Goal: Information Seeking & Learning: Learn about a topic

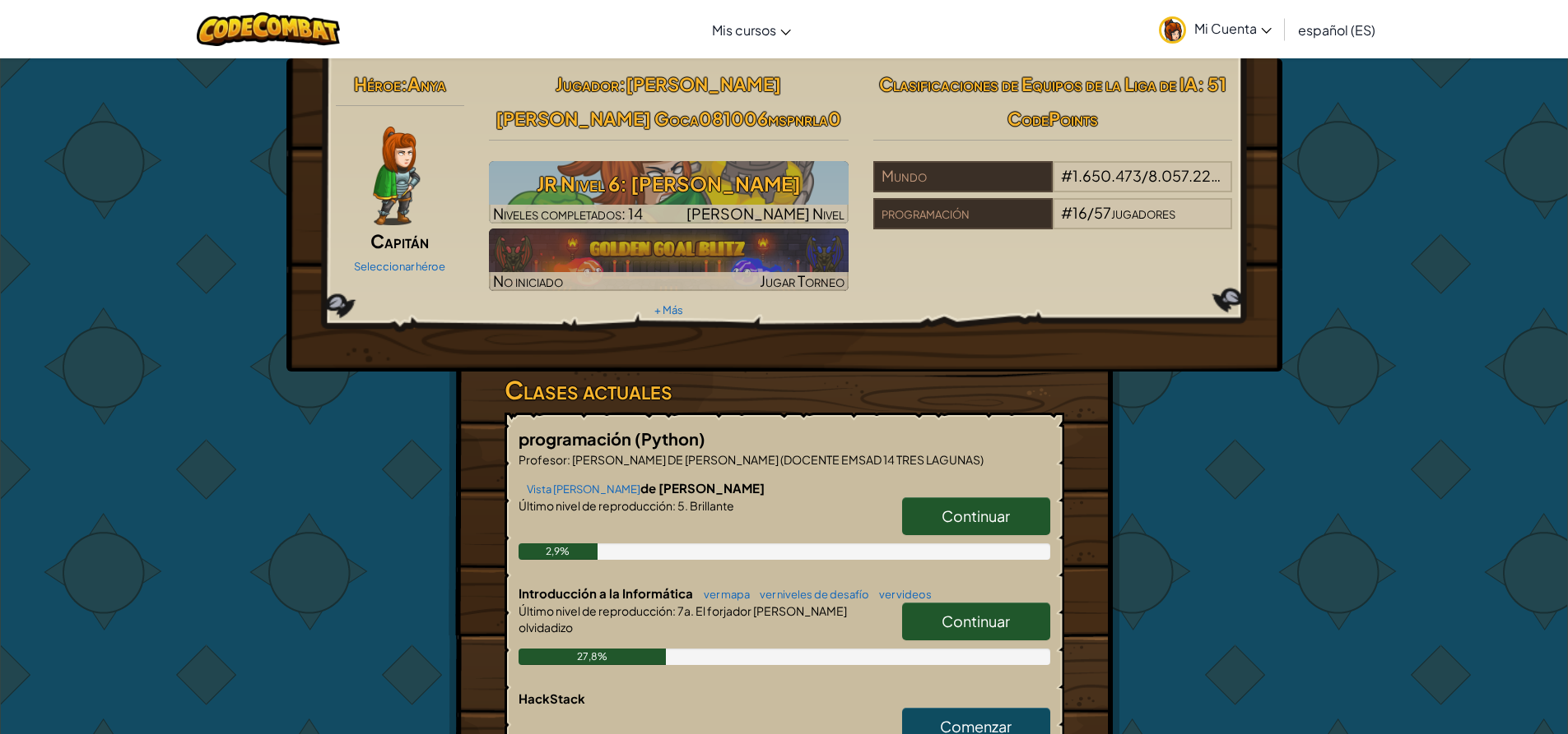
click at [973, 614] on font "Continuar" at bounding box center [975, 621] width 68 height 19
click at [975, 617] on font "Continuar" at bounding box center [975, 621] width 68 height 19
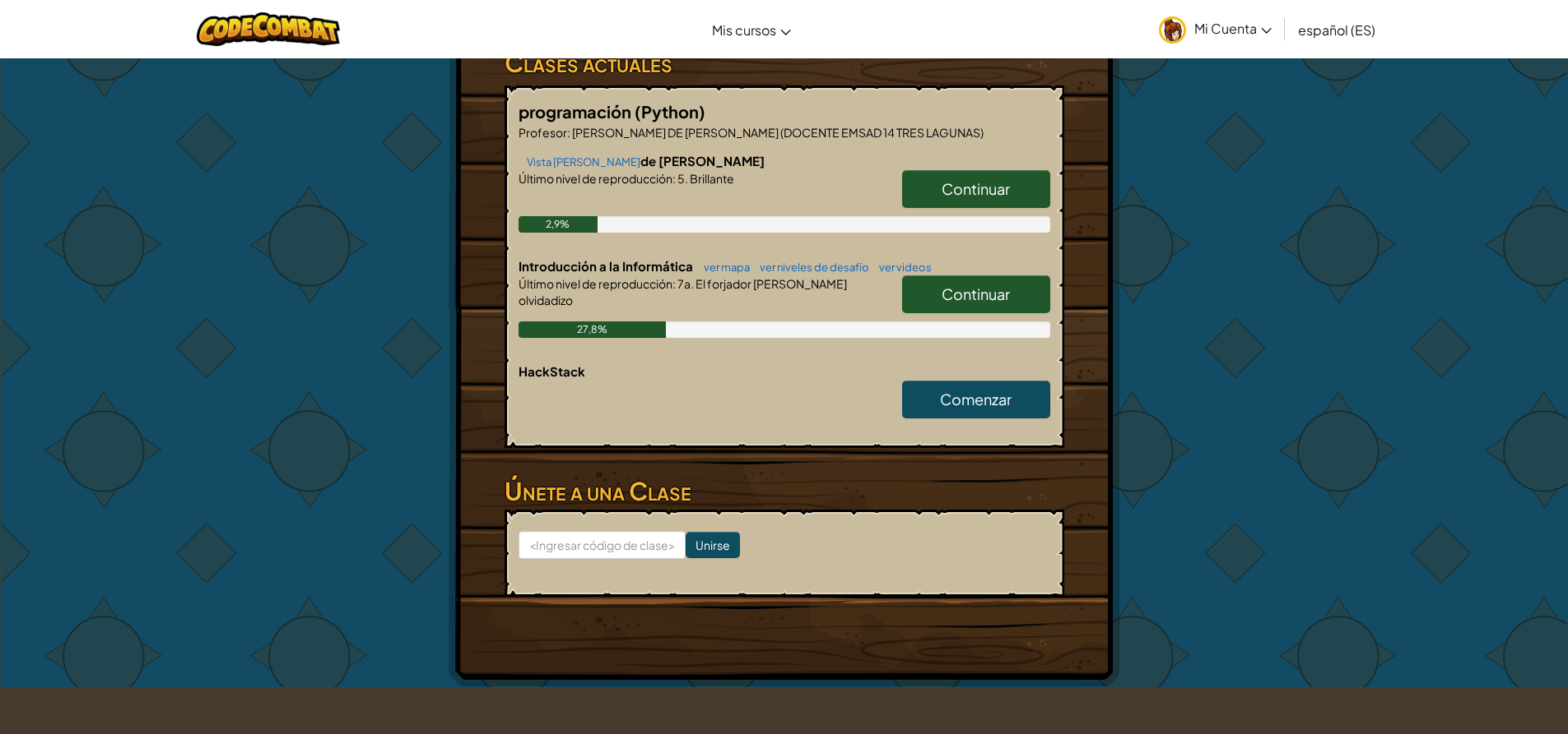
scroll to position [247, 0]
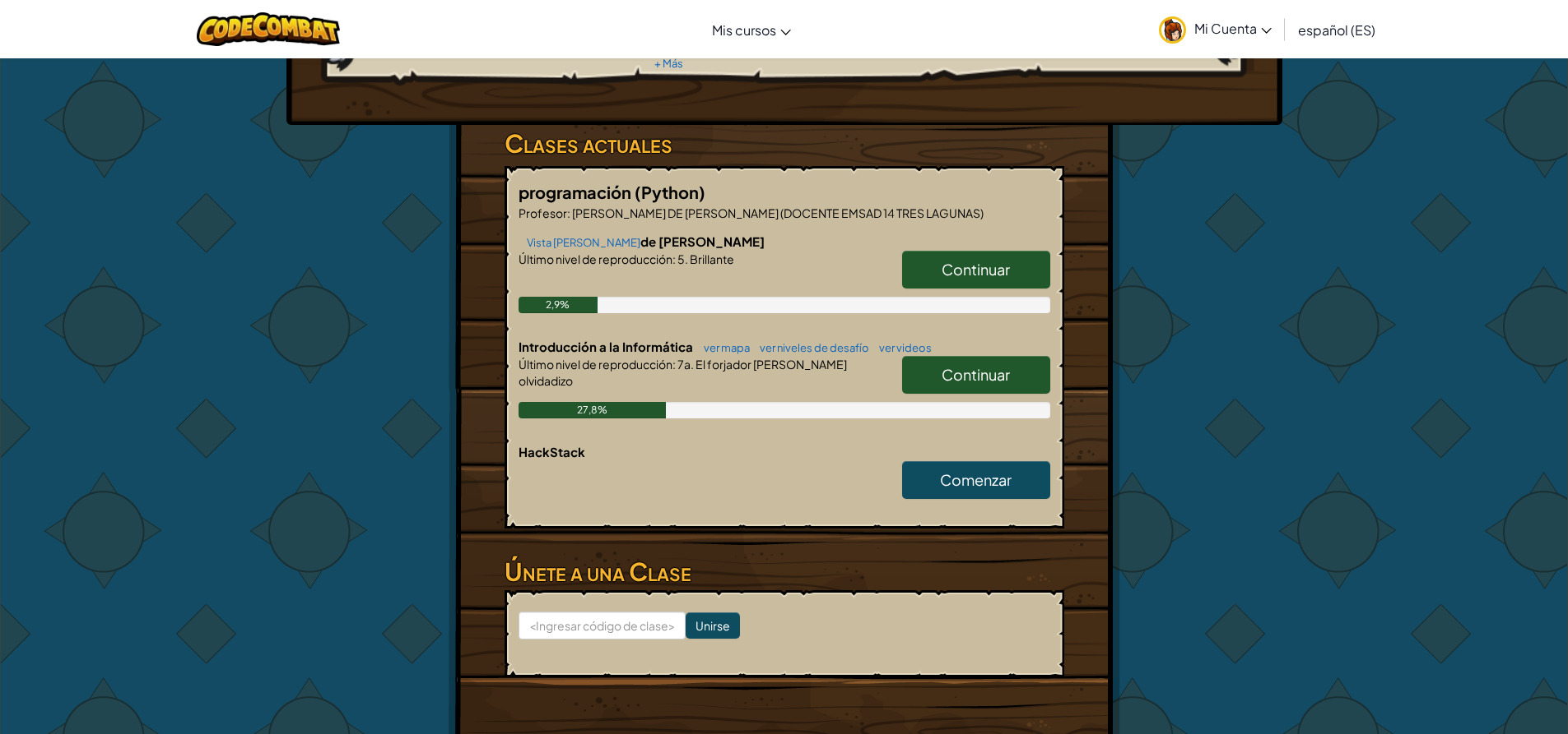
select select "es-ES"
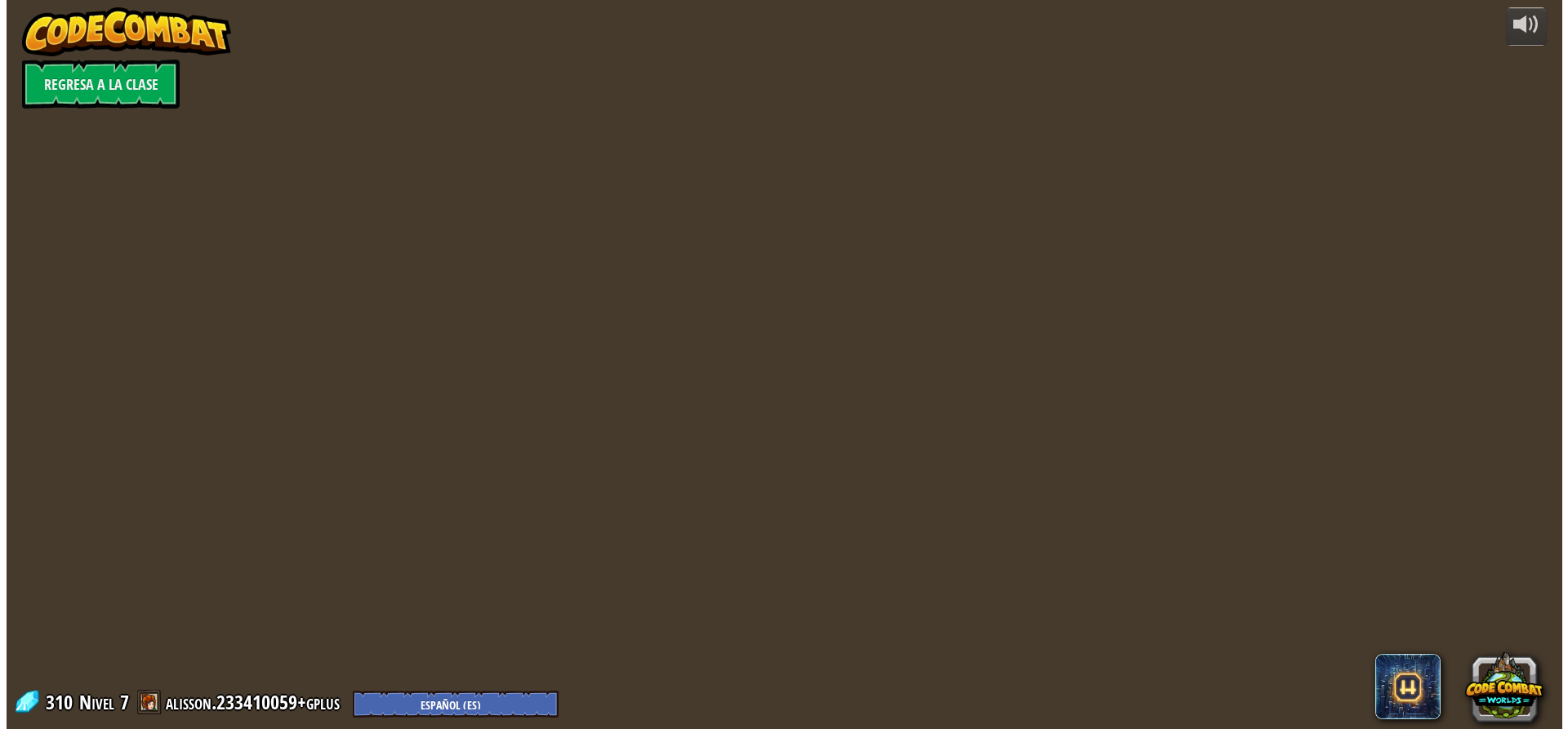
scroll to position [0, 0]
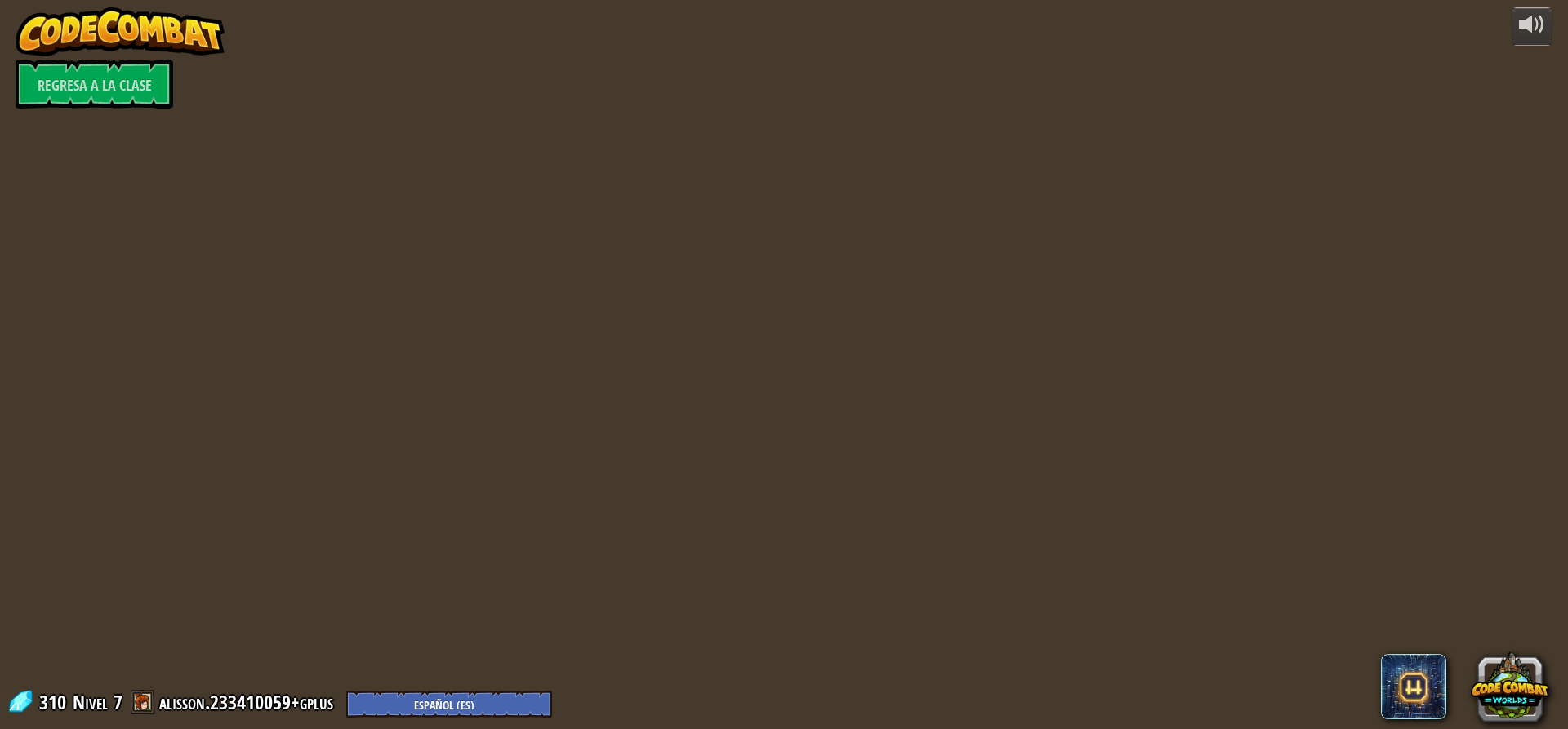
select select "es-ES"
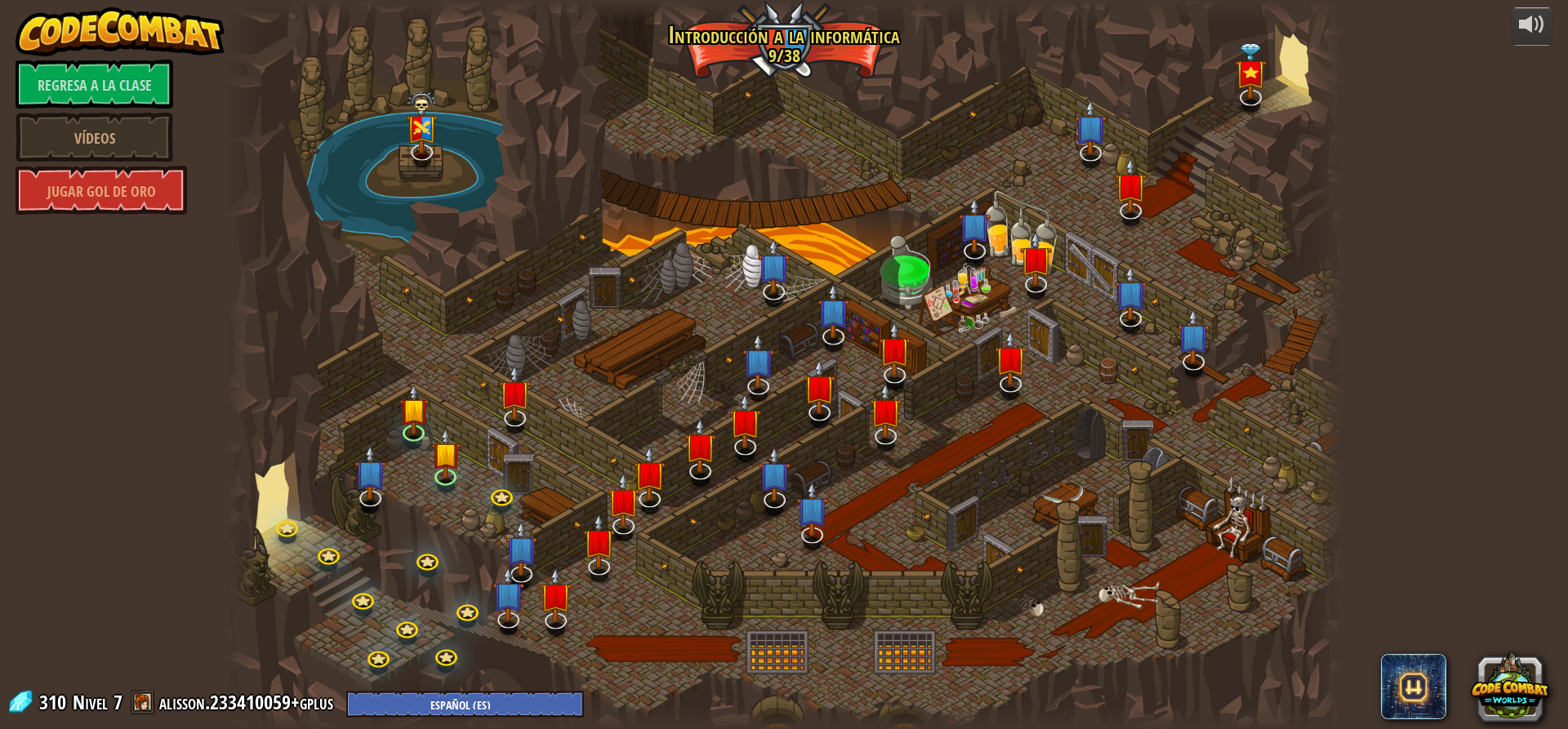
select select "es-ES"
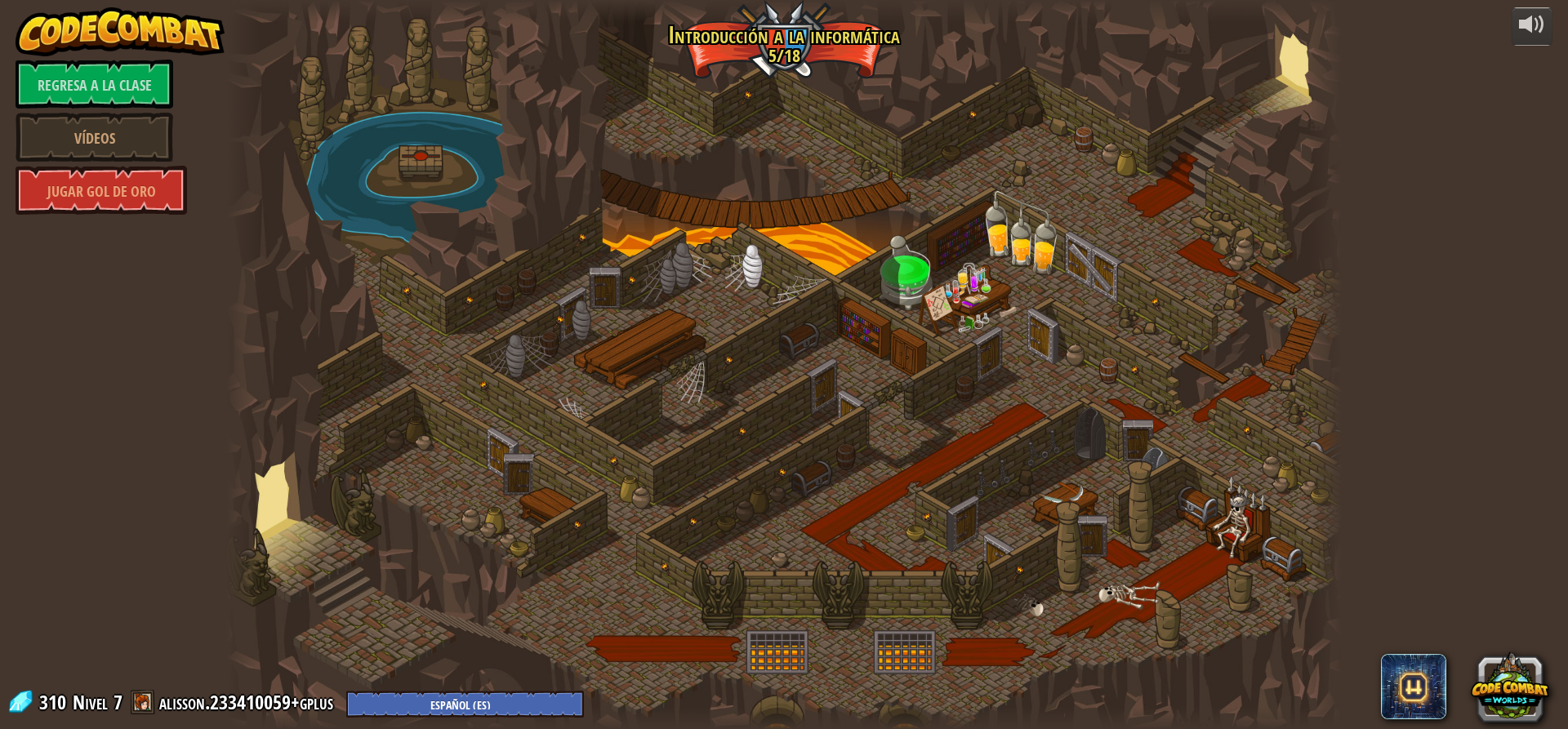
select select "es-ES"
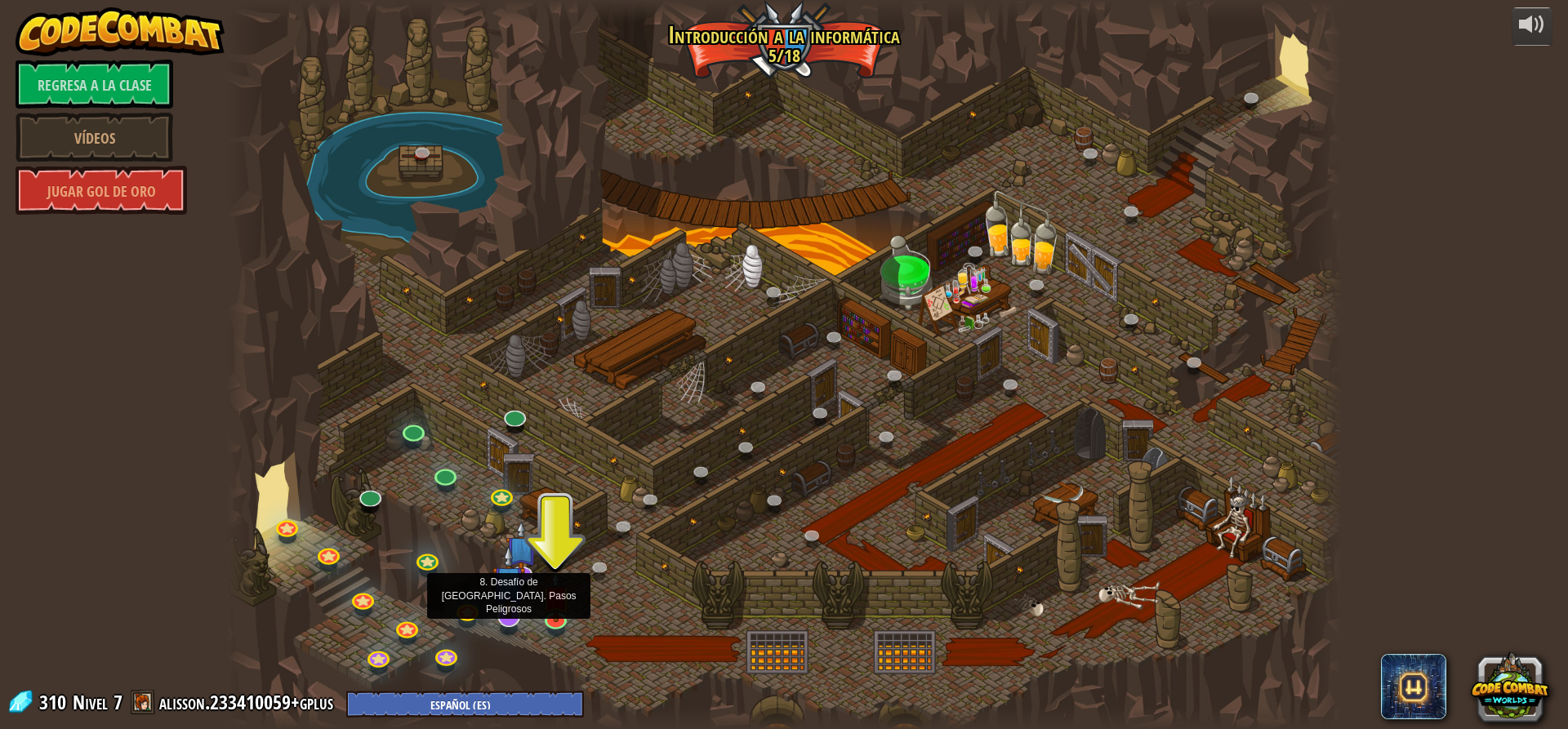
click at [514, 597] on img at bounding box center [508, 581] width 33 height 74
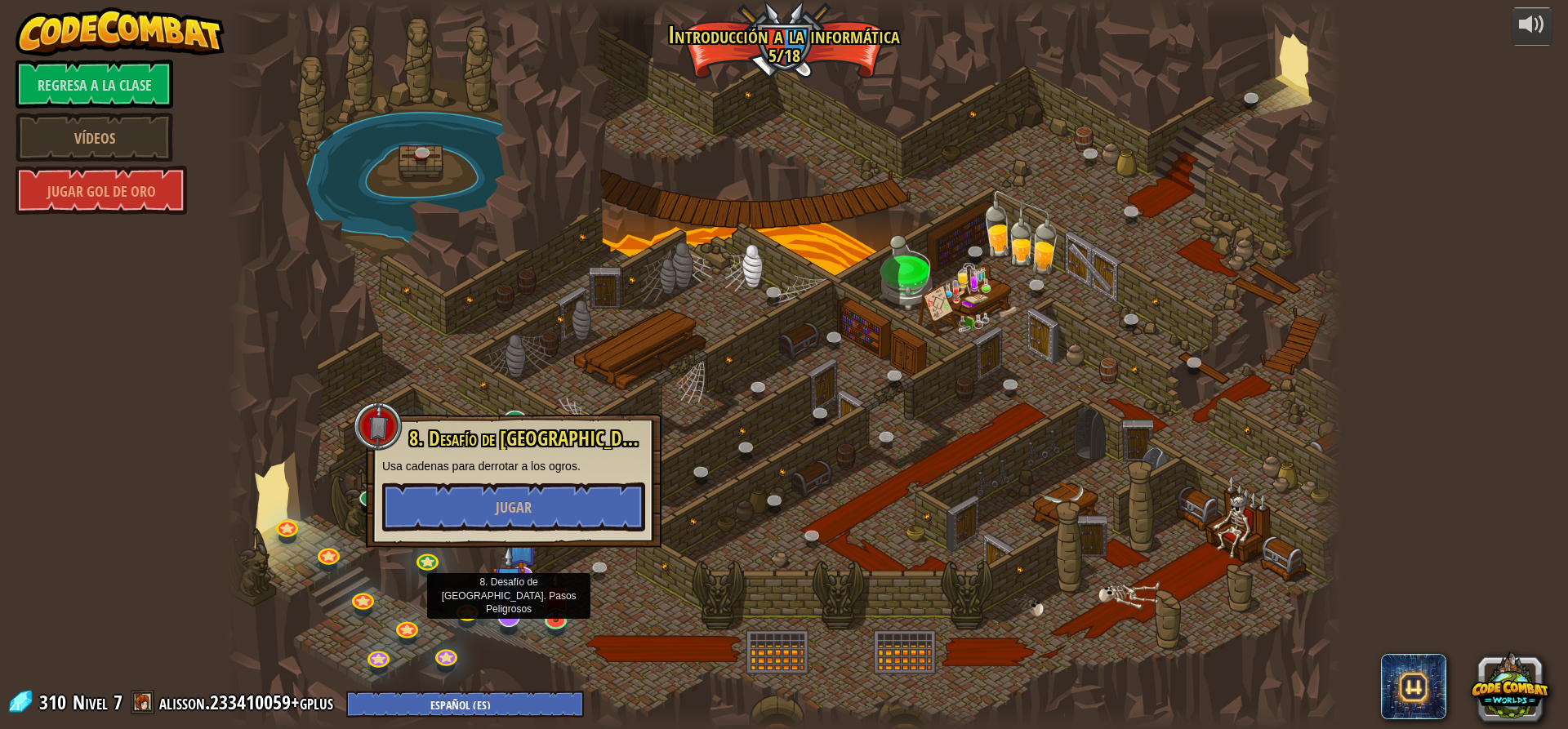
click at [514, 597] on img at bounding box center [508, 581] width 33 height 74
click at [536, 513] on button "Jugar" at bounding box center [513, 507] width 263 height 49
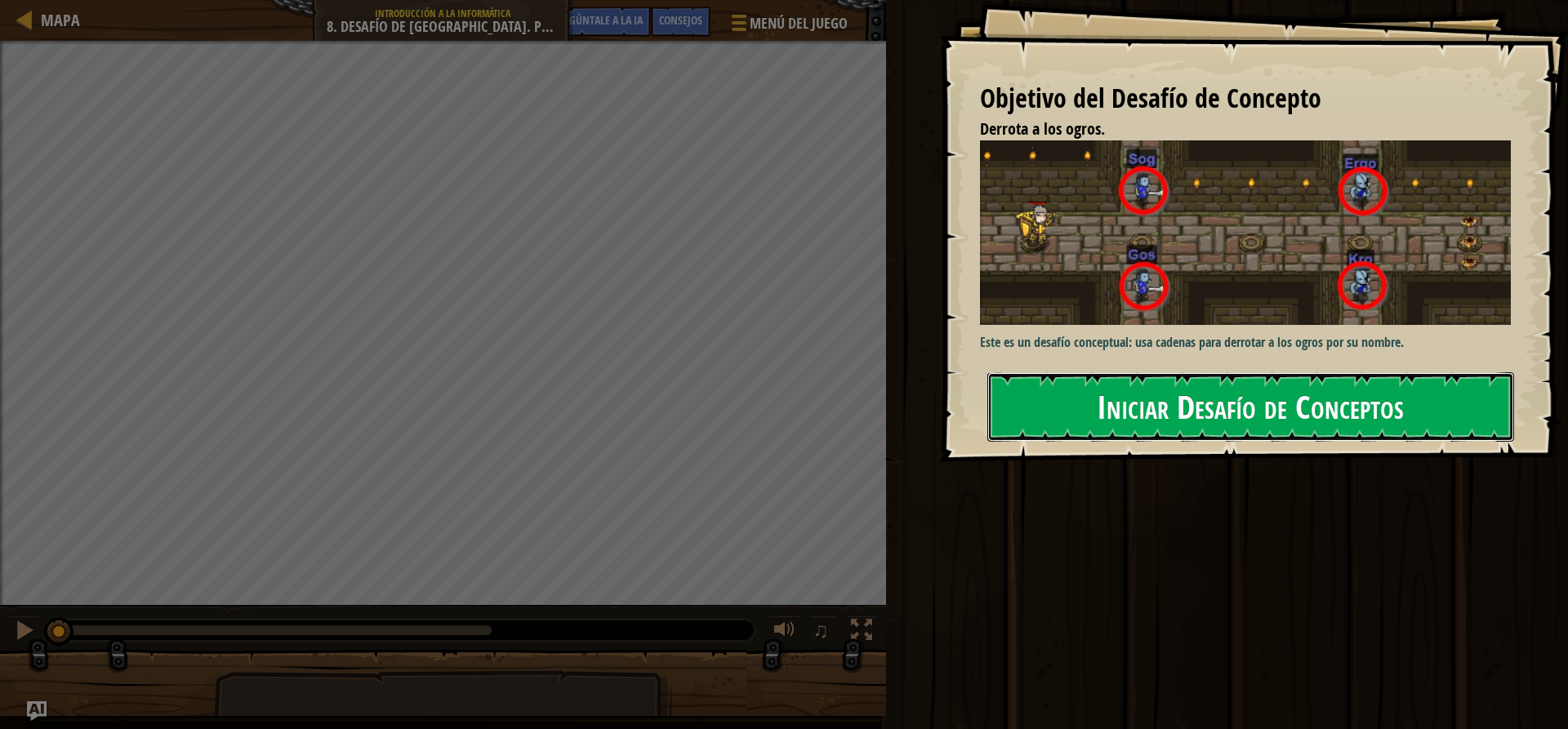
click at [1186, 427] on font "Iniciar Desafío de Conceptos" at bounding box center [1250, 406] width 307 height 44
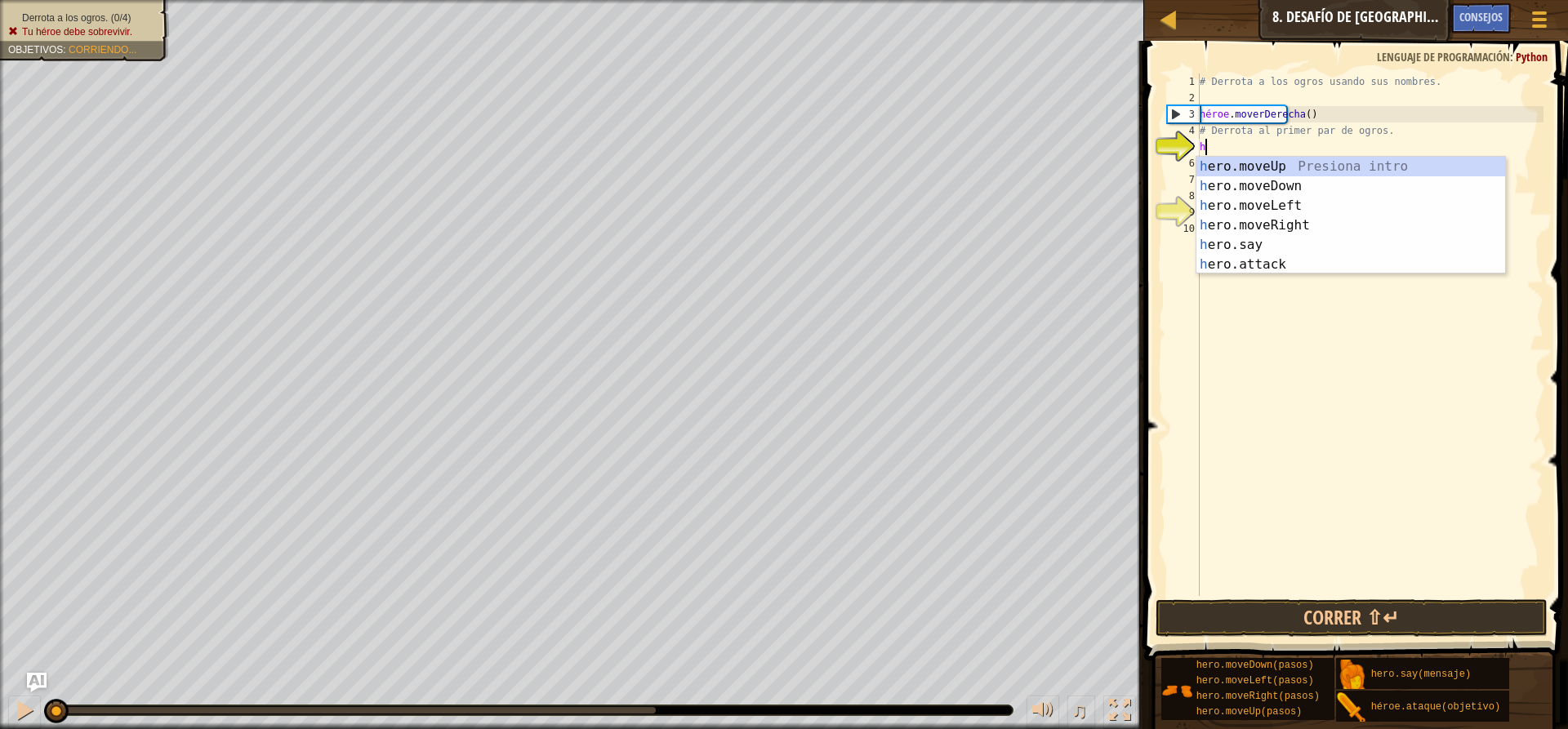
scroll to position [7, 0]
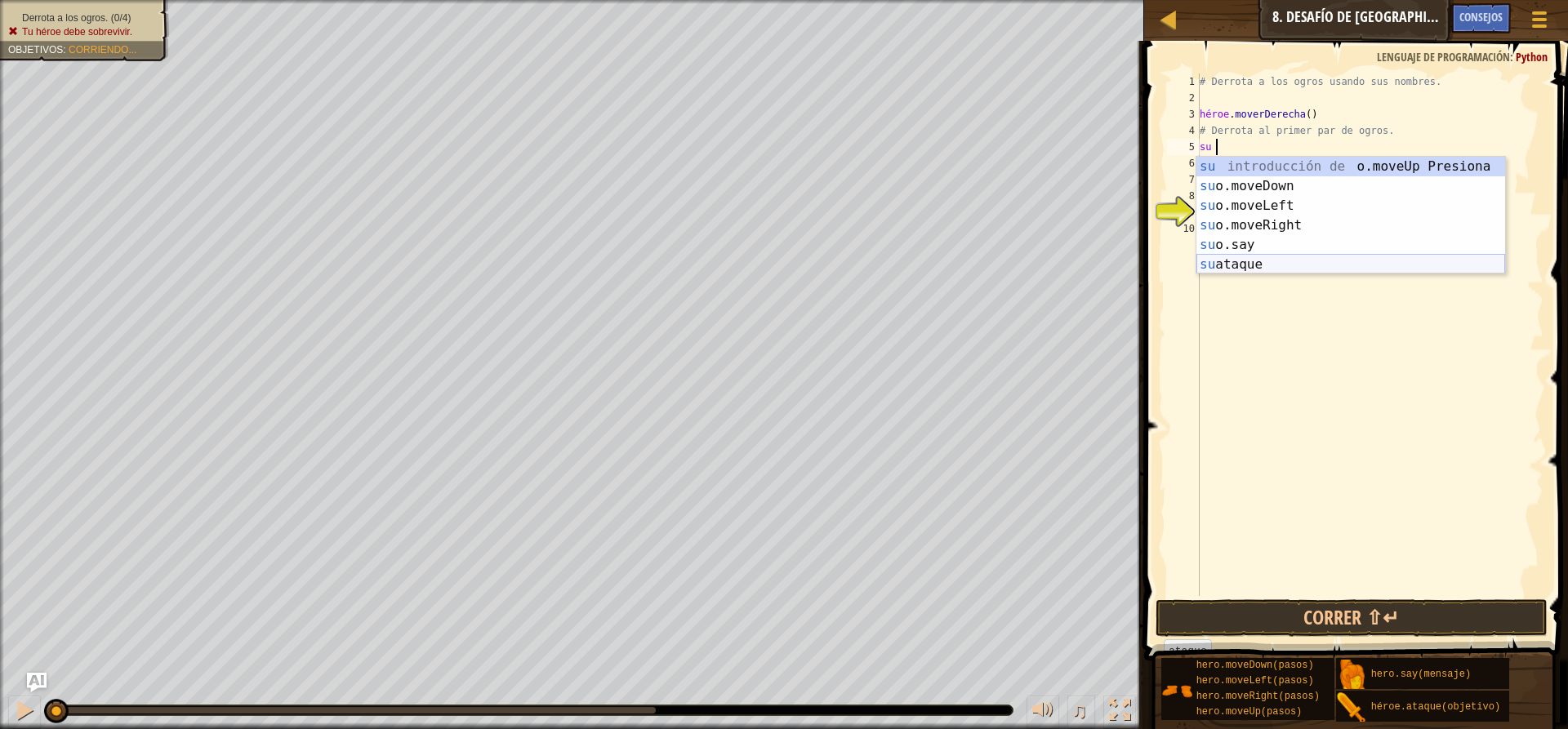
click at [1319, 260] on div "su introducción de o.moveUp Presiona su o.moveDown Introducción a la presión su…" at bounding box center [1351, 236] width 309 height 157
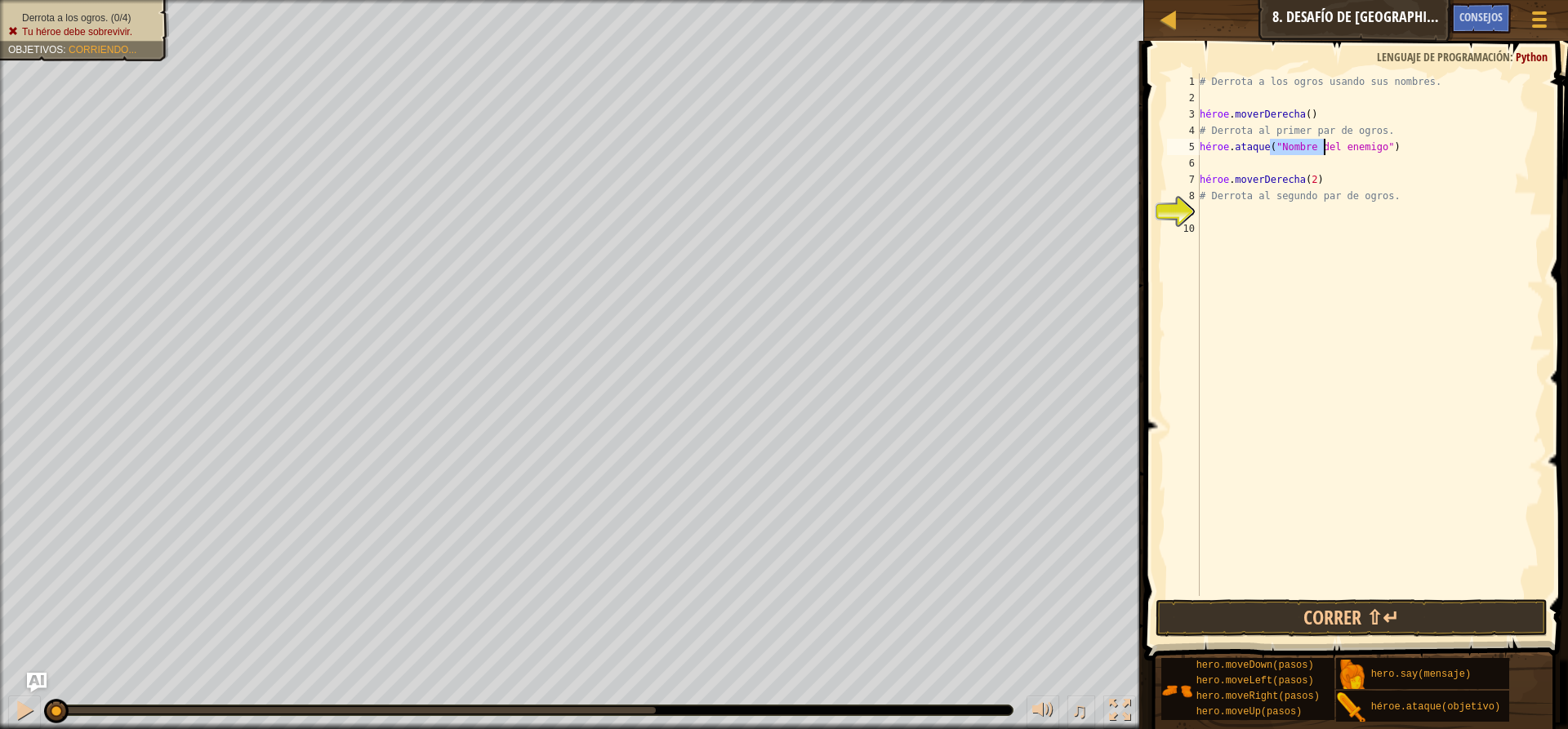
type textarea "hero.attack("")"
click at [1300, 151] on div "# Derrota a los ogros usando sus nombres. héroe . moverDerecha ( ) # Derrota al…" at bounding box center [1370, 351] width 347 height 555
click at [1294, 142] on div "# Derrota a los ogros usando sus nombres. héroe . moverDerecha ( ) # Derrota al…" at bounding box center [1370, 351] width 347 height 555
click at [1318, 147] on div "# Derrota a los ogros usando sus nombres. héroe . moverDerecha ( ) # Derrota al…" at bounding box center [1370, 351] width 347 height 555
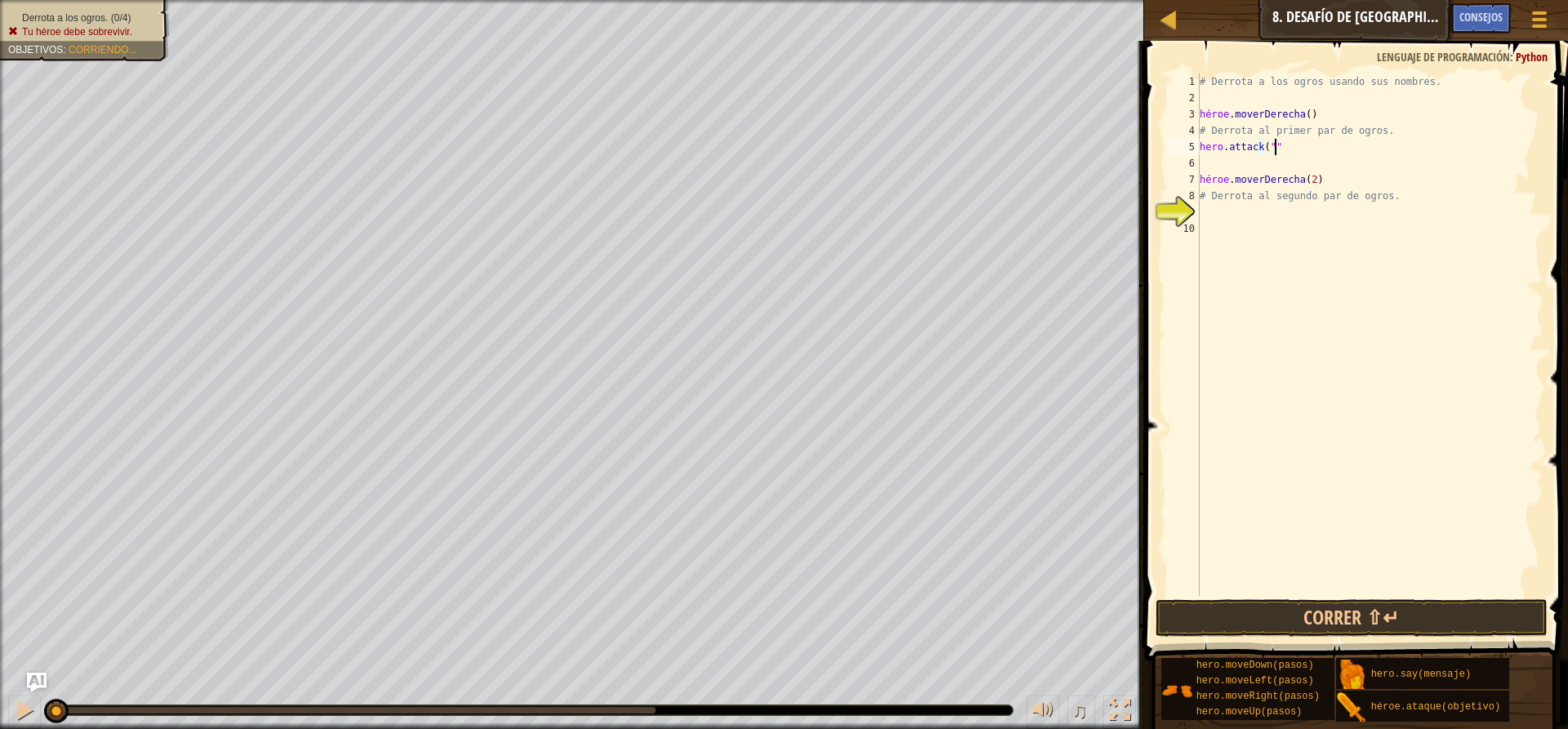
type textarea "hero.attack(""
click at [1286, 164] on div "# Derrota a los ogros usando sus nombres. héroe . moverDerecha ( ) # Derrota al…" at bounding box center [1370, 351] width 347 height 555
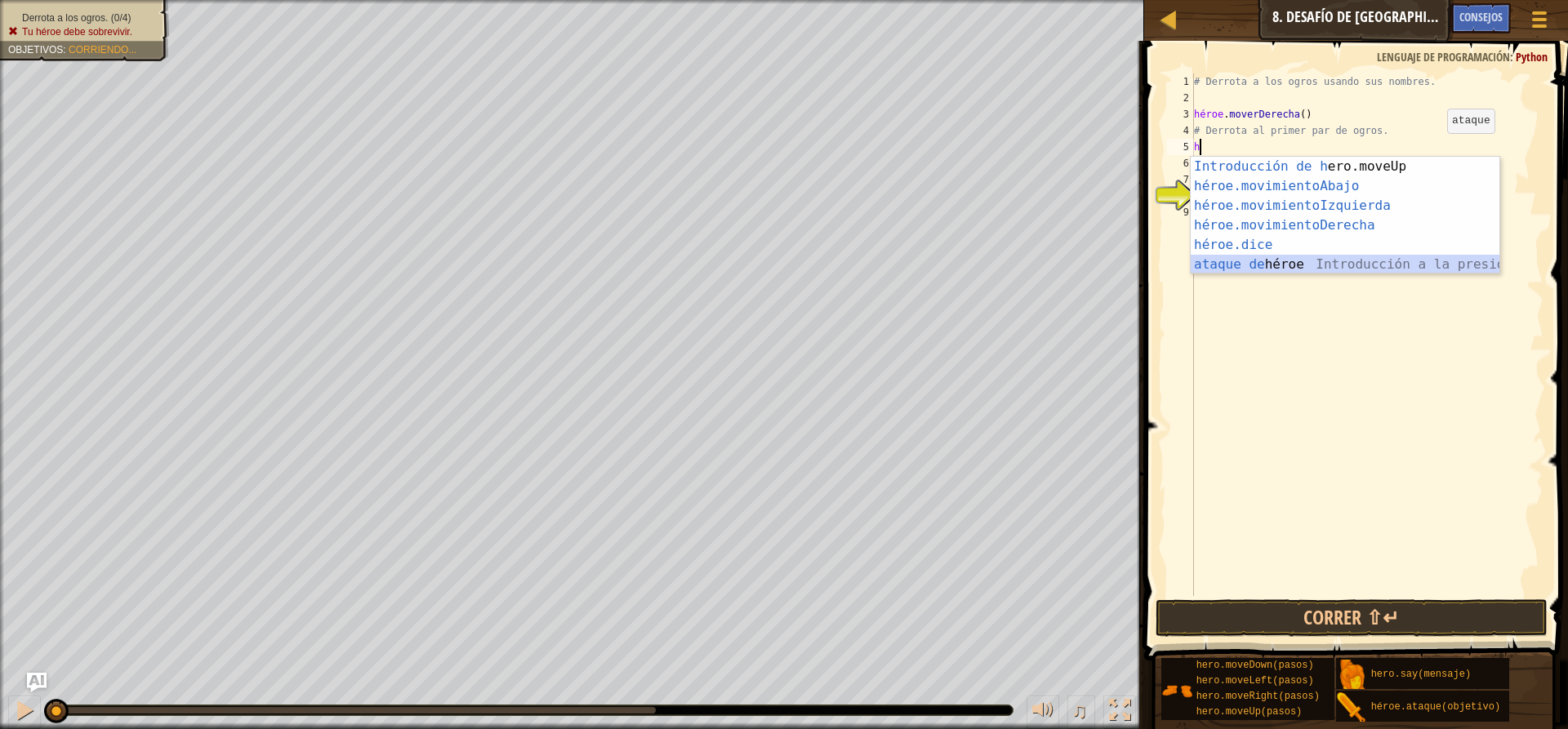
click at [1357, 269] on div "Introducción de [PERSON_NAME].moveUp Presiona héroe.movimientoAbajo ​ Introducc…" at bounding box center [1344, 236] width 309 height 157
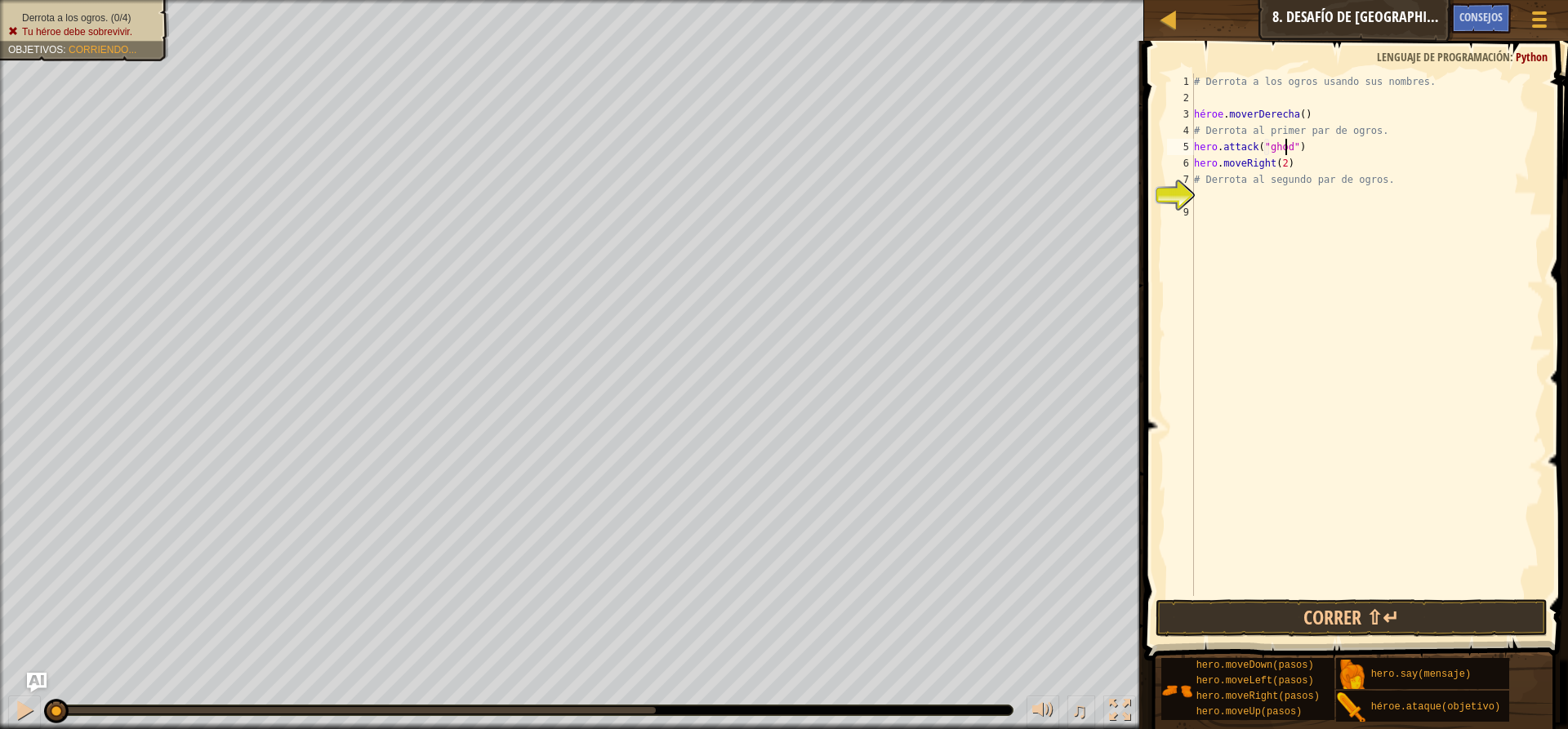
scroll to position [7, 7]
click at [1316, 149] on div "# Derrota a los ogros usando sus nombres. héroe . moverDerecha ( ) # Derrota al…" at bounding box center [1367, 351] width 354 height 555
click at [1309, 145] on div "# Derrota a los ogros usando sus nombres. héroe . moverDerecha ( ) # Derrota al…" at bounding box center [1367, 351] width 354 height 555
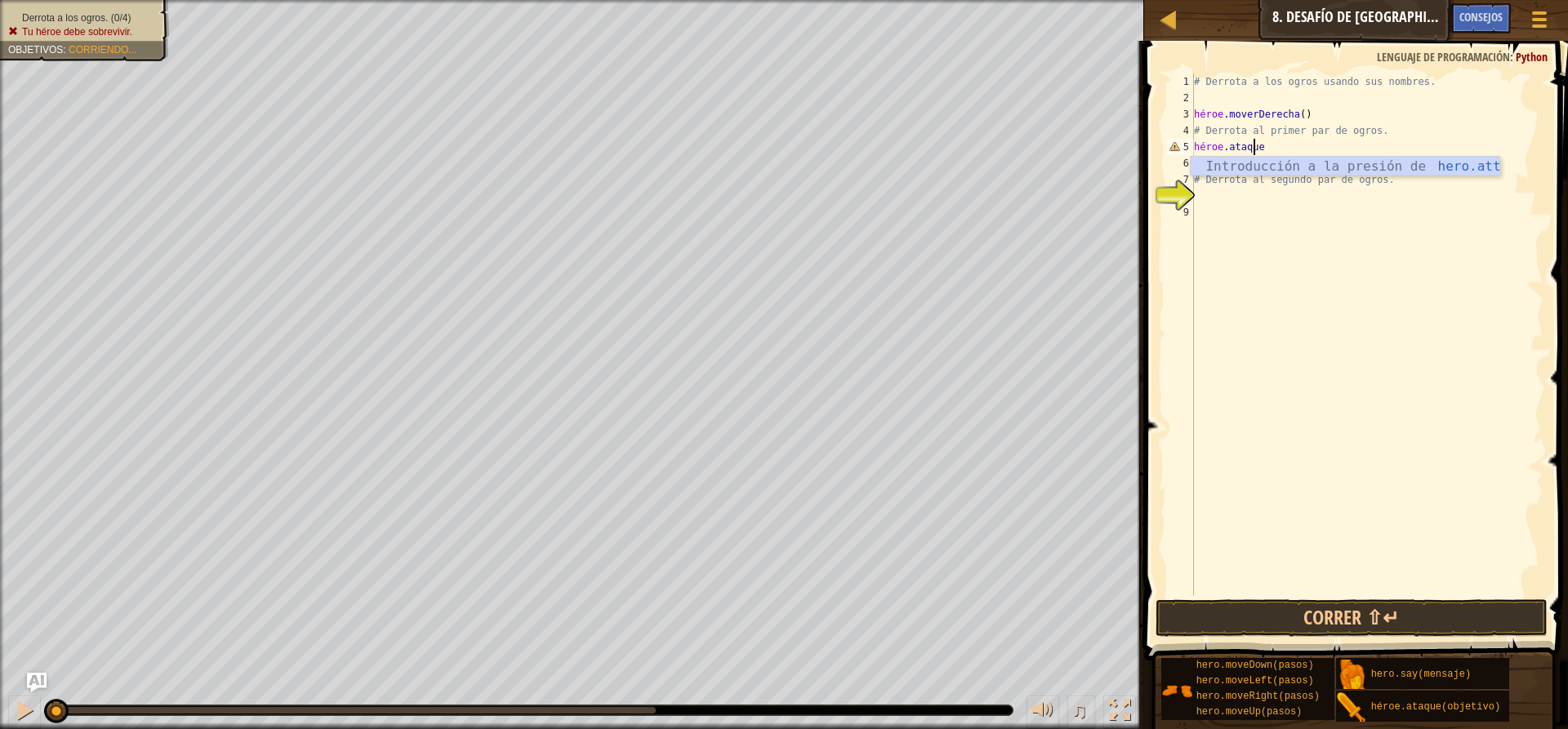
click at [1308, 155] on div "# Derrota a los ogros usando sus nombres. héroe . moverDerecha ( ) # Derrota al…" at bounding box center [1367, 351] width 354 height 555
click at [1299, 147] on div "# Derrota a los ogros usando sus nombres. héroe . moverDerecha ( ) # Derrota al…" at bounding box center [1367, 335] width 354 height 523
type textarea "hero.attack"
click at [1285, 140] on div "# Derrota a los ogros usando sus nombres. héroe . moverDerecha ( ) # Derrota al…" at bounding box center [1367, 351] width 354 height 555
click at [1261, 152] on div "# Derrota a los ogros usando sus nombres. héroe . moverDerecha ( ) # Derrota al…" at bounding box center [1367, 351] width 354 height 555
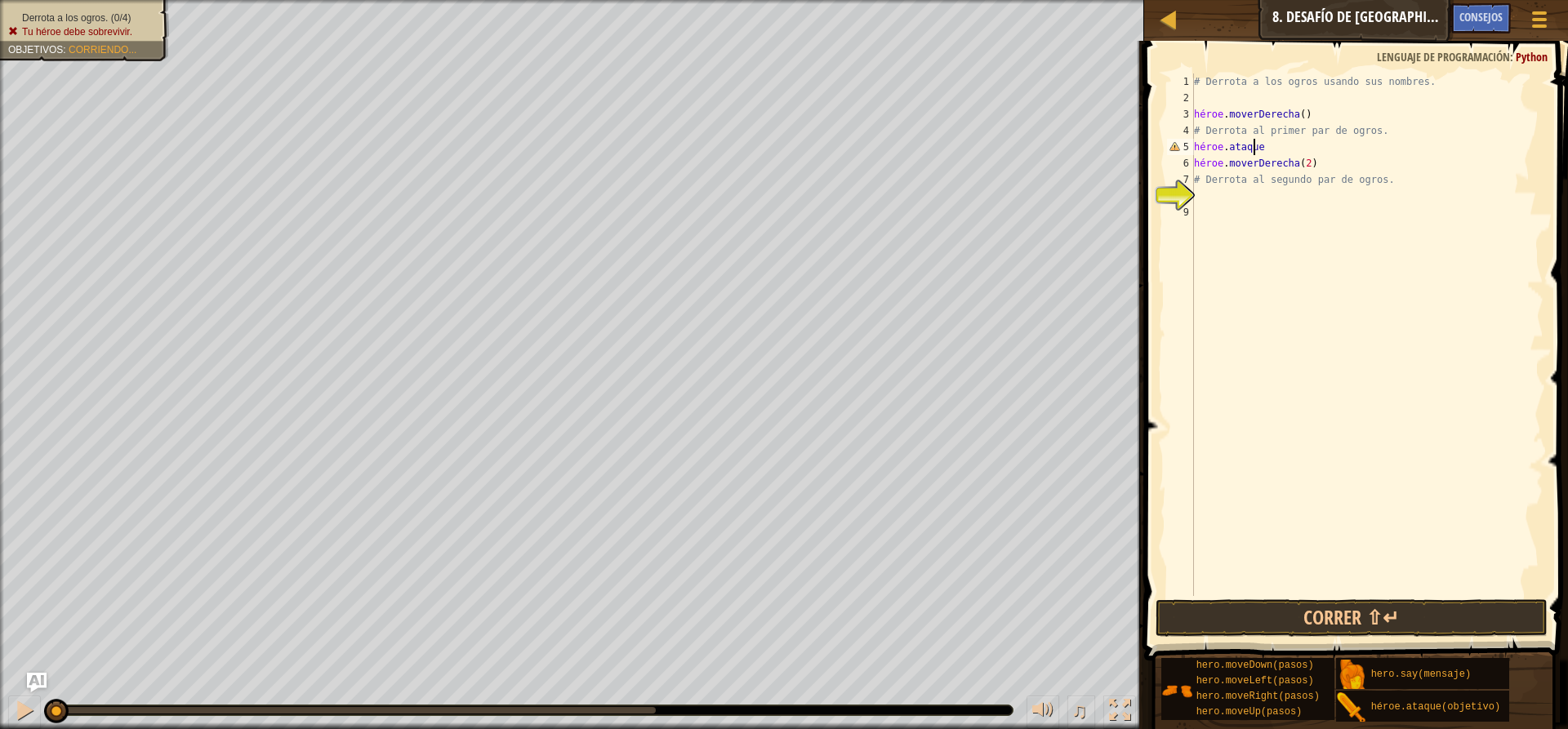
click at [1321, 305] on div "# Derrota a los ogros usando sus nombres. héroe . moverDerecha ( ) # Derrota al…" at bounding box center [1367, 351] width 354 height 555
click at [1286, 163] on div "# Derrota a los ogros usando sus nombres. héroe . moverDerecha ( ) # Derrota al…" at bounding box center [1367, 351] width 354 height 555
click at [1191, 166] on div "6" at bounding box center [1180, 163] width 27 height 16
click at [1190, 157] on div "6" at bounding box center [1180, 163] width 27 height 16
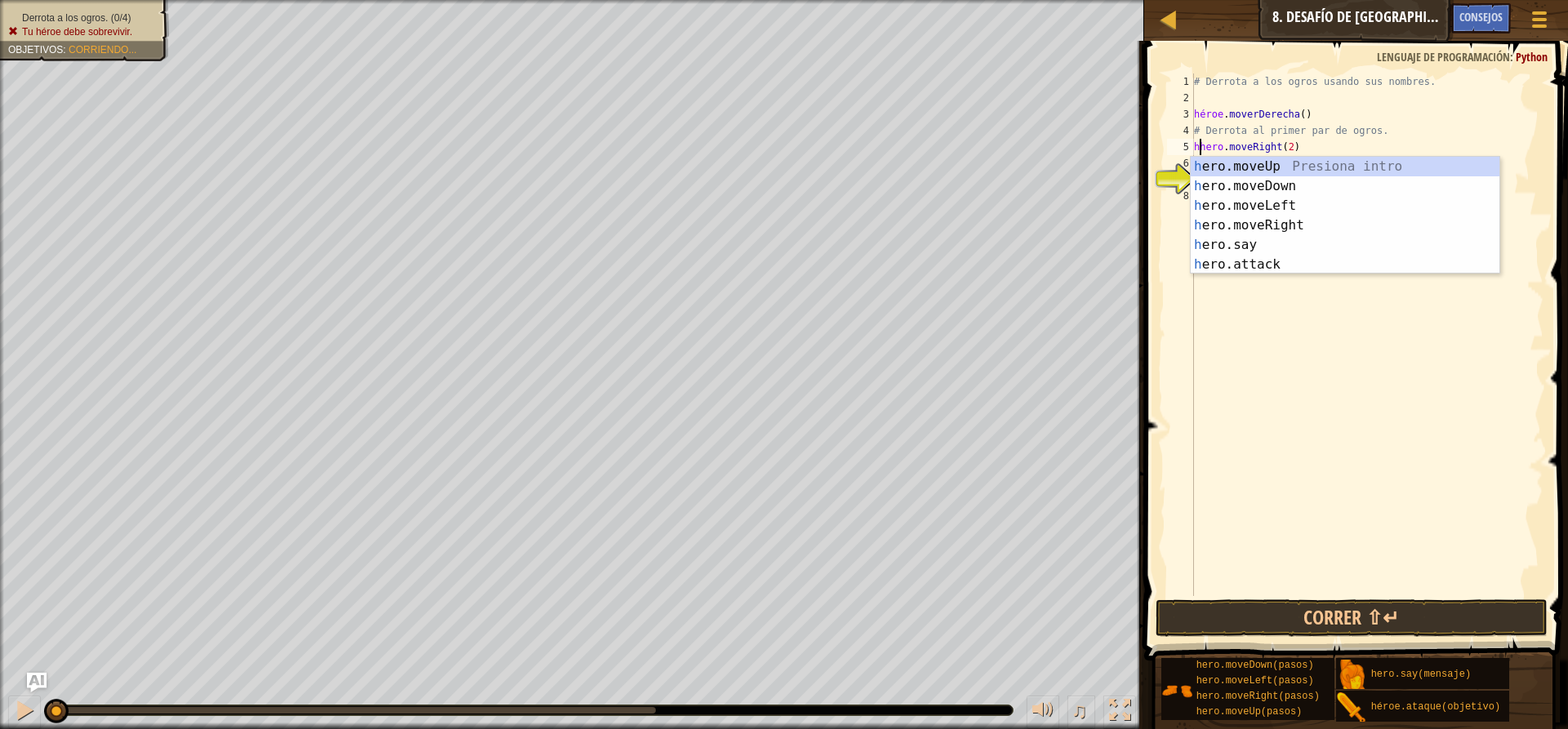
type textarea "hero.moveRight(2)"
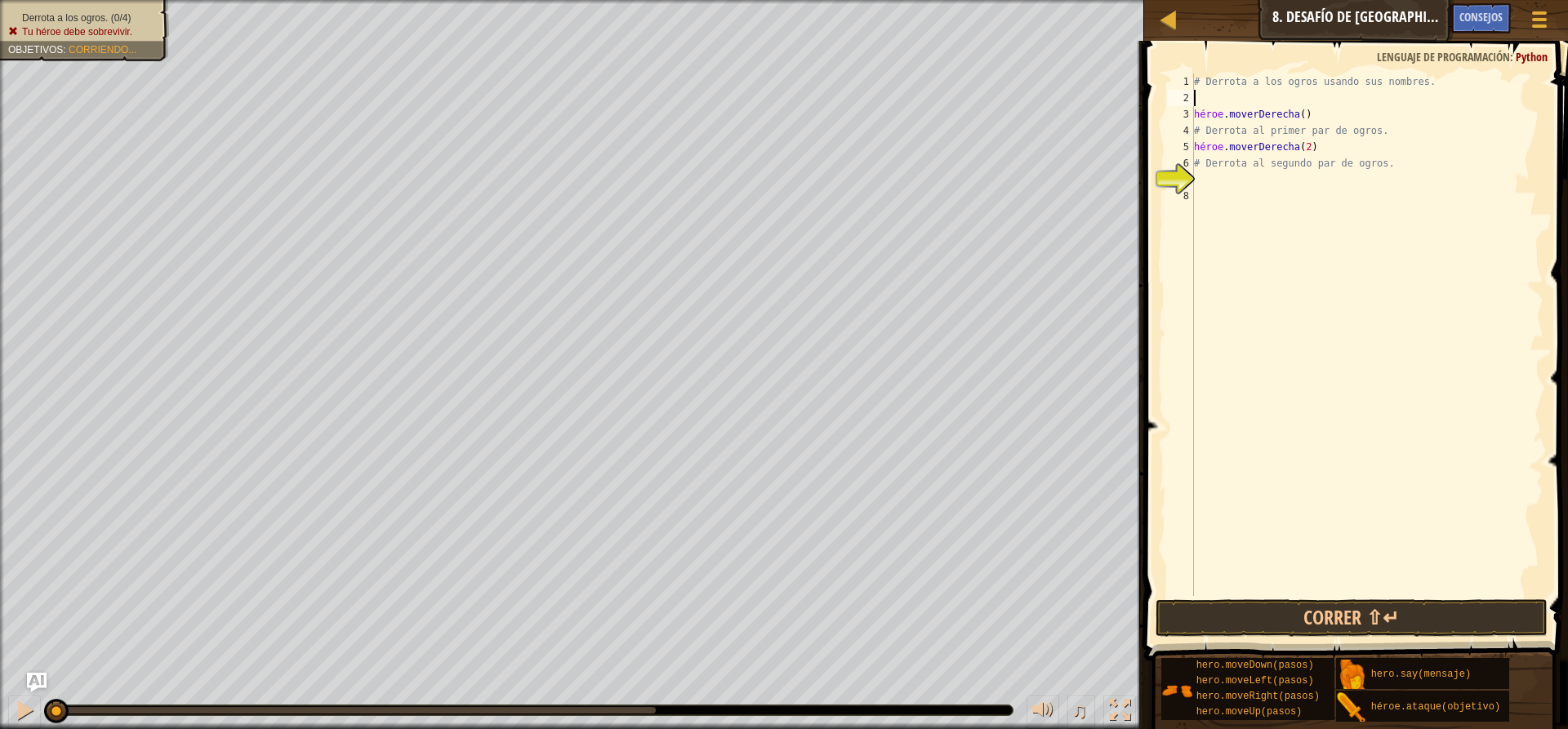
click at [1210, 99] on div "# Derrota a los ogros usando sus nombres. héroe . moverDerecha ( ) # Derrota al…" at bounding box center [1367, 351] width 354 height 555
click at [1330, 107] on div "# Derrota a los ogros usando sus nombres. héroe . moverDerecha ( ) # Derrota al…" at bounding box center [1367, 351] width 354 height 555
type textarea "hero.moveRight()"
click at [1344, 101] on div "# Derrota a los ogros usando sus nombres. héroe . moverDerecha ( ) # Derrota al…" at bounding box center [1367, 351] width 354 height 555
click at [1332, 109] on div "# Derrota a los ogros usando sus nombres. héroe . moverDerecha ( ) # Derrota al…" at bounding box center [1367, 351] width 354 height 555
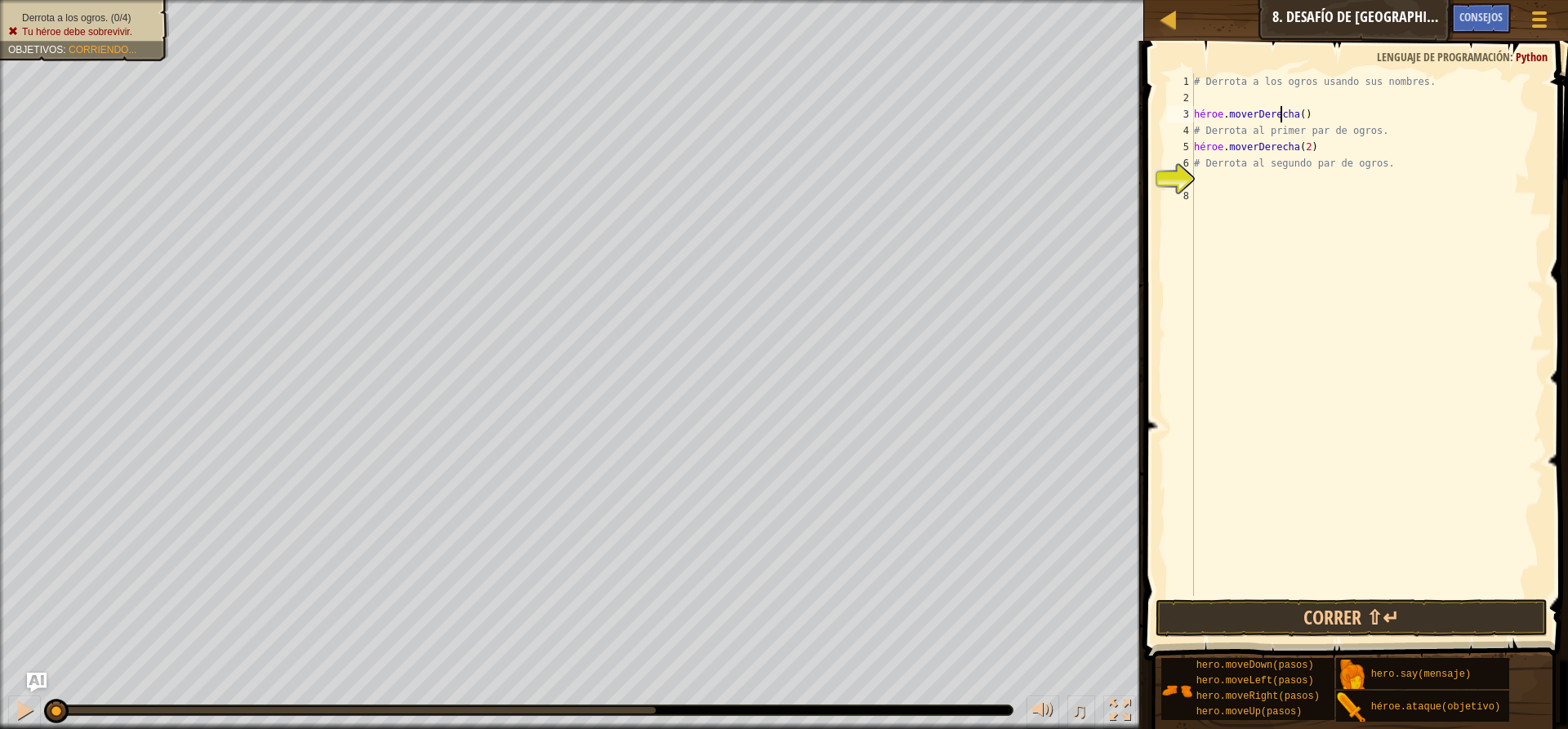
type textarea "hero.moveRight()"
click at [1236, 107] on div "# Derrota a los ogros usando sus nombres. héroe . moverDerecha ( ) # Derrota al…" at bounding box center [1367, 351] width 354 height 555
click at [1232, 182] on div "# Derrota a los ogros usando sus nombres. héroe . moverDerecha ( ) # Derrota al…" at bounding box center [1367, 351] width 354 height 555
click at [1361, 146] on div "# Derrota a los ogros usando sus nombres. héroe . moverDerecha ( ) # Derrota al…" at bounding box center [1367, 351] width 354 height 555
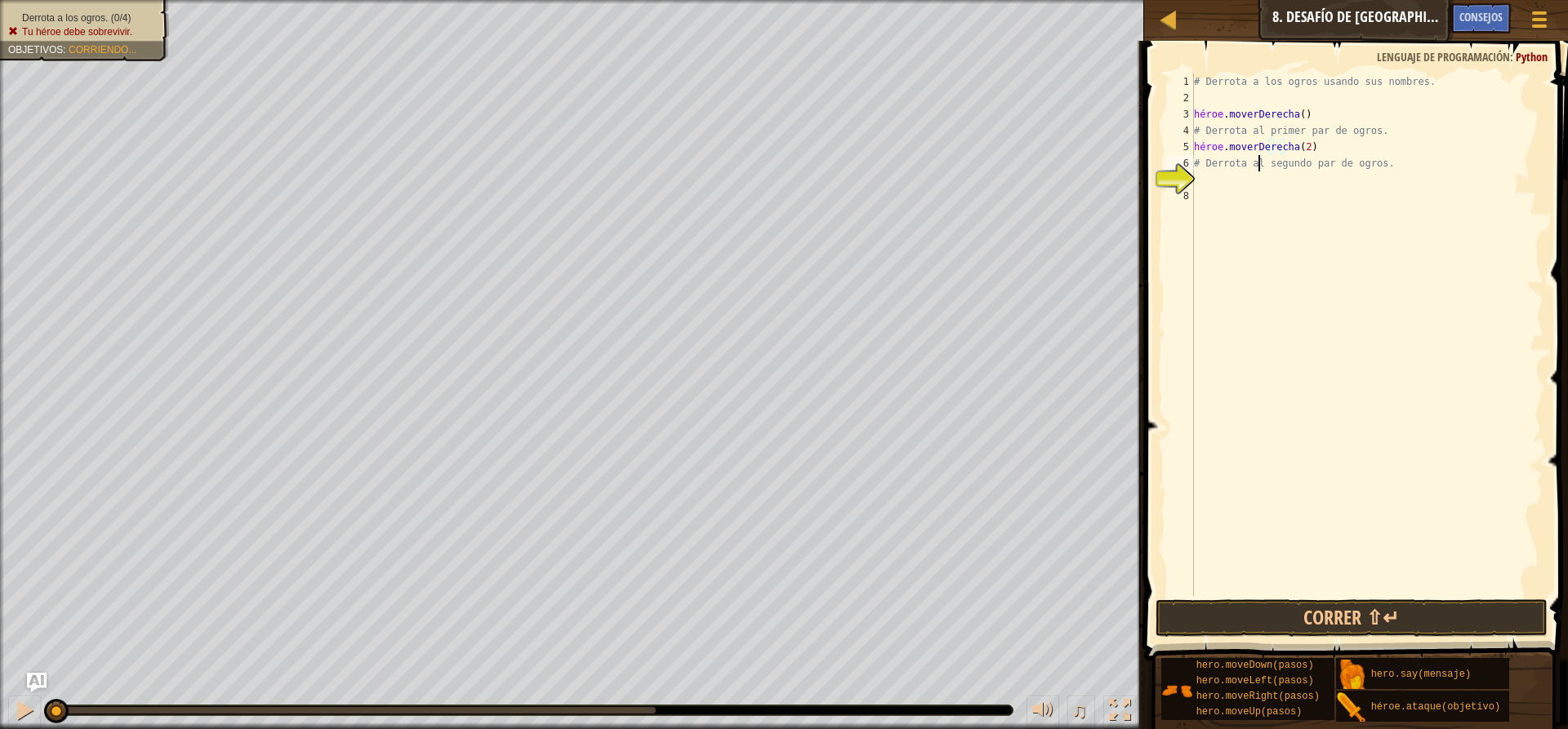
click at [1257, 168] on div "# Derrota a los ogros usando sus nombres. héroe . moverDerecha ( ) # Derrota al…" at bounding box center [1367, 351] width 354 height 555
click at [1195, 157] on div "# Derrota a los ogros usando sus nombres. héroe . moverDerecha ( ) # Derrota al…" at bounding box center [1367, 351] width 354 height 555
click at [1348, 124] on div "# Derrota a los ogros usando sus nombres. héroe . moverDerecha ( ) # Derrota al…" at bounding box center [1367, 351] width 354 height 555
click at [1332, 113] on div "# Derrota a los ogros usando sus nombres. héroe . moverDerecha ( ) # Derrota al…" at bounding box center [1366, 351] width 353 height 555
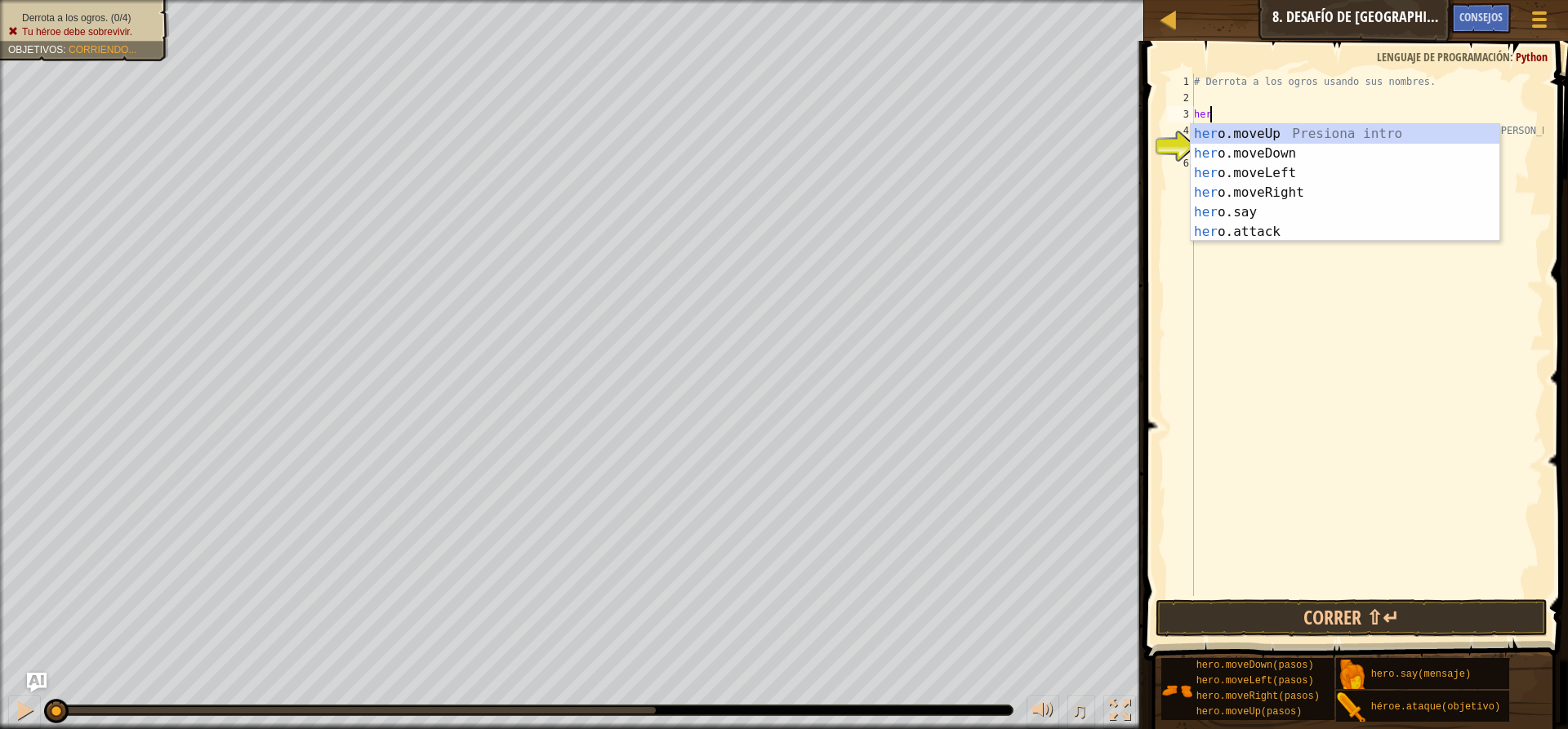
type textarea "h"
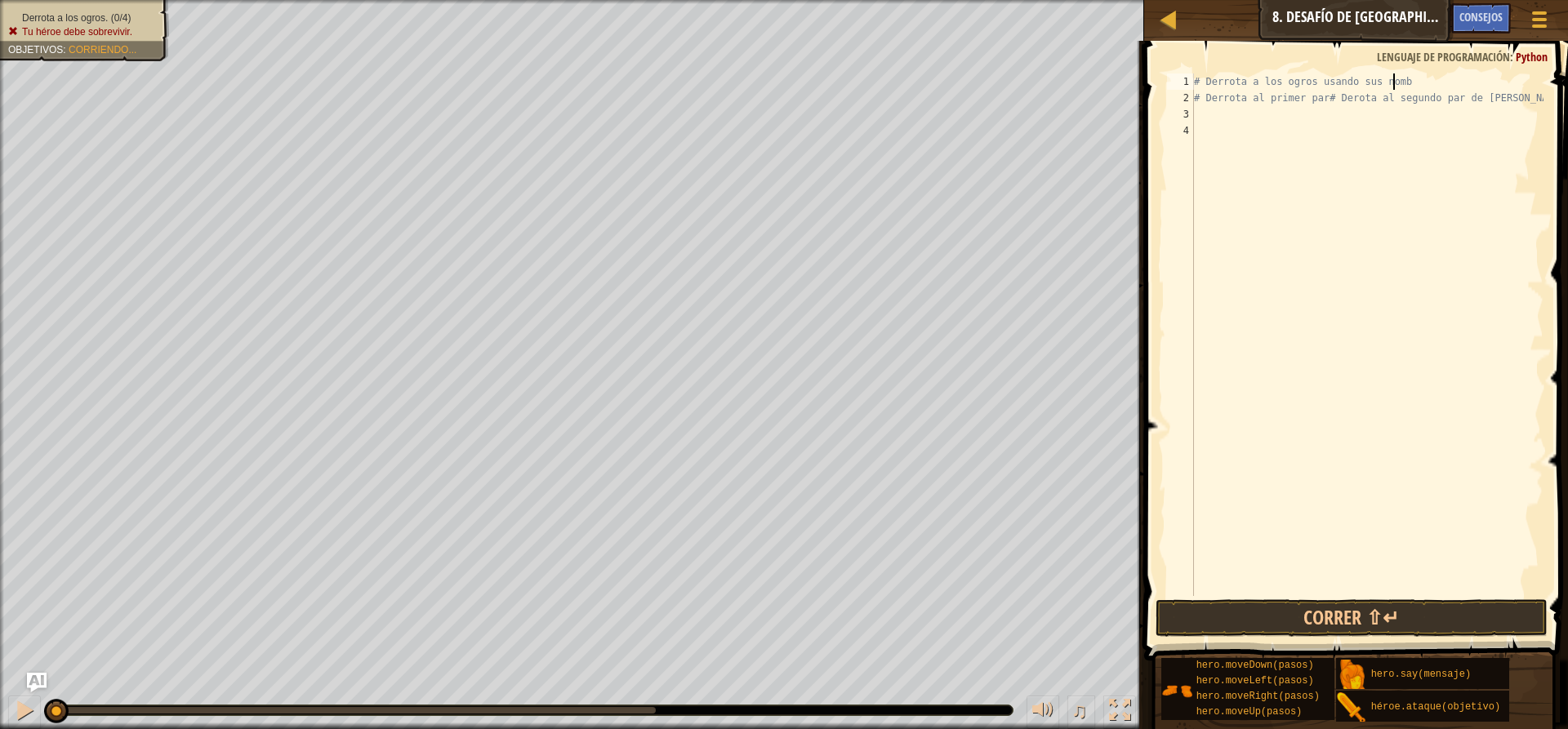
type textarea "# Derrota a los ogros usando sus nom"
click at [1229, 112] on div "# Derrota a los ogros usando su nom # Derrota al primer par# Derrota al segundo…" at bounding box center [1366, 351] width 353 height 555
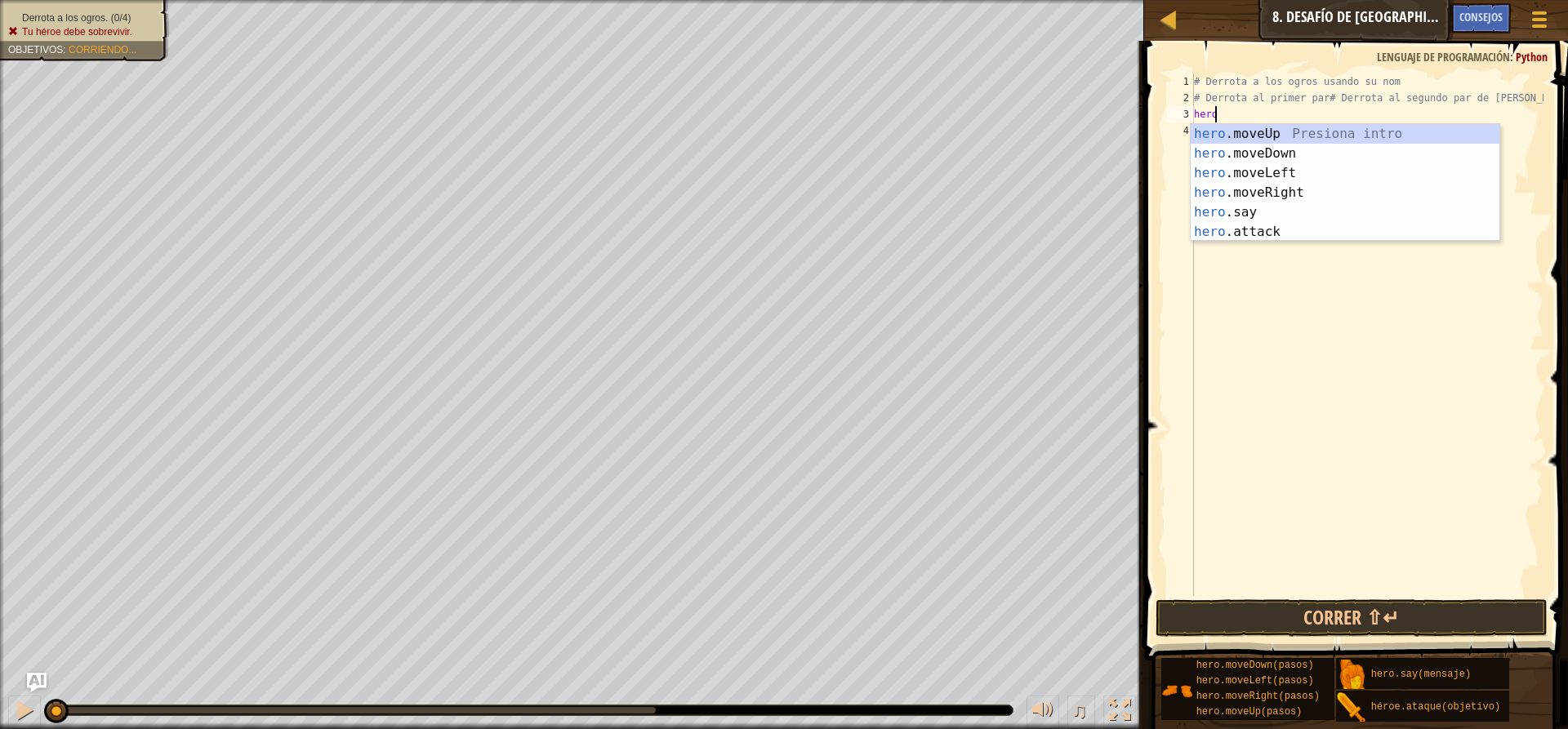
type textarea "hero"
click at [1343, 146] on div "Introducción a la presión del héroe .moveUp héroe .moveDown Introducción a la p…" at bounding box center [1344, 203] width 309 height 157
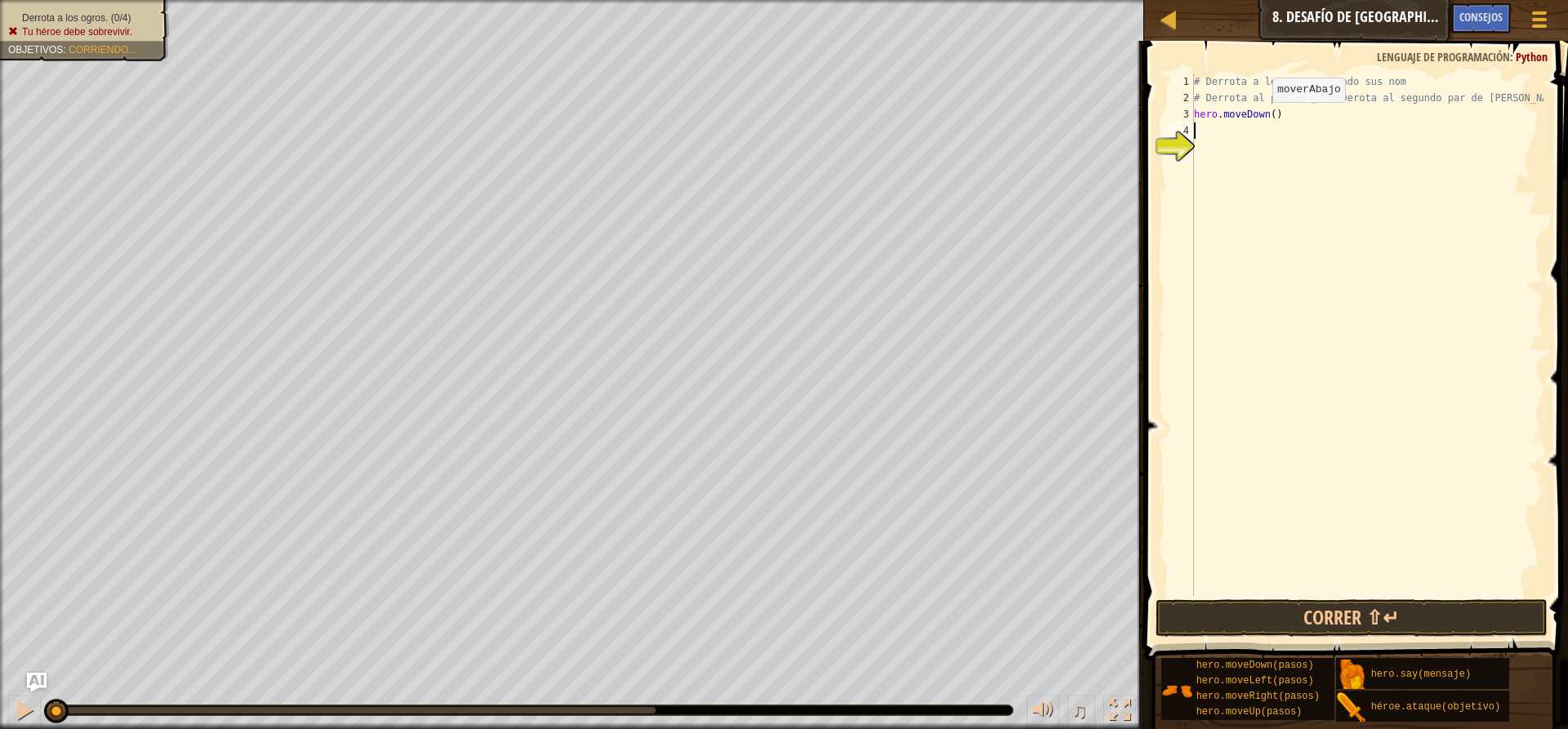
scroll to position [7, 0]
click at [1273, 611] on button "Correr ⇧↵" at bounding box center [1351, 619] width 392 height 37
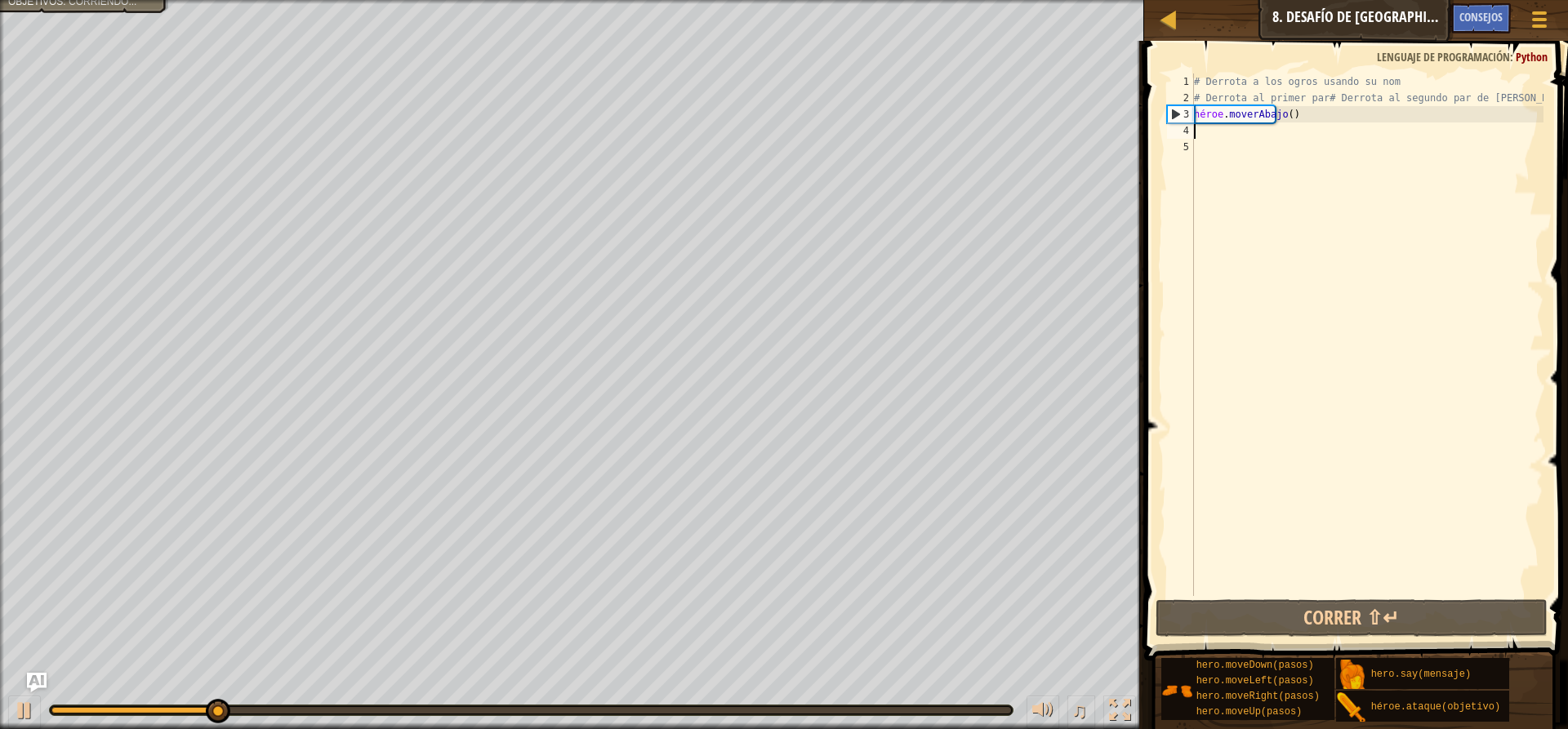
click at [1313, 117] on div "# Derrota a los ogros usando su nom # Derrota al primer par# Derrota al segundo…" at bounding box center [1366, 351] width 353 height 555
type textarea "hero.moveDown()"
click at [1313, 117] on div "# Derrota a los ogros usando su nom # Derrota al primer par# Derrota al segundo…" at bounding box center [1366, 351] width 353 height 555
click at [1200, 165] on div "# Derrota a los ogros usando su nom # Derrota al primer par# Derrota al segundo…" at bounding box center [1366, 351] width 353 height 555
click at [1205, 136] on div "# Derrota a los ogros usando su nom # Derrota al primer par# Derrota al segundo…" at bounding box center [1366, 351] width 353 height 555
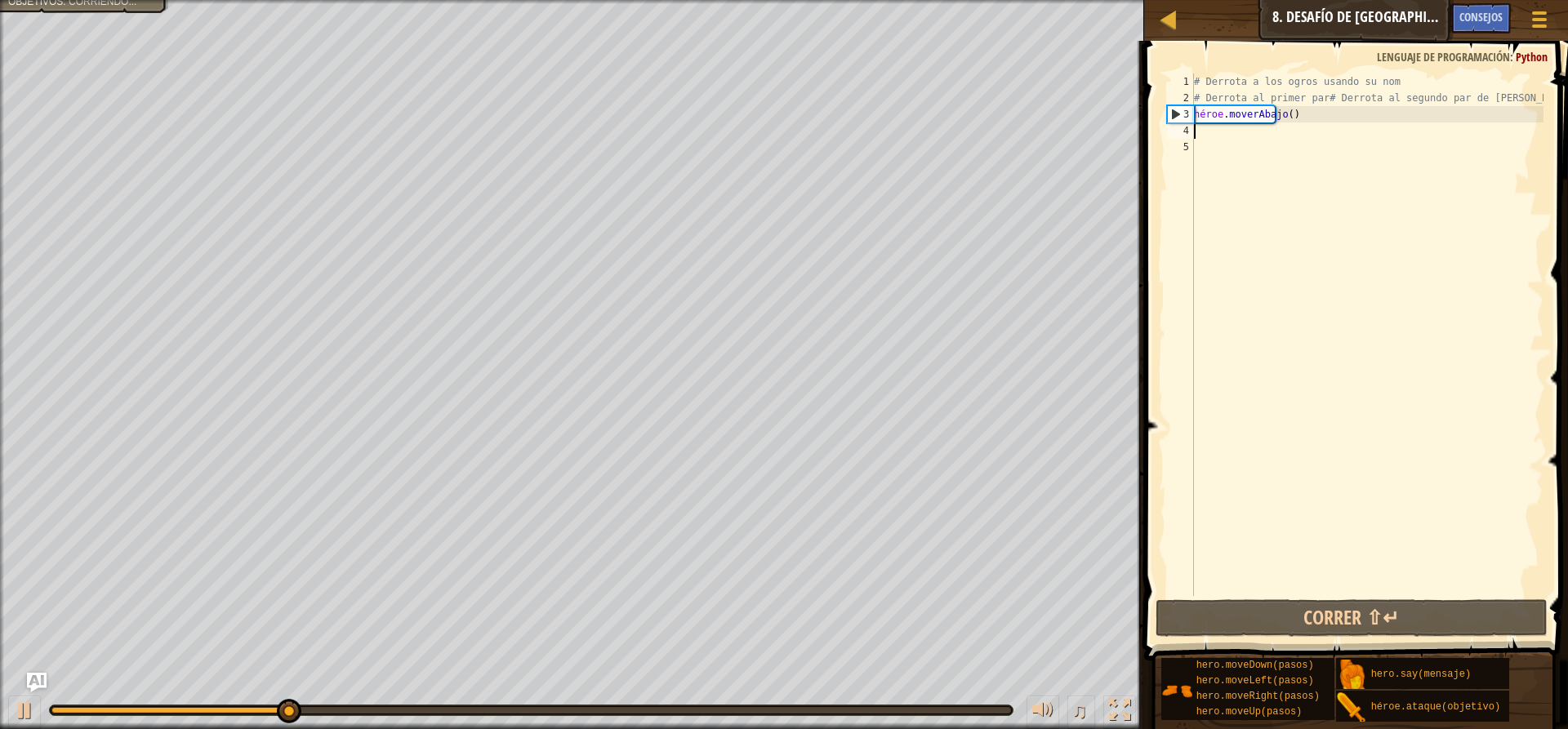
click at [1243, 137] on div "# Derrota a los ogros usando su nom # Derrota al primer par# Derrota al segundo…" at bounding box center [1366, 351] width 353 height 555
click at [1242, 137] on div "# Derrota a los ogros usando su nom # Derrota al primer par# Derrota al segundo…" at bounding box center [1366, 351] width 353 height 555
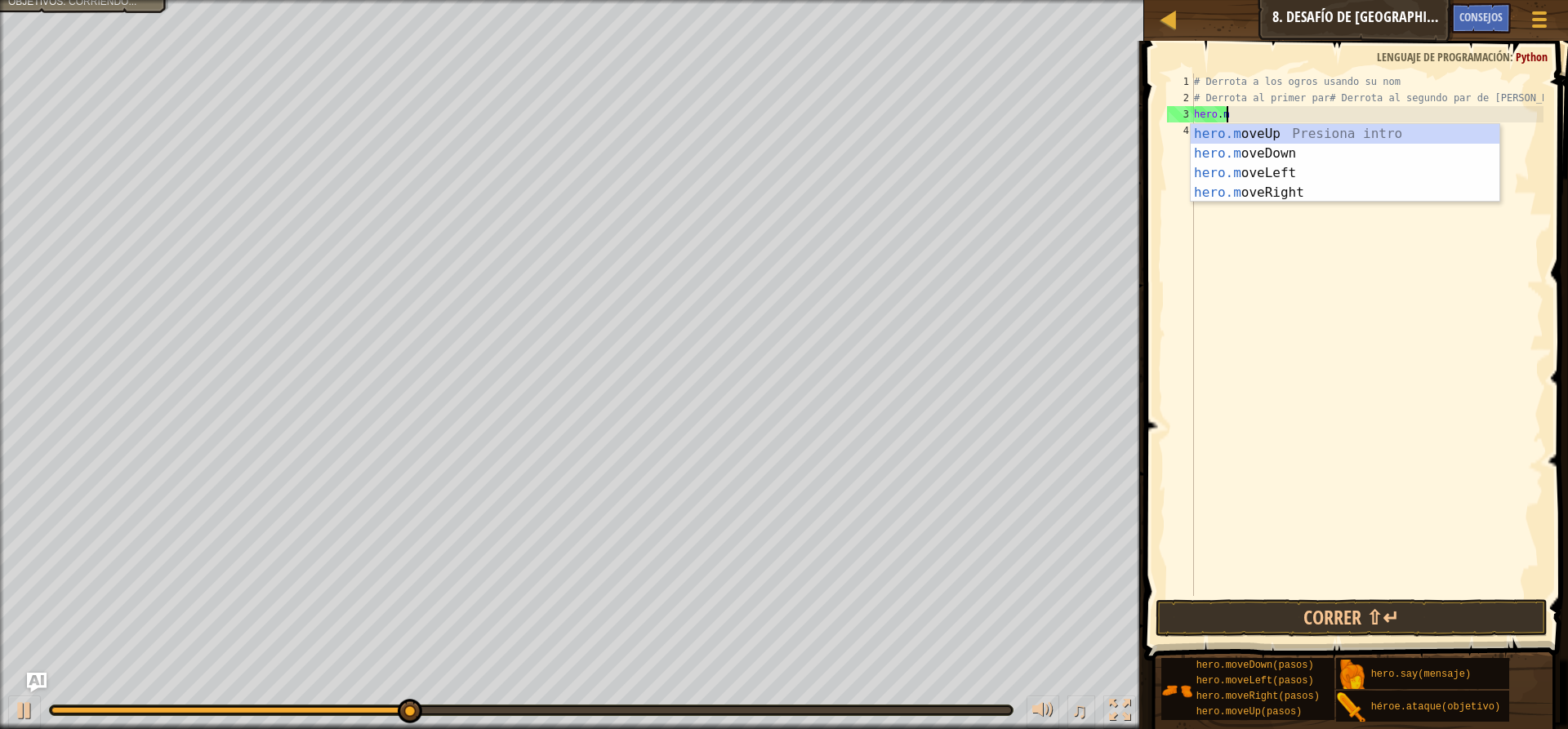
type textarea "hero.m"
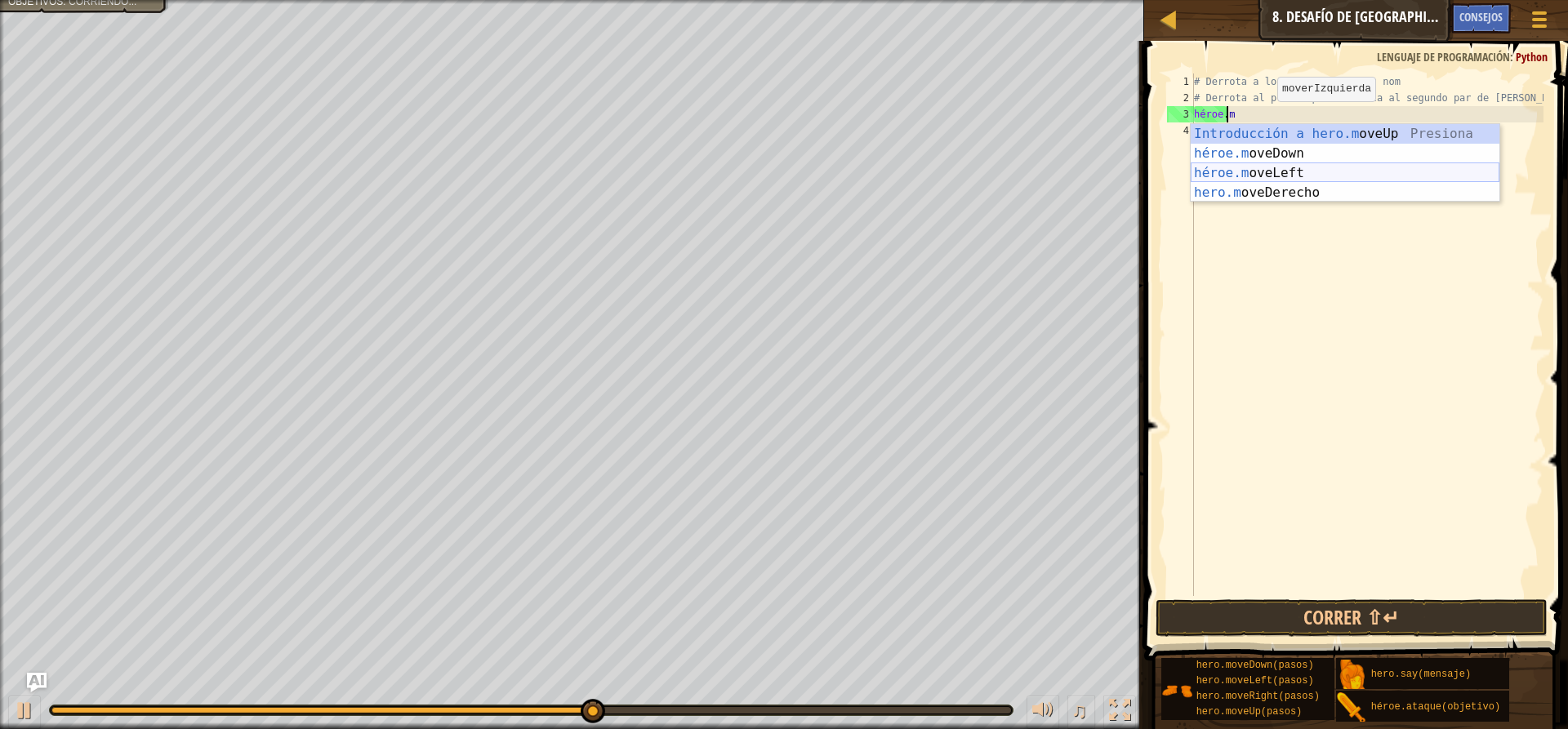
click at [1296, 177] on div "Introducción a hero.m oveUp Presiona héroe.m oveDown Introducción a la presión …" at bounding box center [1344, 183] width 309 height 118
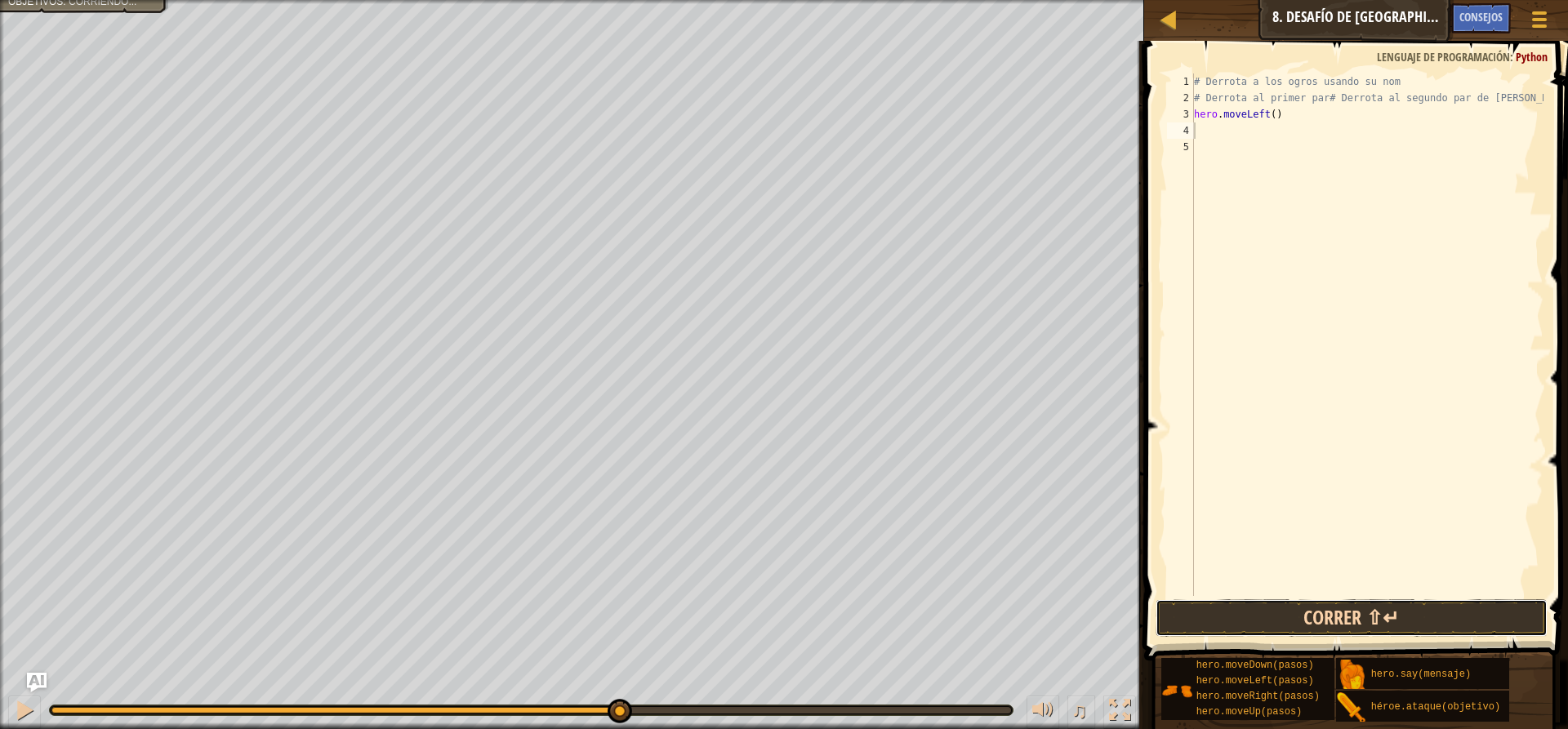
click at [1352, 612] on button "Correr ⇧↵" at bounding box center [1351, 619] width 392 height 37
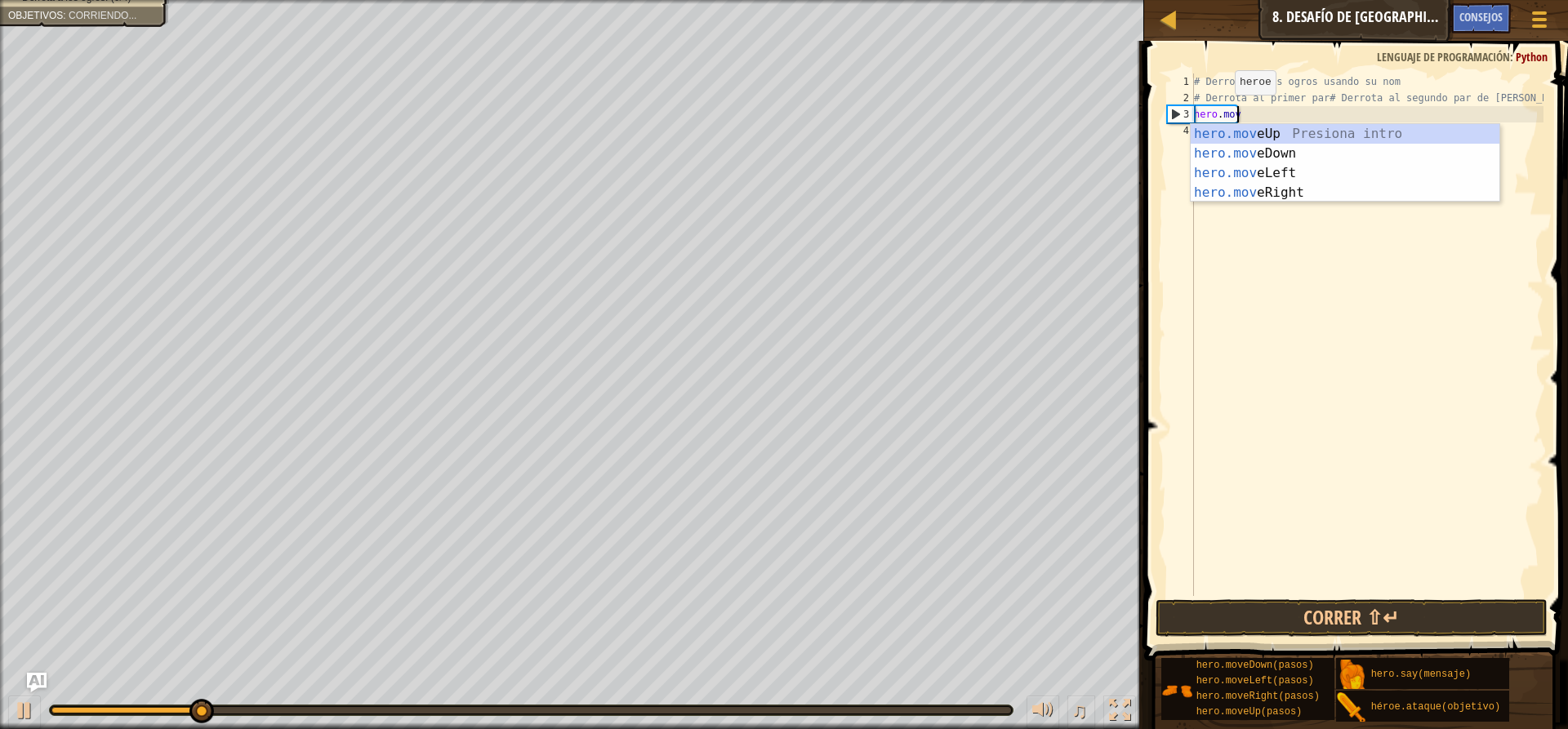
type textarea "[DOMAIN_NAME]"
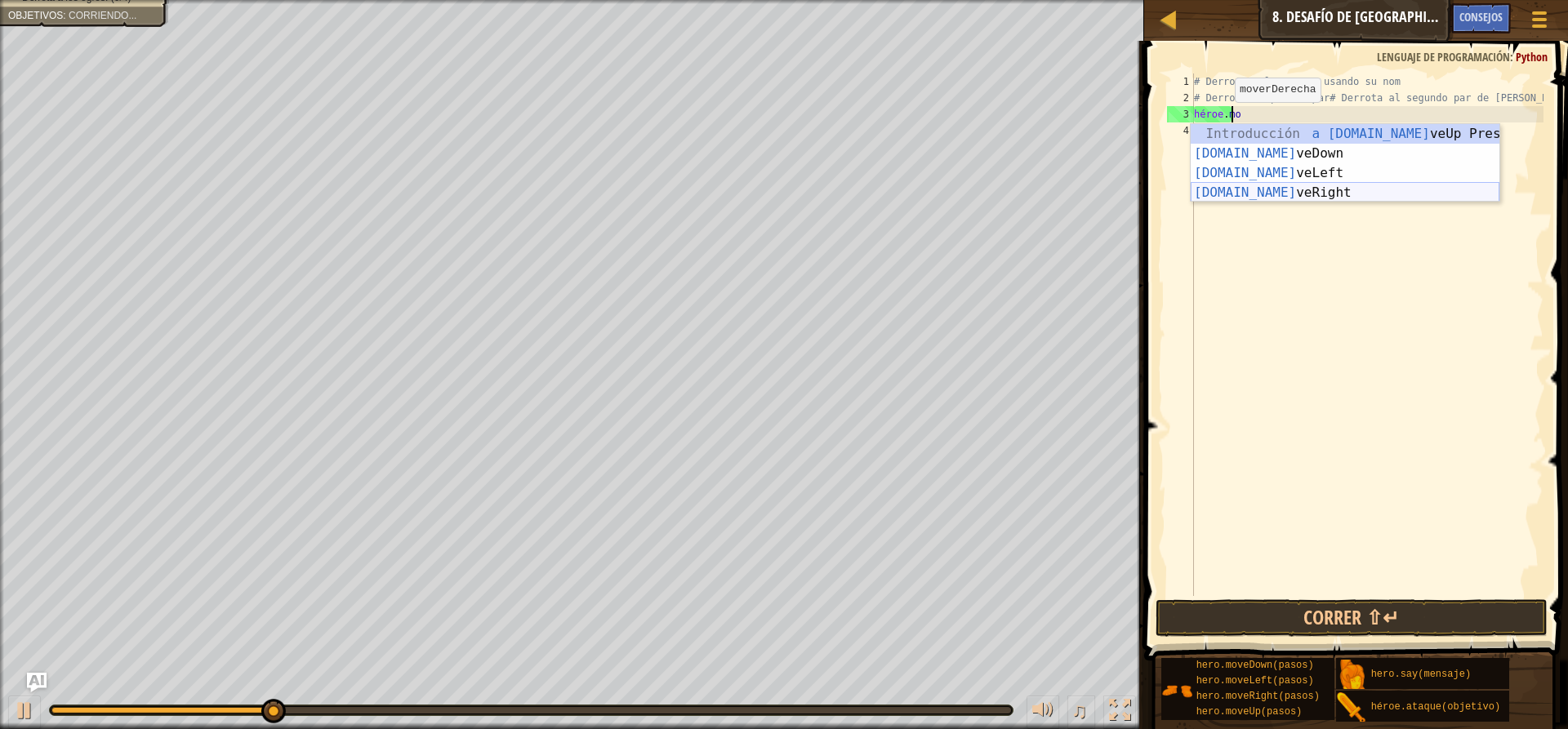
click at [1278, 197] on div "Introducción a [DOMAIN_NAME] veUp Presiona [DOMAIN_NAME] veDown Introducción a …" at bounding box center [1344, 183] width 309 height 118
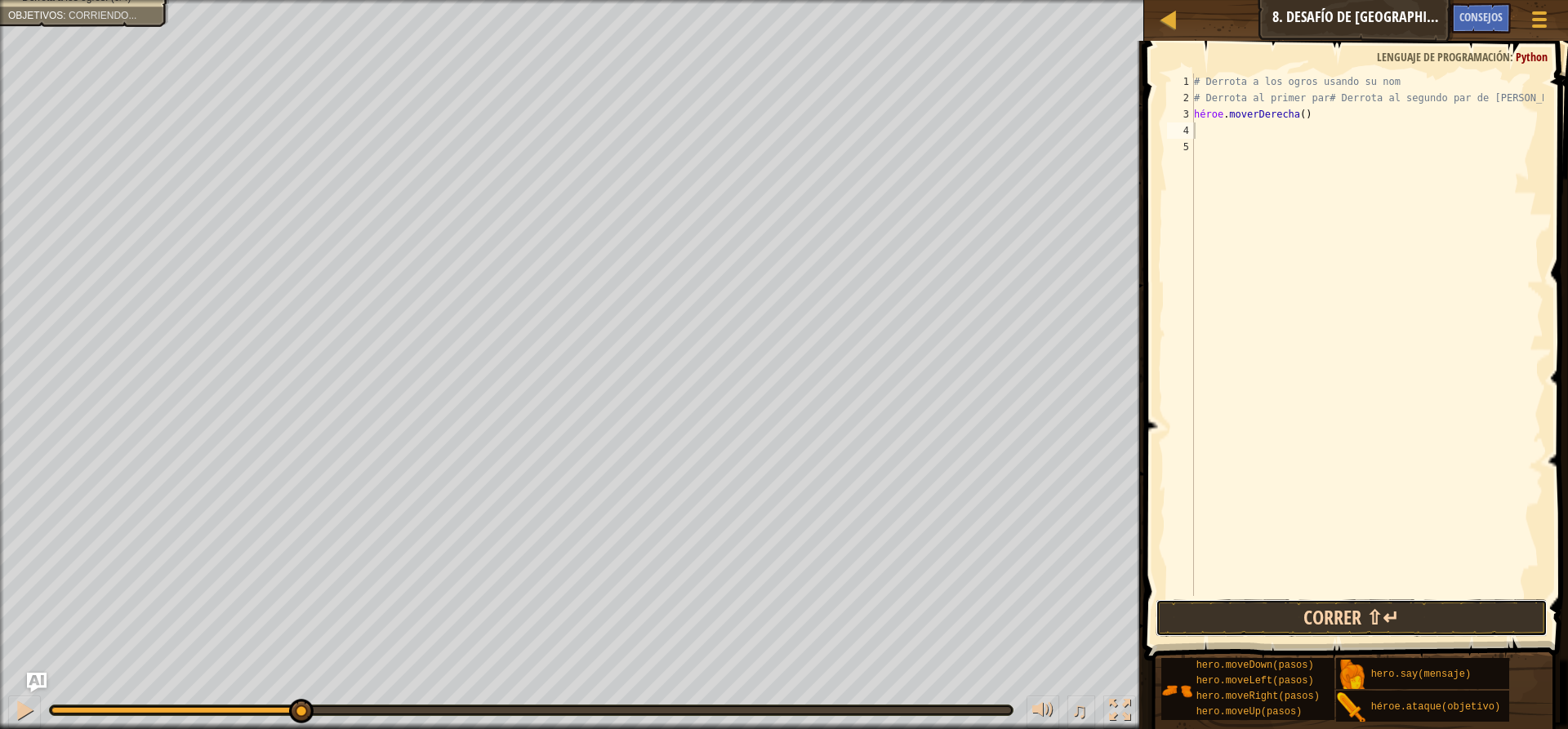
click at [1334, 610] on button "Correr ⇧↵" at bounding box center [1351, 619] width 392 height 37
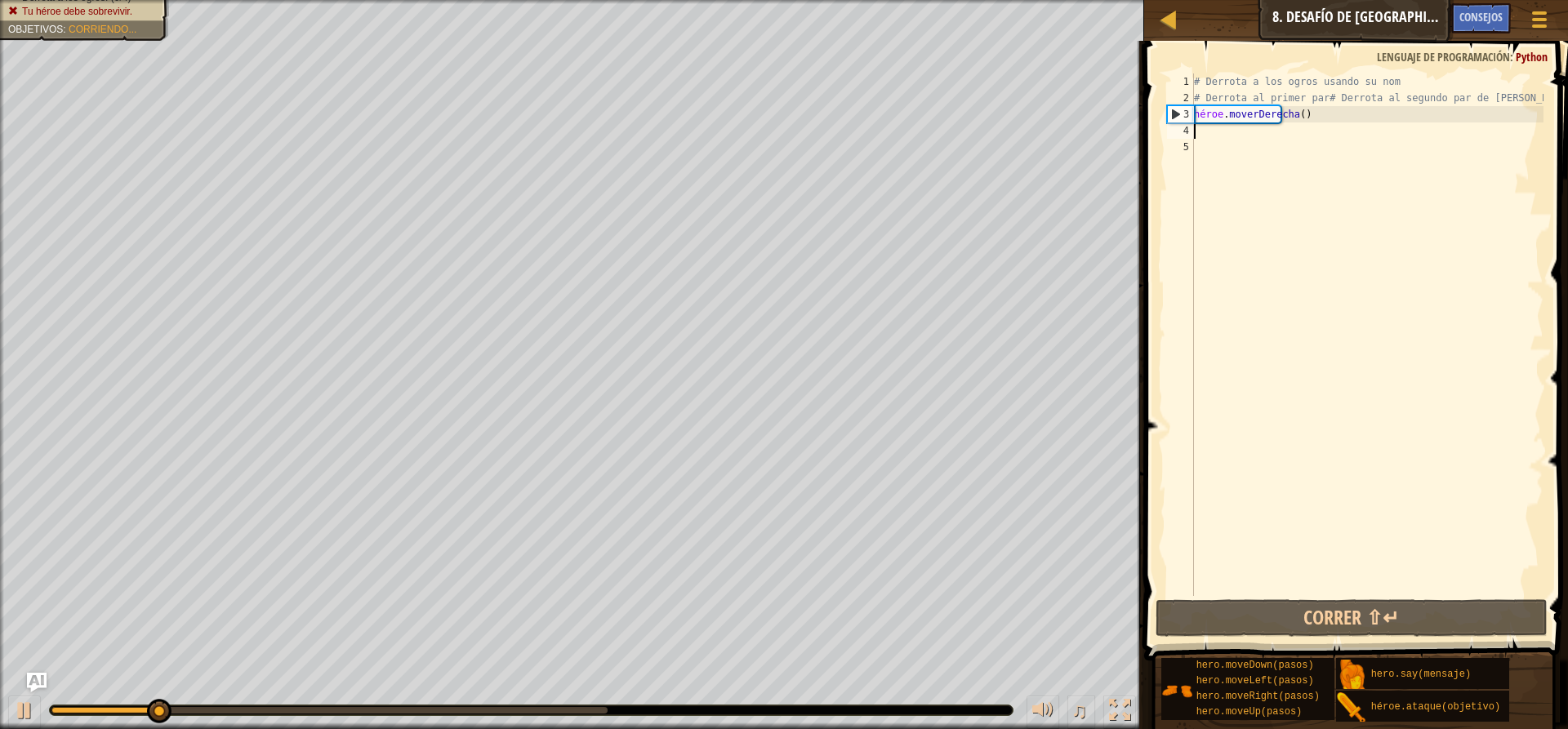
click at [1212, 136] on div "# Derrota a los ogros usando su nom # Derrota al primer par# Derrota al segundo…" at bounding box center [1366, 351] width 353 height 555
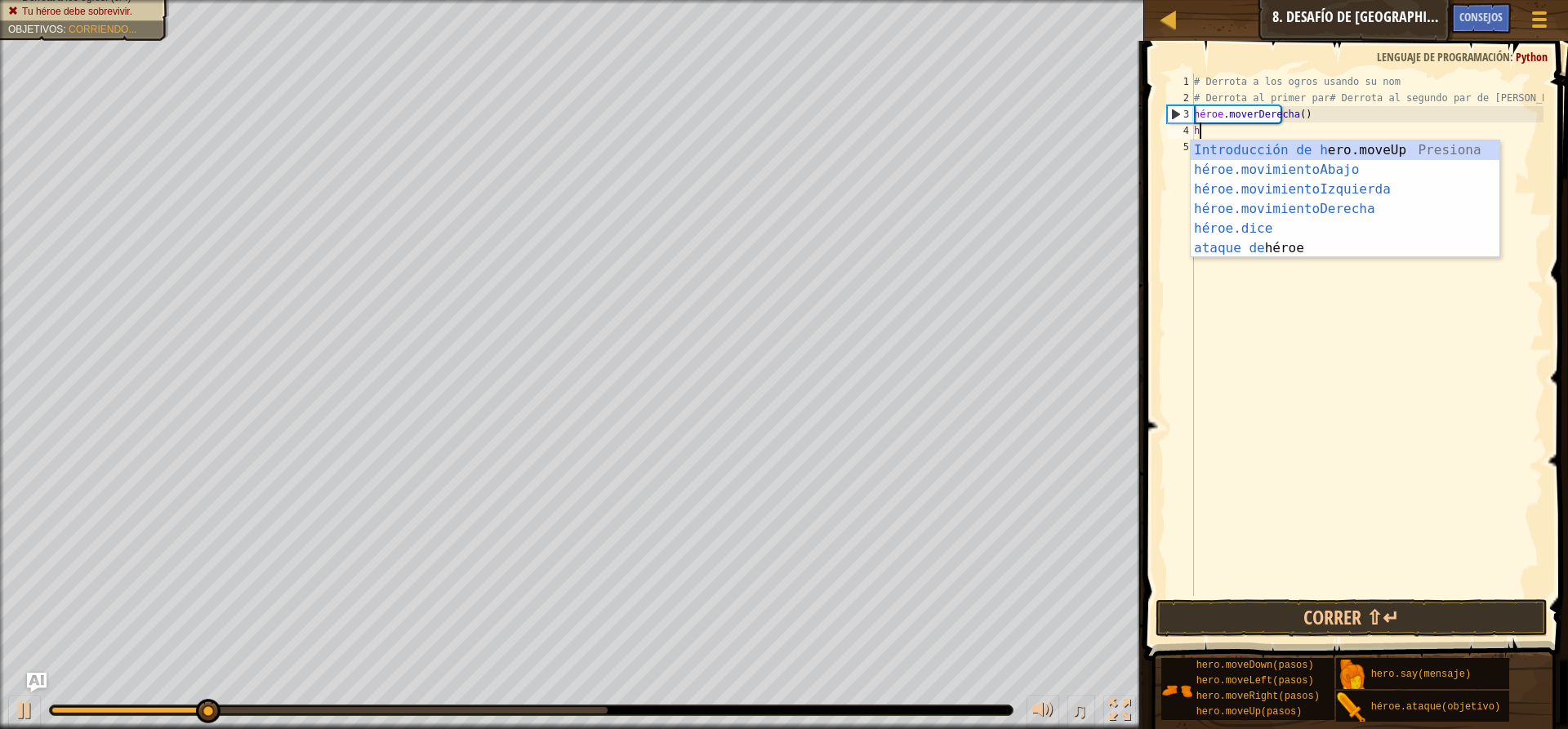
type textarea "he"
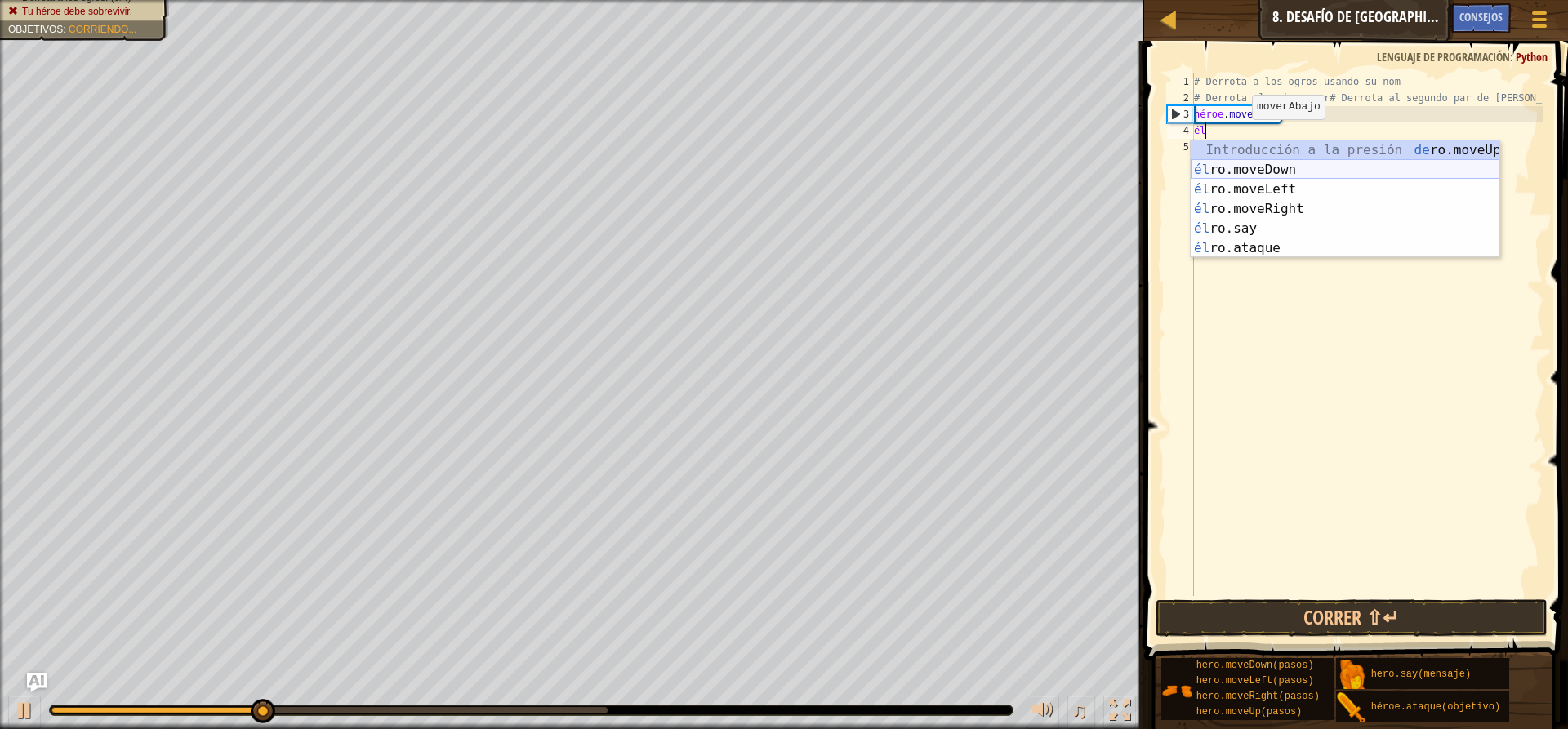
click at [1255, 165] on div "Introducción a la presión de [PERSON_NAME].moveUp él ro.moveDown Introducción a…" at bounding box center [1344, 219] width 309 height 157
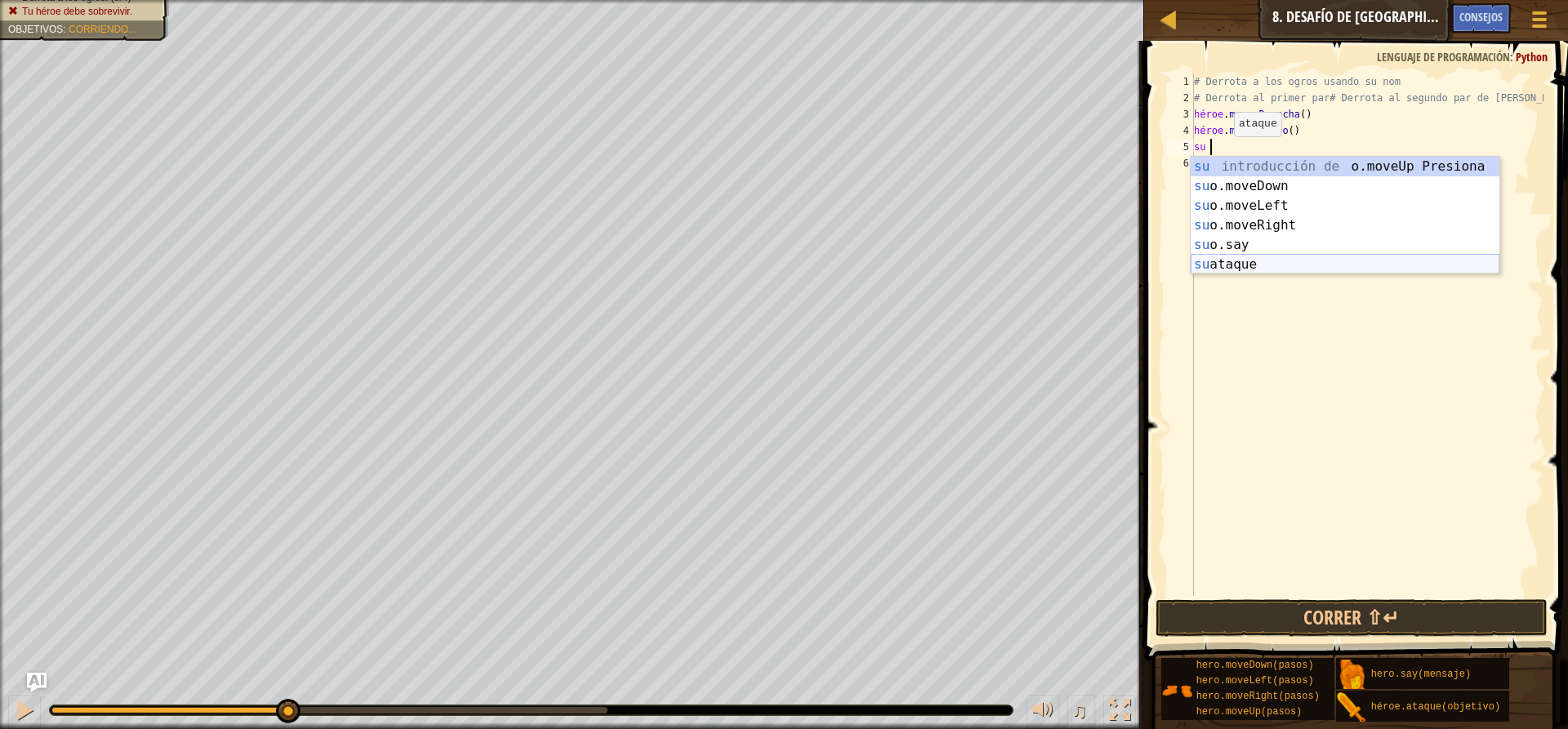
click at [1232, 270] on div "su introducción de o.moveUp Presiona su o.moveDown Introducción a la presión su…" at bounding box center [1344, 236] width 309 height 157
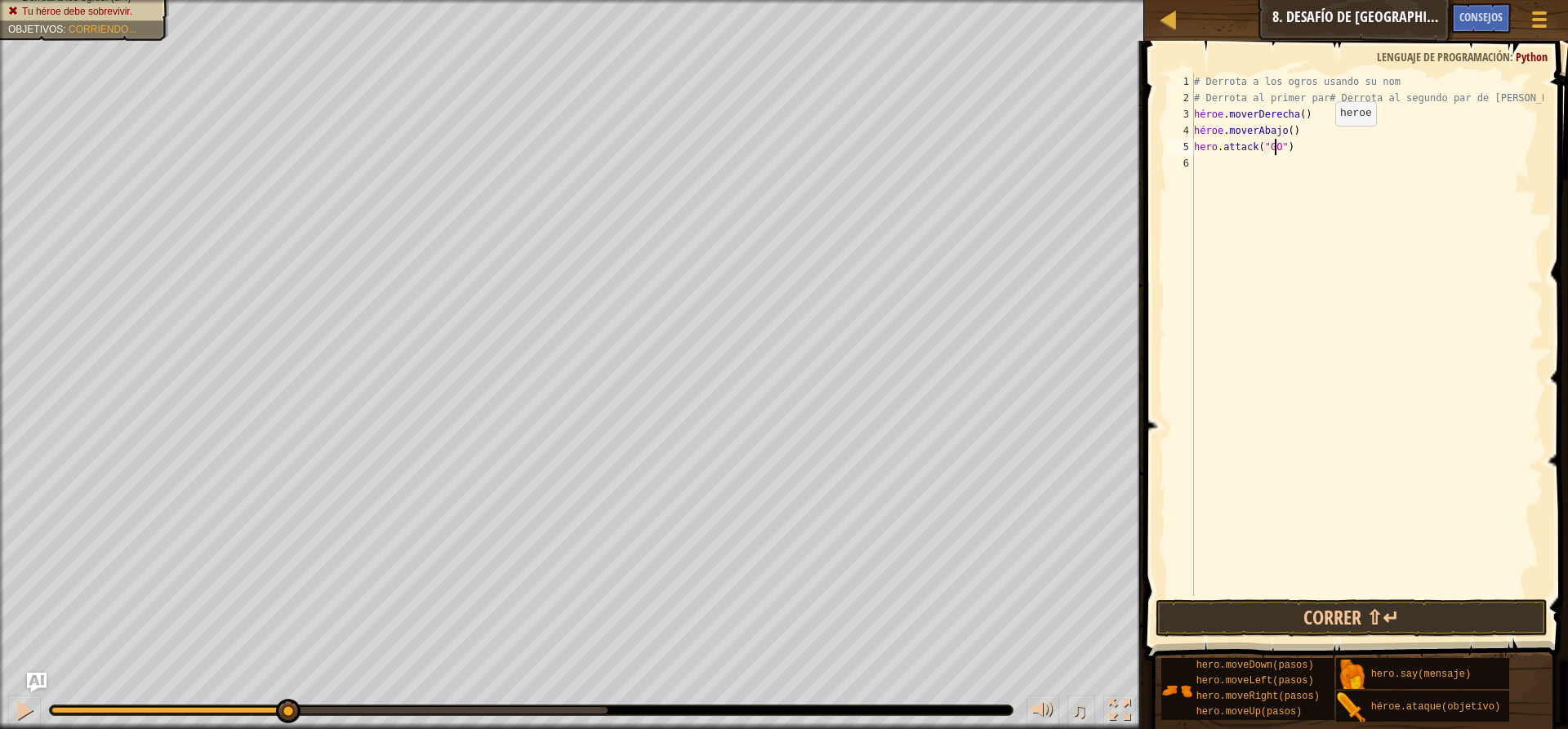
scroll to position [7, 7]
click at [1300, 146] on div "# Derrota a los ogros usando su nom # Derrota al primer par# Derrota al segundo…" at bounding box center [1366, 351] width 353 height 555
click at [1299, 148] on div "# Derrota a los ogros usando su nom # Derrota al primer par# Derrota al segundo…" at bounding box center [1366, 351] width 353 height 555
click at [1302, 146] on div "# Derrota a los ogros usando su nom # Derrota al primer par# Derrota al segundo…" at bounding box center [1366, 351] width 353 height 555
type textarea "hero.attack("GOs")"
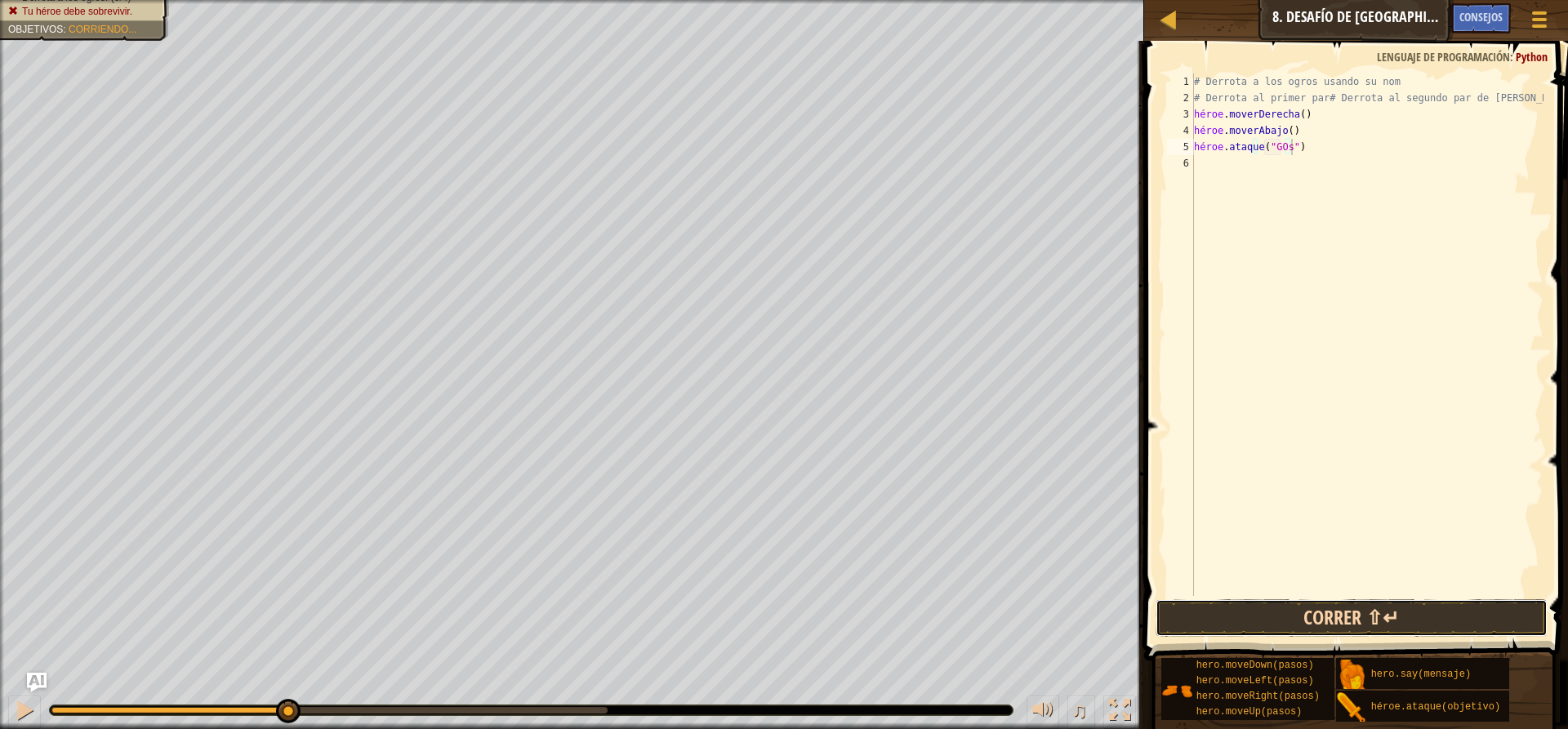
click at [1328, 622] on button "Correr ⇧↵" at bounding box center [1351, 619] width 392 height 37
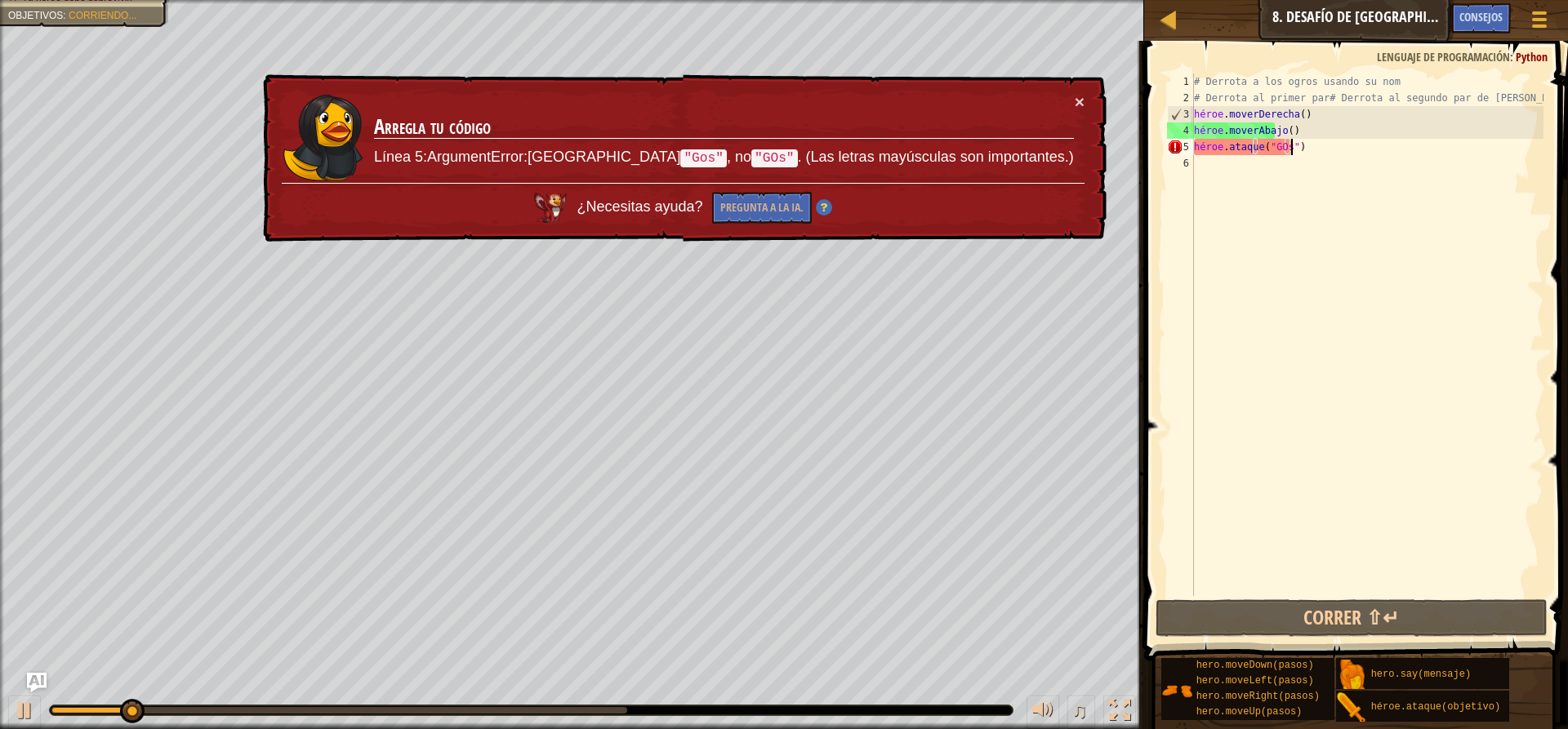
click at [1347, 151] on div "# Derrota a los ogros usando su nom # Derrota al primer par# Derrota al segundo…" at bounding box center [1366, 351] width 353 height 555
click at [1296, 140] on div "# Derrota a los ogros usando su nom # Derrota al primer par# Derrota al segundo…" at bounding box center [1366, 351] width 353 height 555
click at [1329, 334] on div "# Derrota a los ogros usando su nom # Derrota al primer par# Derrota al segundo…" at bounding box center [1366, 351] width 353 height 555
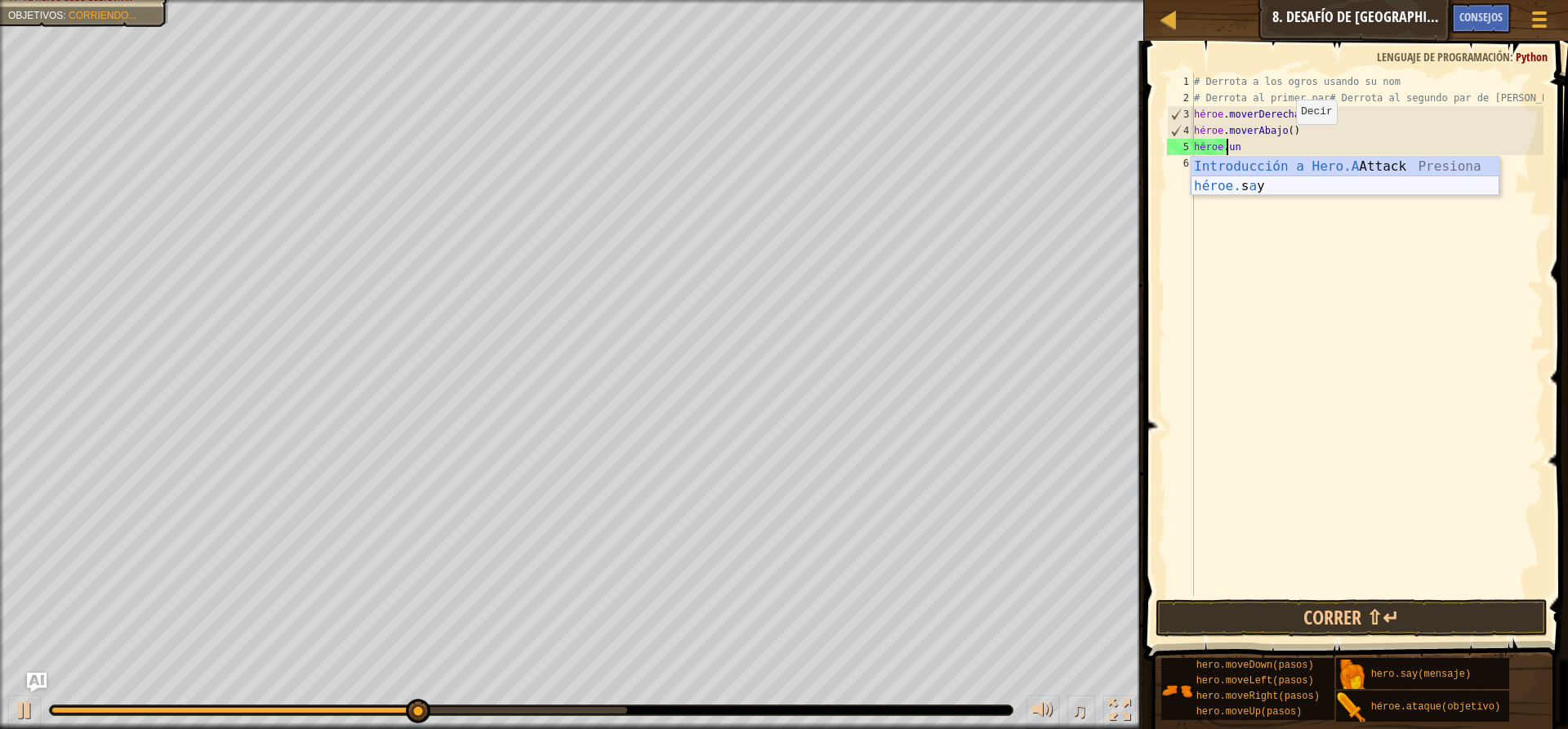
click at [1408, 177] on div "Introducción a Hero.A Attack Presiona héroe. s a y Introducción a la presión" at bounding box center [1344, 197] width 309 height 79
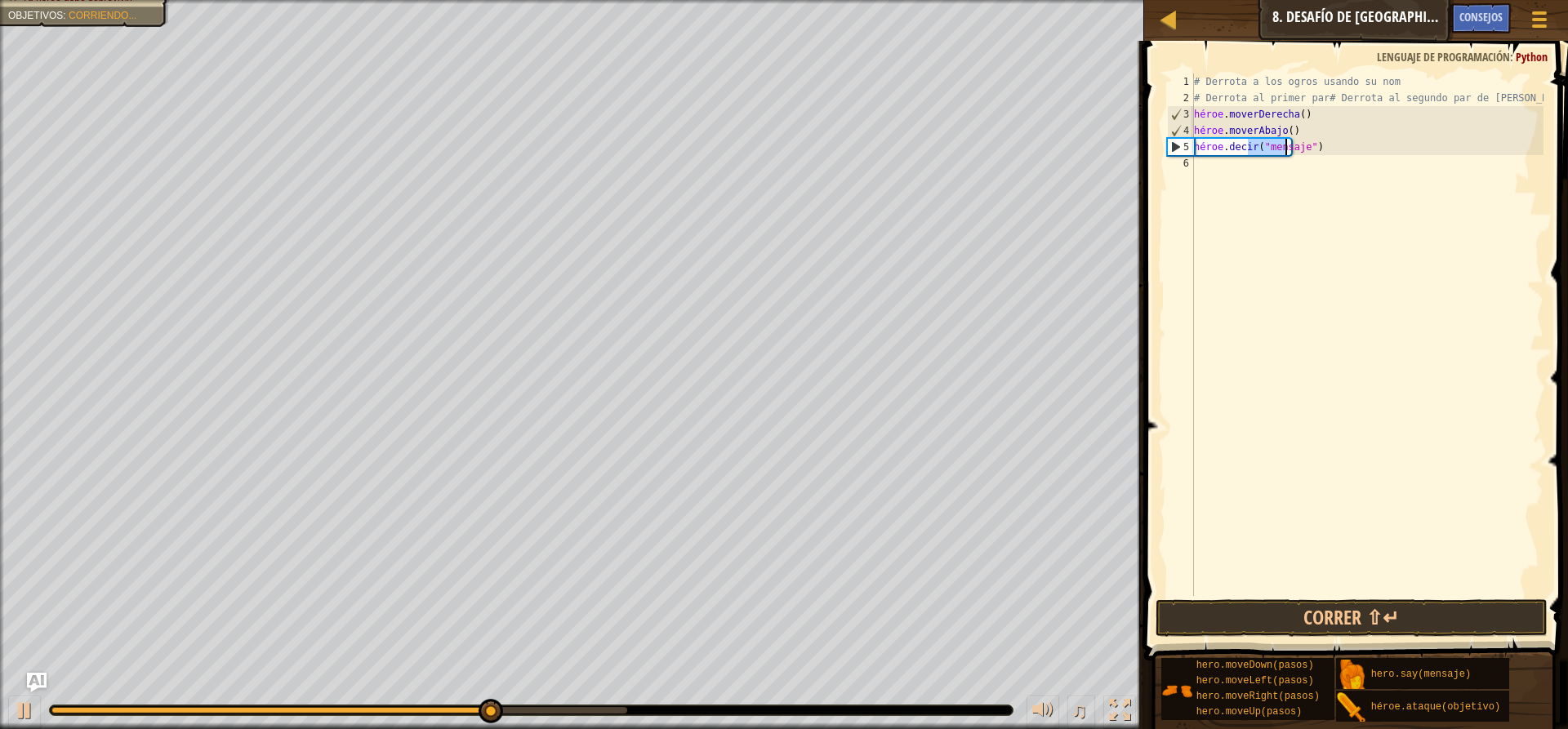
click at [1316, 147] on div "# Derrota a los ogros usando su nom # Derrota al primer par# Derrota al segundo…" at bounding box center [1366, 351] width 353 height 555
click at [1345, 142] on div "# Derrota a los ogros usando su nom # Derrota al primer par# Derrota al segundo…" at bounding box center [1366, 351] width 353 height 555
click at [1180, 153] on div "5" at bounding box center [1181, 146] width 26 height 16
type textarea "hero.say("message")"
click at [1217, 160] on div "# Derrota a los ogros usando su nom # Derrota al primer par# Derrota al segundo…" at bounding box center [1366, 351] width 353 height 555
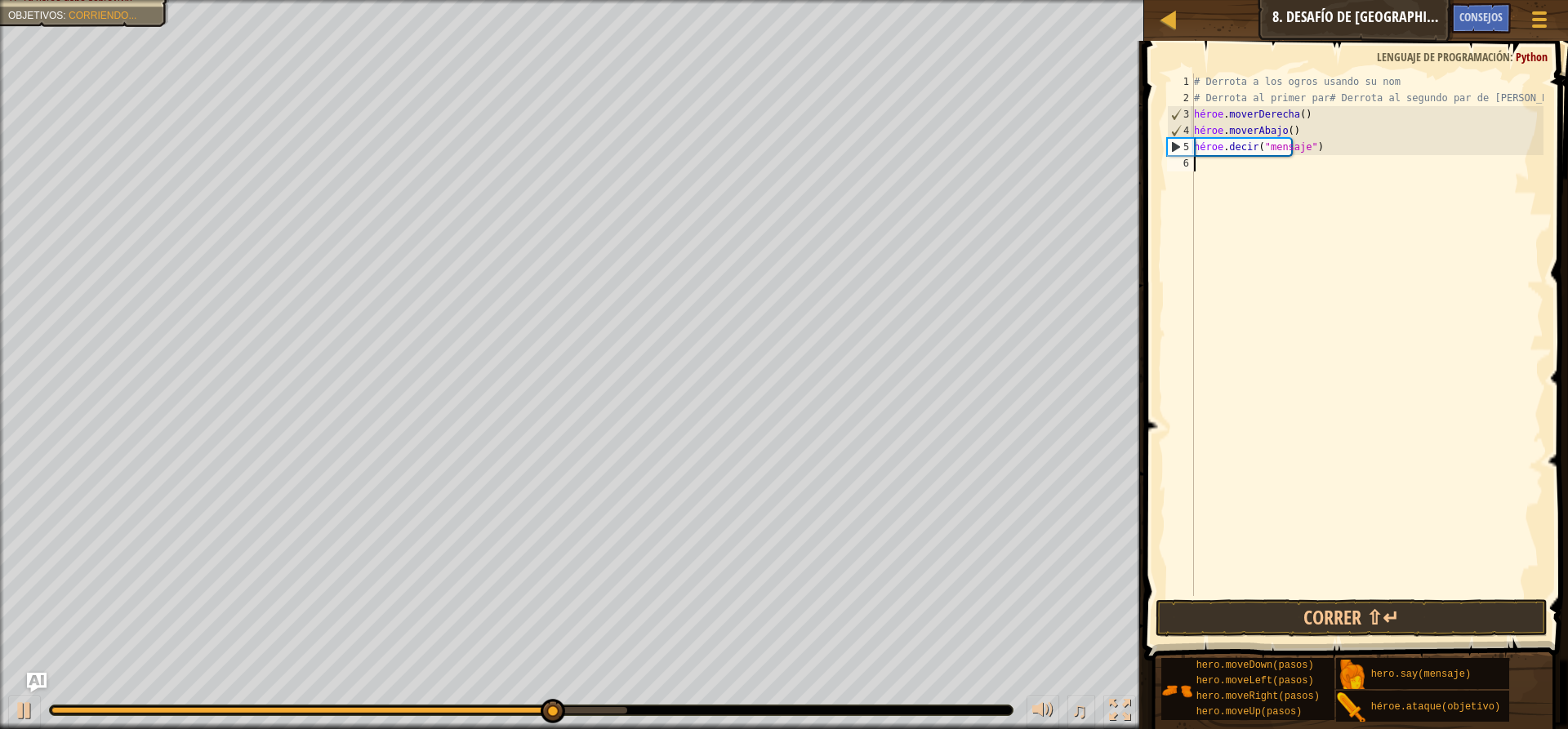
click at [1332, 271] on div "# Derrota a los ogros usando su nom # Derrota al primer par# Derrota al segundo…" at bounding box center [1366, 351] width 353 height 555
type textarea "h"
type textarea "hero.moveDown()"
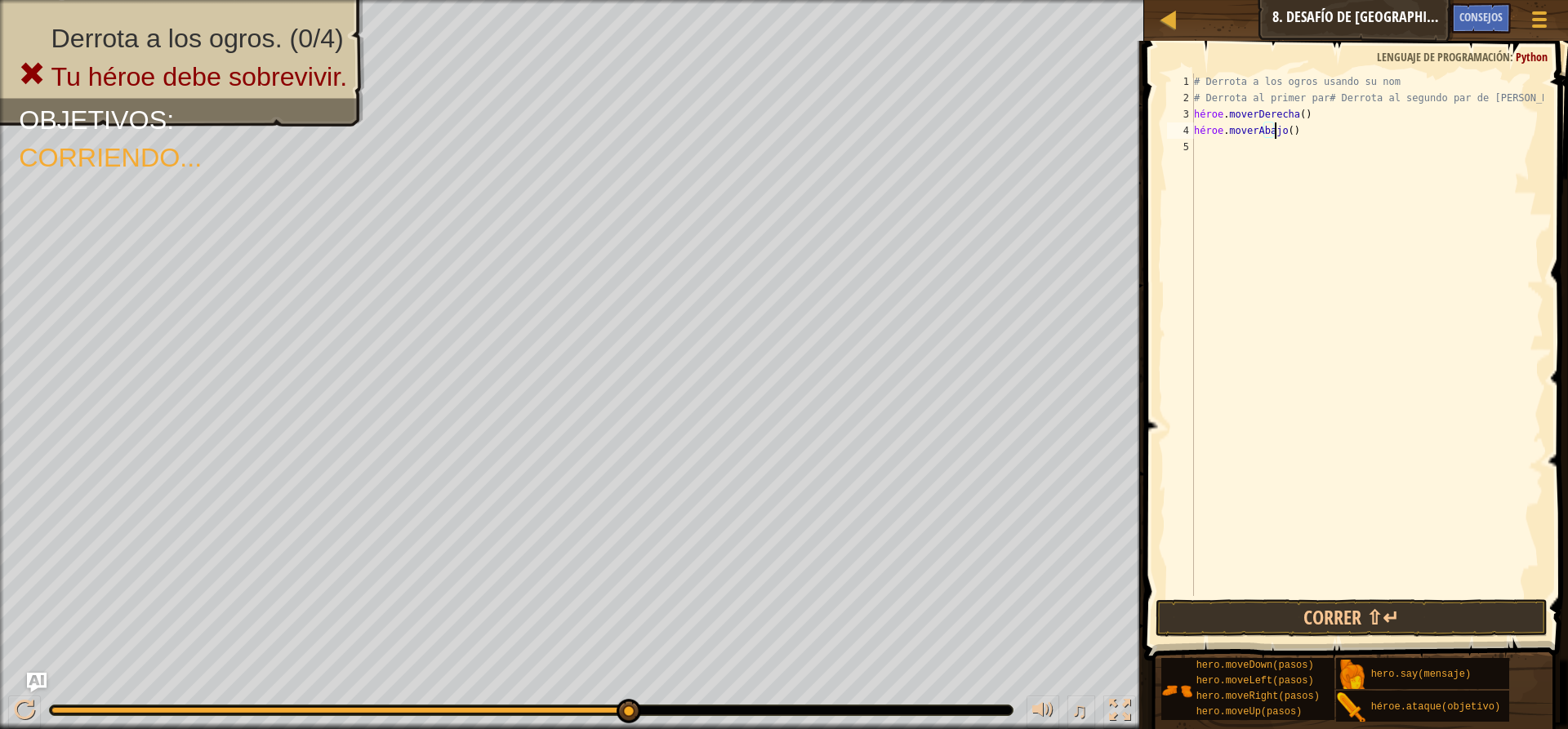
click at [1211, 147] on div "# Derrota a los ogros usando su nom # Derrota al primer par# Derrota al segundo…" at bounding box center [1366, 351] width 353 height 555
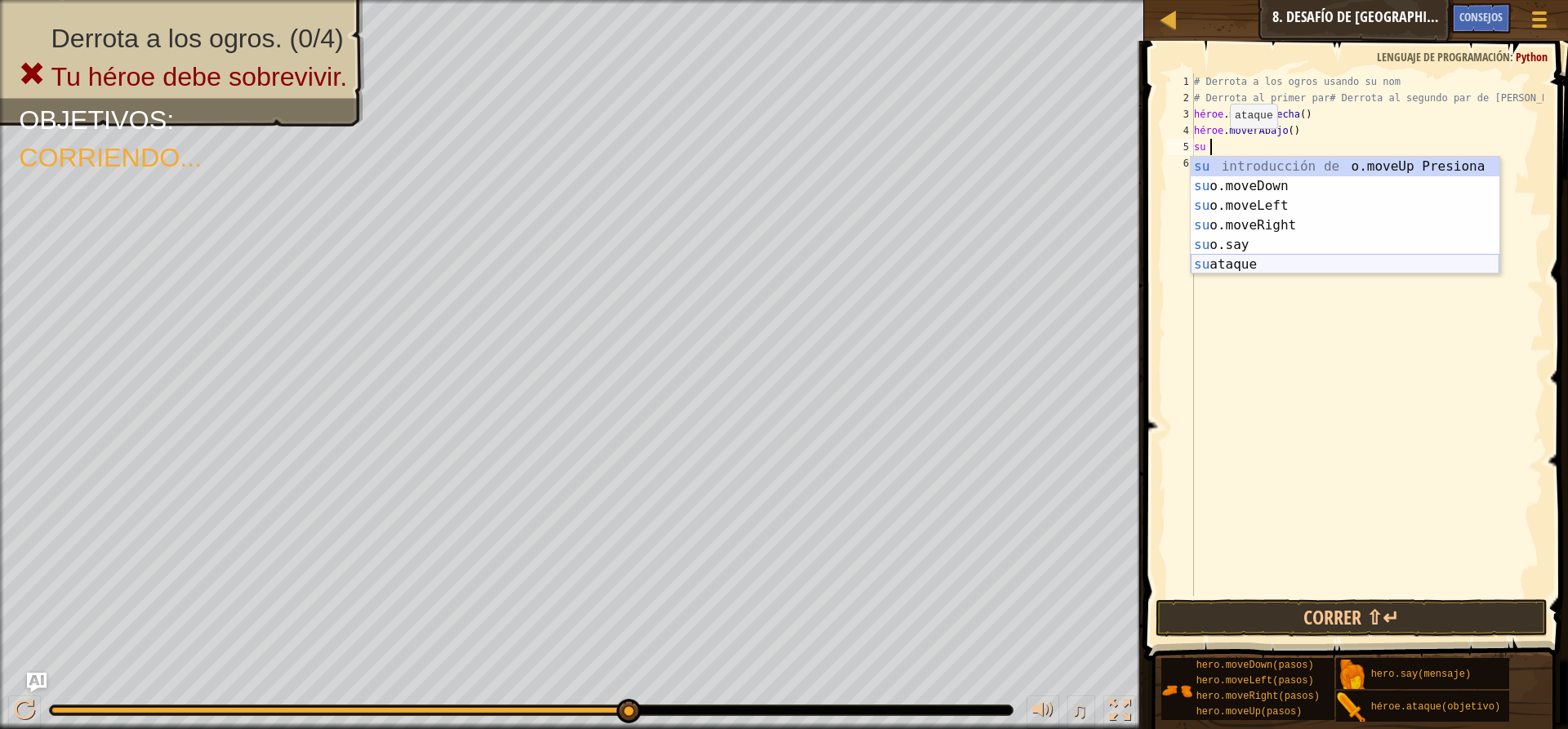
click at [1318, 258] on div "su introducción de o.moveUp Presiona su o.moveDown Introducción a la presión su…" at bounding box center [1344, 236] width 309 height 157
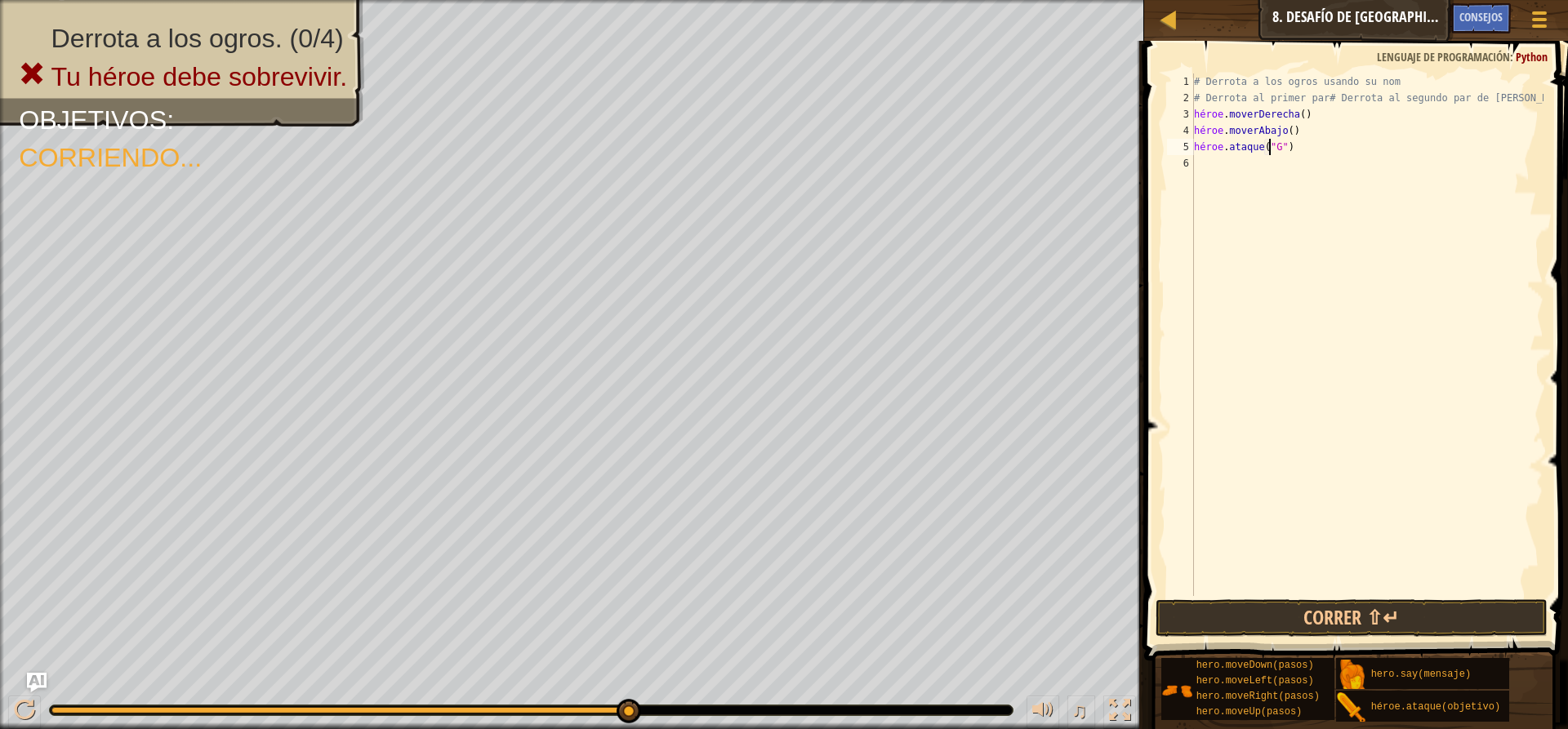
scroll to position [7, 7]
type textarea "hero.attack("Gos")"
click at [1409, 612] on button "Correr ⇧↵" at bounding box center [1351, 619] width 392 height 37
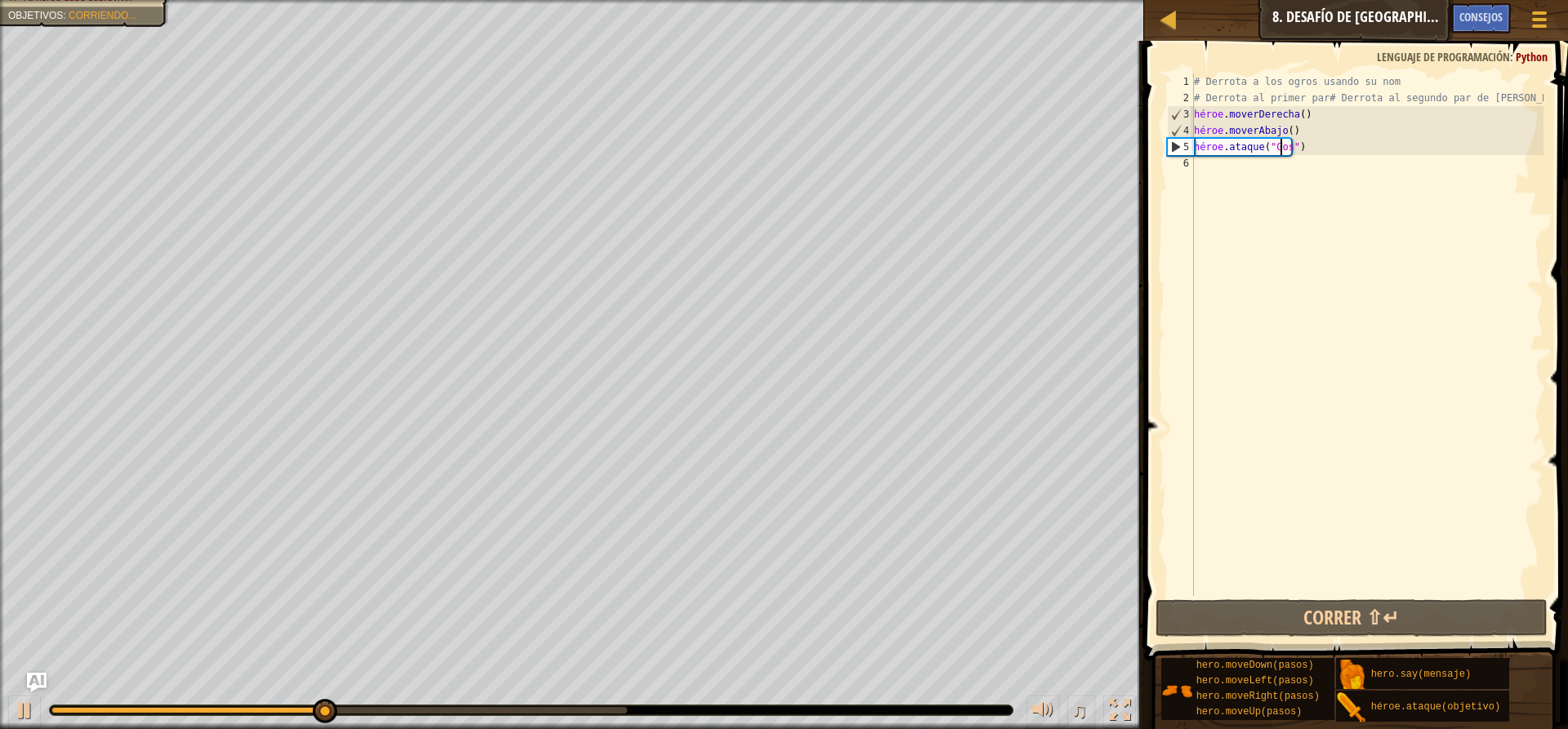
click at [1207, 162] on div "# Derrota a los ogros usando su nom # Derrota al primer par# Derrota al segundo…" at bounding box center [1366, 351] width 353 height 555
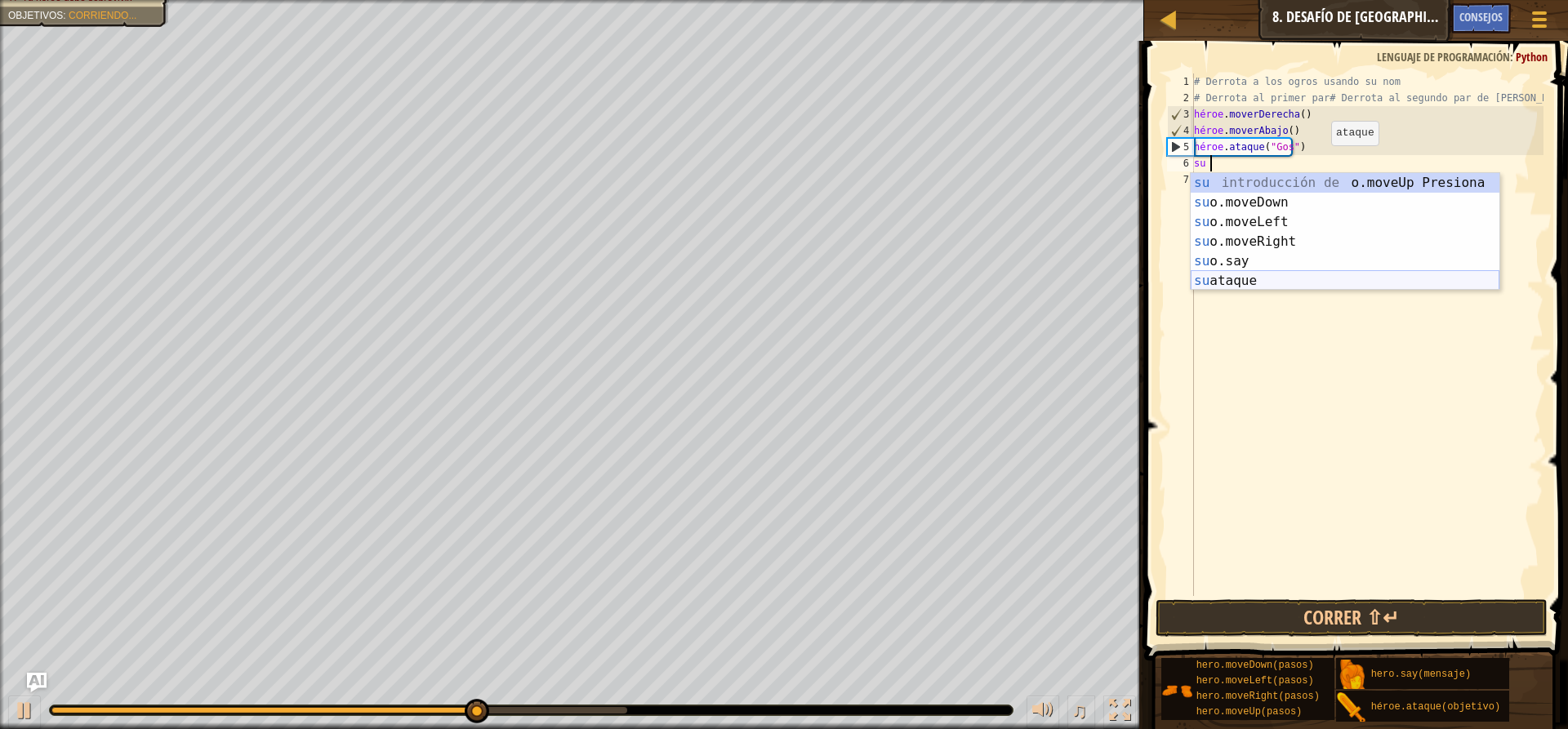
click at [1279, 279] on div "su introducción de o.moveUp Presiona su o.moveDown Introducción a la presión su…" at bounding box center [1344, 252] width 309 height 157
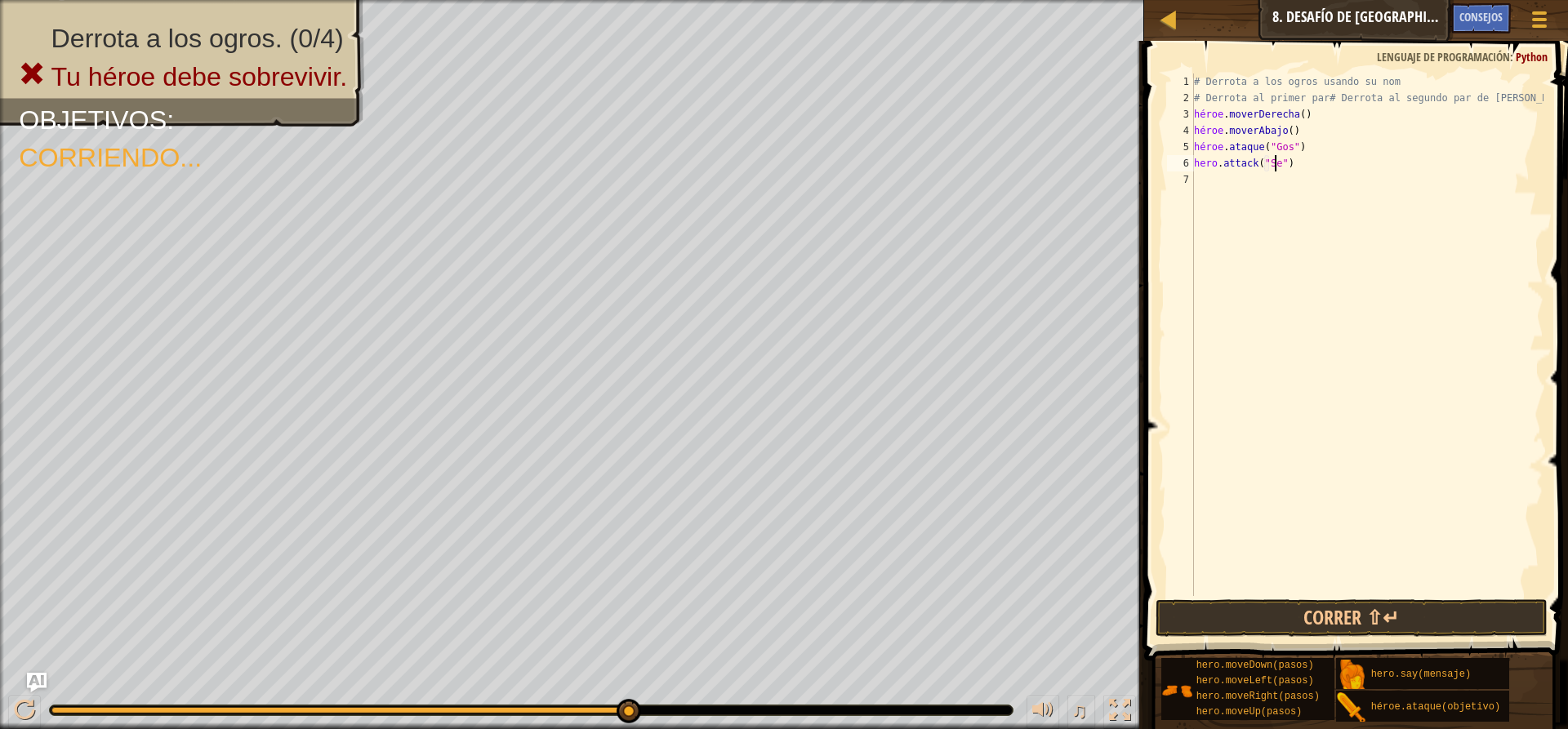
scroll to position [7, 7]
type textarea "hero.attack("Sed")"
click at [1309, 608] on button "Correr ⇧↵" at bounding box center [1351, 619] width 392 height 37
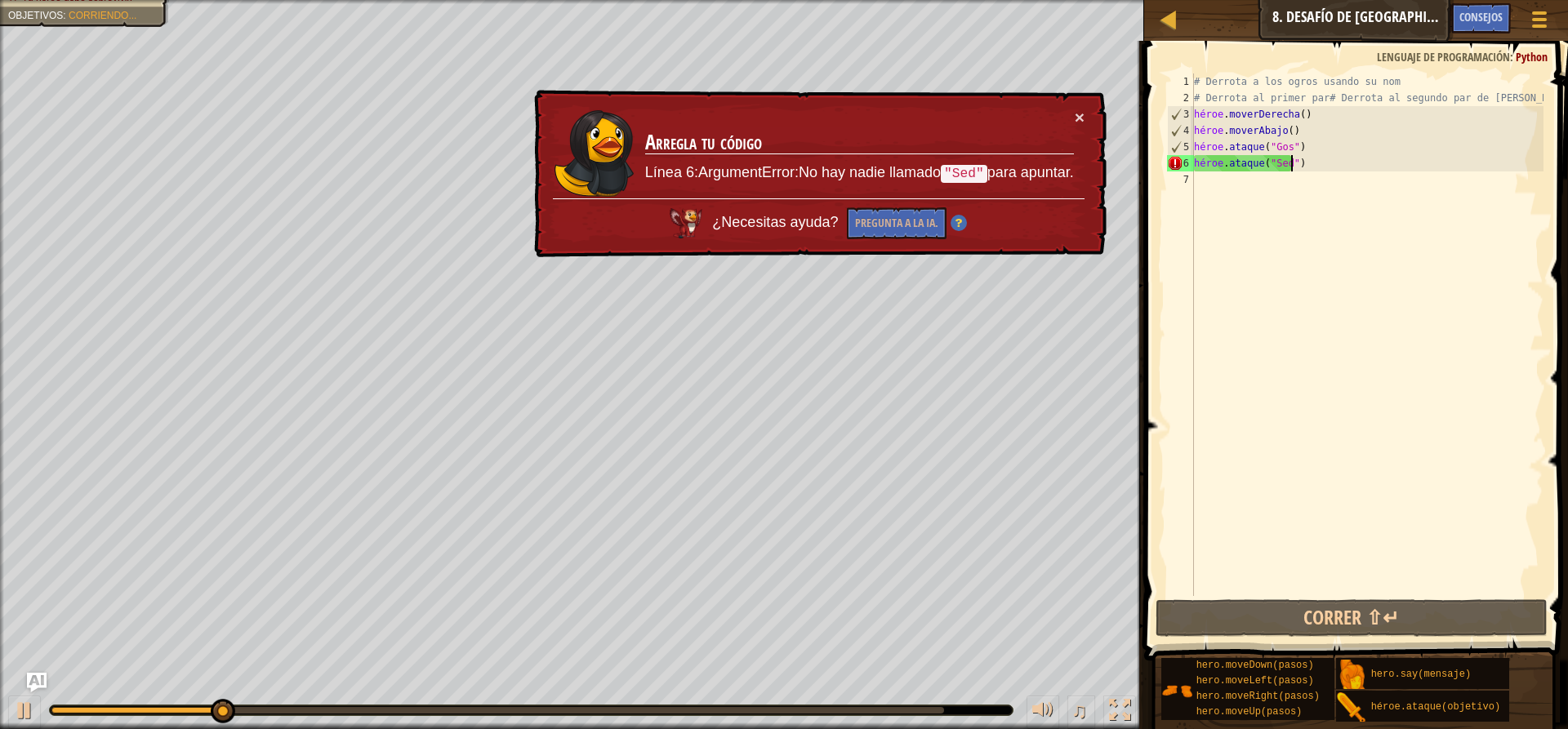
click at [1311, 168] on div "# Derrota a los ogros usando su nom # Derrota al primer par# Derrota al segundo…" at bounding box center [1366, 351] width 353 height 555
click at [1305, 160] on div "# Derrota a los ogros usando su nom # Derrota al primer par# Derrota al segundo…" at bounding box center [1366, 351] width 353 height 555
click at [1199, 180] on div "# Derrota a los ogros usando su nom # Derrota al primer par# Derrota al segundo…" at bounding box center [1366, 351] width 353 height 555
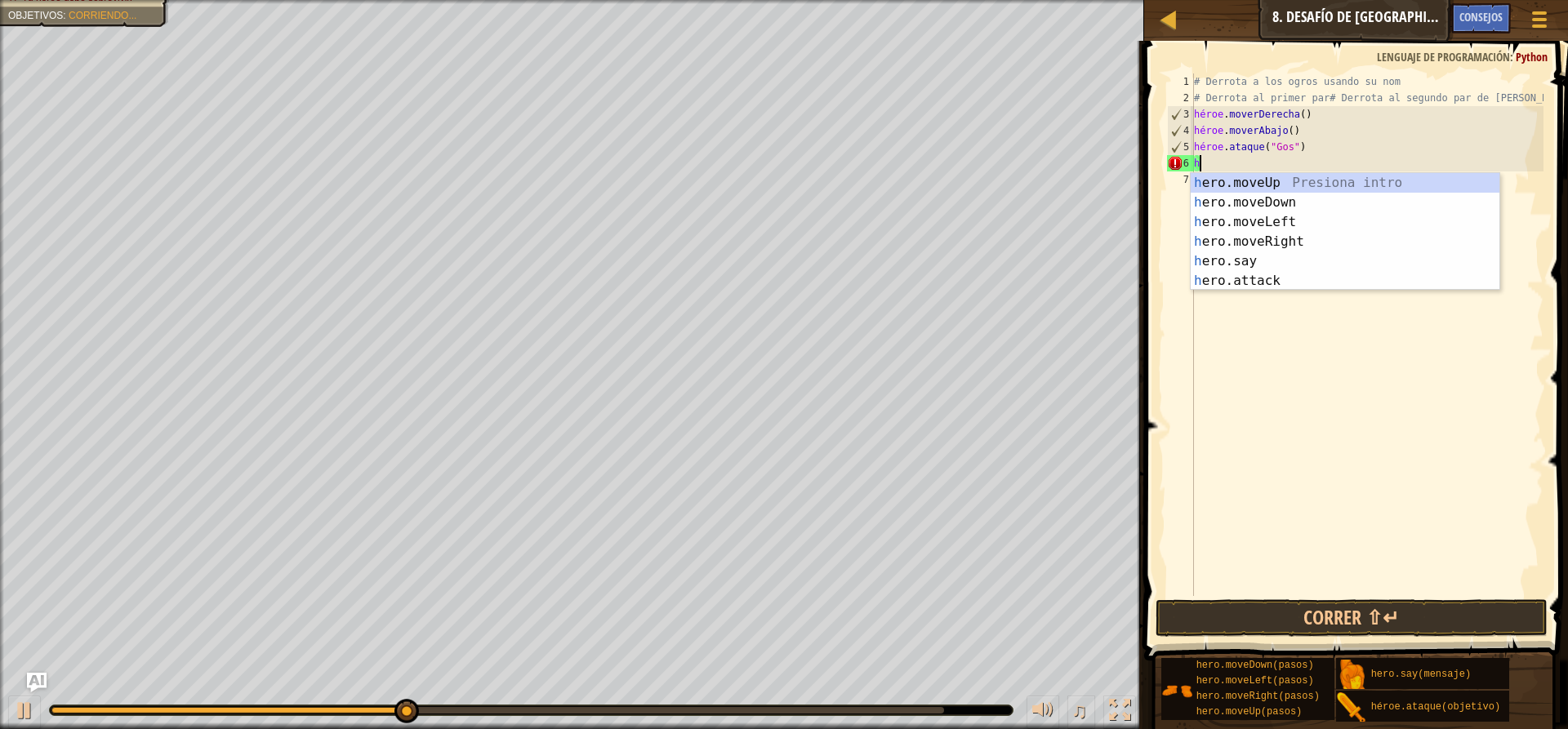
type textarea "h"
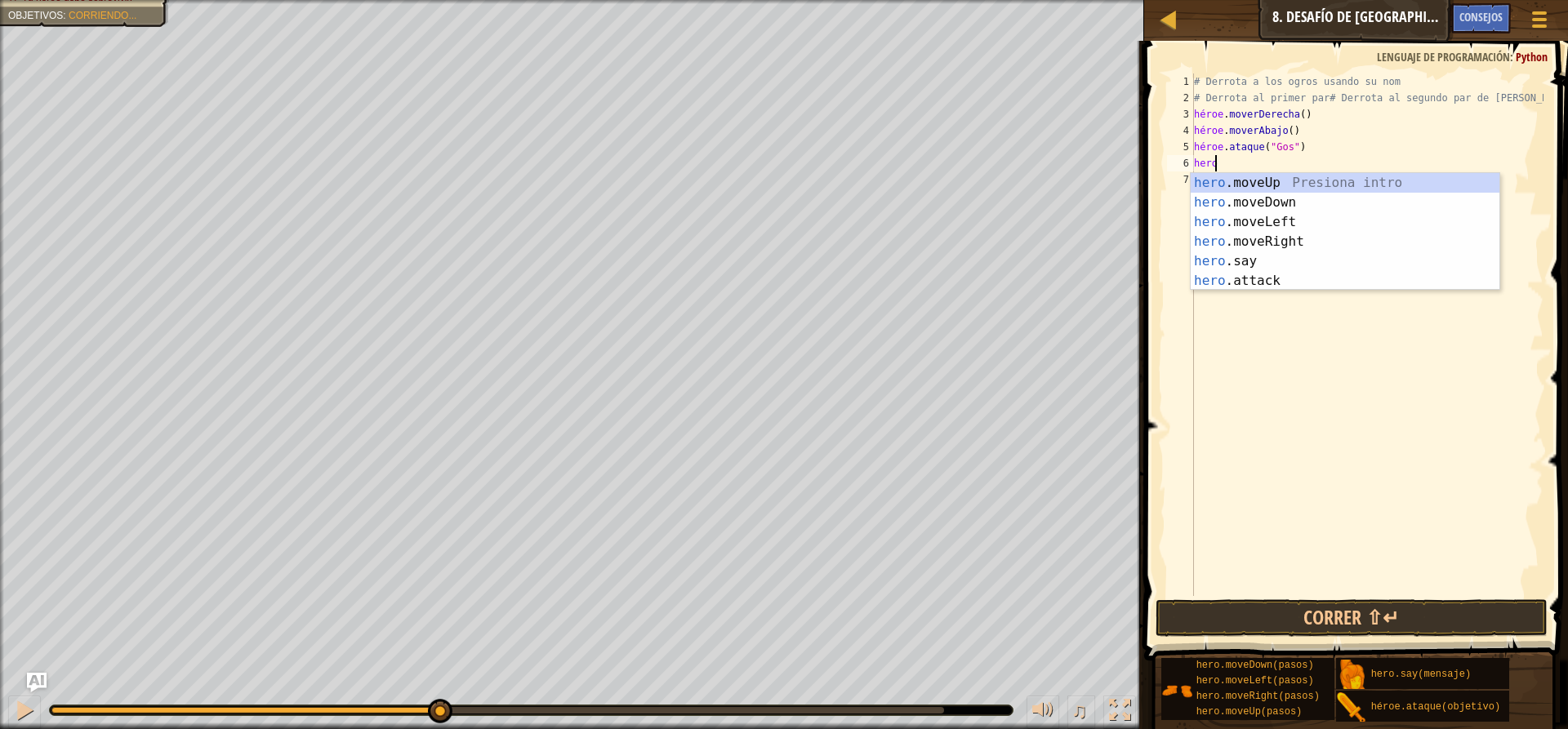
scroll to position [7, 1]
click at [1296, 274] on div "Introducción a la presión del héroe .moveUp héroe .moveDown Introducción a la p…" at bounding box center [1344, 252] width 309 height 157
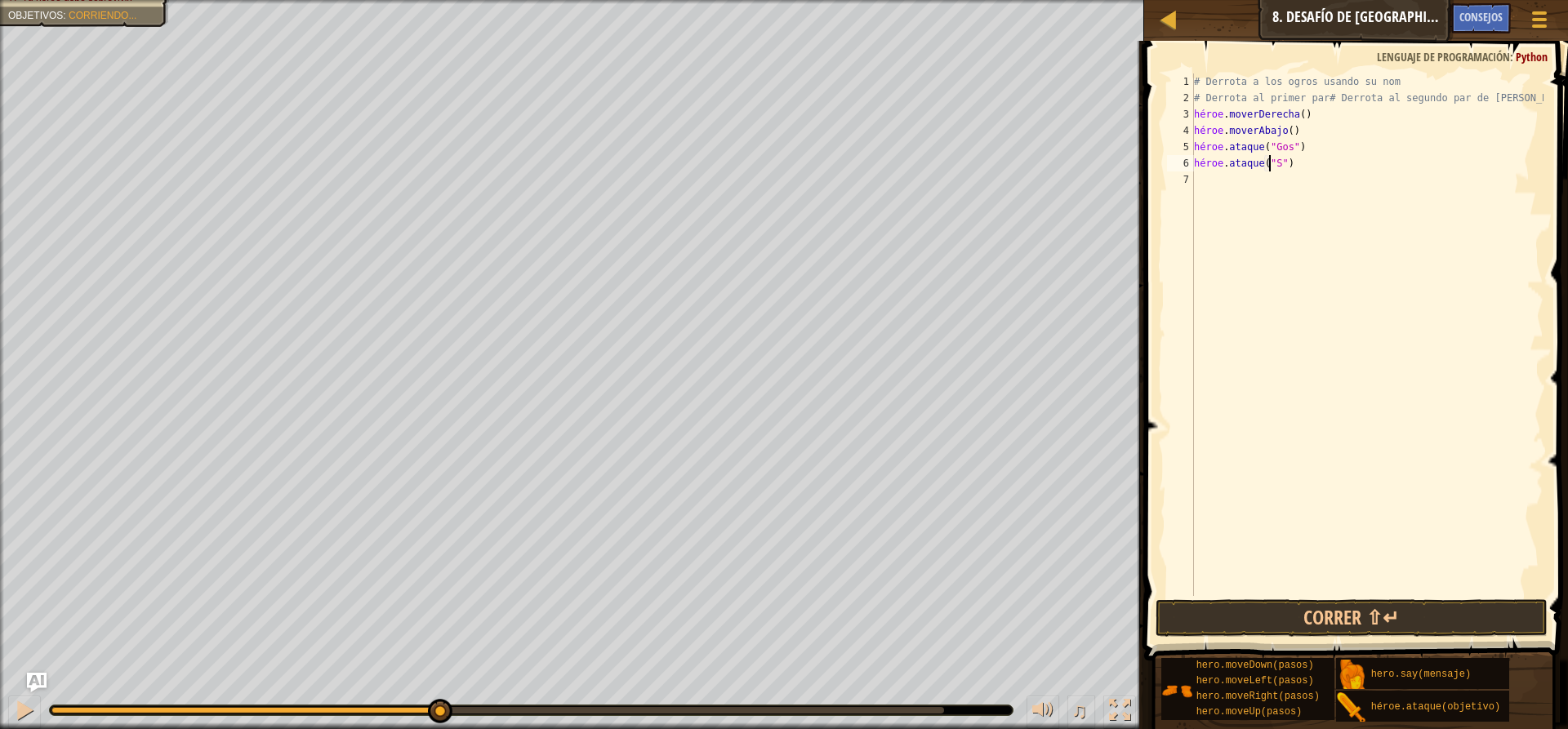
scroll to position [7, 7]
type textarea "hero.attack("Sog")"
drag, startPoint x: 1355, startPoint y: 617, endPoint x: 1363, endPoint y: 616, distance: 8.1
click at [1356, 617] on button "Correr ⇧↵" at bounding box center [1351, 619] width 392 height 37
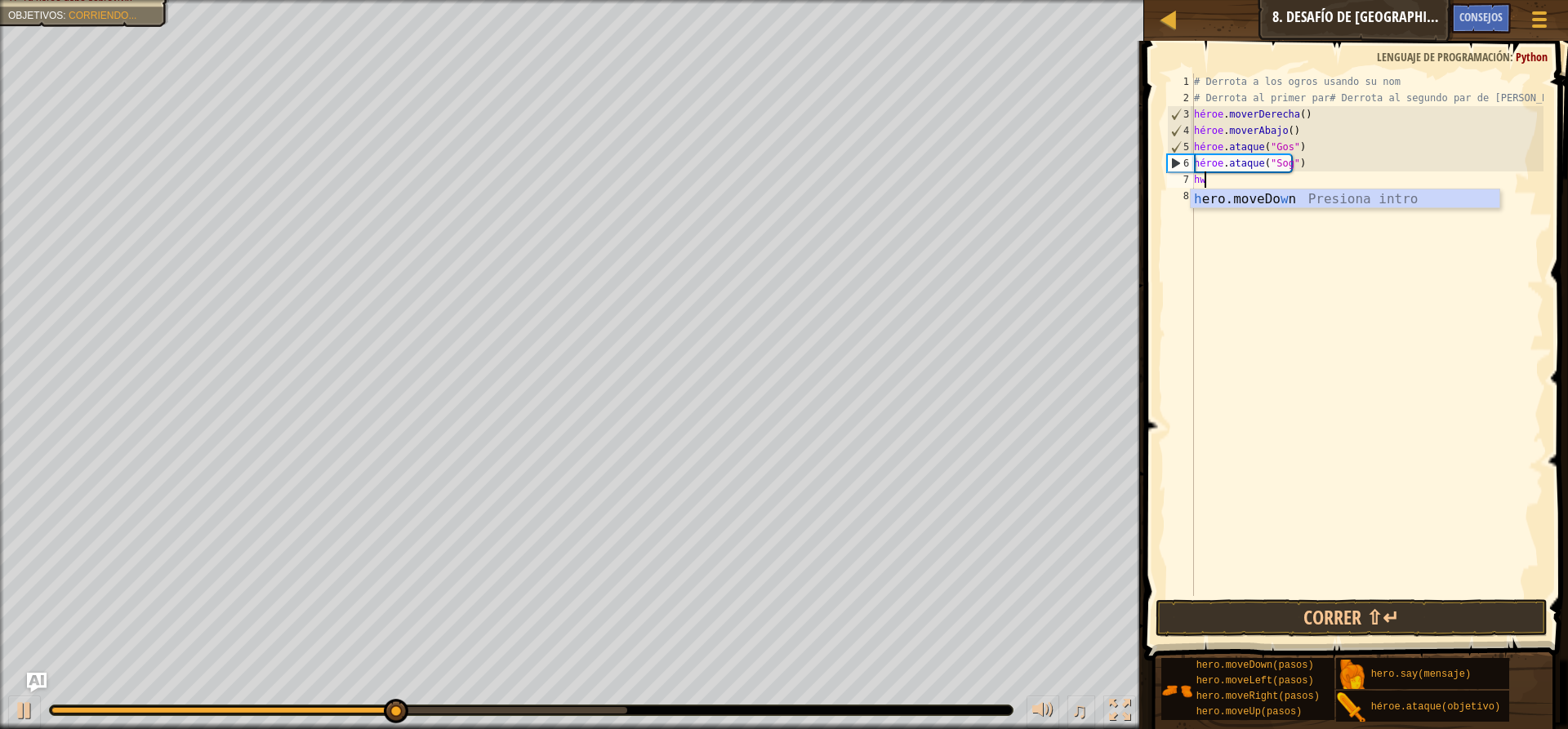
type textarea "hwe"
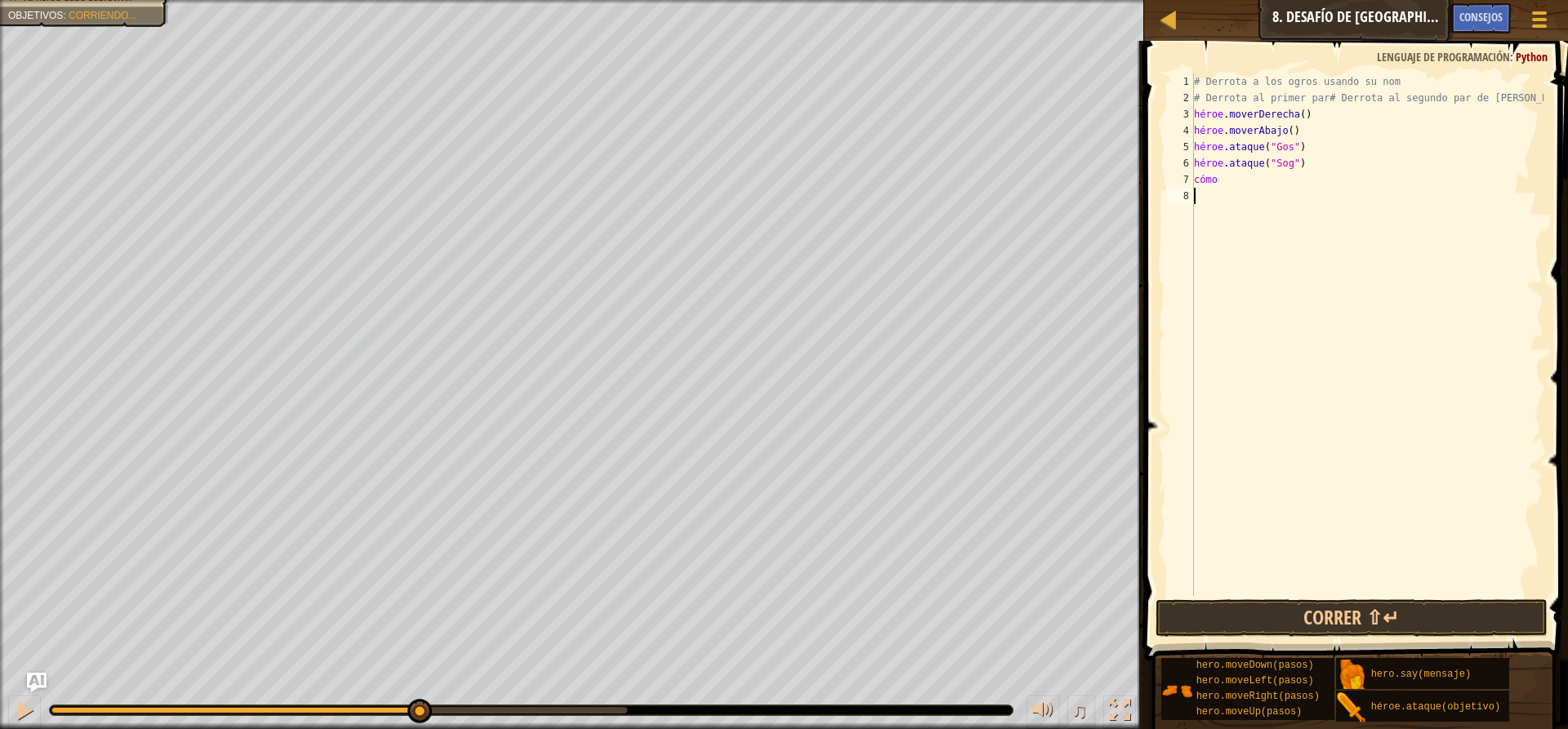
click at [1204, 197] on div "# Derrota a los ogros usando su nom # Derrota al primer par# Derrota al segundo…" at bounding box center [1366, 351] width 353 height 555
type textarea "h"
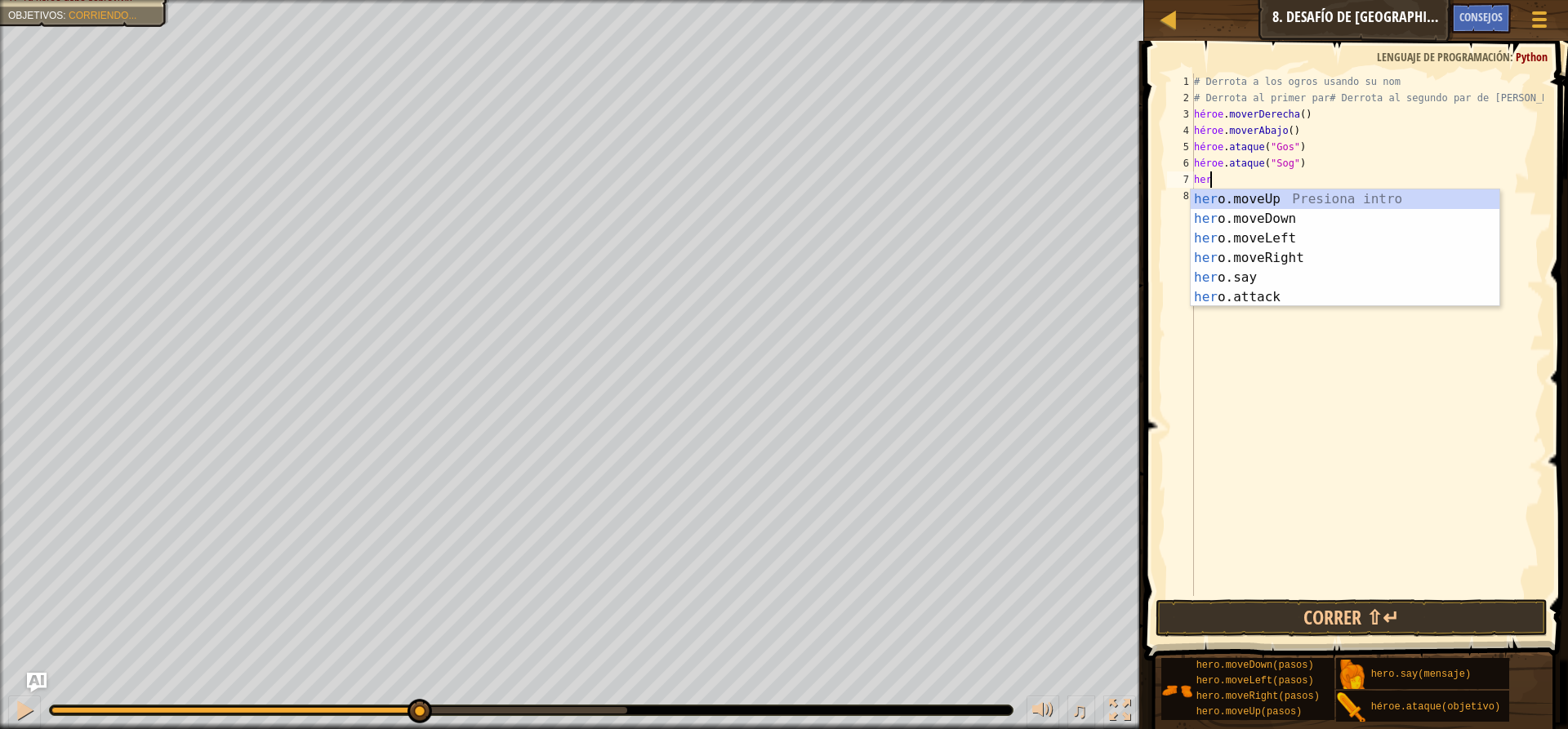
scroll to position [7, 1]
click at [1295, 304] on div "Introducción a la presión del héroe .moveUp héroe .moveDown Introducción a la p…" at bounding box center [1344, 268] width 309 height 157
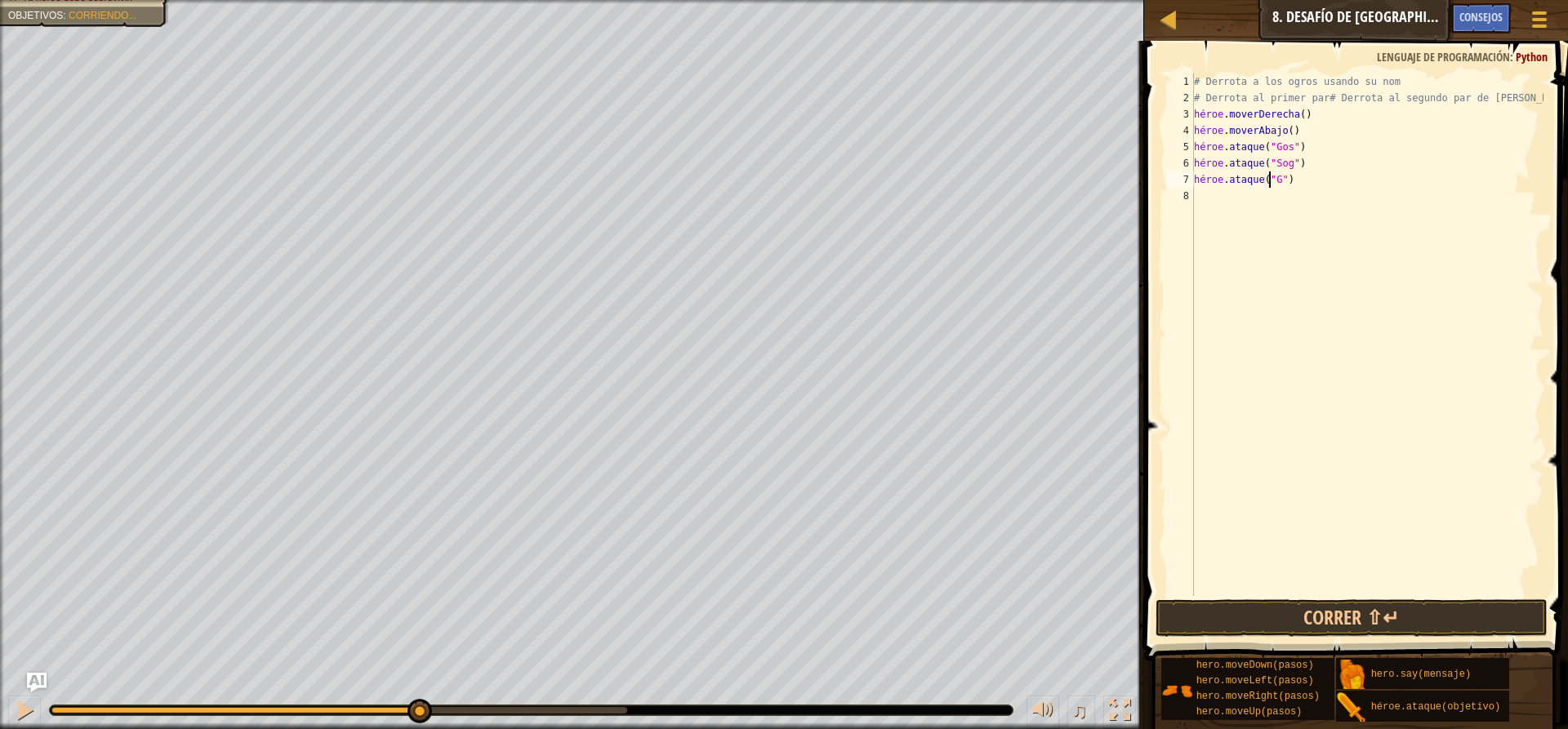
scroll to position [7, 7]
type textarea "hero.attack("GOS")"
click at [1327, 622] on button "Correr ⇧↵" at bounding box center [1351, 619] width 392 height 37
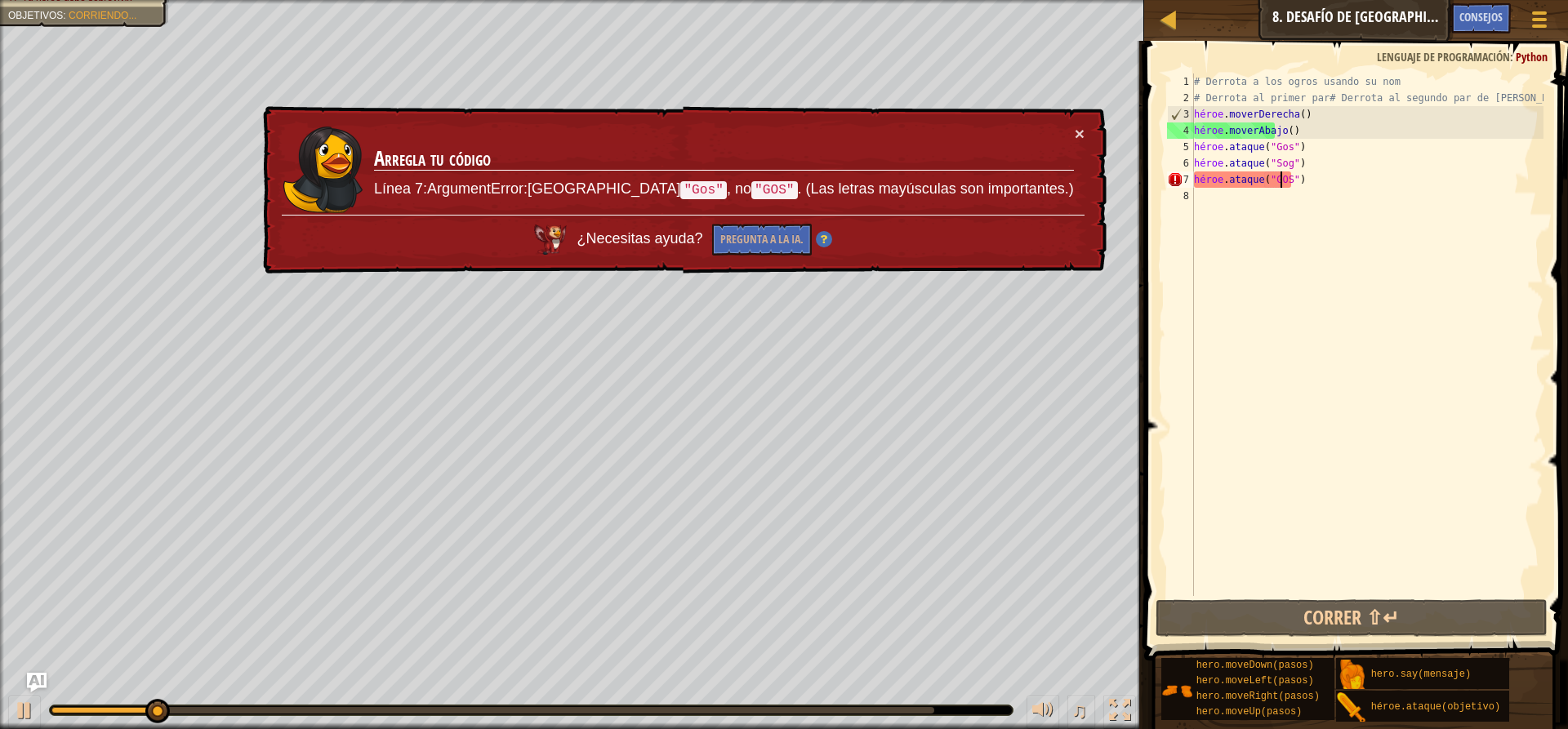
click at [1310, 182] on div "# Derrota a los ogros usando su nom # Derrota al primer par# Derrota al segundo…" at bounding box center [1366, 351] width 353 height 555
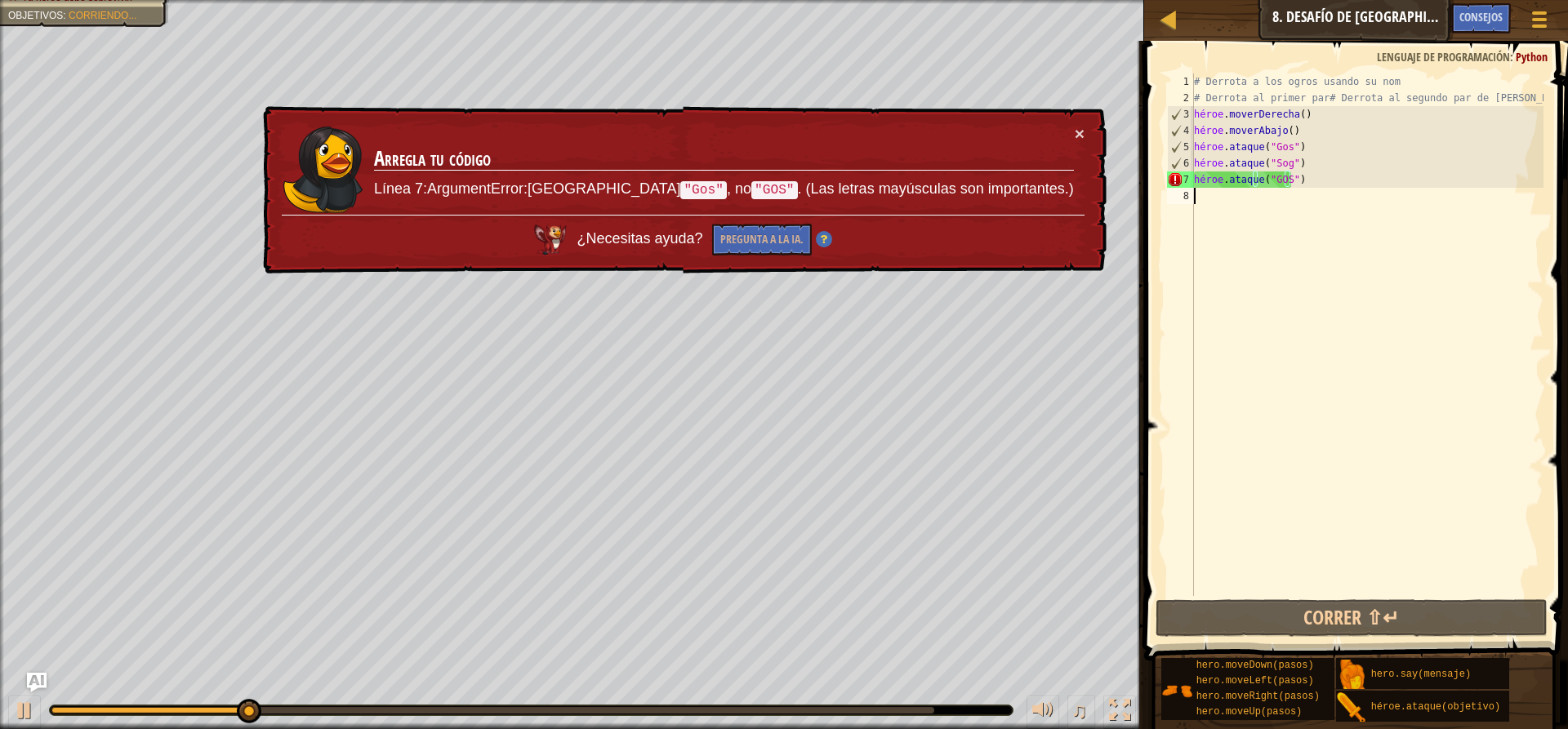
click at [1241, 199] on div "# Derrota a los ogros usando su nom # Derrota al primer par# Derrota al segundo…" at bounding box center [1366, 351] width 353 height 555
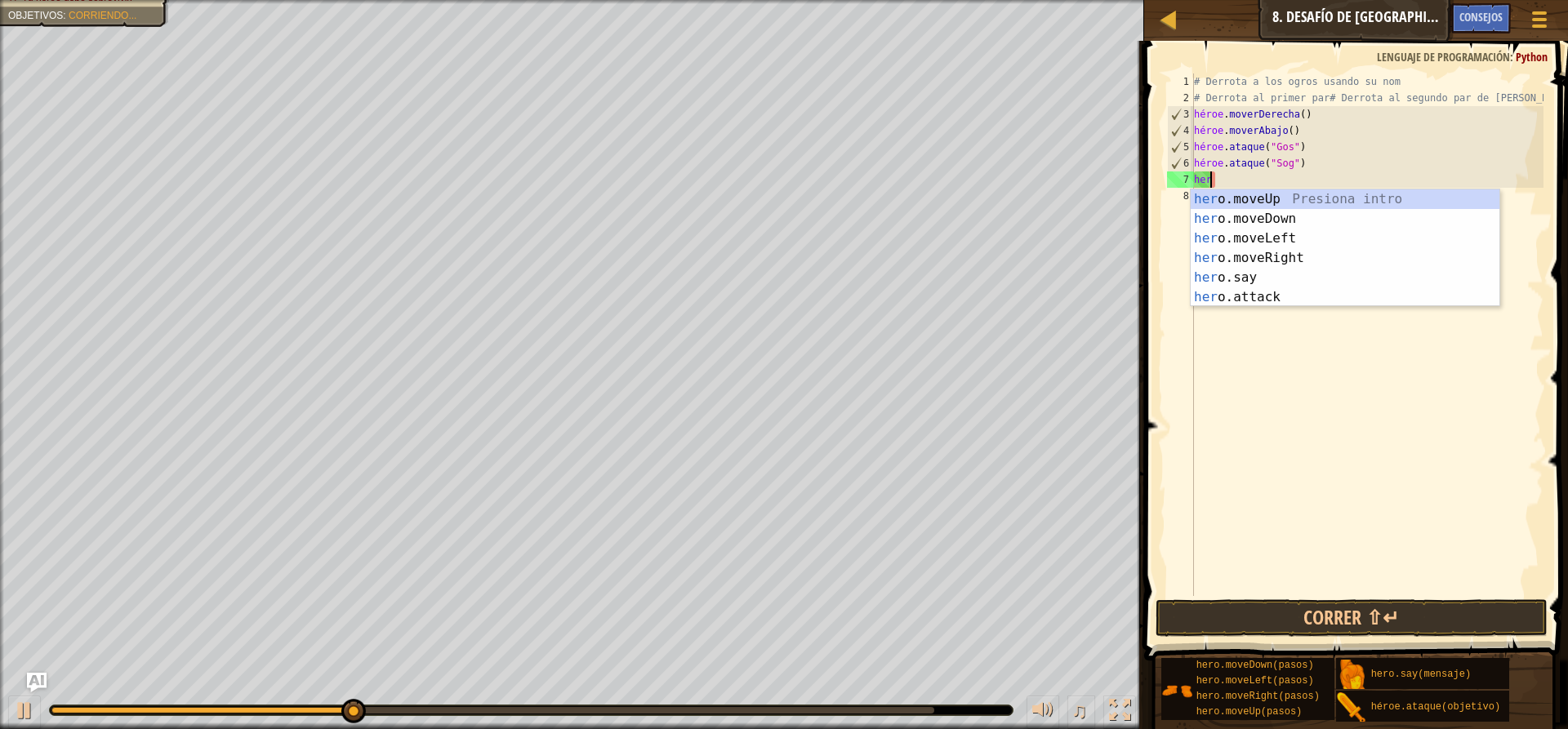
type textarea "h"
click at [1244, 300] on div "Introducción a la presión del héroe .moveUp héroe .moveDown Introducción a la p…" at bounding box center [1344, 268] width 309 height 157
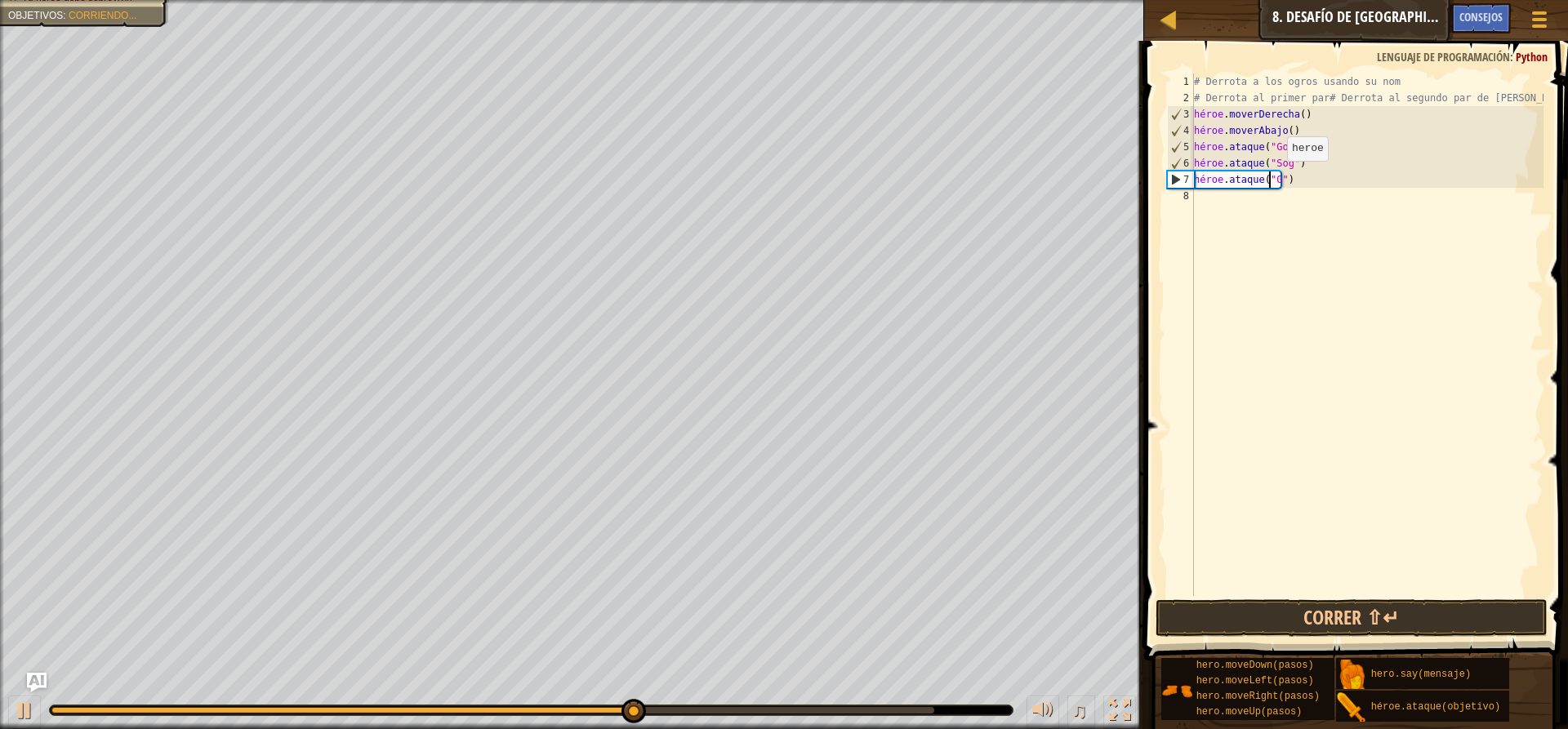
scroll to position [7, 7]
type textarea "hero.attack("Gos")"
click at [1198, 202] on div "# Derrota a los ogros usando su nom # Derrota al primer par# Derrota al segundo…" at bounding box center [1366, 351] width 353 height 555
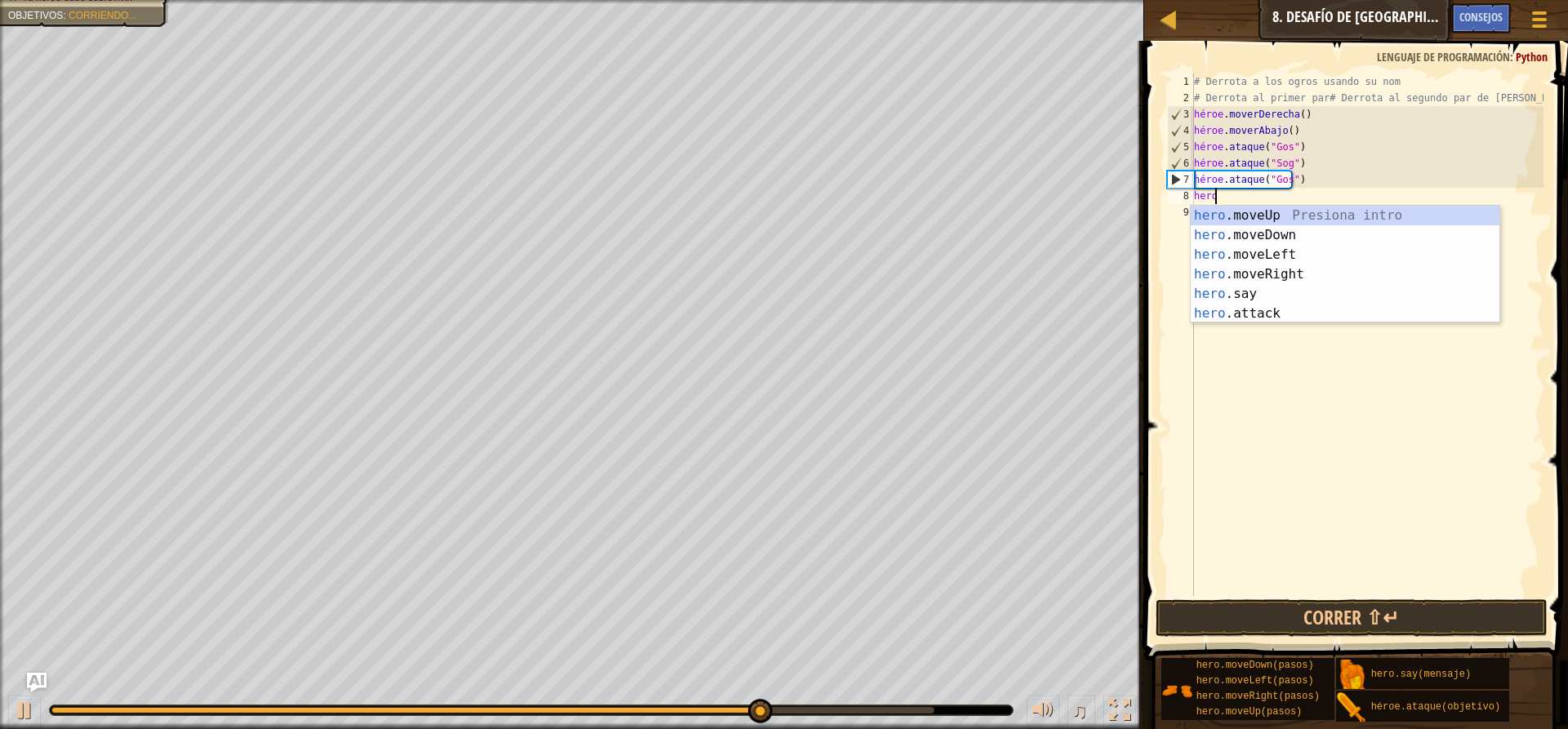
scroll to position [7, 1]
click at [1305, 312] on div "Introducción a la presión del héroe .moveUp héroe .moveDown Introducción a la p…" at bounding box center [1344, 284] width 309 height 157
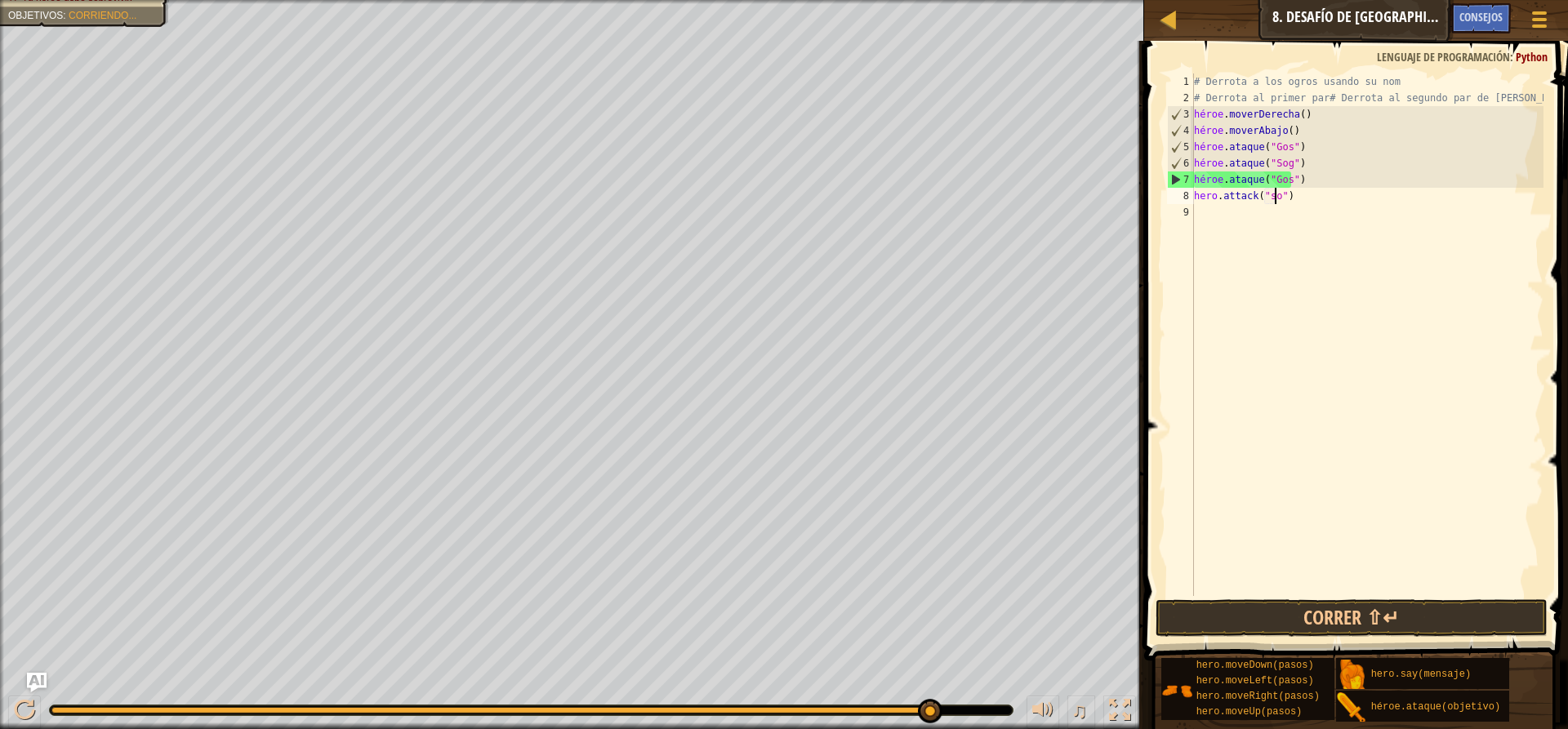
scroll to position [7, 7]
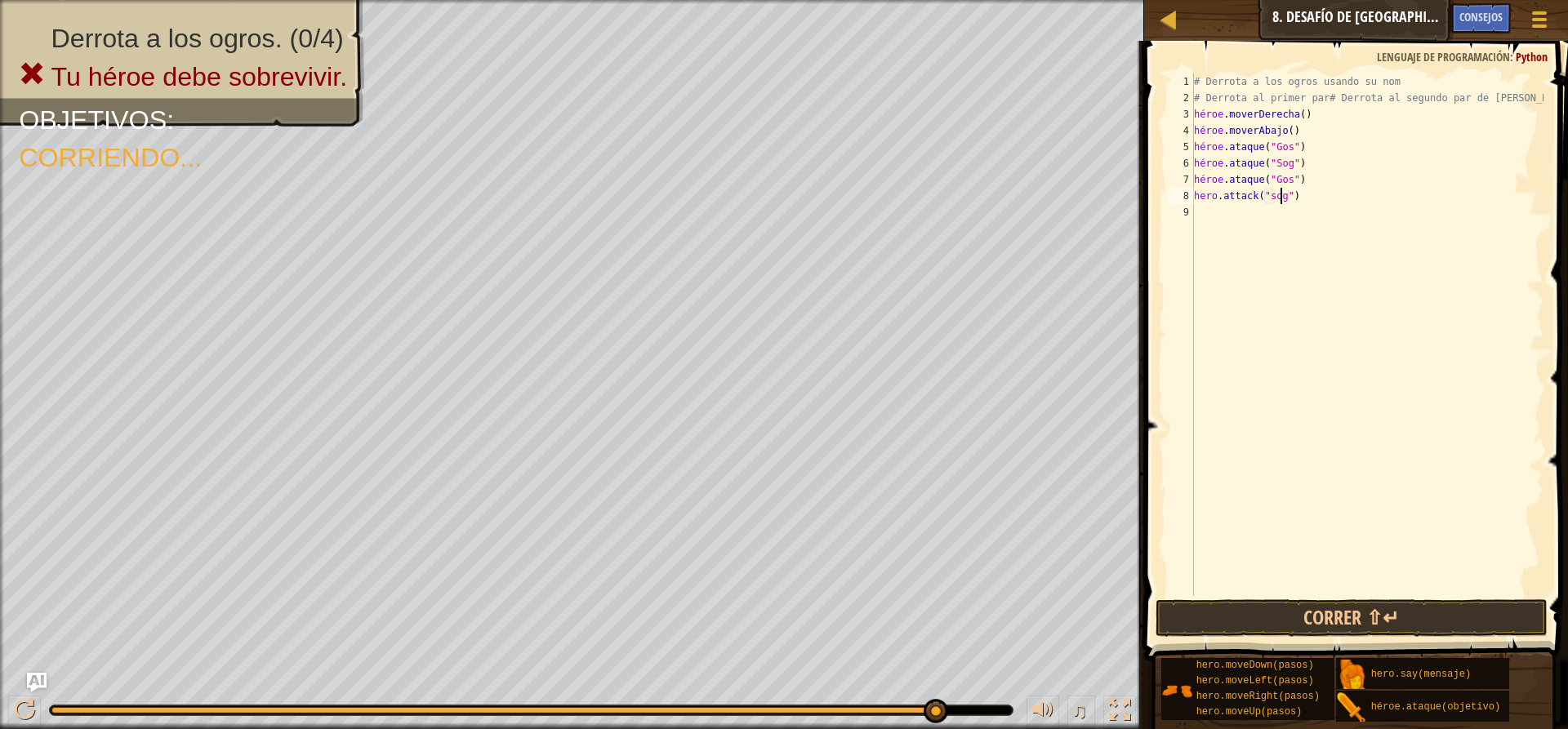
type textarea "hero.attack("sog")"
click at [1234, 220] on div "# Derrota a los ogros usando su nom # Derrota al primer par# Derrota al segundo…" at bounding box center [1366, 351] width 353 height 555
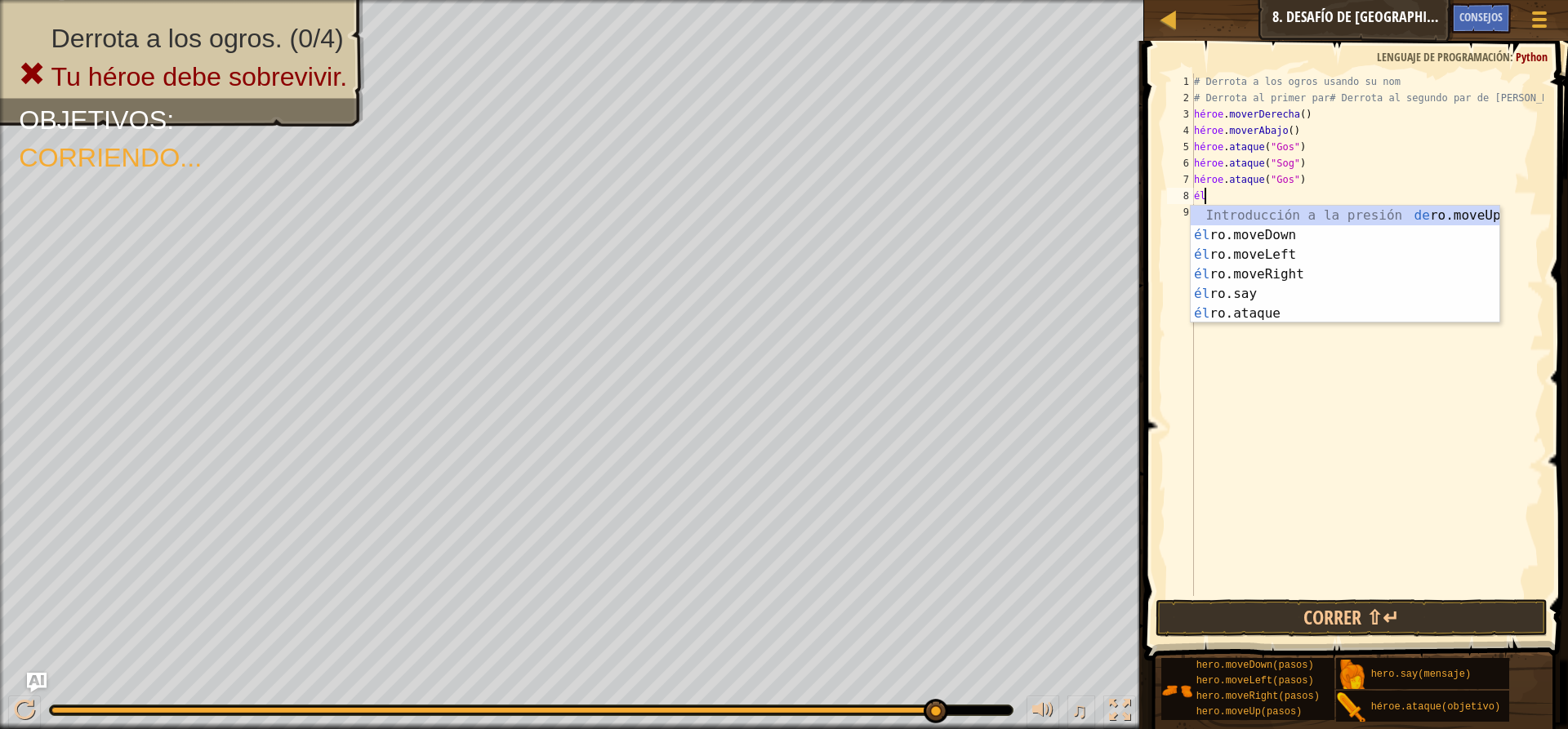
type textarea "h"
click at [1266, 308] on div "Introducción a la presión de [PERSON_NAME].moveUp él ro.moveDown Introducción a…" at bounding box center [1344, 284] width 309 height 157
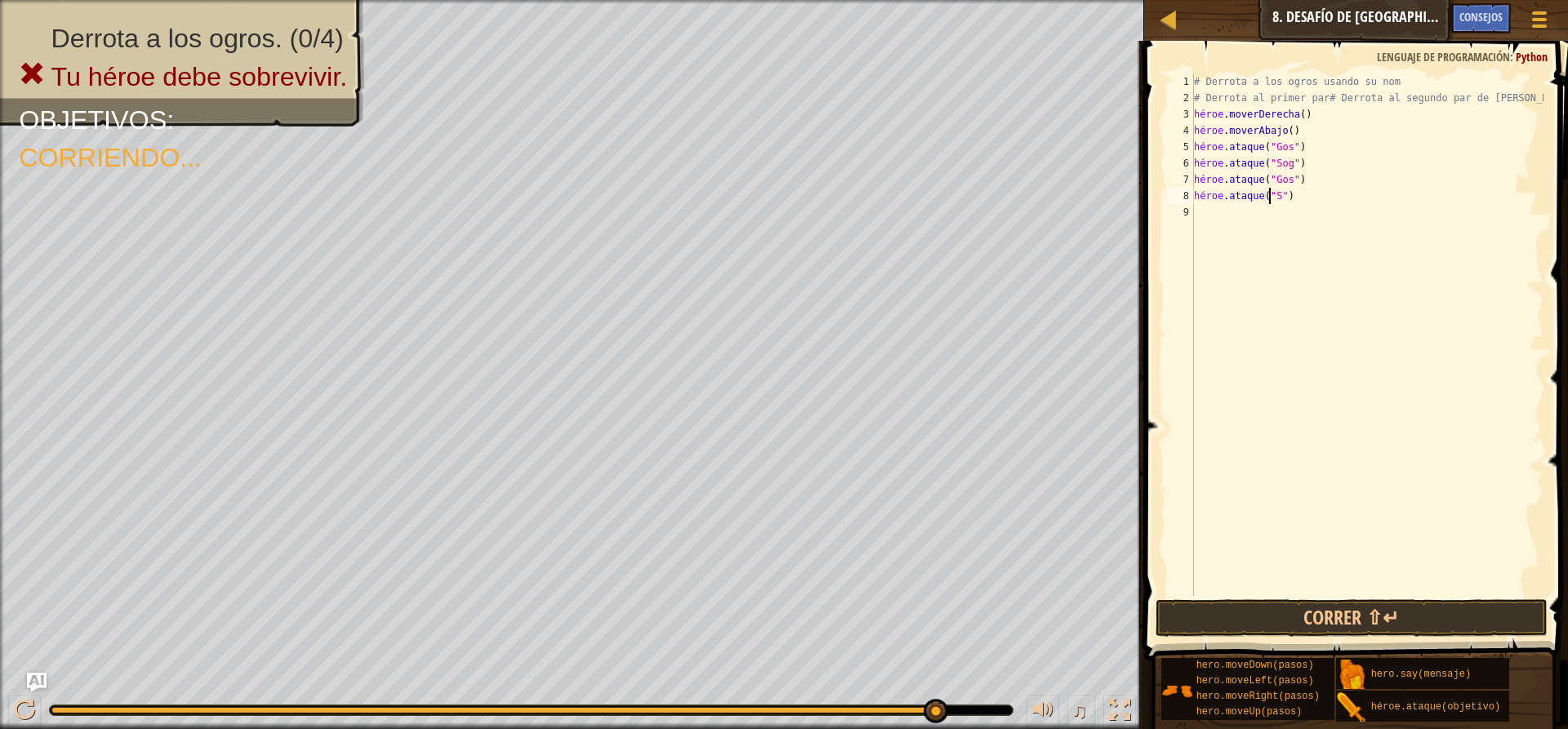
scroll to position [7, 7]
type textarea "hero.attack("Sog")"
click at [1415, 621] on button "Correr ⇧↵" at bounding box center [1351, 619] width 392 height 37
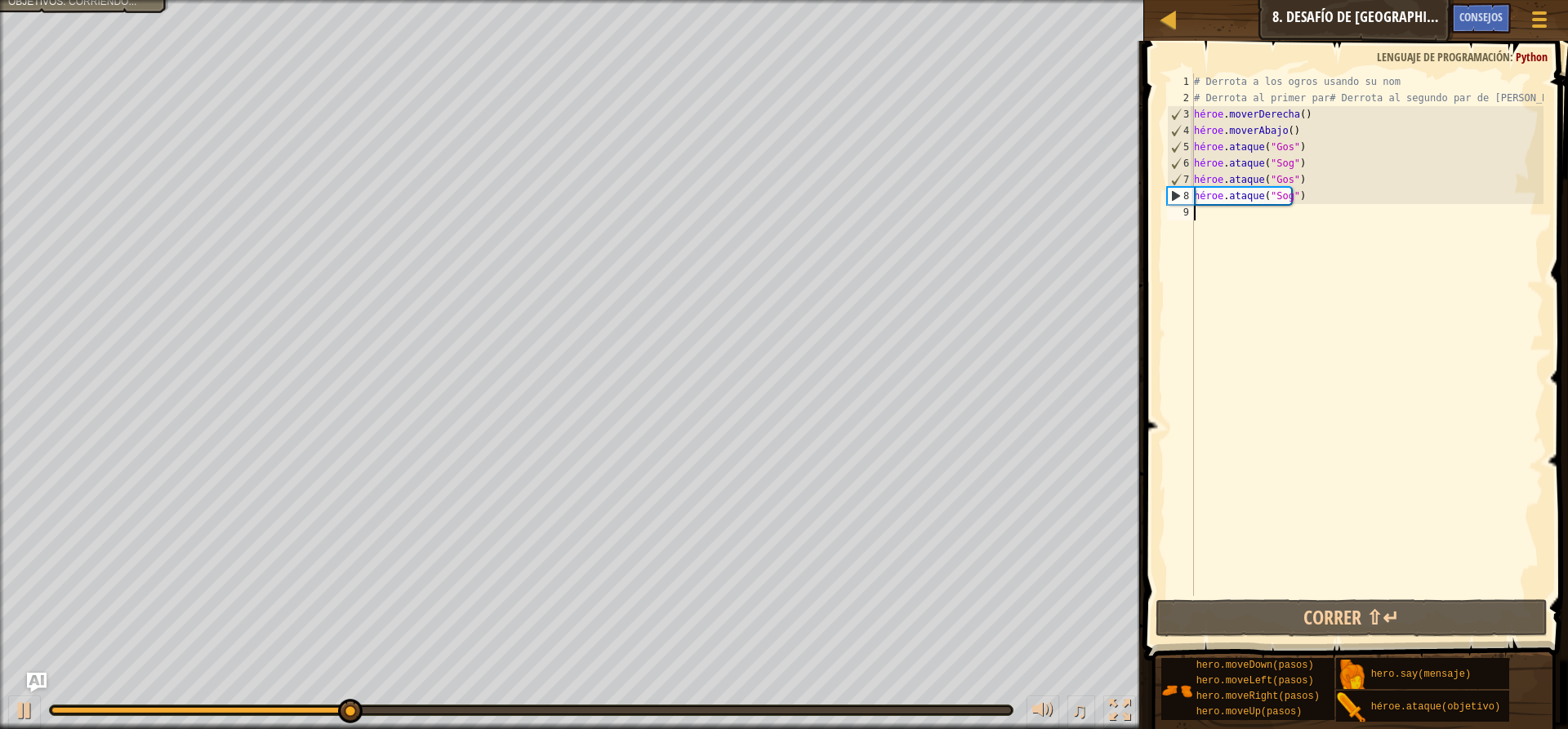
click at [1204, 213] on div "# Derrota a los ogros usando su nom # Derrota al primer par# Derrota al segundo…" at bounding box center [1366, 351] width 353 height 555
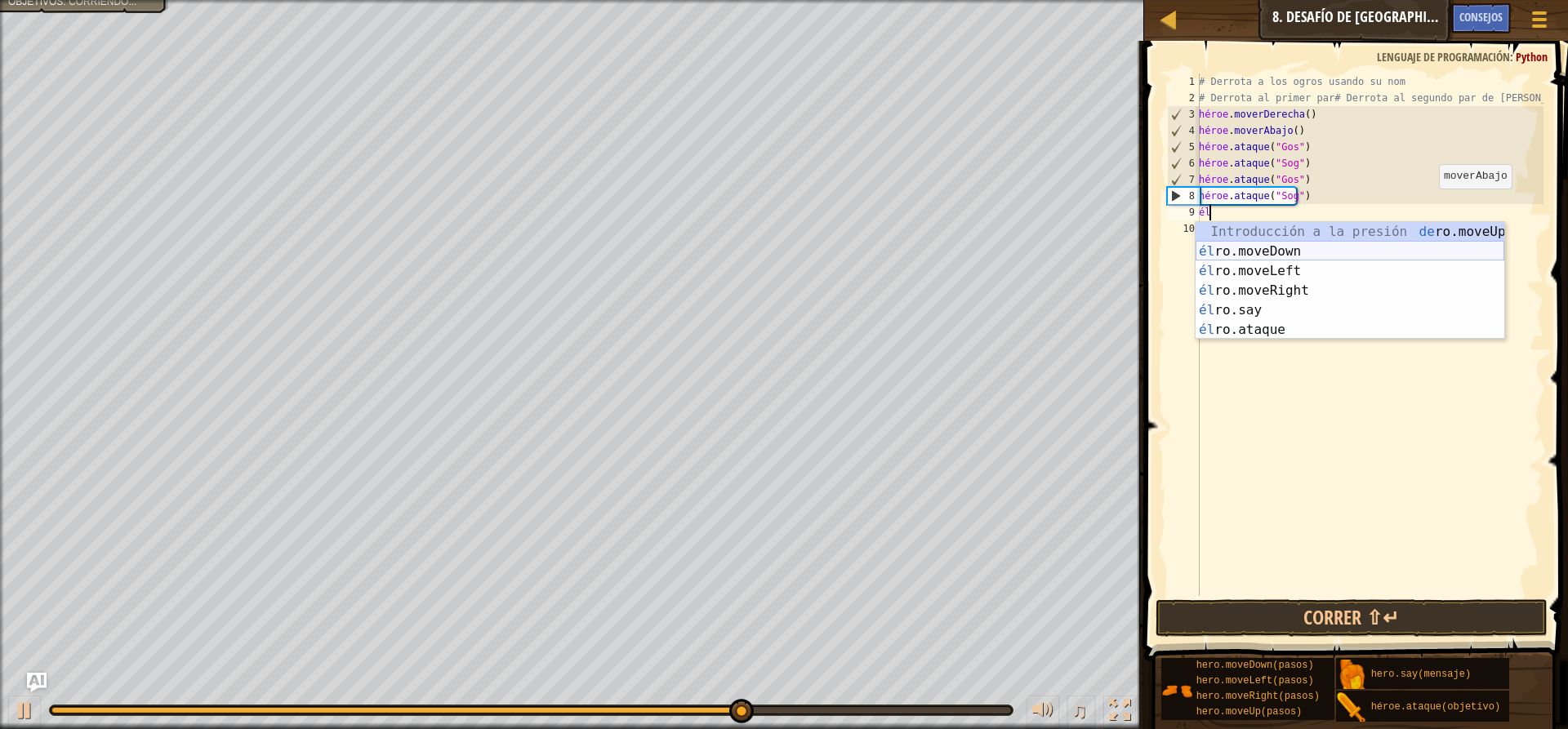
type textarea "h"
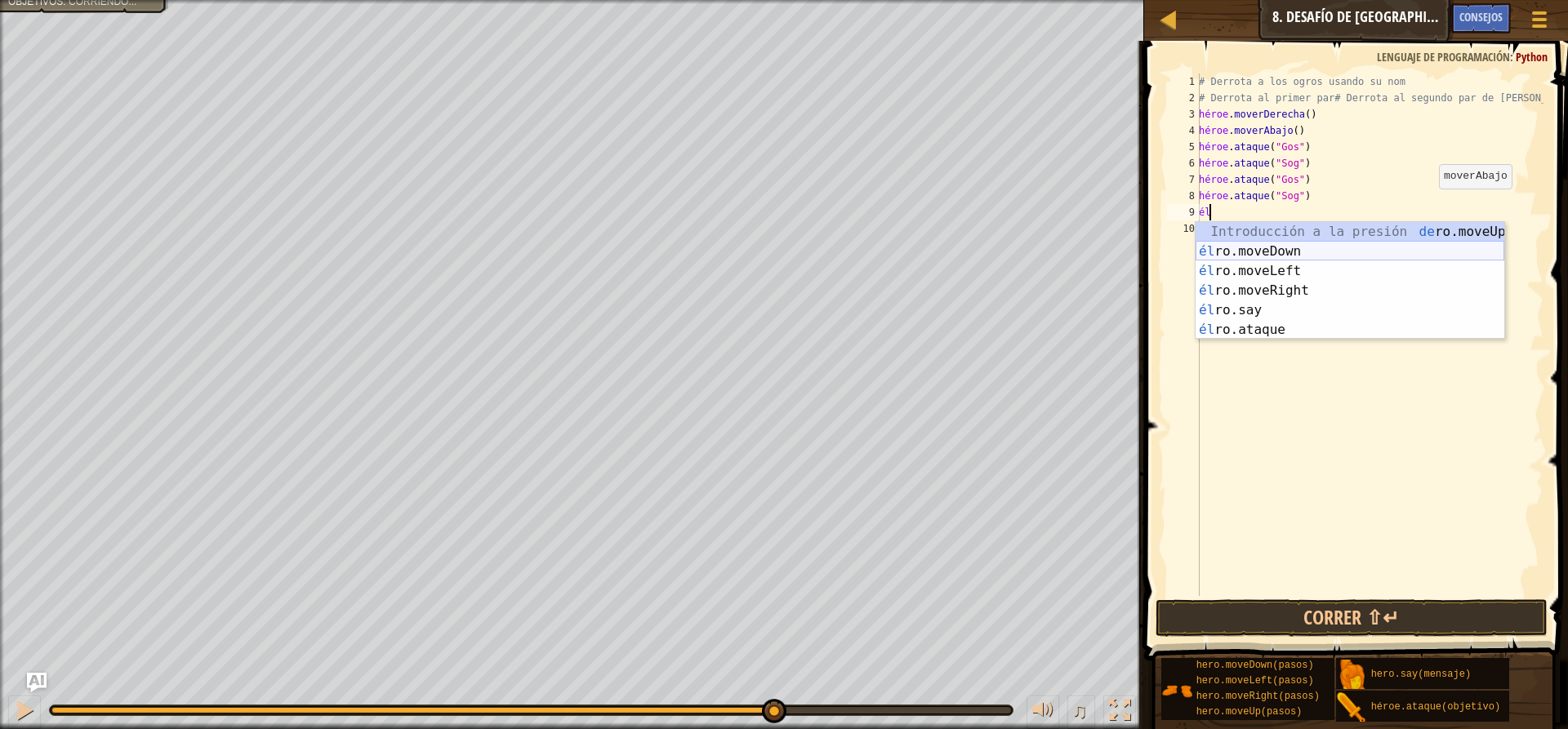
type textarea "h"
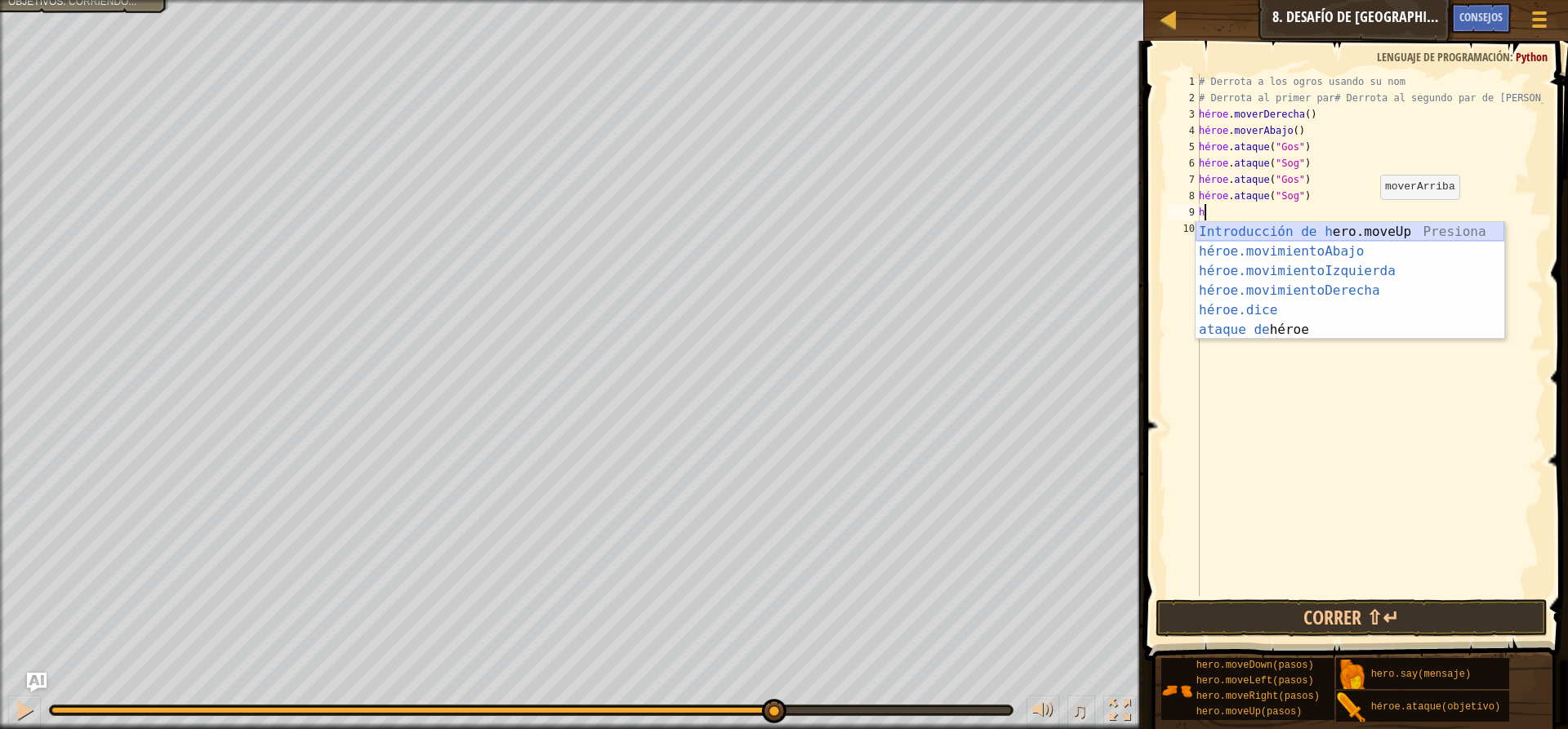
click at [1381, 227] on div "Introducción de [PERSON_NAME].moveUp Presiona héroe.movimientoAbajo ​ Introducc…" at bounding box center [1350, 300] width 309 height 157
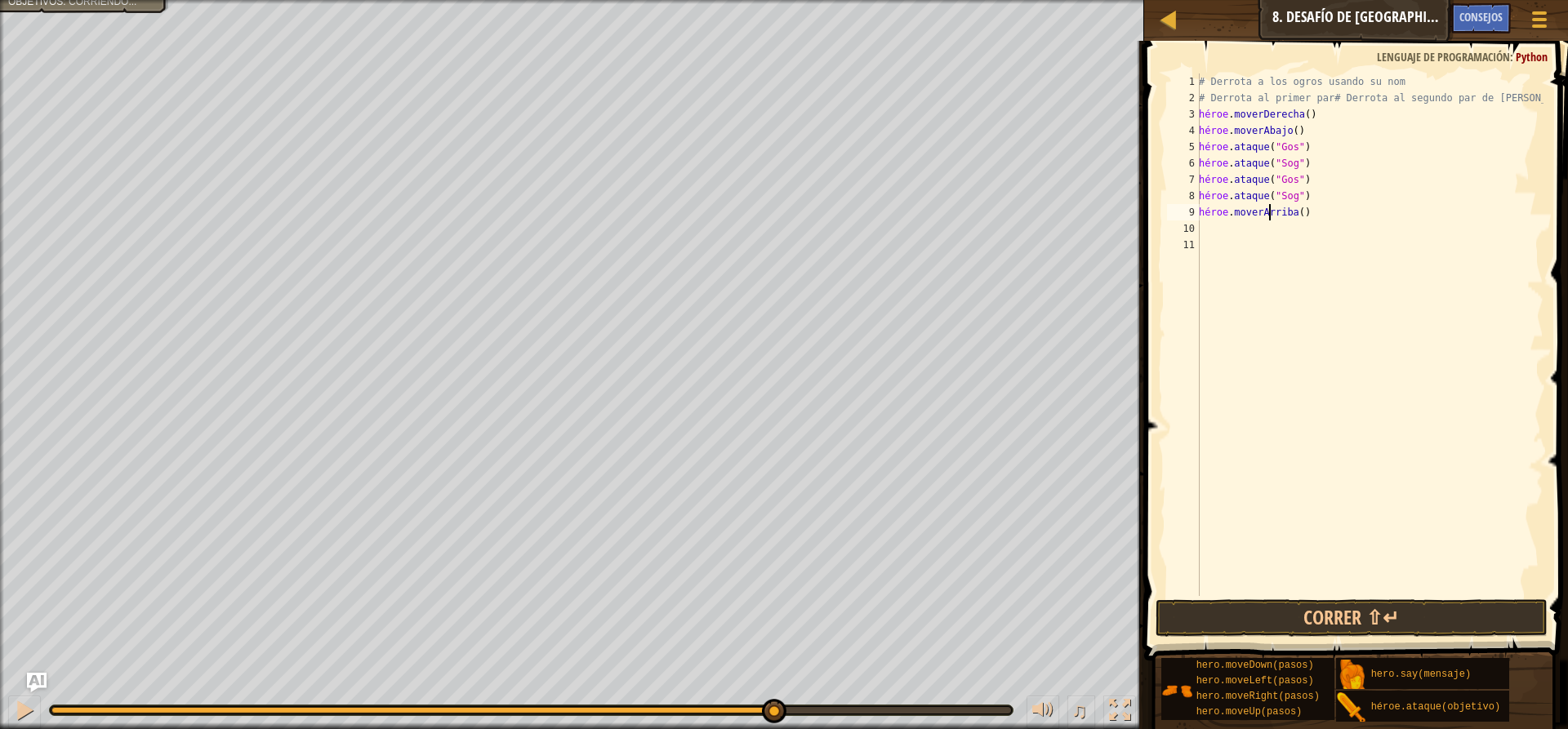
click at [1312, 211] on div "# Derrota a los ogros usando su nom # Derrota al primer par# Derrota al segundo…" at bounding box center [1370, 351] width 348 height 555
type textarea "hero.moveUp()"
click at [1312, 211] on div "# Derrota a los ogros usando su nom # Derrota al primer par# Derrota al segundo…" at bounding box center [1370, 351] width 348 height 555
click at [1221, 241] on div "# Derrota a los ogros usando su nom # Derrota al primer par# Derrota al segundo…" at bounding box center [1370, 351] width 348 height 555
click at [1209, 227] on div "# Derrota a los ogros usando su nom # Derrota al primer par# Derrota al segundo…" at bounding box center [1370, 351] width 348 height 555
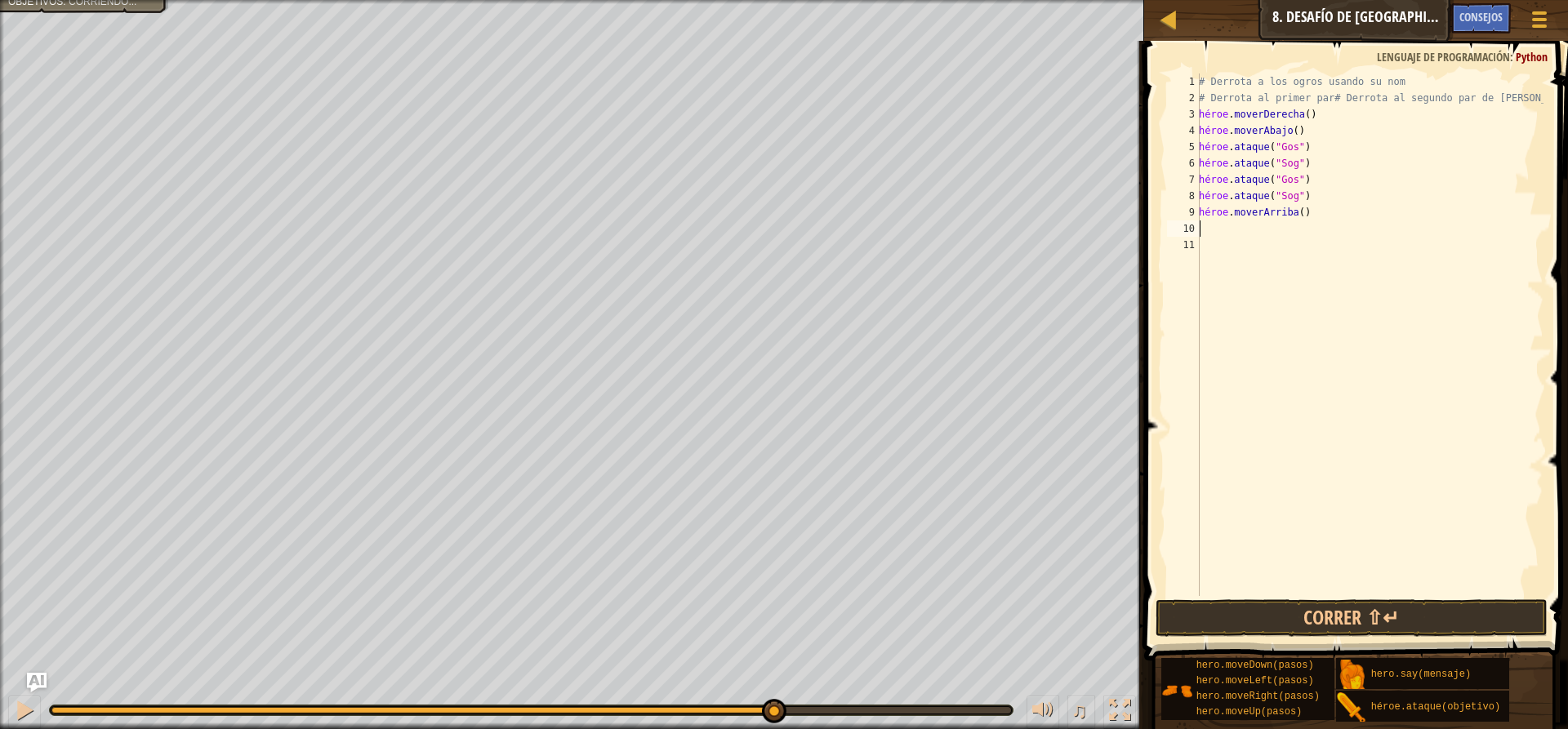
type textarea "h"
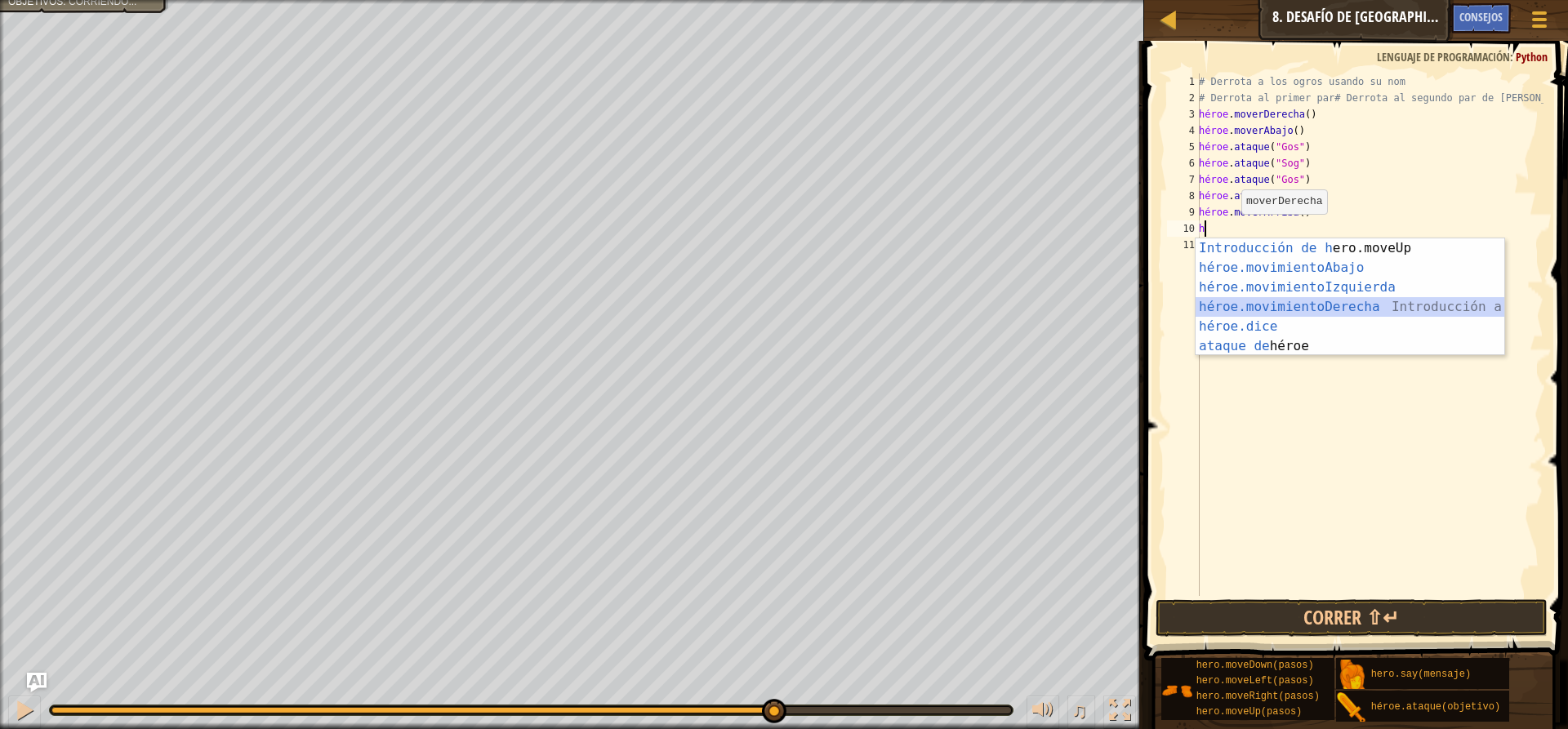
click at [1374, 305] on div "Introducción de [PERSON_NAME].moveUp Presiona héroe.movimientoAbajo ​ Introducc…" at bounding box center [1350, 317] width 309 height 157
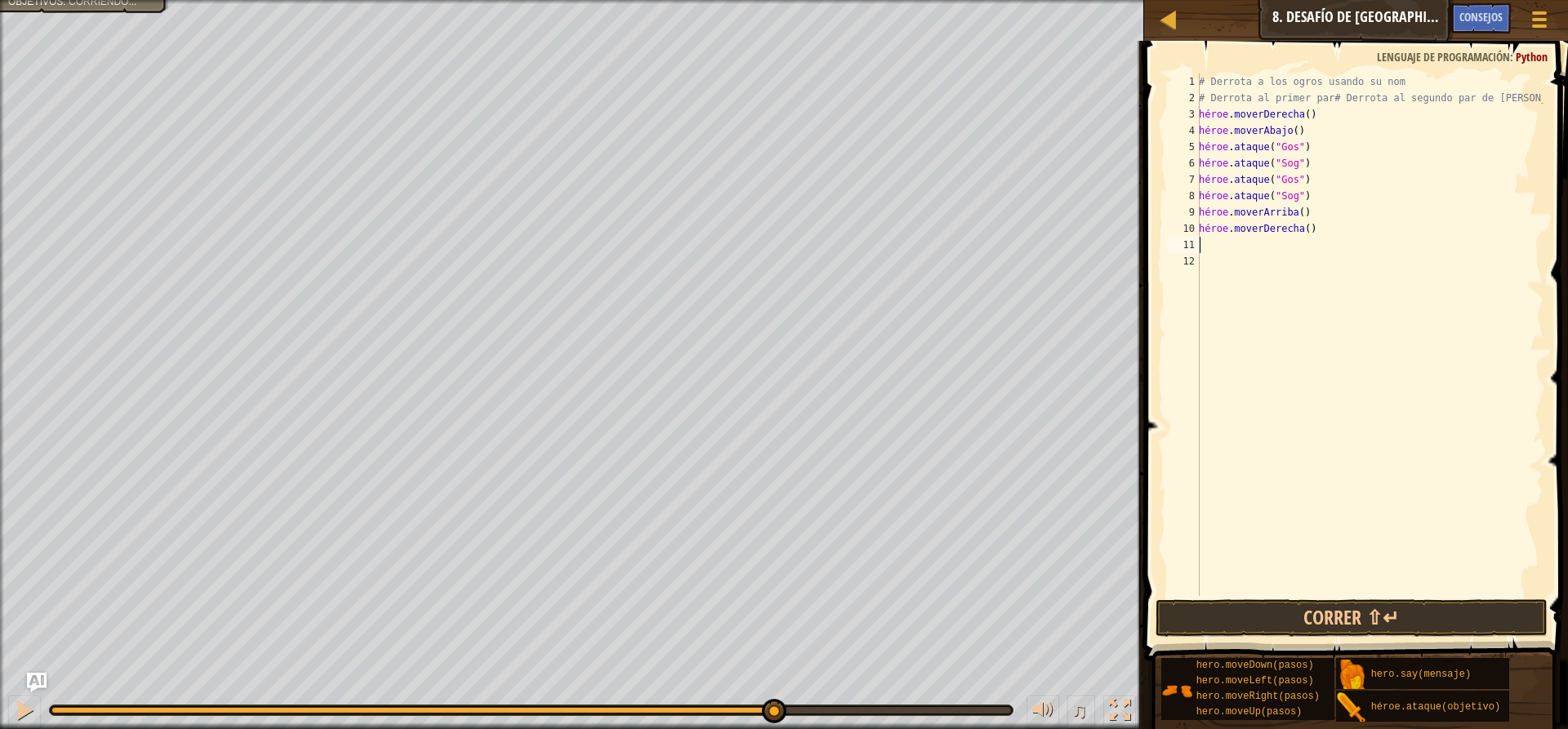
click at [1318, 233] on div "# Derrota a los ogros usando su nom # Derrota al primer par# Derrota al segundo…" at bounding box center [1370, 351] width 348 height 555
type textarea "hero.moveRight()"
click at [1319, 620] on button "Correr ⇧↵" at bounding box center [1351, 619] width 392 height 37
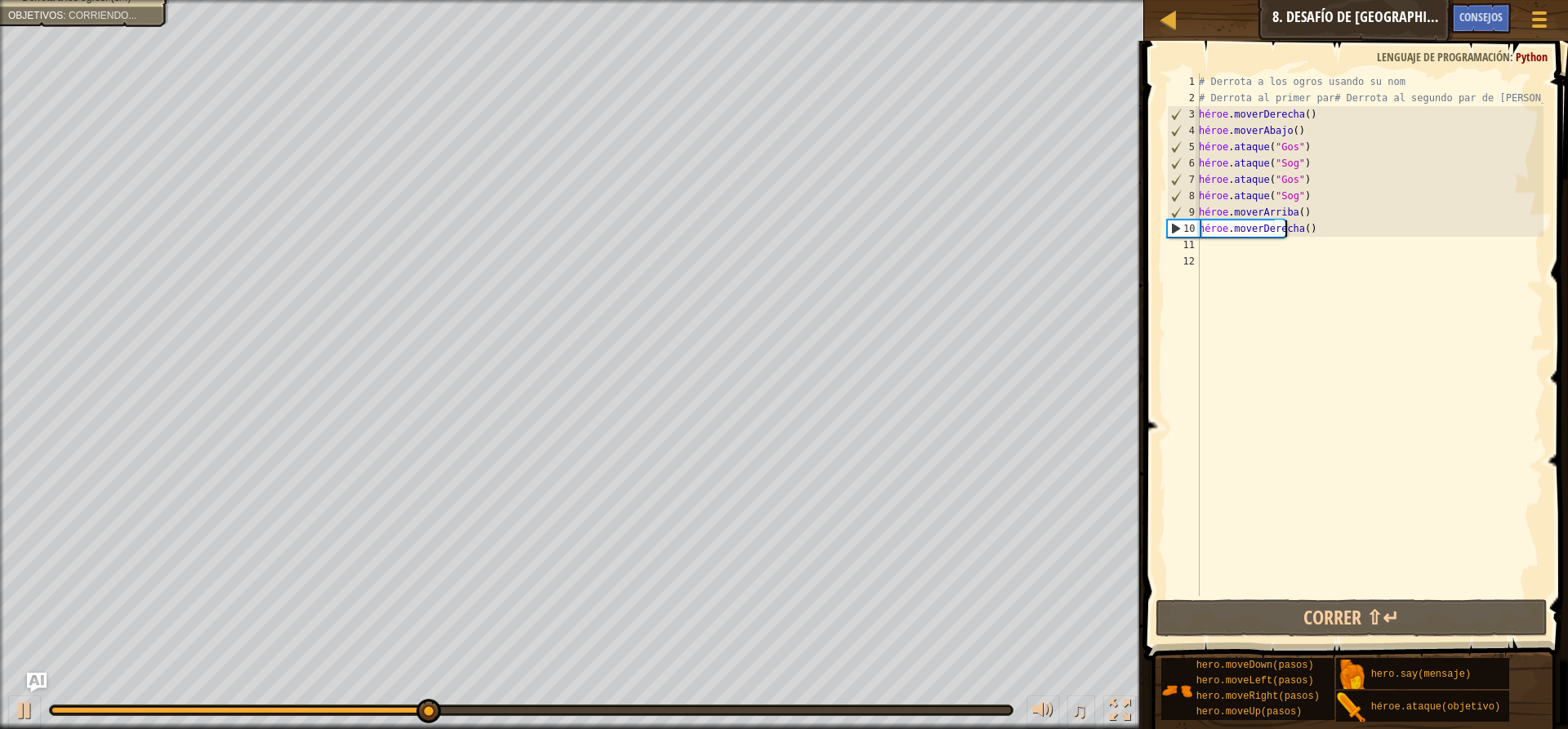
click at [1316, 222] on div "# Derrota a los ogros usando su nom # Derrota al primer par# Derrota al segundo…" at bounding box center [1370, 351] width 348 height 555
click at [1326, 226] on div "# Derrota a los ogros usando su nom # Derrota al primer par# Derrota al segundo…" at bounding box center [1370, 351] width 348 height 555
click at [1289, 261] on div "# Derrota a los ogros usando su nom # Derrota al primer par# Derrota al segundo…" at bounding box center [1370, 351] width 348 height 555
click at [1241, 249] on div "# Derrota a los ogros usando su nom # Derrota al primer par# Derrota al segundo…" at bounding box center [1370, 351] width 348 height 555
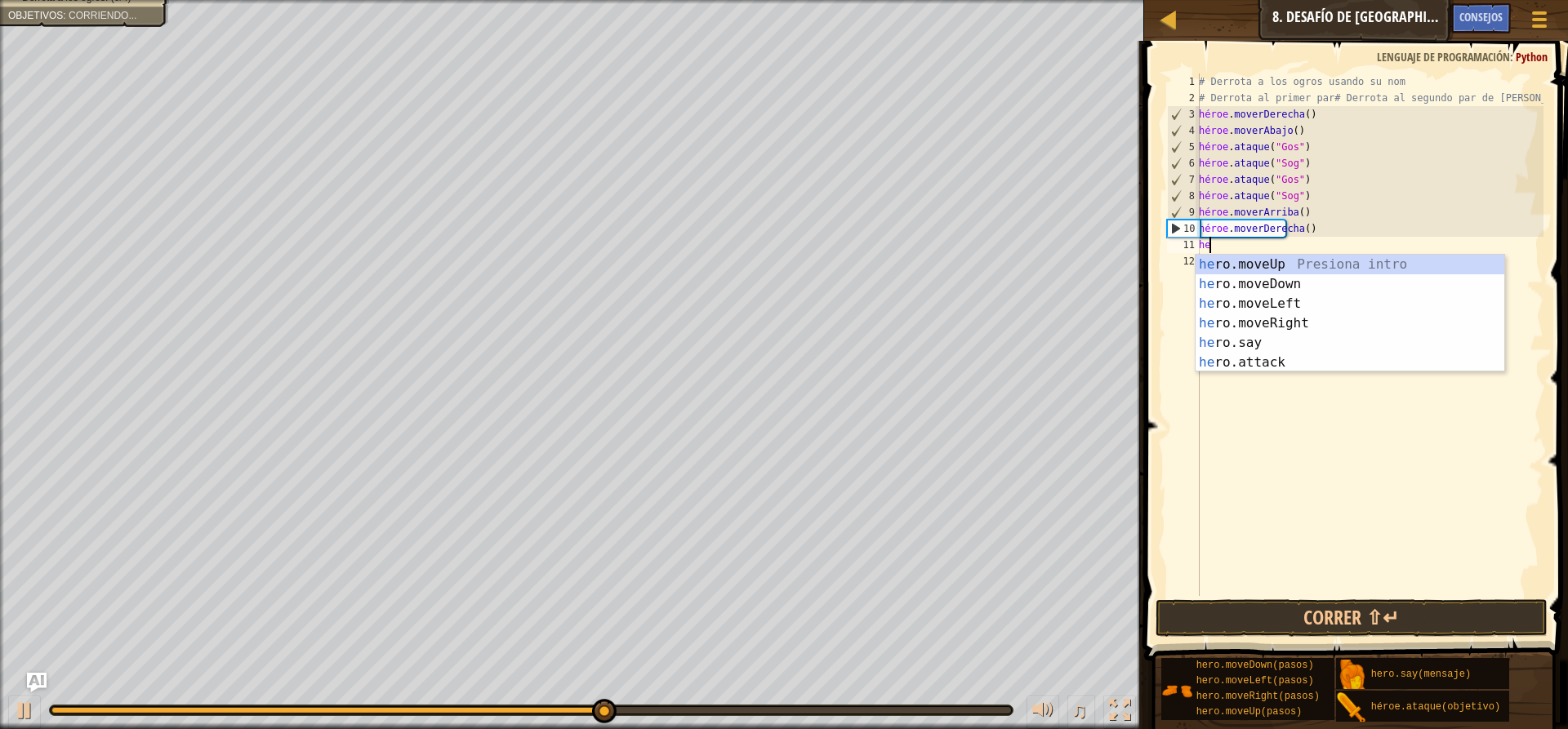
type textarea "her"
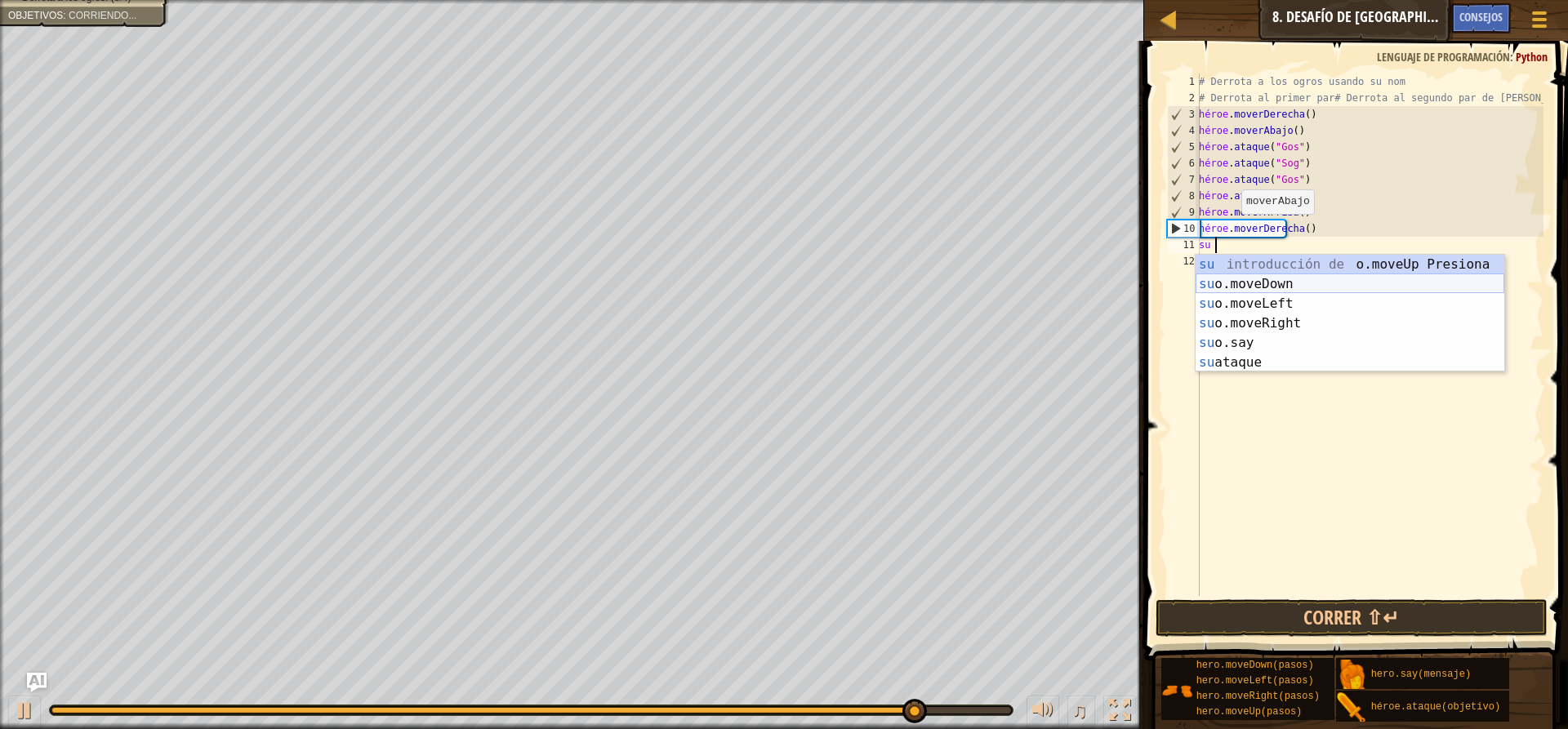
click at [1321, 279] on div "su introducción de o.moveUp Presiona su o.moveDown Introducción a la presión su…" at bounding box center [1350, 333] width 309 height 157
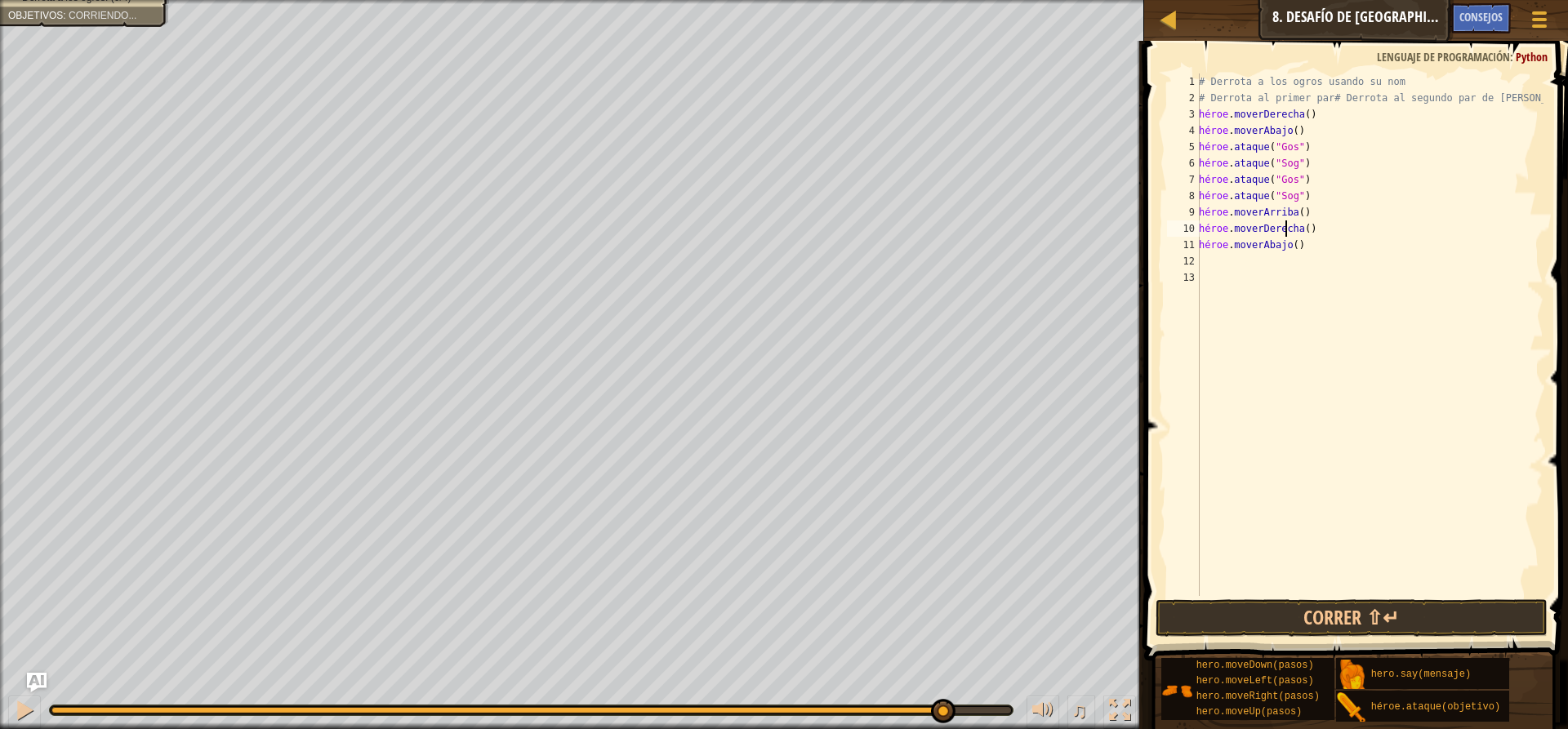
click at [1320, 227] on div "# Derrota a los ogros usando su nom # Derrota al primer par# Derrota al segundo…" at bounding box center [1370, 351] width 348 height 555
type textarea "hero.moveRight()"
click at [1273, 302] on div "# Derrota a los ogros usando su nom # Derrota al primer par# Derrota al segundo…" at bounding box center [1370, 351] width 348 height 555
click at [1244, 271] on div "# Derrota a los ogros usando su nom # Derrota al primer par# Derrota al segundo…" at bounding box center [1370, 351] width 348 height 555
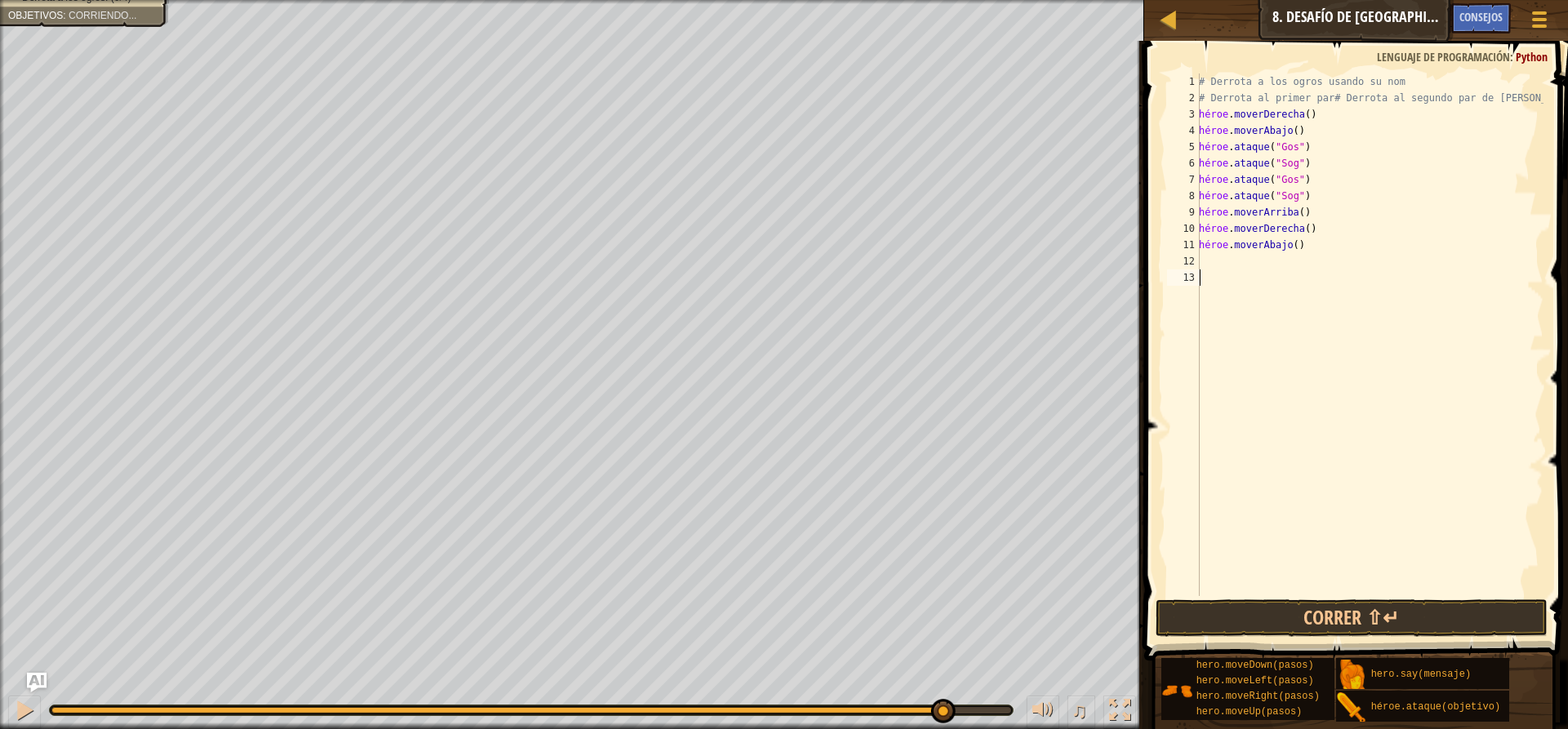
click at [1244, 271] on div "# Derrota a los ogros usando su nom # Derrota al primer par# Derrota al segundo…" at bounding box center [1370, 351] width 348 height 555
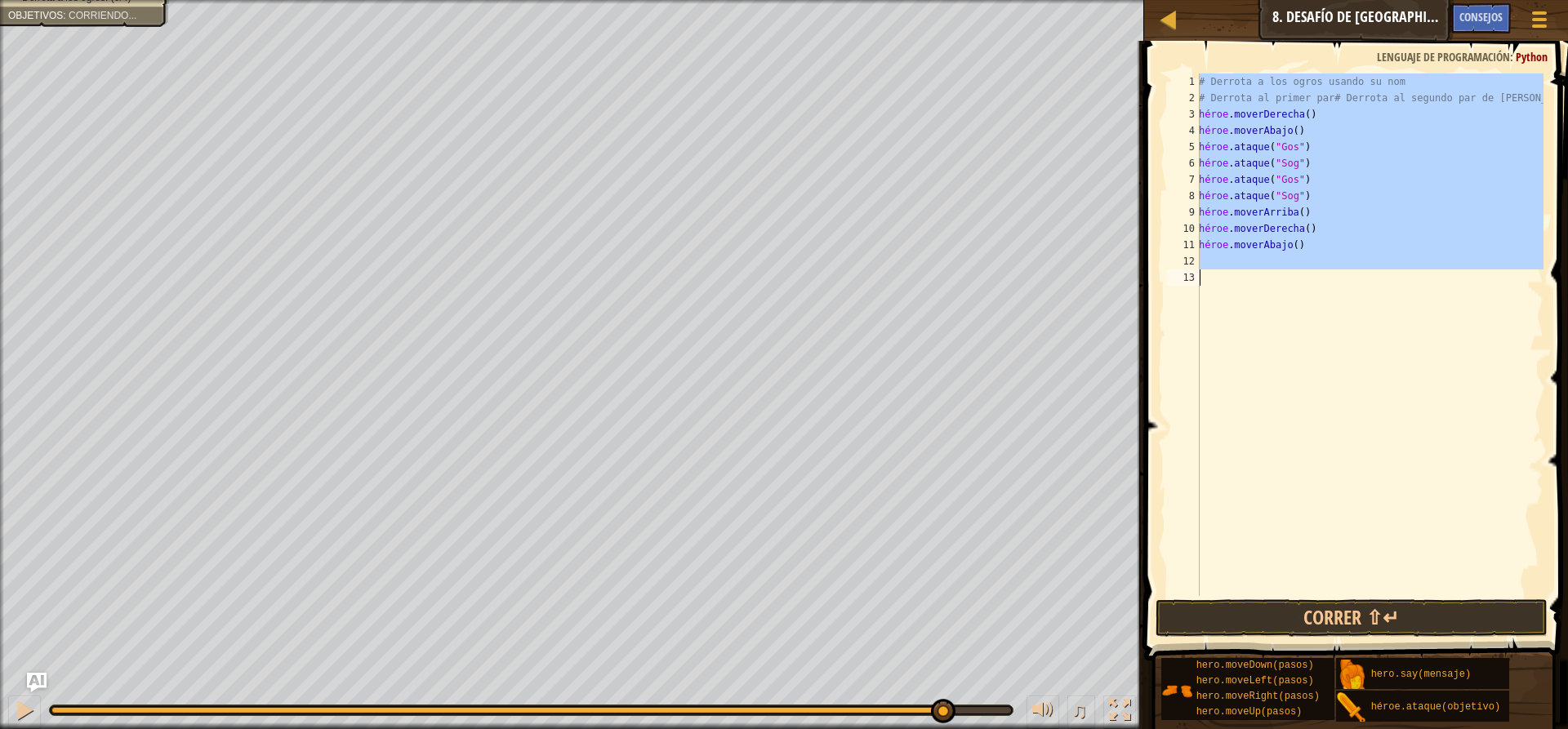
click at [1302, 307] on div "# Derrota a los ogros usando su nom # Derrota al primer par# Derrota al segundo…" at bounding box center [1370, 335] width 348 height 523
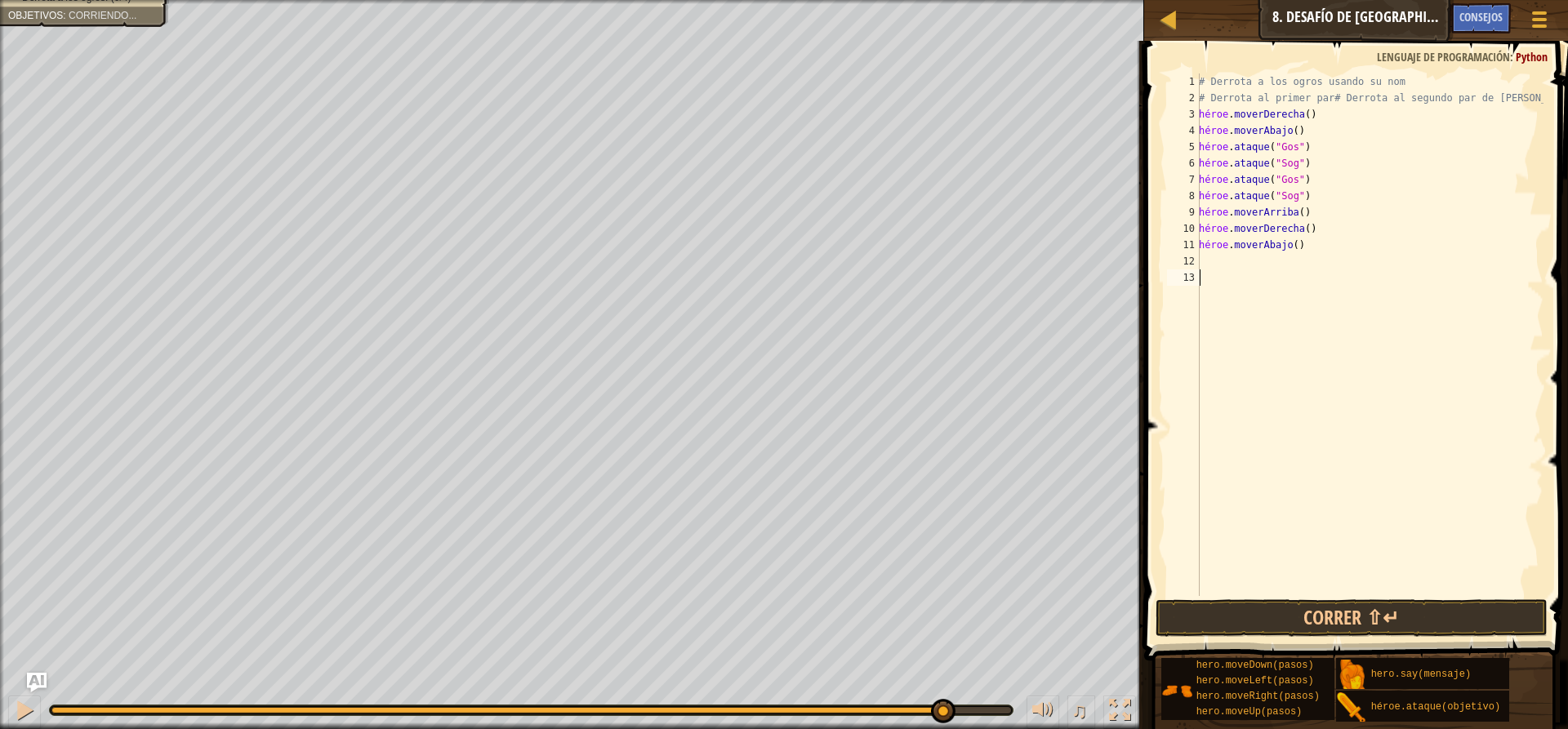
click at [1321, 239] on div "# Derrota a los ogros usando su nom # Derrota al primer par# Derrota al segundo…" at bounding box center [1370, 351] width 348 height 555
click at [1318, 231] on div "# Derrota a los ogros usando su nom # Derrota al primer par# Derrota al segundo…" at bounding box center [1370, 351] width 348 height 555
type textarea "hero.moveRight() hero.moveDown()"
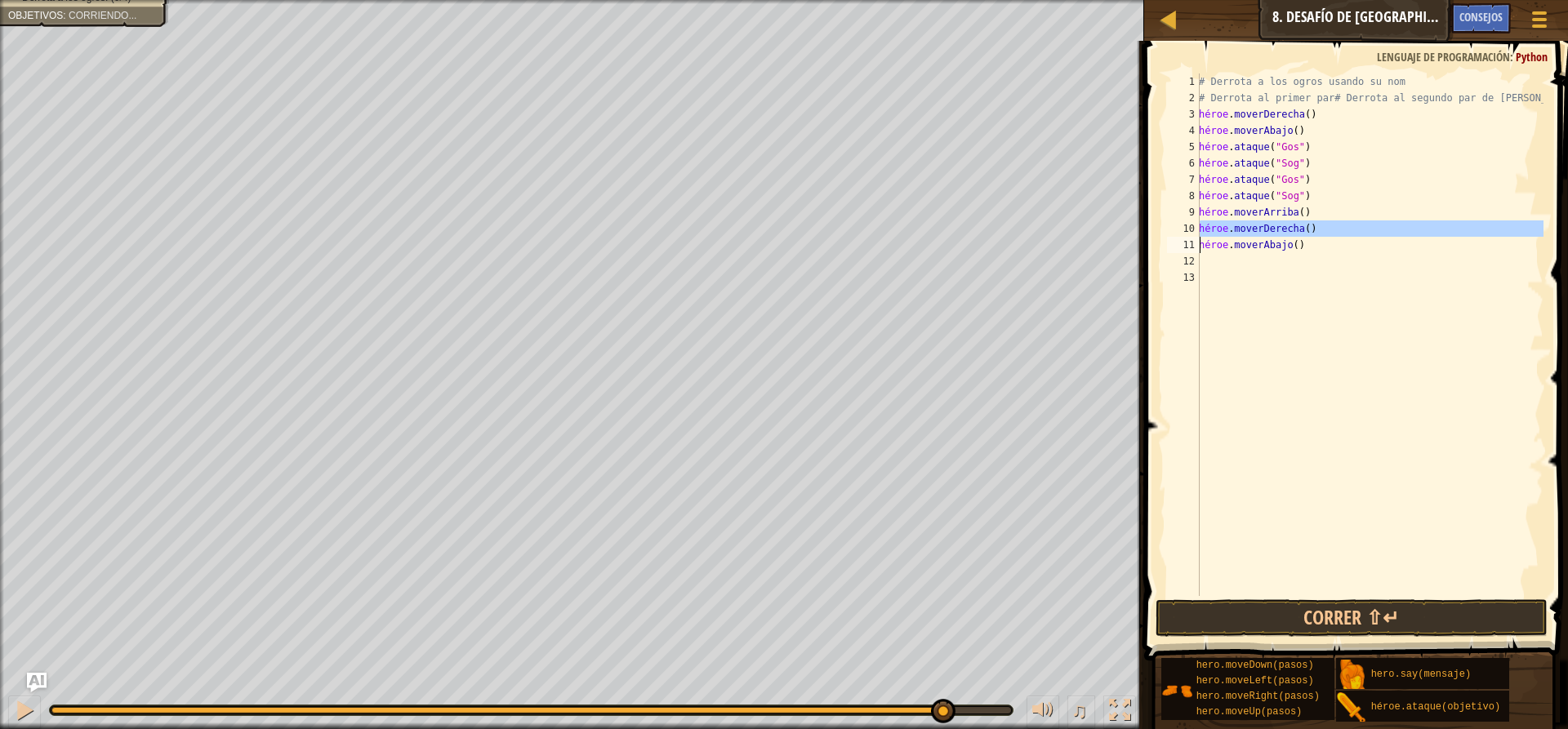
click at [1347, 283] on div "# Derrota a los ogros usando su nom # Derrota al primer par# Derrota al segundo…" at bounding box center [1370, 351] width 348 height 555
click at [1328, 230] on div "# Derrota a los ogros usando su nom # Derrota al primer par# Derrota al segundo…" at bounding box center [1370, 351] width 348 height 555
type textarea "hero.moveRight()"
click at [1328, 230] on div "# Derrota a los ogros usando su nom # Derrota al primer par# Derrota al segundo…" at bounding box center [1370, 351] width 348 height 555
click at [1304, 282] on div "# Derrota a los ogros usando su nom # Derrota al primer par# Derrota al segundo…" at bounding box center [1370, 351] width 348 height 555
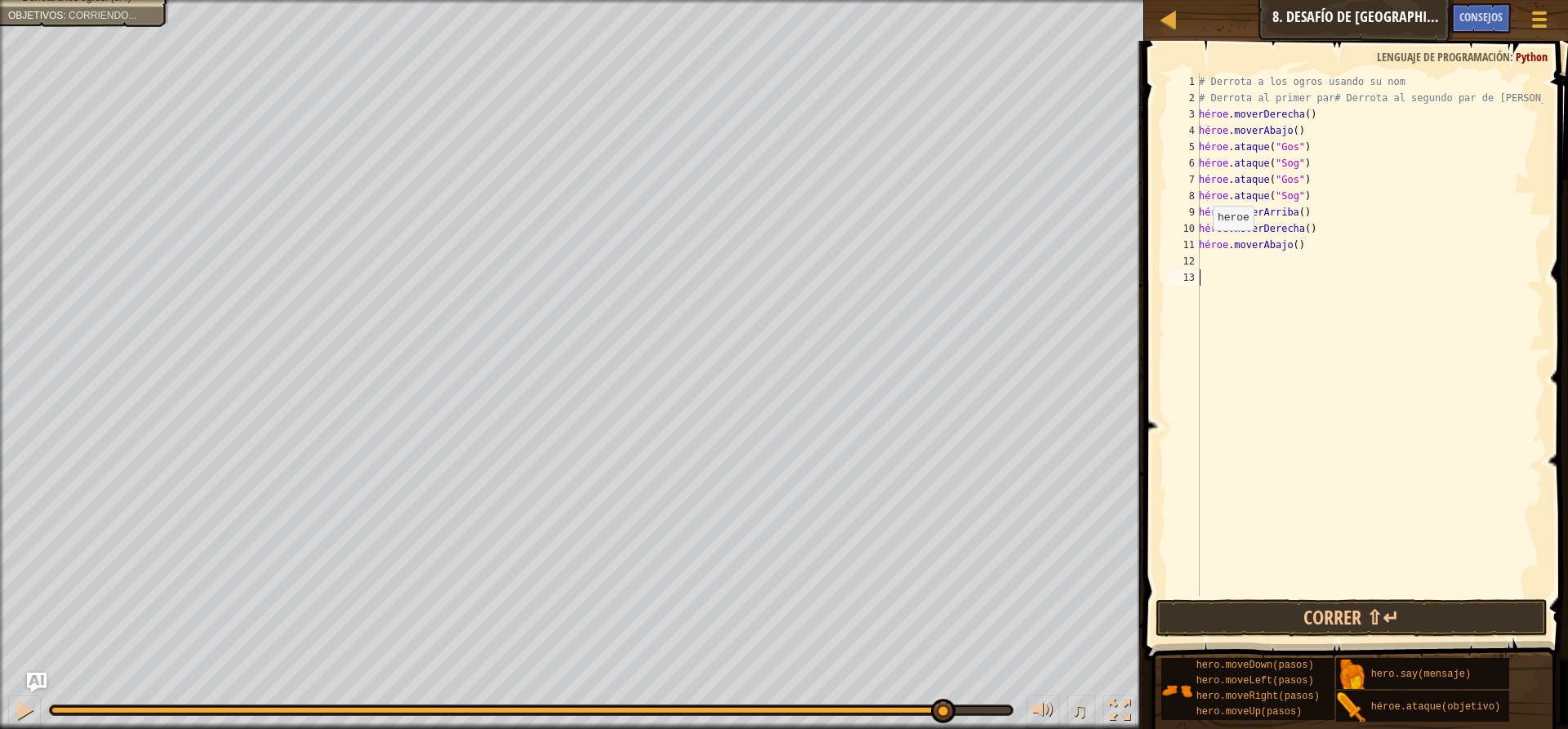
click at [1203, 247] on div "# Derrota a los ogros usando su nom # Derrota al primer par# Derrota al segundo…" at bounding box center [1370, 351] width 348 height 555
click at [1201, 241] on div "# Derrota a los ogros usando su nom # Derrota al primer par# Derrota al segundo…" at bounding box center [1370, 351] width 348 height 555
type textarea "hero.moveDown()"
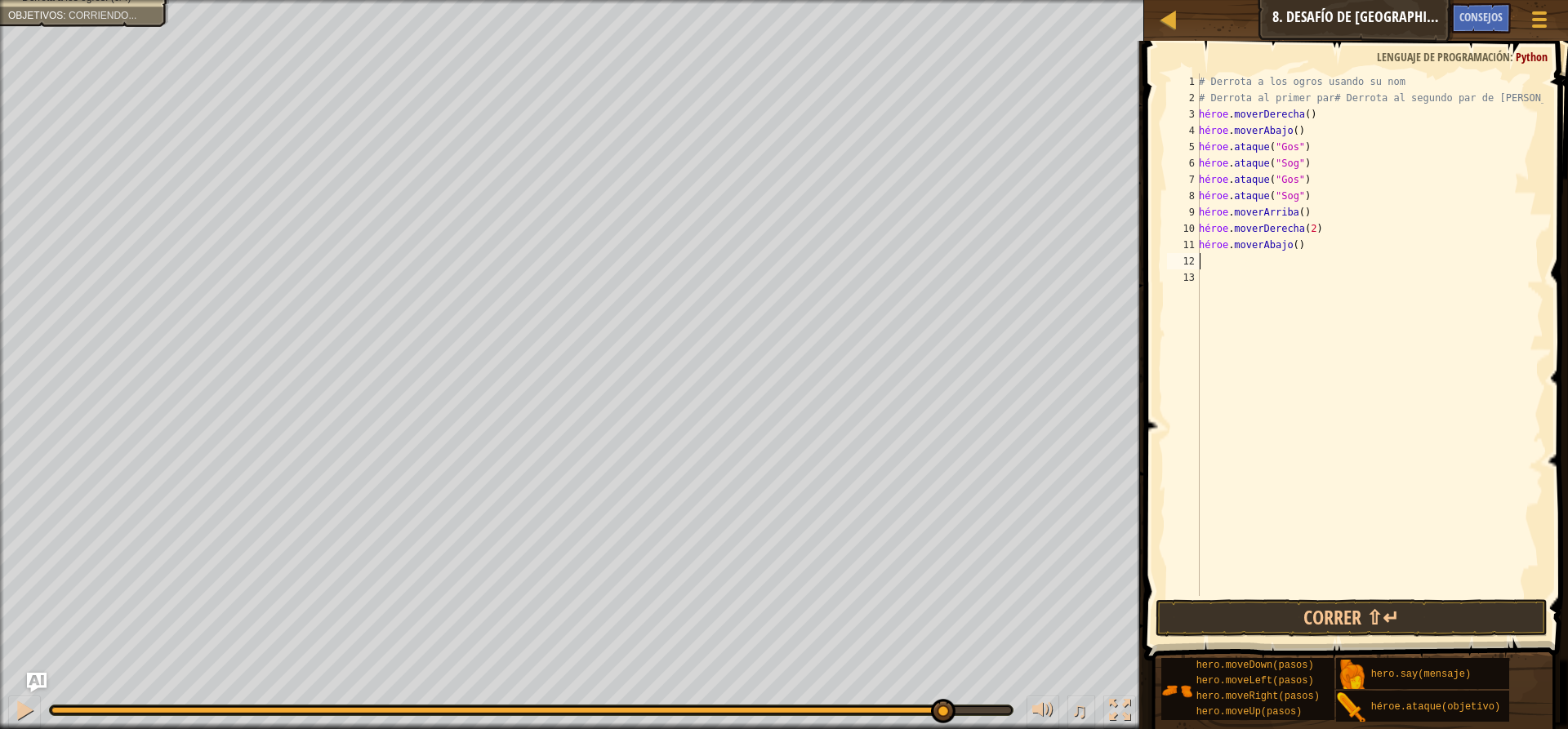
click at [1220, 264] on div "# Derrota a los ogros usando su nom # Derrota al primer par# Derrota al segundo…" at bounding box center [1370, 351] width 348 height 555
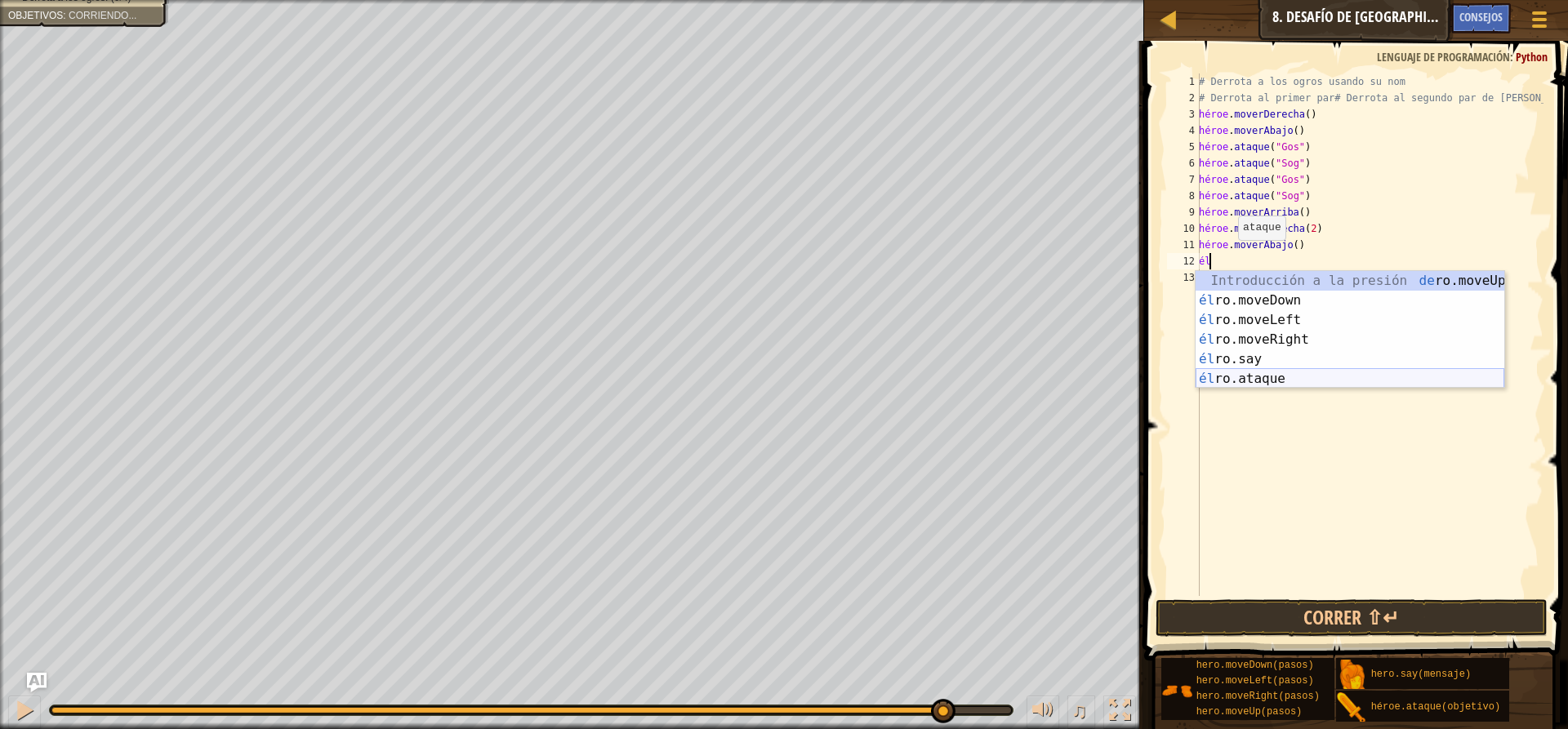
click at [1274, 380] on div "Introducción a la presión de [PERSON_NAME].moveUp él ro.moveDown Introducción a…" at bounding box center [1350, 350] width 309 height 157
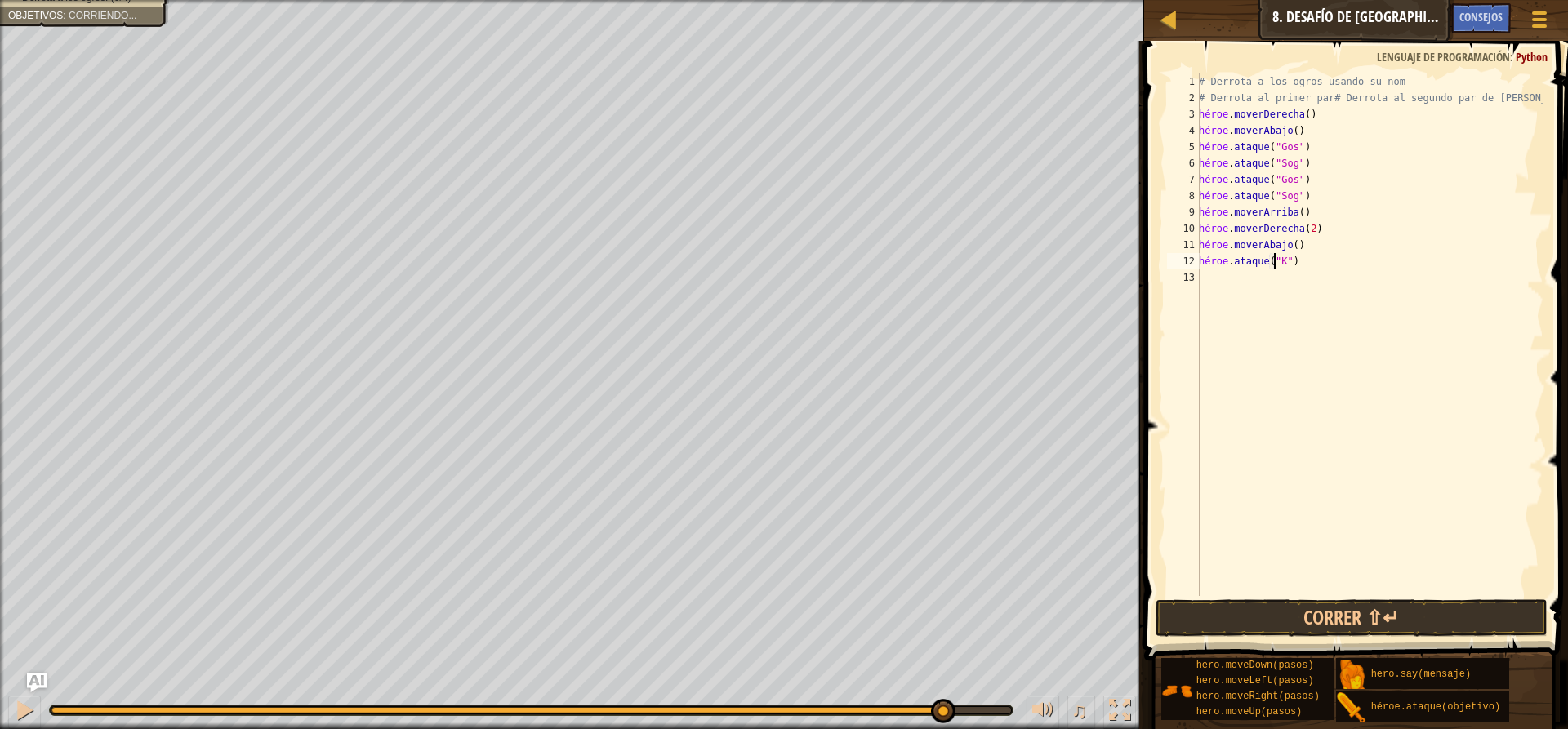
scroll to position [7, 7]
type textarea "hero.attack("KRO")"
click at [1225, 285] on div "# Derrota a los ogros usando su nom # Derrota al primer par# Derrota al segundo…" at bounding box center [1370, 351] width 348 height 555
type textarea "hero.attack("KRO)"
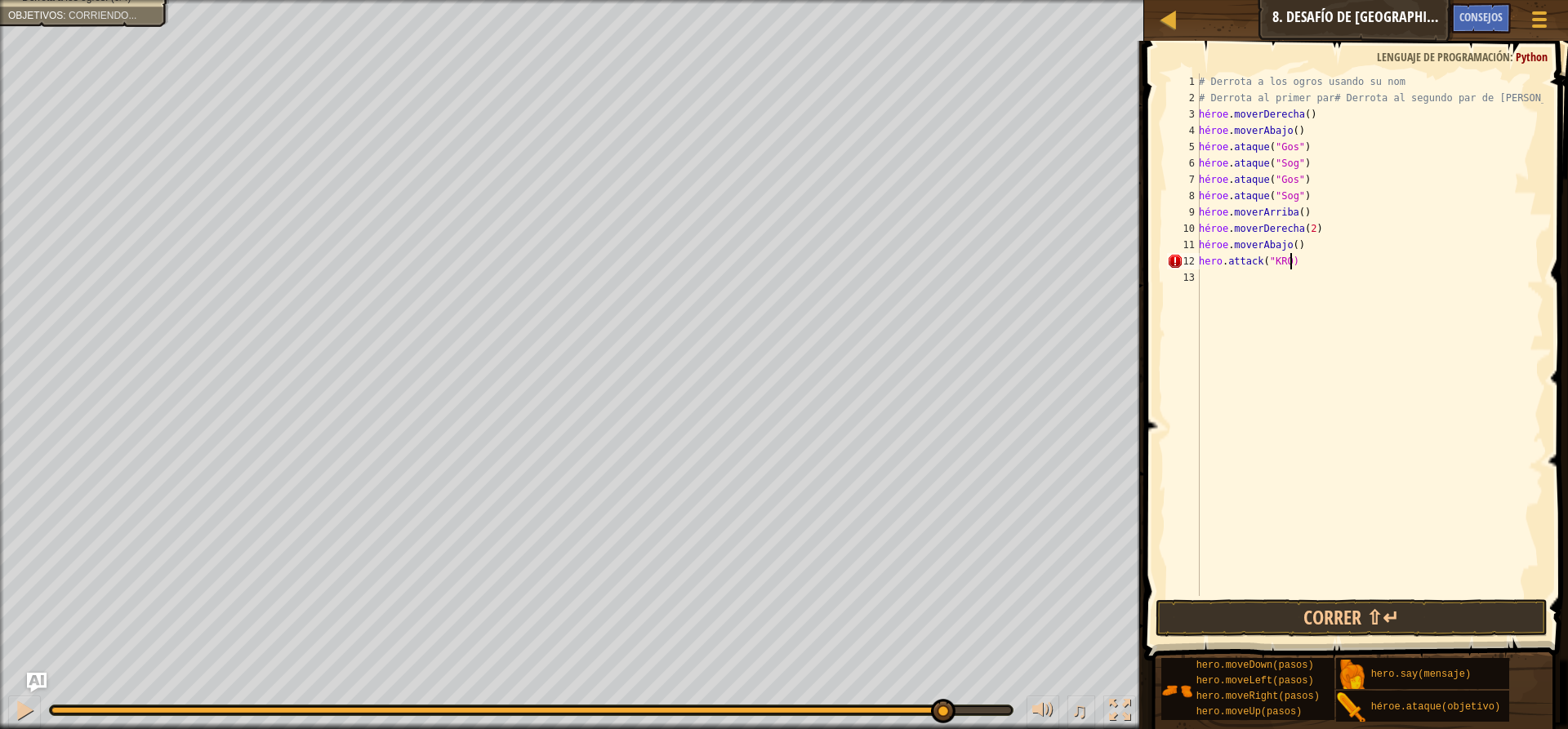
scroll to position [7, 7]
click at [1340, 273] on div "# Derrota a los ogros usando su nom # Derrota al primer par# Derrota al segundo…" at bounding box center [1370, 351] width 348 height 555
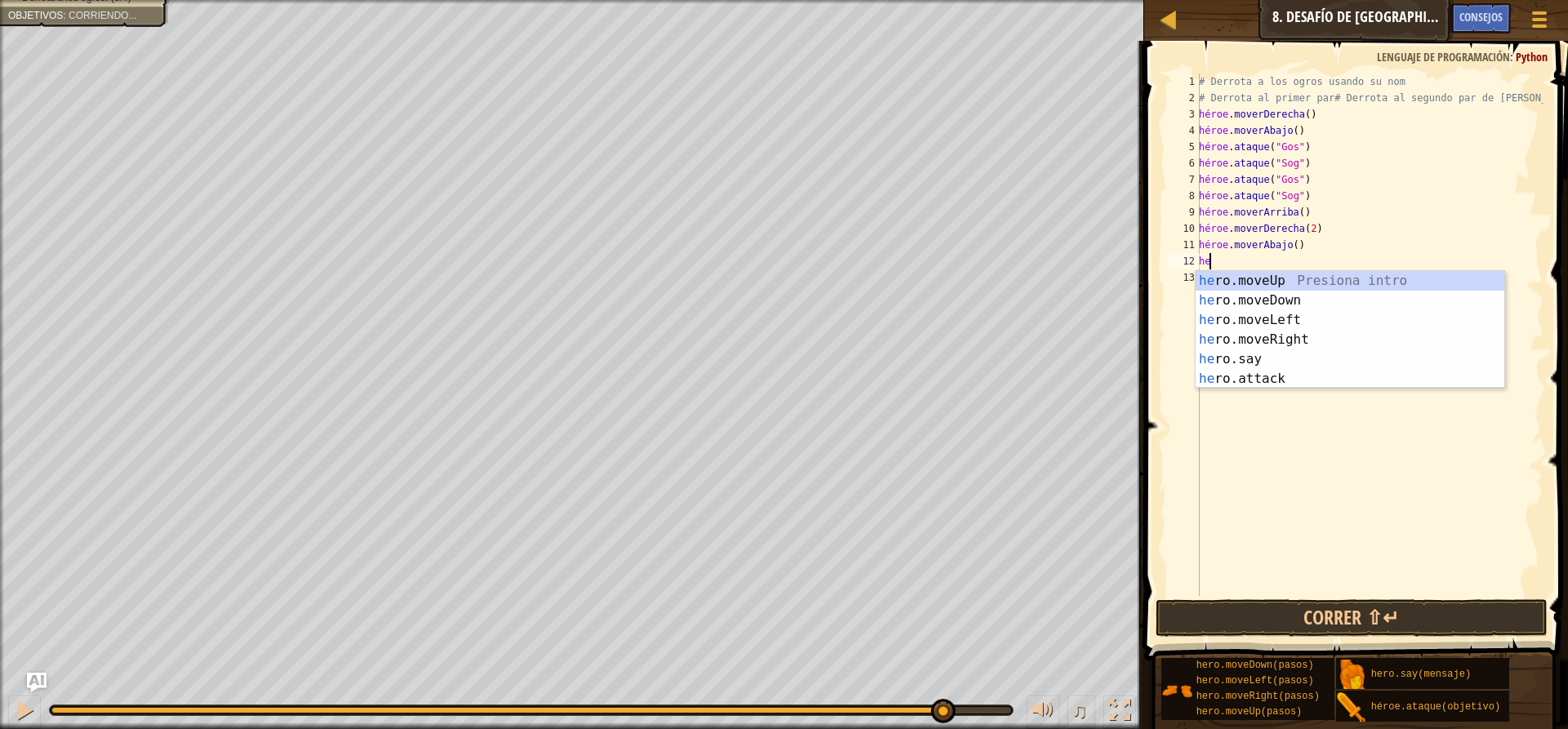
type textarea "h"
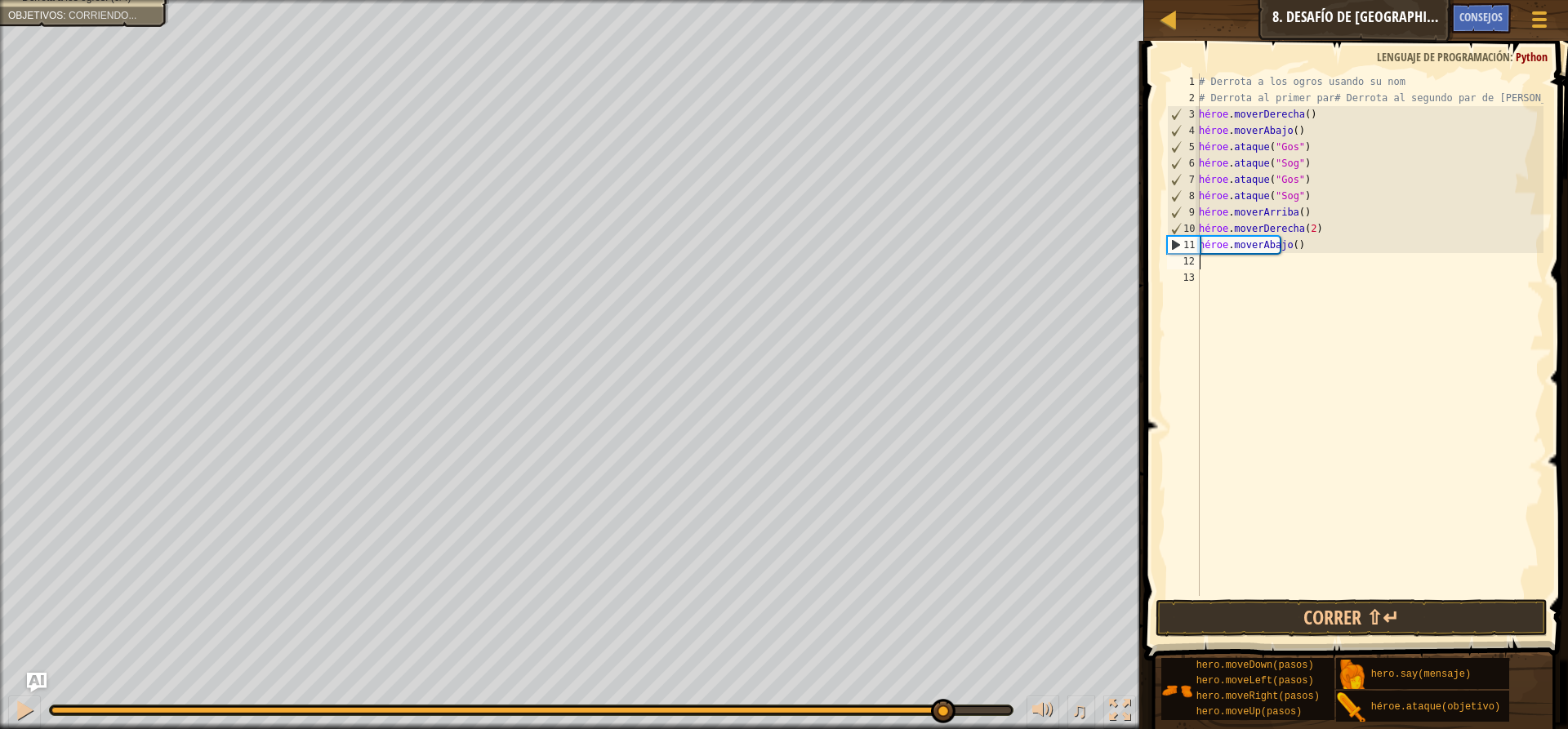
click at [1251, 272] on div "# Derrota a los ogros usando su nom # Derrota al primer par# Derrota al segundo…" at bounding box center [1370, 351] width 348 height 555
click at [1211, 265] on div "# Derrota a los ogros usando su nom # Derrota al primer par# Derrota al segundo…" at bounding box center [1370, 351] width 348 height 555
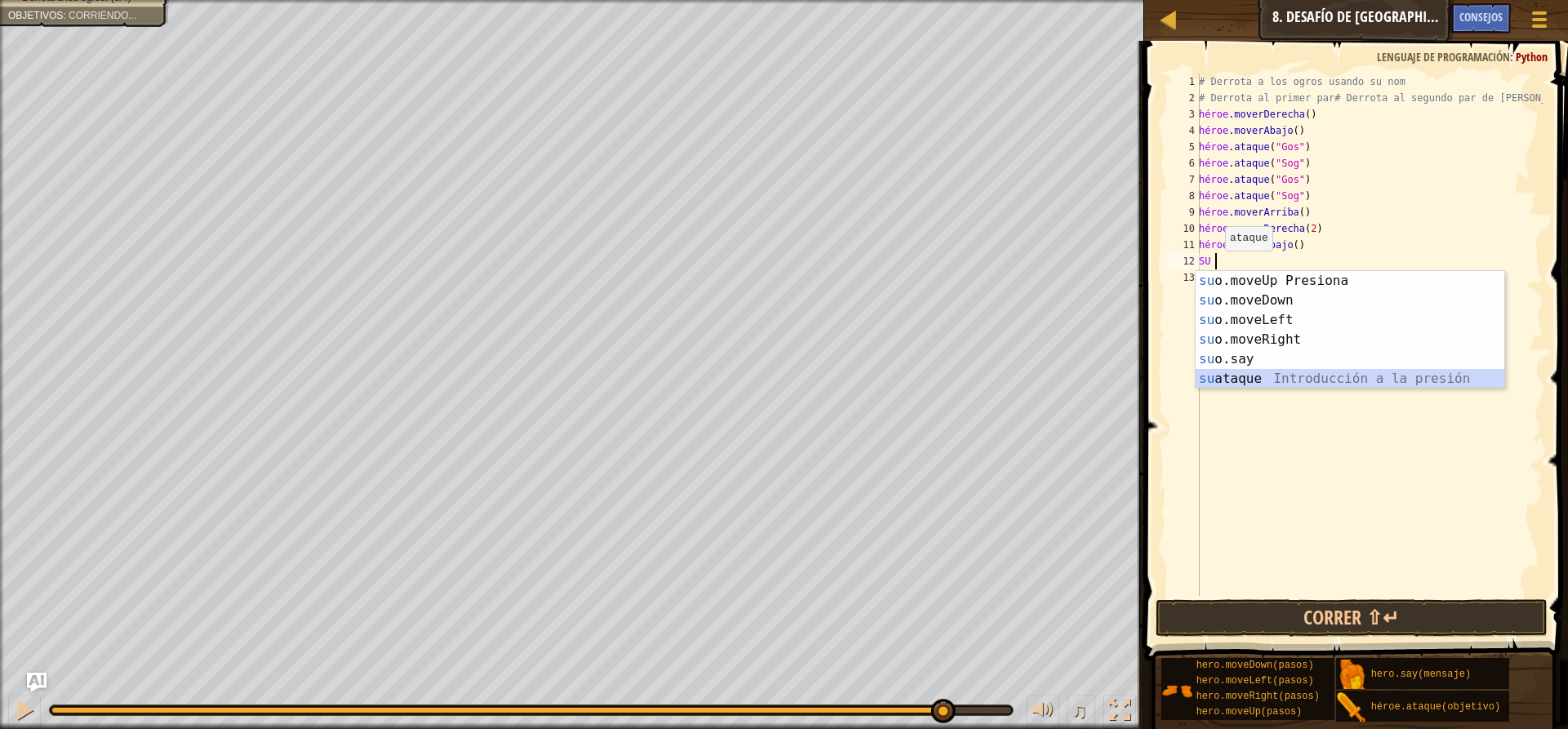
click at [1295, 382] on div "su introducción de o.moveUp Presiona su o.moveDown Introducción a la presión su…" at bounding box center [1350, 350] width 309 height 157
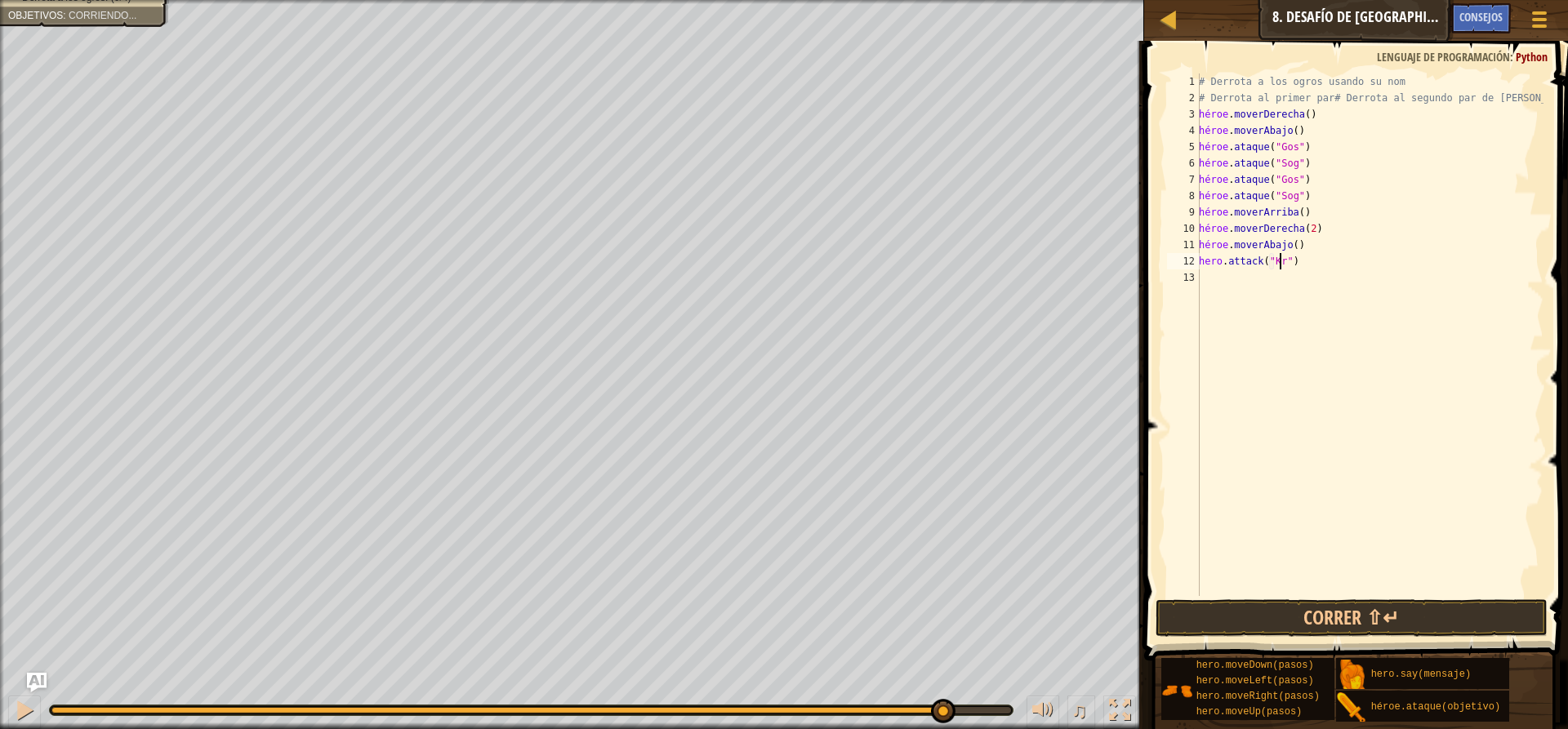
scroll to position [7, 7]
type textarea "hero.attack("Kro")"
click at [1226, 294] on div "# Derrota a los ogros usando su nom # Derrota al primer par# Derrota al segundo…" at bounding box center [1370, 351] width 348 height 555
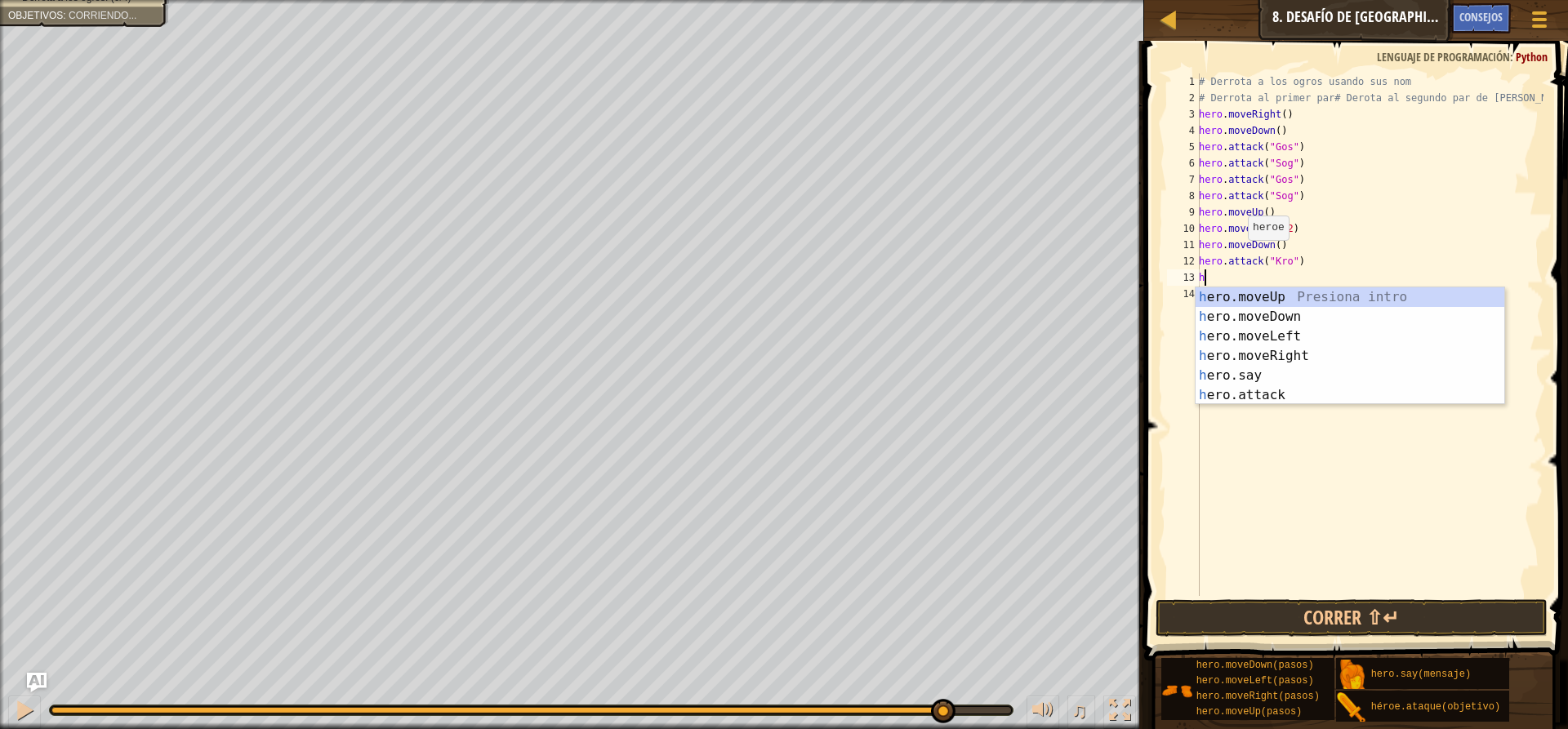
type textarea "he"
click at [1298, 404] on div "# Derrota a los ogros usando su nom # Derrota al primer par# Derrota al segundo…" at bounding box center [1370, 351] width 348 height 555
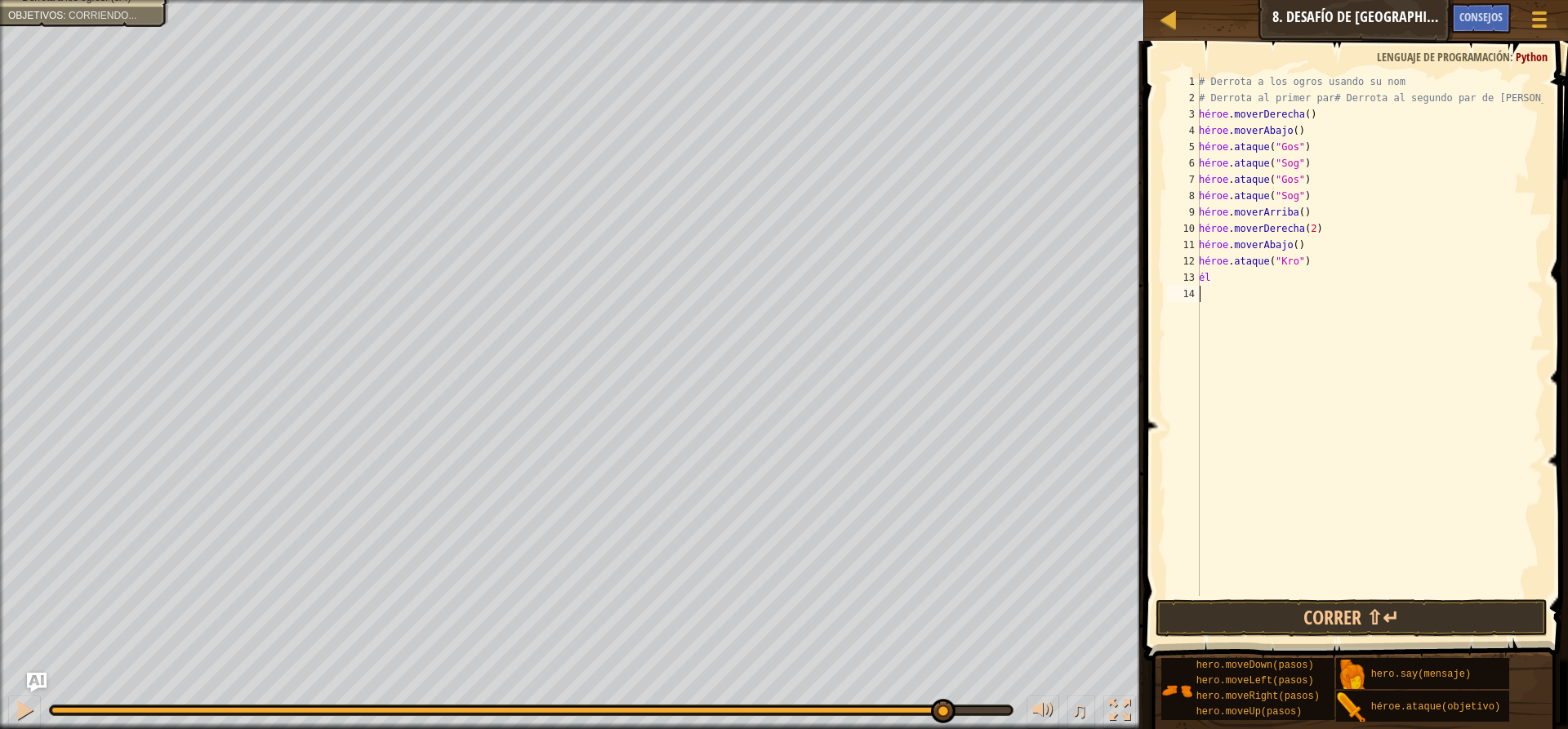
click at [1240, 275] on div "# Derrota a los ogros usando su nom # Derrota al primer par# Derrota al segundo…" at bounding box center [1370, 351] width 348 height 555
type textarea "h"
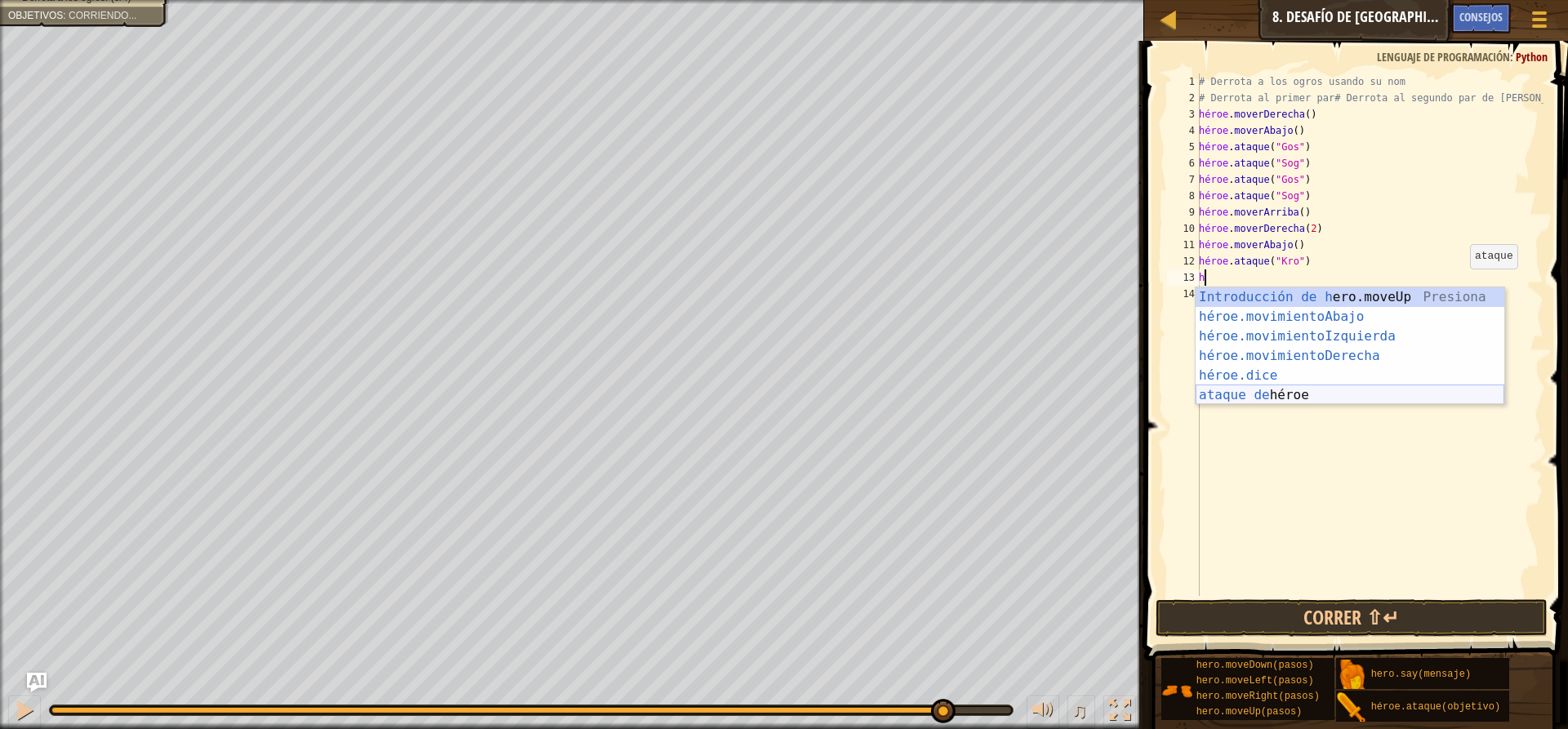
click at [1387, 396] on div "Introducción de [PERSON_NAME].moveUp Presiona héroe.movimientoAbajo ​ Introducc…" at bounding box center [1350, 366] width 309 height 157
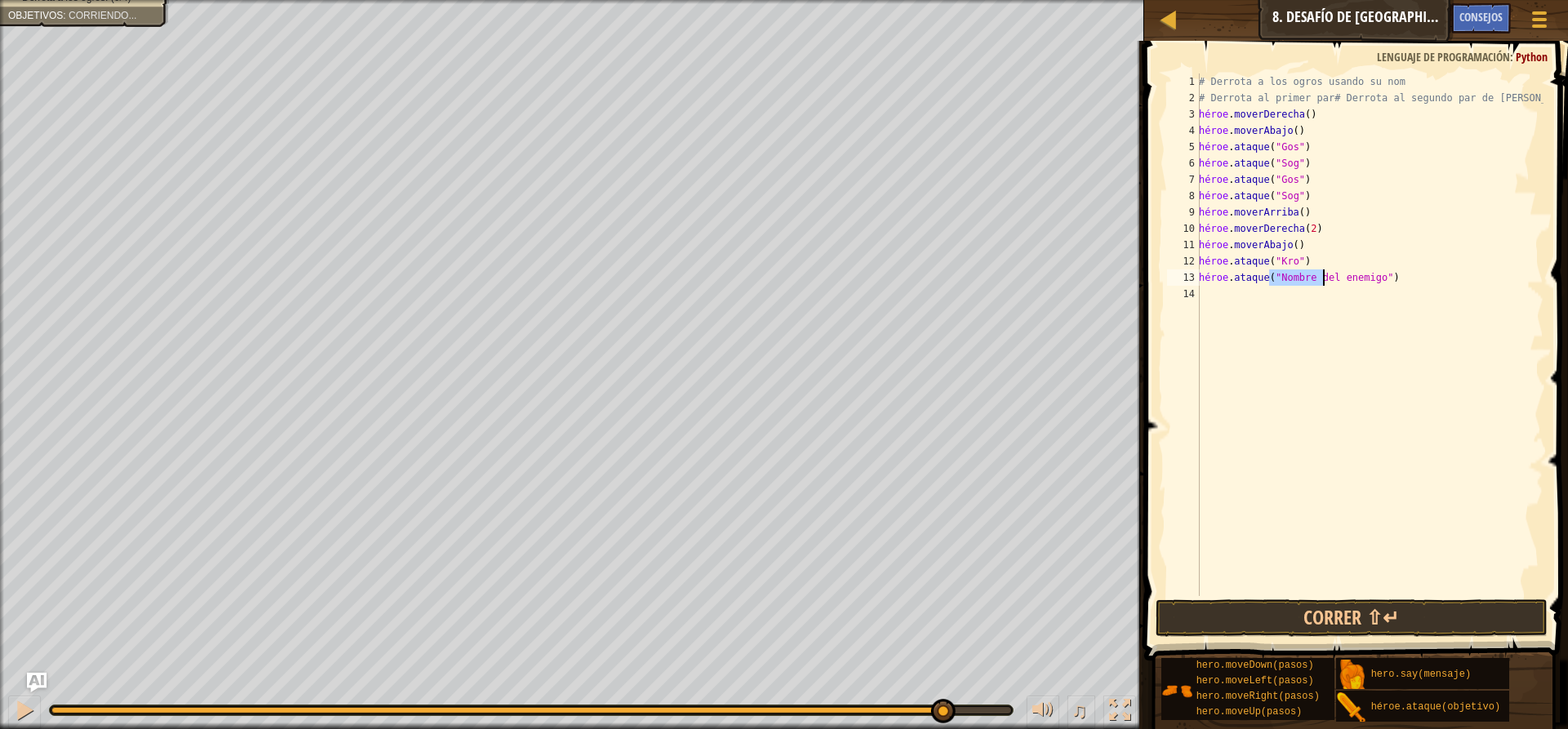
type textarea "hero.attack("e")"
click at [1300, 277] on div "# Derrota a los ogros usando su nom # Derrota al primer par# Derrota al segundo…" at bounding box center [1370, 351] width 348 height 555
click at [1293, 276] on div "# Derrota a los ogros usando su nom # Derrota al primer par# Derrota al segundo…" at bounding box center [1370, 351] width 348 height 555
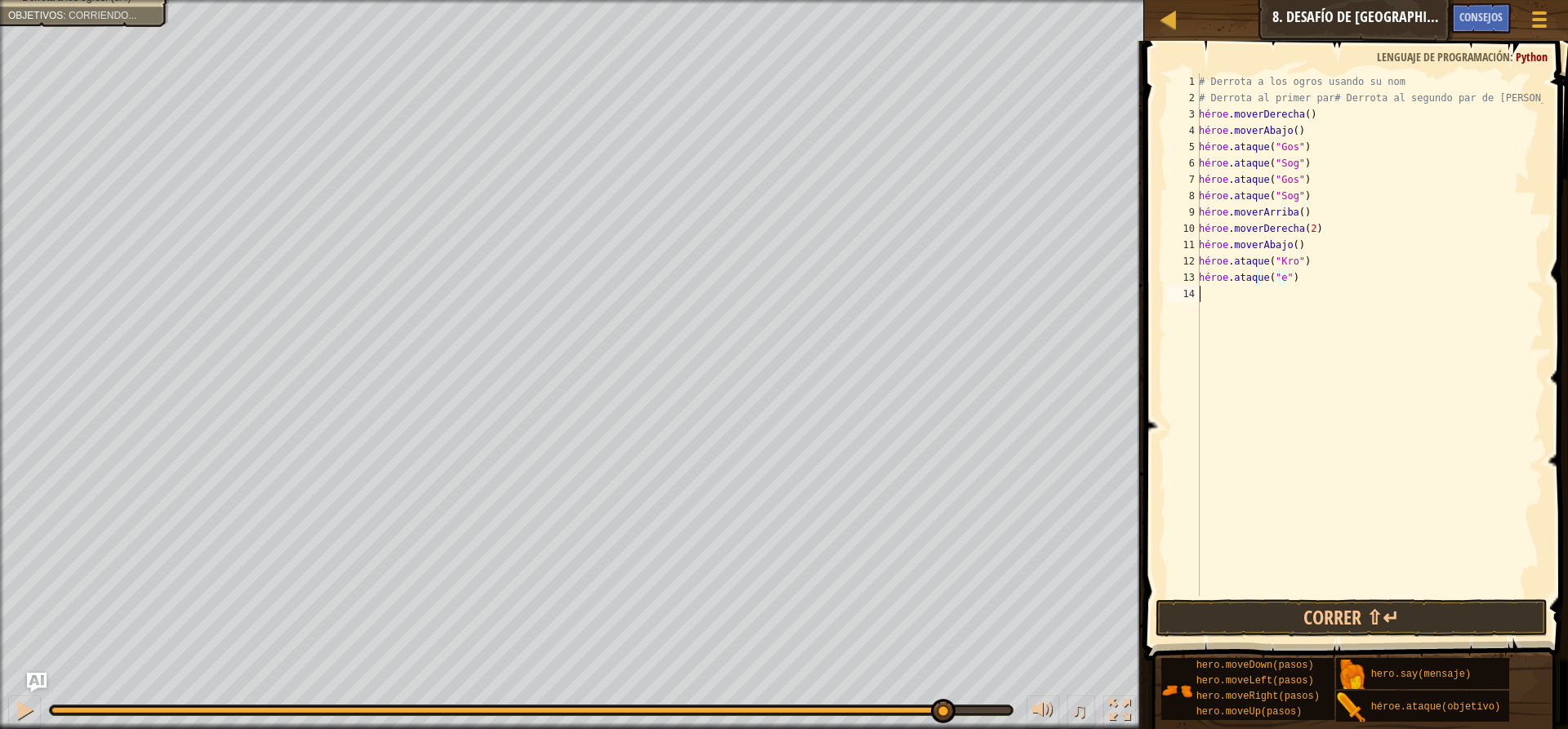
click at [1222, 291] on div "# Derrota a los ogros usando su nom # Derrota al primer par# Derrota al segundo…" at bounding box center [1370, 351] width 348 height 555
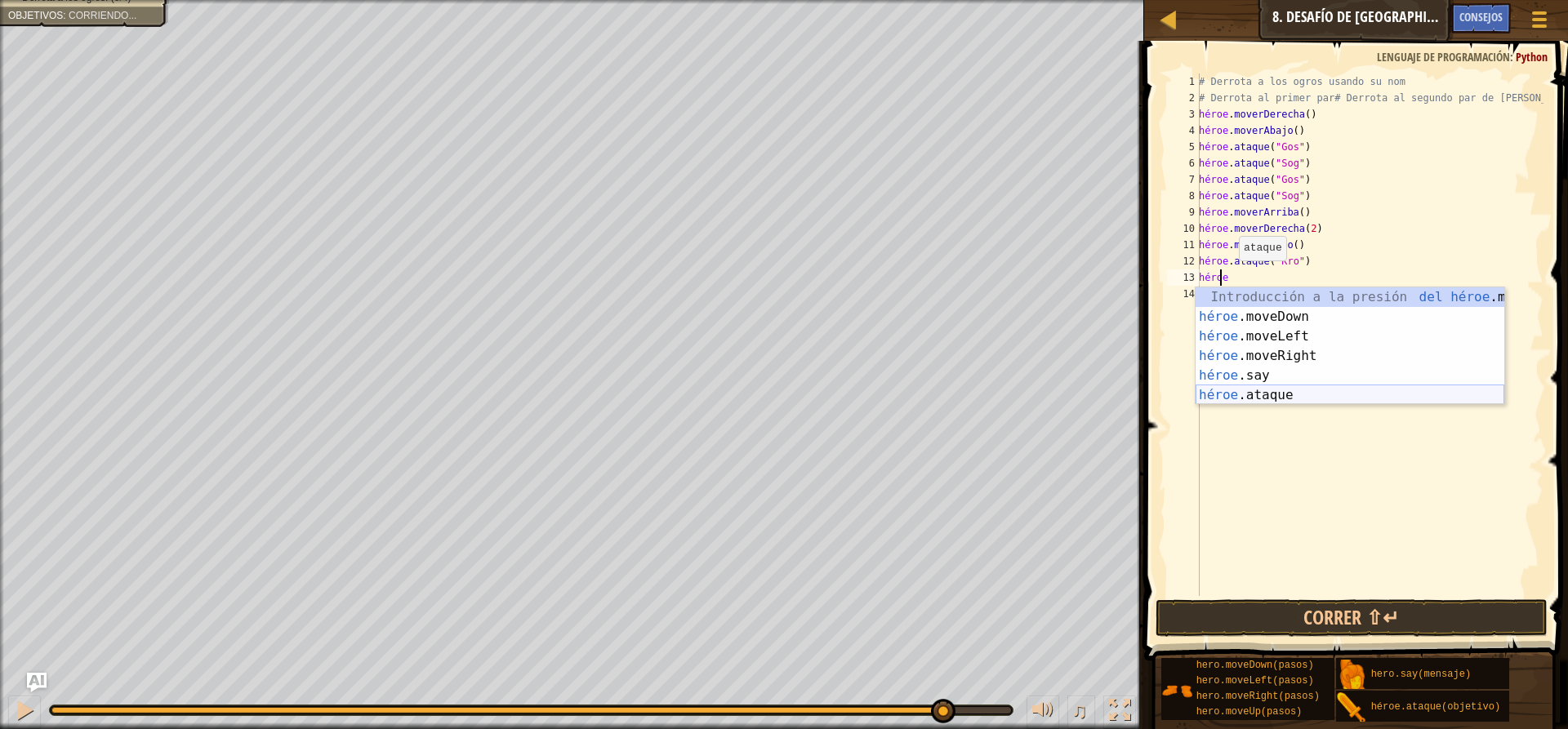
click at [1313, 388] on div "Introducción a la presión del héroe .moveUp héroe .moveDown Introducción a la p…" at bounding box center [1350, 366] width 309 height 157
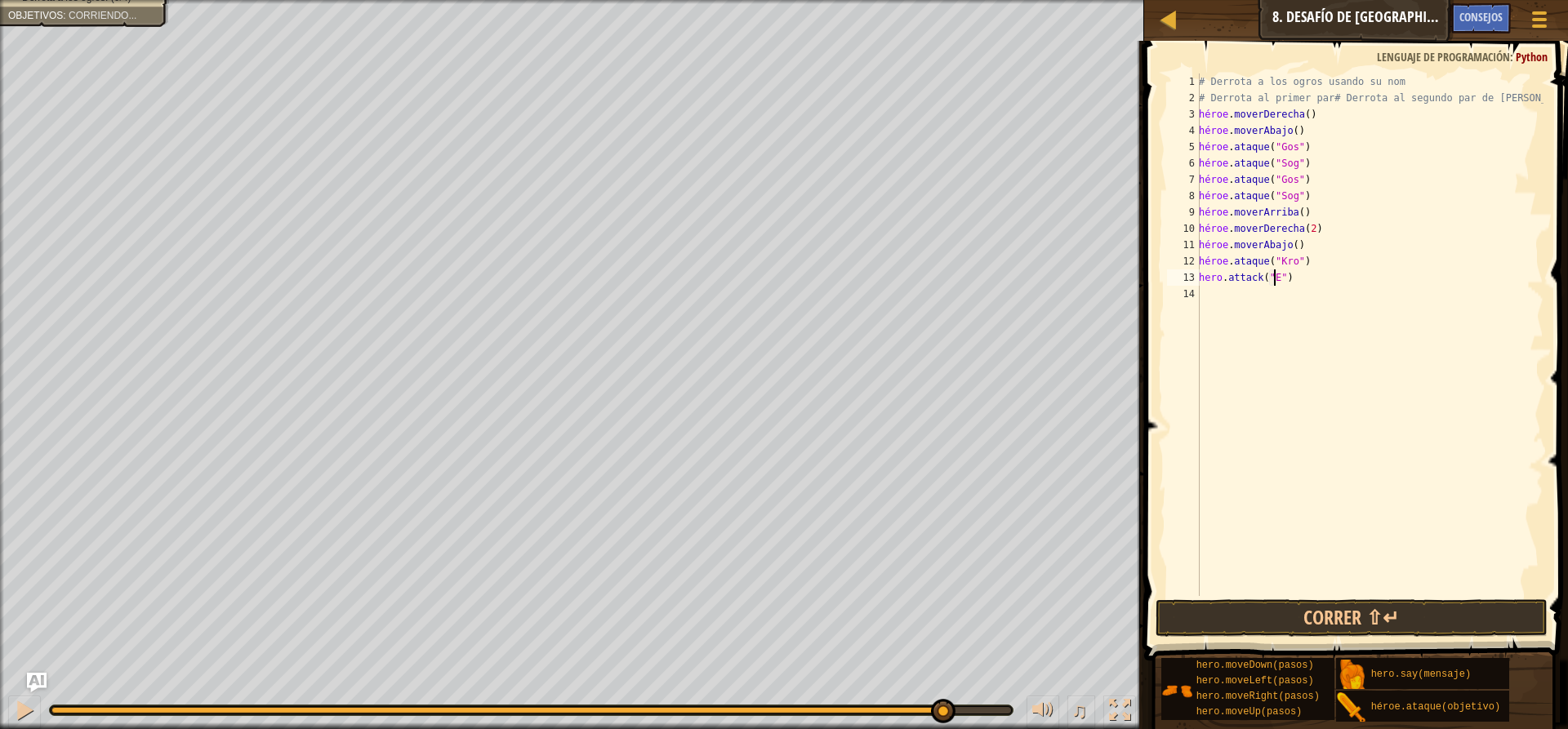
scroll to position [7, 6]
type textarea "hero.attack("Ergo")"
click at [1222, 298] on div "# Derrota a los ogros usando su nom # Derrota al primer par# Derrota al segundo…" at bounding box center [1370, 351] width 348 height 555
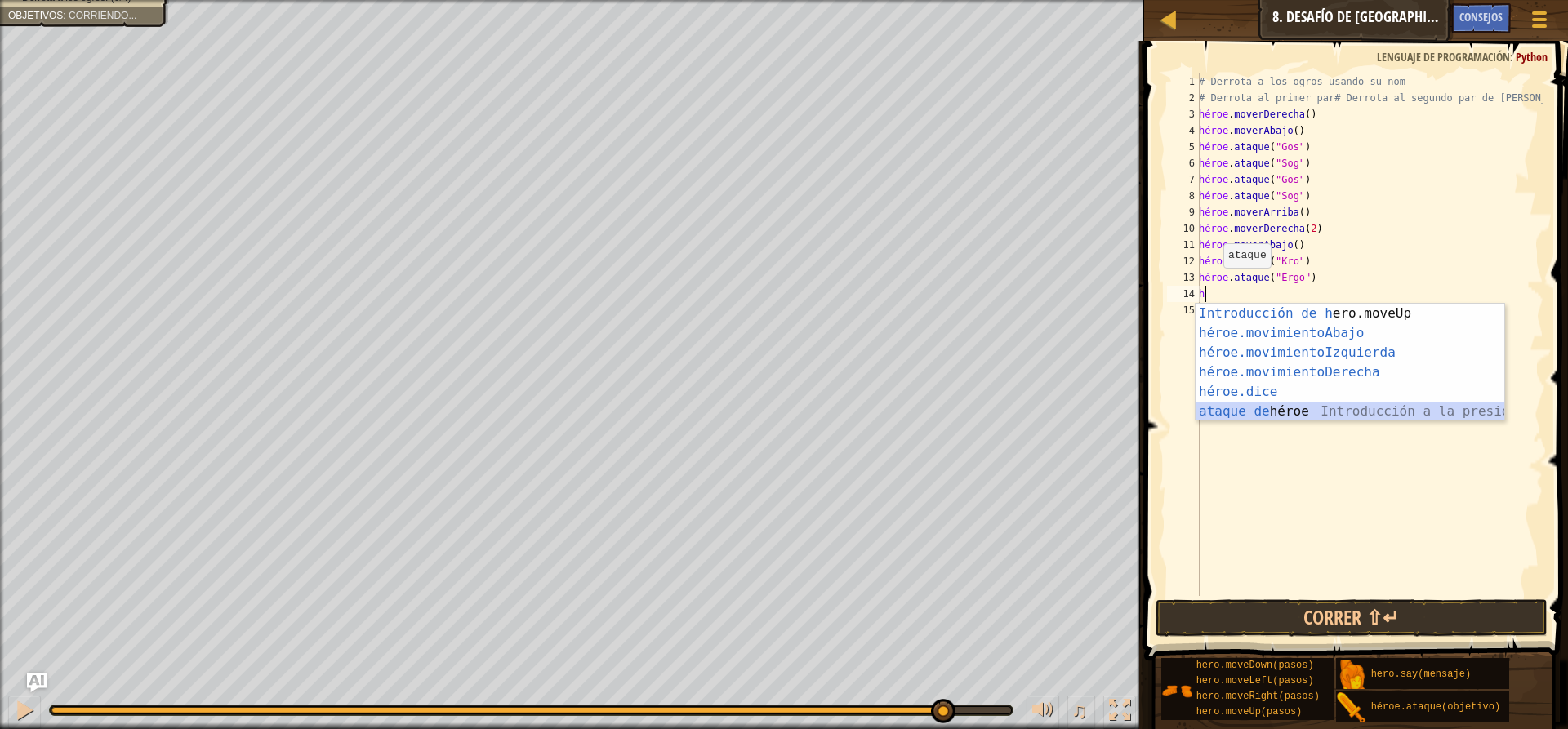
click at [1328, 410] on div "Introducción de [PERSON_NAME].moveUp Presiona héroe.movimientoAbajo ​ Introducc…" at bounding box center [1350, 383] width 309 height 157
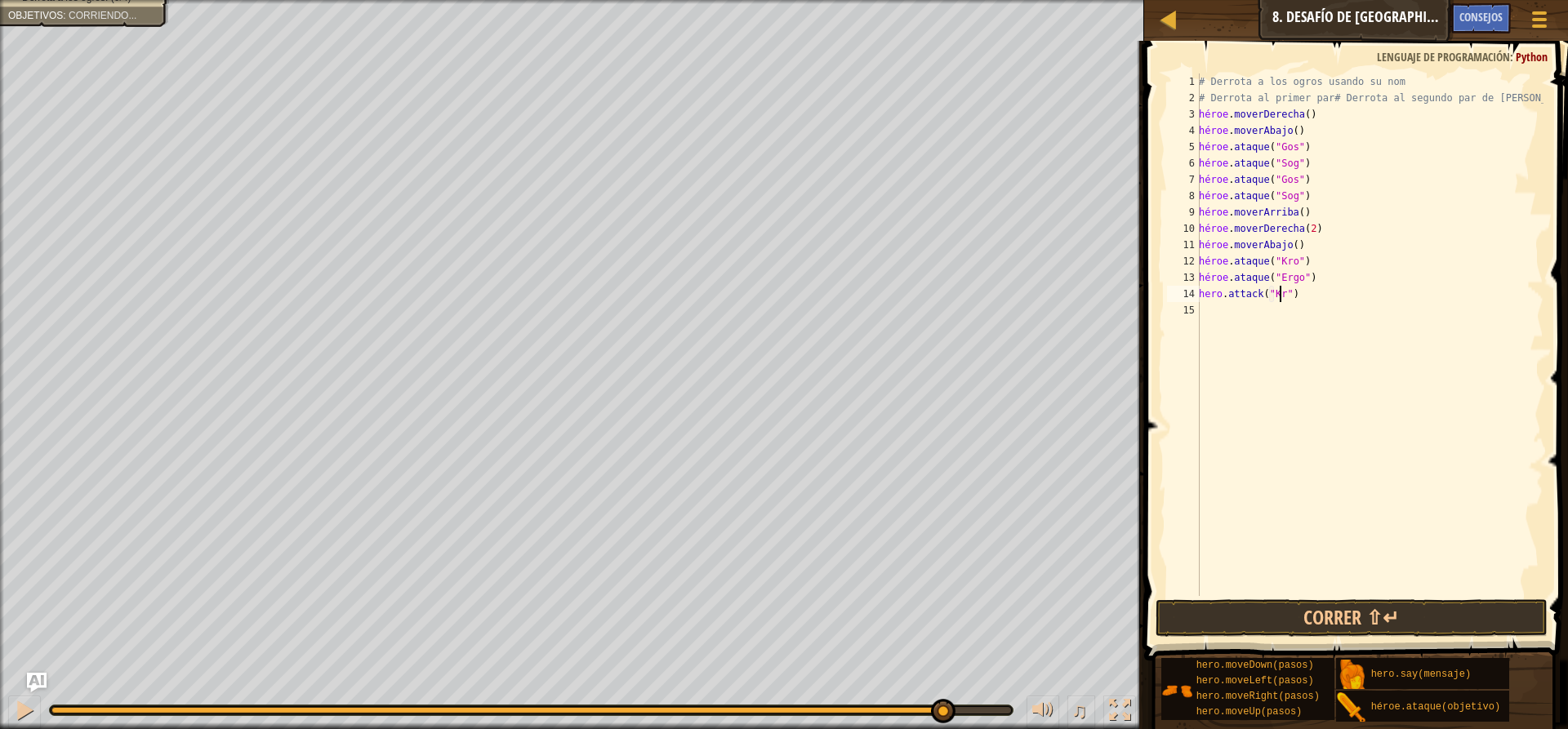
scroll to position [7, 7]
type textarea "hero.attack("Kro")"
click at [1205, 305] on div "# Derrota a los ogros usando su nom # Derrota al primer par# Derrota al segundo…" at bounding box center [1370, 351] width 348 height 555
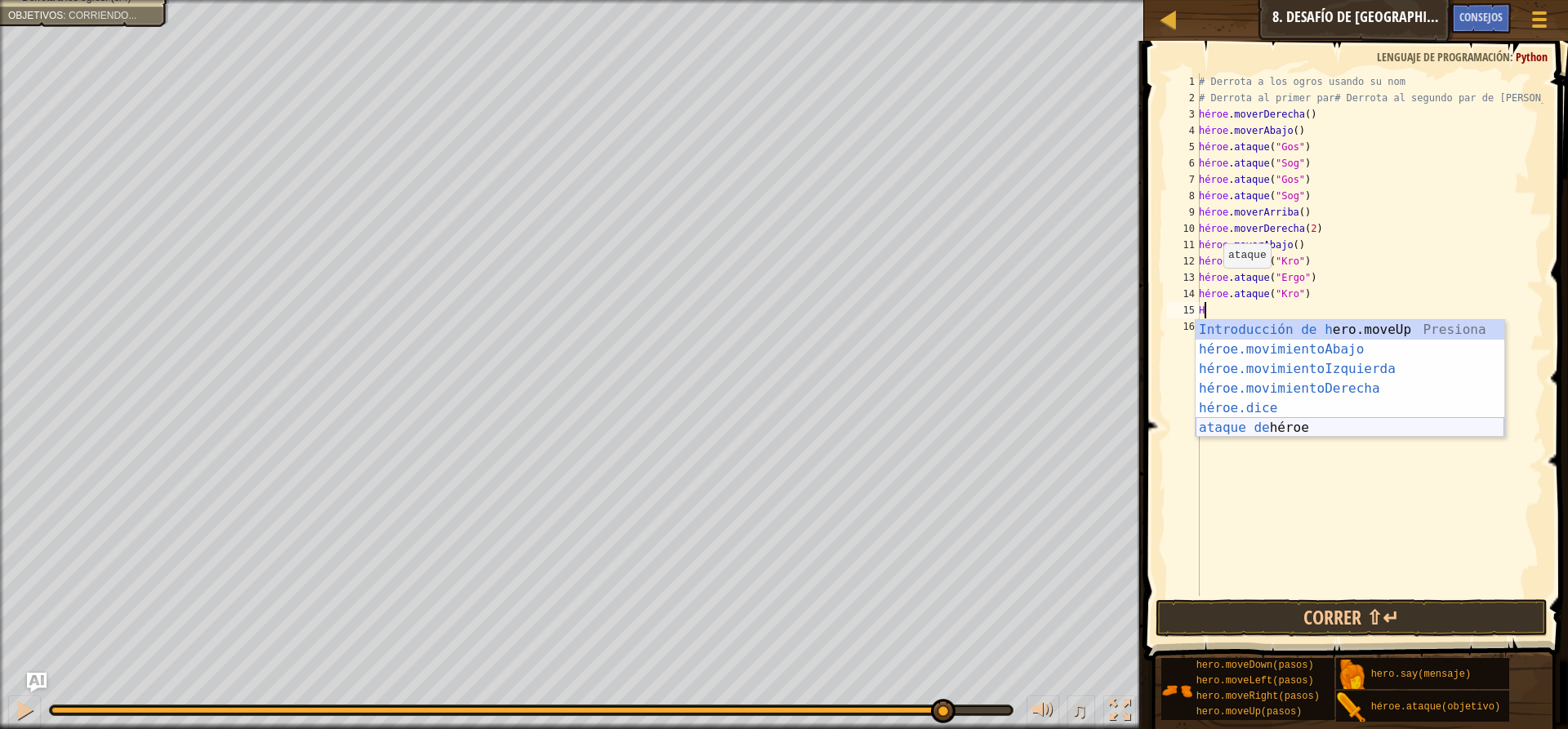
click at [1264, 425] on div "Introducción de [PERSON_NAME].moveUp Presiona héroe.movimientoAbajo ​ Introducc…" at bounding box center [1350, 399] width 309 height 157
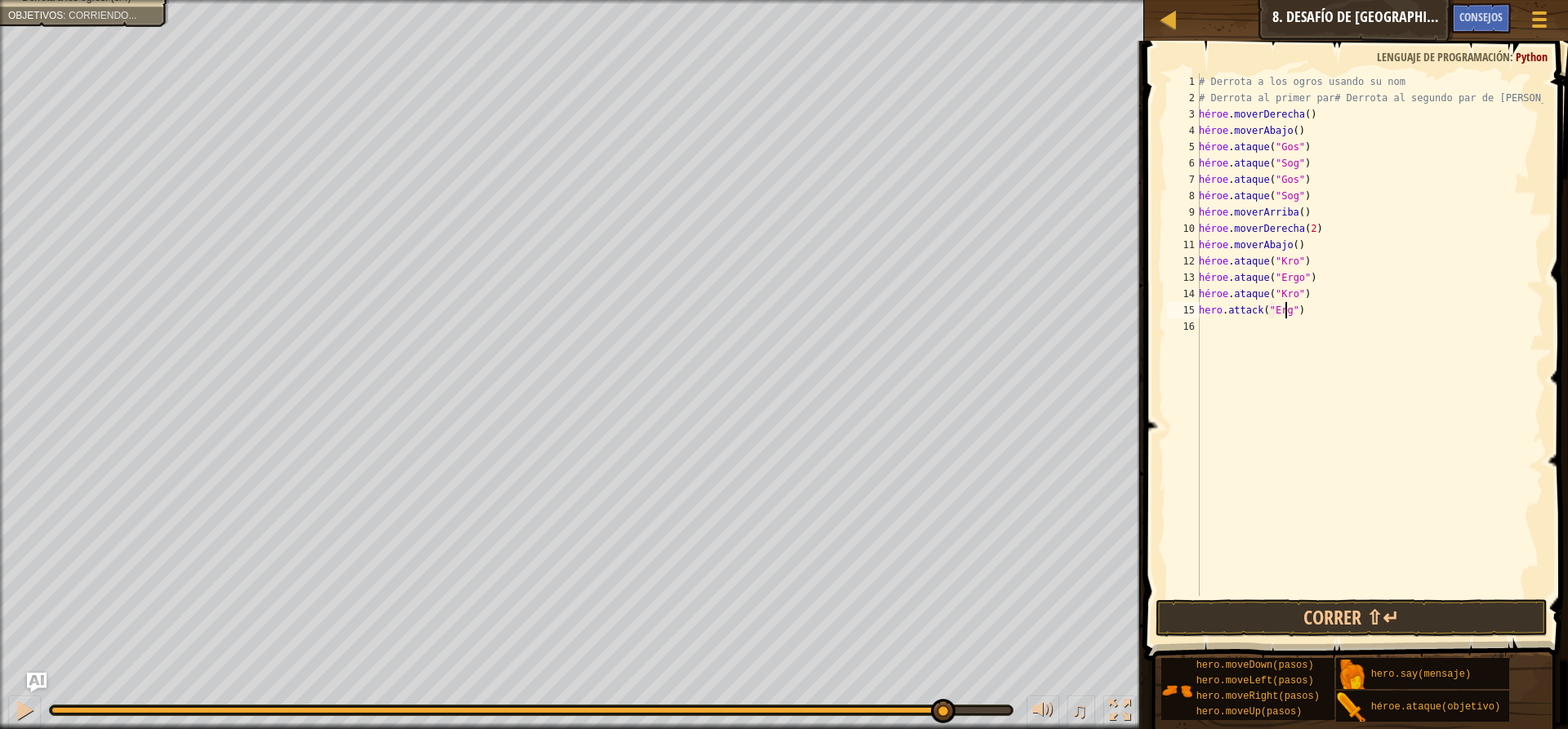
type textarea "hero.attack("Ergo")"
click at [1370, 605] on button "Correr ⇧↵" at bounding box center [1351, 619] width 392 height 37
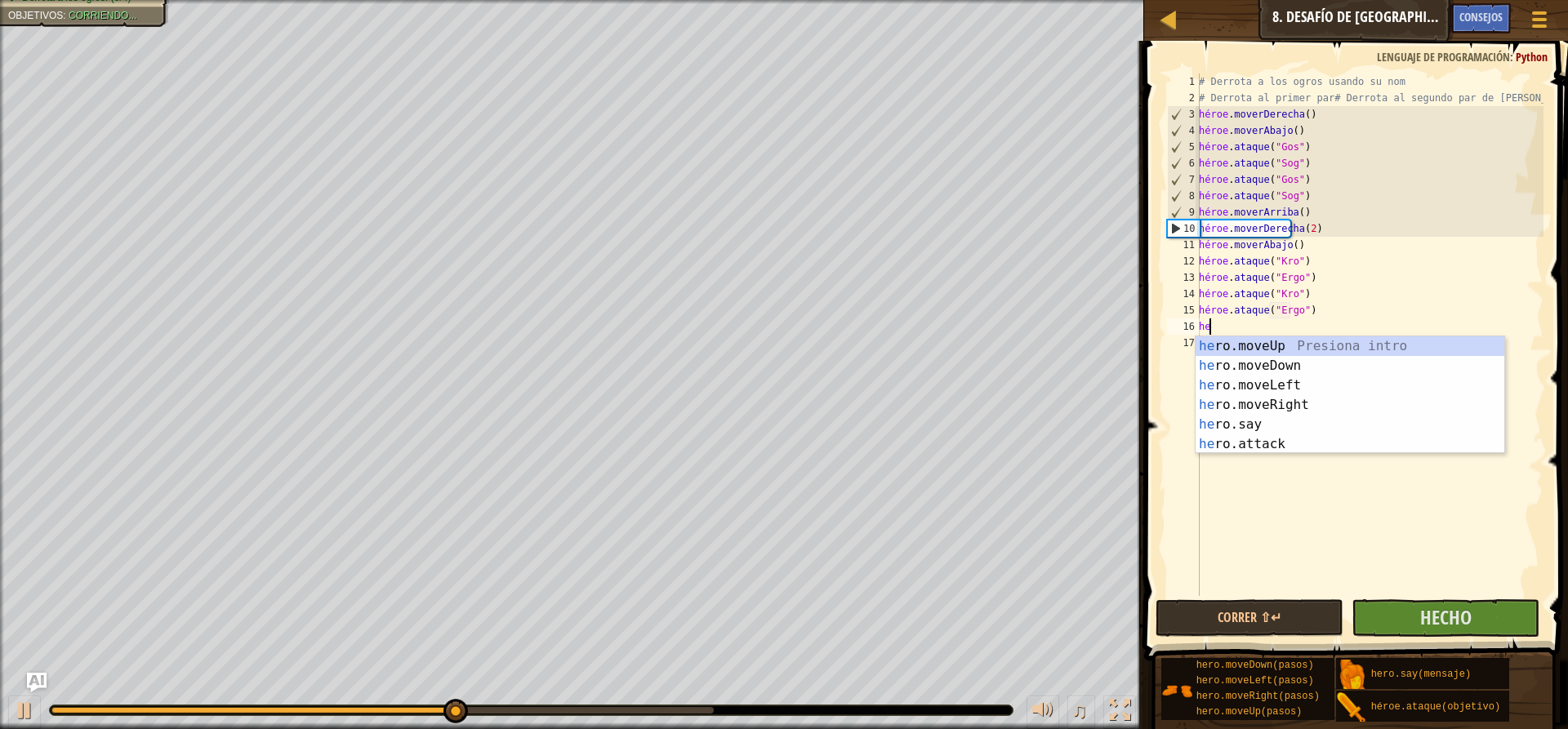
type textarea "her"
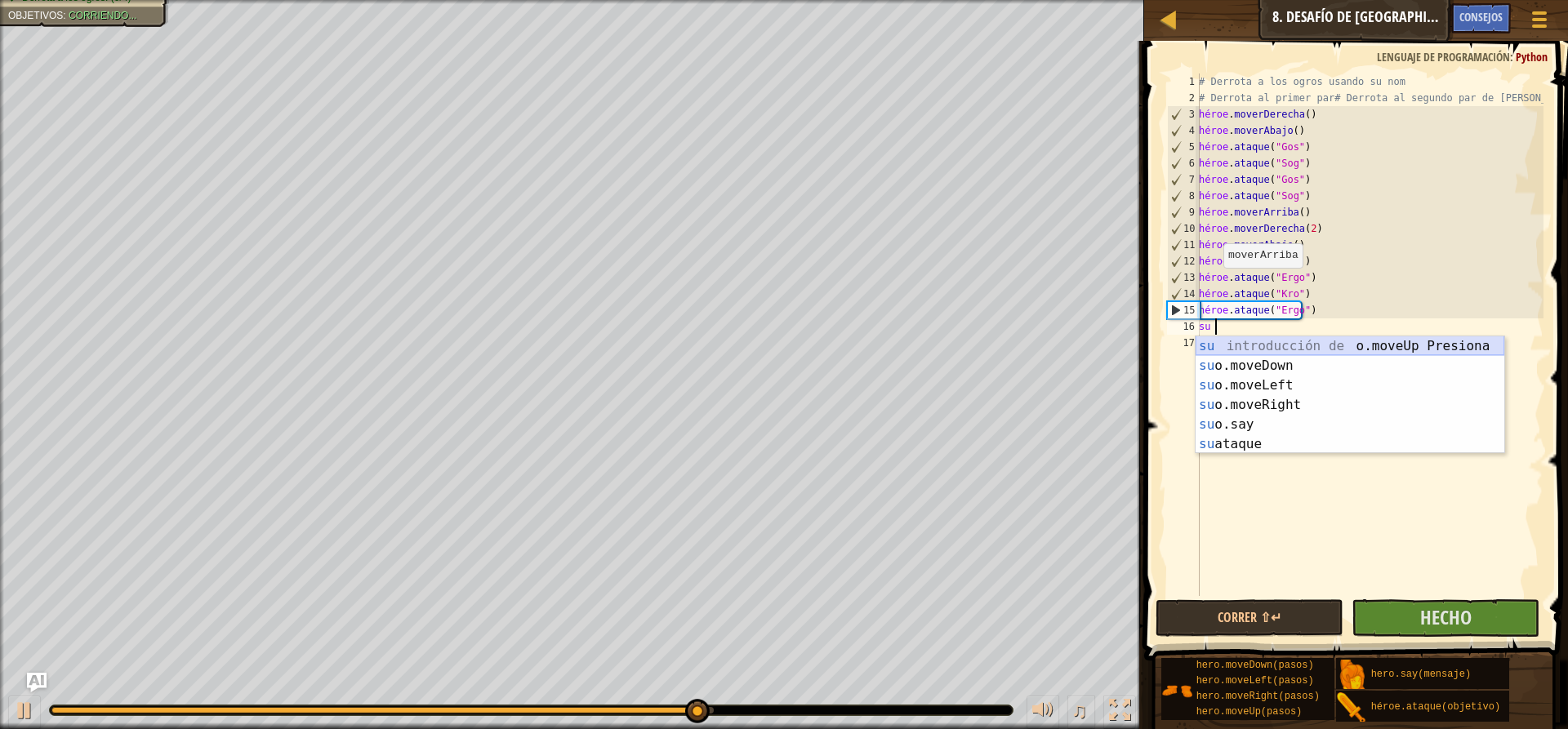
click at [1271, 343] on div "su introducción de o.moveUp Presiona su o.moveDown Introducción a la presión su…" at bounding box center [1350, 416] width 309 height 157
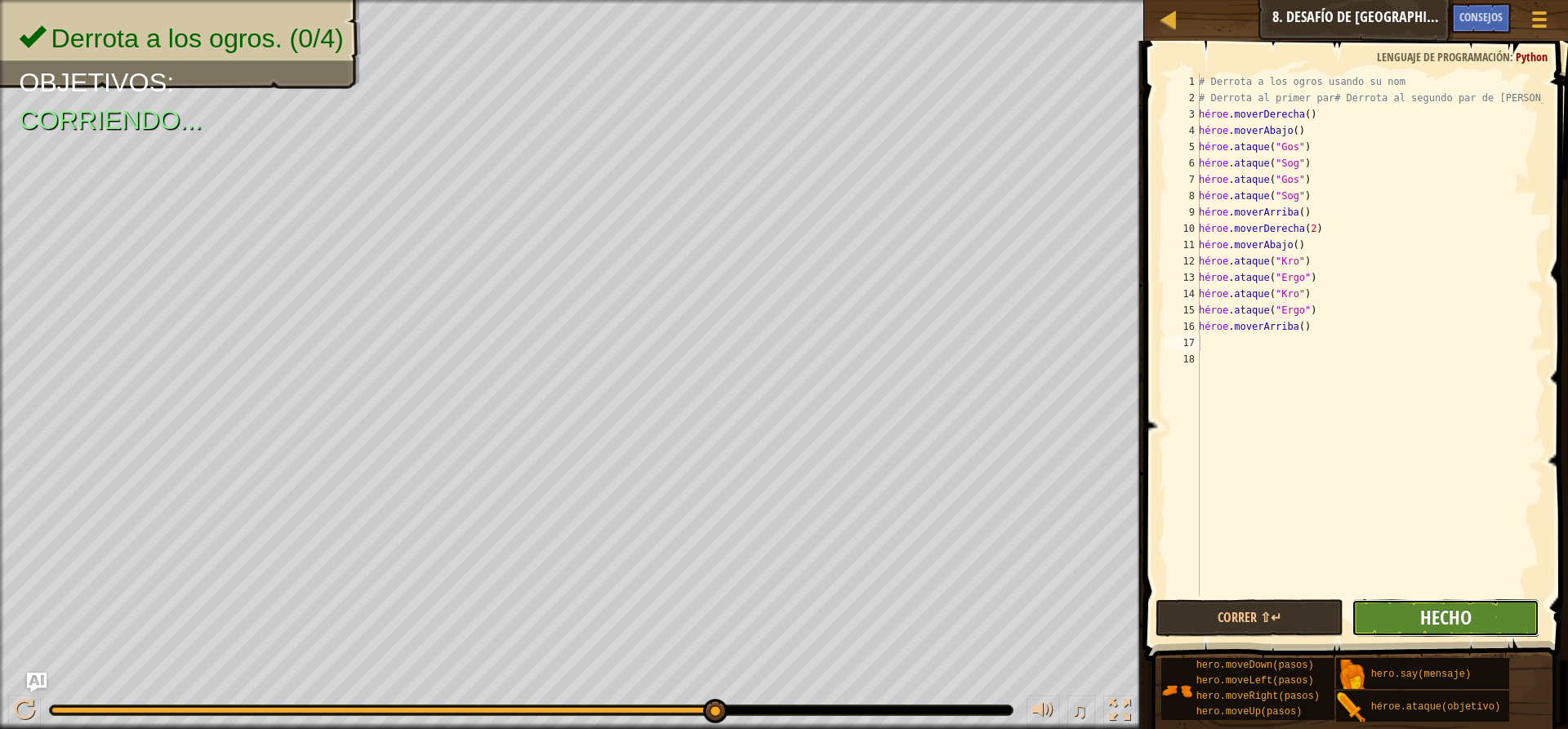
click at [1437, 611] on font "Hecho" at bounding box center [1445, 618] width 51 height 26
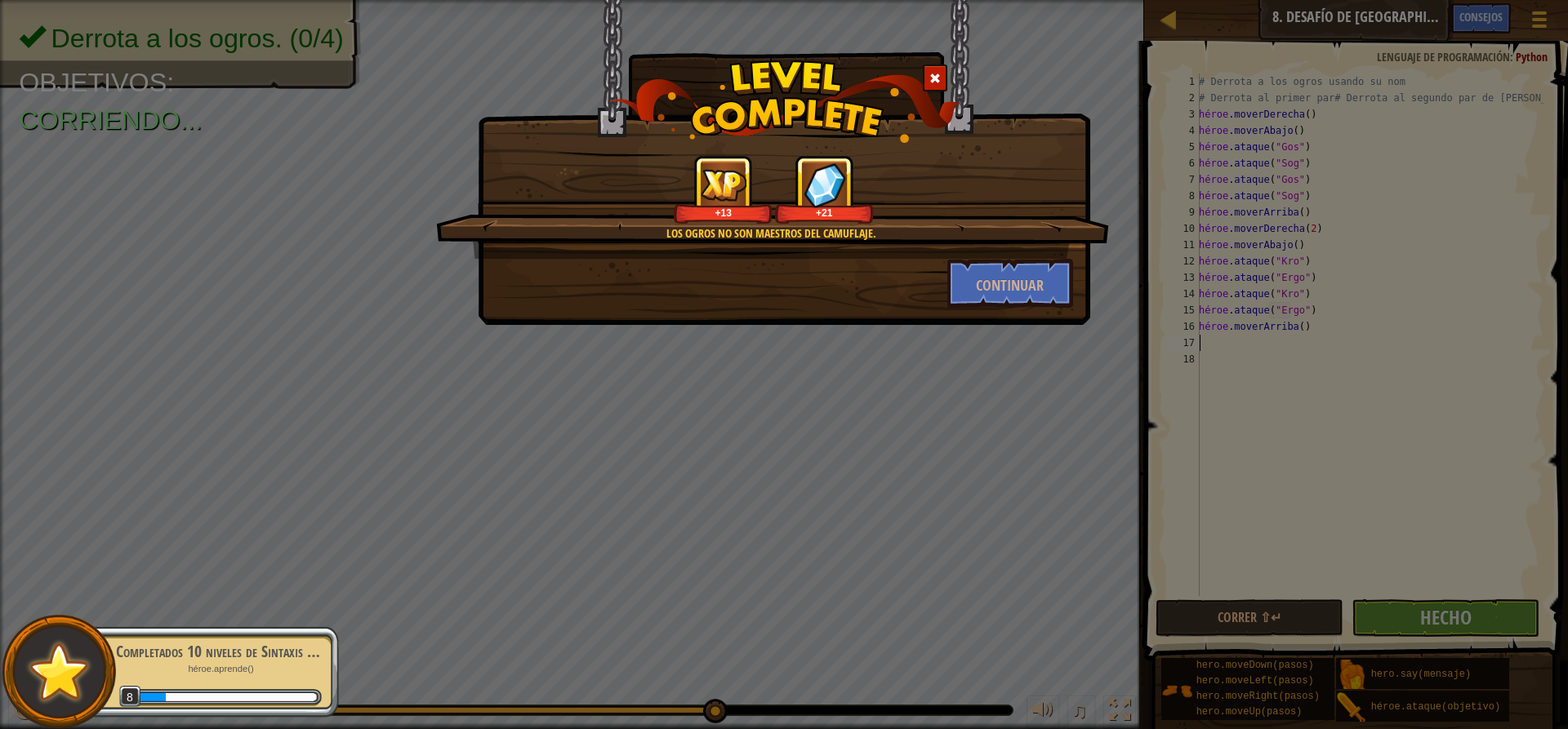
click at [1015, 308] on div "Los ogros no son maestros del camuflaje. +13 +21 Continuar" at bounding box center [784, 162] width 613 height 325
click at [1009, 285] on font "Continuar" at bounding box center [1009, 285] width 67 height 21
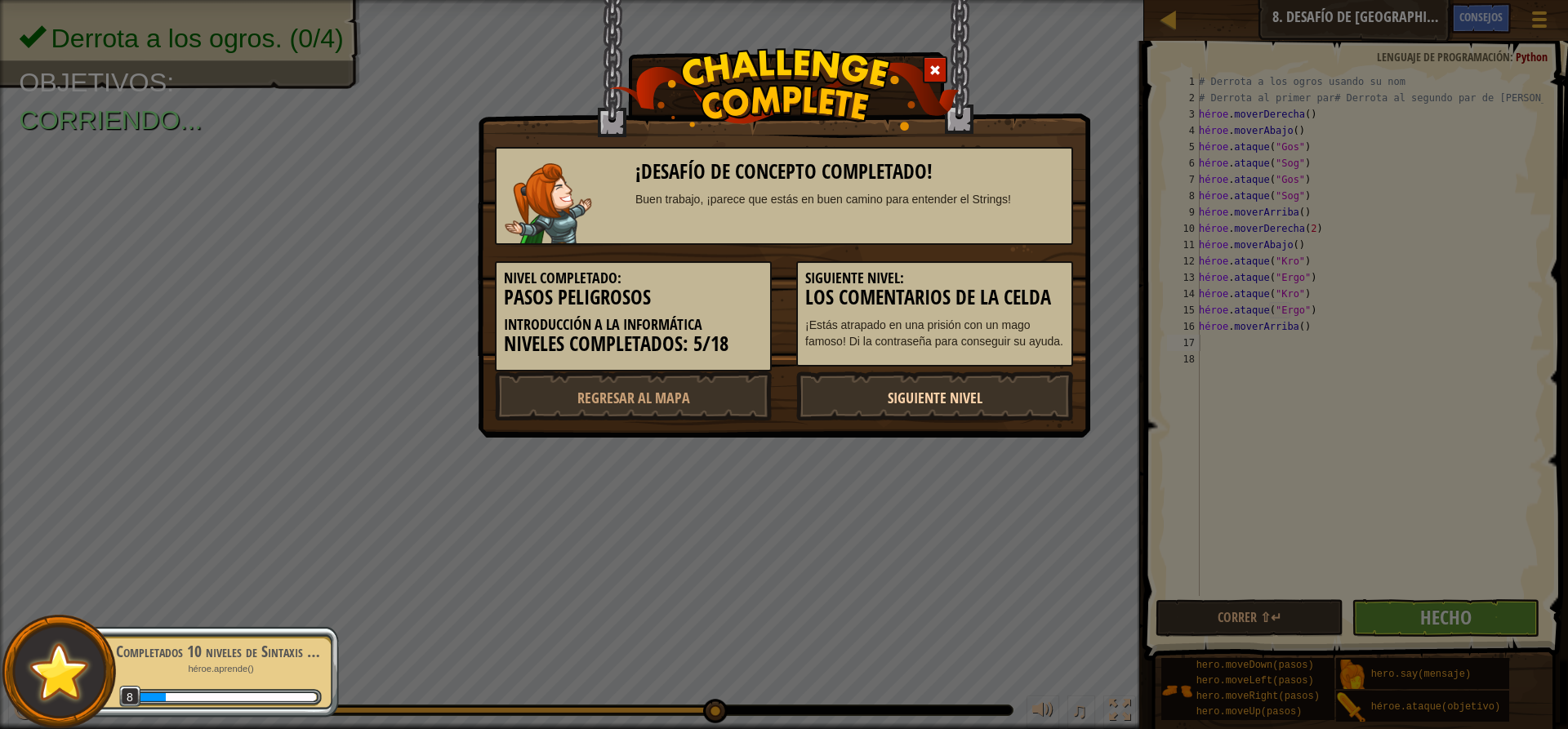
click at [968, 399] on font "Siguiente nivel" at bounding box center [935, 399] width 94 height 21
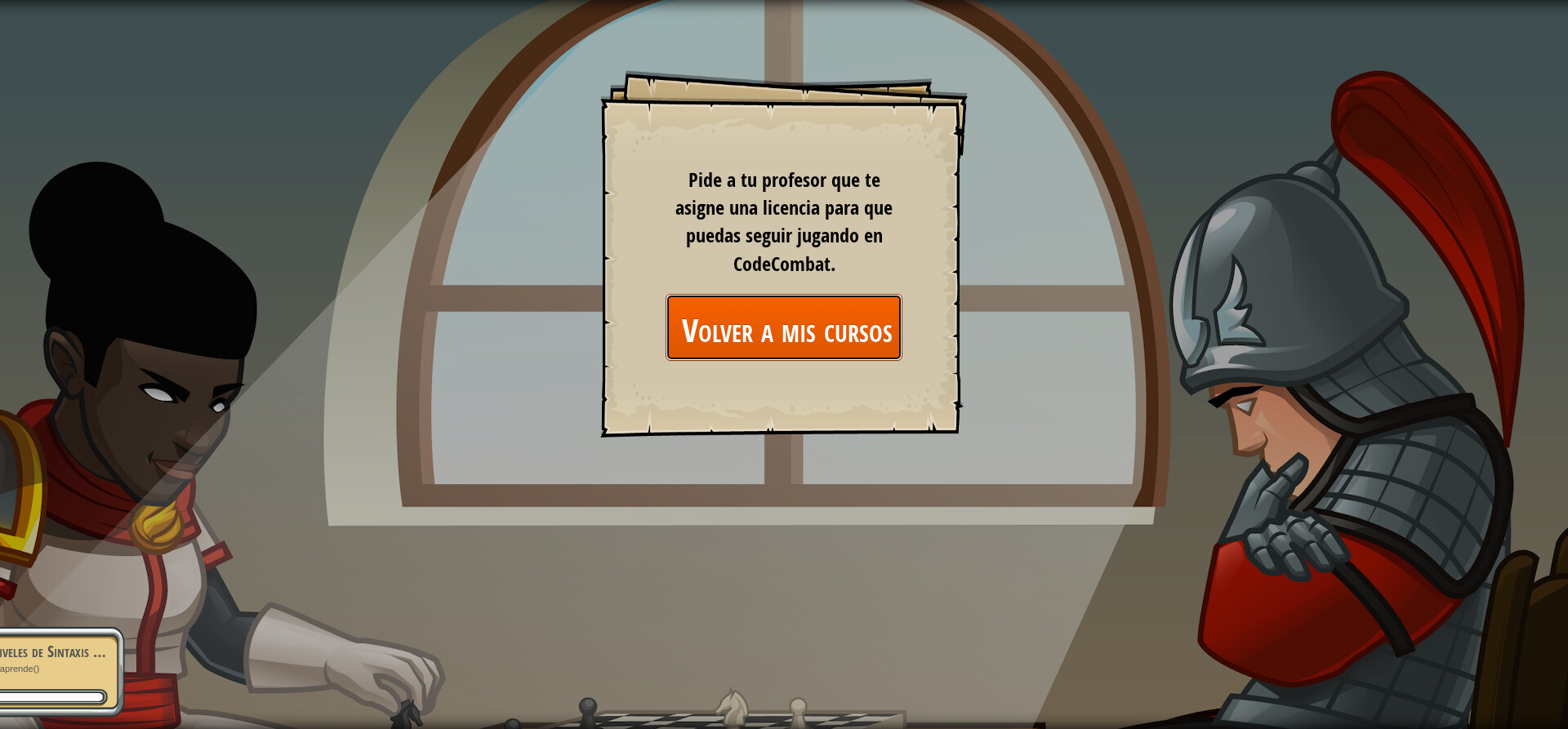
click at [864, 315] on font "Volver a mis cursos" at bounding box center [787, 328] width 211 height 44
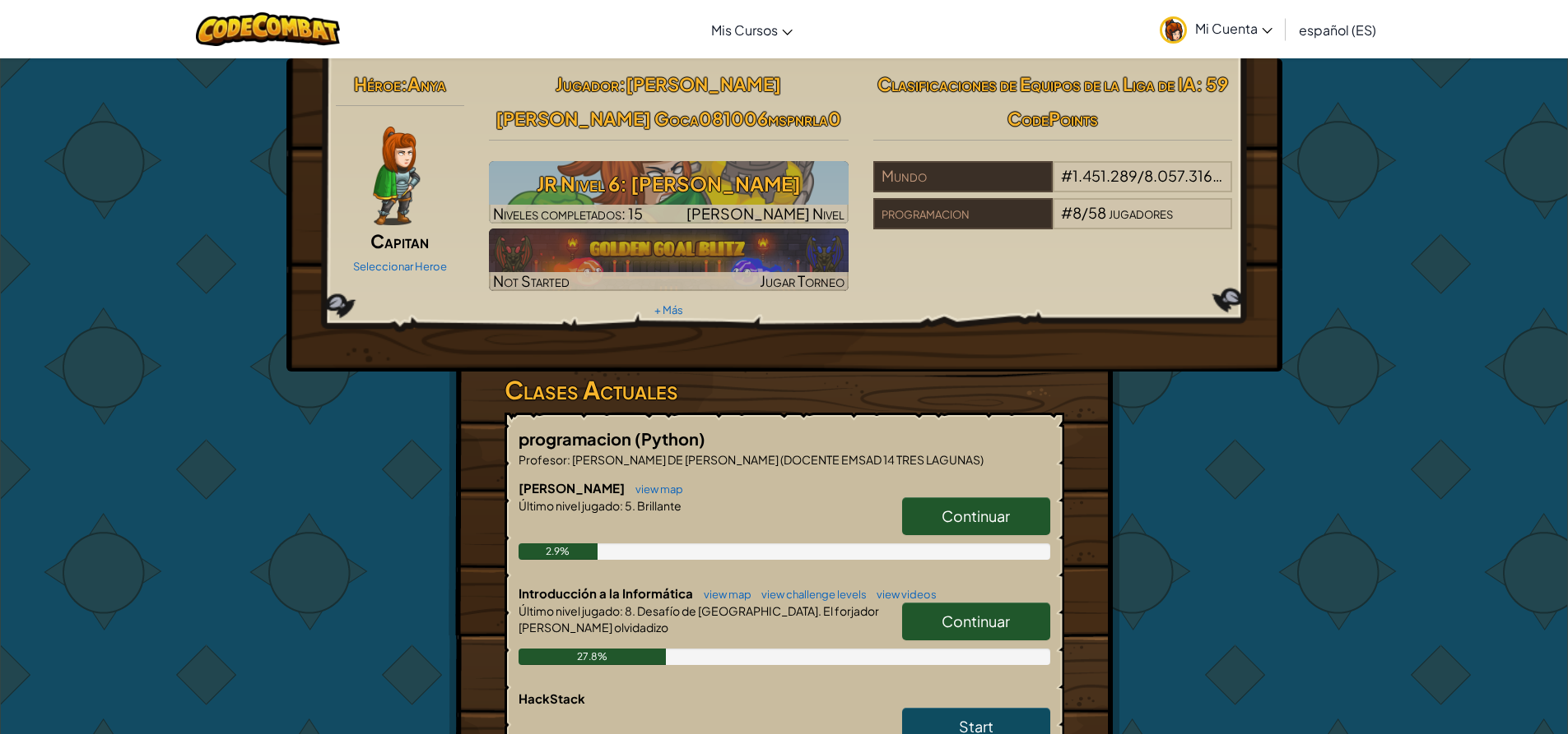
click at [975, 616] on span "Continuar" at bounding box center [975, 621] width 68 height 19
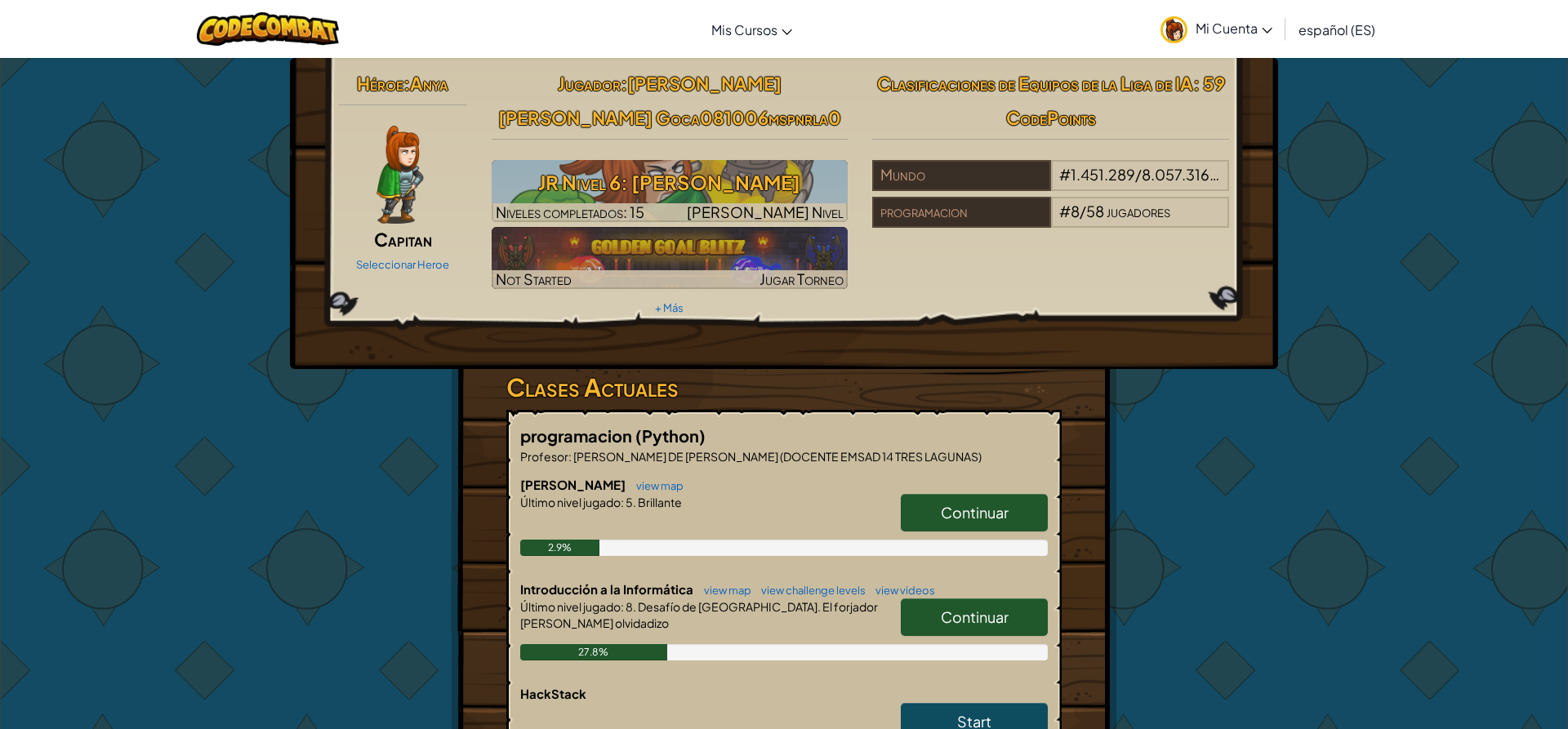
select select "es-ES"
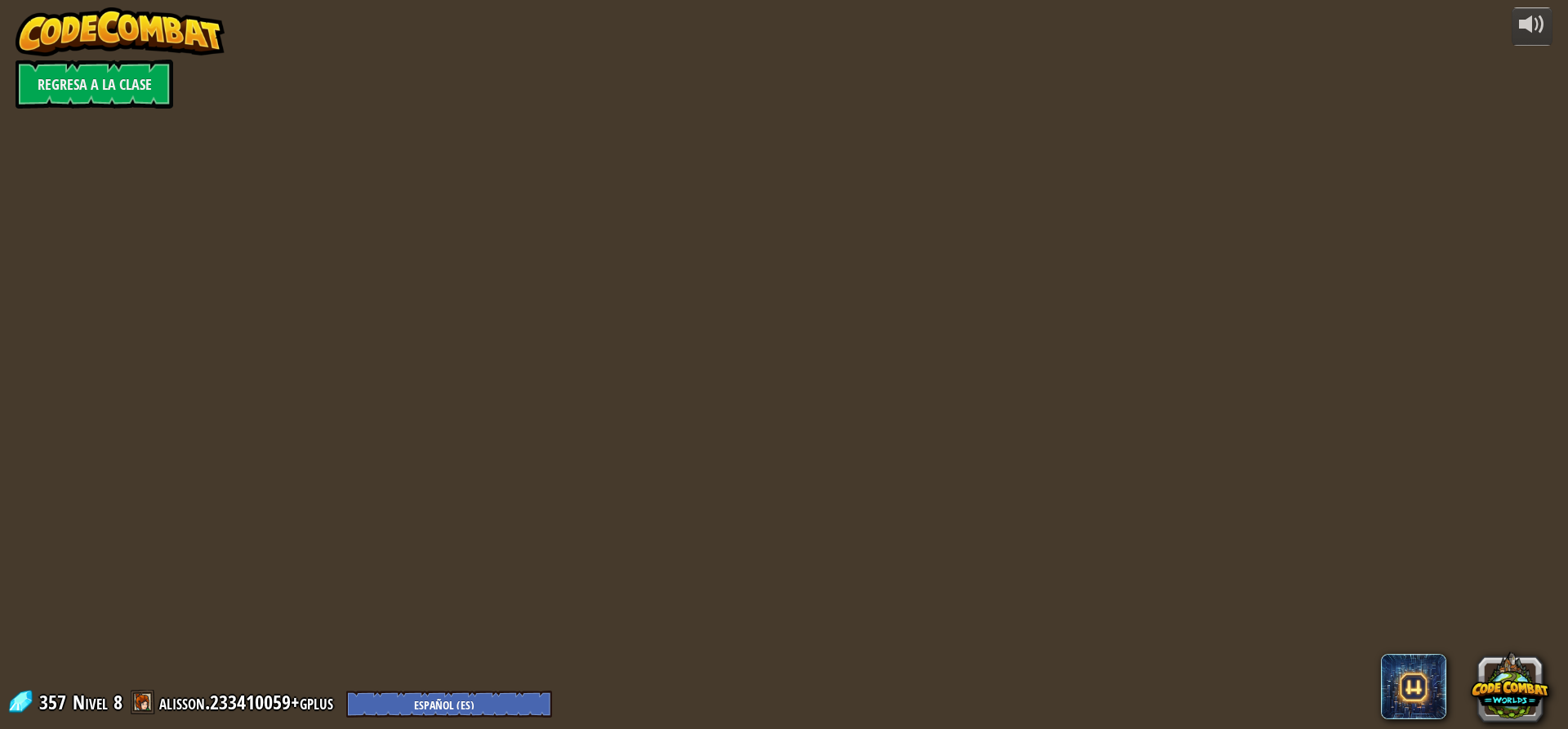
click at [967, 612] on div "powered by Regresa a la clase 357 Nivel 8 alisson.233410059+gplus English ([GEO…" at bounding box center [784, 364] width 1568 height 729
select select "es-ES"
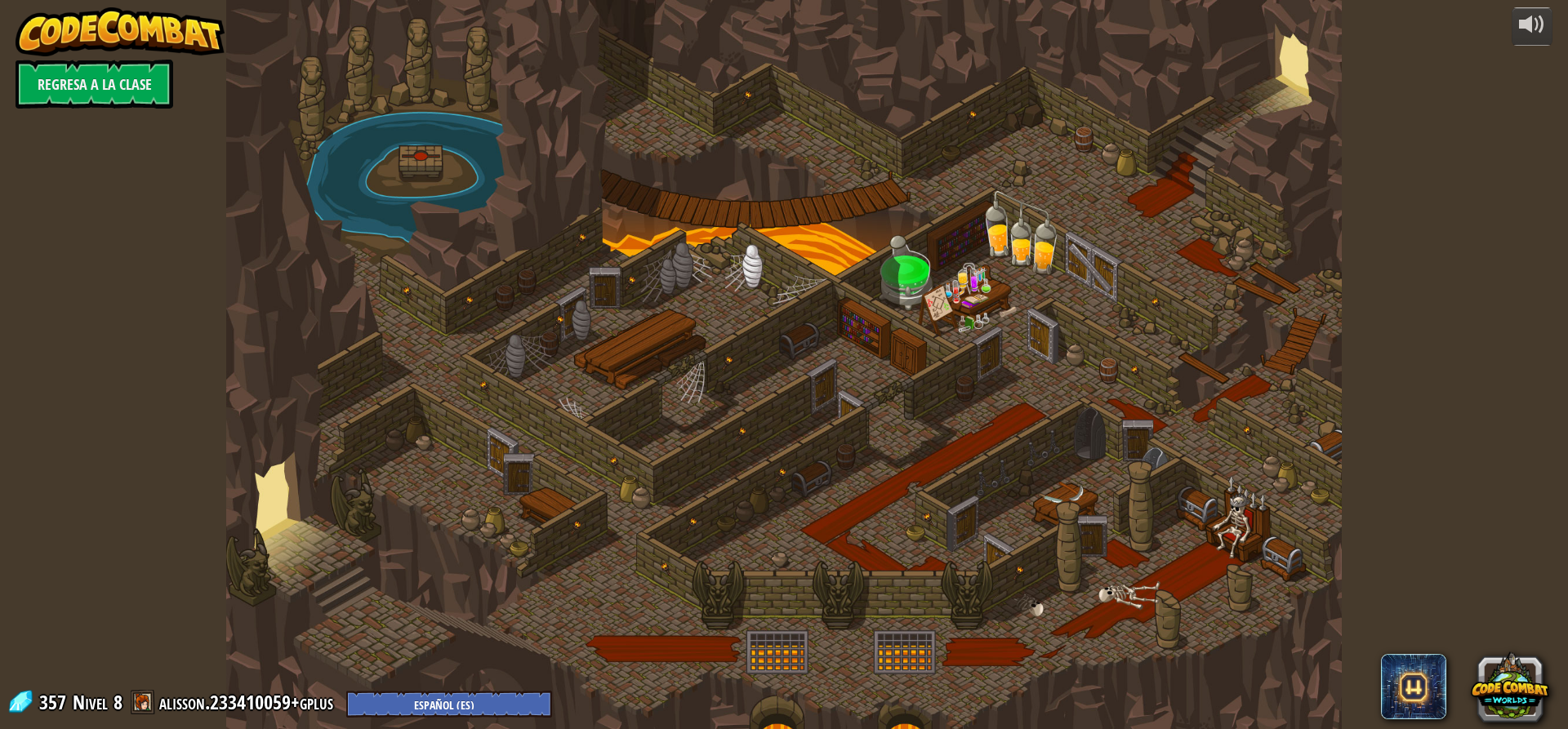
select select "es-ES"
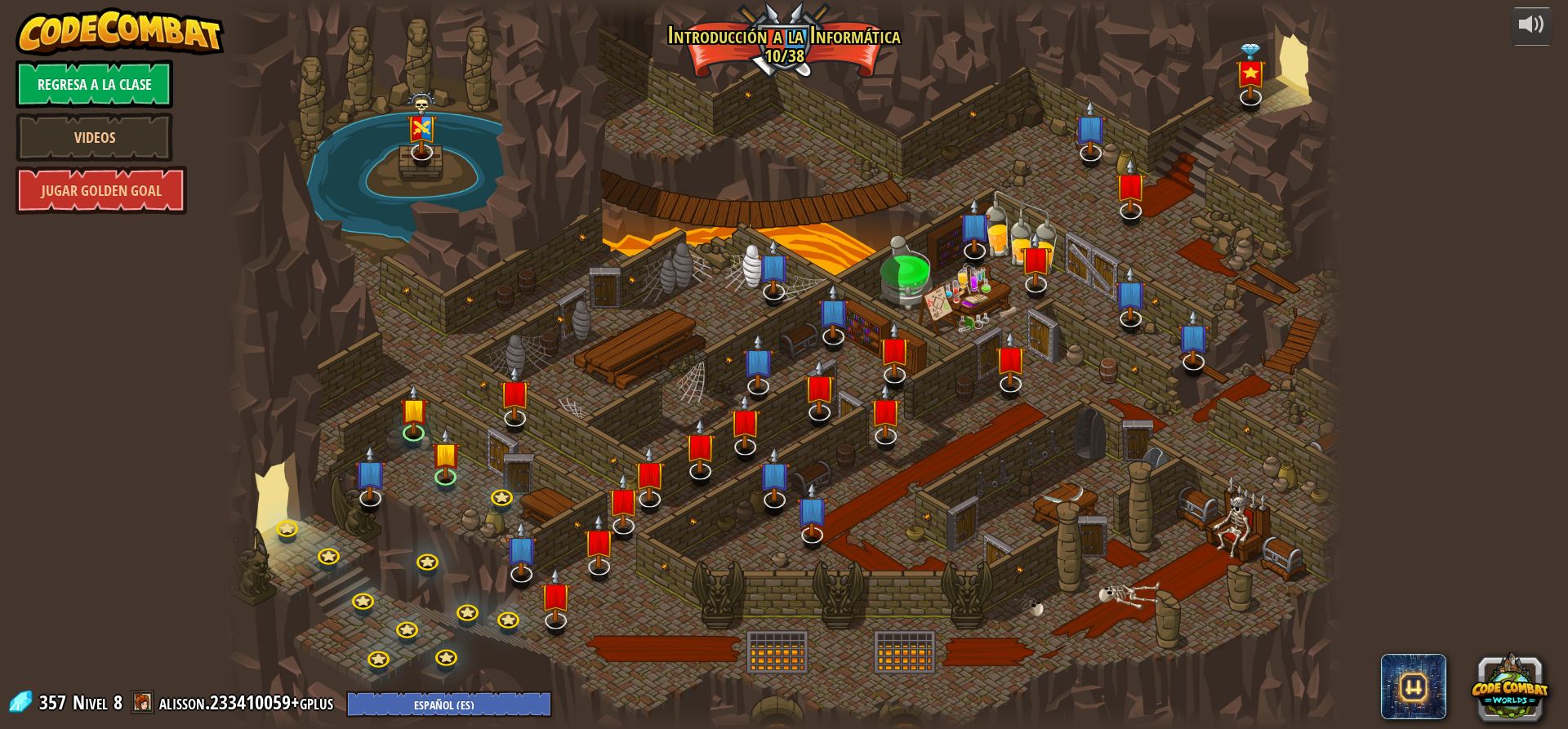
select select "es-ES"
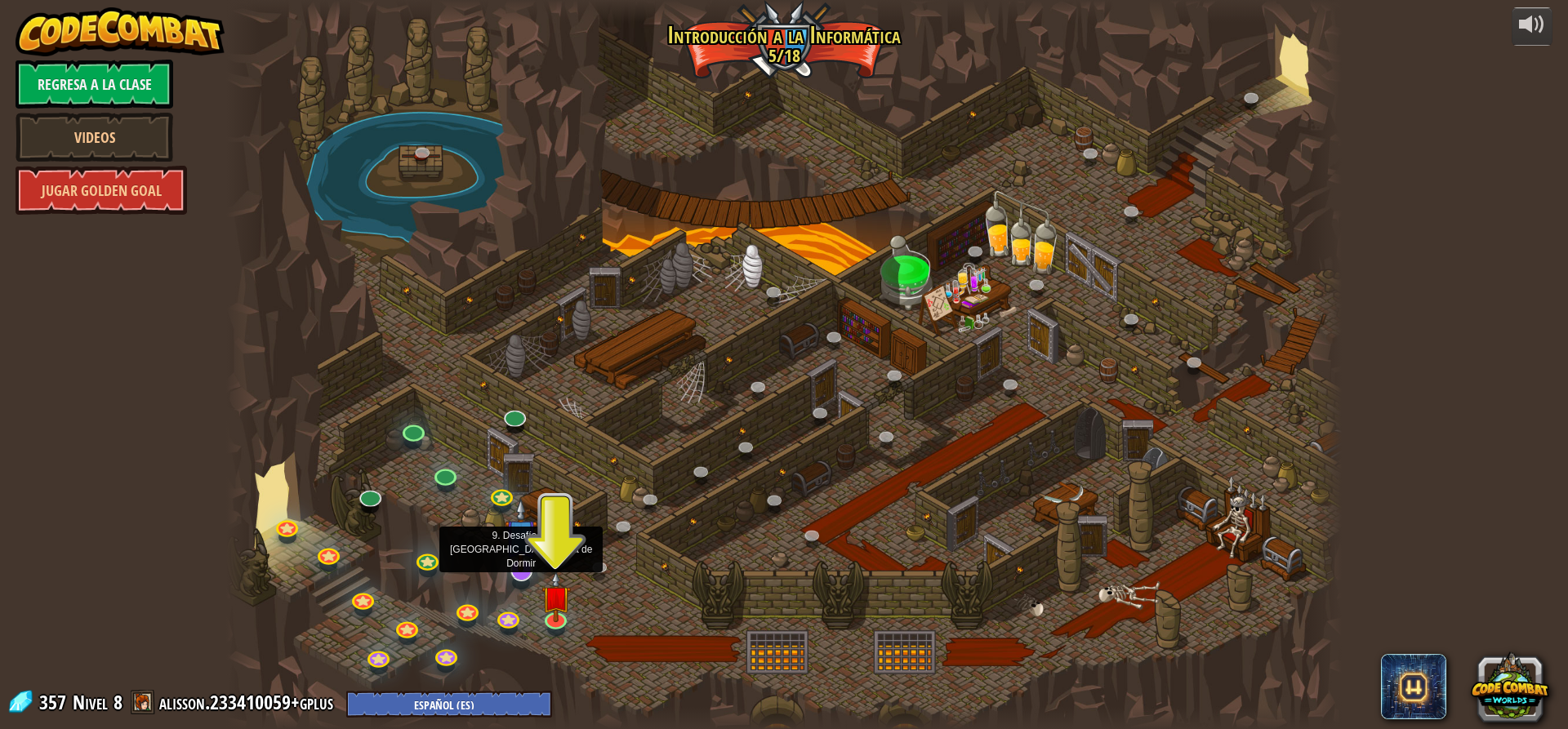
click at [527, 553] on img at bounding box center [520, 534] width 33 height 74
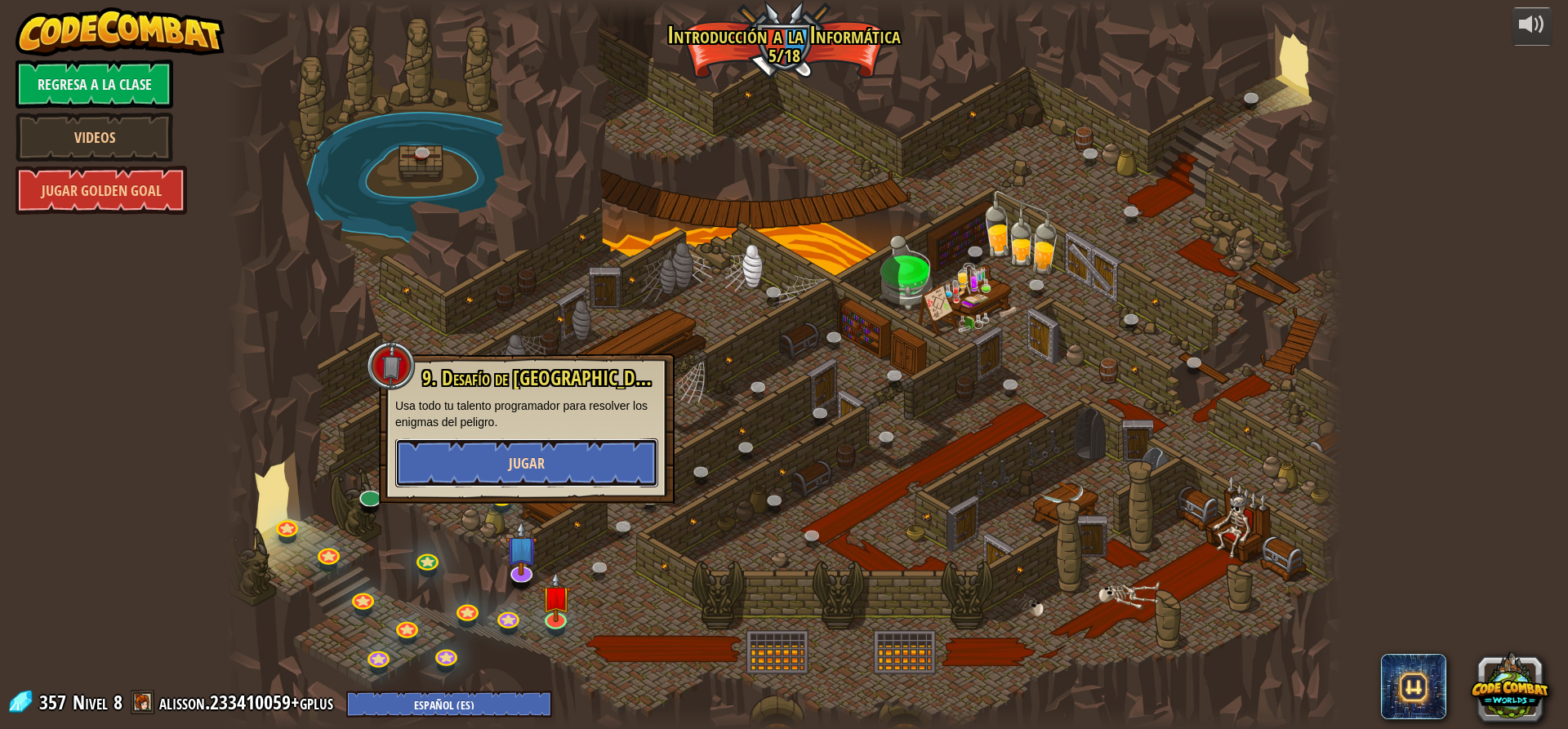
click at [517, 468] on span "Jugar" at bounding box center [527, 463] width 36 height 21
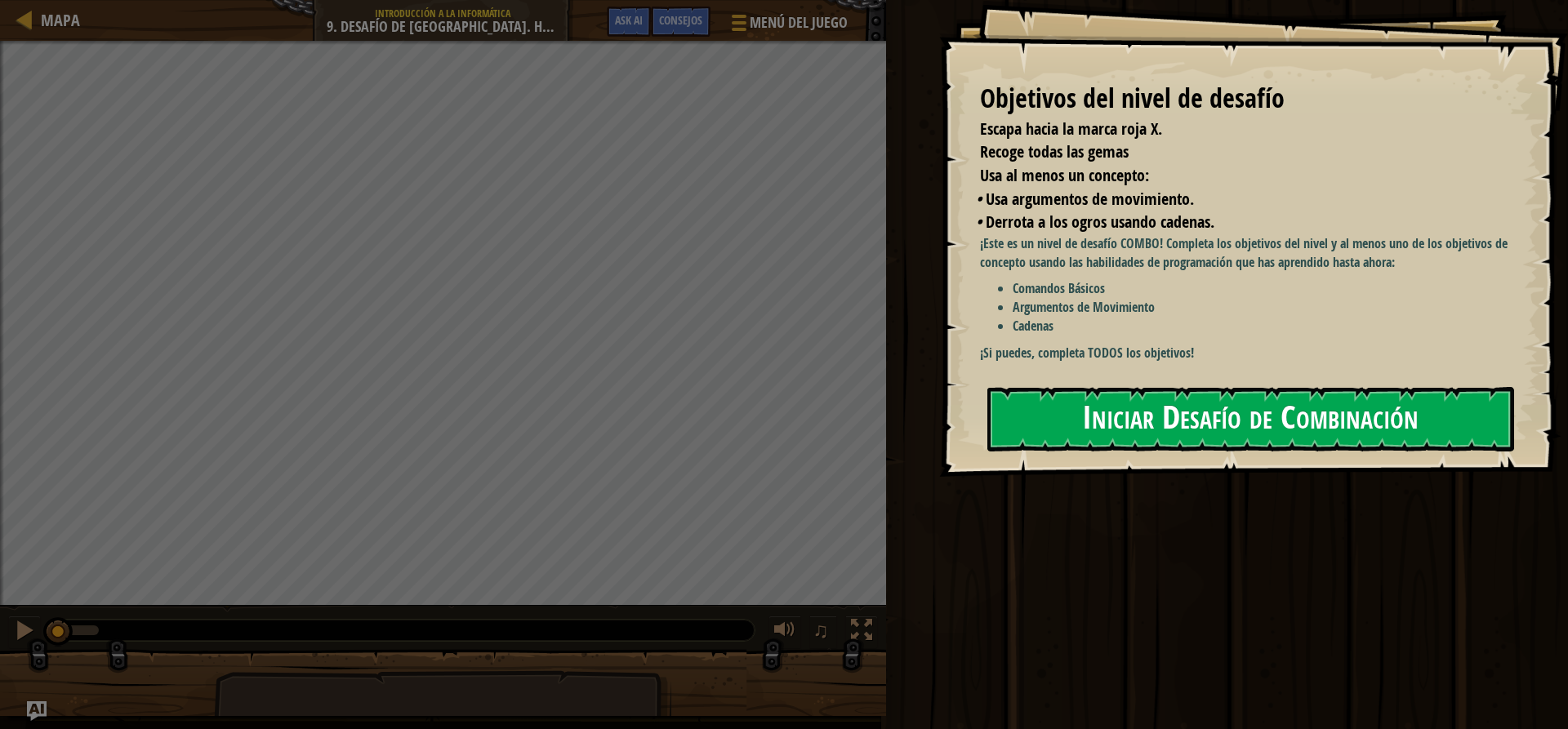
click at [1102, 407] on button "Iniciar Desafío de Combinación" at bounding box center [1250, 419] width 527 height 65
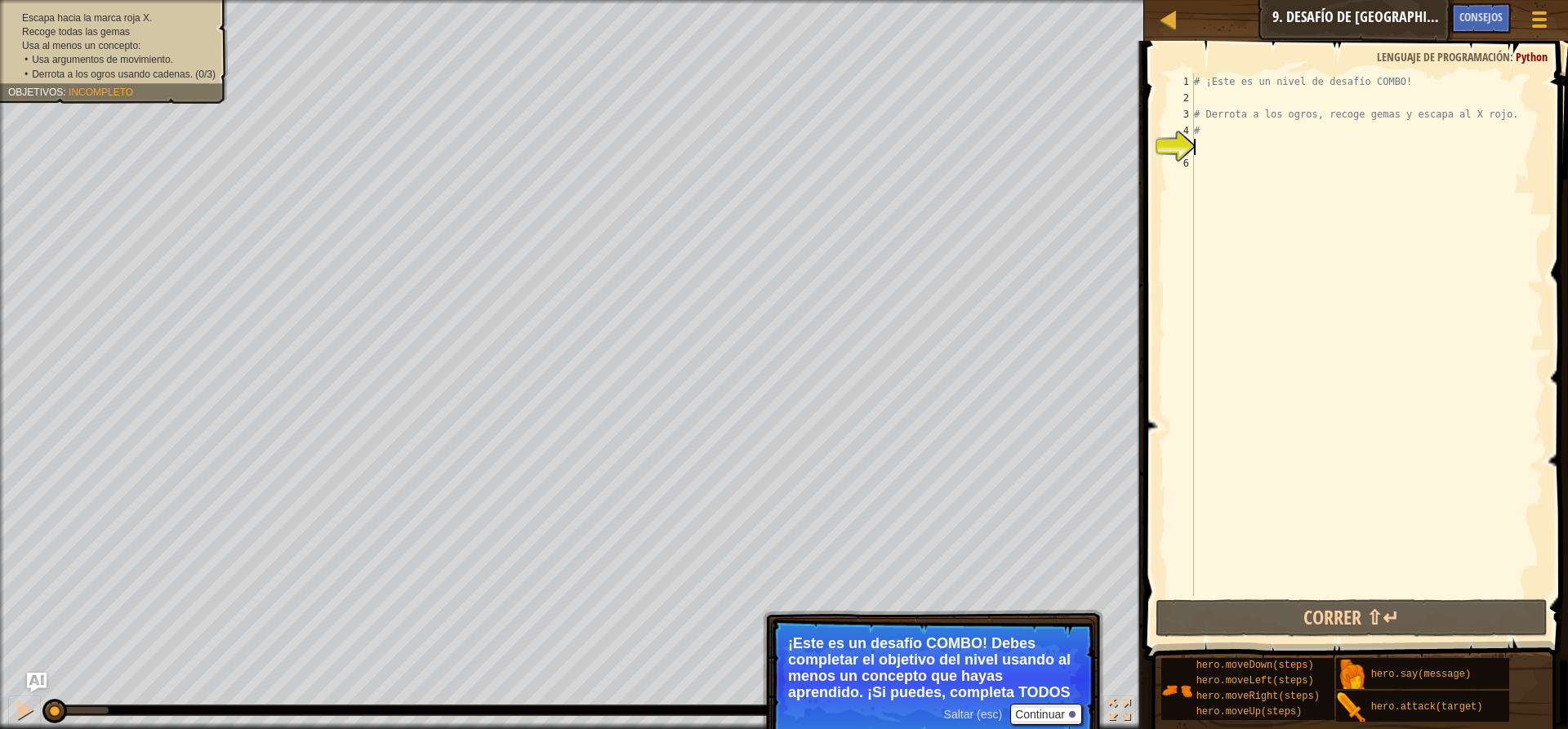
type textarea "h"
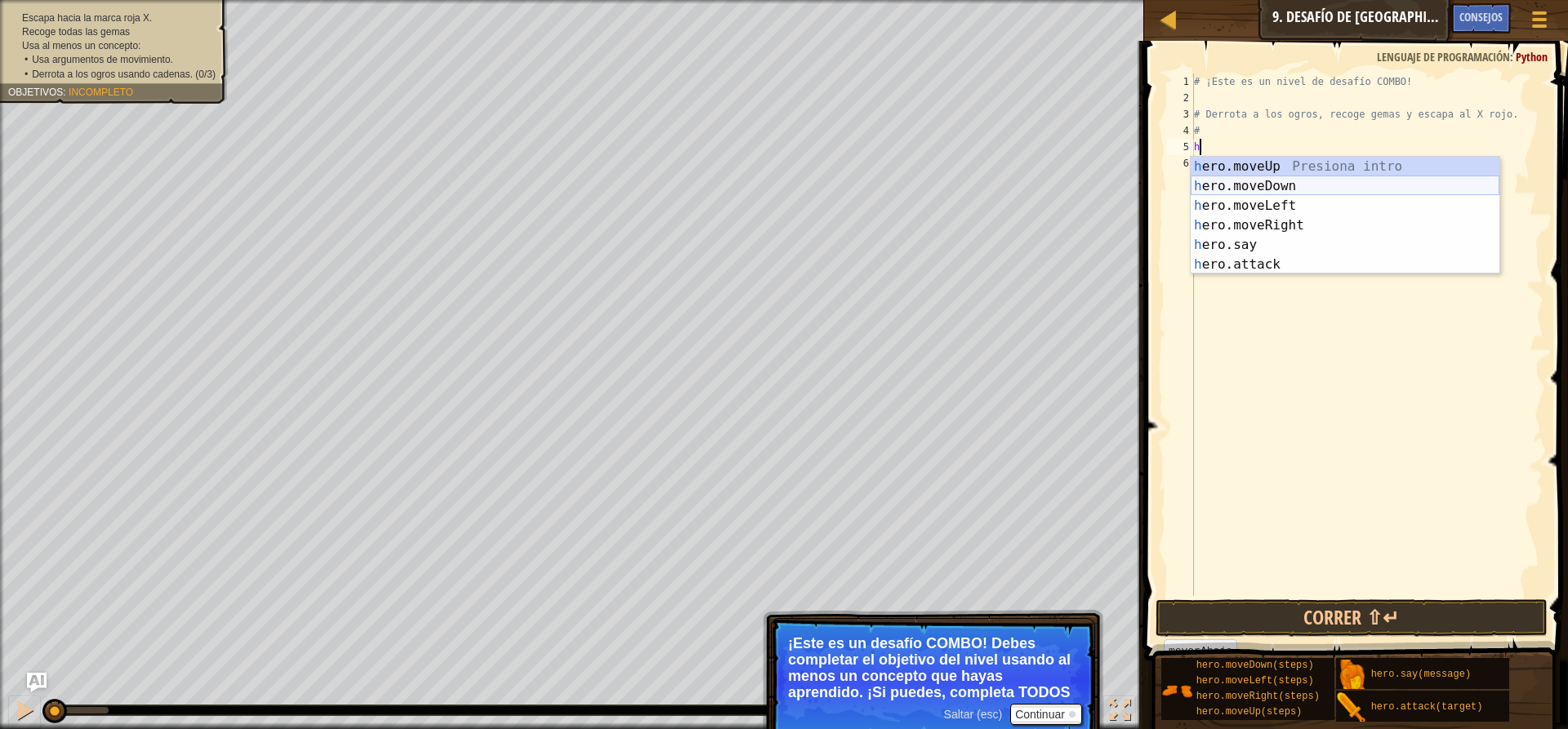
click at [1291, 186] on div "h ero.moveUp Presiona intro h ero.moveDown Presiona intro h ero.moveLeft Presio…" at bounding box center [1344, 236] width 309 height 157
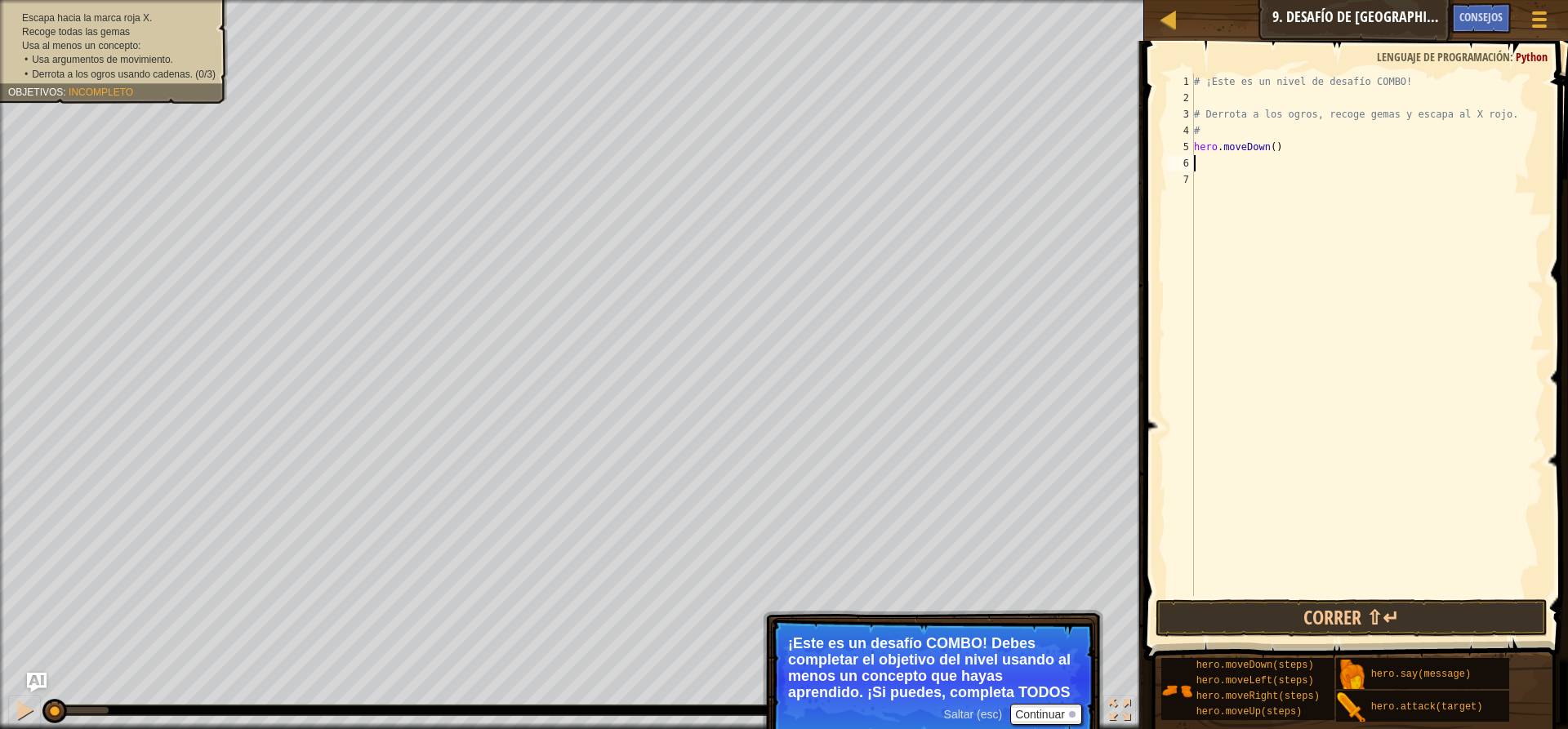
click at [1202, 167] on div "# ¡Este es un nivel de desafío COMBO! # Derrota a los ogros, recoge gemas y esc…" at bounding box center [1366, 351] width 353 height 555
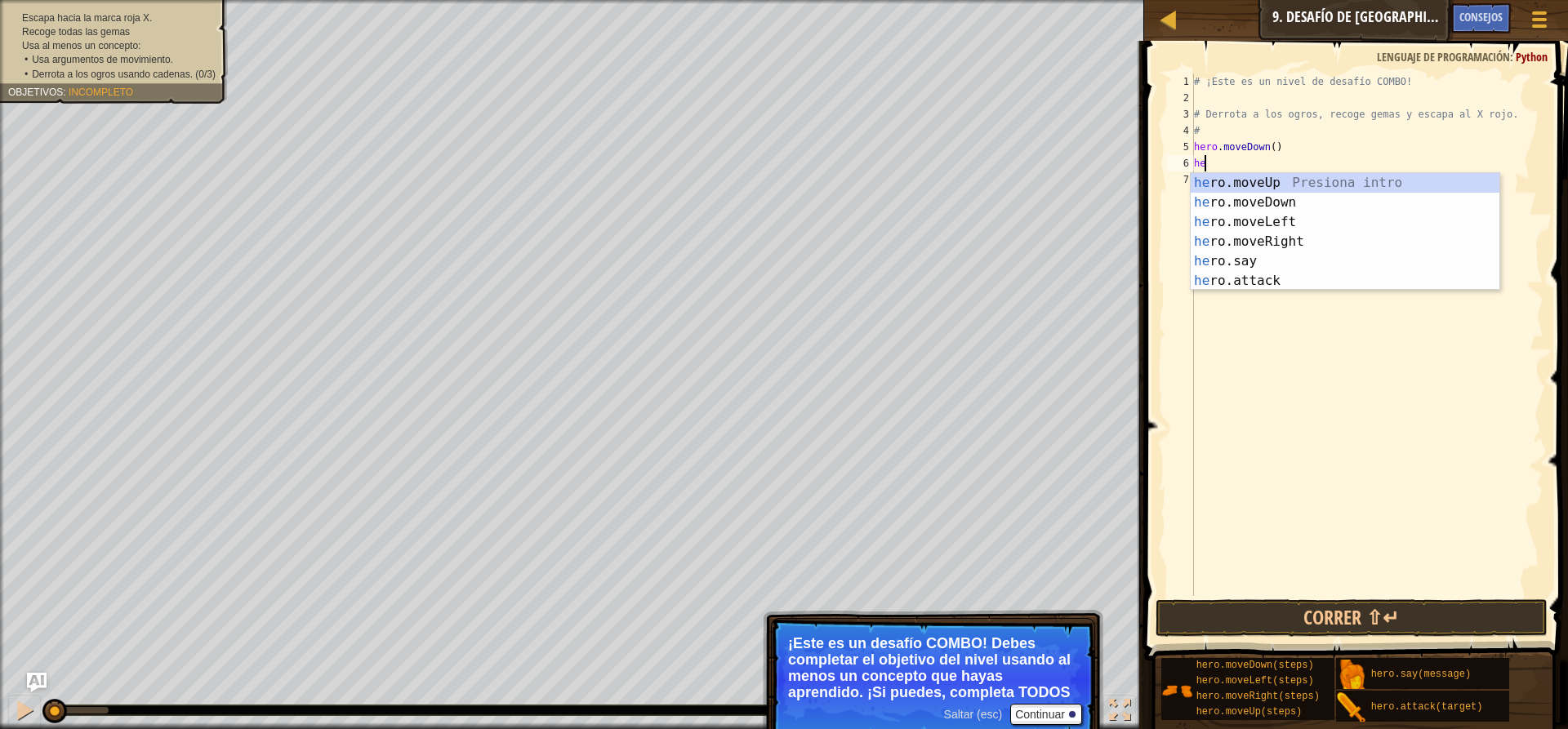
type textarea "her"
click at [1320, 221] on div "her o.moveUp Presiona intro her o.moveDown Presiona intro her o.moveLeft Presio…" at bounding box center [1344, 252] width 309 height 157
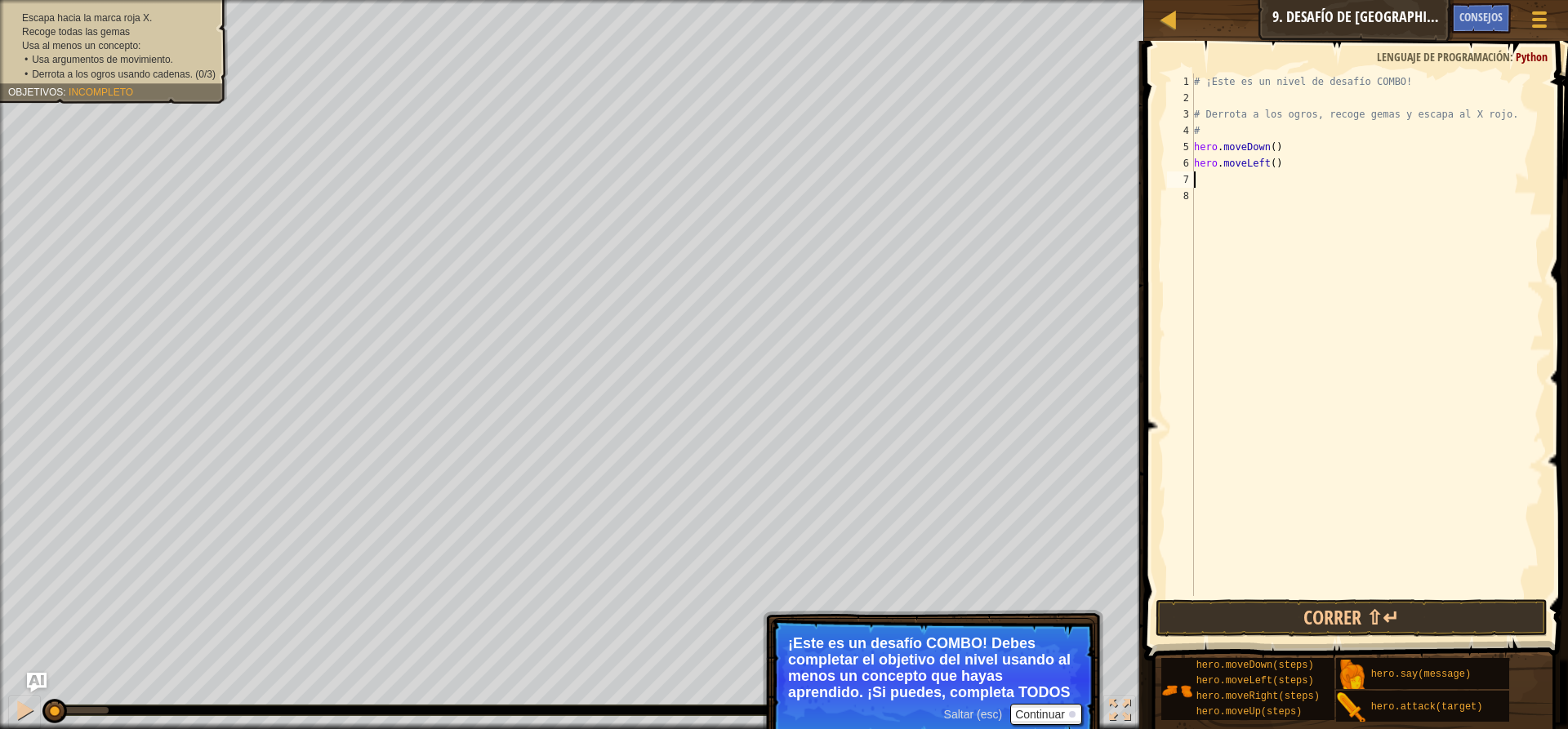
type textarea "2"
click at [1273, 164] on div "# ¡Este es un nivel de desafío COMBO! # Derrota a los ogros, recoge gemas y esc…" at bounding box center [1366, 351] width 353 height 555
click at [1268, 164] on div "# ¡Este es un nivel de desafío COMBO! # Derrota a los ogros, recoge gemas y esc…" at bounding box center [1366, 351] width 353 height 555
type textarea "hero.moveLeft(2)"
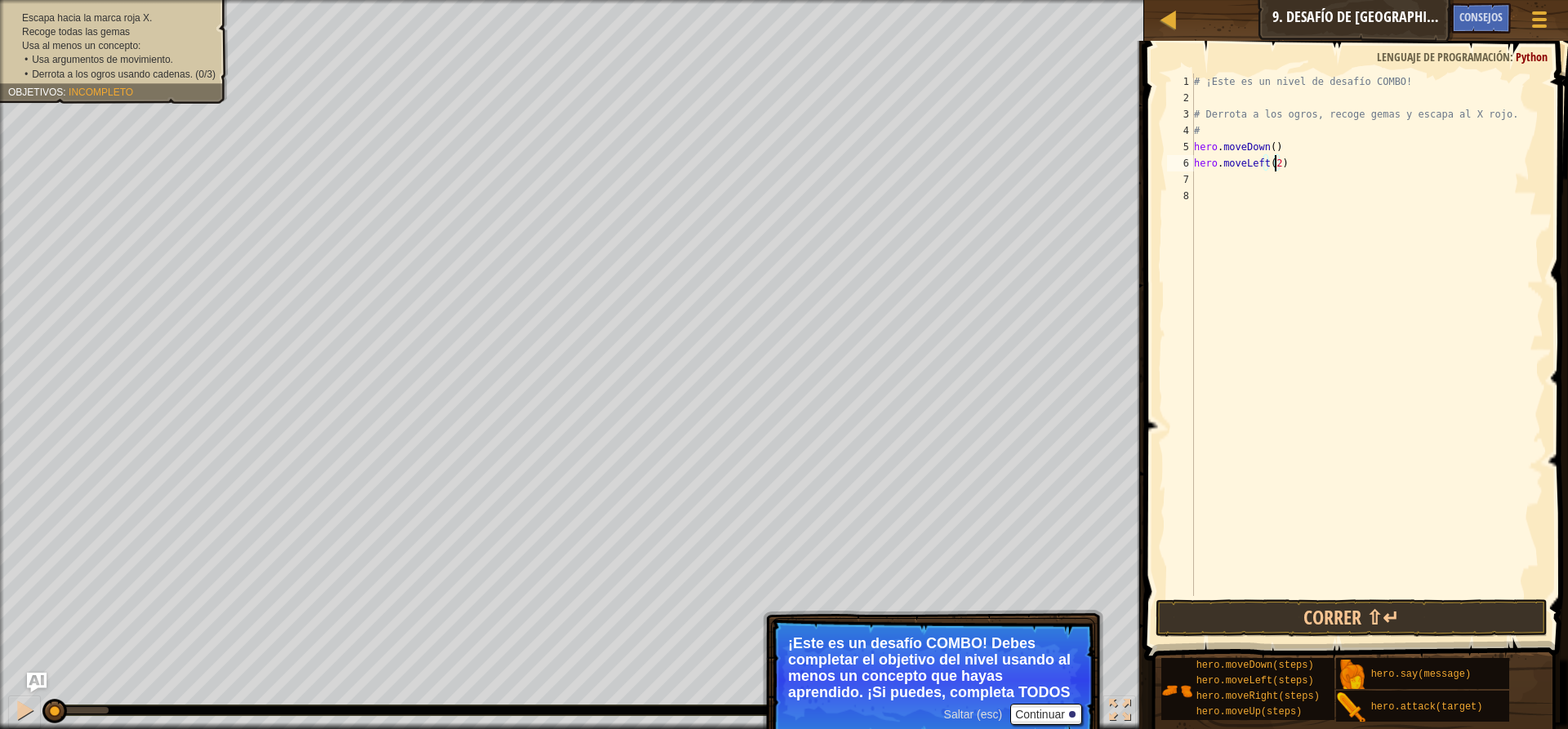
click at [1206, 189] on div "# ¡Este es un nivel de desafío COMBO! # Derrota a los ogros, recoge gemas y esc…" at bounding box center [1366, 351] width 353 height 555
click at [1201, 175] on div "# ¡Este es un nivel de desafío COMBO! # Derrota a los ogros, recoge gemas y esc…" at bounding box center [1366, 351] width 353 height 555
type textarea "h"
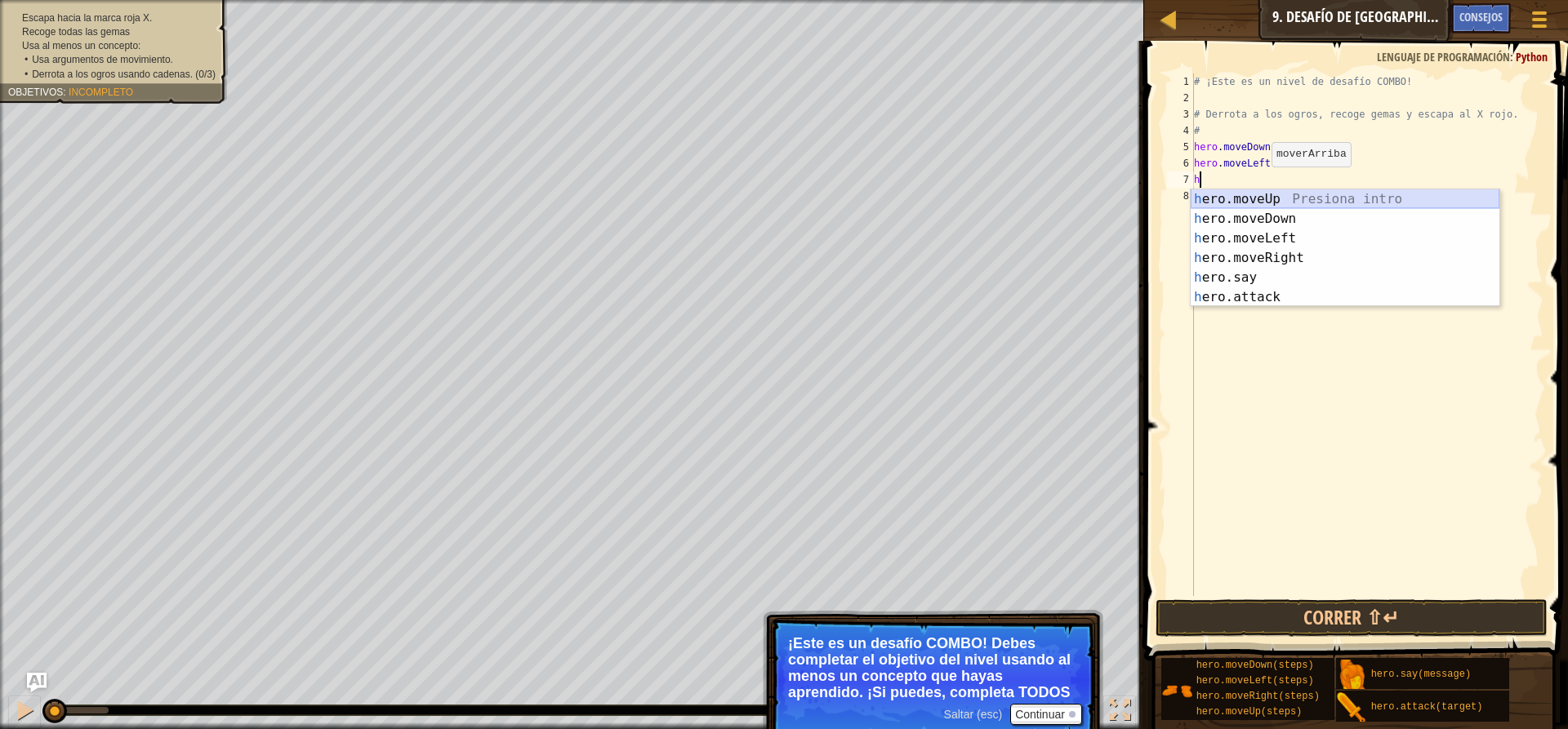
click at [1293, 203] on div "h ero.moveUp Presiona intro h ero.moveDown Presiona intro h ero.moveLeft Presio…" at bounding box center [1344, 268] width 309 height 157
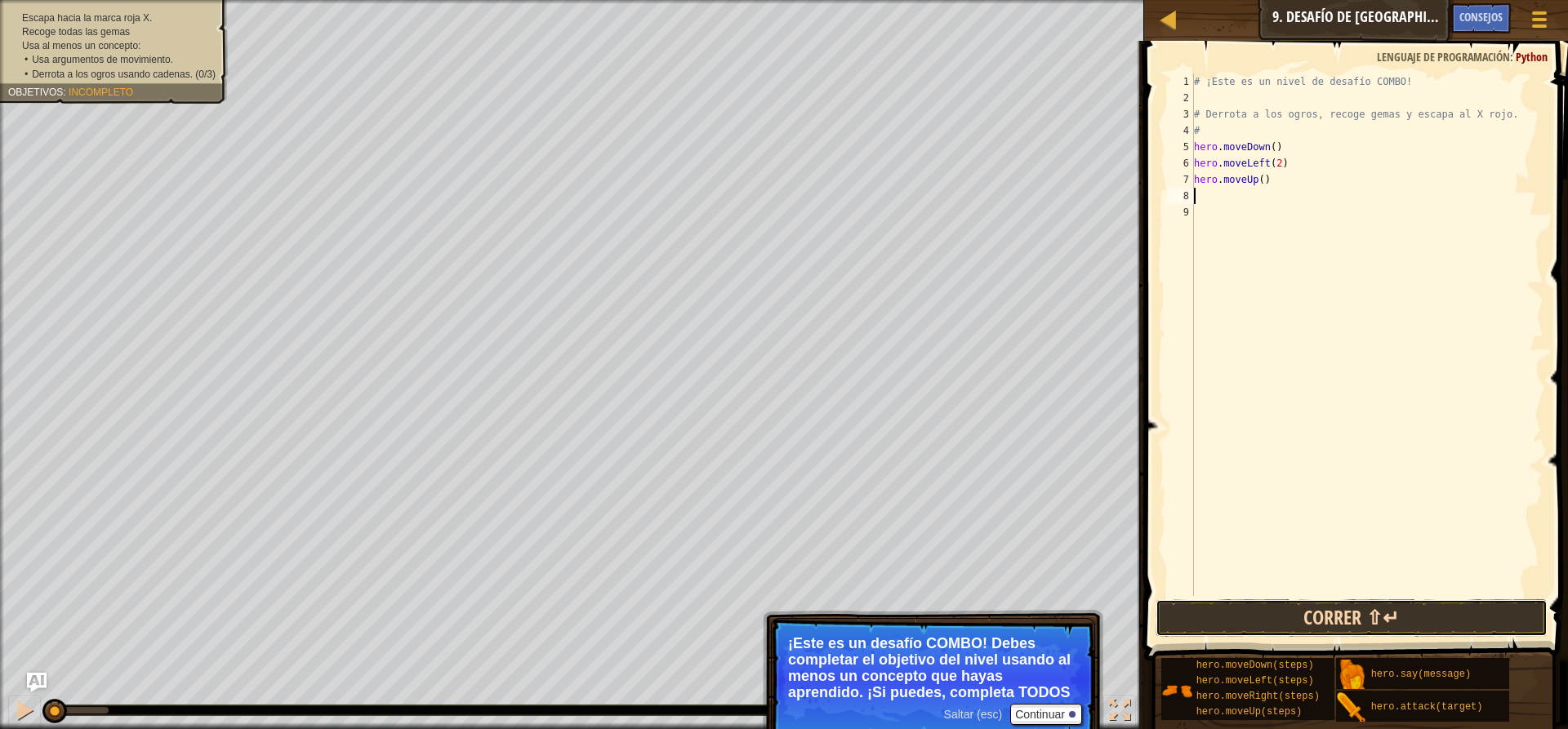
click at [1365, 615] on button "Correr ⇧↵" at bounding box center [1351, 619] width 392 height 37
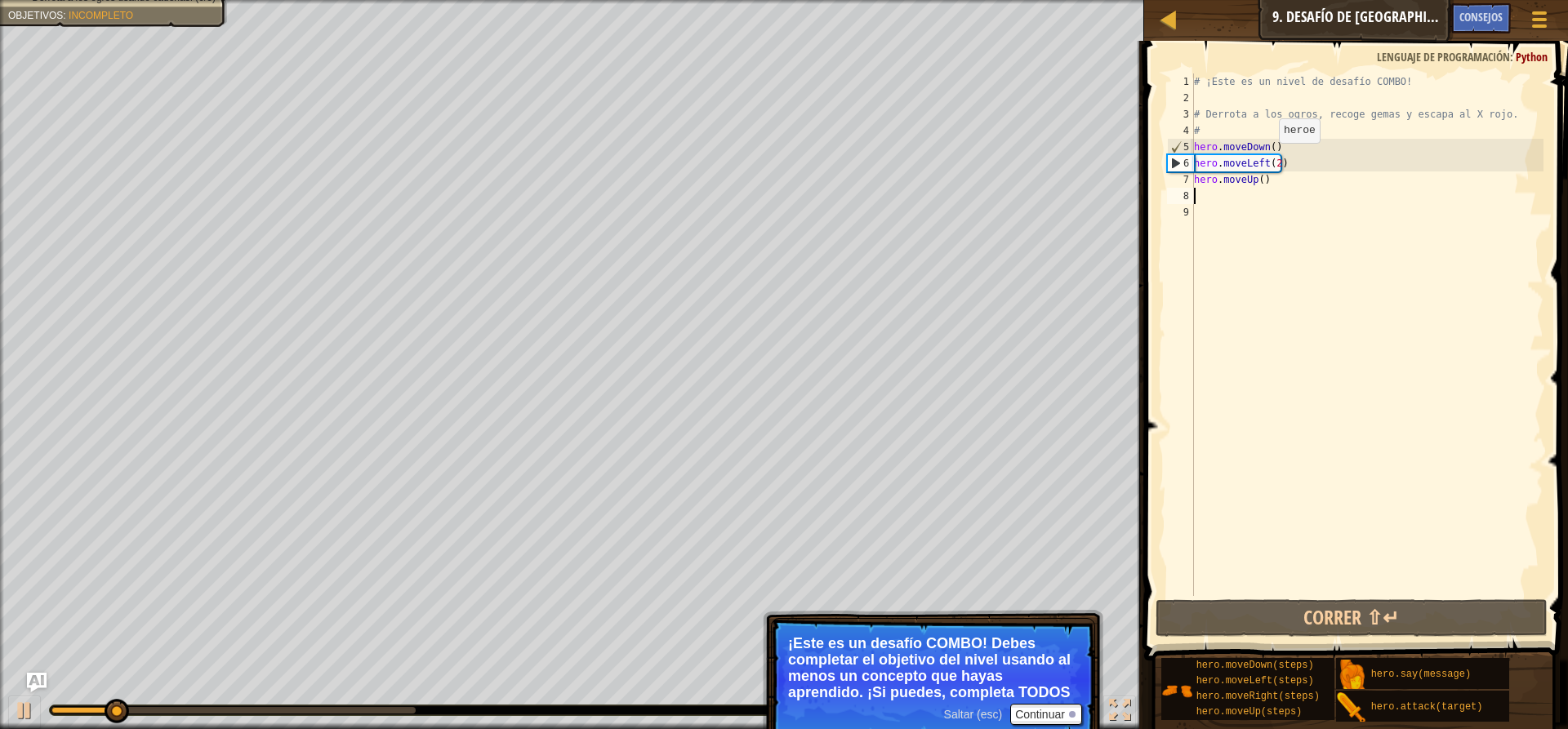
click at [1265, 159] on div "# ¡Este es un nivel de desafío COMBO! # Derrota a los ogros, recoge gemas y esc…" at bounding box center [1366, 351] width 353 height 555
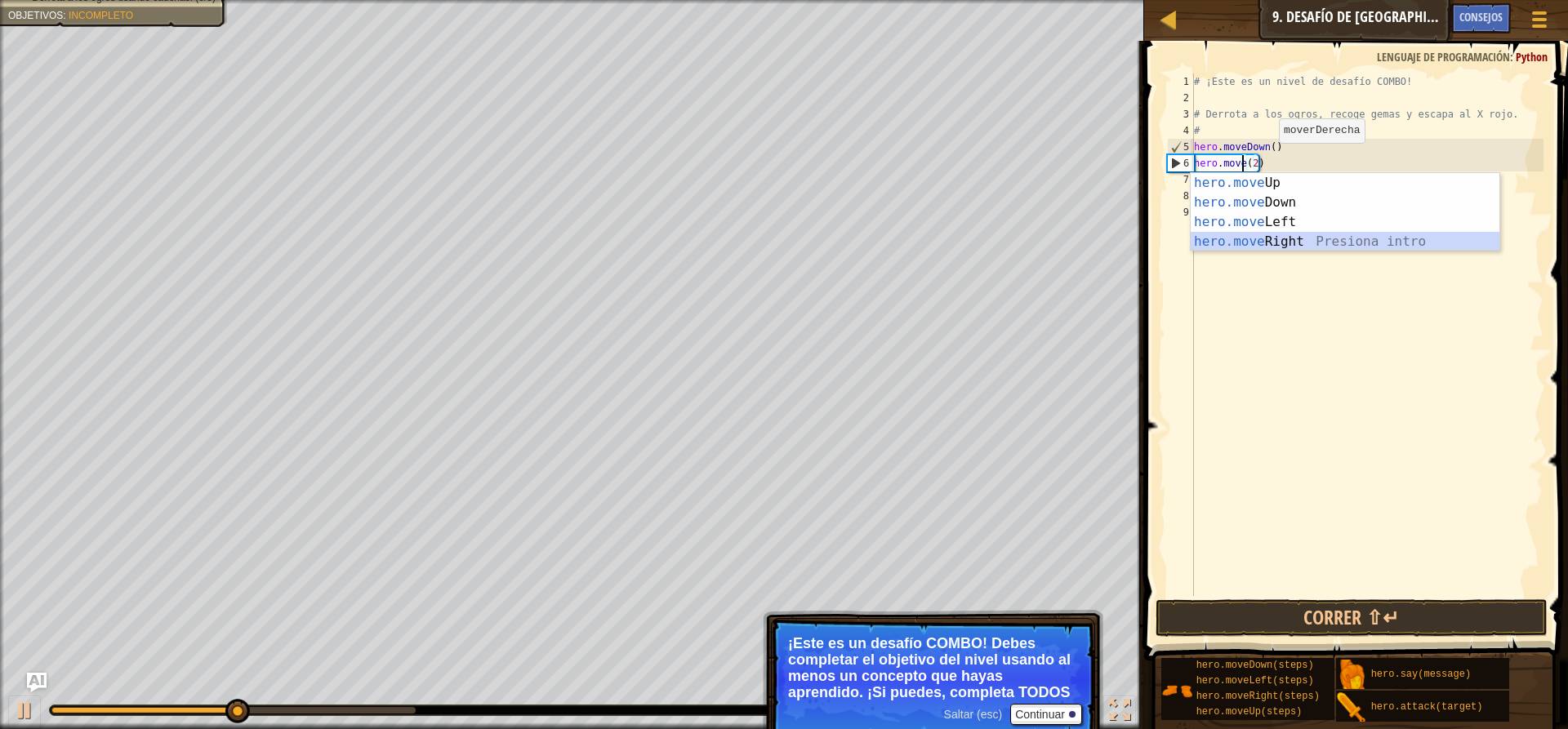
click at [1314, 235] on div "hero.move Up Presiona intro hero.move Down Presiona intro hero.move Left Presio…" at bounding box center [1344, 232] width 309 height 118
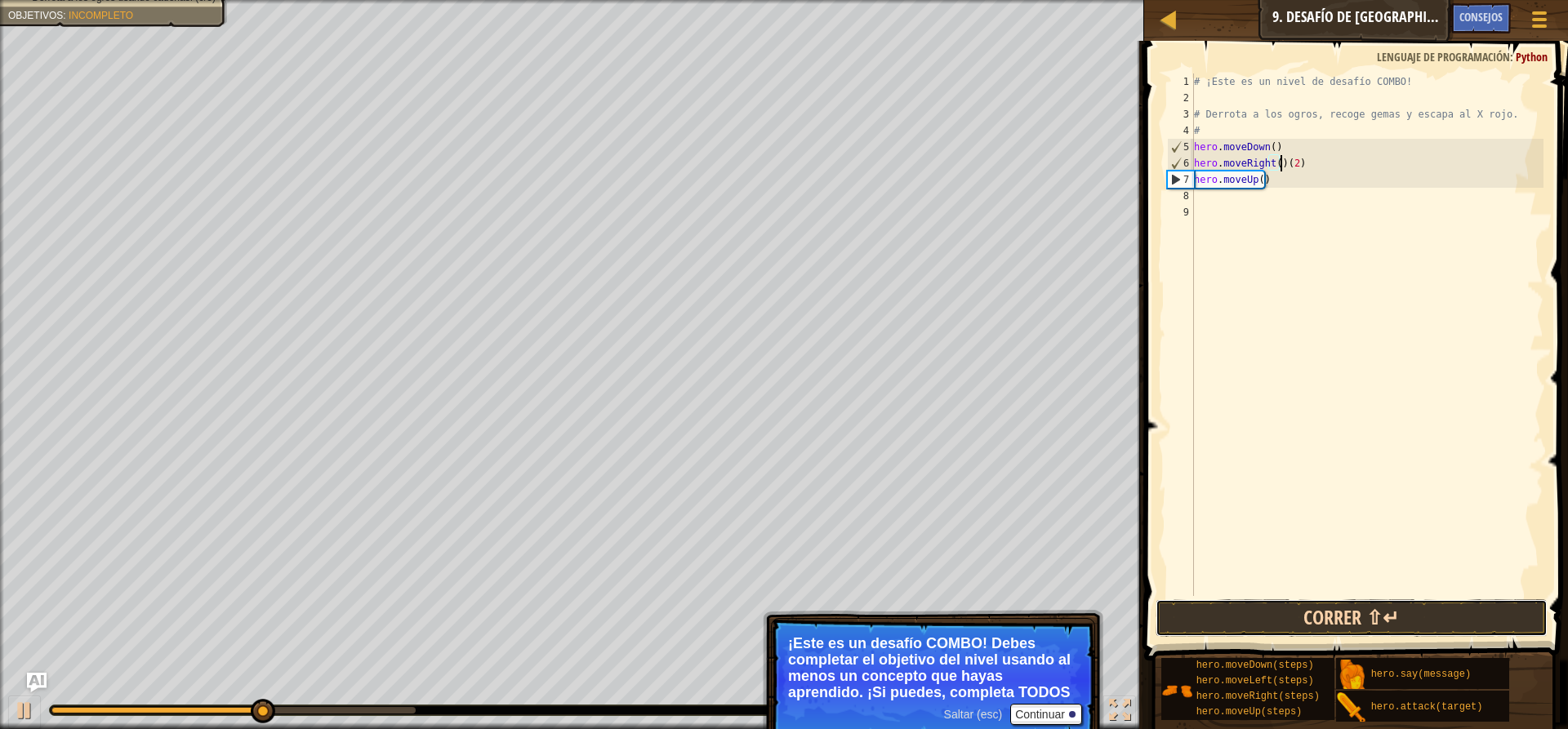
click at [1332, 605] on button "Correr ⇧↵" at bounding box center [1351, 619] width 392 height 37
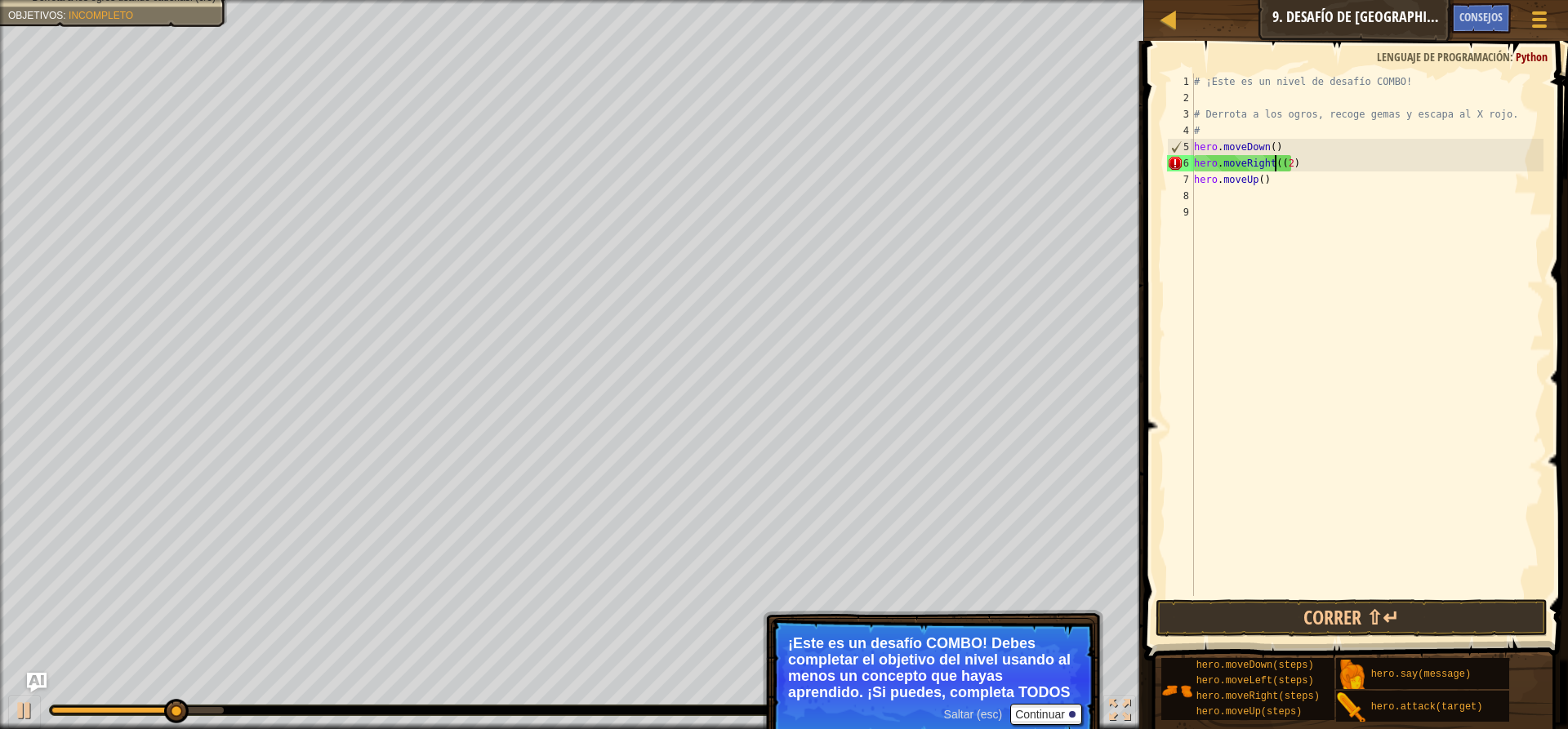
type textarea "hero.moveRight(2)"
click at [1306, 627] on button "Correr ⇧↵" at bounding box center [1351, 619] width 392 height 37
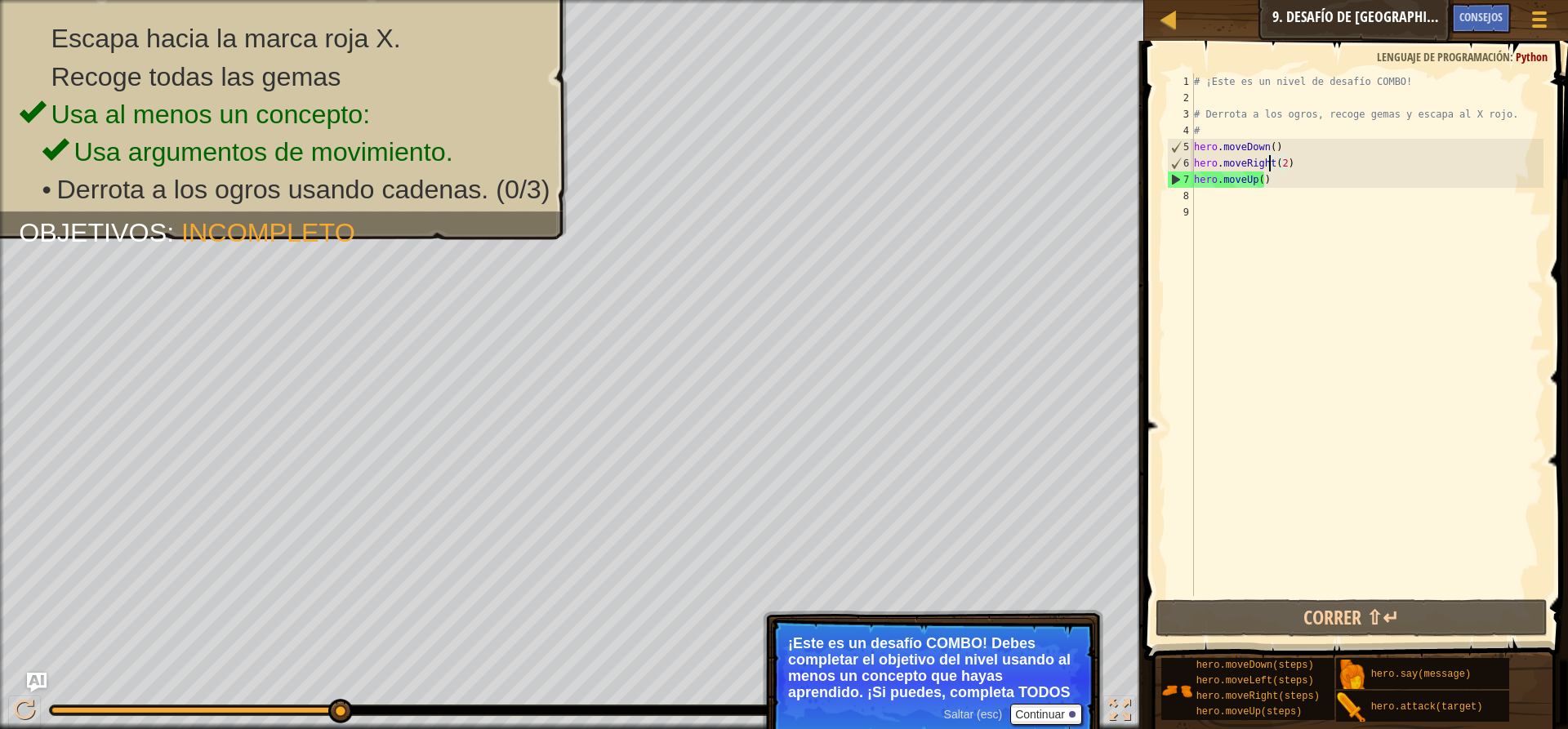
click at [1210, 196] on div "# ¡Este es un nivel de desafío COMBO! # Derrota a los ogros, recoge gemas y esc…" at bounding box center [1366, 351] width 353 height 555
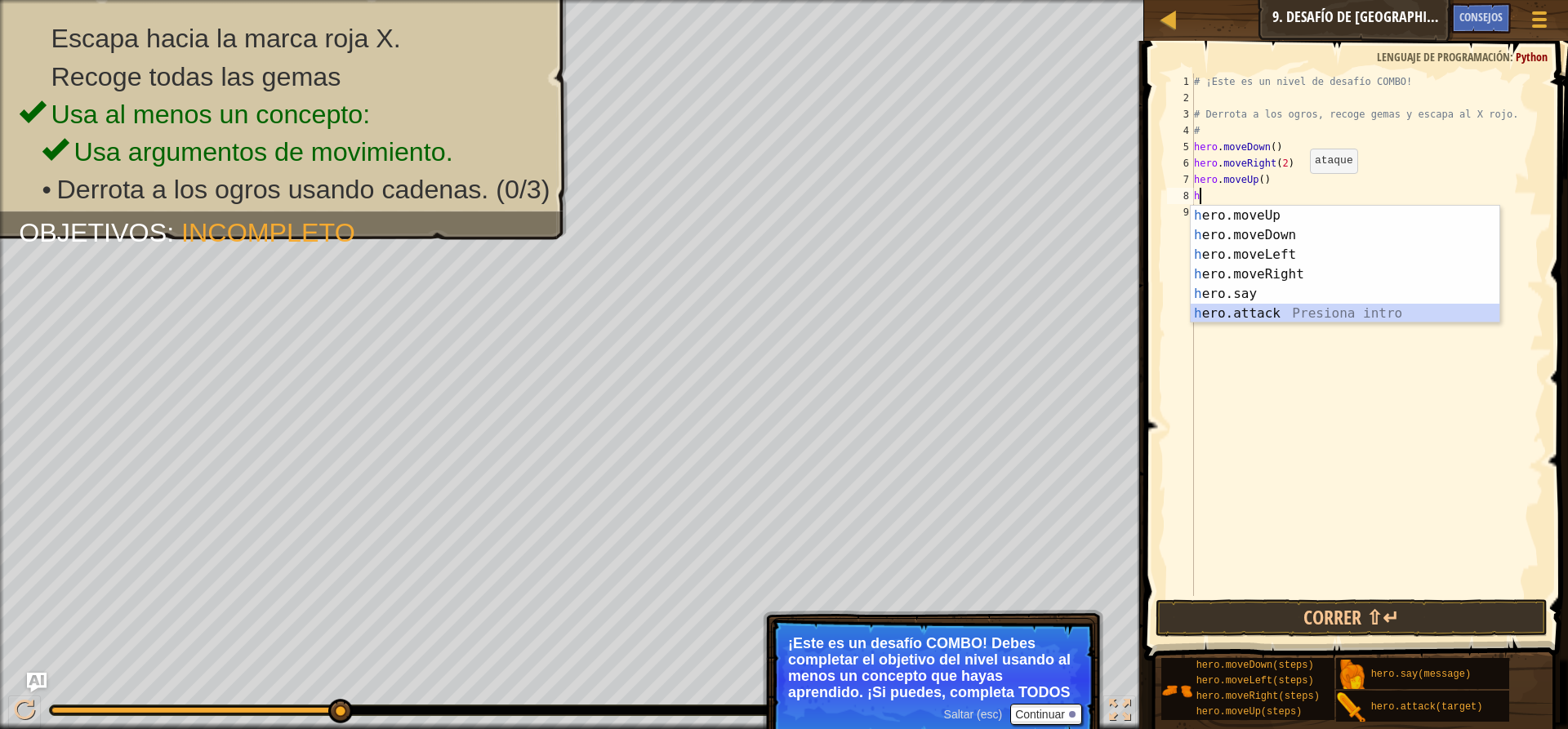
click at [1289, 312] on div "h ero.moveUp Presiona intro h ero.moveDown Presiona intro h ero.moveLeft Presio…" at bounding box center [1344, 284] width 309 height 157
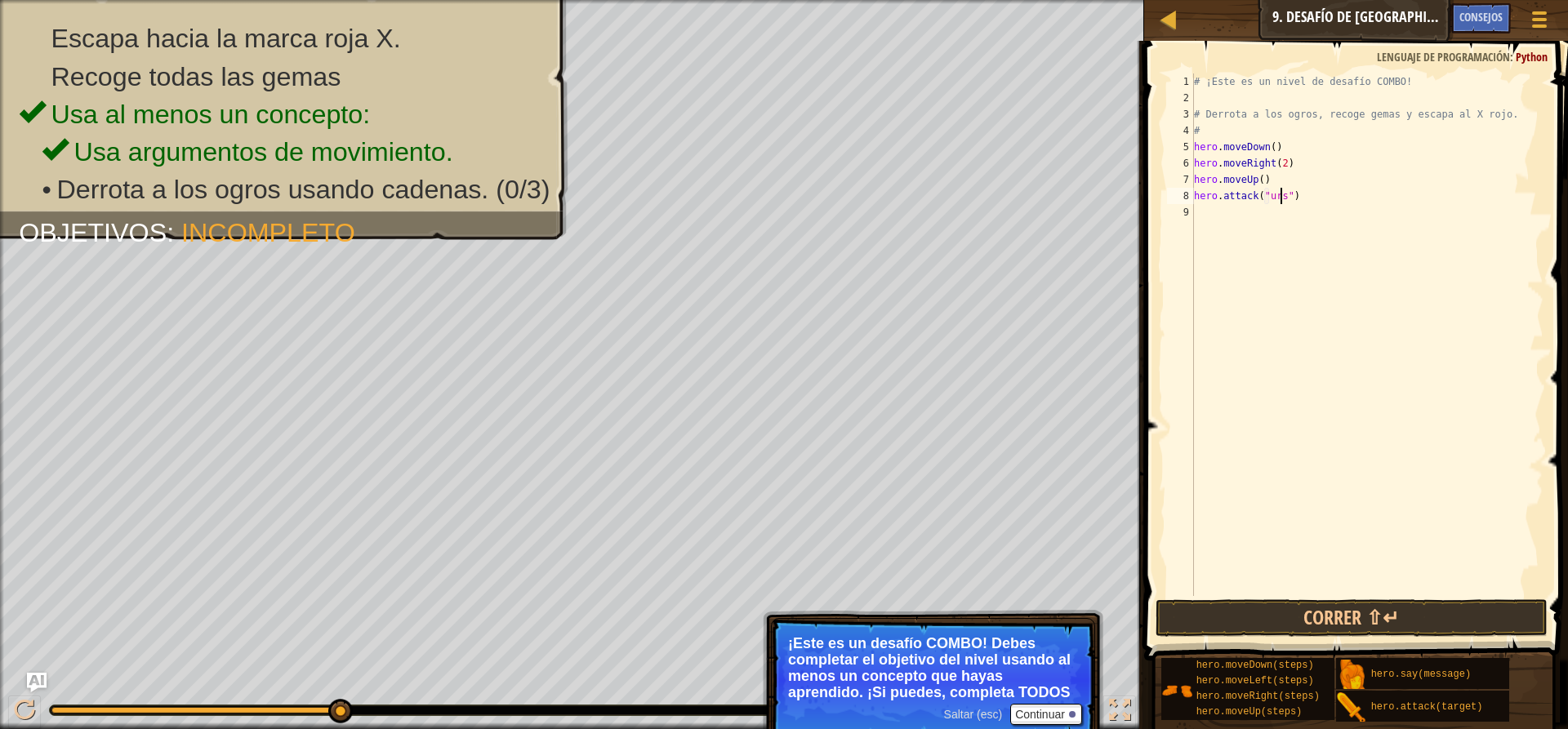
scroll to position [7, 7]
click at [1267, 203] on div "# ¡Este es un nivel de desafío COMBO! # Derrota a los ogros, recoge gemas y esc…" at bounding box center [1366, 351] width 353 height 555
type textarea "hero.attack("Ursa")"
click at [1286, 610] on button "Correr ⇧↵" at bounding box center [1351, 619] width 392 height 37
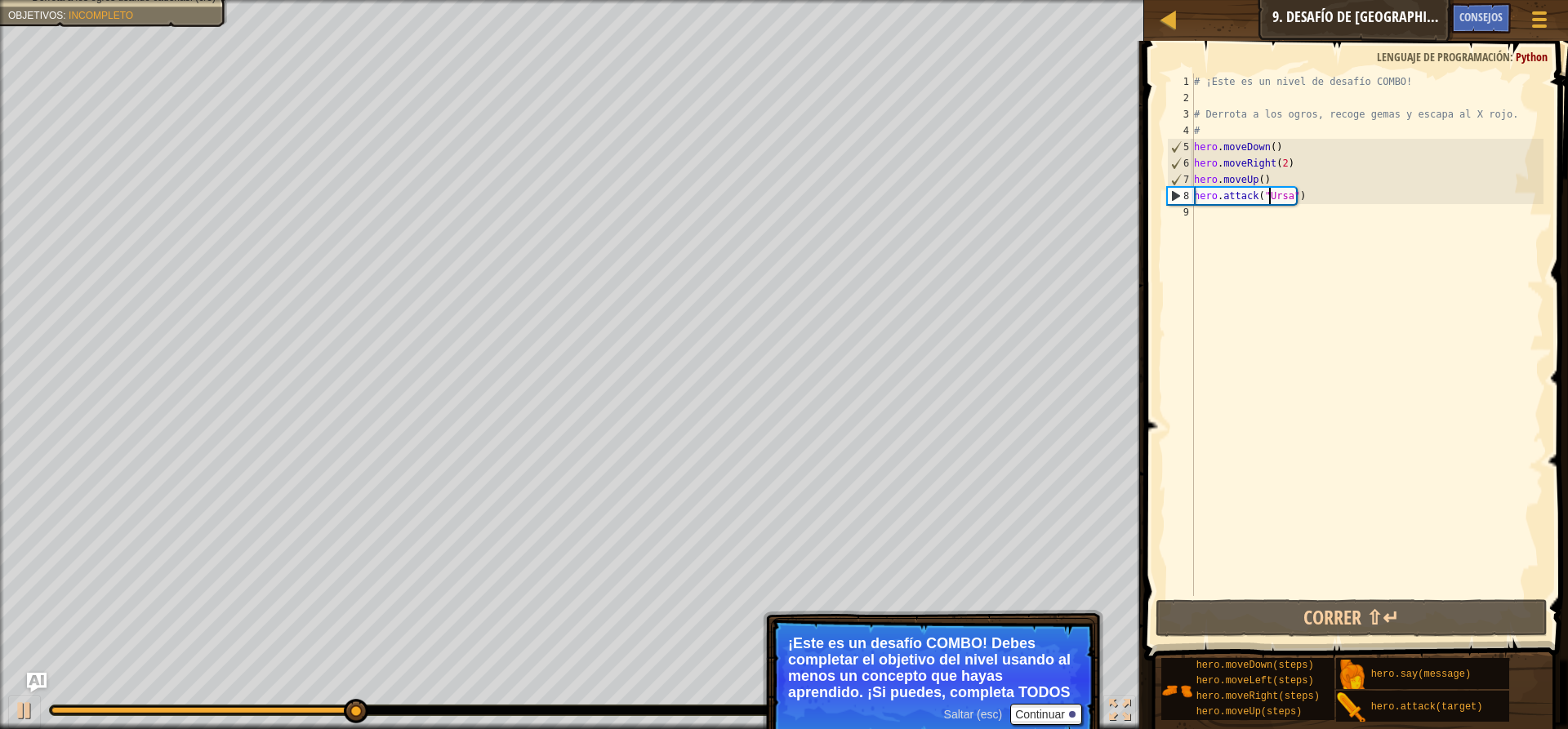
click at [1308, 204] on div "# ¡Este es un nivel de desafío COMBO! # Derrota a los ogros, recoge gemas y esc…" at bounding box center [1366, 351] width 353 height 555
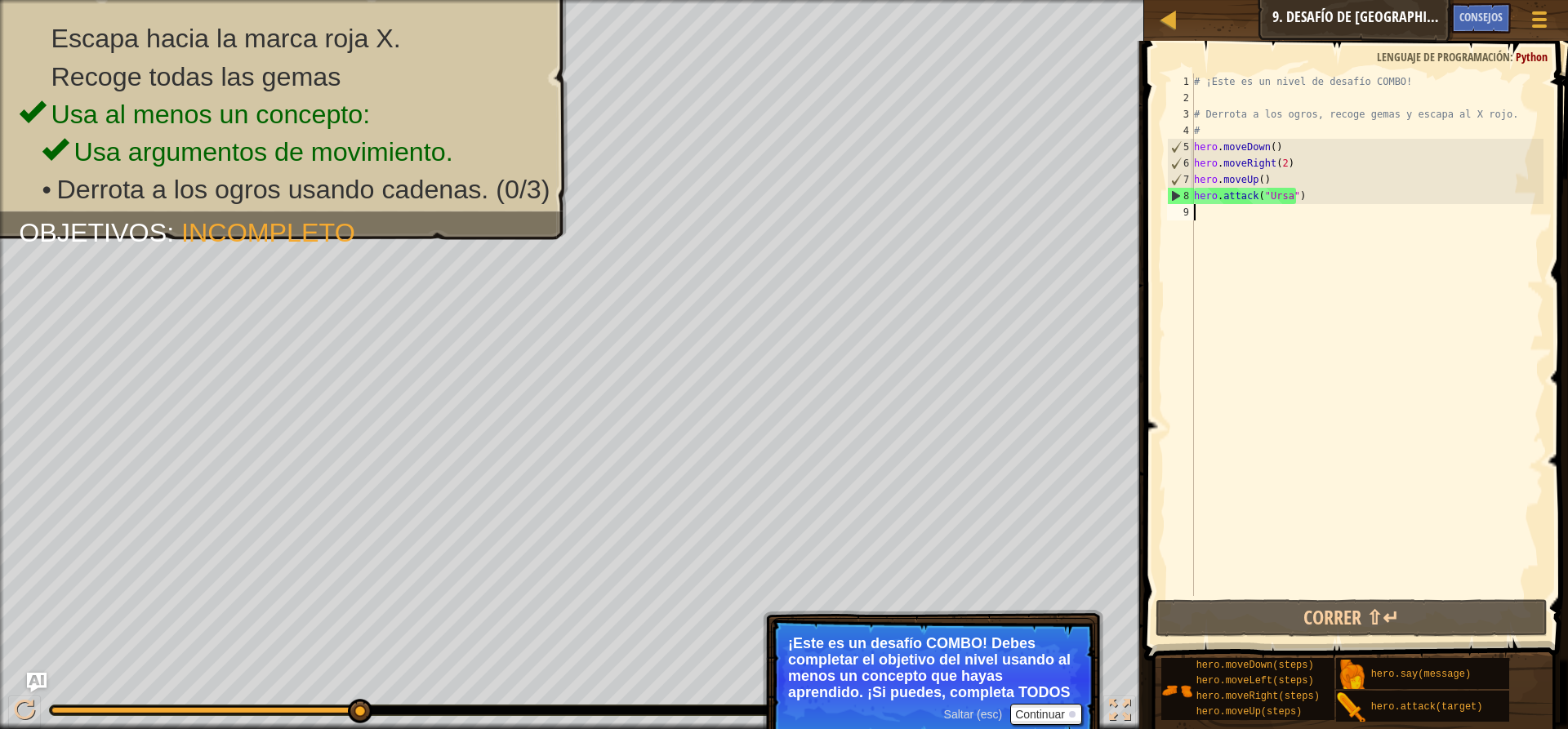
scroll to position [7, 0]
drag, startPoint x: 1294, startPoint y: 190, endPoint x: 1184, endPoint y: 196, distance: 110.2
click at [1184, 196] on div "[PHONE_NUMBER] ¡Este es un nivel de desafío COMBO! # Derrota a los ogros, recog…" at bounding box center [1354, 335] width 380 height 523
type textarea "hero.attack("Ursa")"
click at [1198, 210] on div "# ¡Este es un nivel de desafío COMBO! # Derrota a los ogros, recoge gemas y esc…" at bounding box center [1366, 351] width 353 height 555
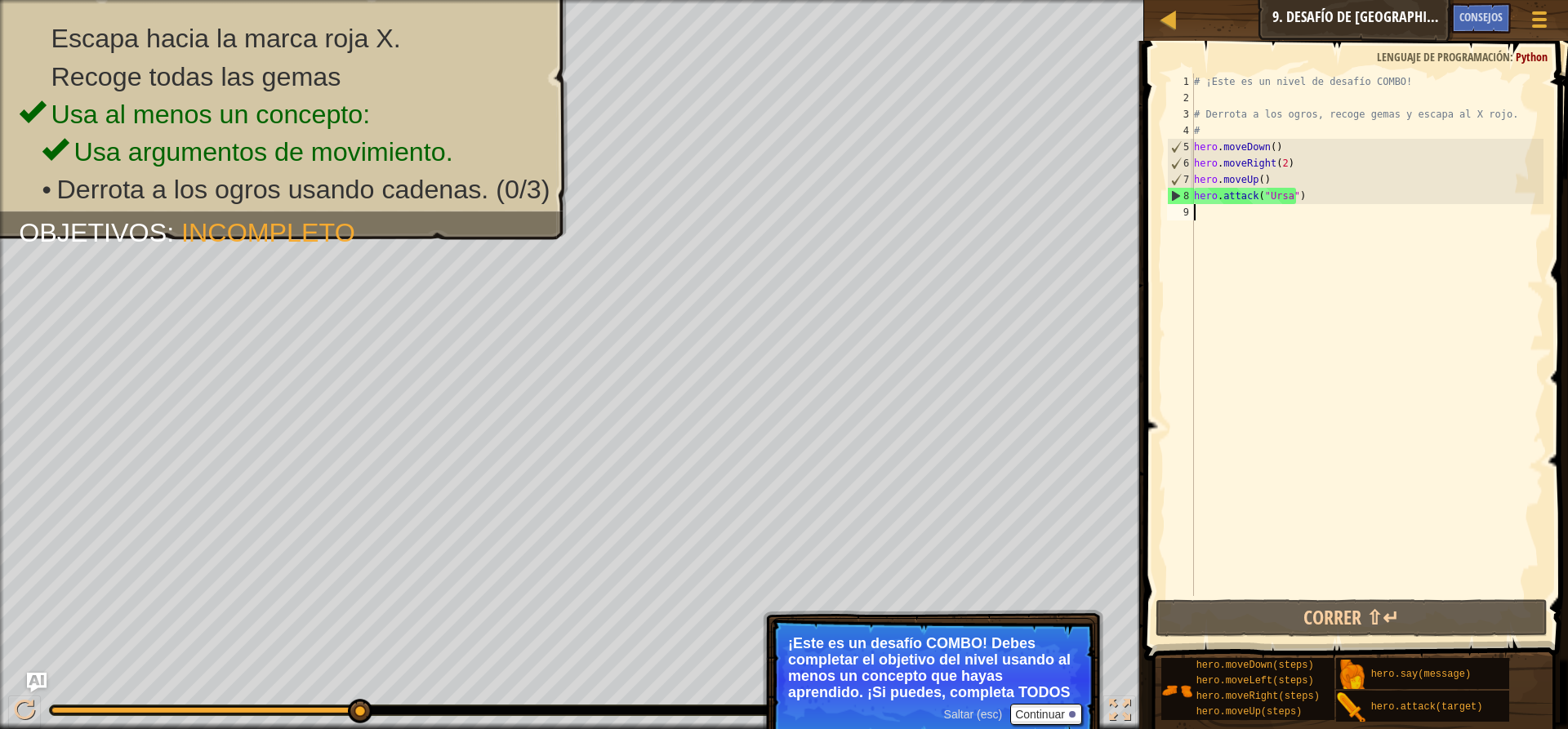
paste textarea "hero.attack("Ursa")"
type textarea "hero.attack("Ursa")"
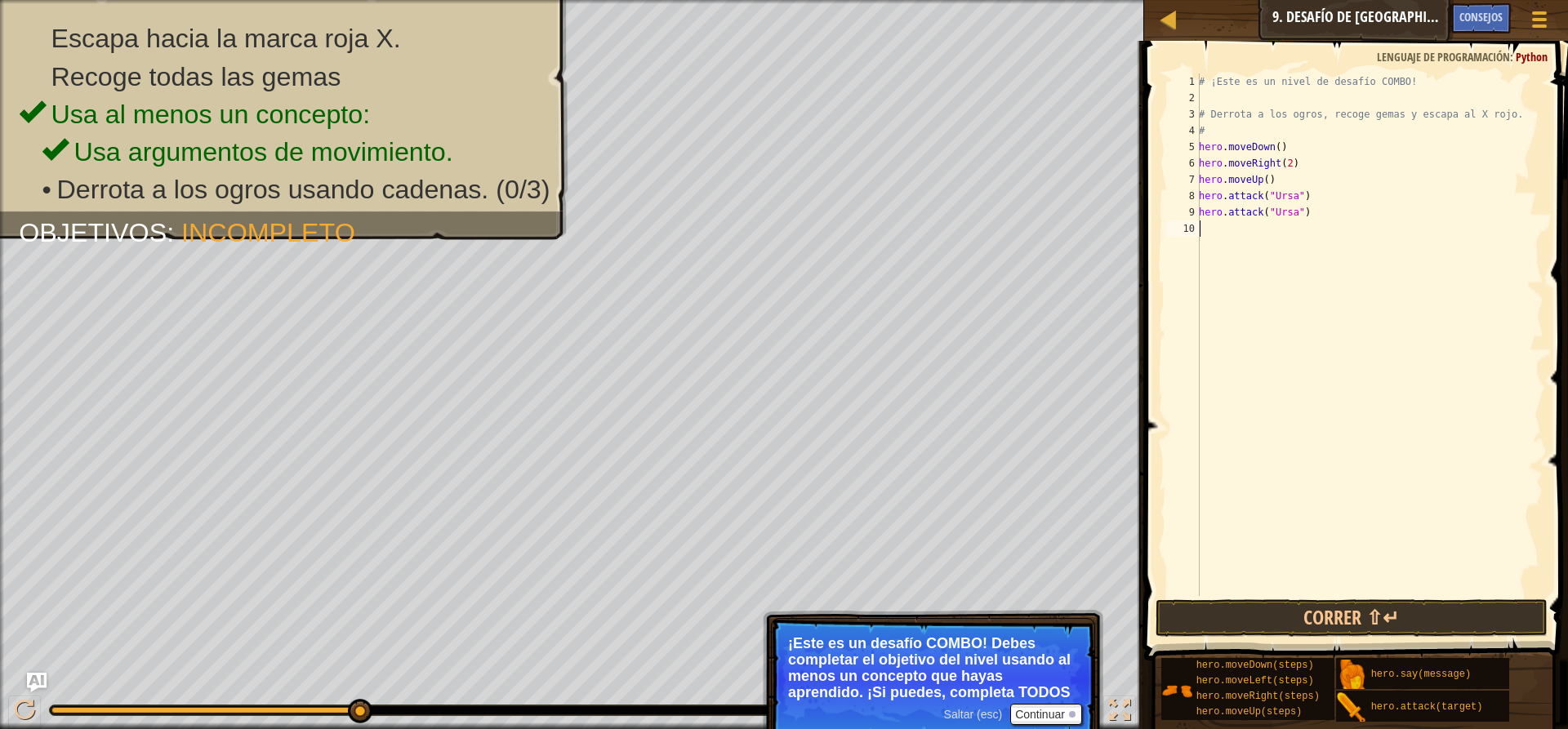
click at [1223, 273] on div "# ¡Este es un nivel de desafío COMBO! # Derrota a los ogros, recoge gemas y esc…" at bounding box center [1370, 351] width 348 height 555
click at [1384, 601] on button "Correr ⇧↵" at bounding box center [1351, 619] width 392 height 37
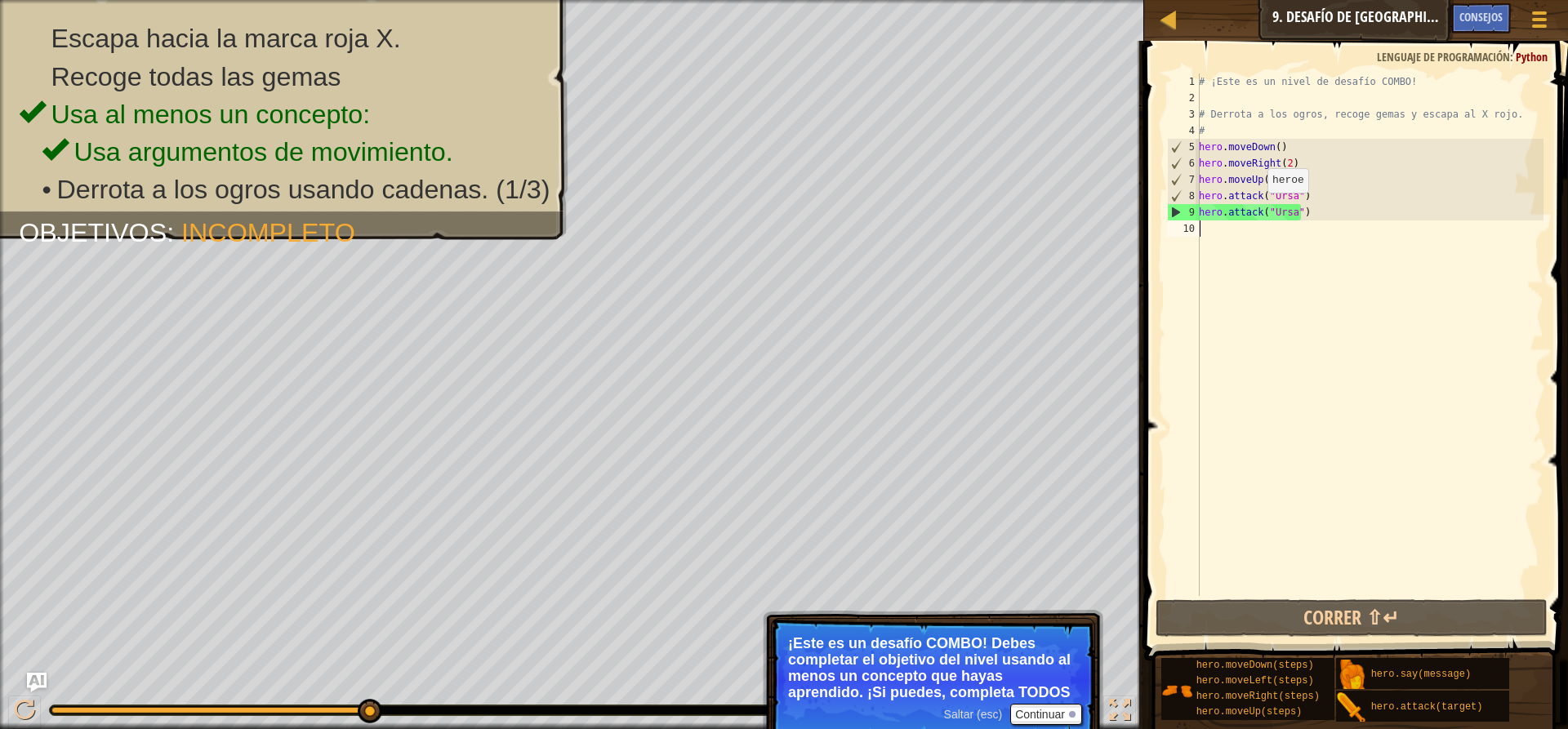
type textarea "H"
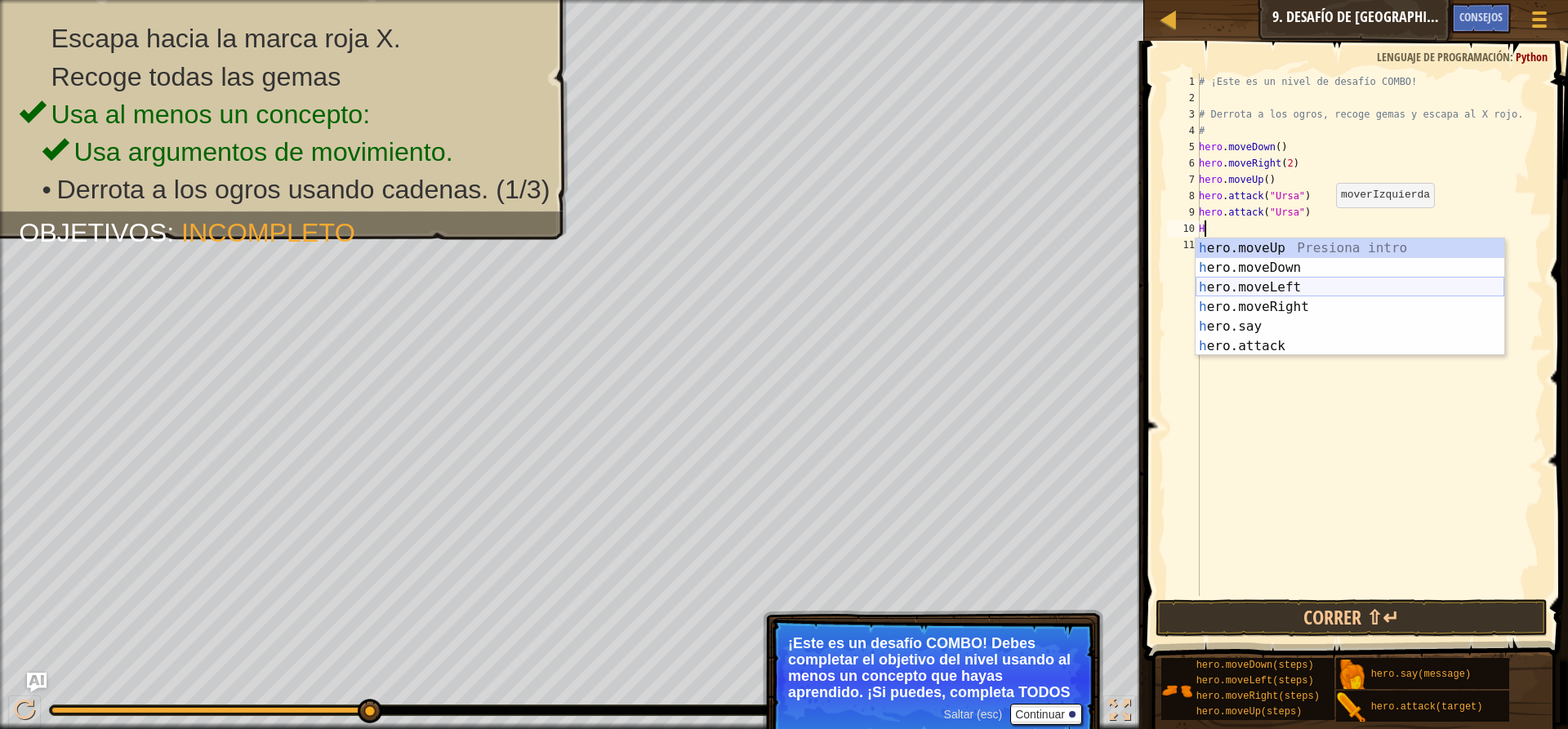
click at [1305, 284] on div "h ero.moveUp Presiona intro h ero.moveDown Presiona intro h ero.moveLeft Presio…" at bounding box center [1350, 317] width 309 height 157
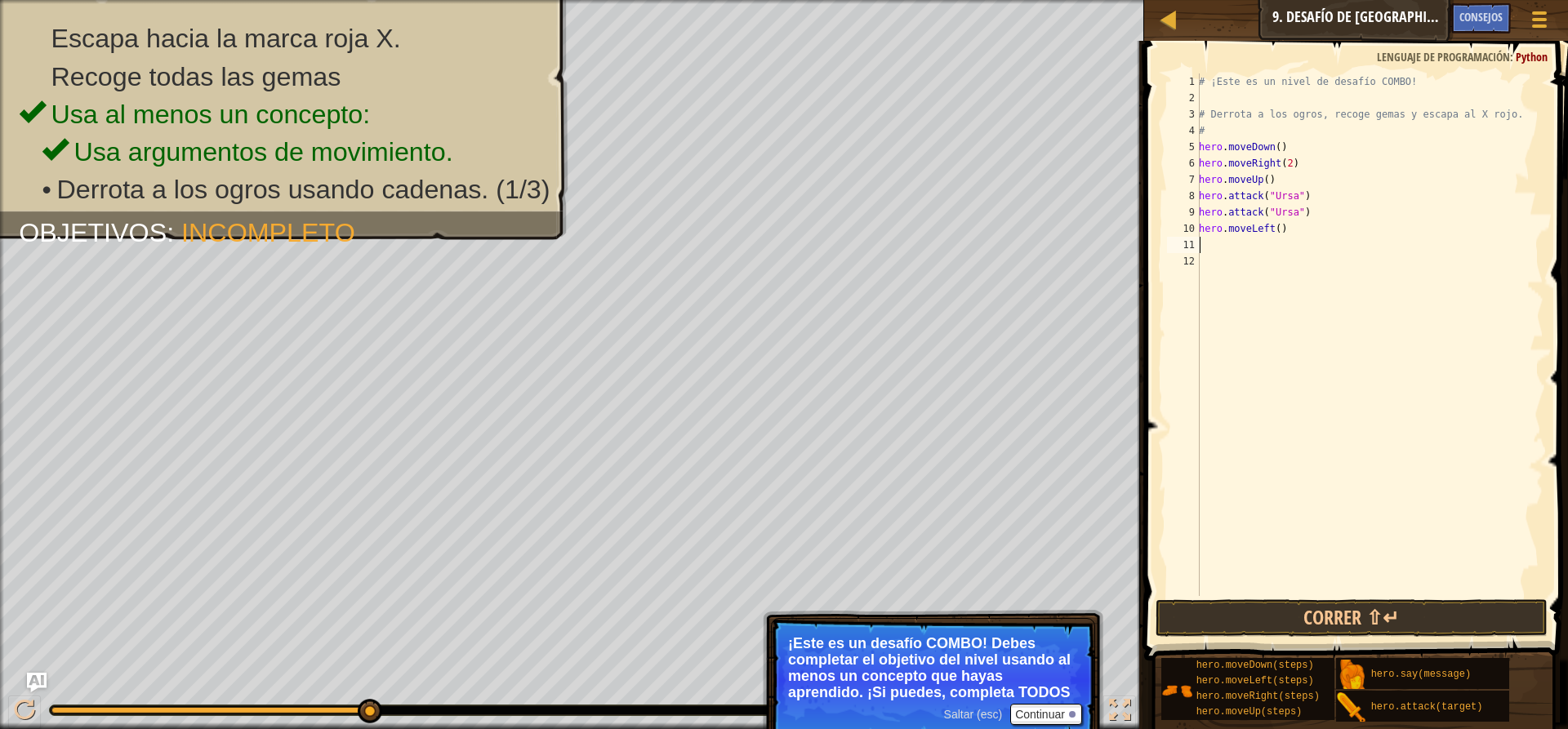
click at [1282, 231] on div "# ¡Este es un nivel de desafío COMBO! # Derrota a los ogros, recoge gemas y esc…" at bounding box center [1370, 351] width 348 height 555
click at [1275, 227] on div "# ¡Este es un nivel de desafío COMBO! # Derrota a los ogros, recoge gemas y esc…" at bounding box center [1370, 351] width 348 height 555
type textarea "hero.moveLeft(2)"
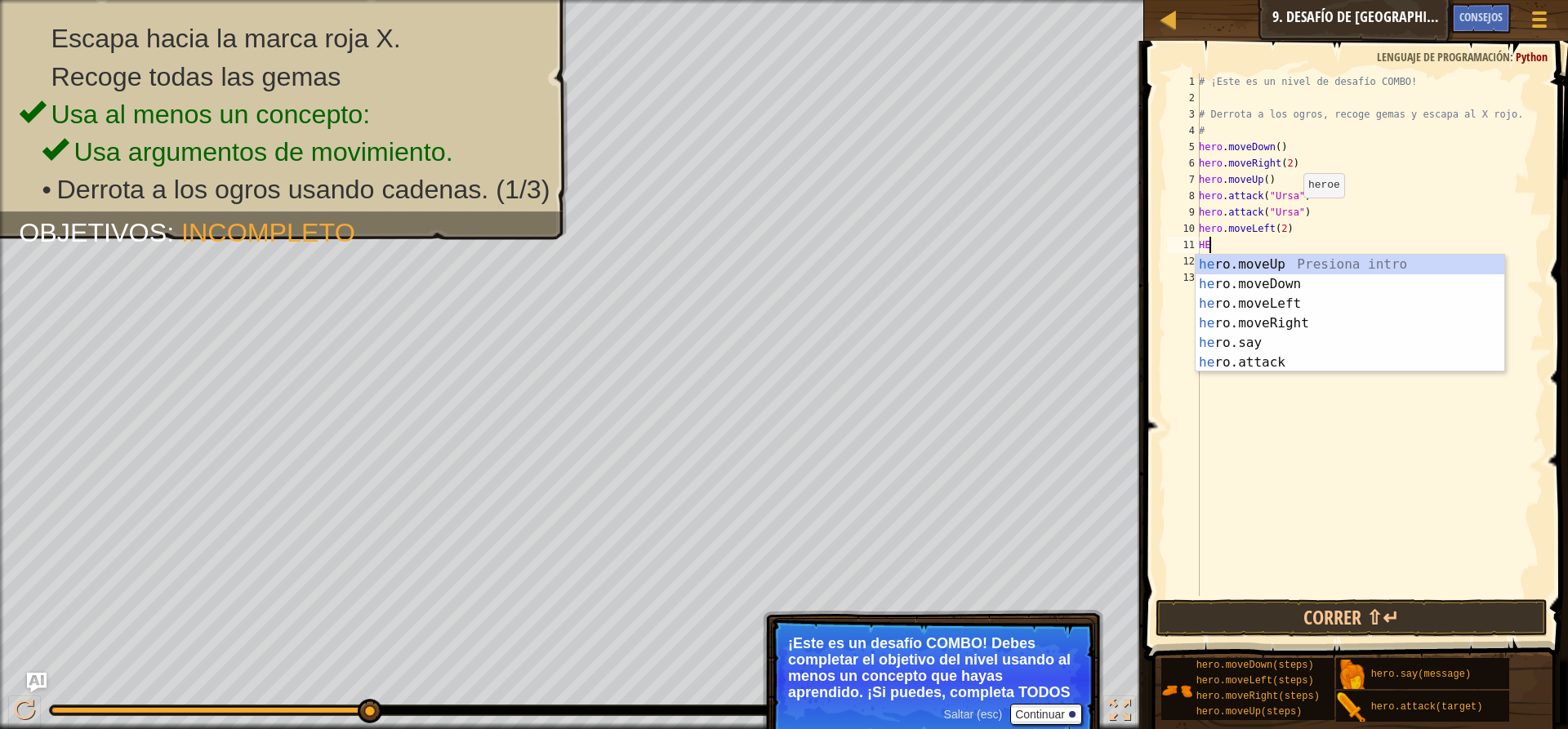
type textarea "HER"
click at [1312, 257] on div "her o.moveUp Presiona intro her o.moveDown Presiona intro her o.moveLeft Presio…" at bounding box center [1350, 333] width 309 height 157
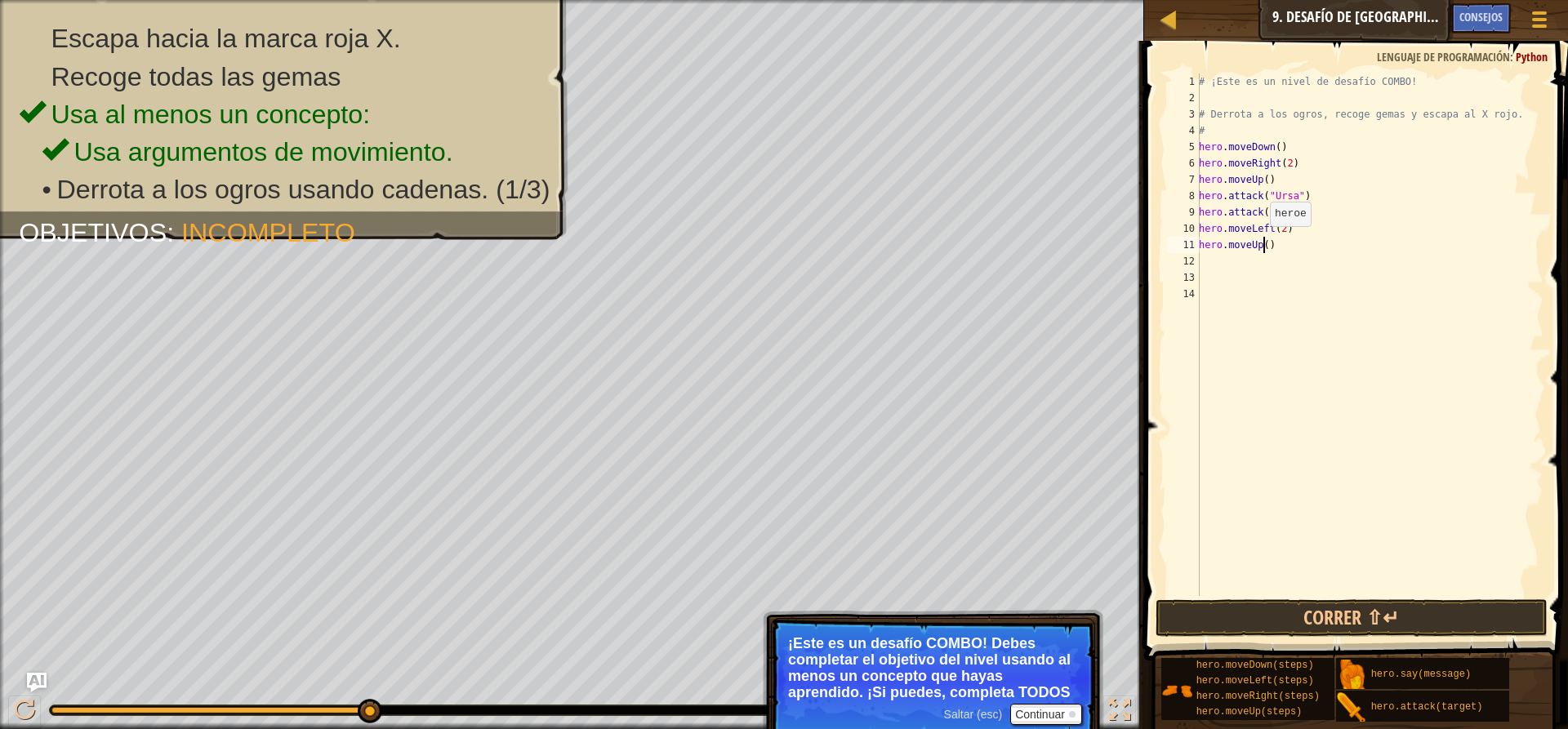
click at [1261, 242] on div "# ¡Este es un nivel de desafío COMBO! # Derrota a los ogros, recoge gemas y esc…" at bounding box center [1370, 351] width 348 height 555
type textarea "hero.moveUp()"
click at [1216, 254] on div "# ¡Este es un nivel de desafío COMBO! # Derrota a los ogros, recoge gemas y esc…" at bounding box center [1370, 351] width 348 height 555
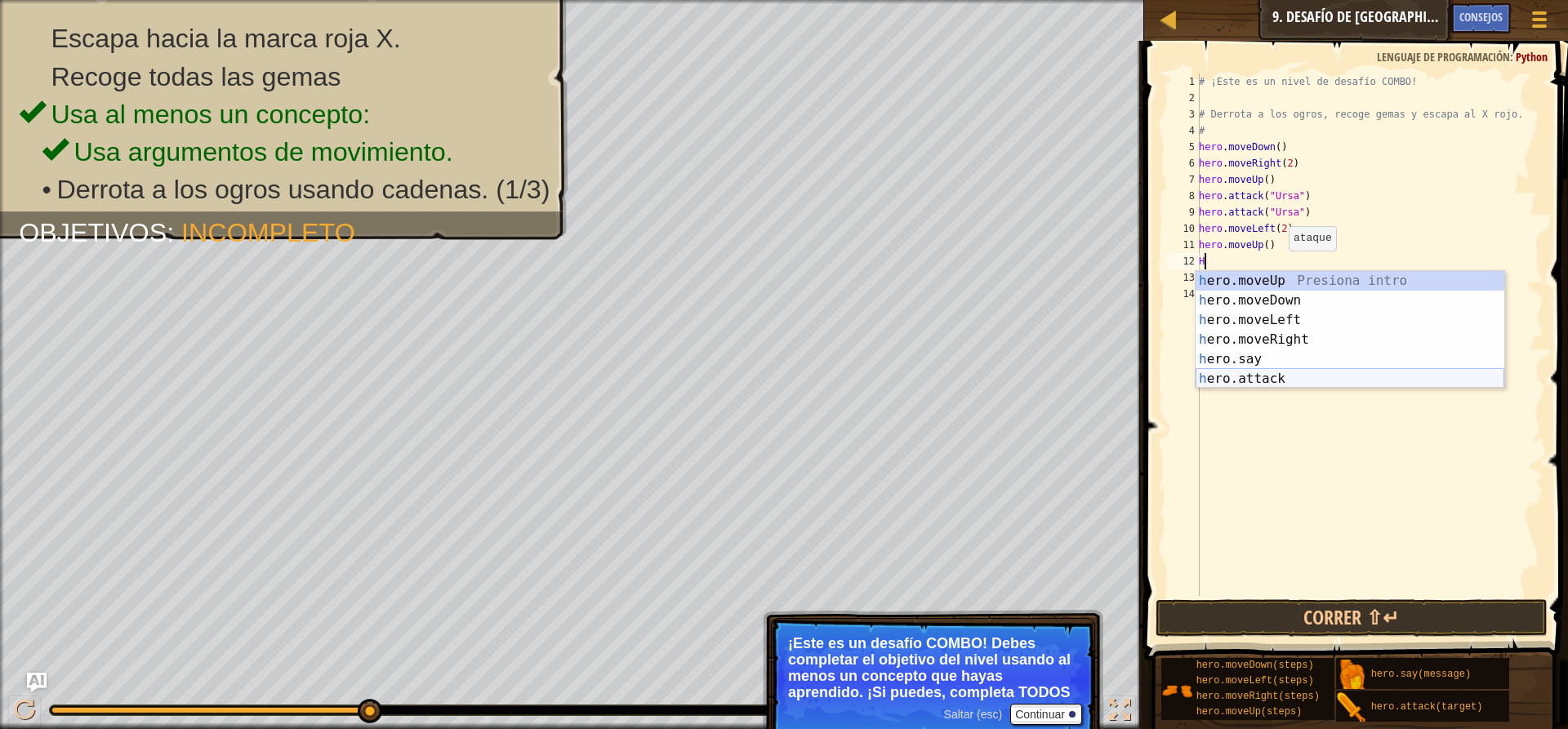
click at [1311, 376] on div "h ero.moveUp Presiona intro h ero.moveDown Presiona intro h ero.moveLeft Presio…" at bounding box center [1350, 350] width 309 height 157
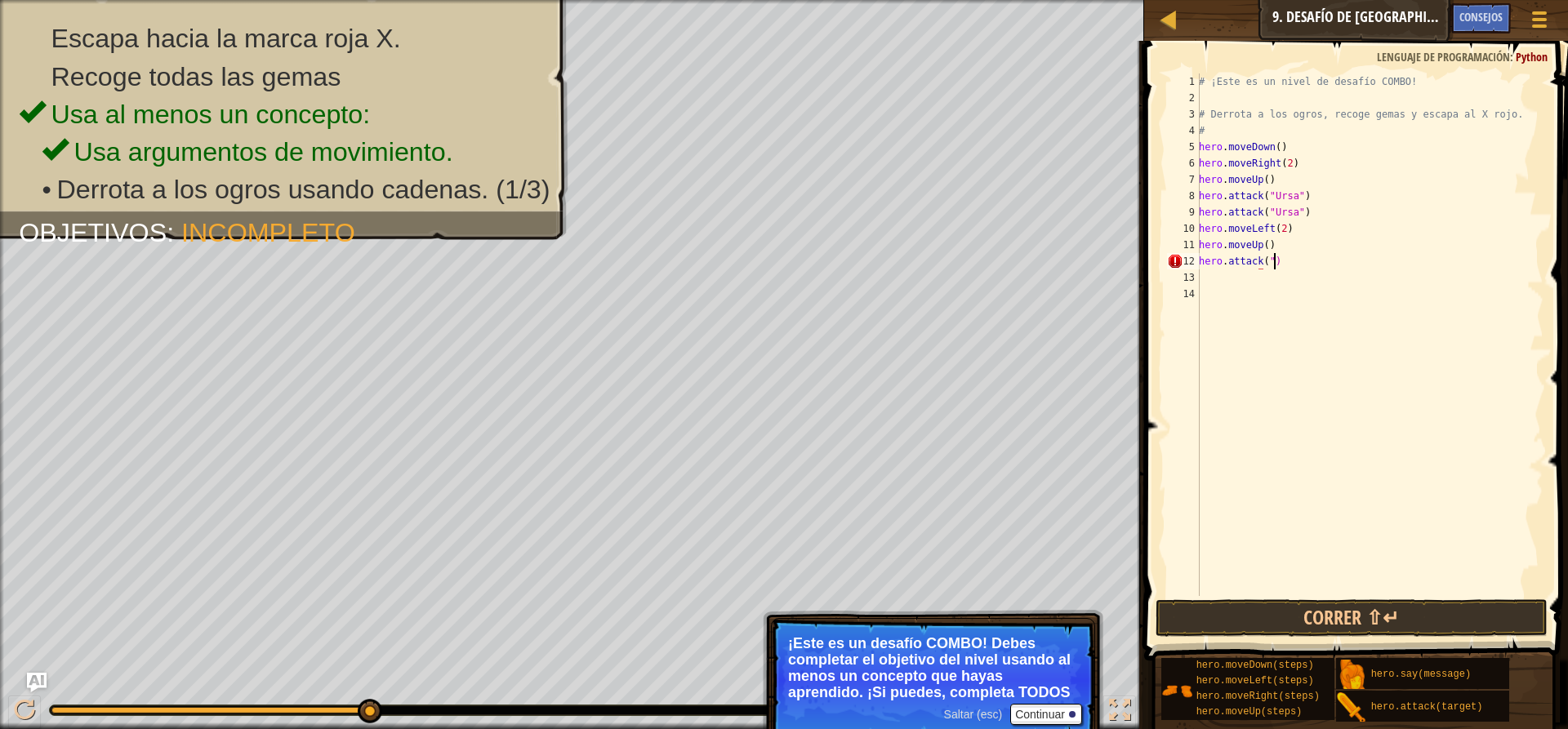
click at [1286, 267] on div "# ¡Este es un nivel de desafío COMBO! # Derrota a los ogros, recoge gemas y esc…" at bounding box center [1370, 351] width 348 height 555
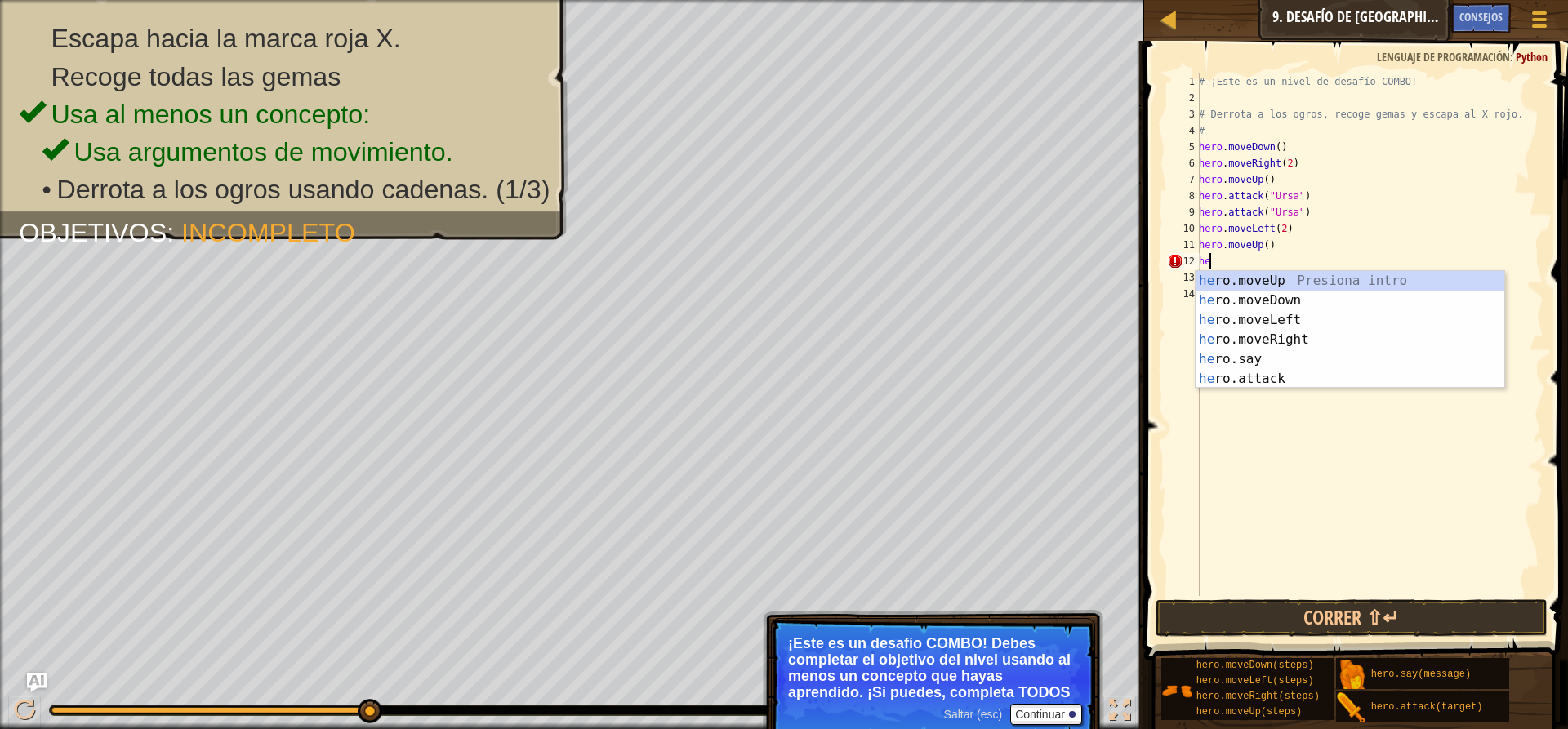
type textarea "h"
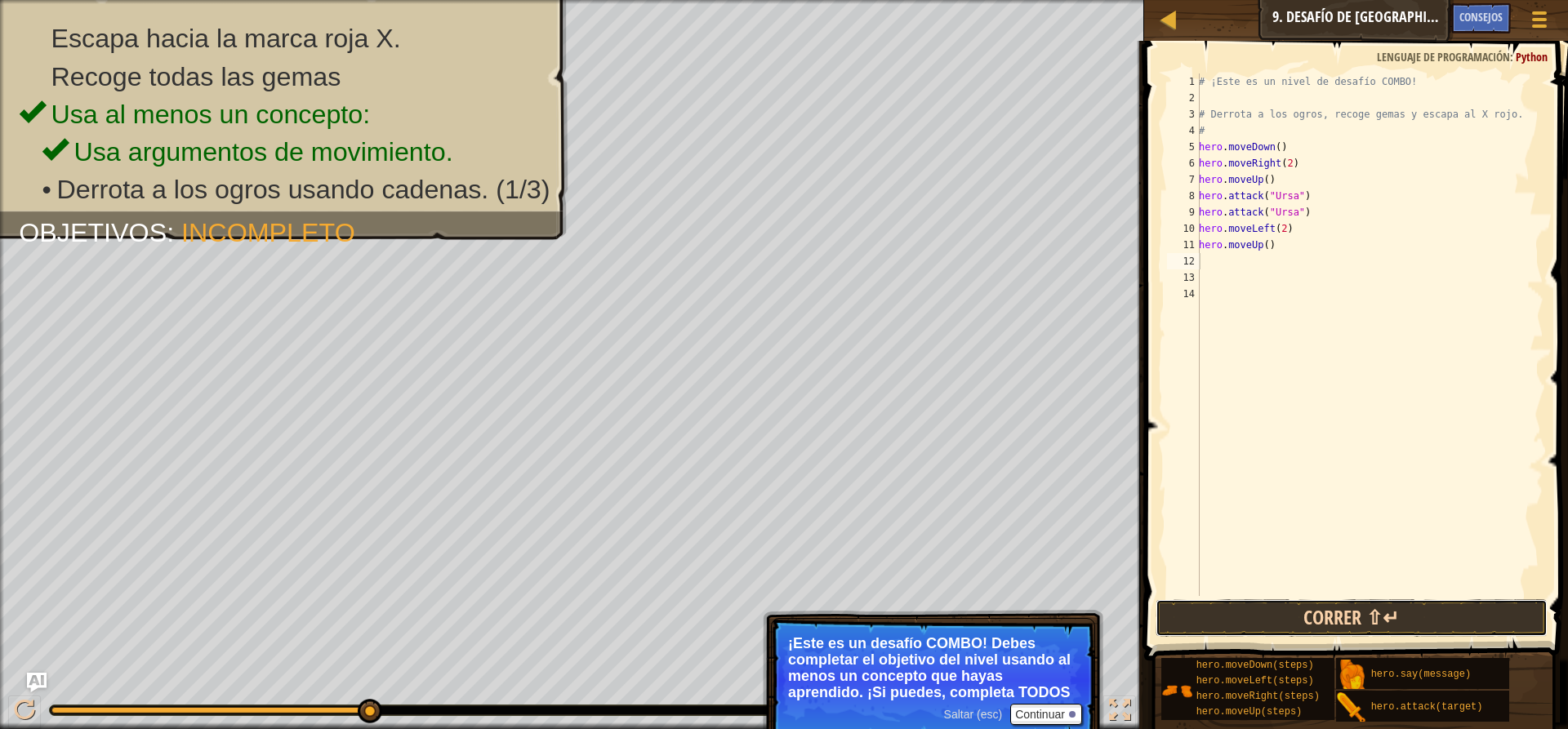
click at [1330, 613] on button "Correr ⇧↵" at bounding box center [1351, 619] width 392 height 37
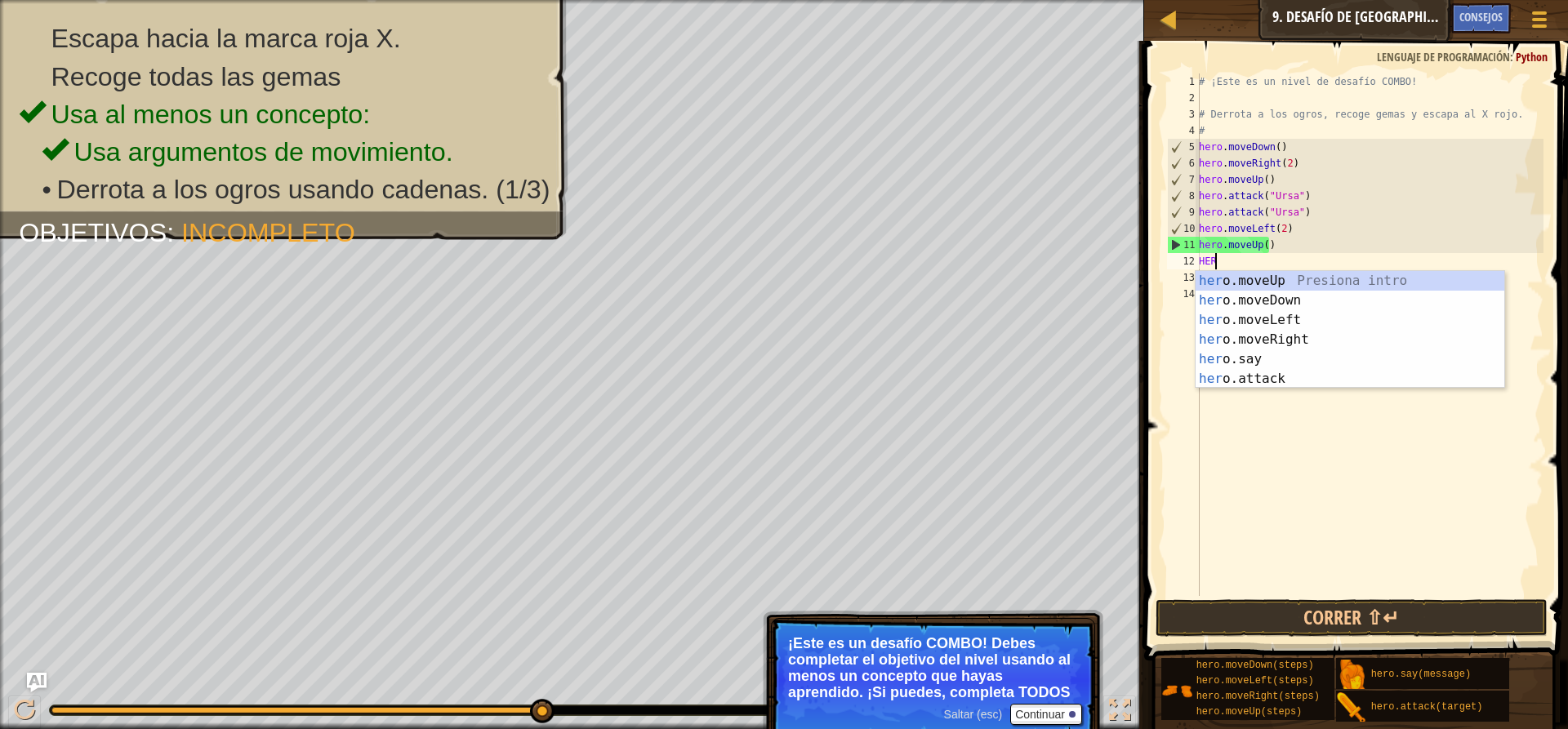
scroll to position [7, 1]
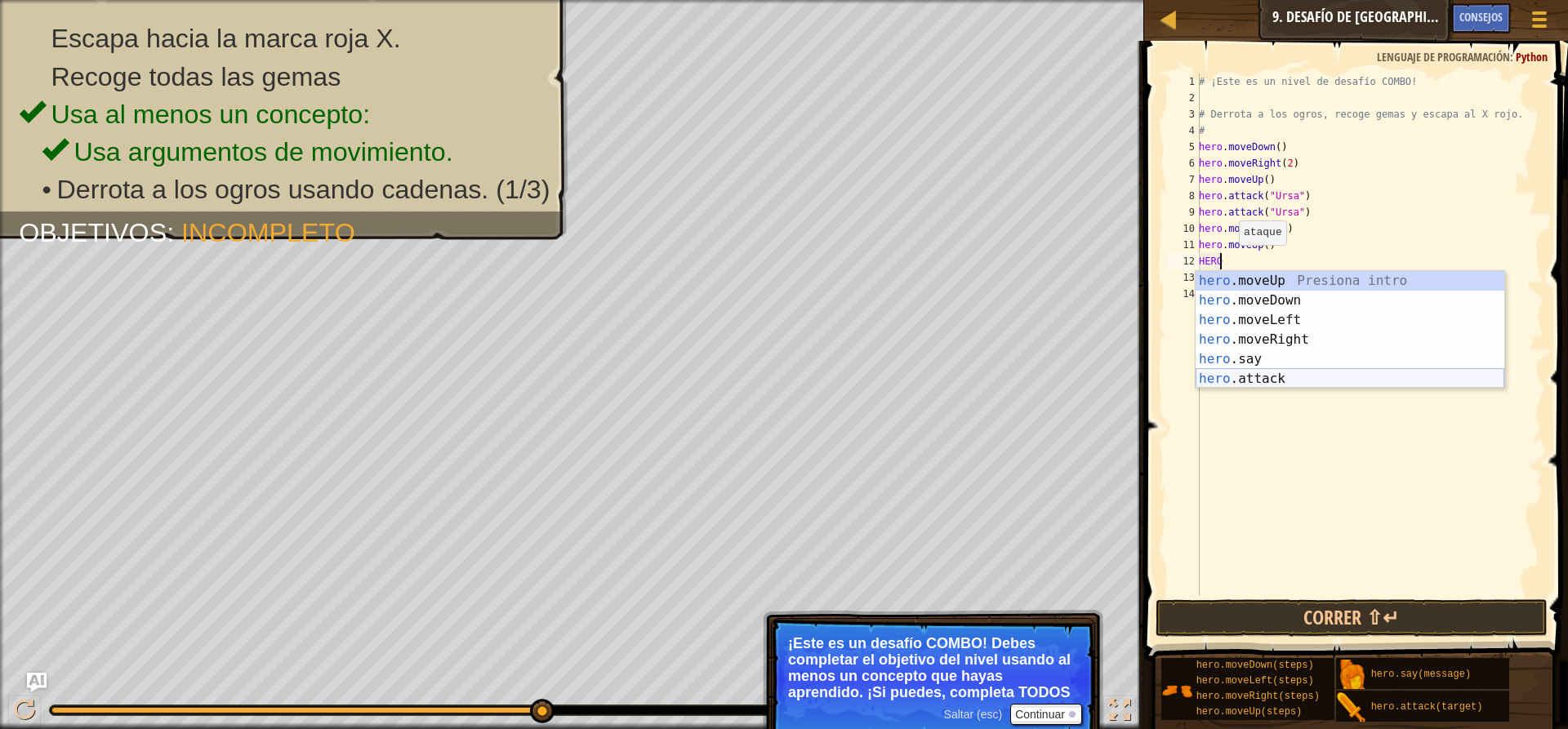
click at [1251, 372] on div "hero .moveUp Presiona intro hero .moveDown Presiona intro hero .moveLeft Presio…" at bounding box center [1350, 350] width 309 height 157
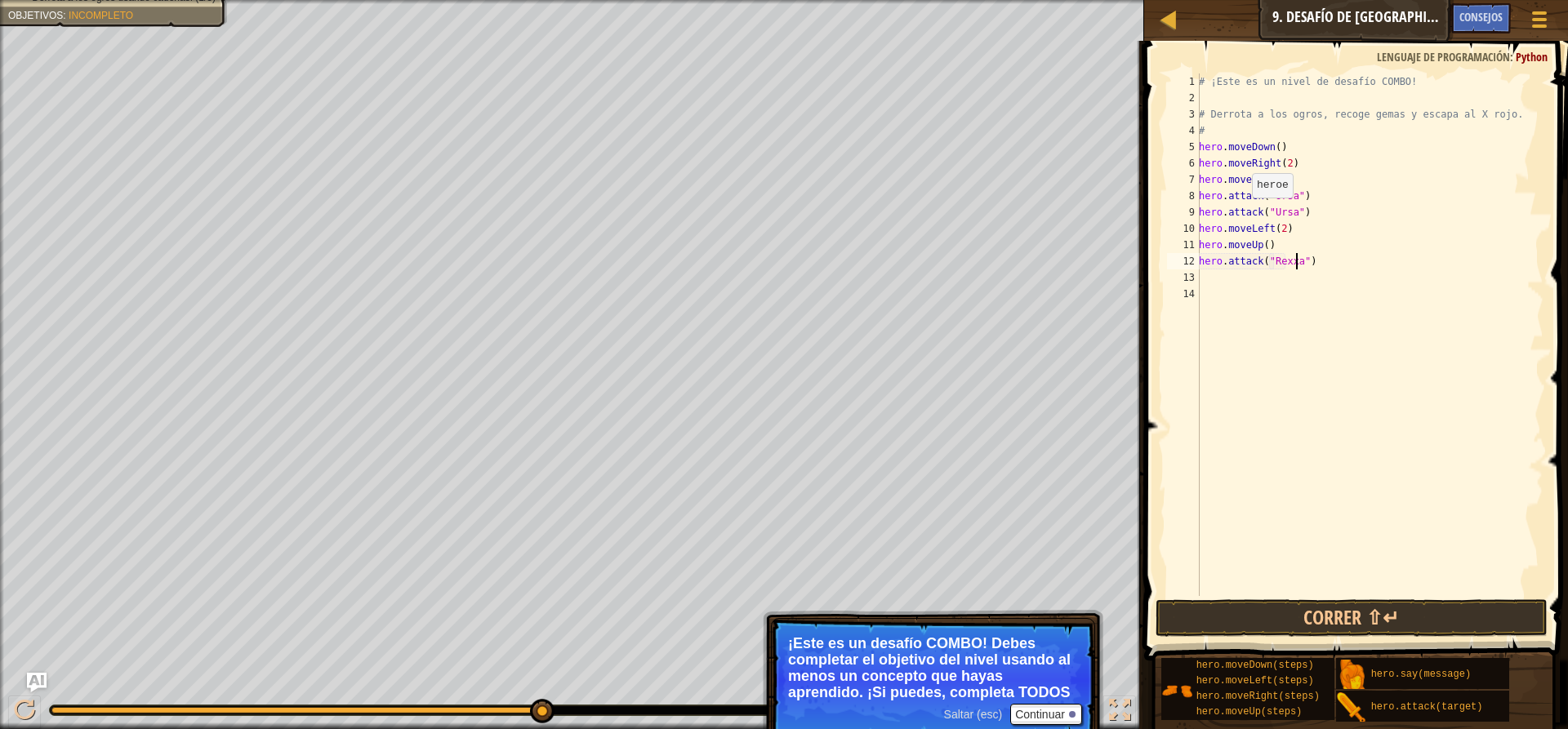
scroll to position [7, 8]
drag, startPoint x: 1200, startPoint y: 259, endPoint x: 1318, endPoint y: 266, distance: 118.2
click at [1318, 266] on div "# ¡Este es un nivel de desafío COMBO! # Derrota a los ogros, recoge gemas y esc…" at bounding box center [1370, 351] width 348 height 555
paste textarea "Ursa"
type textarea "hero.attack("Ursa")"
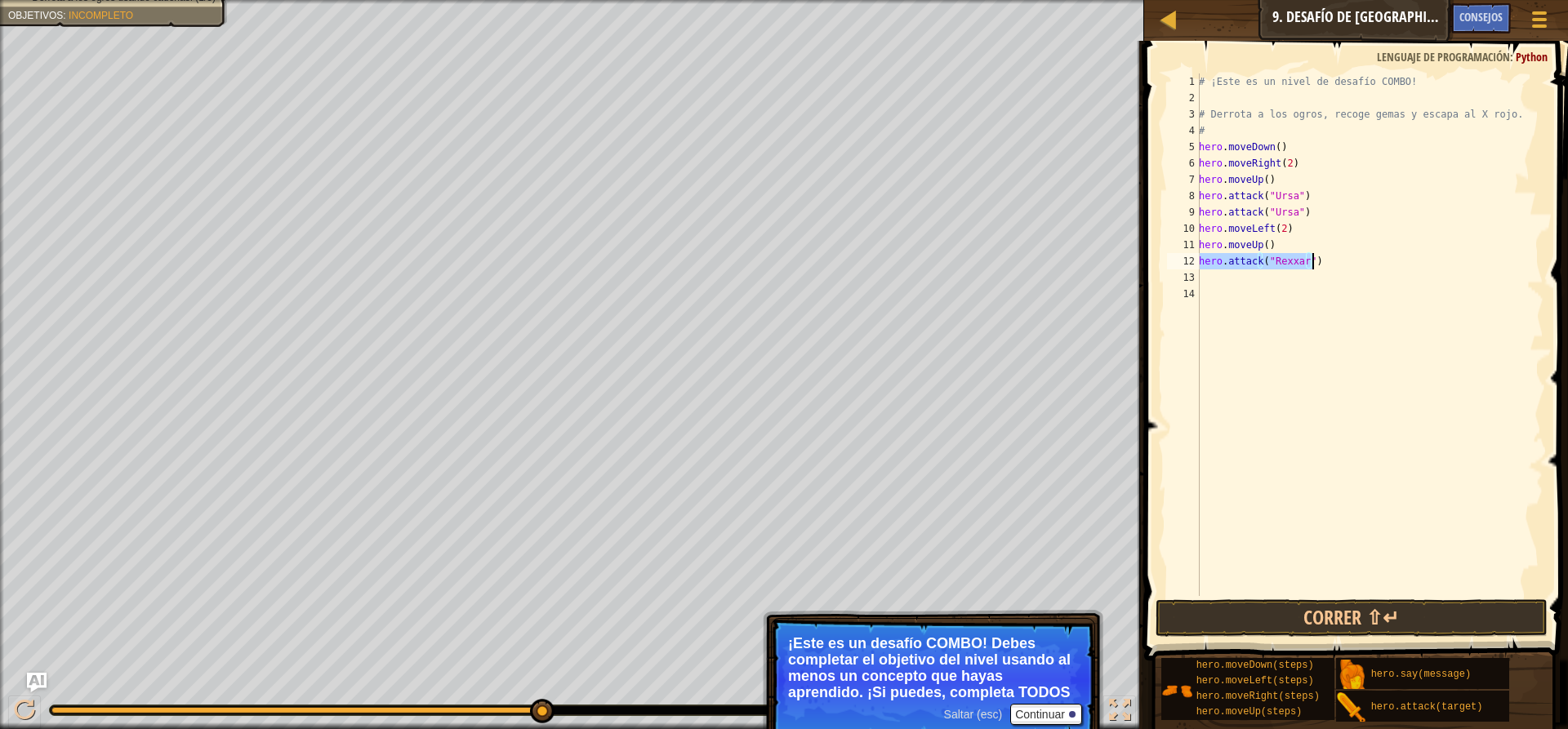
scroll to position [7, 7]
click at [1201, 273] on div "# ¡Este es un nivel de desafío COMBO! # Derrota a los ogros, recoge gemas y esc…" at bounding box center [1370, 351] width 348 height 555
type textarea "v"
paste textarea "hero.attack("Ursa")"
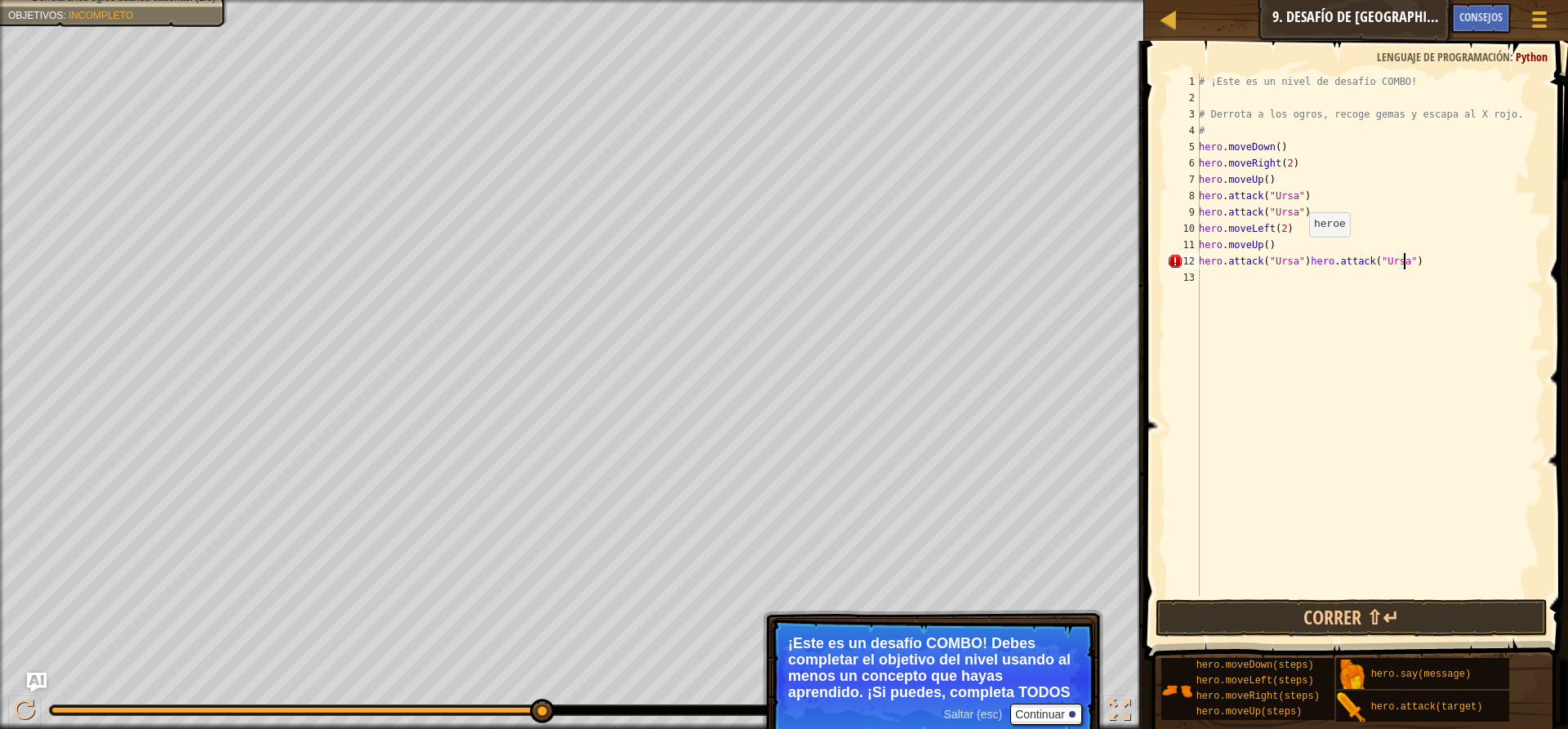
click at [1299, 254] on div "# ¡Este es un nivel de desafío COMBO! # Derrota a los ogros, recoge gemas y esc…" at bounding box center [1370, 351] width 348 height 555
type textarea "hero.attack("Ursa")"
click at [1219, 300] on div "# ¡Este es un nivel de desafío COMBO! # Derrota a los ogros, recoge gemas y esc…" at bounding box center [1370, 351] width 348 height 555
click at [1423, 627] on button "Correr ⇧↵" at bounding box center [1351, 619] width 392 height 37
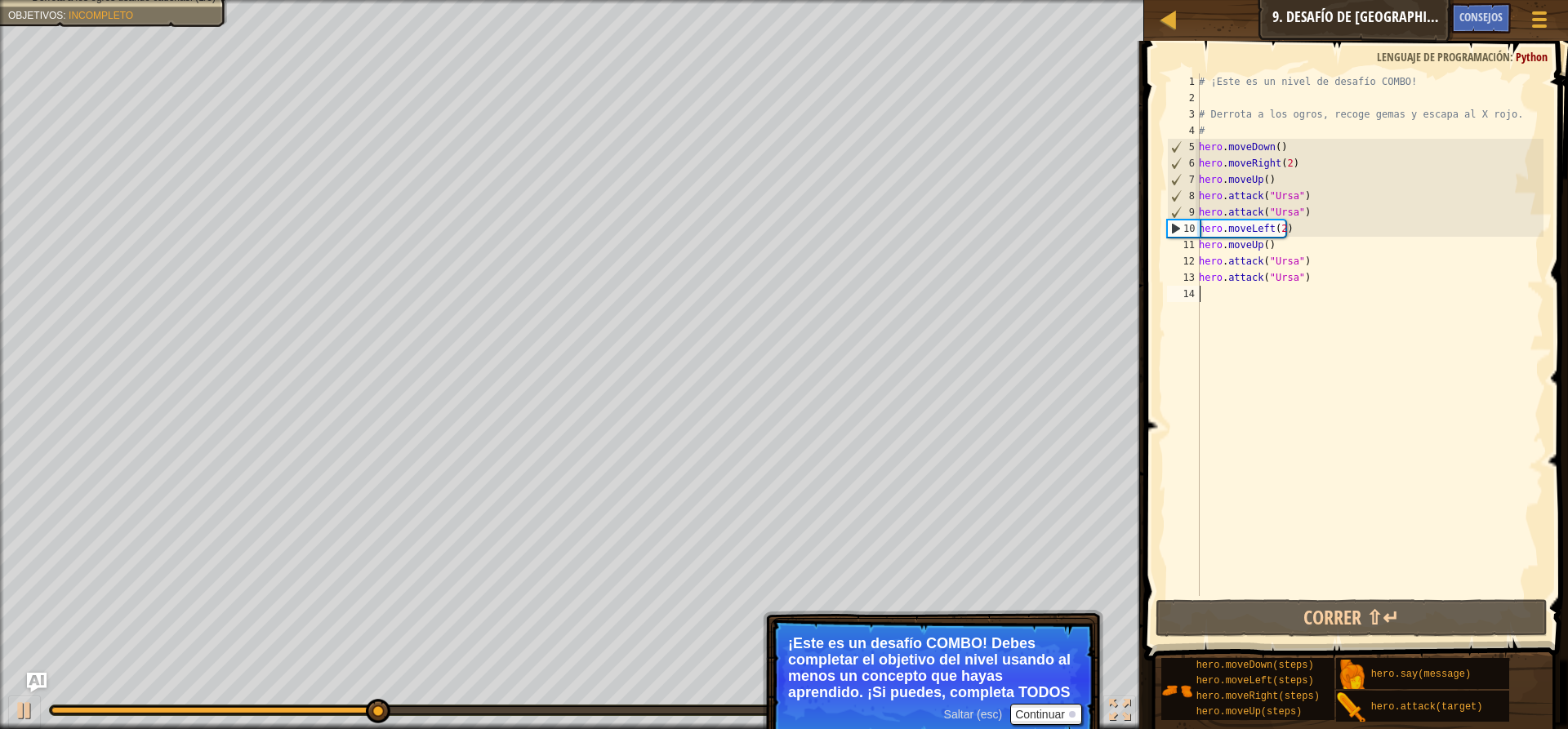
click at [1307, 288] on div "# ¡Este es un nivel de desafío COMBO! # Derrota a los ogros, recoge gemas y esc…" at bounding box center [1370, 351] width 348 height 555
drag, startPoint x: 1310, startPoint y: 276, endPoint x: 1292, endPoint y: 273, distance: 18.2
click at [1309, 276] on div "# ¡Este es un nivel de desafío COMBO! # Derrota a los ogros, recoge gemas y esc…" at bounding box center [1370, 351] width 348 height 555
click at [1293, 278] on div "# ¡Este es un nivel de desafío COMBO! # Derrota a los ogros, recoge gemas y esc…" at bounding box center [1370, 351] width 348 height 555
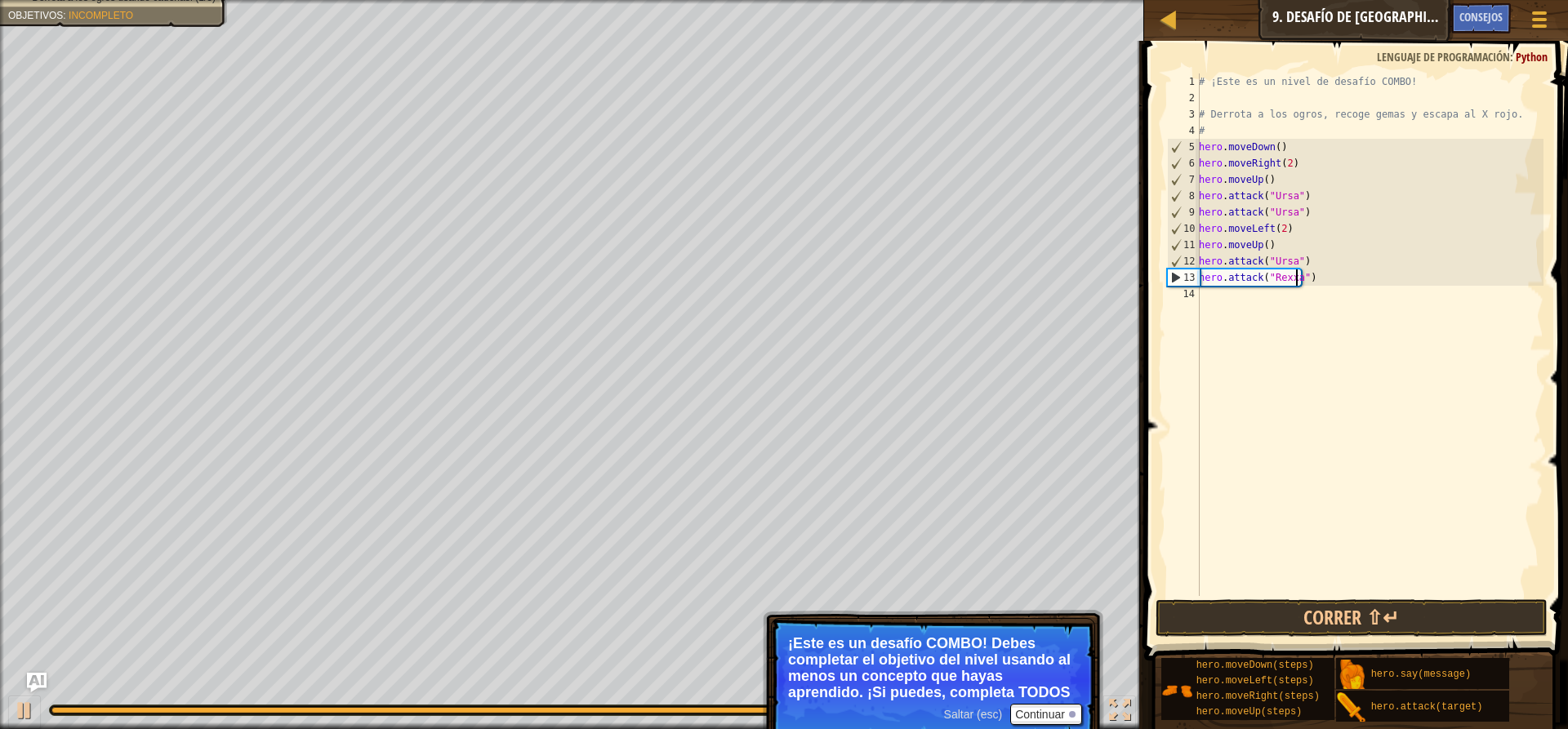
scroll to position [7, 8]
click at [1289, 256] on div "# ¡Este es un nivel de desafío COMBO! # Derrota a los ogros, recoge gemas y esc…" at bounding box center [1370, 351] width 348 height 555
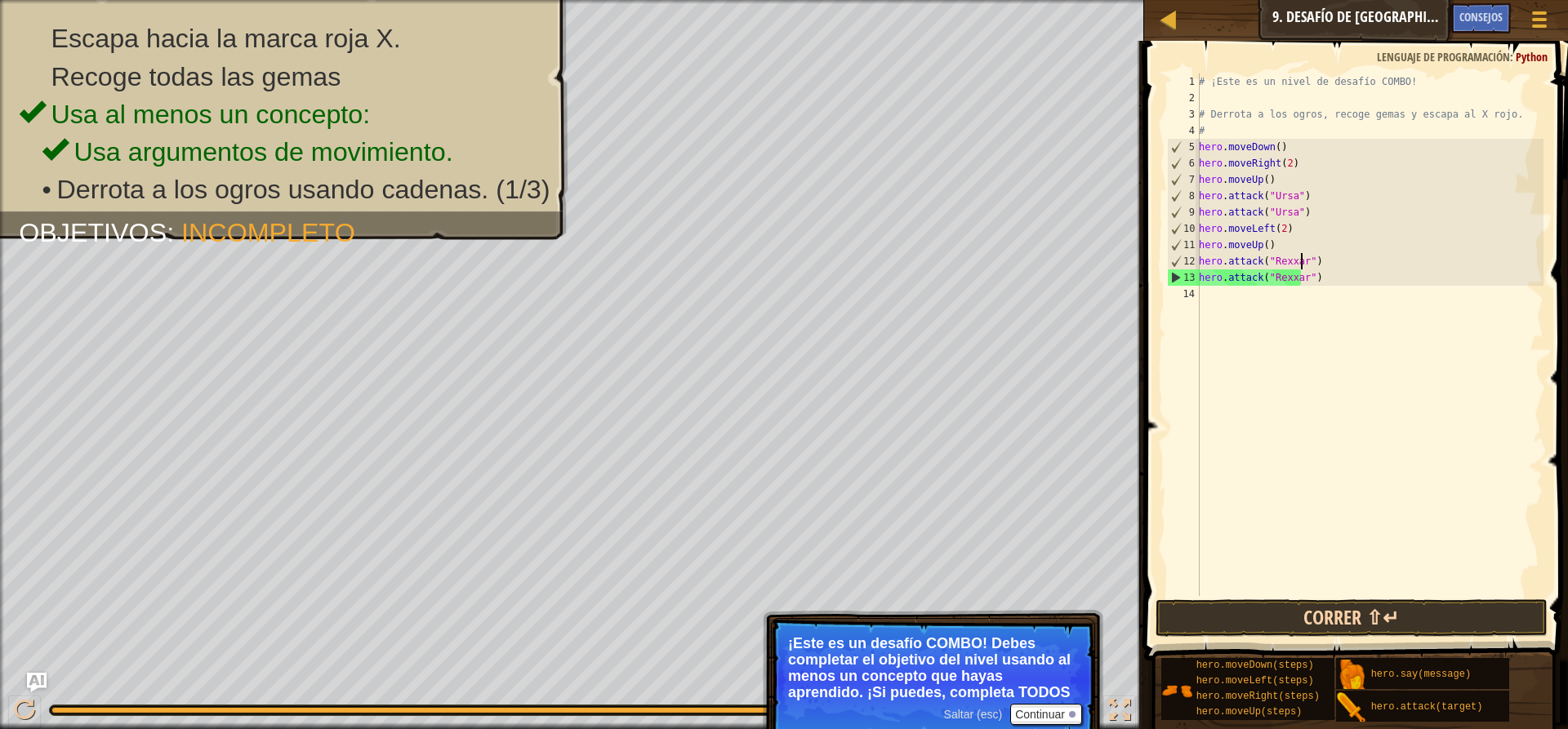
type textarea "hero.attack("Rexxar")"
click at [1388, 613] on button "Correr ⇧↵" at bounding box center [1351, 619] width 392 height 37
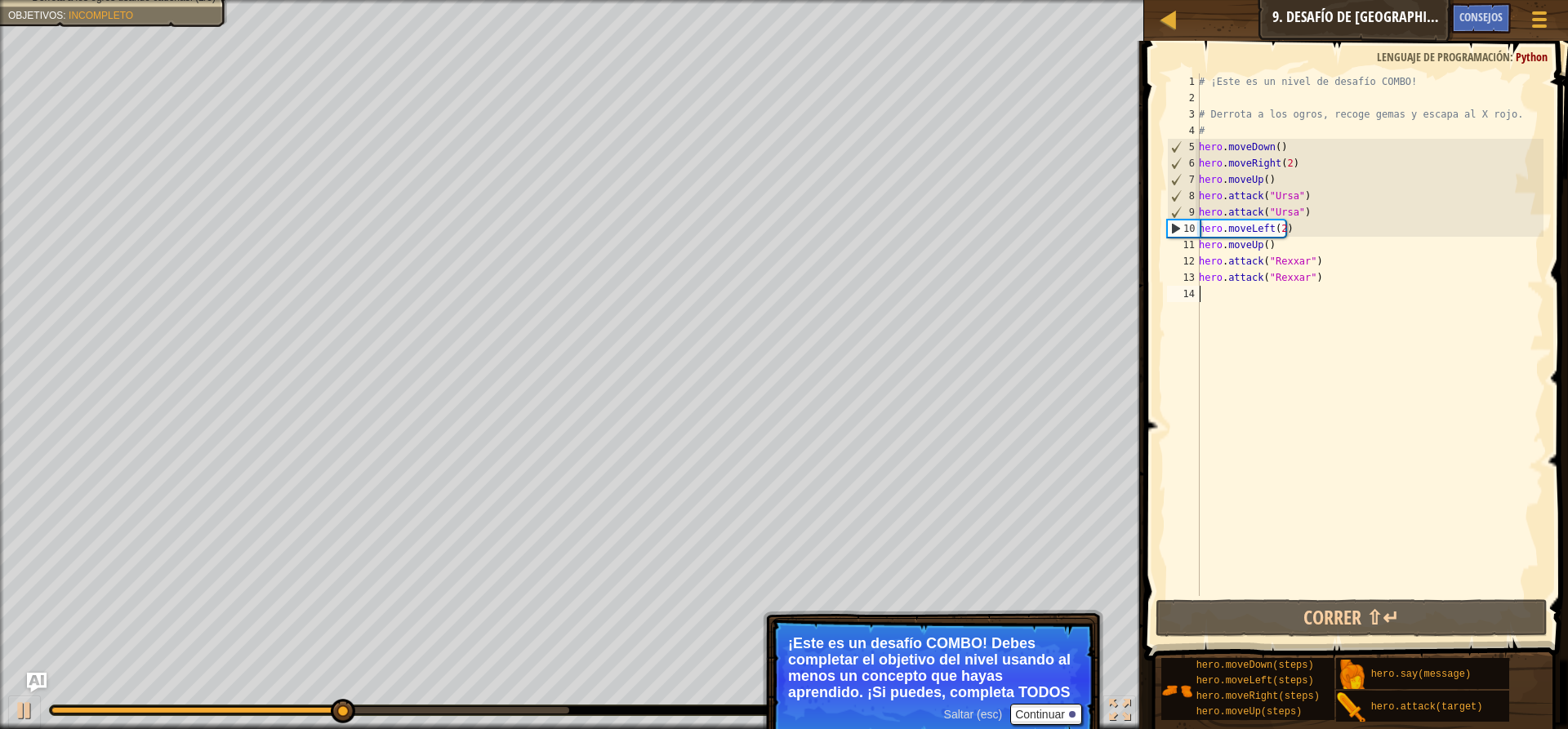
click at [1204, 298] on div "# ¡Este es un nivel de desafío COMBO! # Derrota a los ogros, recoge gemas y esc…" at bounding box center [1370, 351] width 348 height 555
type textarea "h"
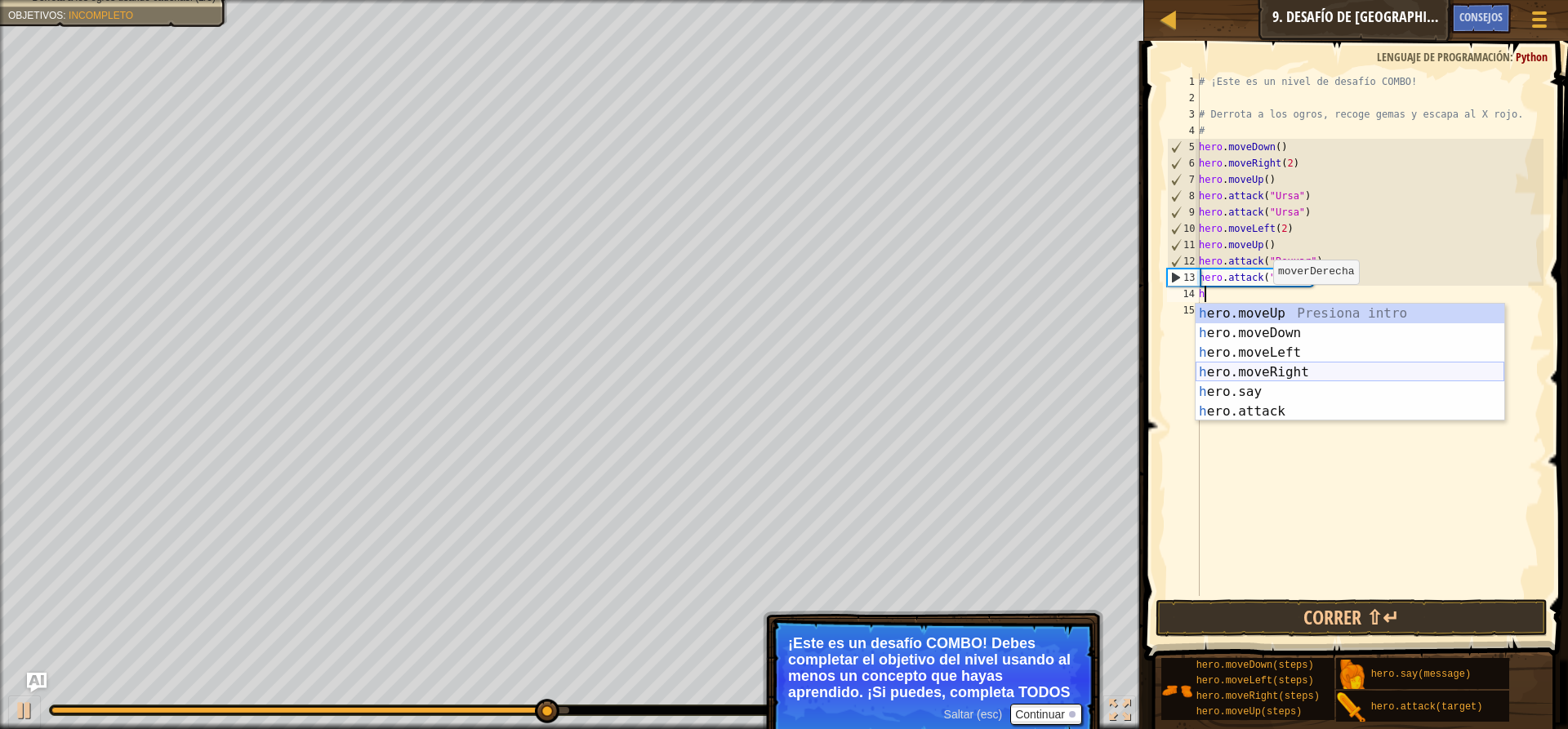
click at [1297, 367] on div "h ero.moveUp Presiona intro h ero.moveDown Presiona intro h ero.moveLeft Presio…" at bounding box center [1350, 383] width 309 height 157
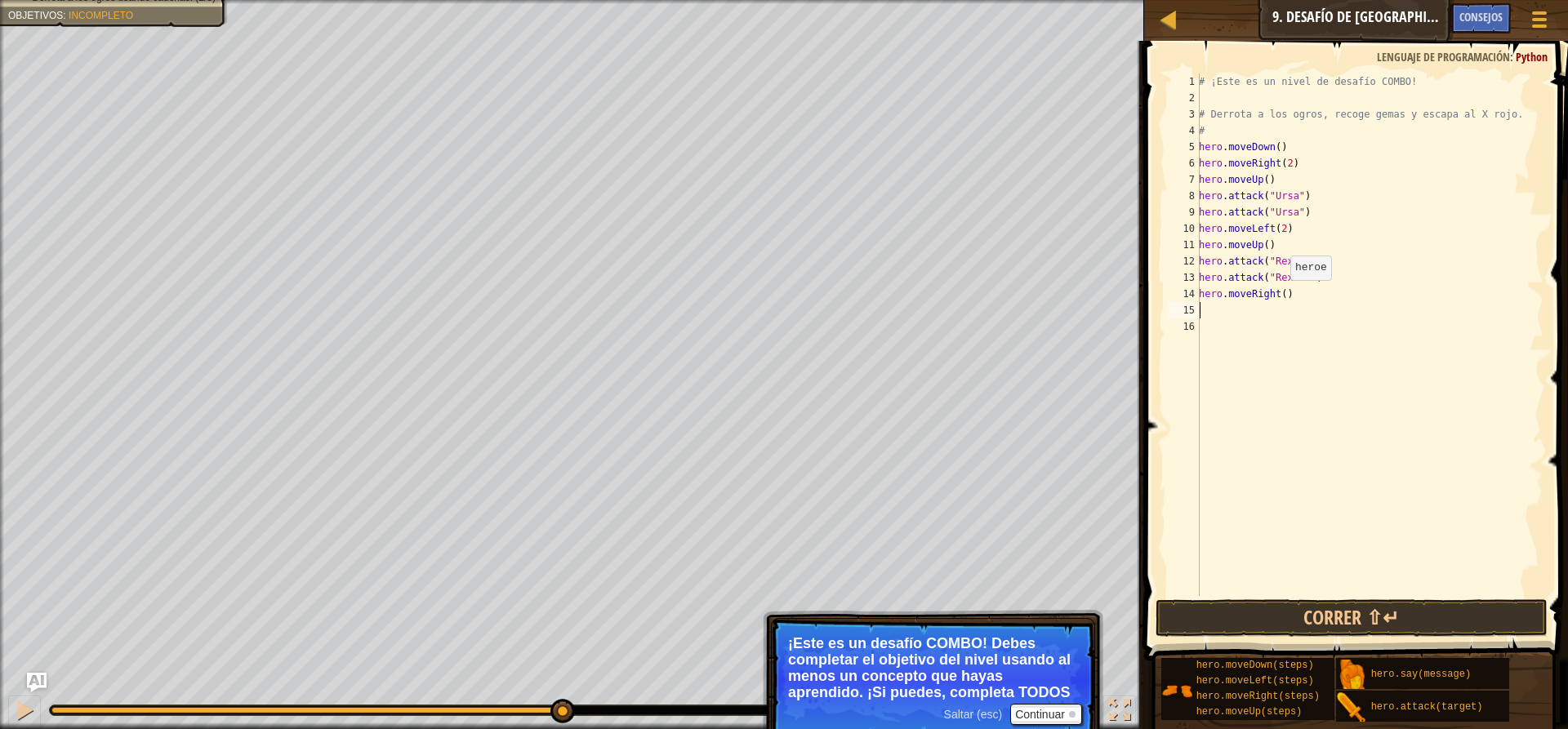
click at [1281, 297] on div "# ¡Este es un nivel de desafío COMBO! # Derrota a los ogros, recoge gemas y esc…" at bounding box center [1370, 351] width 348 height 555
type textarea "hero.moveRight(4)"
click at [1169, 611] on button "Correr ⇧↵" at bounding box center [1351, 619] width 392 height 37
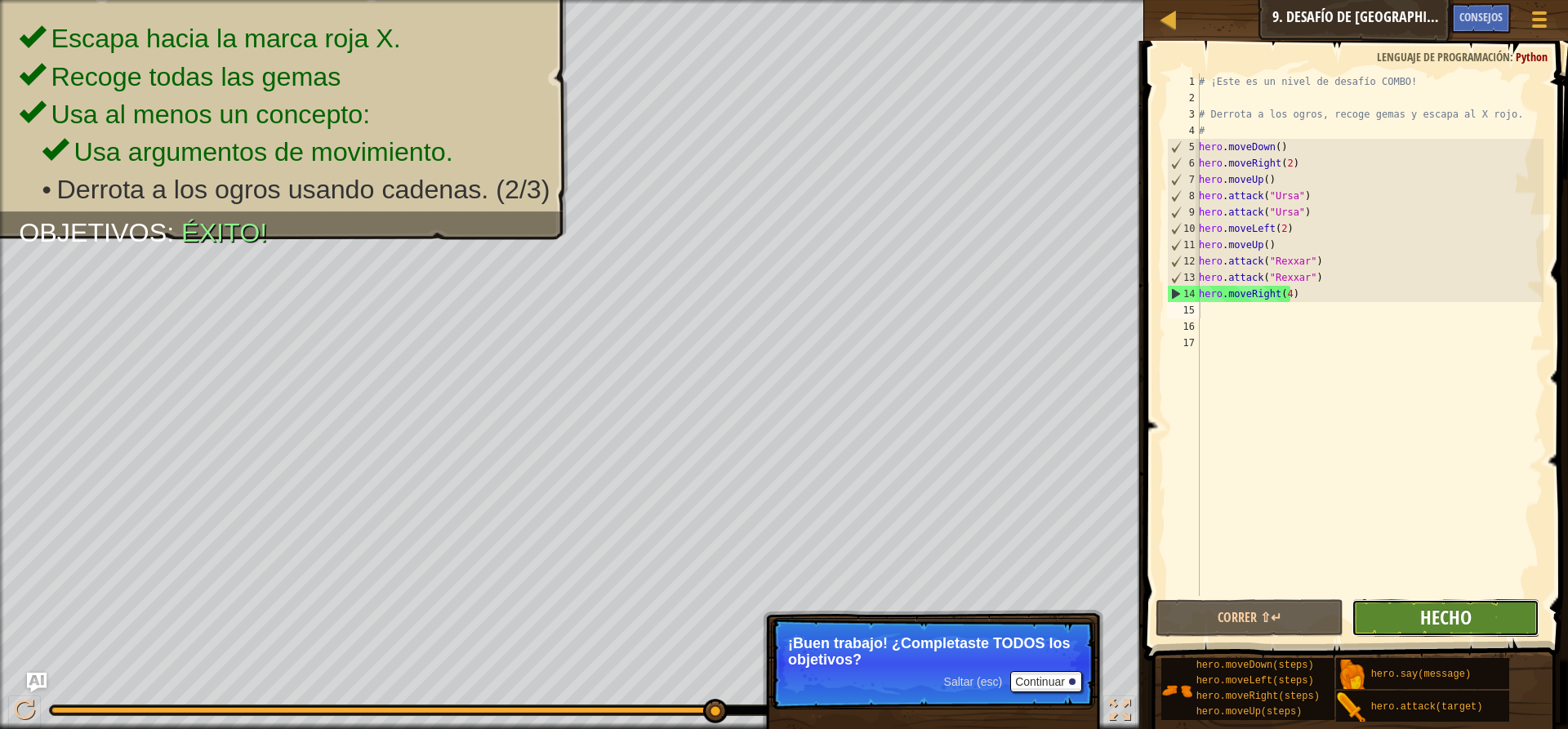
click at [1433, 613] on span "Hecho" at bounding box center [1445, 618] width 51 height 26
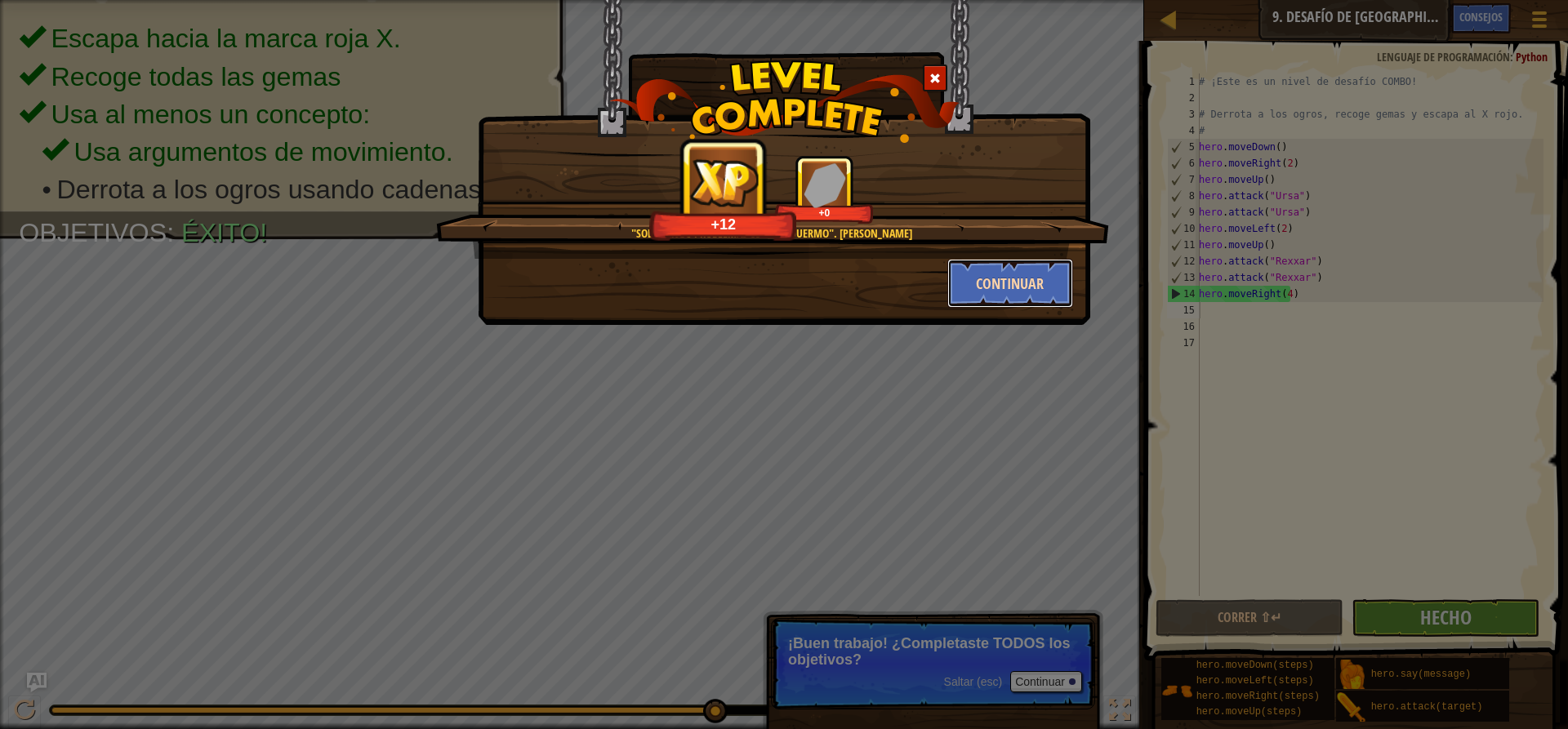
click at [993, 285] on button "Continuar" at bounding box center [1009, 284] width 126 height 49
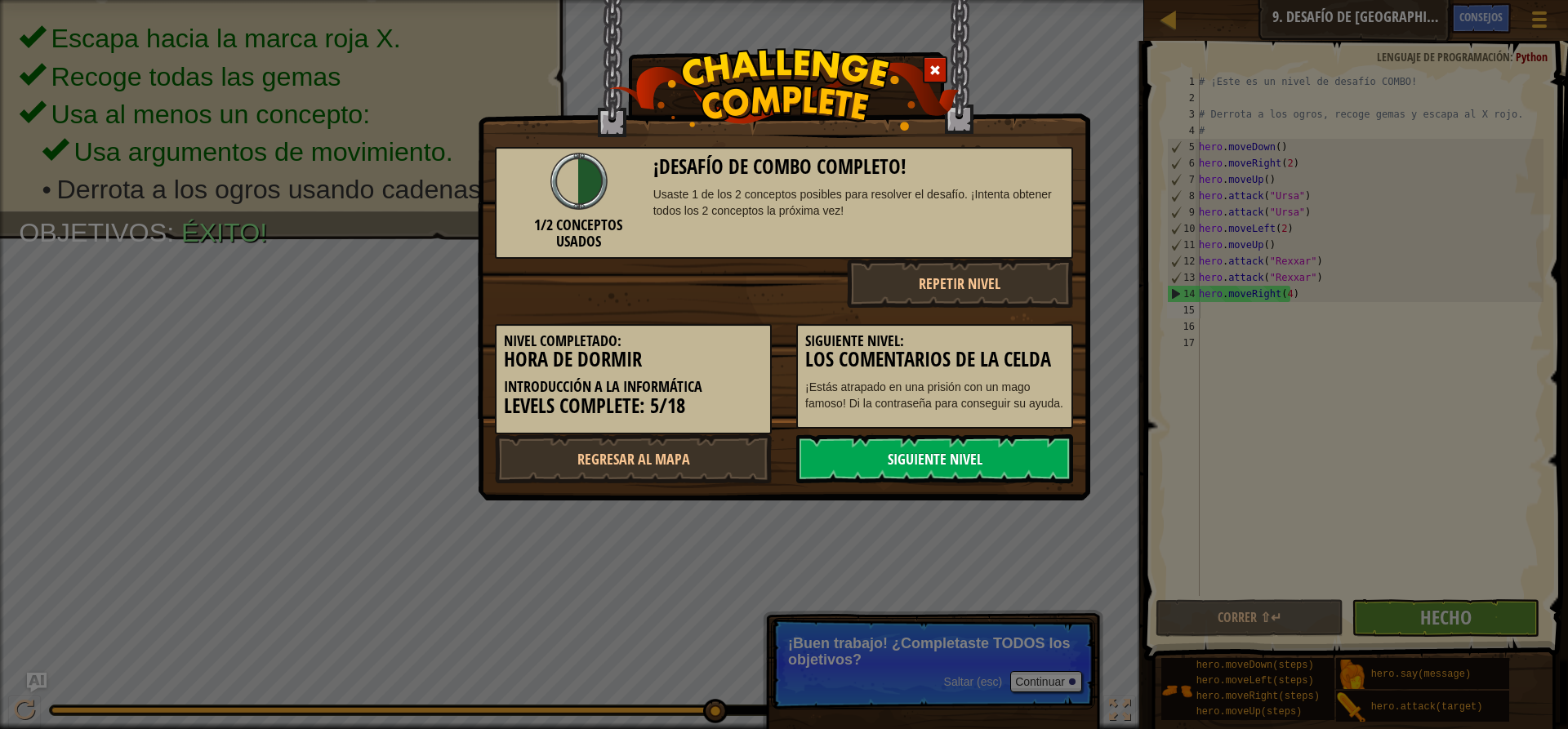
click at [991, 456] on link "Siguiente nivel" at bounding box center [935, 459] width 277 height 49
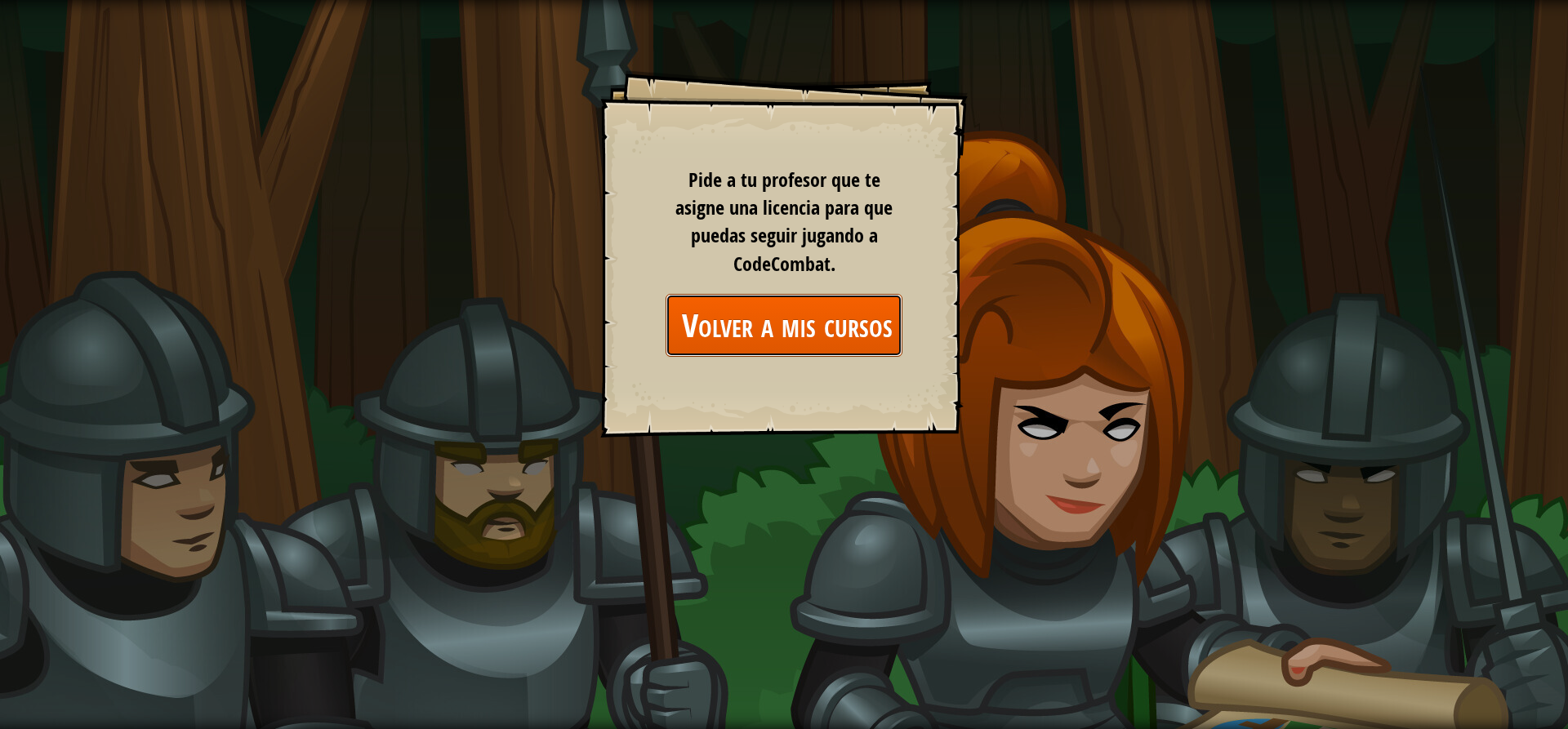
click at [774, 301] on link "Volver a mis cursos" at bounding box center [783, 325] width 237 height 63
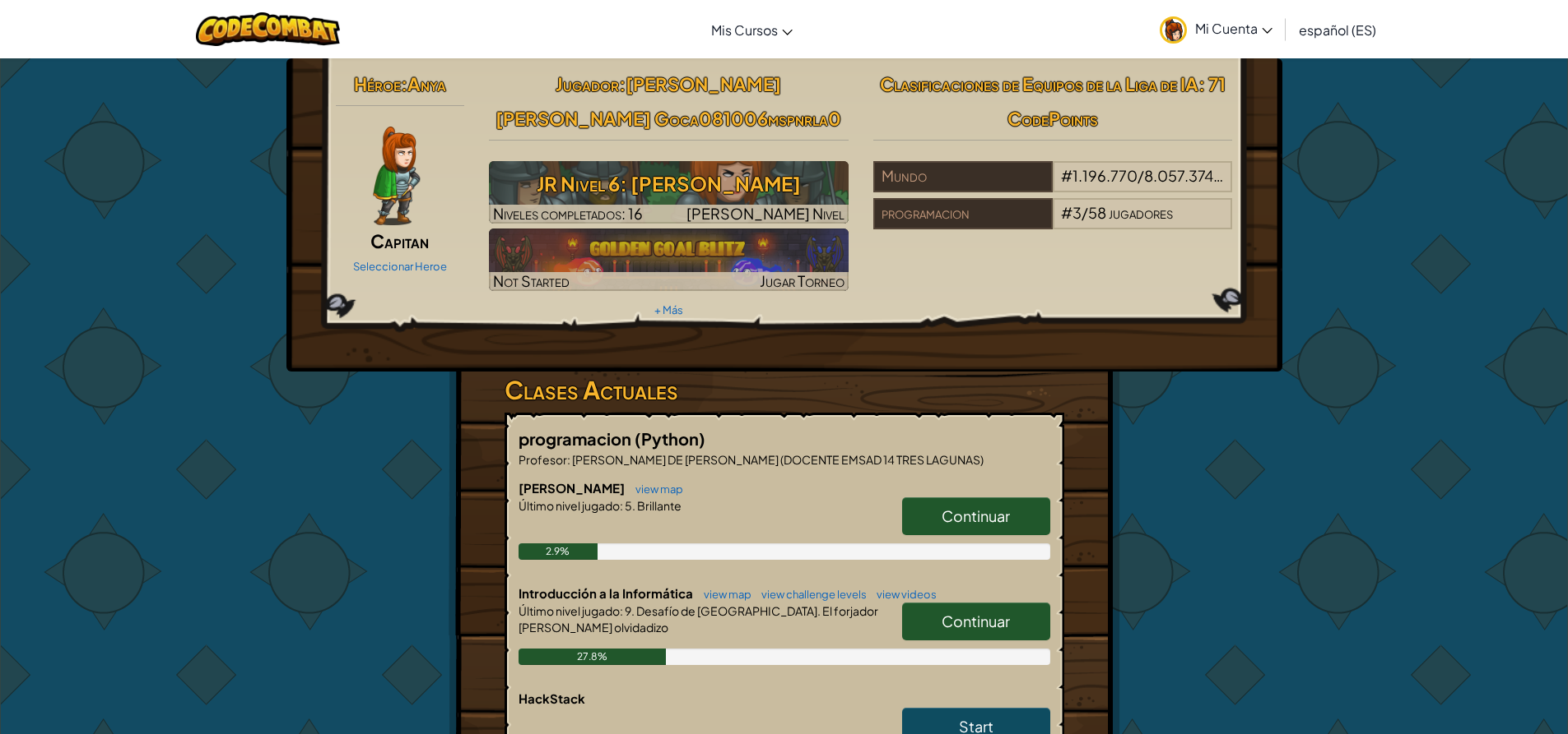
click at [966, 623] on span "Continuar" at bounding box center [975, 621] width 68 height 19
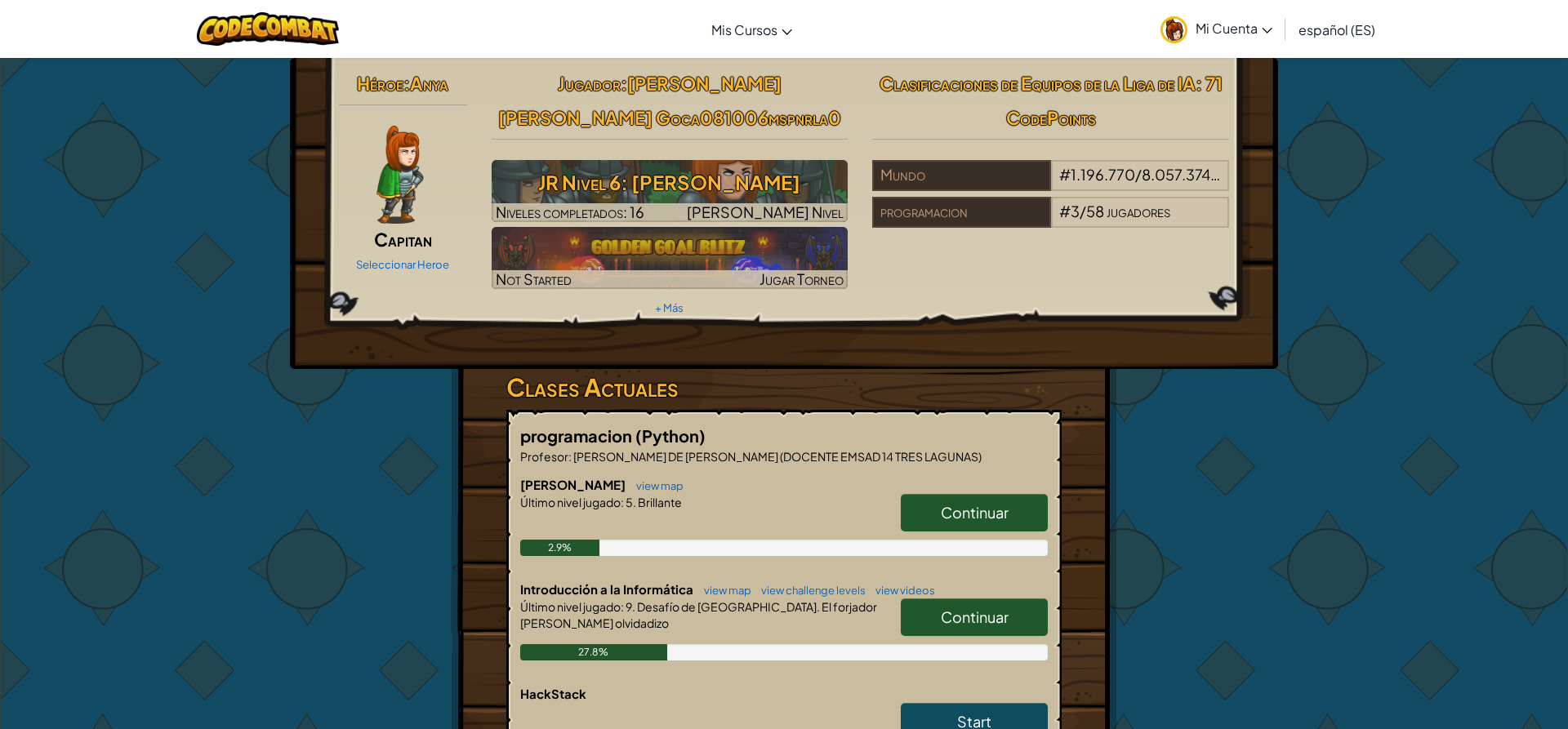
select select "es-ES"
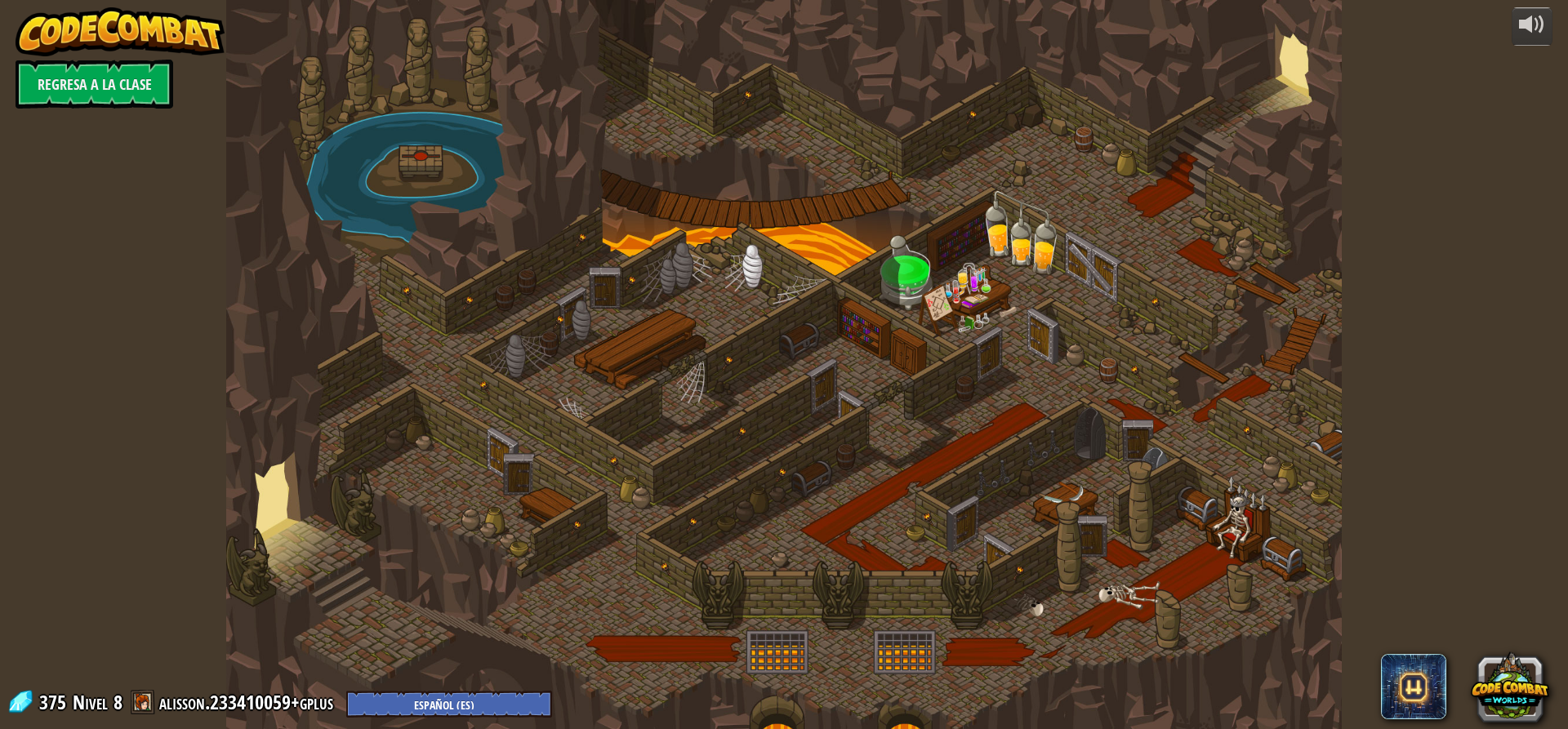
select select "es-ES"
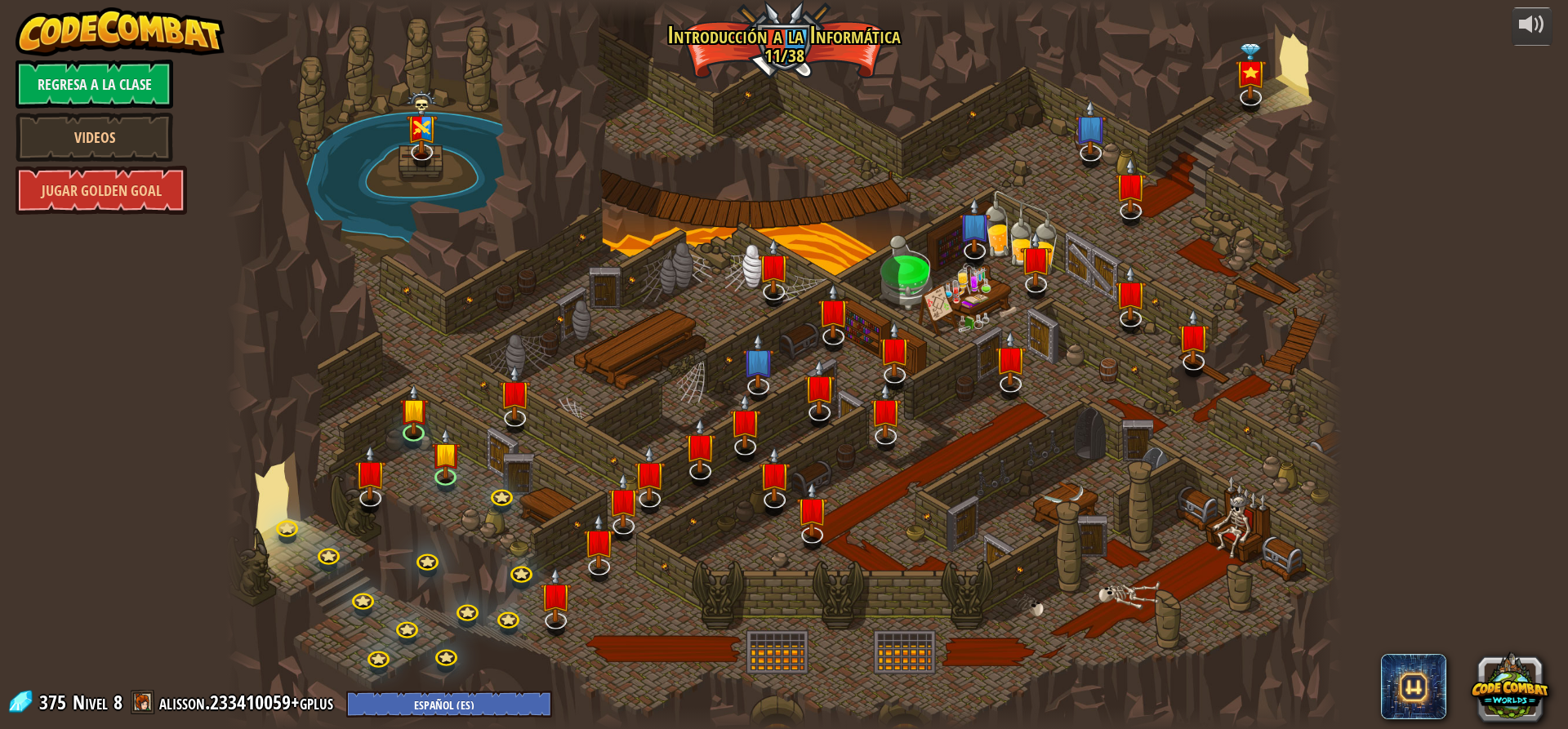
select select "es-ES"
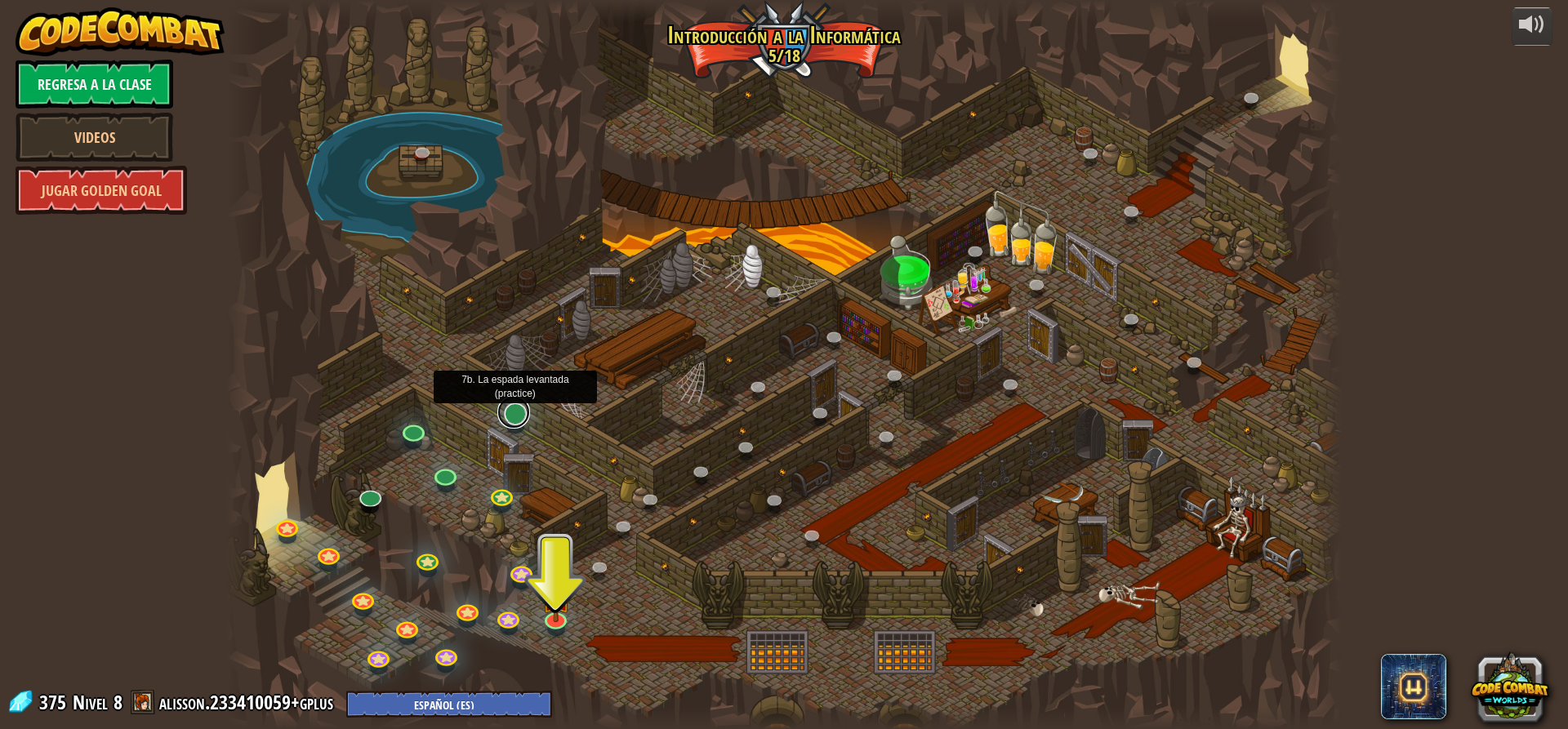
click at [516, 414] on link at bounding box center [513, 412] width 33 height 33
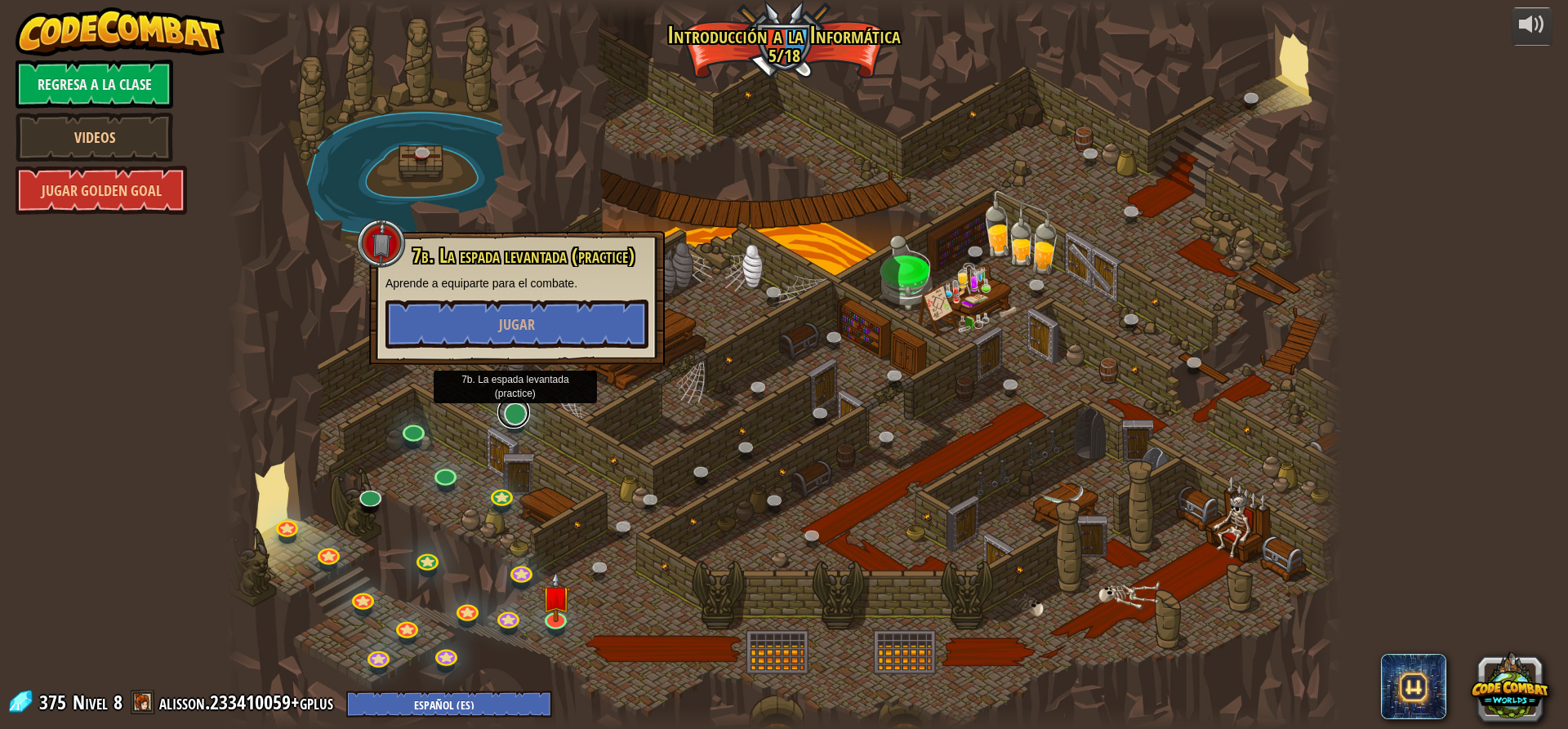
click at [516, 414] on link at bounding box center [513, 412] width 33 height 33
click at [516, 314] on span "Jugar" at bounding box center [516, 325] width 36 height 21
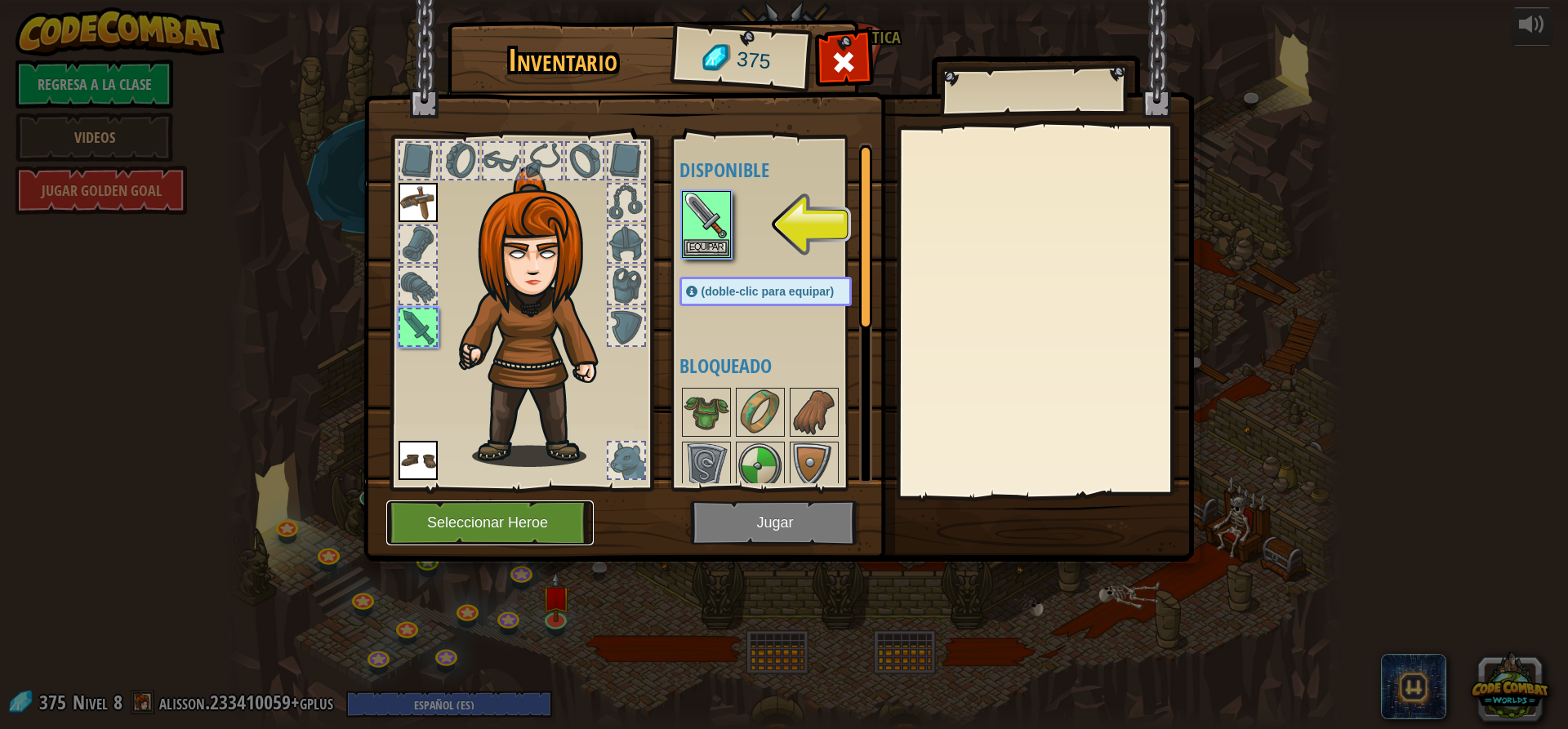
click at [491, 518] on button "Seleccionar Heroe" at bounding box center [490, 523] width 208 height 45
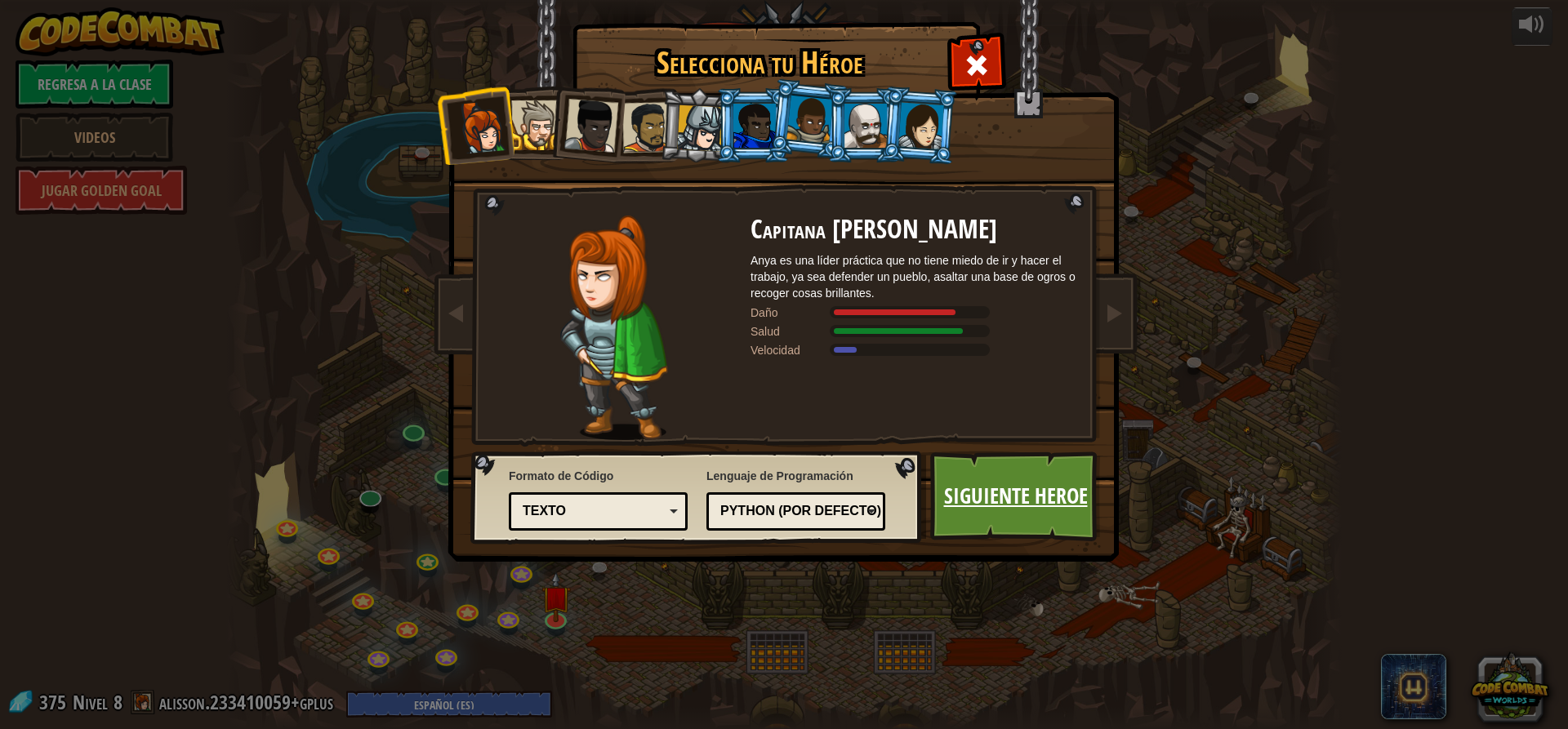
click at [988, 526] on link "Siguiente Heroe" at bounding box center [1015, 497] width 170 height 90
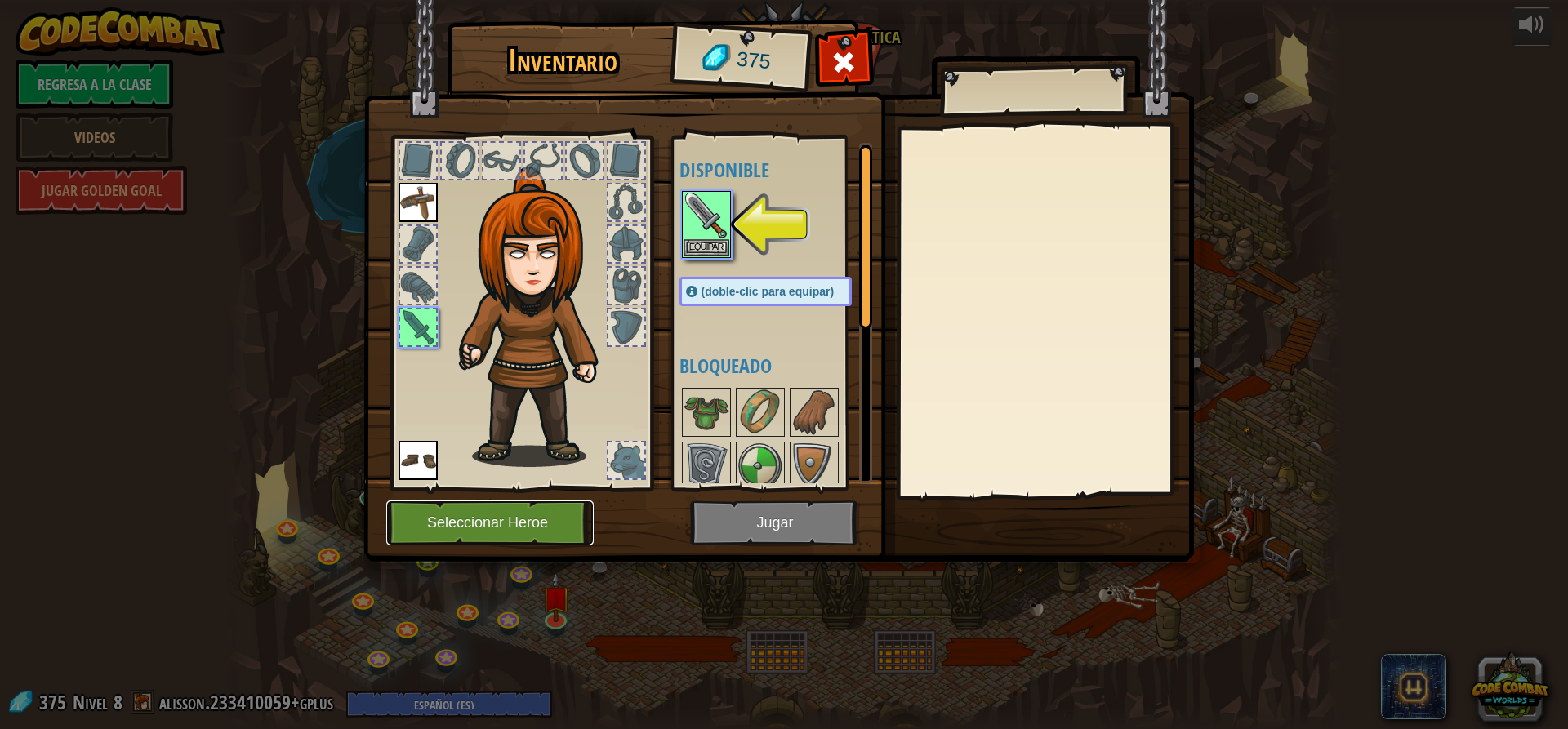
click at [551, 518] on button "Seleccionar Heroe" at bounding box center [490, 523] width 208 height 45
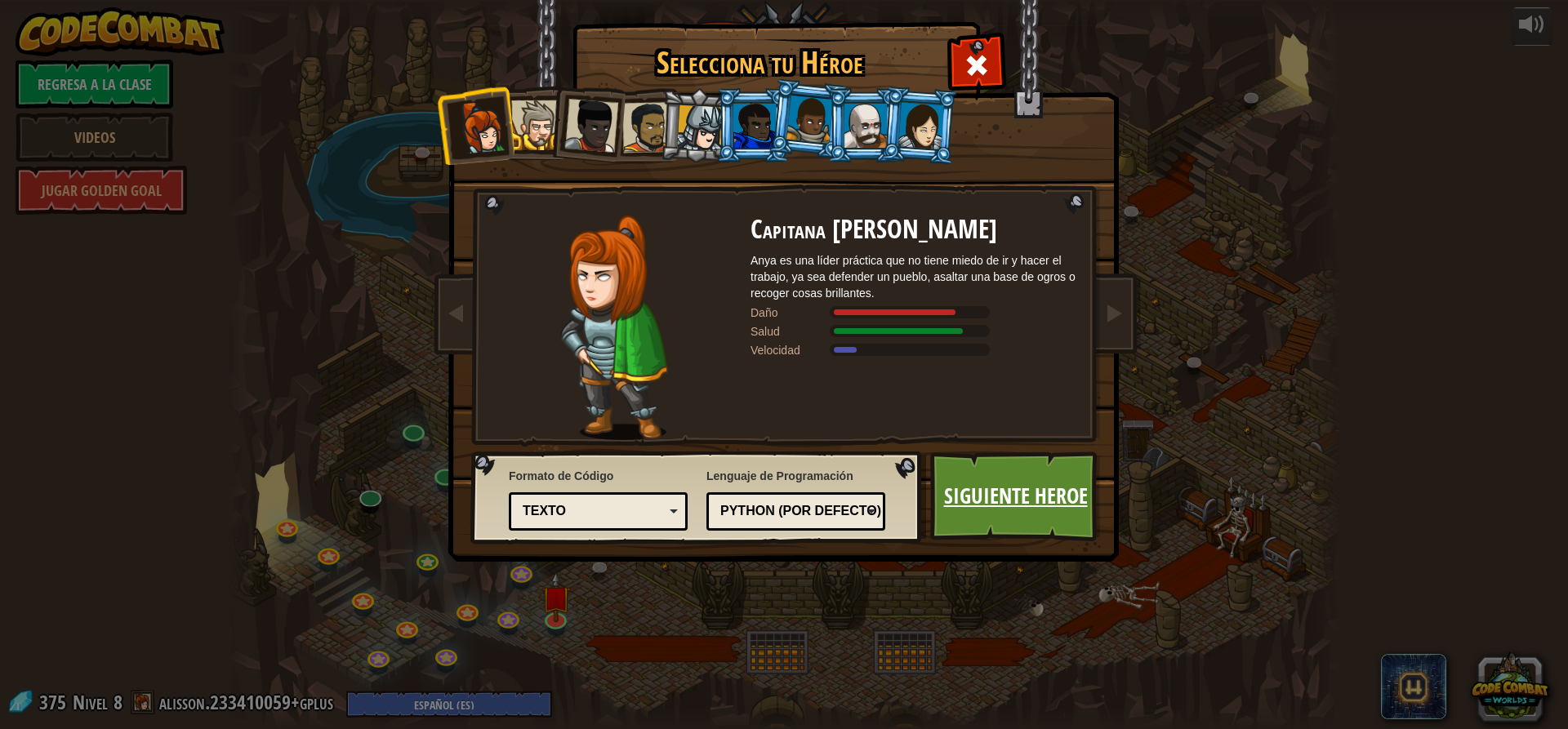
click at [1030, 497] on link "Siguiente Heroe" at bounding box center [1015, 497] width 170 height 90
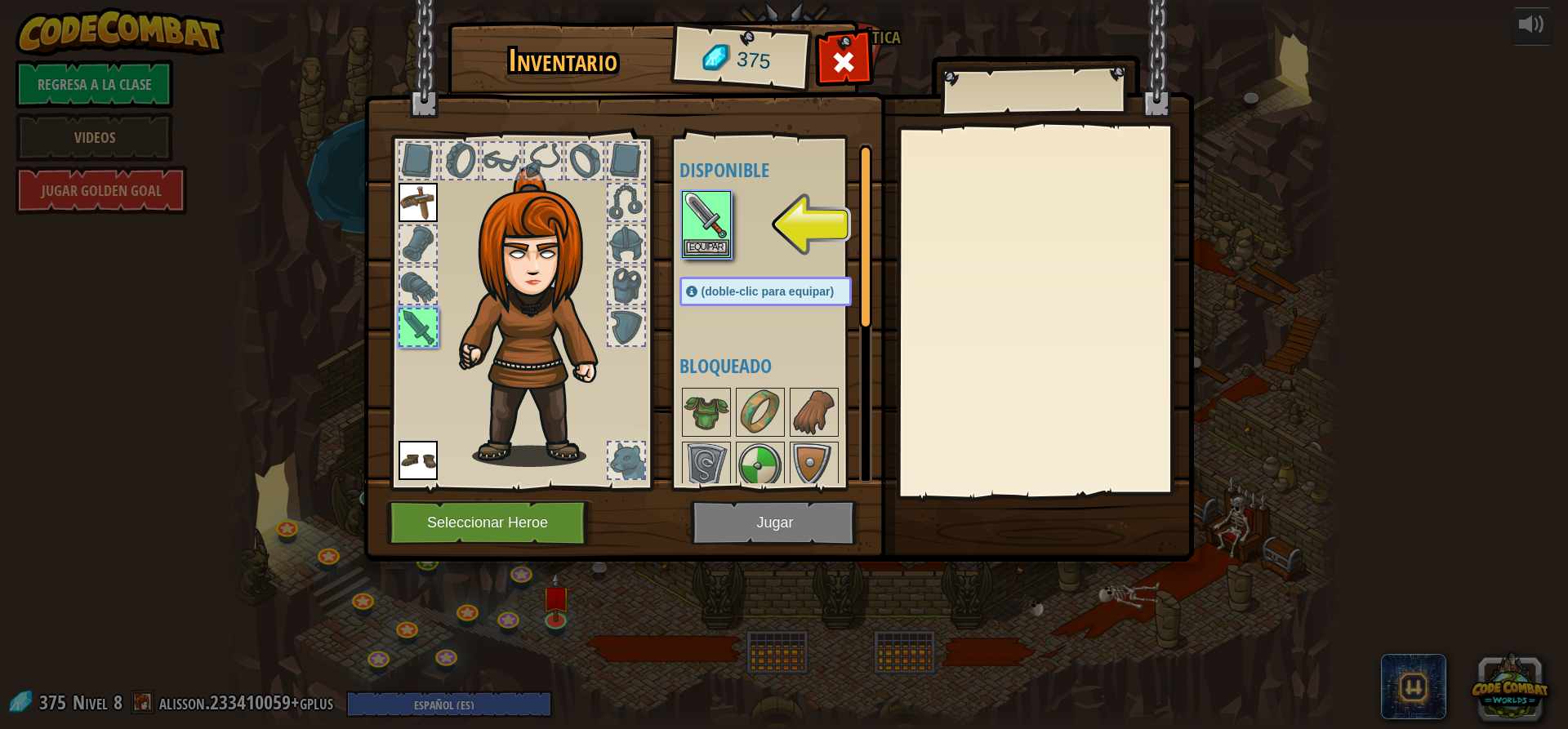
click at [806, 529] on img at bounding box center [778, 266] width 831 height 593
click at [694, 247] on button "Equipar" at bounding box center [705, 247] width 46 height 17
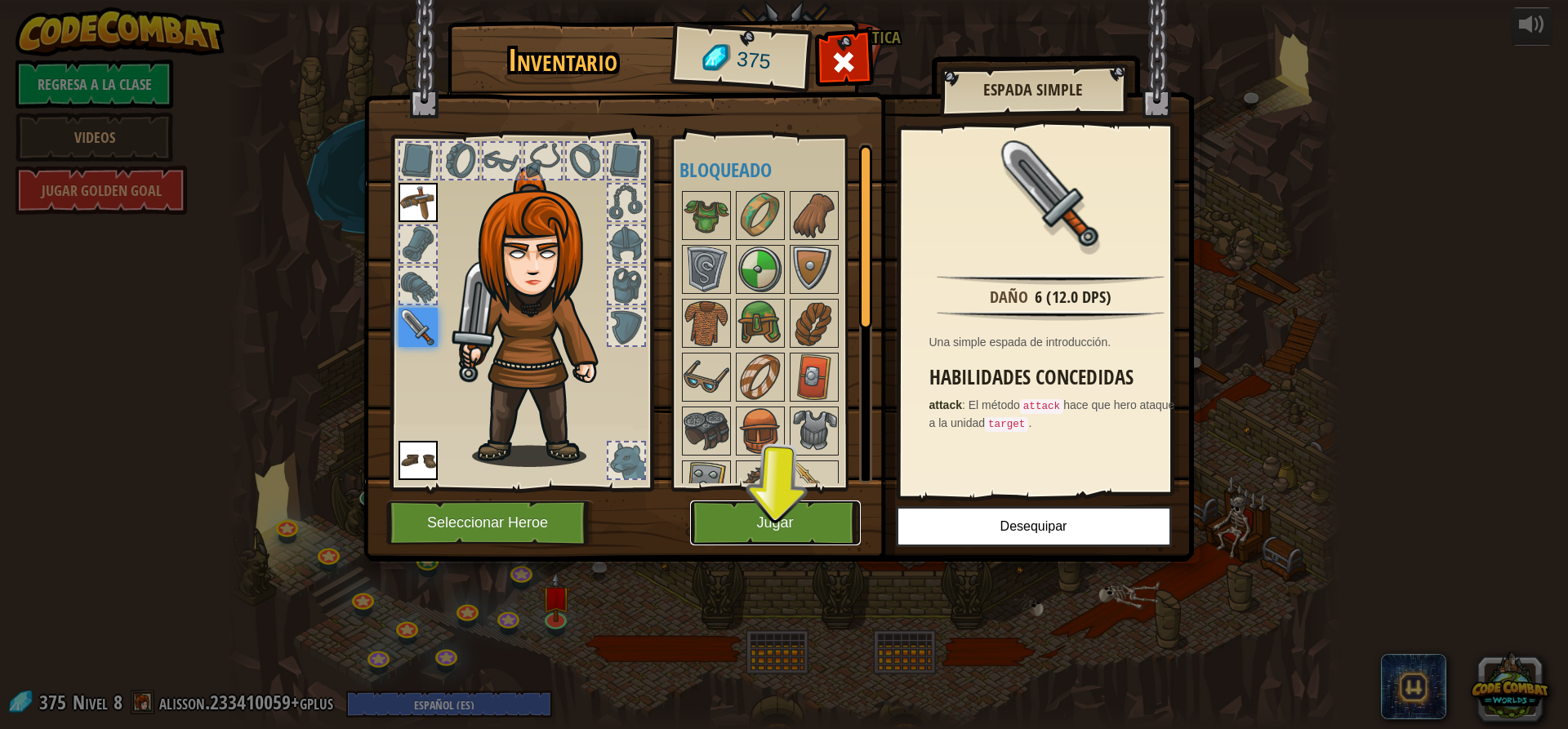
click at [806, 510] on button "Jugar" at bounding box center [775, 523] width 170 height 45
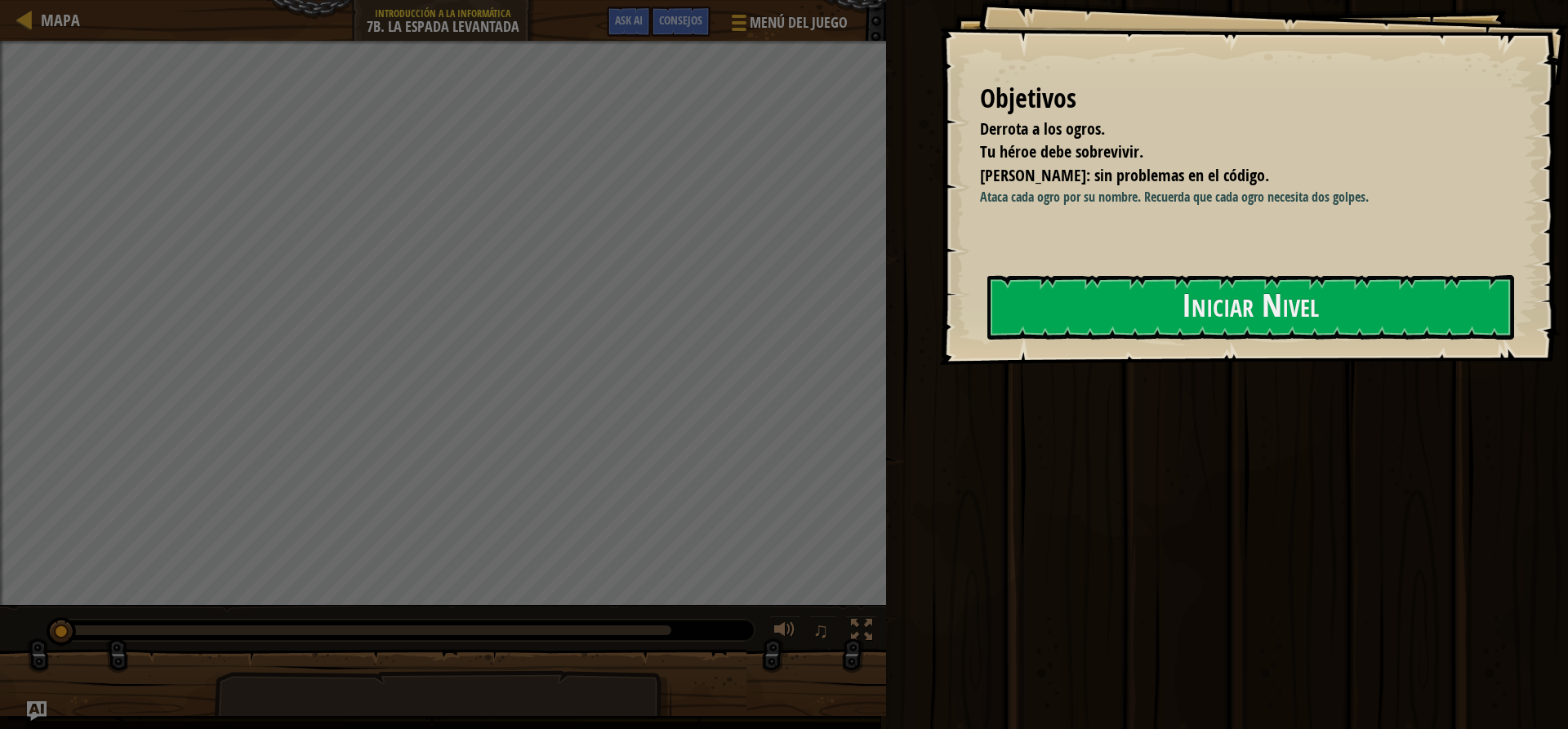
click at [1306, 267] on div "Objetivos [PERSON_NAME] a los ogros. Tu héroe debe sobrevivir. [PERSON_NAME]: s…" at bounding box center [1254, 182] width 629 height 365
click at [1290, 310] on button "Iniciar Nivel" at bounding box center [1250, 307] width 527 height 65
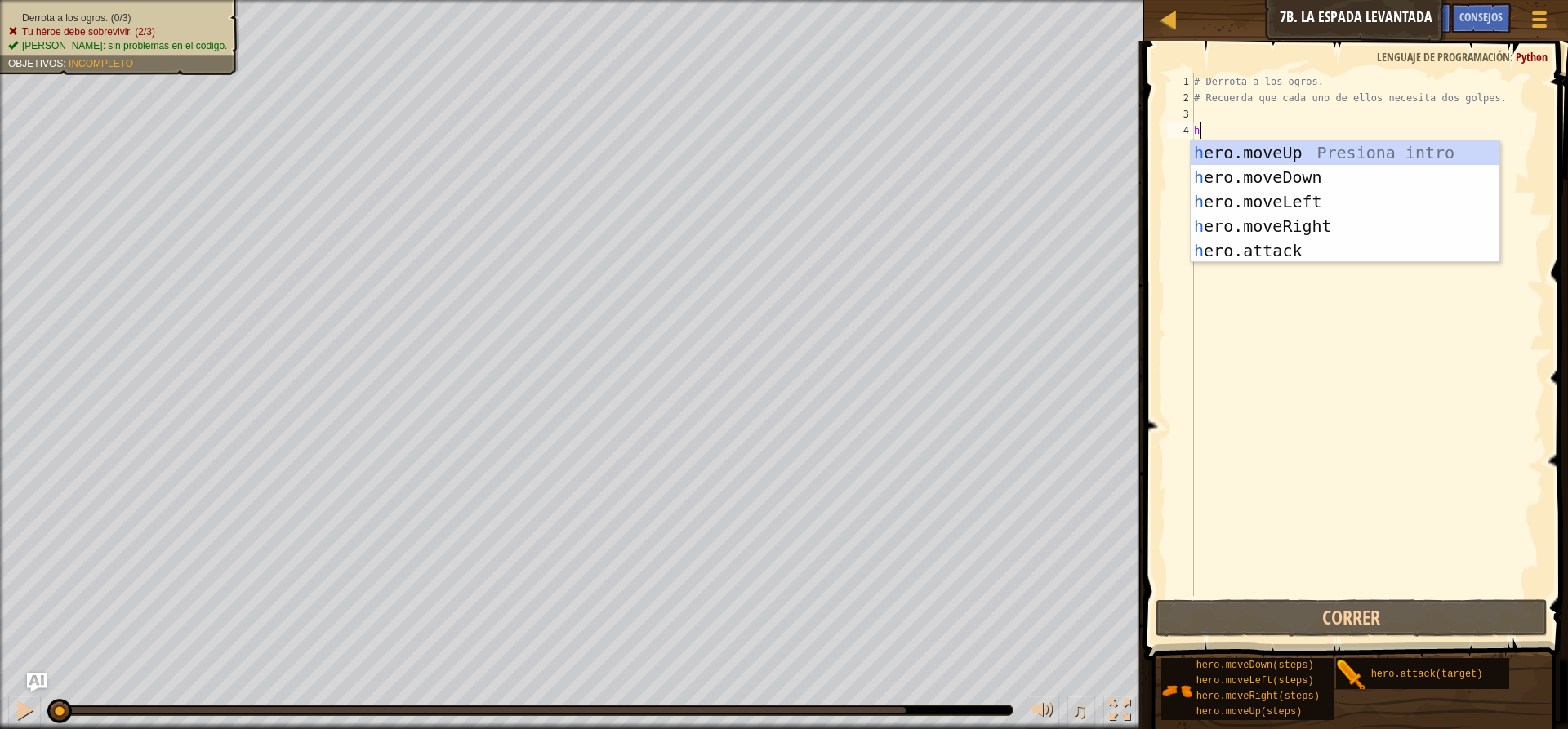
scroll to position [7, 0]
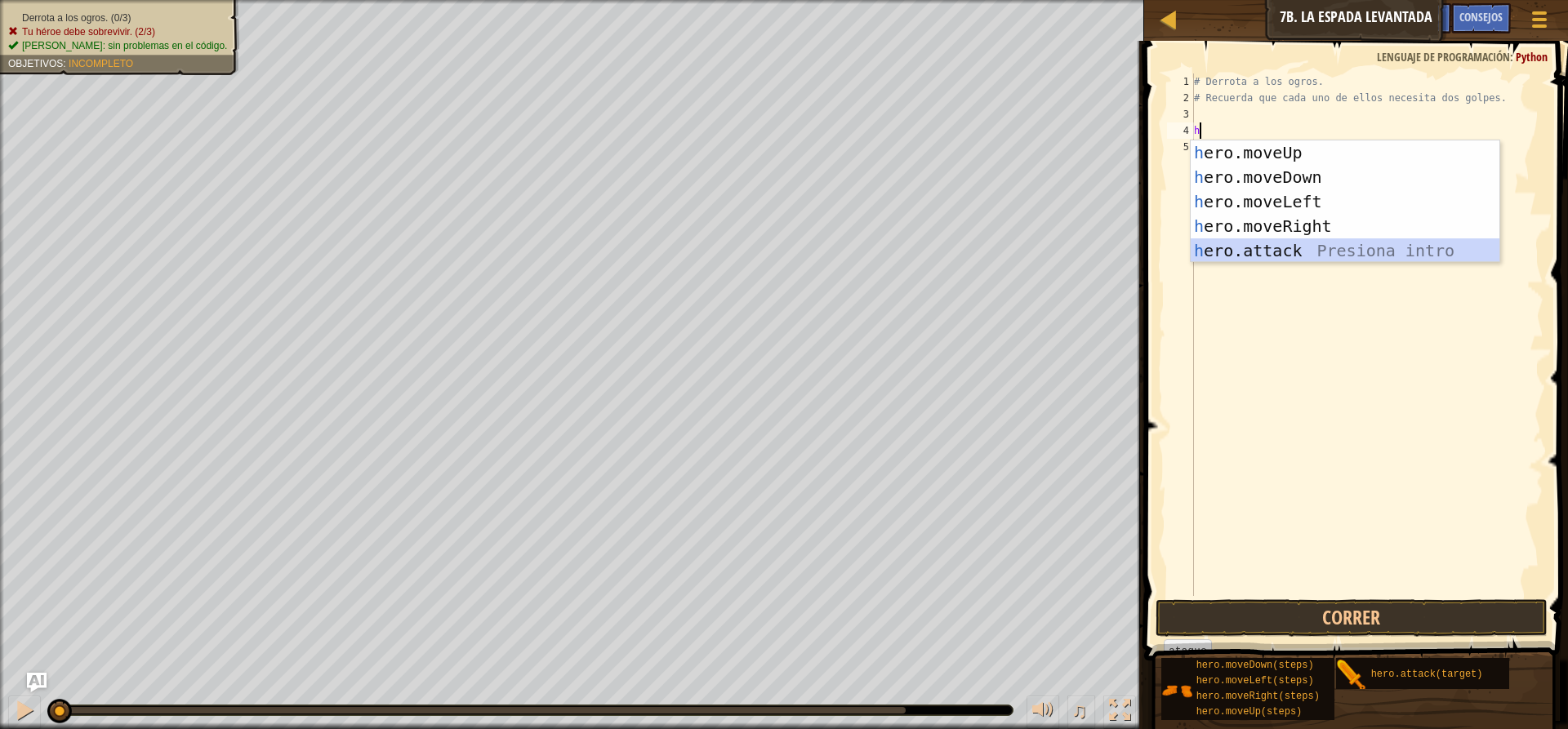
click at [1319, 253] on div "h ero.moveUp Presiona intro h ero.moveDown Presiona intro h ero.moveLeft Presio…" at bounding box center [1344, 226] width 309 height 171
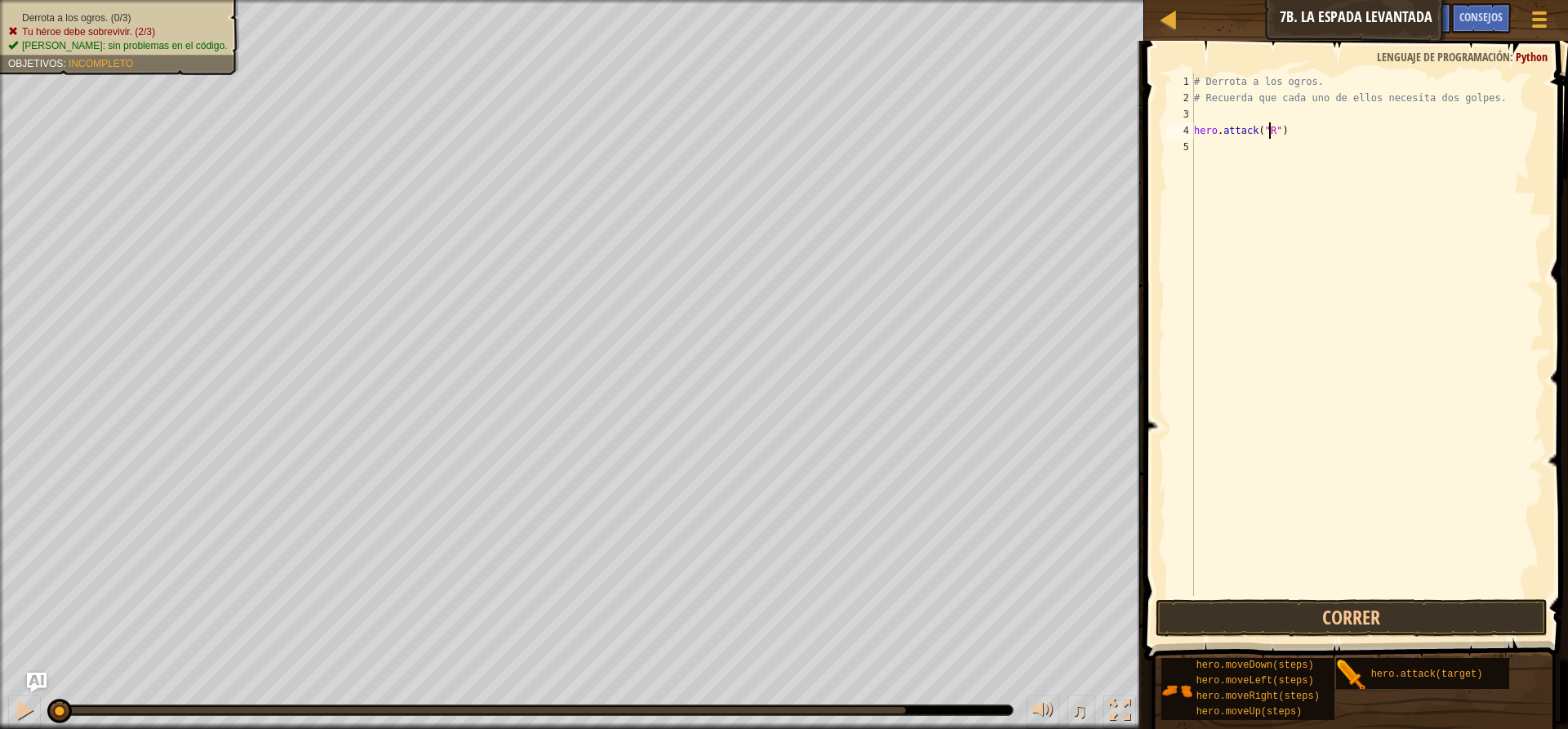
scroll to position [7, 7]
type textarea "hero.attack("Rig")"
drag, startPoint x: 1293, startPoint y: 127, endPoint x: 1189, endPoint y: 127, distance: 104.0
click at [1189, 127] on div "hero.attack("Rig") 1 2 3 4 5 # Derrota a los ogros. # Recuerda que cada uno de …" at bounding box center [1354, 335] width 380 height 523
click at [1207, 151] on div "# Derrota a los ogros. # Recuerda que cada uno de ellos necesita dos golpes. he…" at bounding box center [1366, 351] width 353 height 555
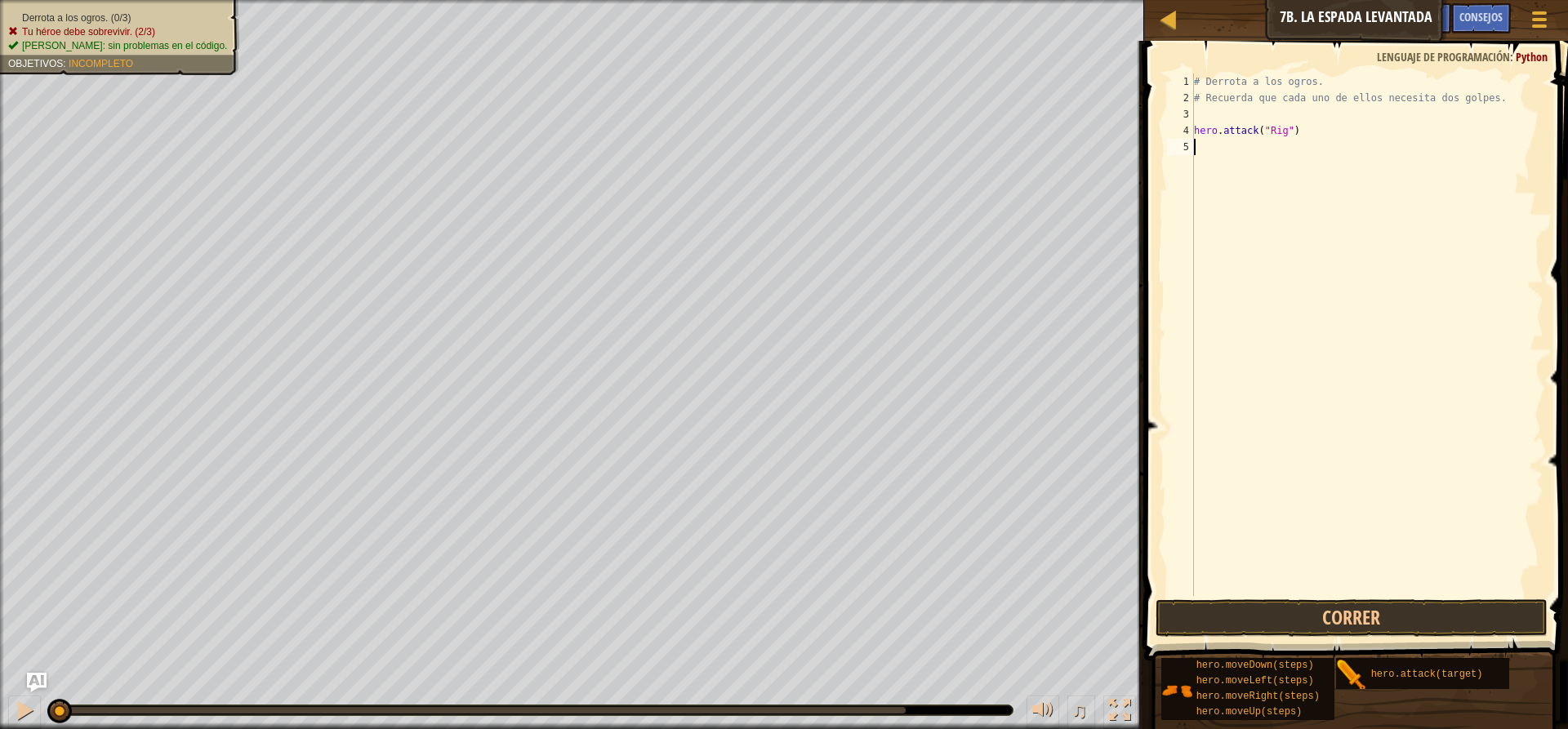
scroll to position [7, 0]
type textarea "hero.attack("Rig")"
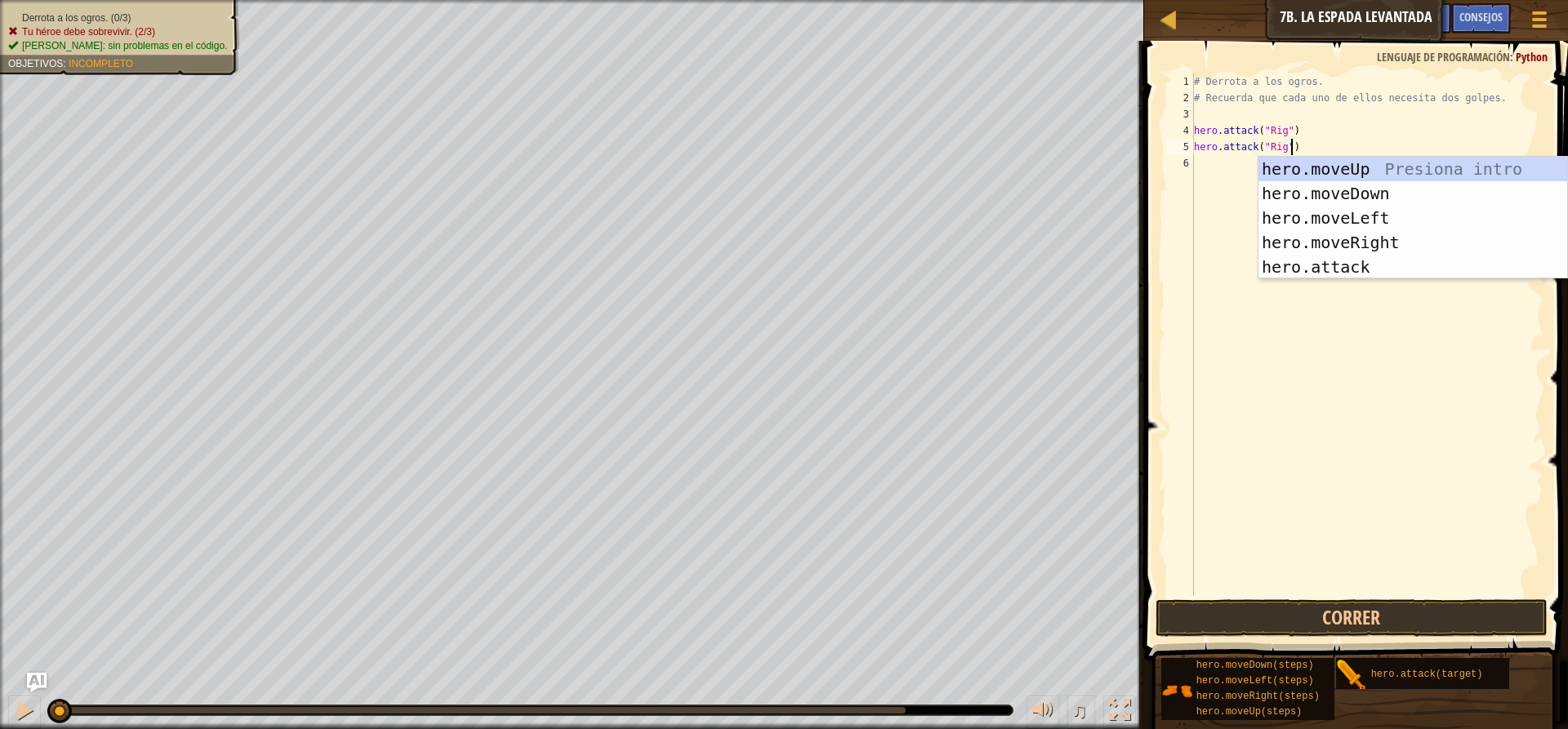
click at [1194, 169] on div "# Derrota a los ogros. # Recuerda que cada uno de ellos necesita dos golpes. he…" at bounding box center [1366, 351] width 353 height 555
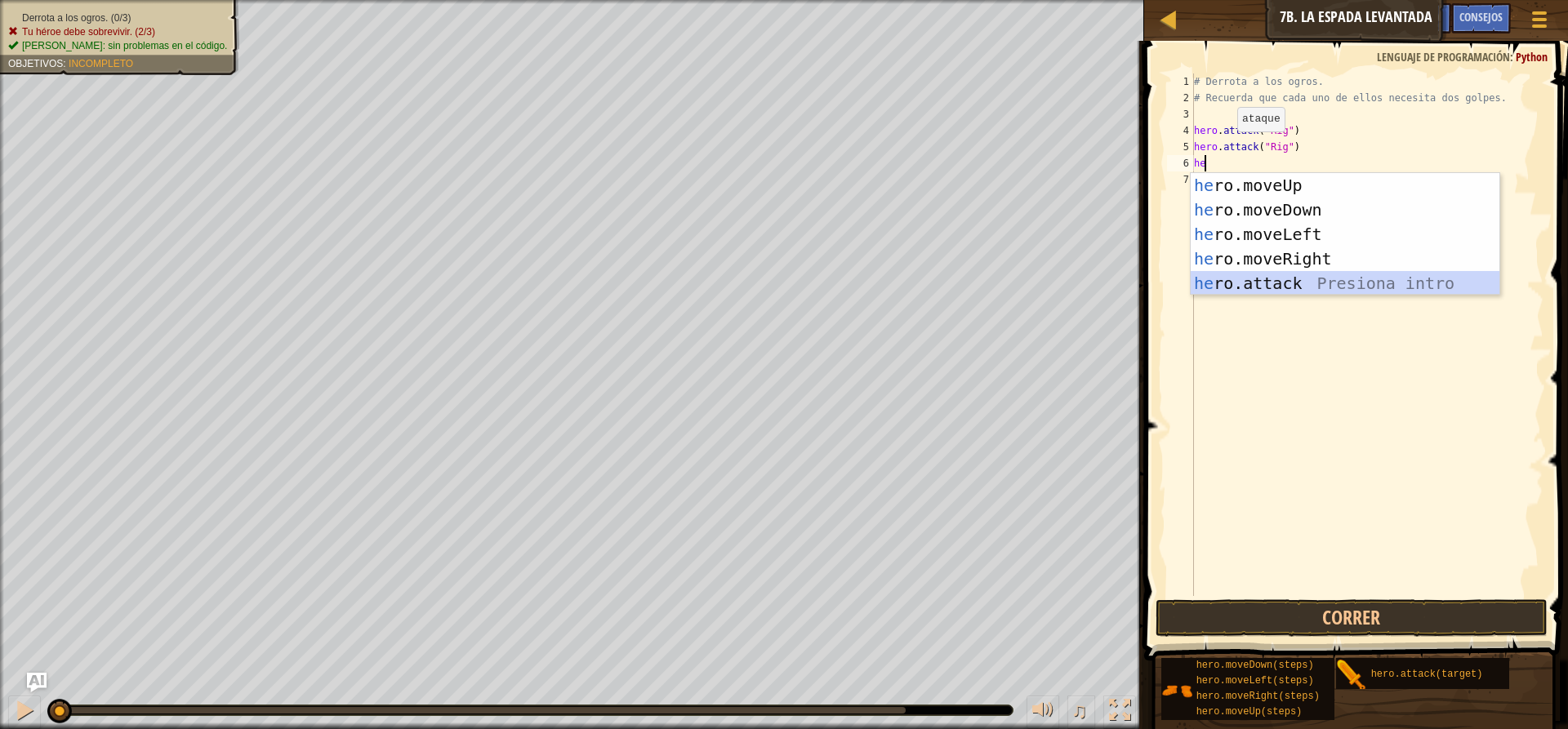
click at [1312, 289] on div "he ro.moveUp Presiona intro he ro.moveDown Presiona intro he ro.moveLeft Presio…" at bounding box center [1344, 258] width 309 height 171
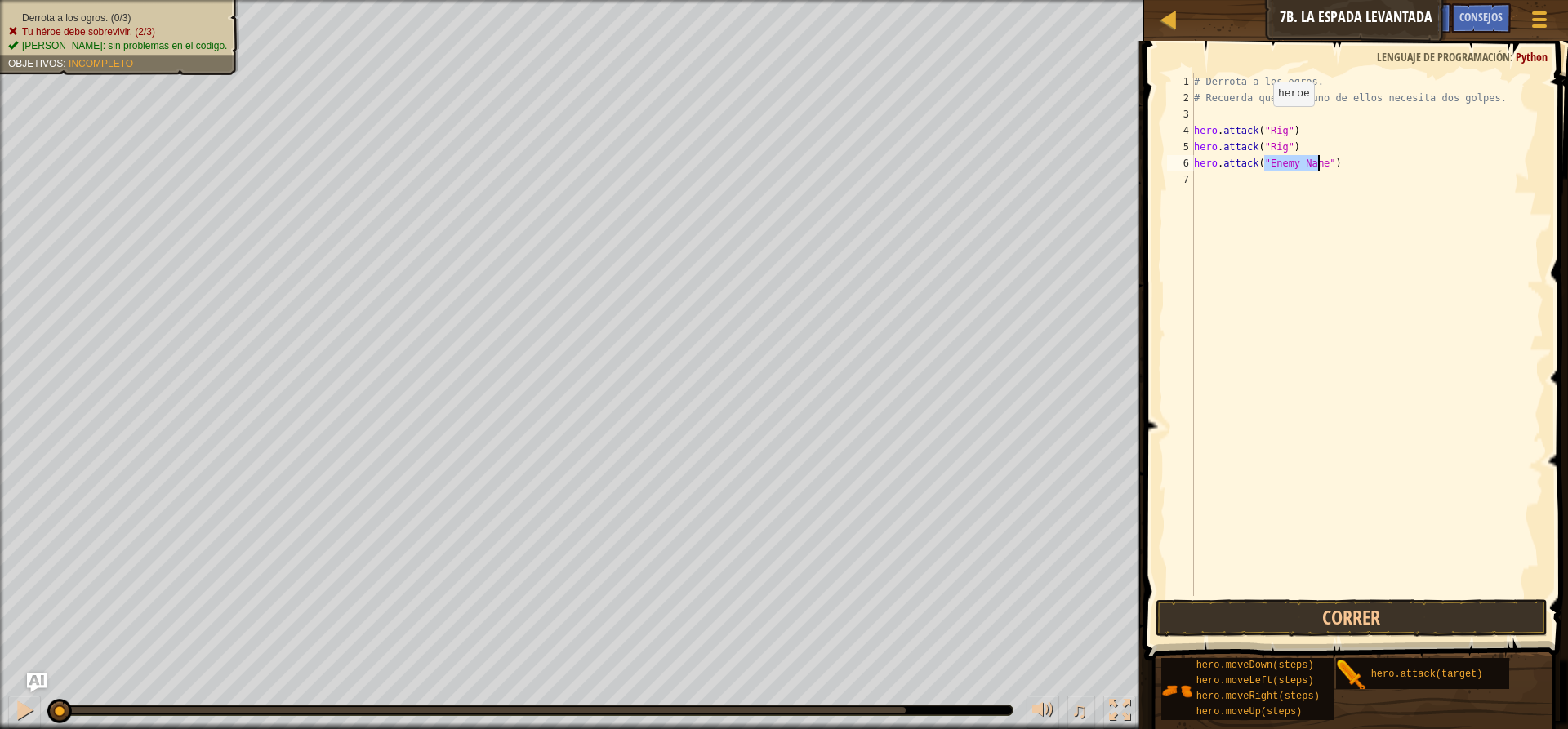
scroll to position [7, 6]
type textarea "hero.attack("Gurt")"
drag, startPoint x: 1299, startPoint y: 165, endPoint x: 1188, endPoint y: 168, distance: 111.0
click at [1188, 168] on div "hero.attack("Gurt") 1 2 3 4 5 6 7 # Derrota a los ogros. # Recuerda que cada un…" at bounding box center [1354, 335] width 380 height 523
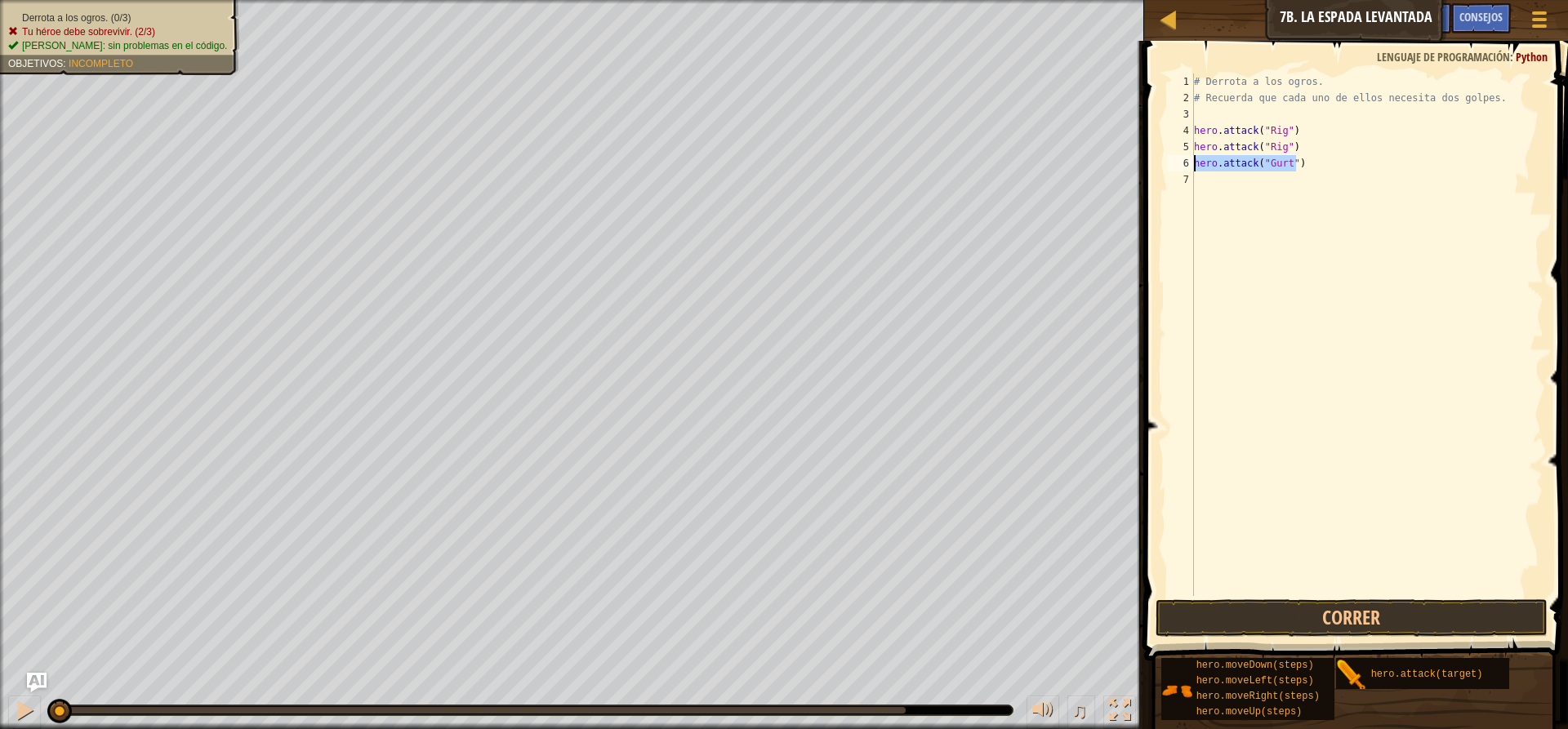
click at [1205, 188] on div "# Derrota a los ogros. # Recuerda que cada uno de ellos necesita dos golpes. he…" at bounding box center [1366, 351] width 353 height 555
type textarea "v"
type textarea "hero.attack("Gurt")"
click at [1228, 194] on div "# Derrota a los ogros. # Recuerda que cada uno de ellos necesita dos golpes. he…" at bounding box center [1366, 351] width 353 height 555
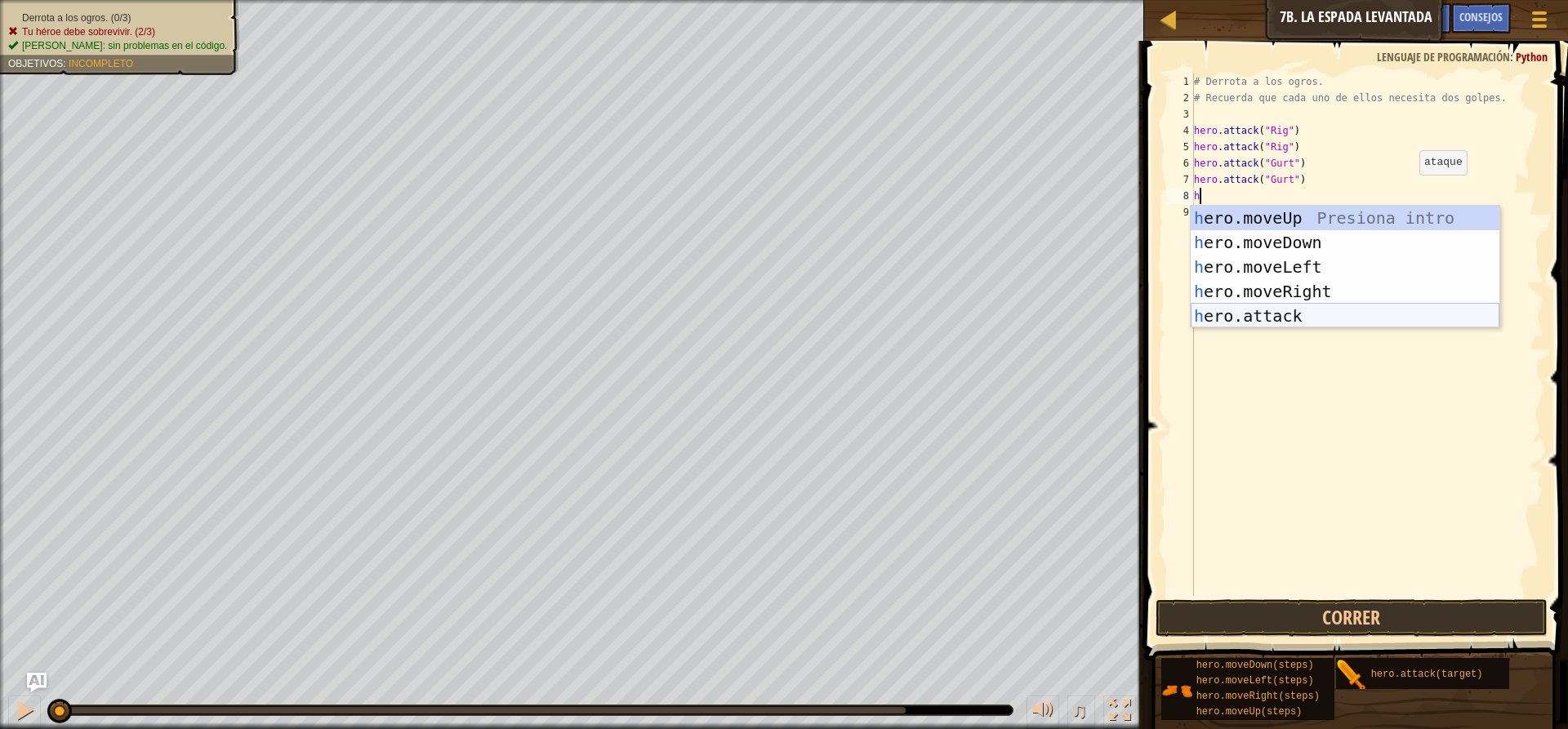
click at [1311, 312] on div "h ero.moveUp Presiona intro h ero.moveDown Presiona intro h ero.moveLeft Presio…" at bounding box center [1344, 291] width 309 height 171
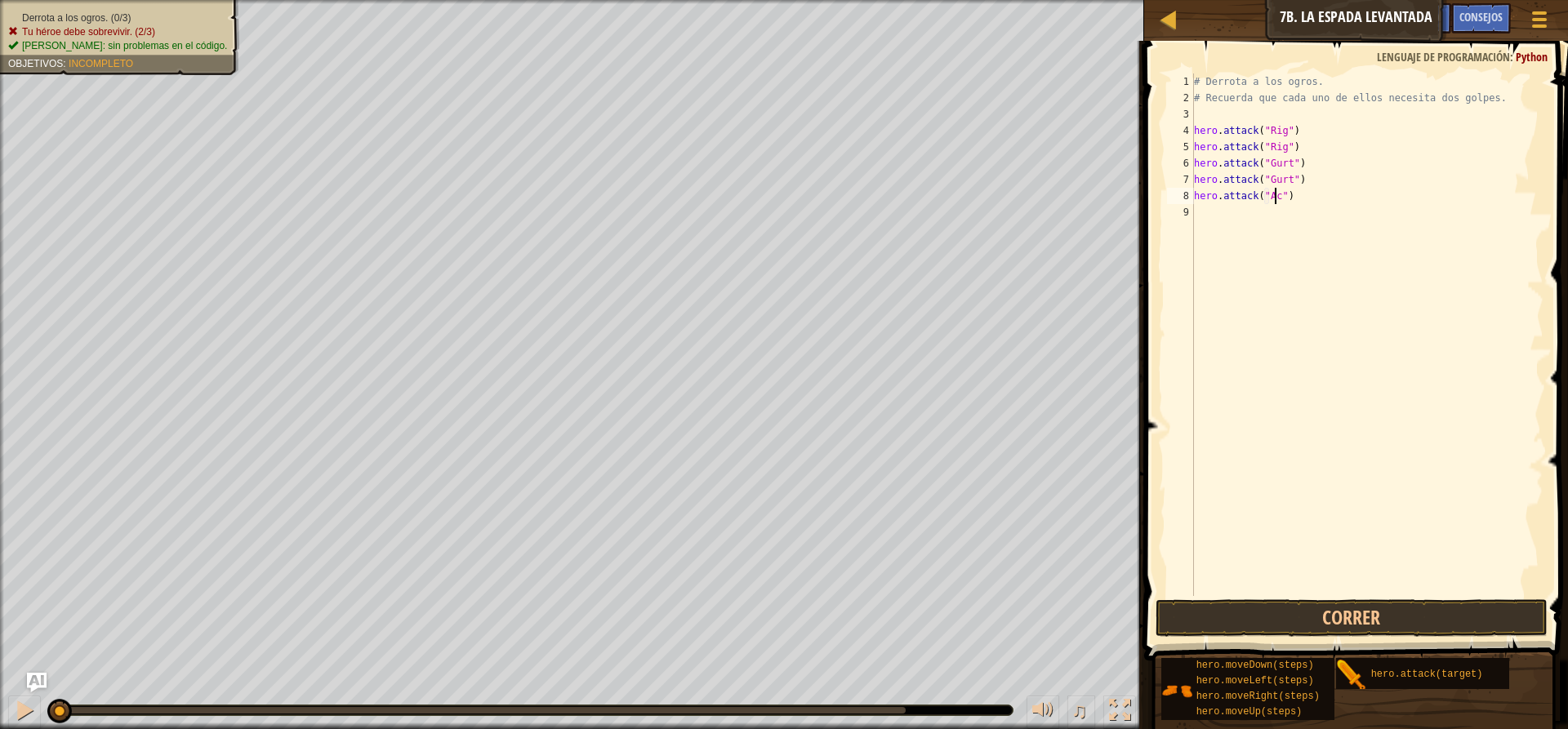
scroll to position [7, 7]
type textarea "hero.attack("Ack")"
drag, startPoint x: 1301, startPoint y: 194, endPoint x: 1187, endPoint y: 197, distance: 114.0
click at [1187, 197] on div "hero.attack("Ack") 1 2 3 4 5 6 7 8 9 # Derrota a los ogros. # Recuerda que cada…" at bounding box center [1354, 335] width 380 height 523
click at [1211, 211] on div "# Derrota a los ogros. # Recuerda que cada uno de ellos necesita dos golpes. he…" at bounding box center [1366, 351] width 353 height 555
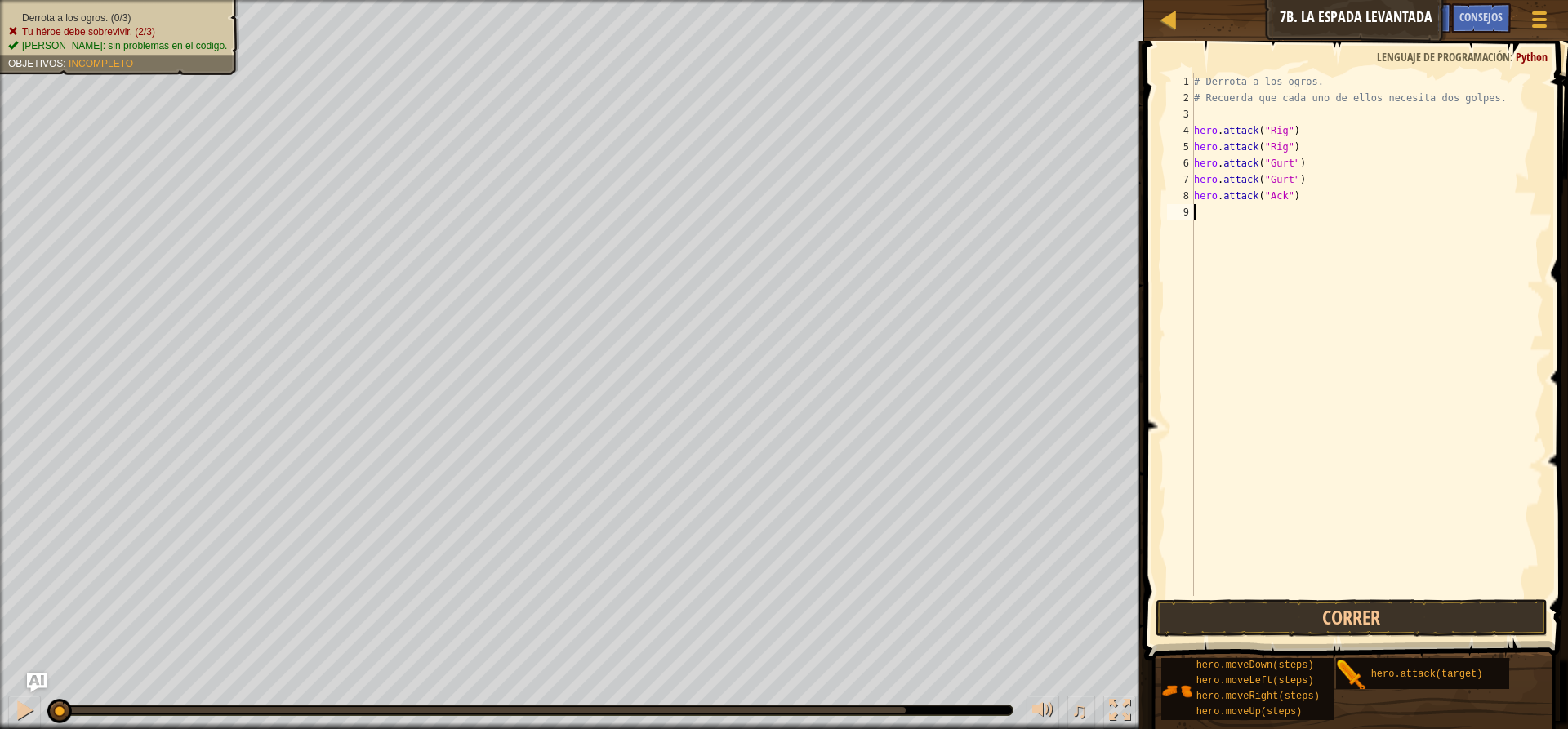
scroll to position [7, 0]
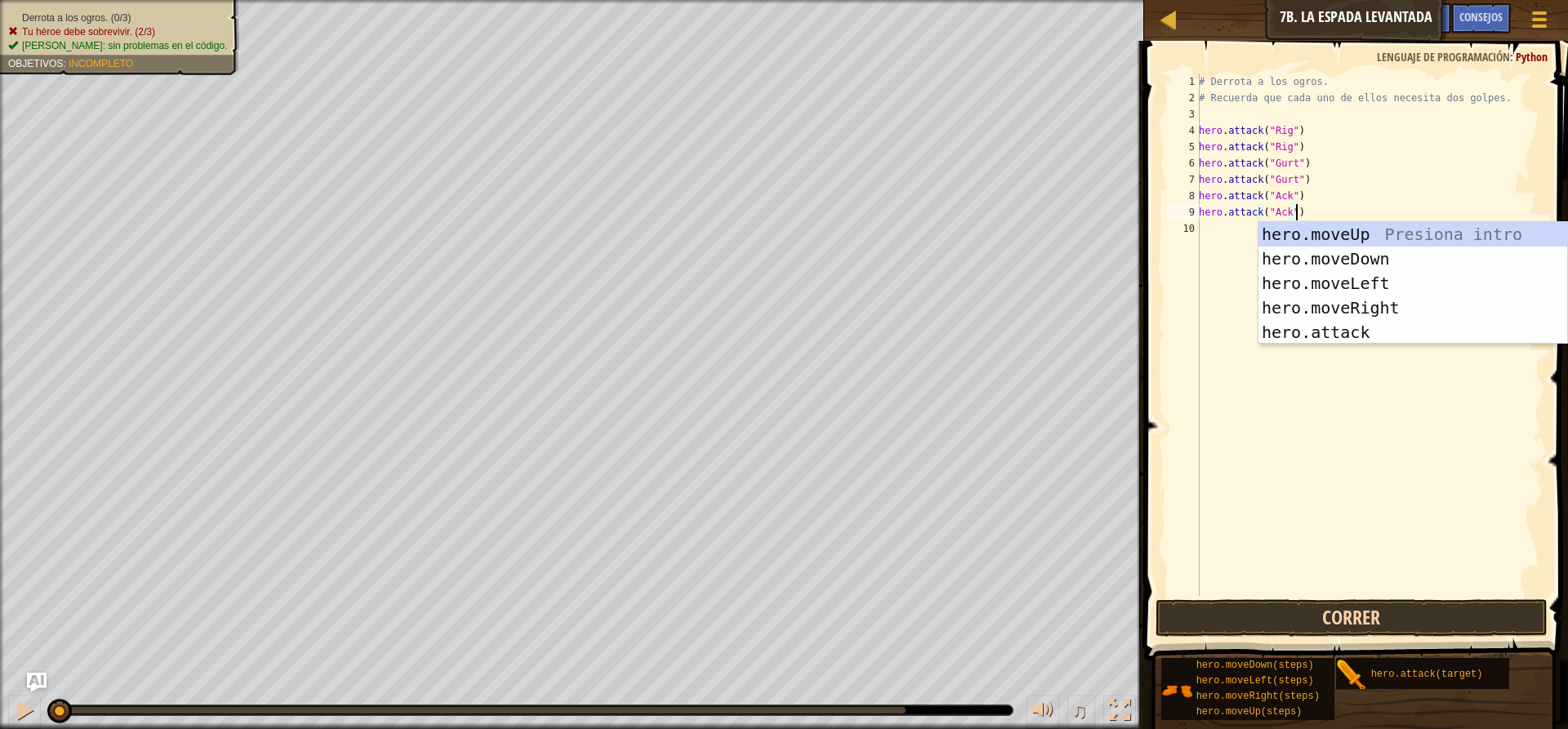
type textarea "hero.attack("Ack")"
click at [1414, 615] on button "Correr" at bounding box center [1351, 619] width 392 height 37
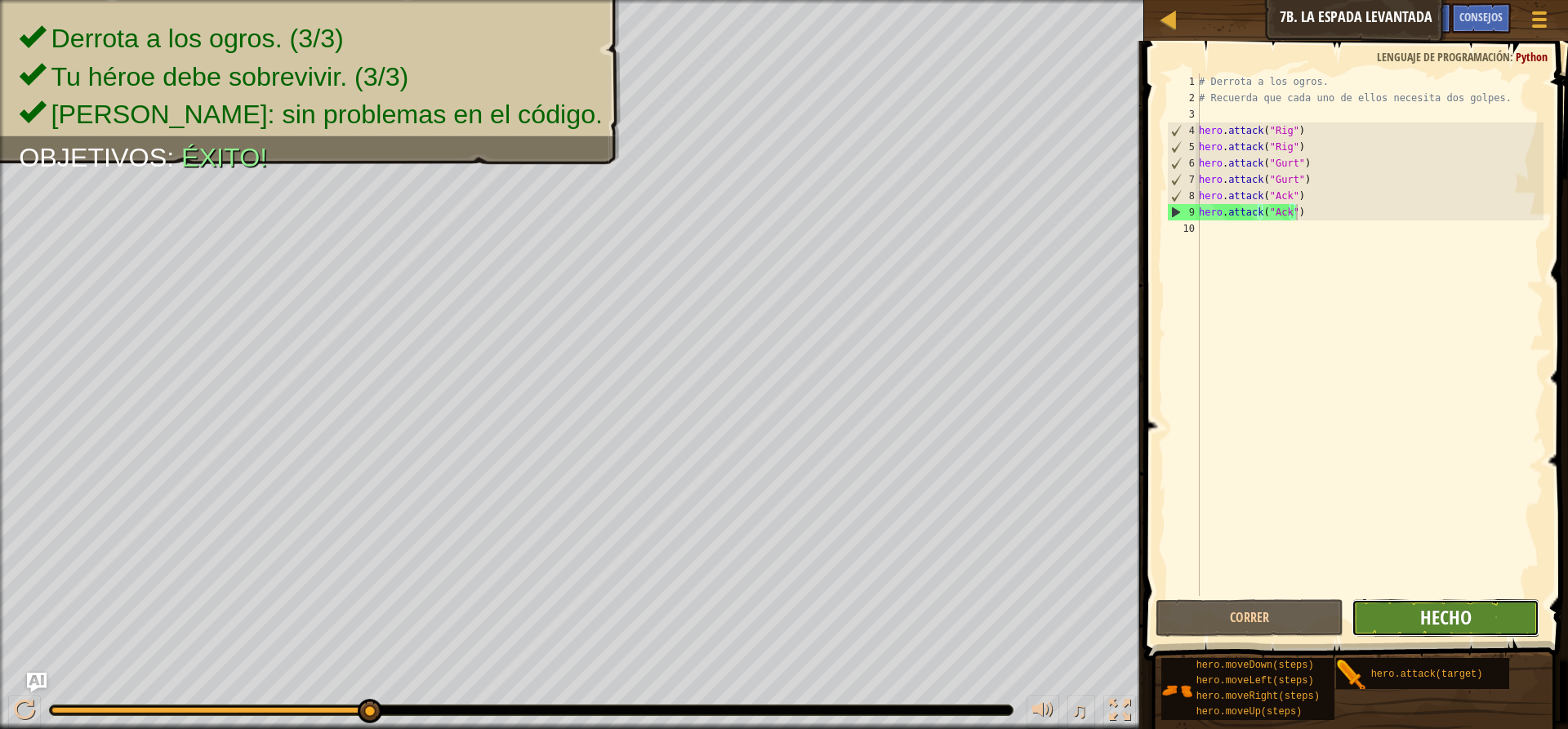
click at [1446, 615] on span "Hecho" at bounding box center [1445, 618] width 51 height 26
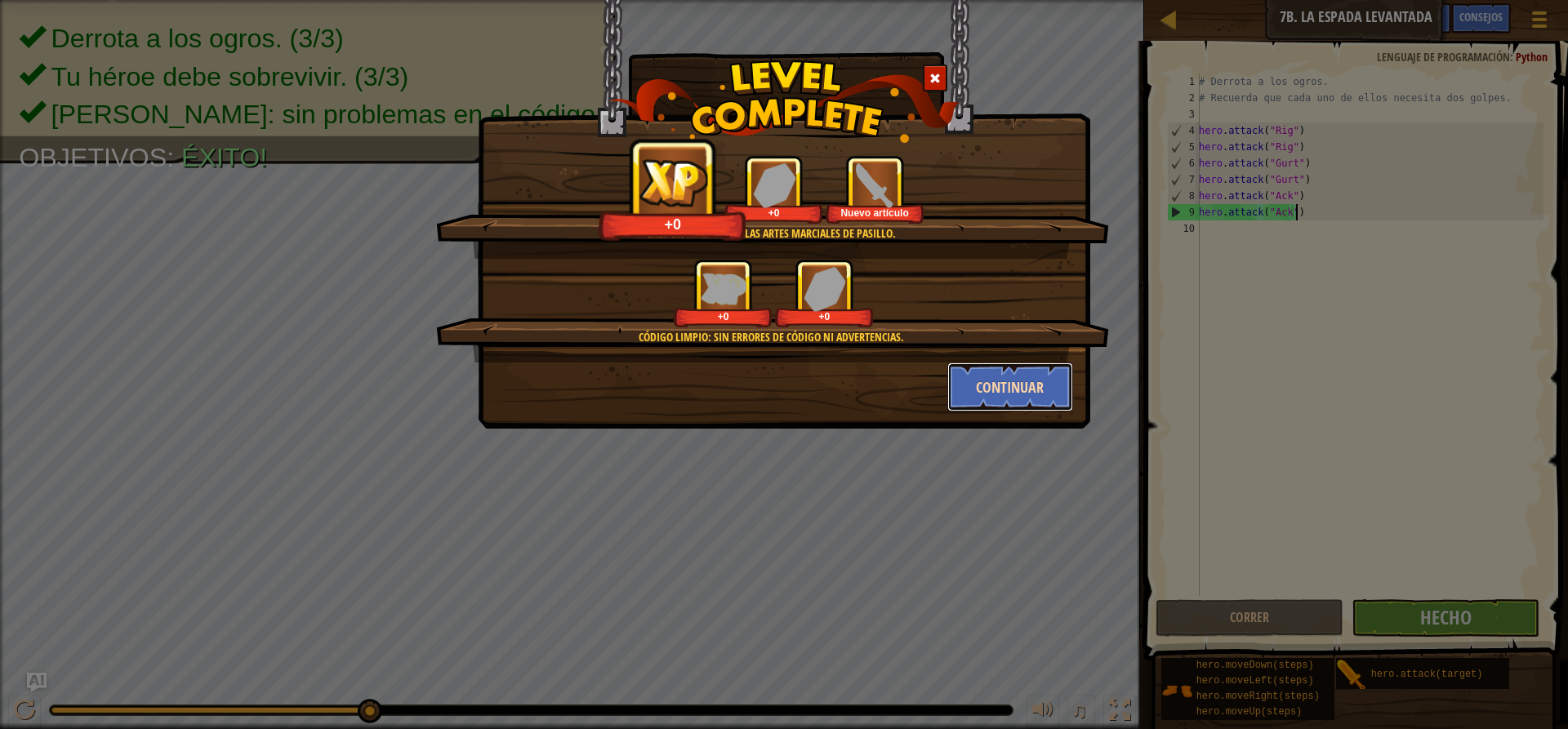
click at [999, 366] on button "Continuar" at bounding box center [1009, 386] width 126 height 49
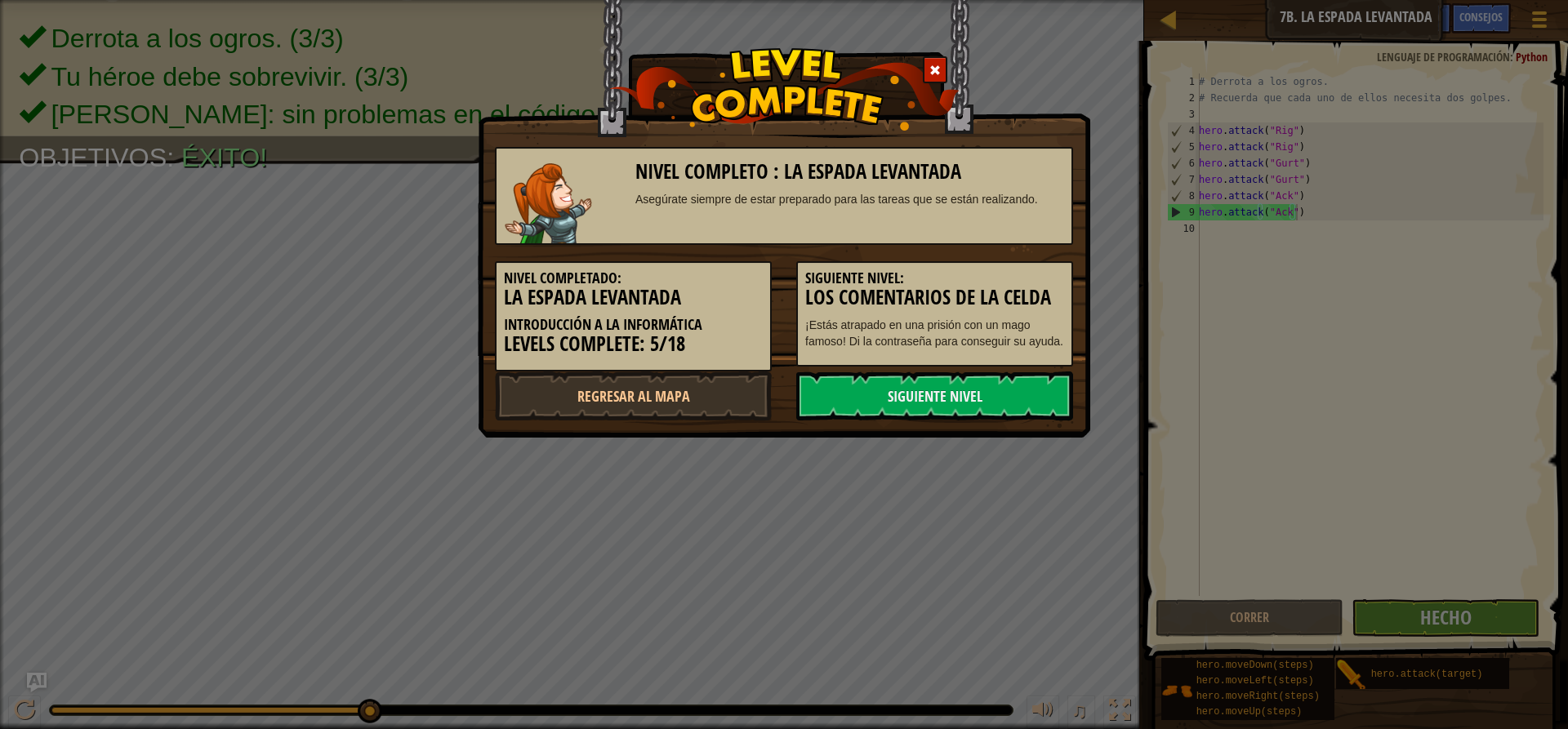
click at [1005, 376] on link "Siguiente nivel" at bounding box center [935, 396] width 277 height 49
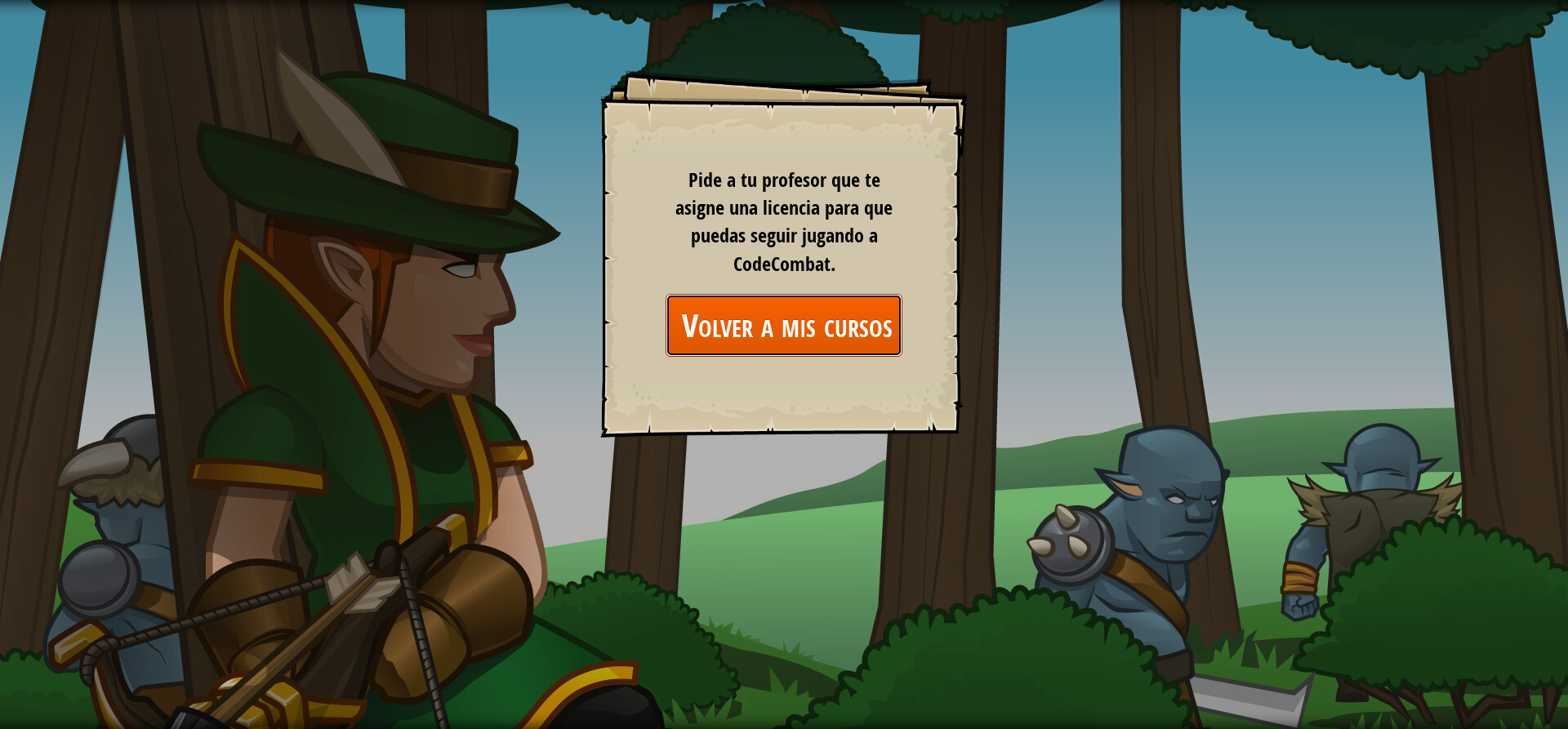
click at [846, 324] on link "Volver a mis cursos" at bounding box center [783, 325] width 237 height 63
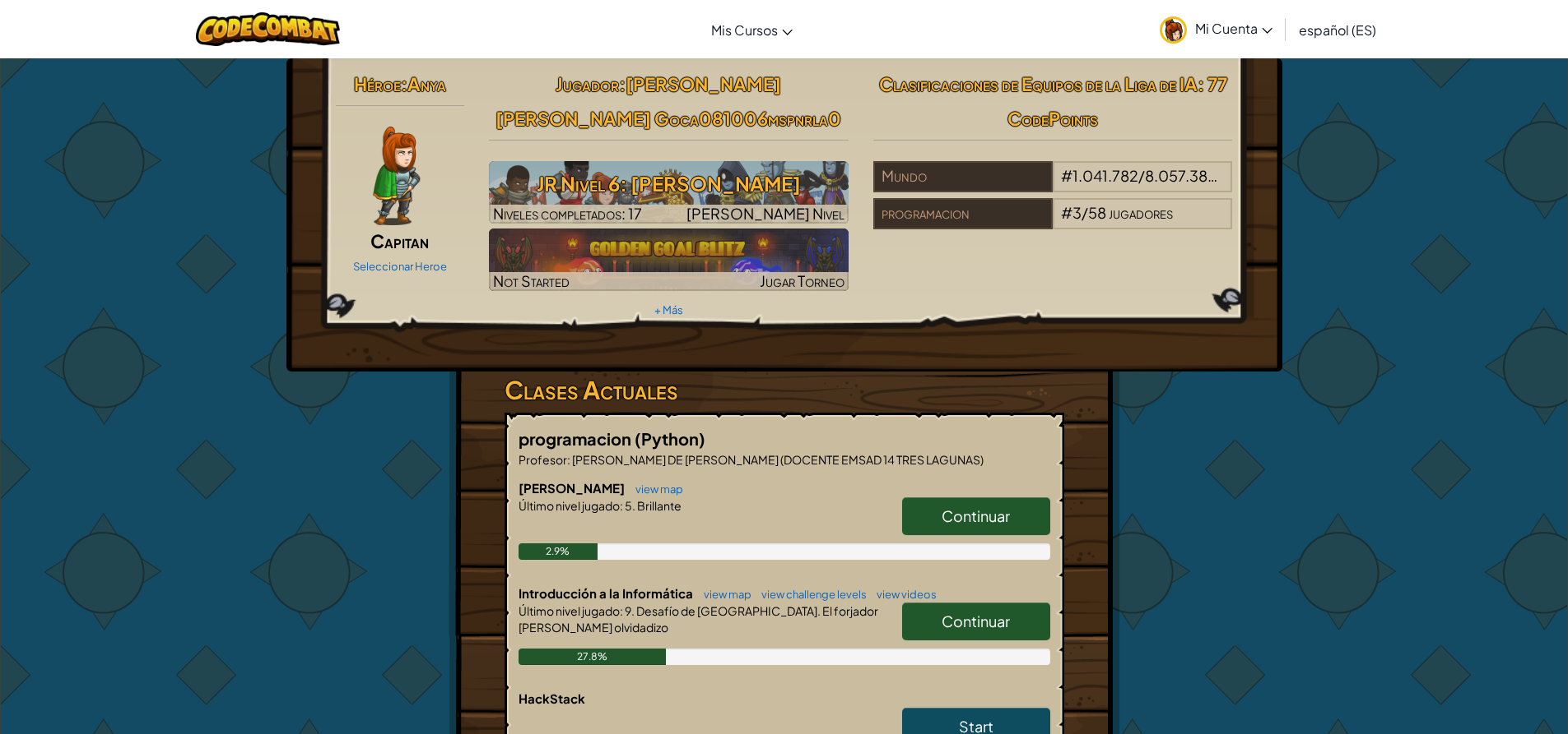
click at [962, 608] on link "Continuar" at bounding box center [976, 622] width 148 height 38
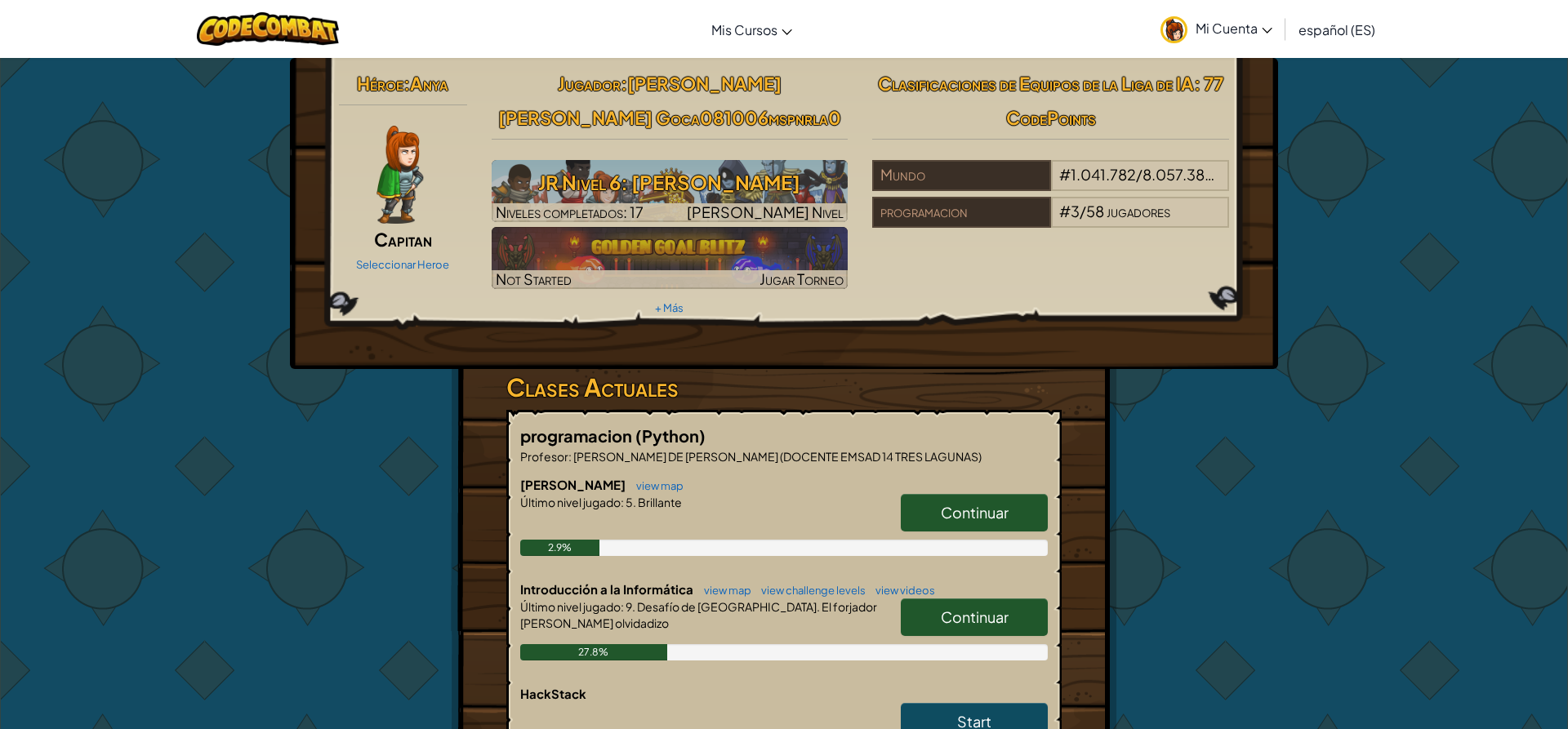
select select "es-ES"
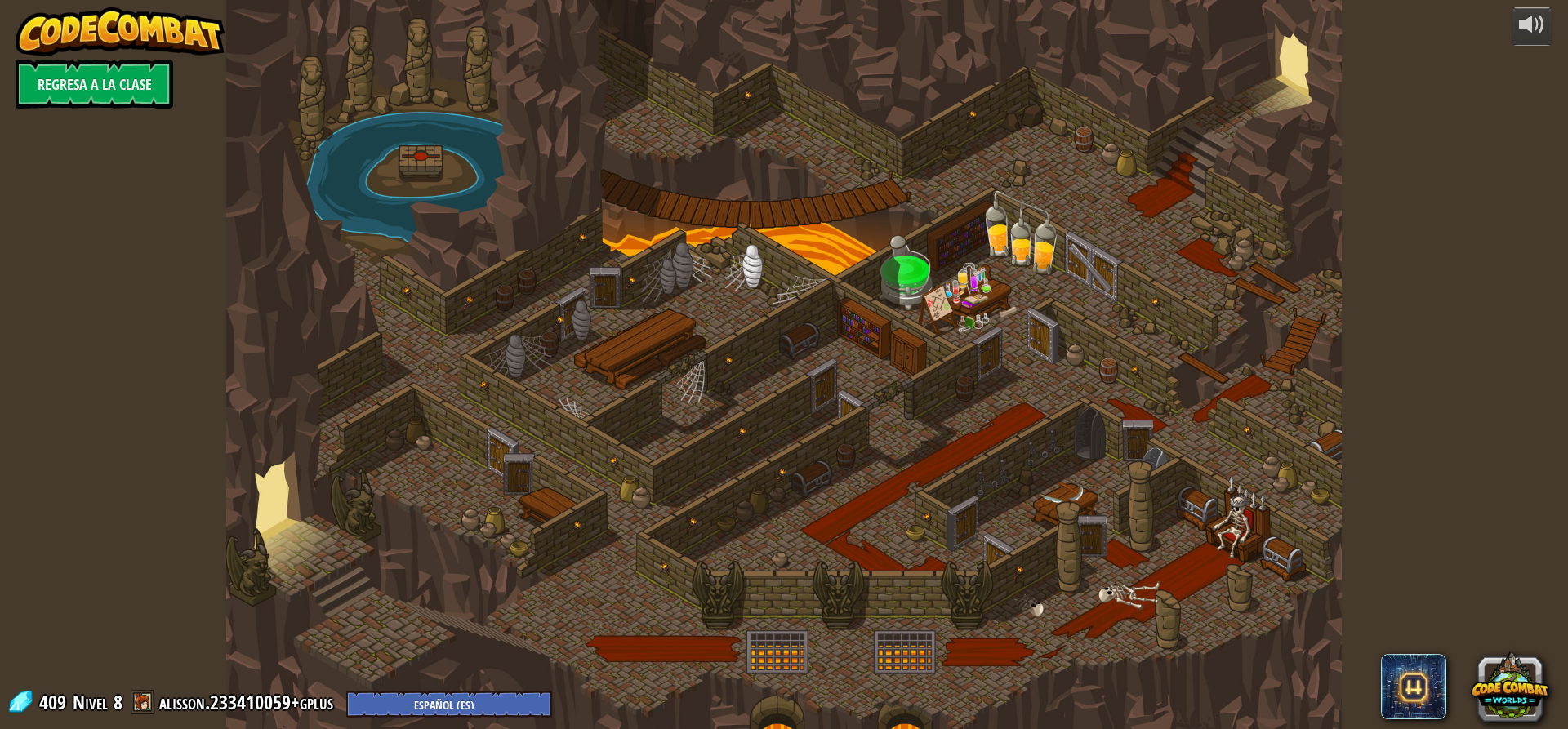
select select "es-ES"
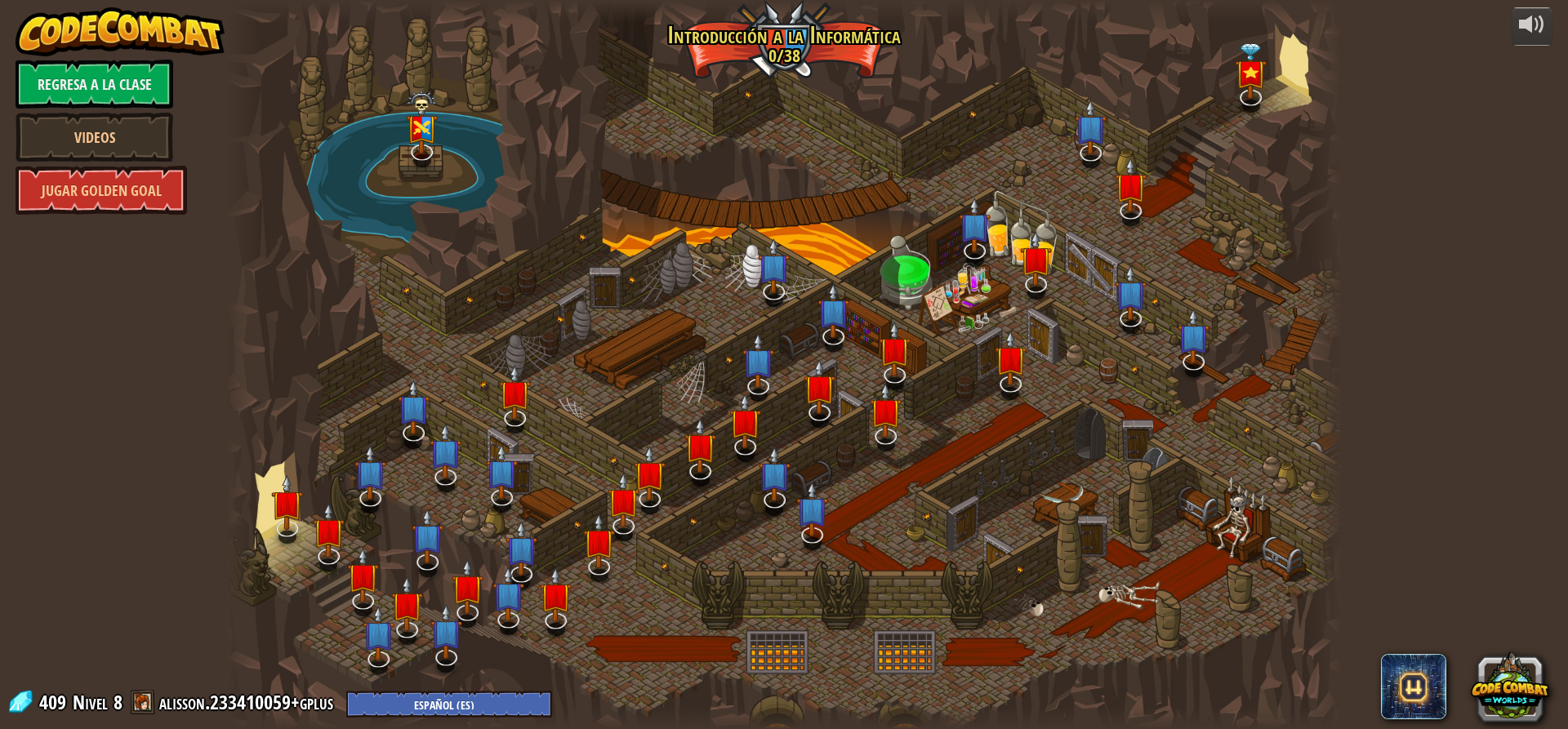
select select "es-ES"
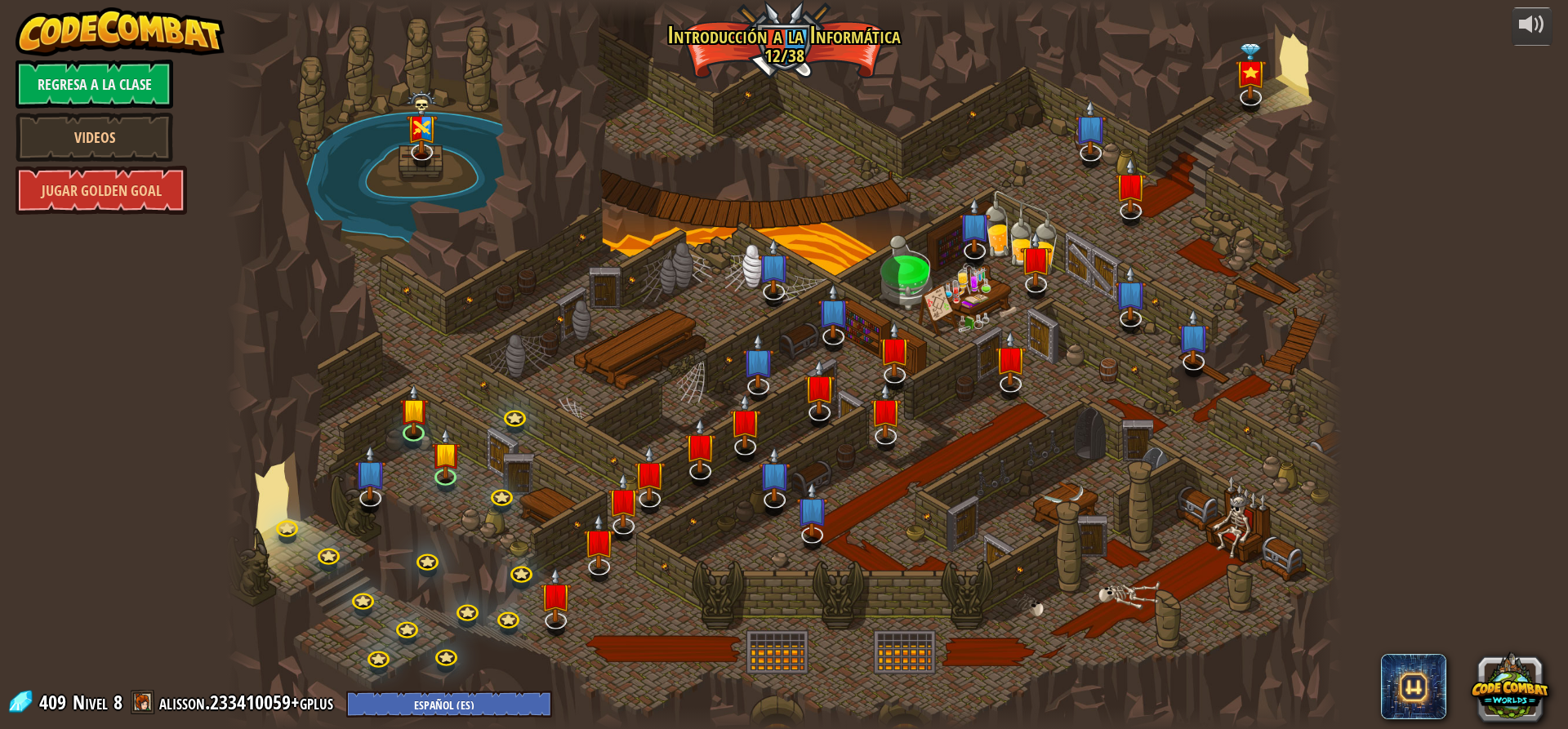
select select "es-ES"
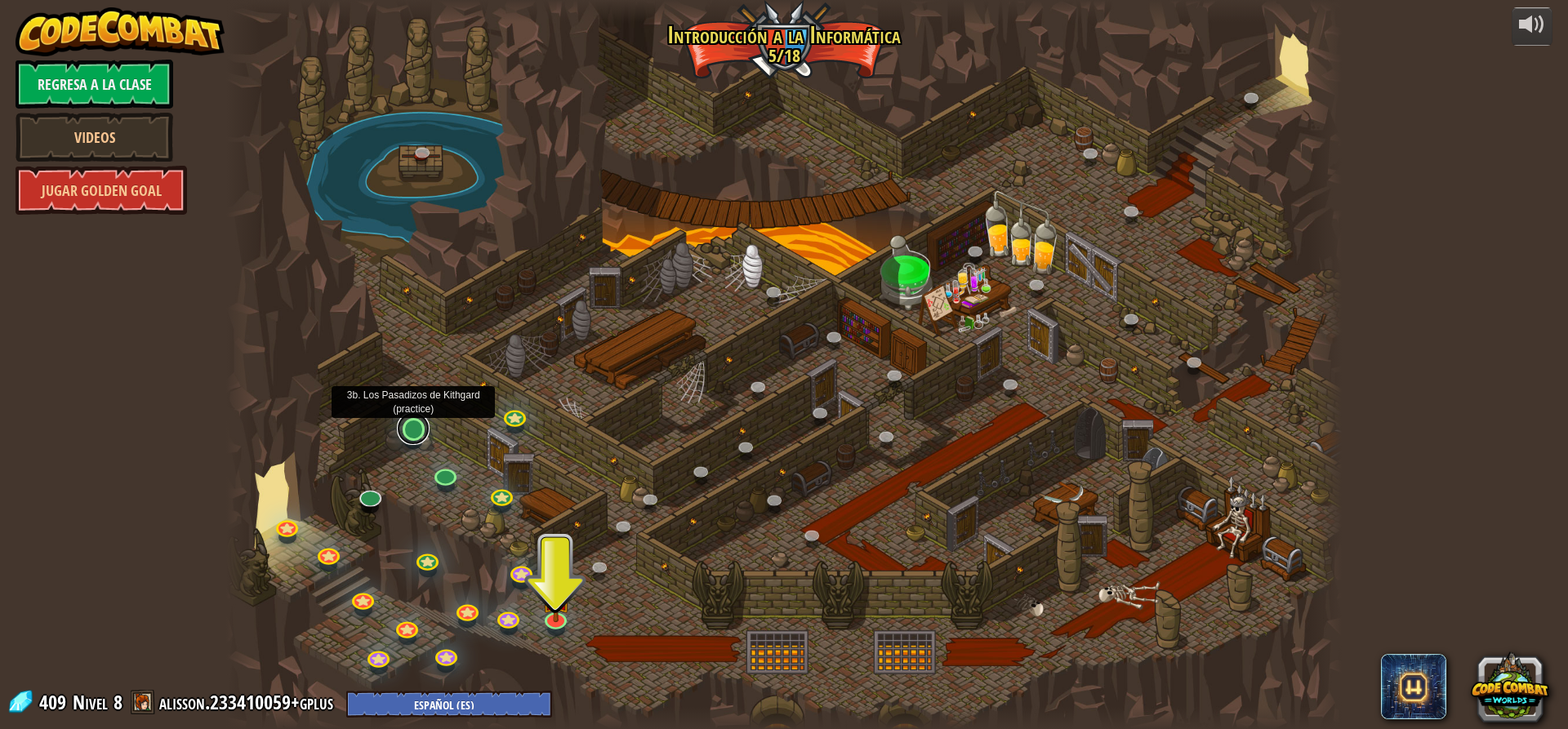
click at [408, 430] on link at bounding box center [413, 429] width 33 height 33
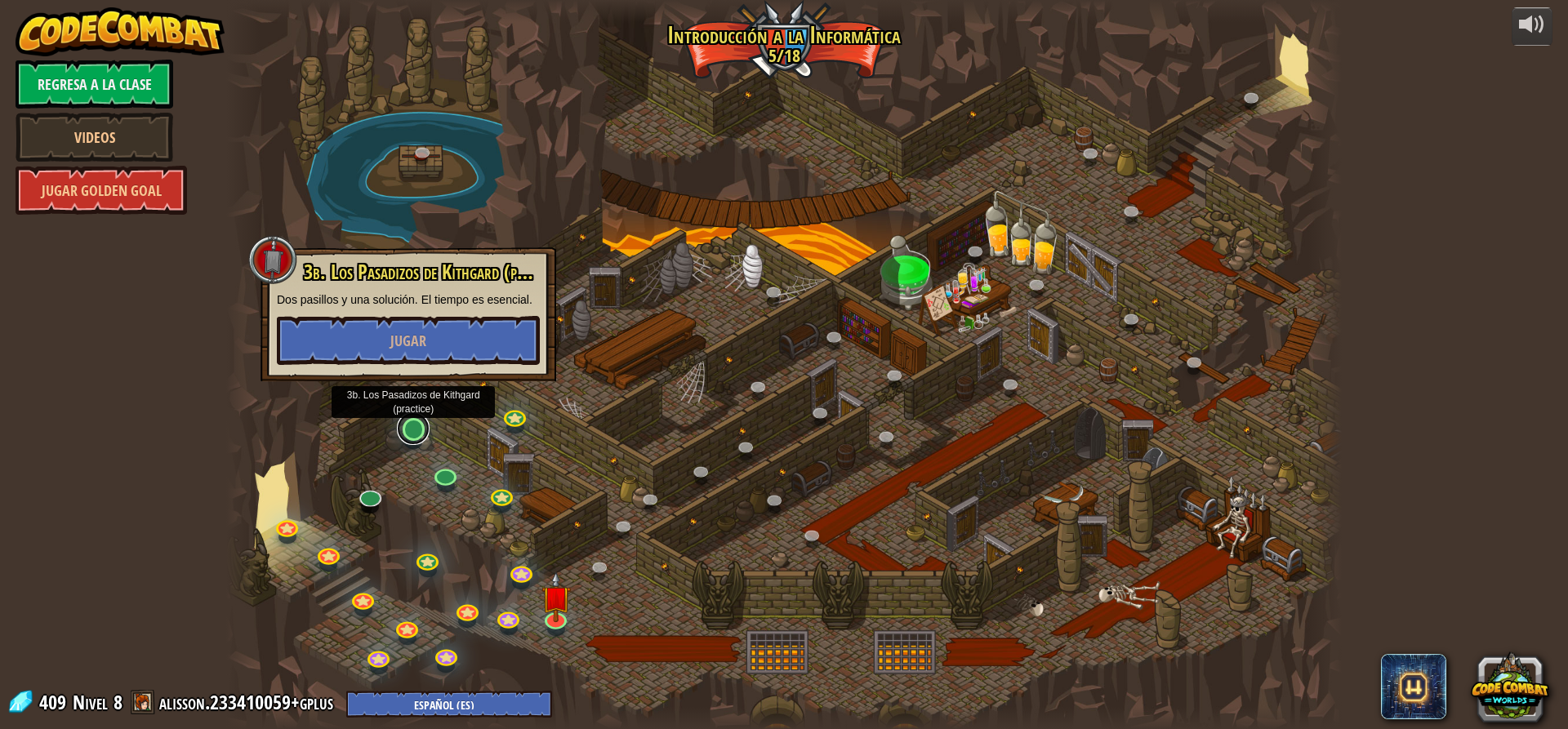
click at [408, 430] on link at bounding box center [413, 429] width 33 height 33
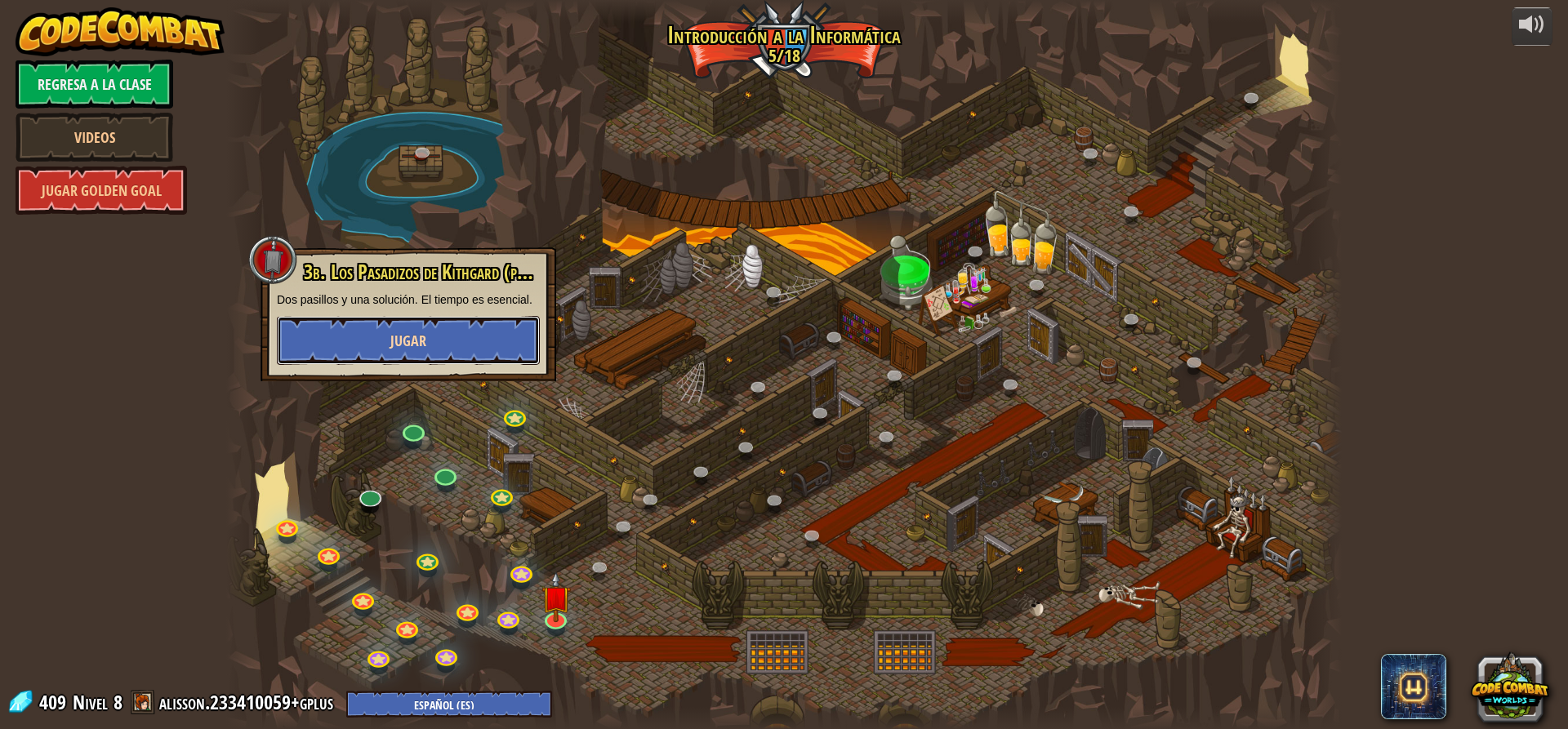
click at [428, 337] on button "Jugar" at bounding box center [408, 341] width 263 height 49
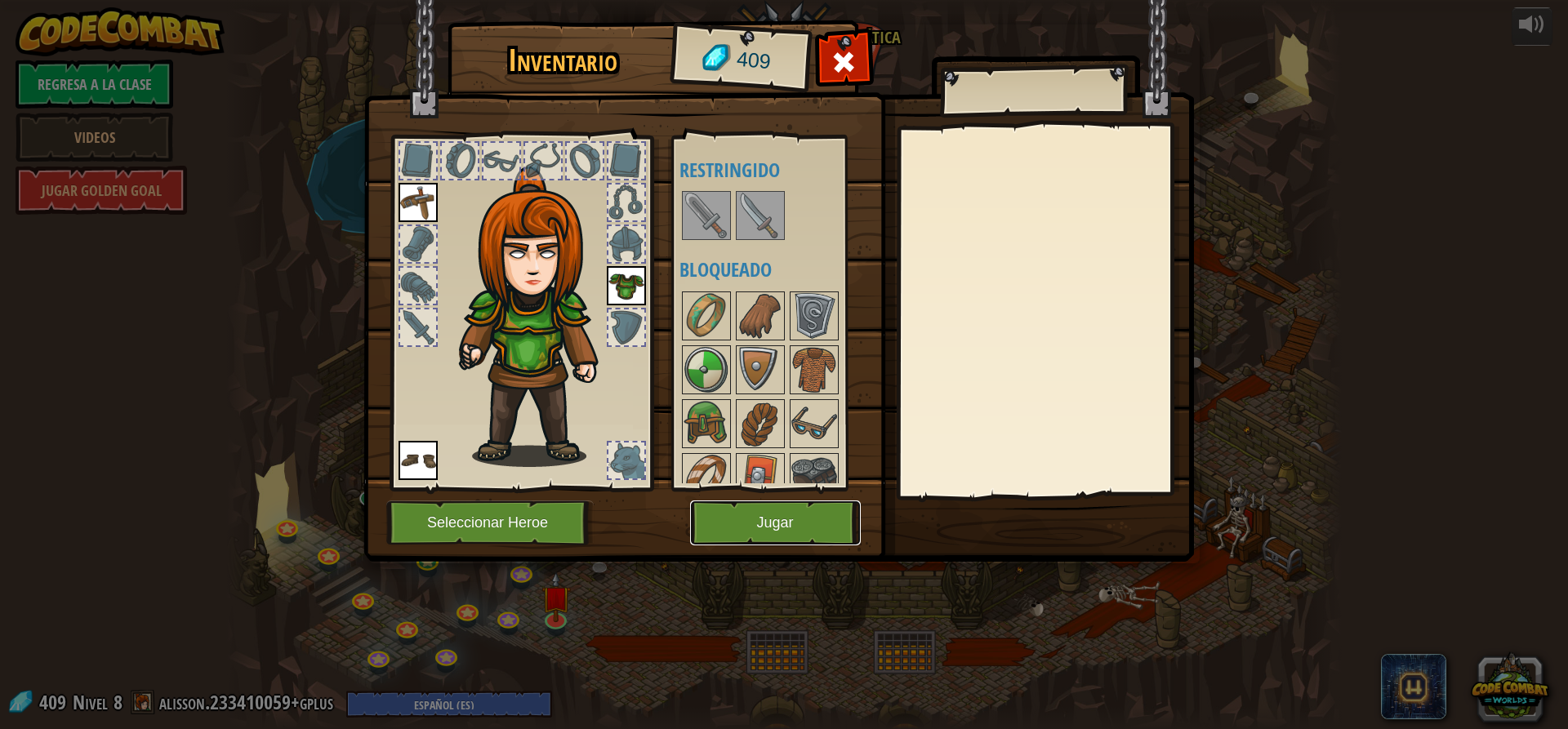
click at [740, 515] on button "Jugar" at bounding box center [775, 523] width 170 height 45
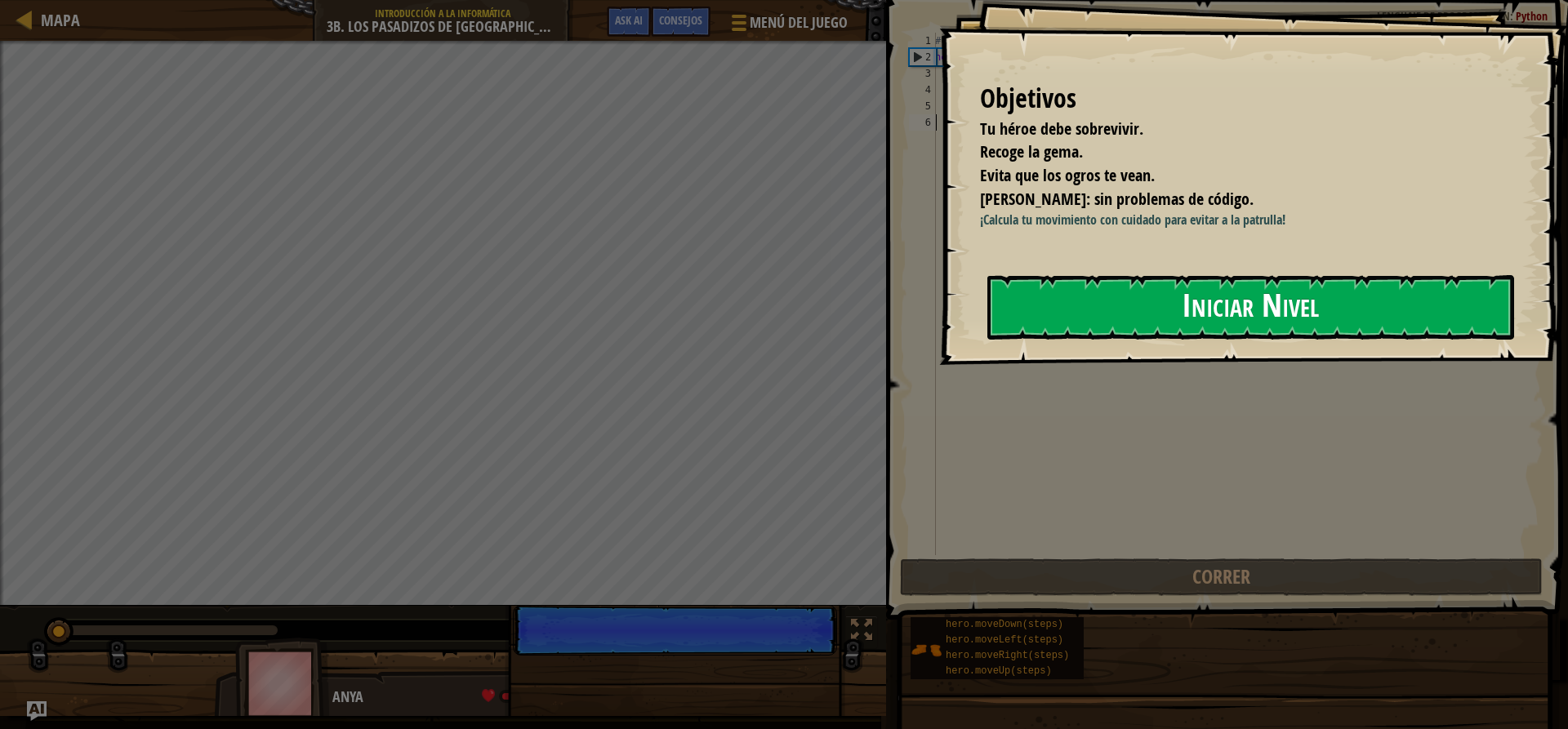
click at [1062, 304] on button "Iniciar Nivel" at bounding box center [1250, 307] width 527 height 65
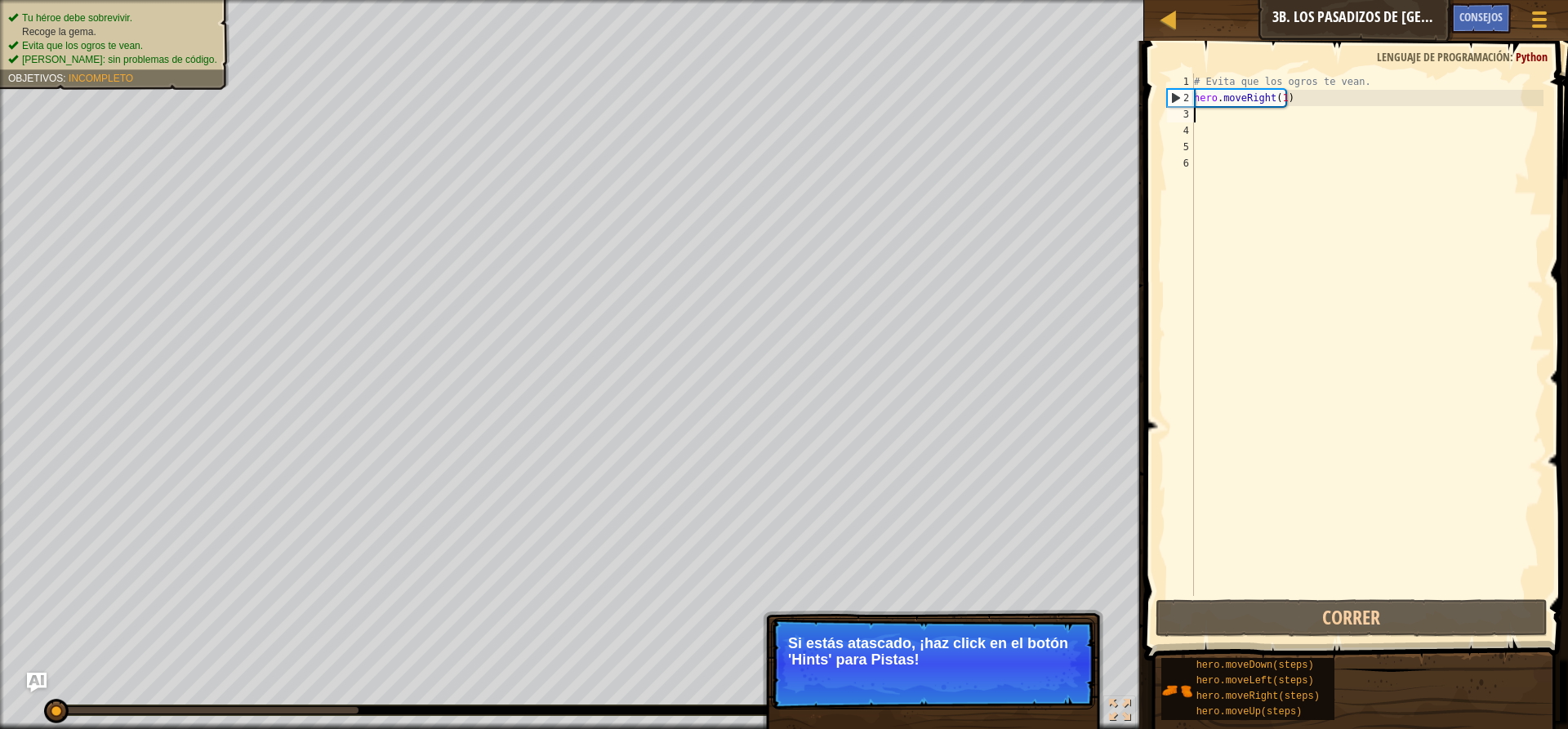
click at [1197, 113] on div "# Evita que los ogros te vean. hero . moveRight ( 1 )" at bounding box center [1366, 351] width 353 height 555
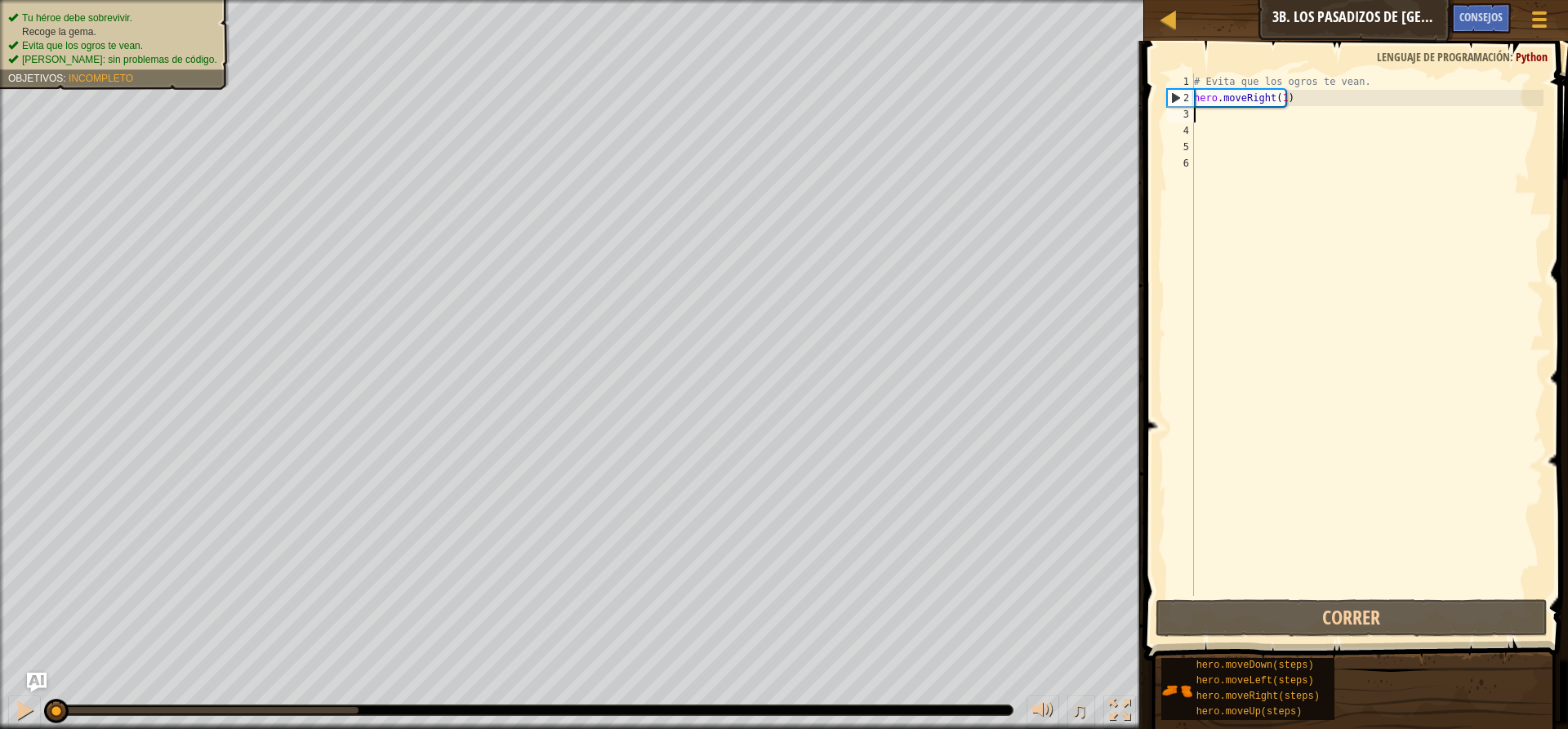
scroll to position [7, 0]
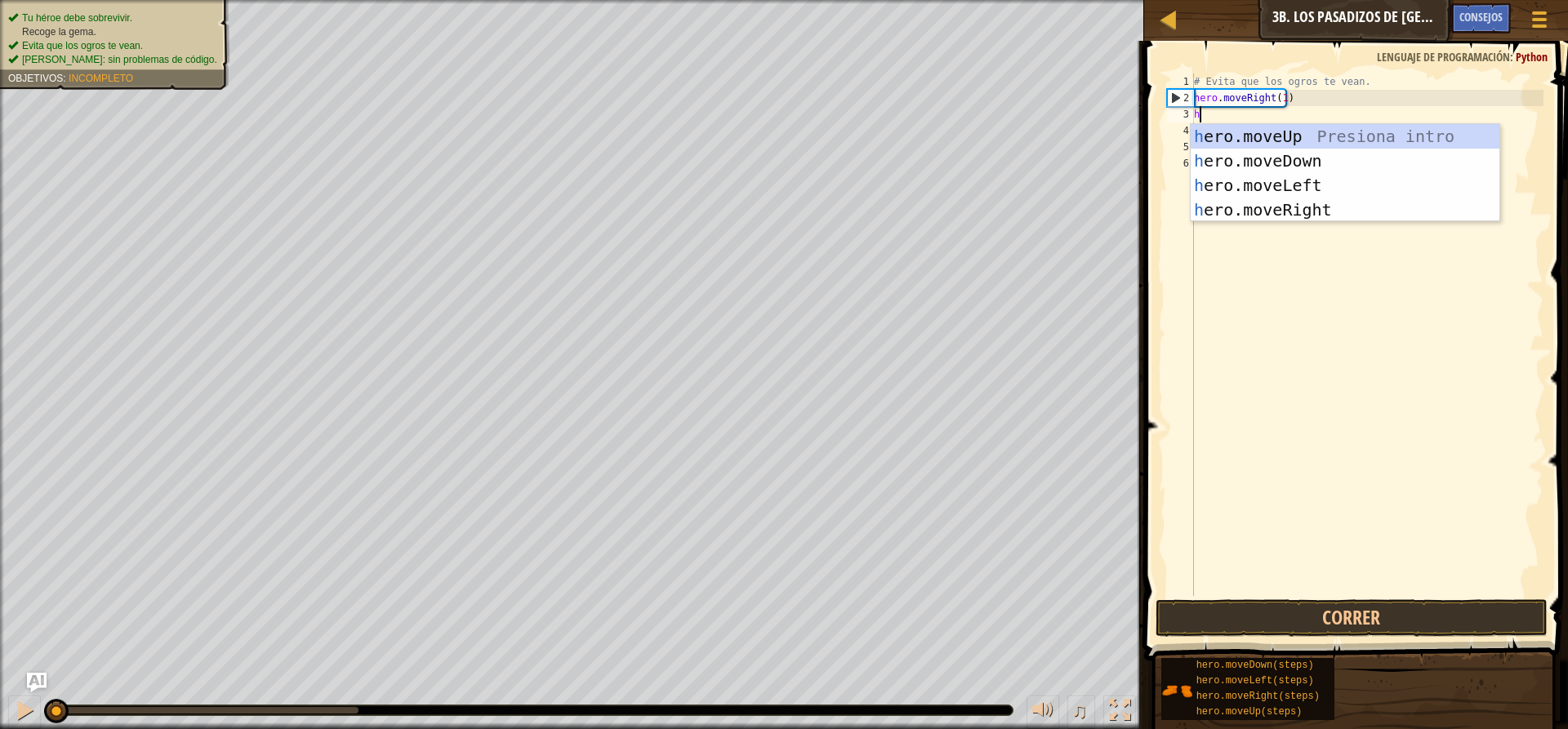
type textarea "he"
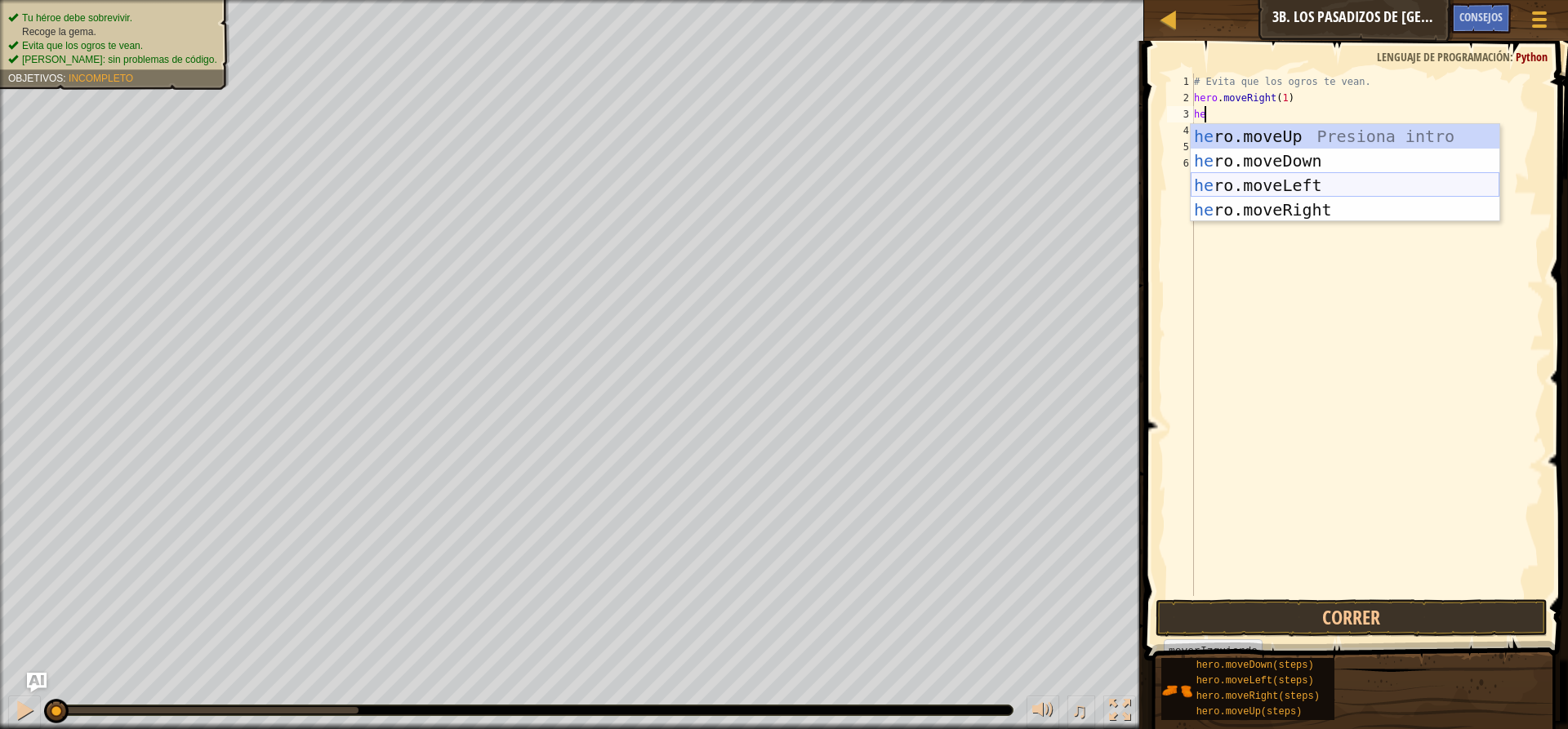
click at [1333, 182] on div "he ro.moveUp Presiona intro he ro.moveDown Presiona intro he ro.moveLeft Presio…" at bounding box center [1344, 197] width 309 height 147
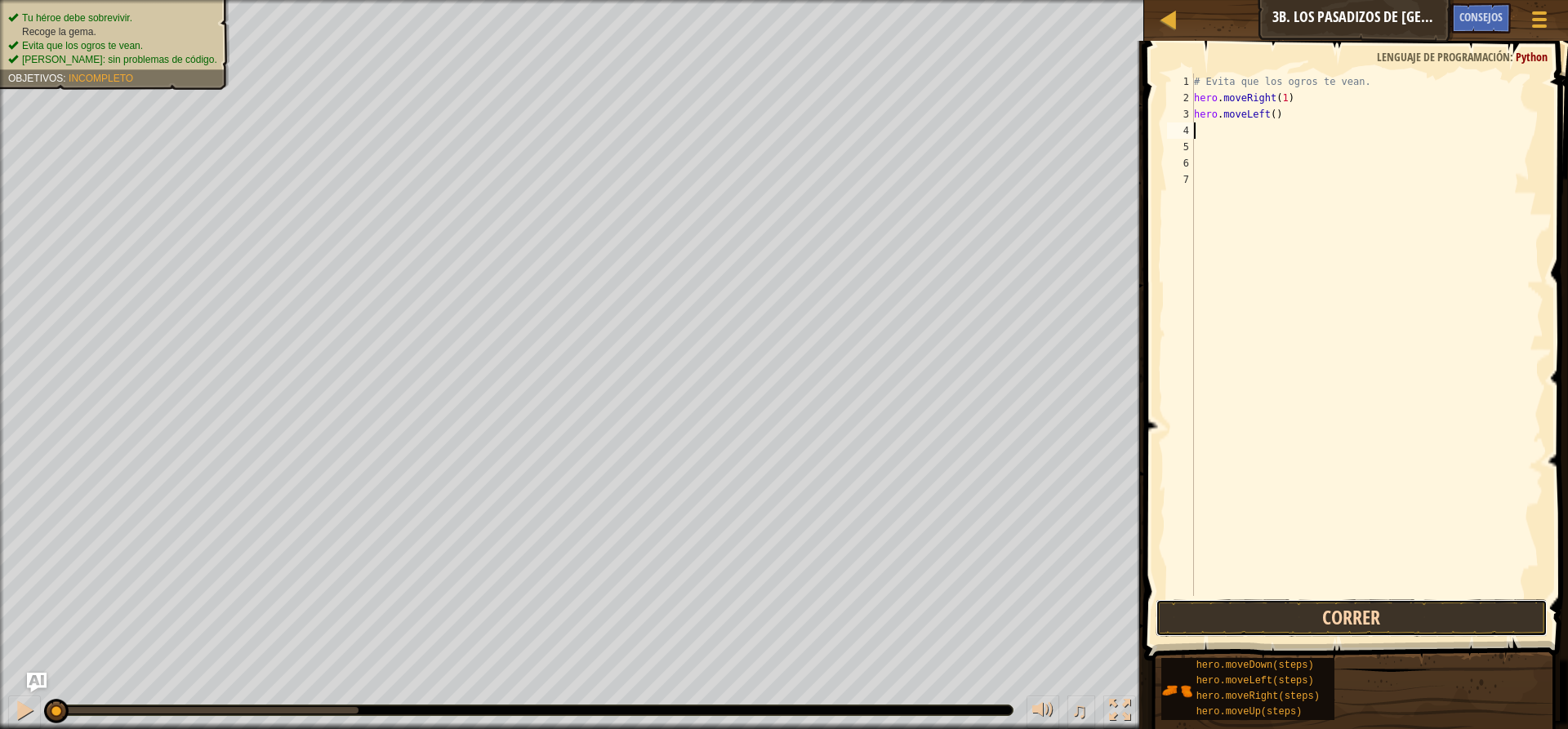
click at [1301, 609] on button "Correr" at bounding box center [1351, 619] width 392 height 37
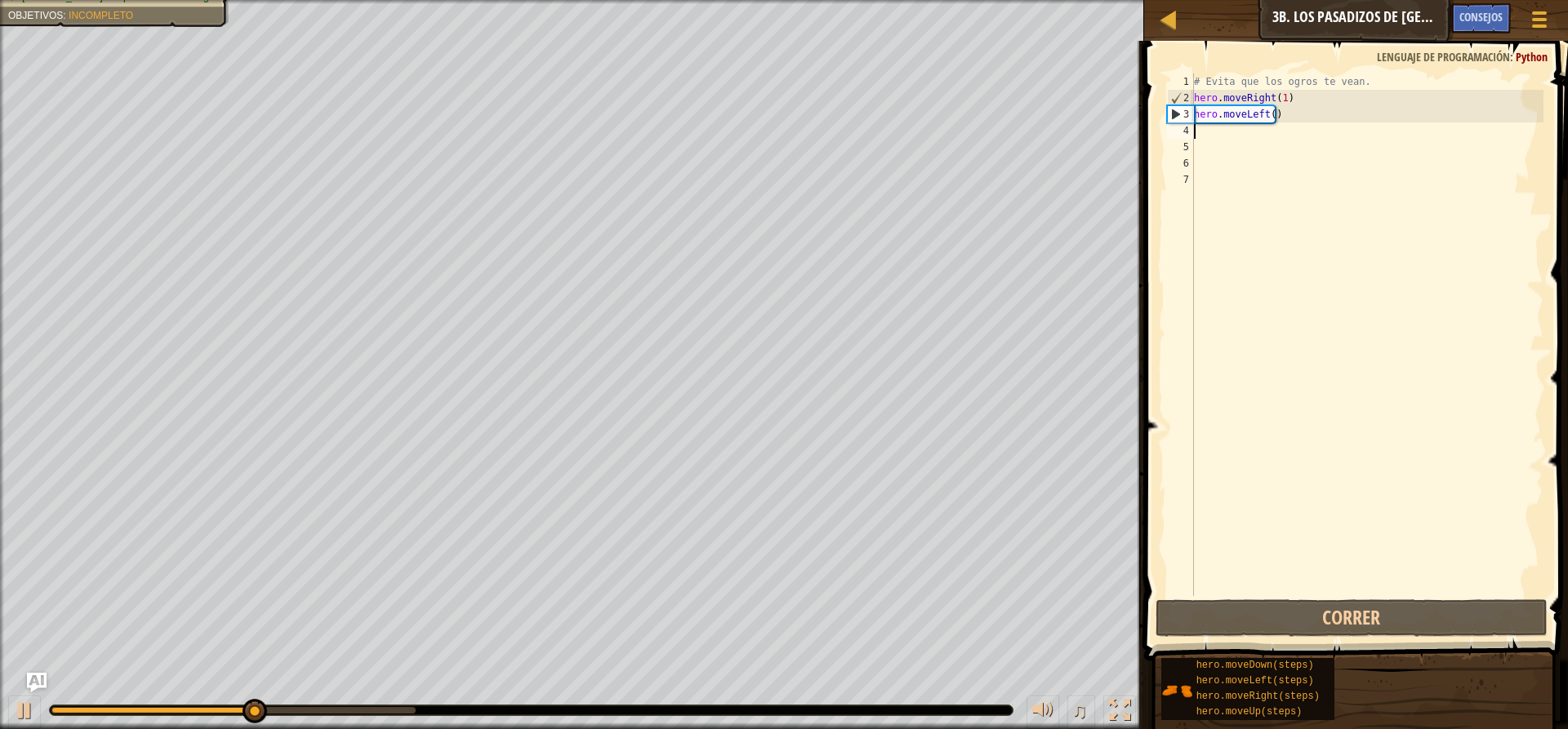
click at [1212, 134] on div "# Evita que los ogros te vean. hero . moveRight ( 1 ) hero . moveLeft ( )" at bounding box center [1366, 351] width 353 height 555
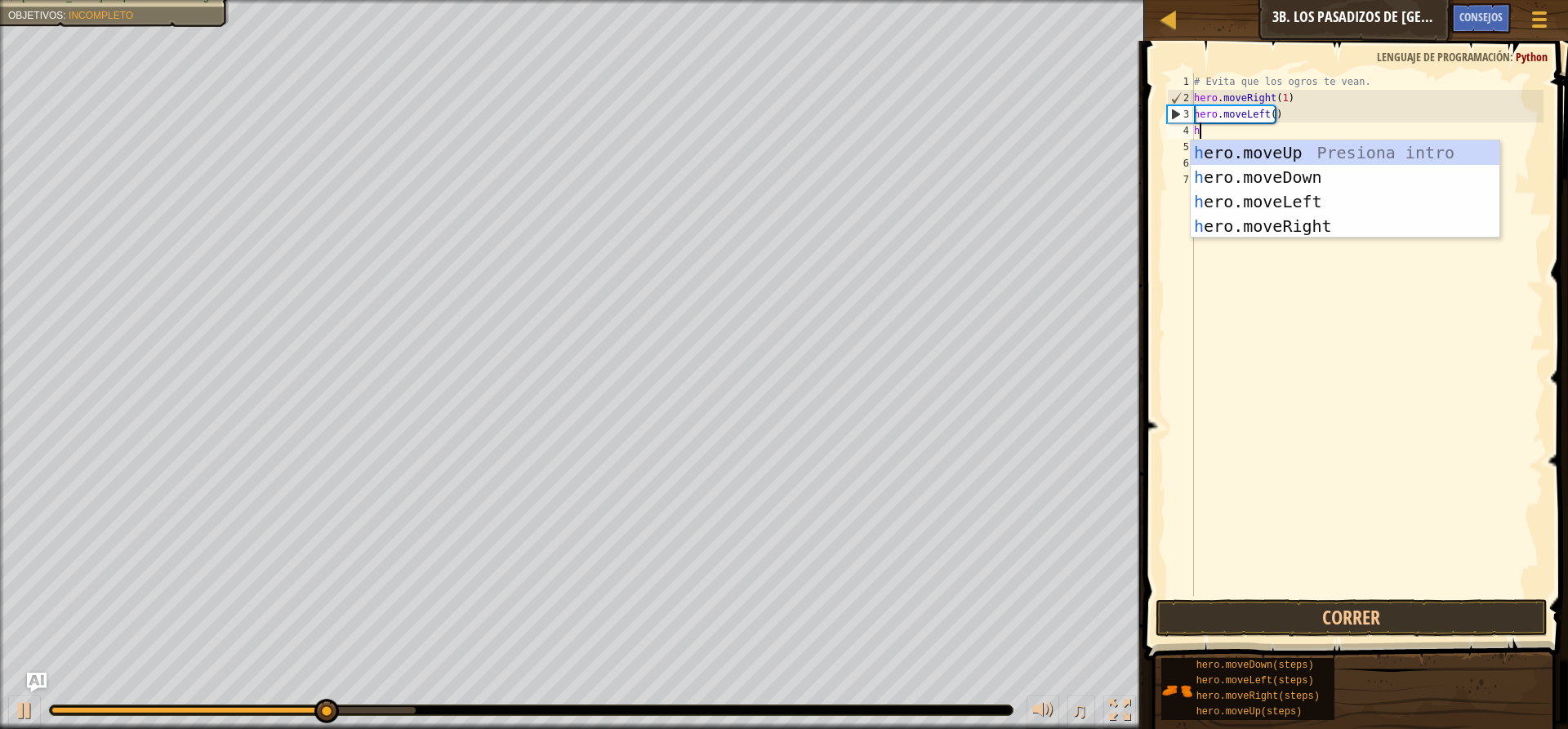
type textarea "he"
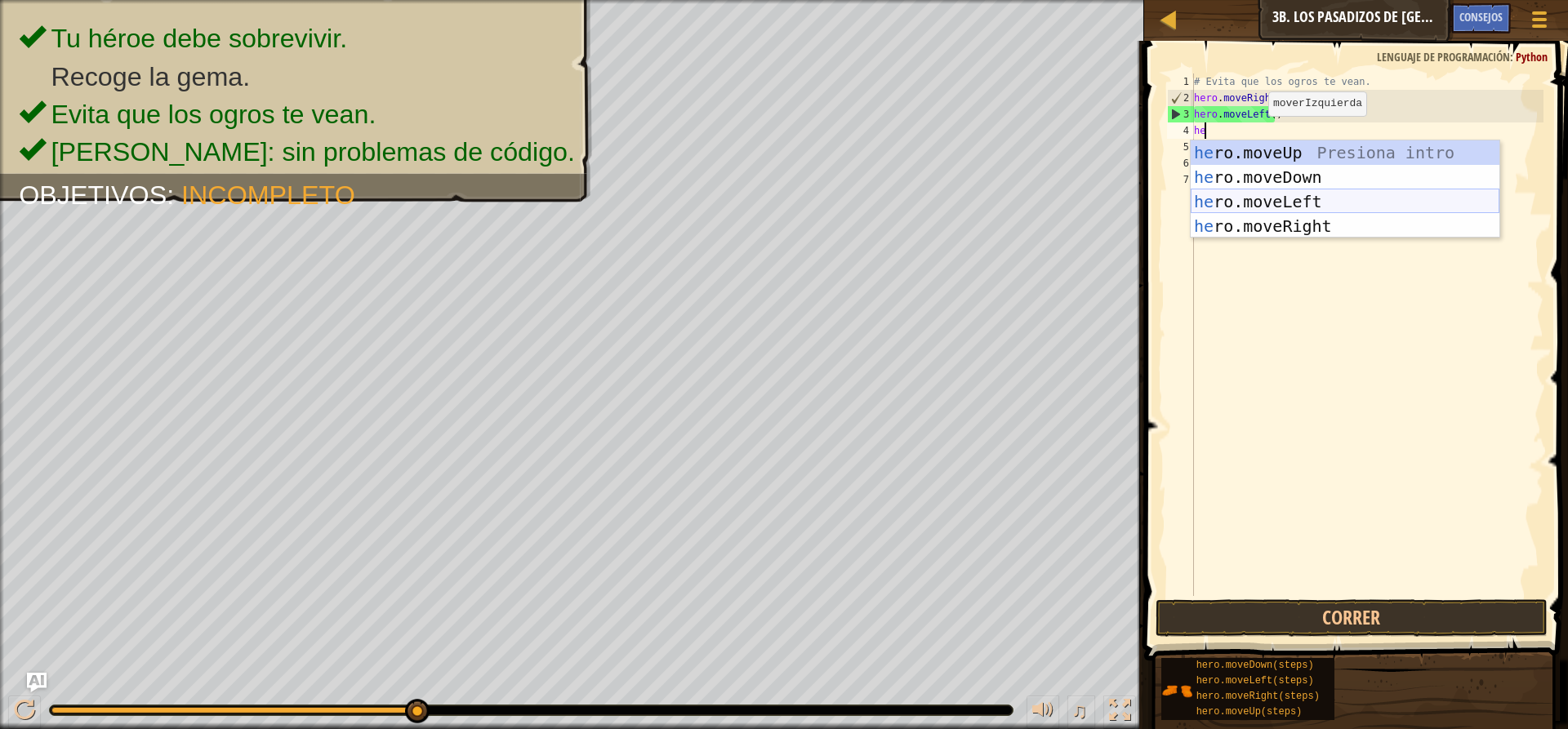
click at [1287, 202] on div "he ro.moveUp Presiona intro he ro.moveDown Presiona intro he ro.moveLeft Presio…" at bounding box center [1344, 213] width 309 height 147
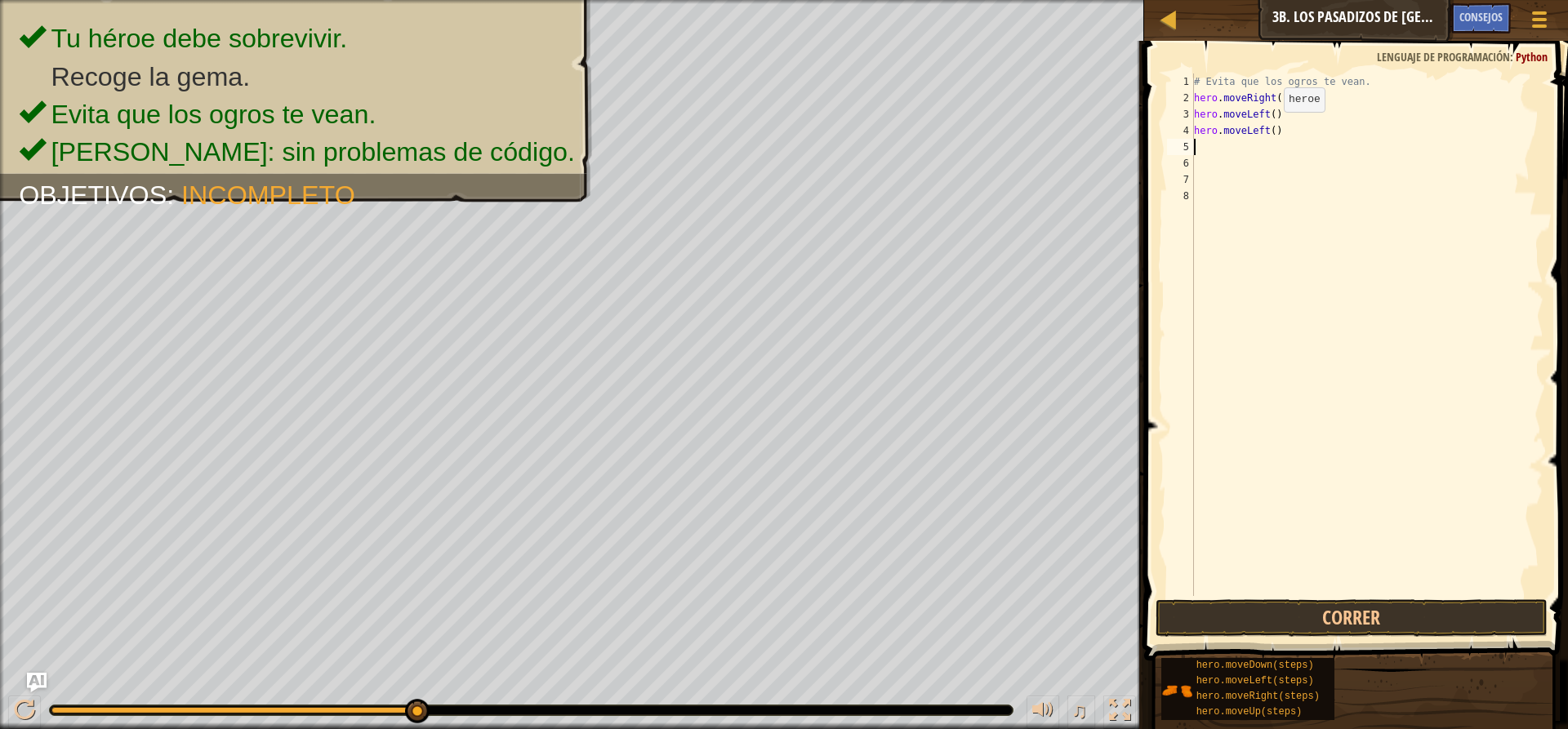
click at [1270, 128] on div "# Evita que los ogros te vean. hero . moveRight ( 1 ) hero . moveLeft ( ) hero …" at bounding box center [1366, 351] width 353 height 555
click at [1465, 625] on button "Correr" at bounding box center [1351, 619] width 392 height 37
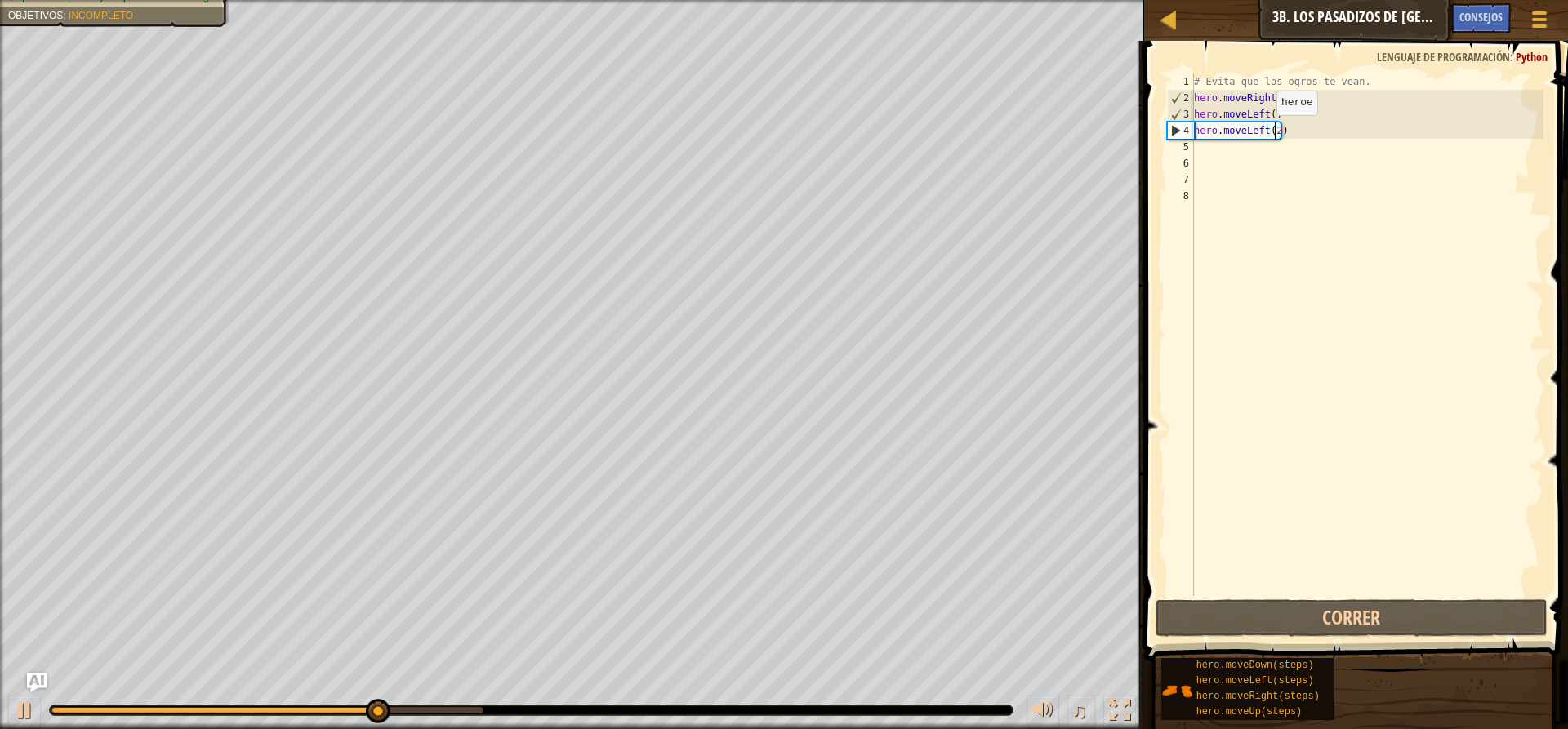
click at [1262, 132] on div "# Evita que los ogros te vean. hero . moveRight ( 1 ) hero . moveLeft ( ) hero …" at bounding box center [1366, 351] width 353 height 555
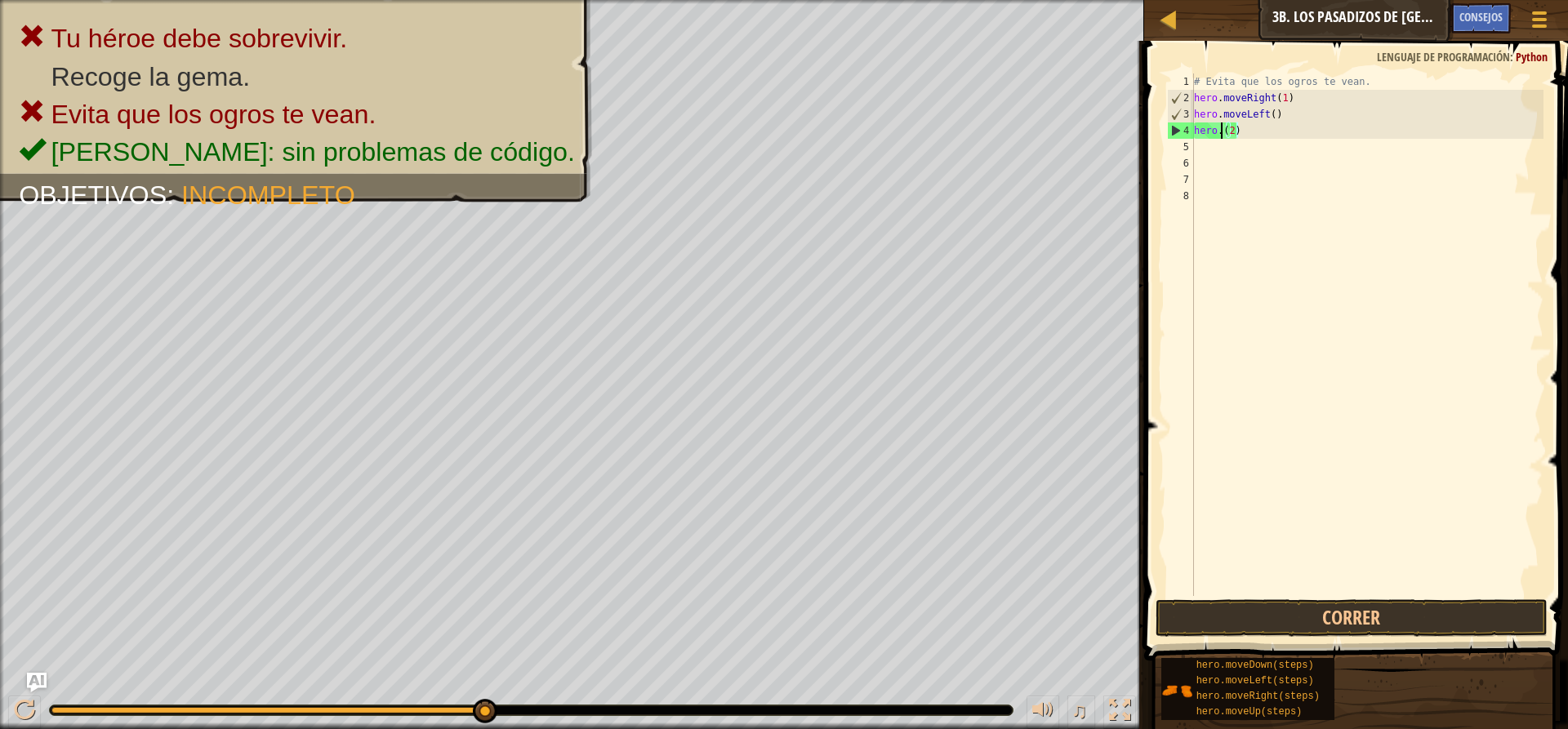
scroll to position [7, 3]
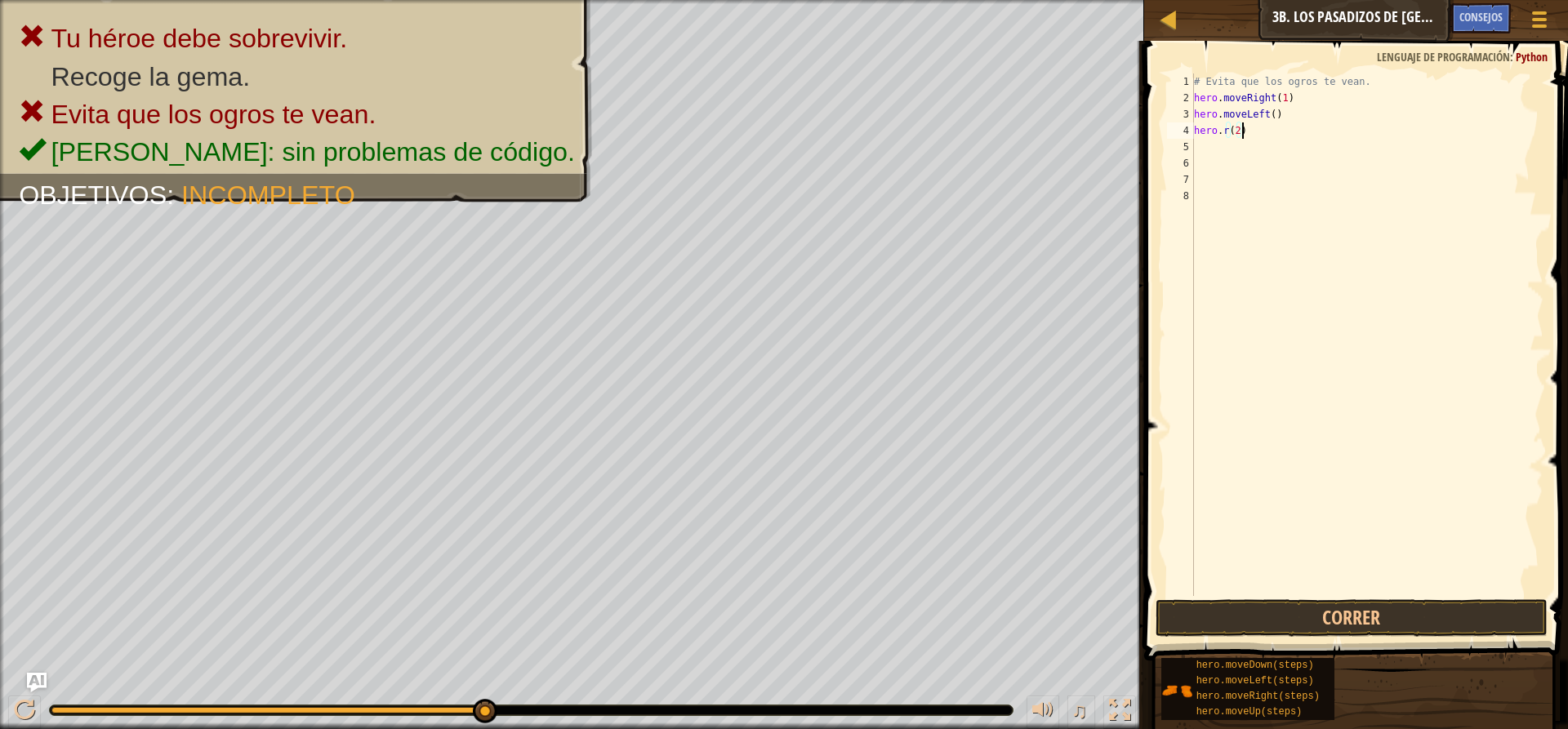
click at [1280, 127] on div "# Evita que los ogros te vean. hero . moveRight ( 1 ) hero . moveLeft ( ) hero …" at bounding box center [1366, 351] width 353 height 555
type textarea "h"
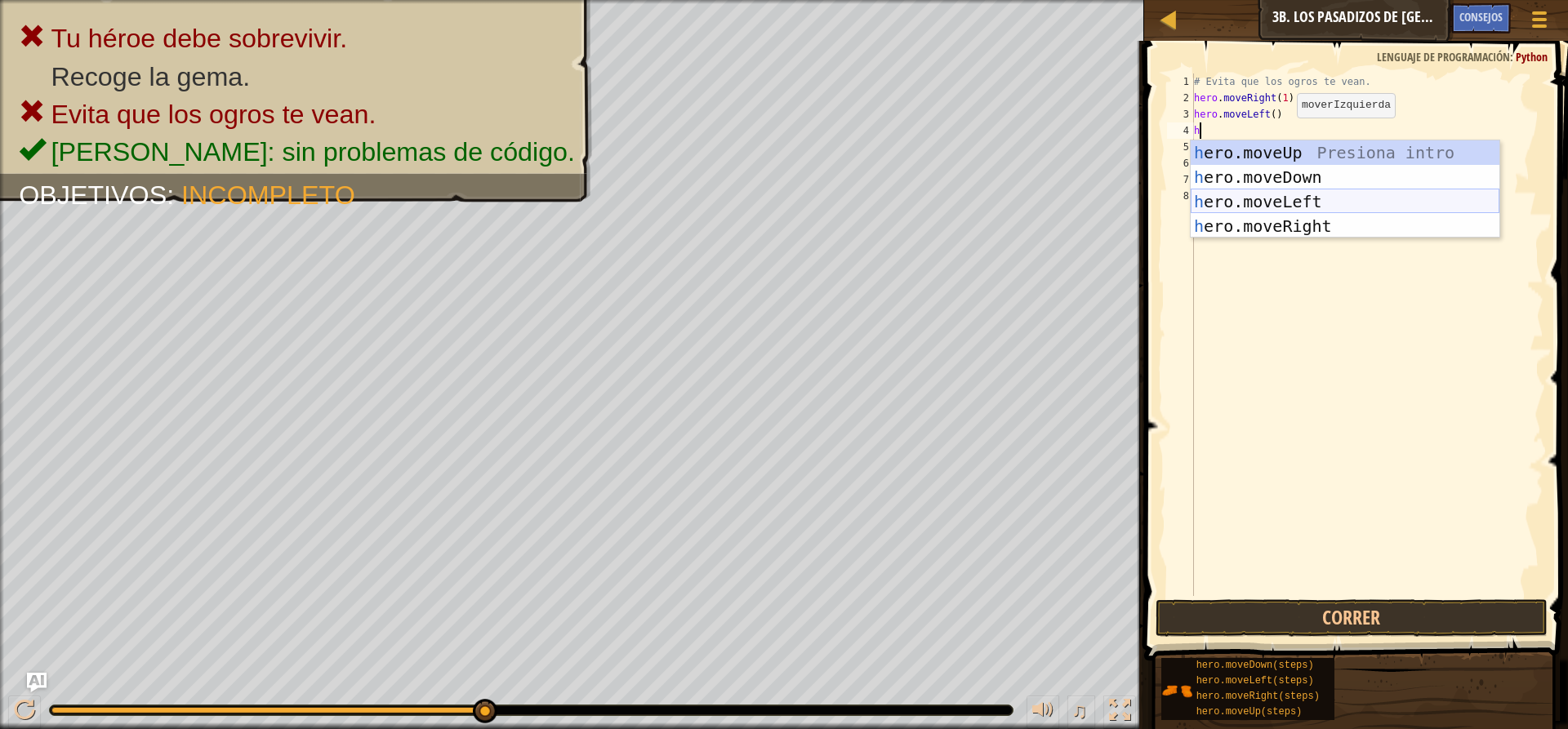
click at [1365, 212] on div "h ero.moveUp Presiona intro h ero.moveDown Presiona intro h ero.moveLeft Presio…" at bounding box center [1344, 213] width 309 height 147
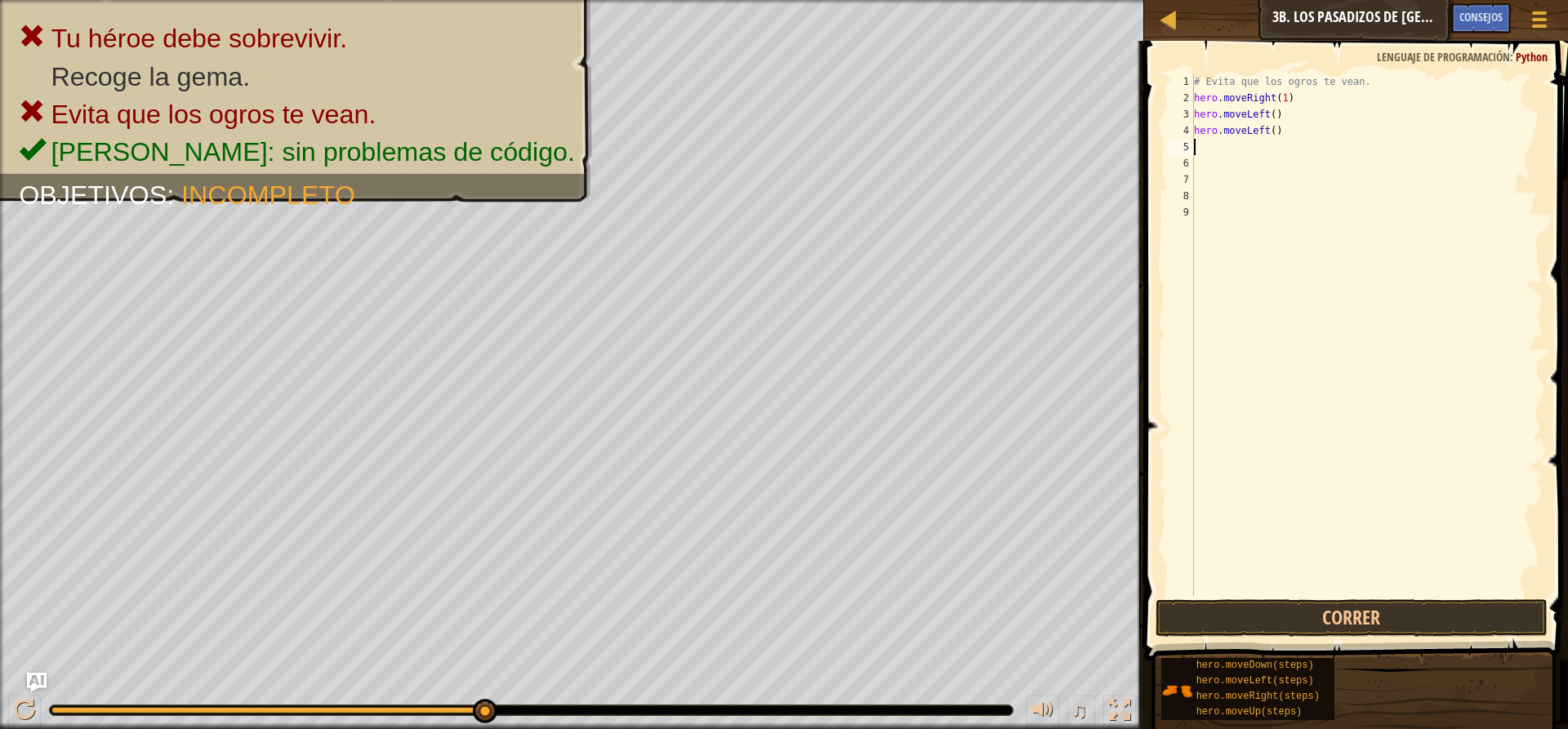
click at [1276, 139] on div "# Evita que los ogros te vean. hero . moveRight ( 1 ) hero . moveLeft ( ) hero …" at bounding box center [1366, 351] width 353 height 555
click at [1274, 124] on div "# Evita que los ogros te vean. hero . moveRight ( 1 ) hero . moveLeft ( ) hero …" at bounding box center [1366, 351] width 353 height 555
type textarea "h"
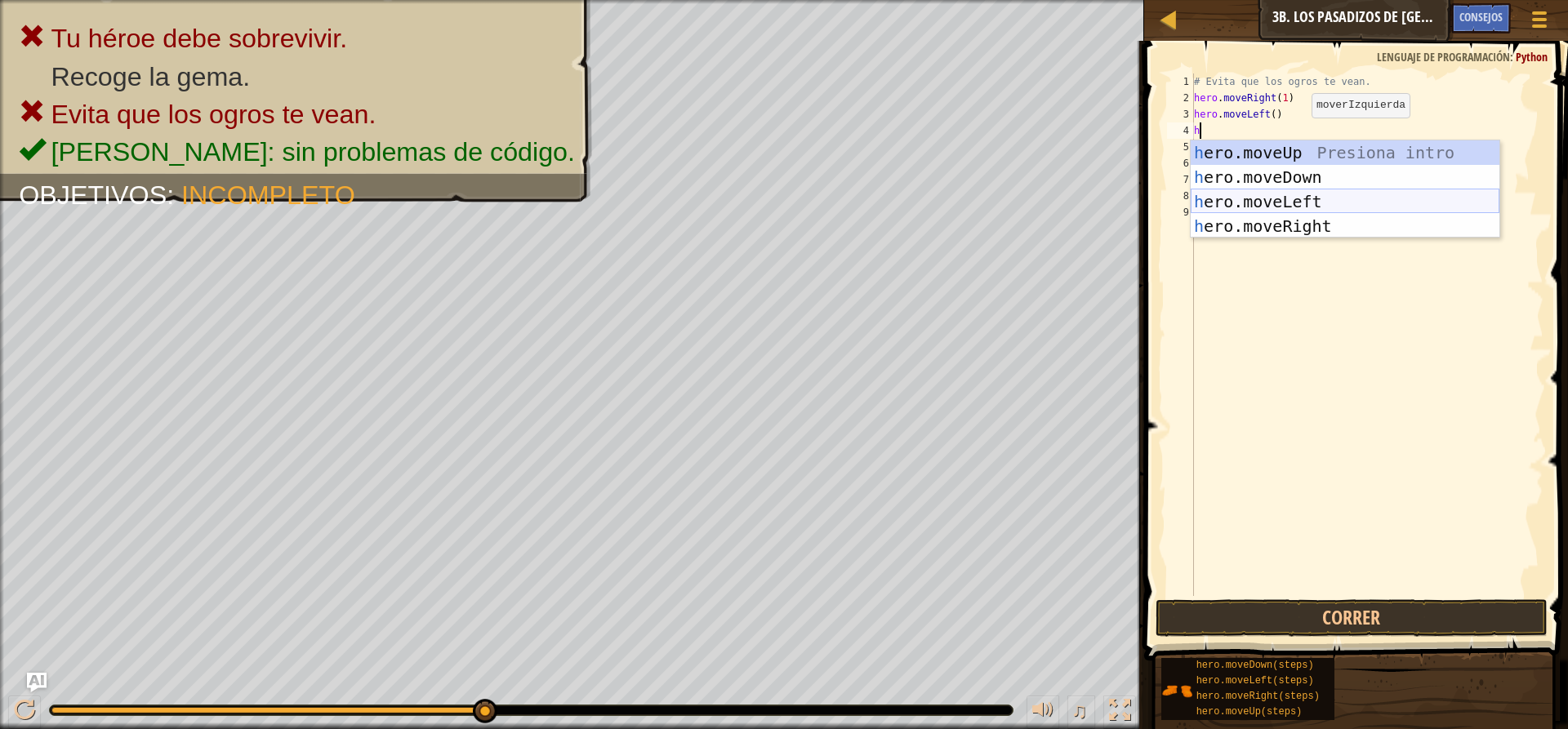
click at [1325, 197] on div "h ero.moveUp Presiona intro h ero.moveDown Presiona intro h ero.moveLeft Presio…" at bounding box center [1344, 213] width 309 height 147
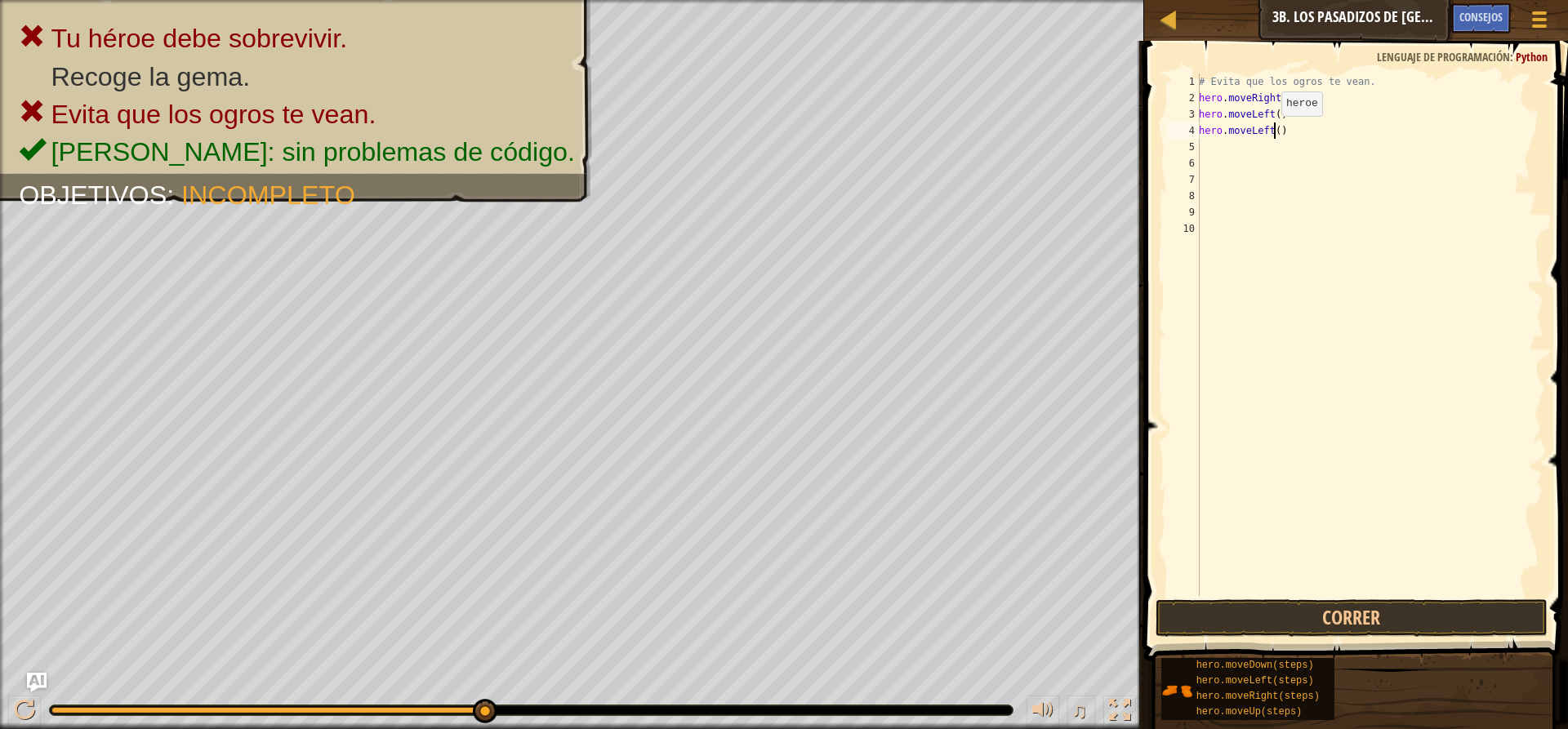
click at [1272, 132] on div "# Evita que los ogros te vean. hero . moveRight ( 1 ) hero . moveLeft ( ) hero …" at bounding box center [1370, 351] width 348 height 555
click at [1288, 124] on div "# Evita que los ogros te vean. hero . moveRight ( 1 ) hero . moveLeft ( ) hero …" at bounding box center [1370, 351] width 348 height 555
type textarea "h"
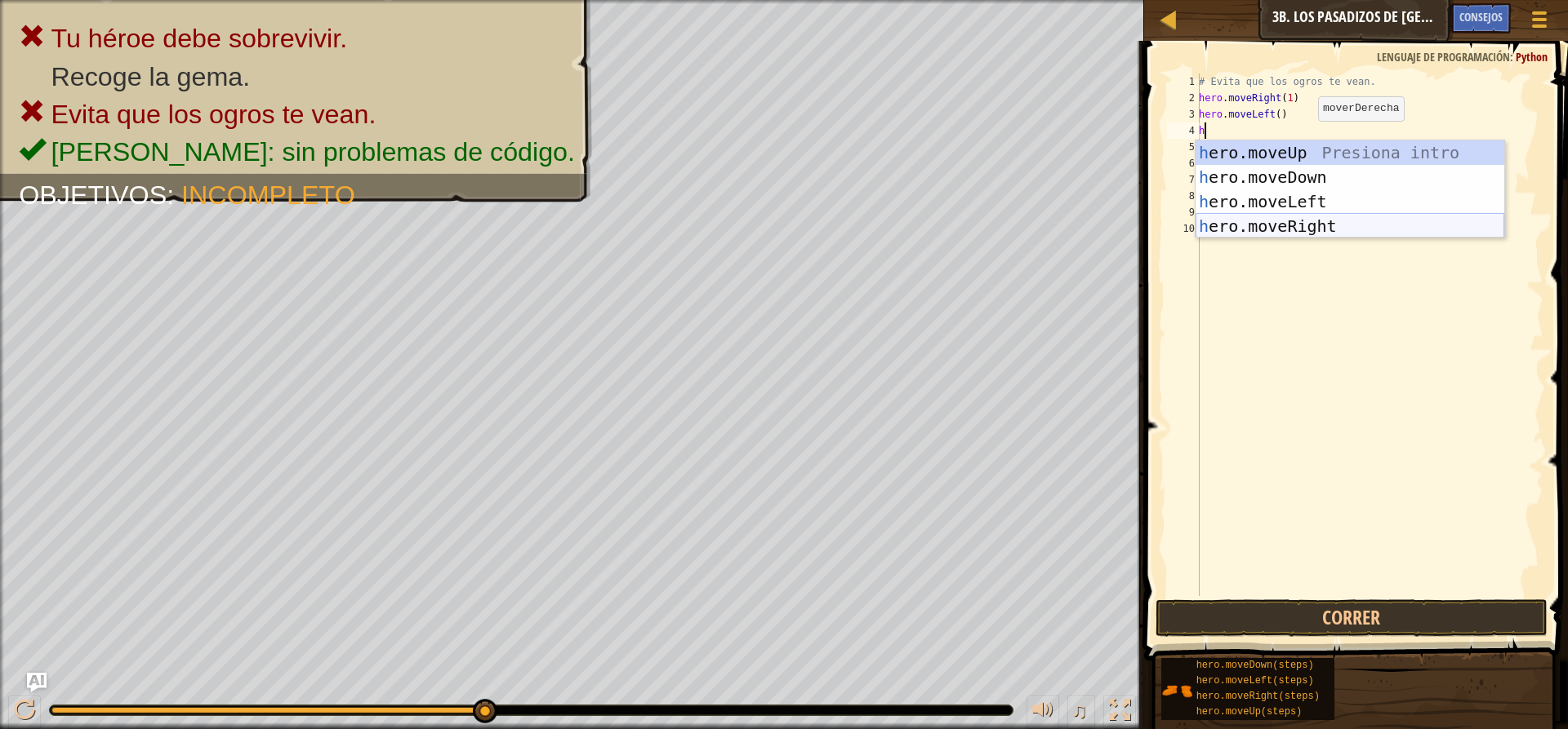
click at [1346, 226] on div "h ero.moveUp Presiona intro h ero.moveDown Presiona intro h ero.moveLeft Presio…" at bounding box center [1350, 213] width 309 height 147
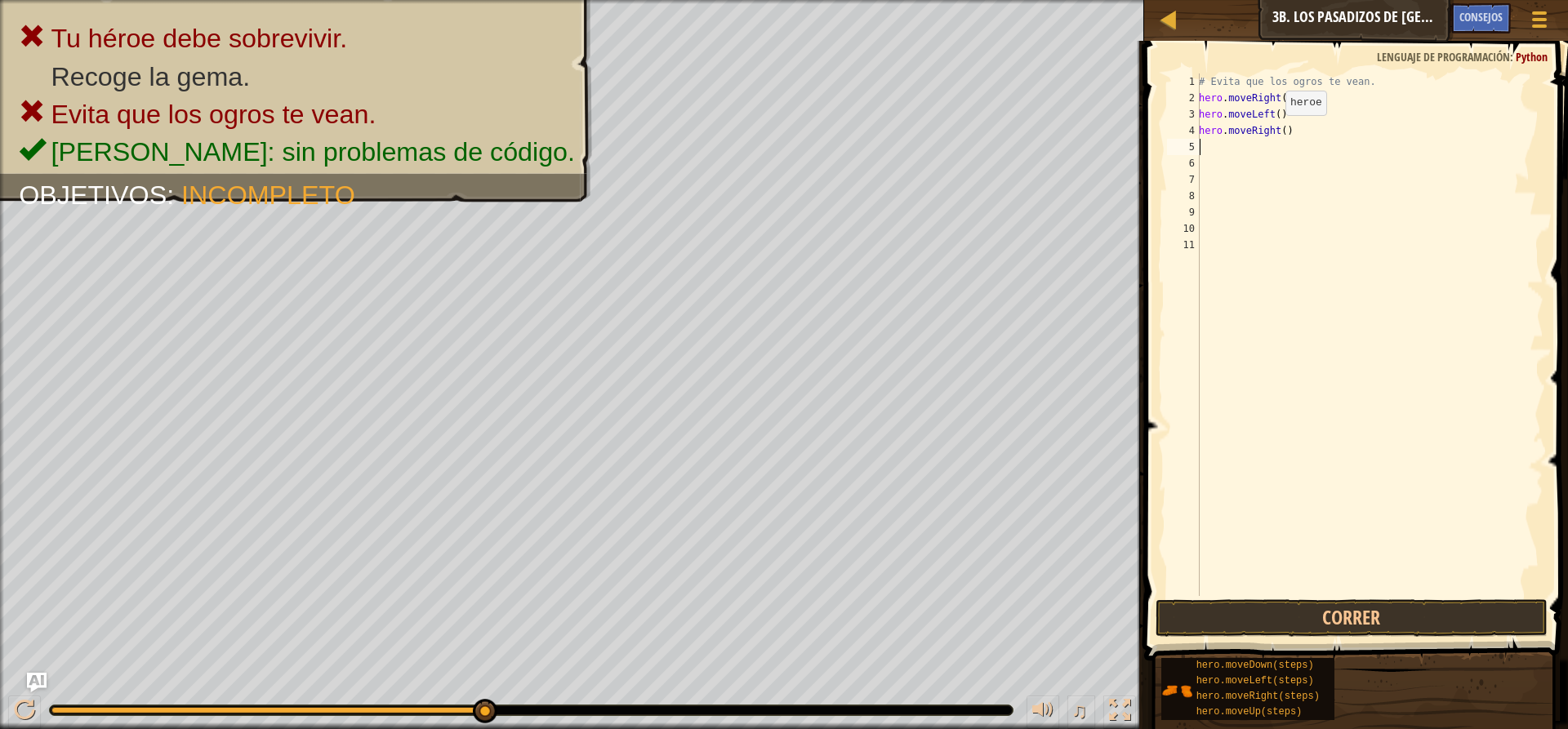
click at [1276, 132] on div "# Evita que los ogros te vean. hero . moveRight ( 1 ) hero . moveLeft ( ) hero …" at bounding box center [1370, 351] width 348 height 555
click at [1280, 131] on div "# Evita que los ogros te vean. hero . moveRight ( 1 ) hero . moveLeft ( ) hero …" at bounding box center [1370, 351] width 348 height 555
type textarea "hero.moveRight(2)"
click at [1371, 621] on button "Correr" at bounding box center [1351, 619] width 392 height 37
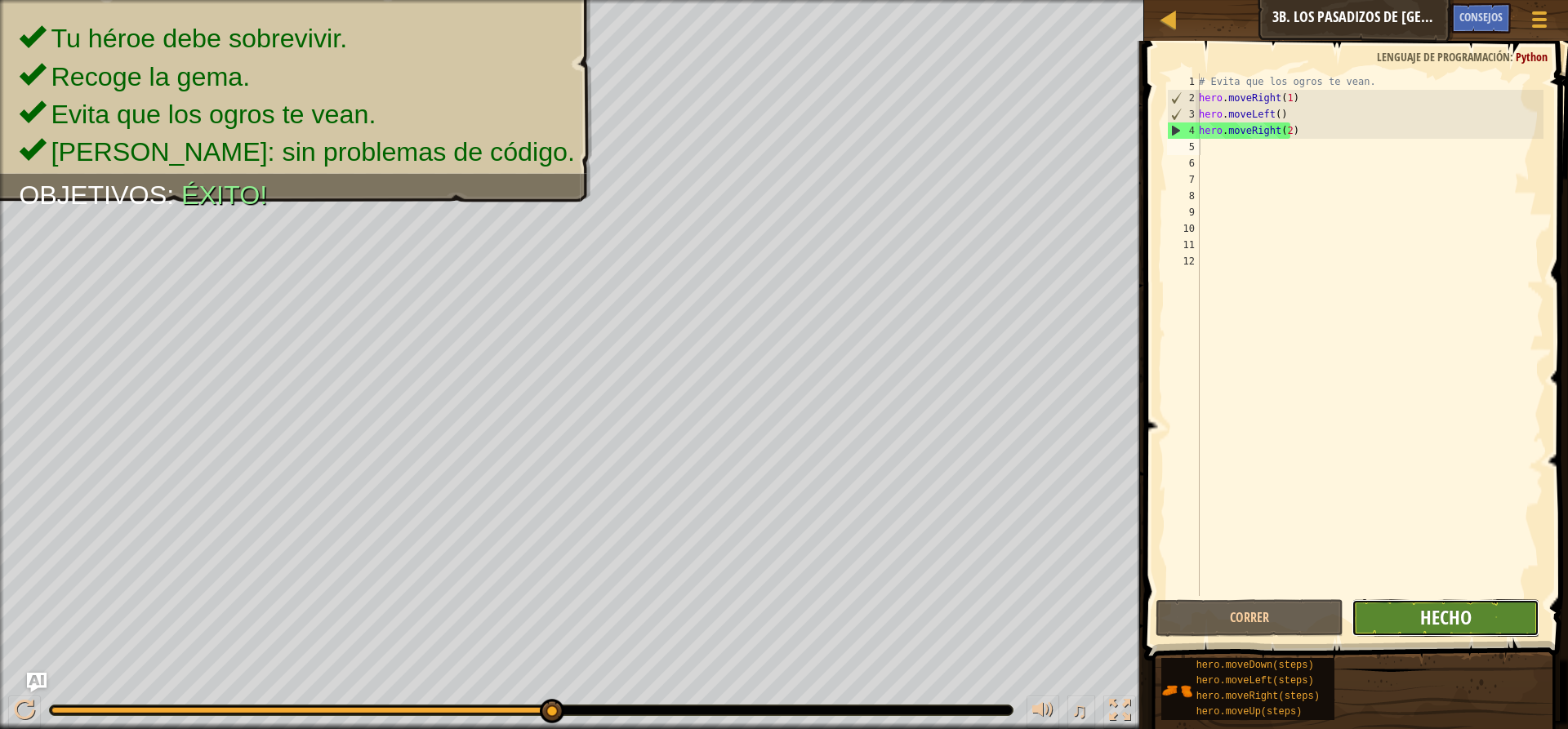
click at [1455, 606] on span "Hecho" at bounding box center [1445, 618] width 51 height 26
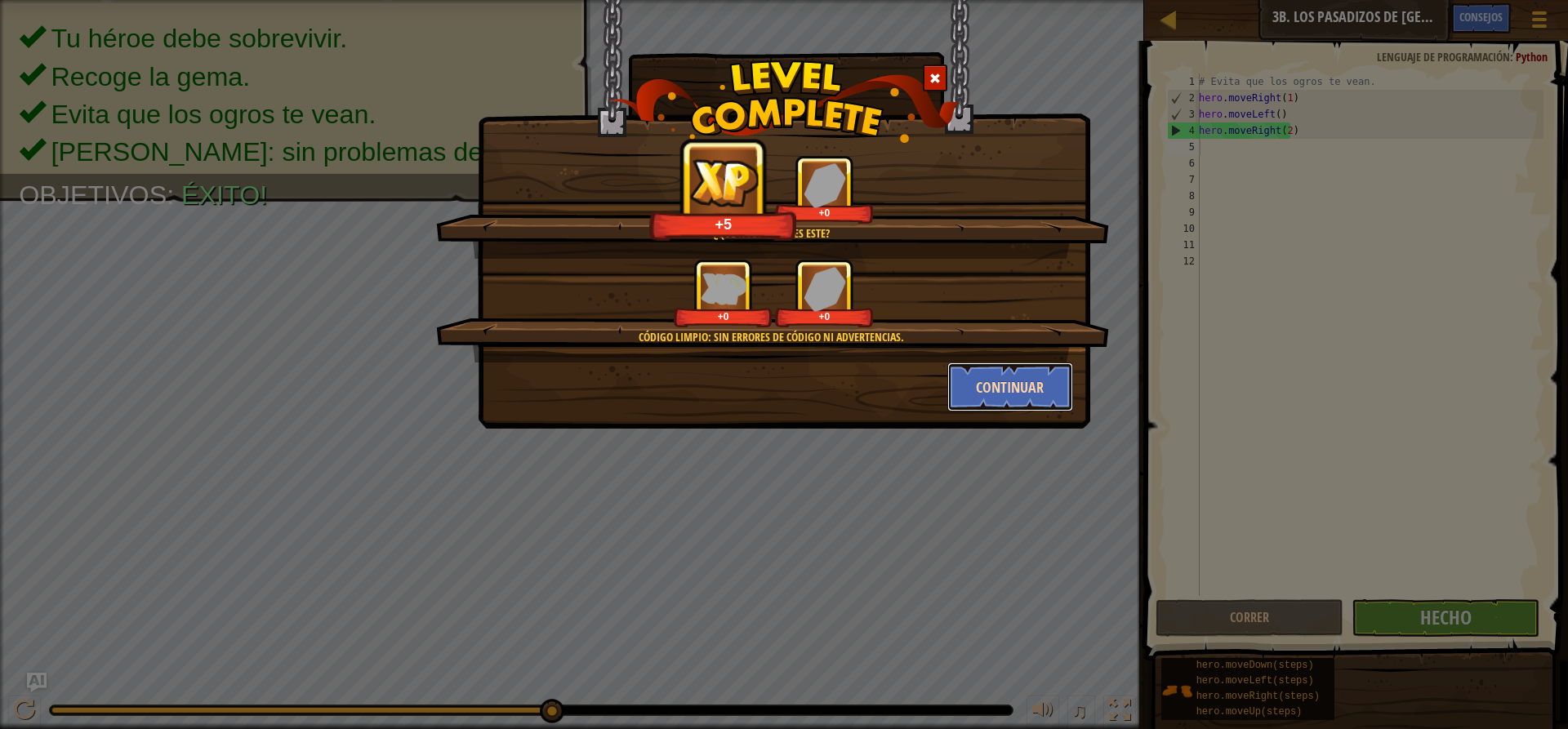
click at [999, 388] on button "Continuar" at bounding box center [1009, 386] width 126 height 49
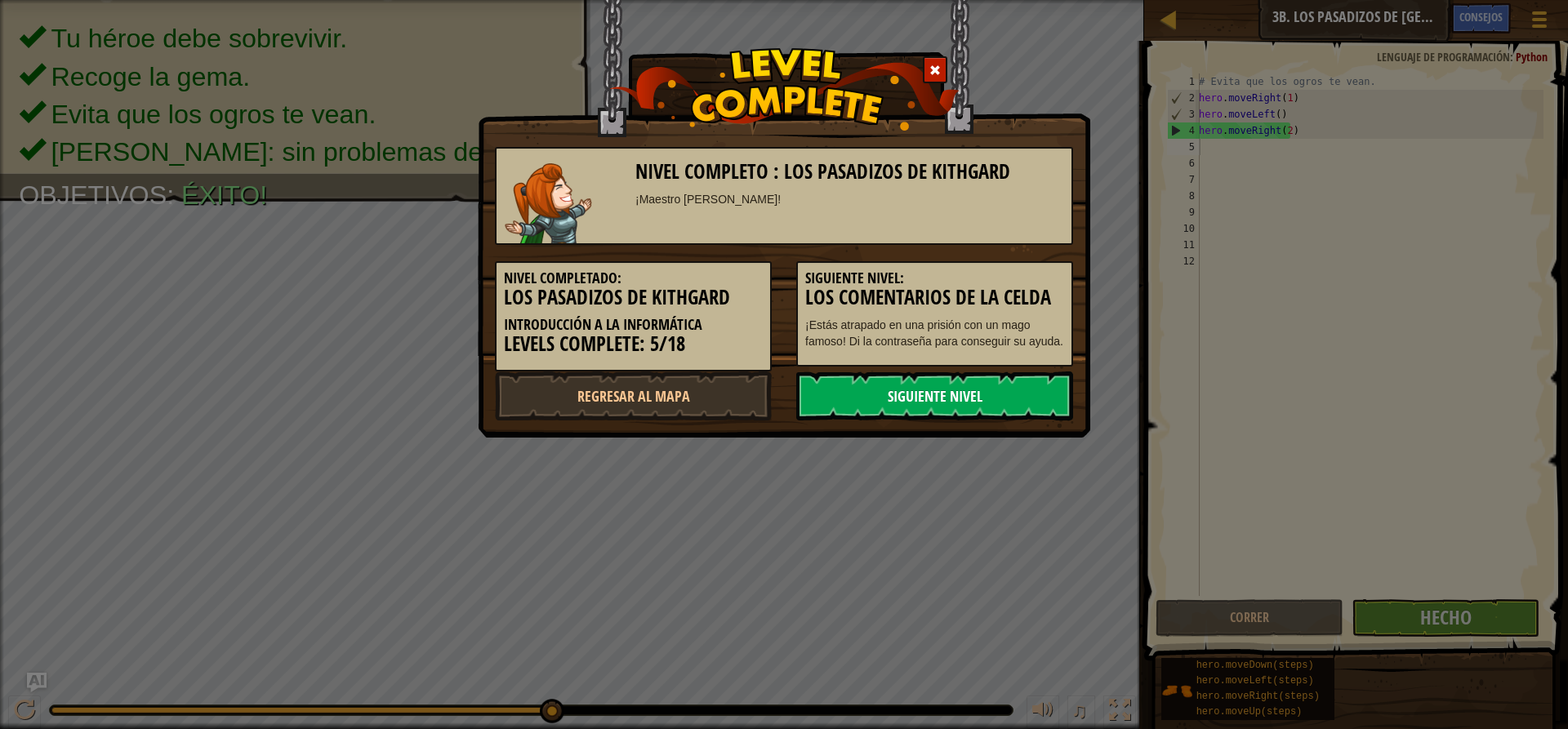
click at [987, 394] on link "Siguiente nivel" at bounding box center [935, 396] width 277 height 49
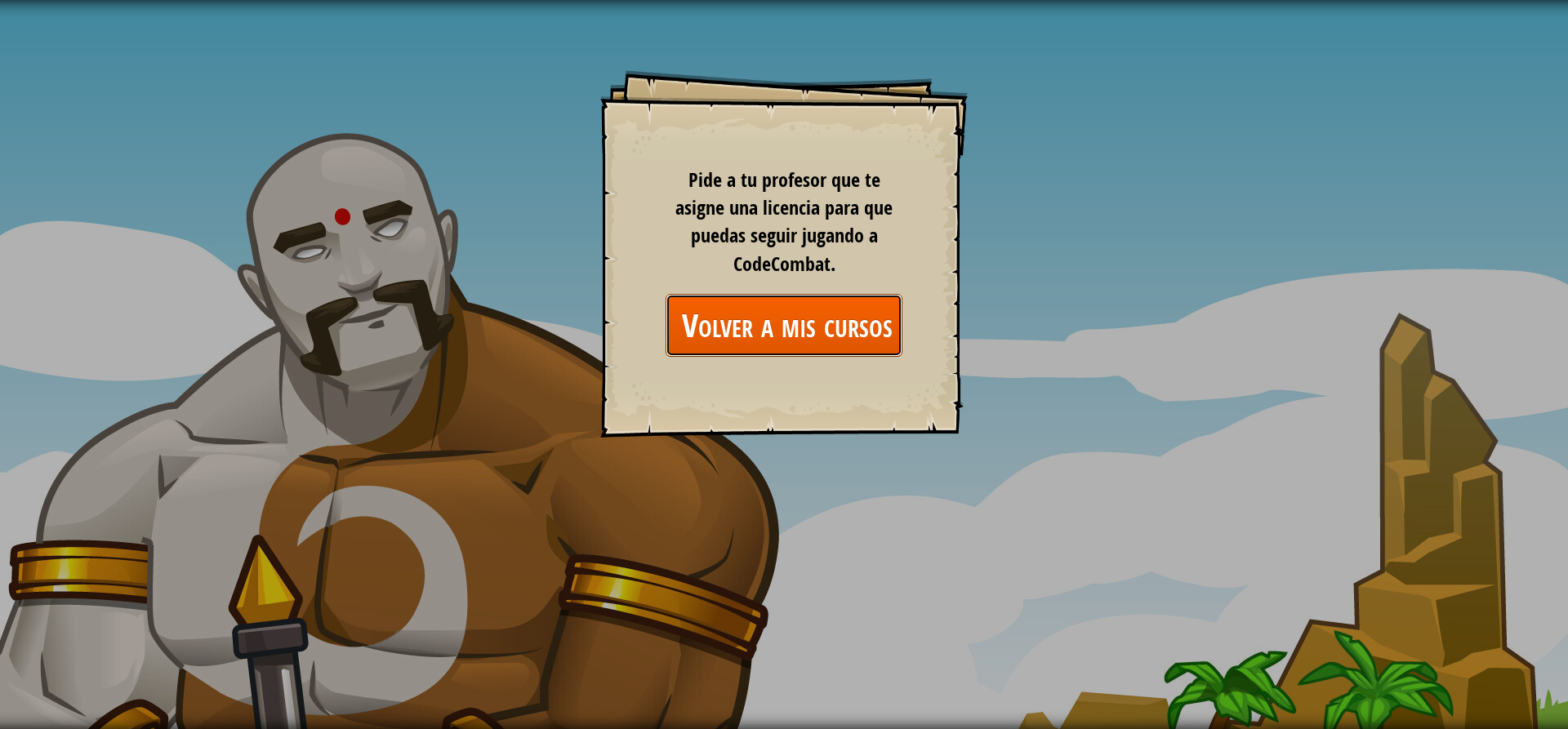
click at [764, 315] on link "Volver a mis cursos" at bounding box center [783, 325] width 237 height 63
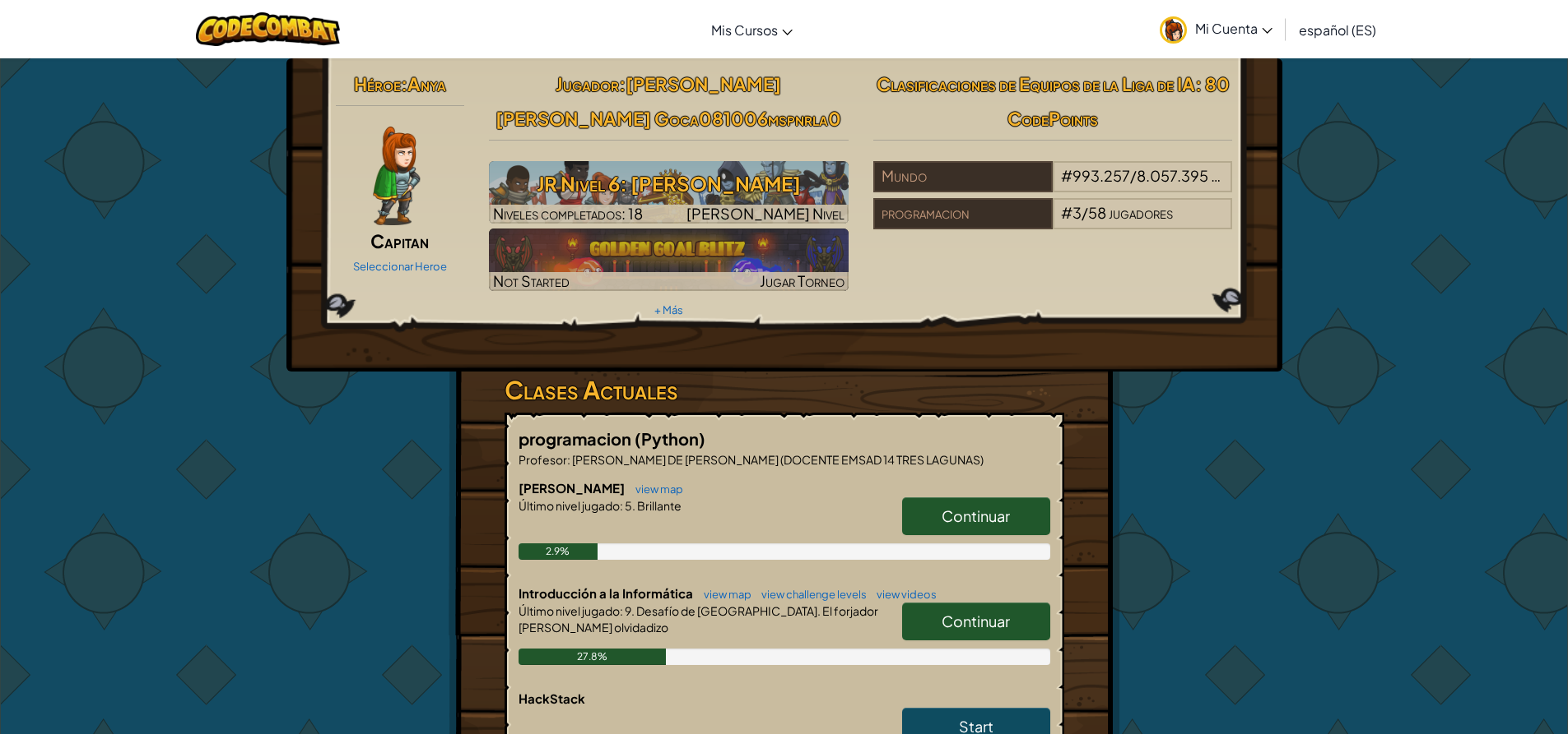
click at [983, 621] on span "Continuar" at bounding box center [975, 621] width 68 height 19
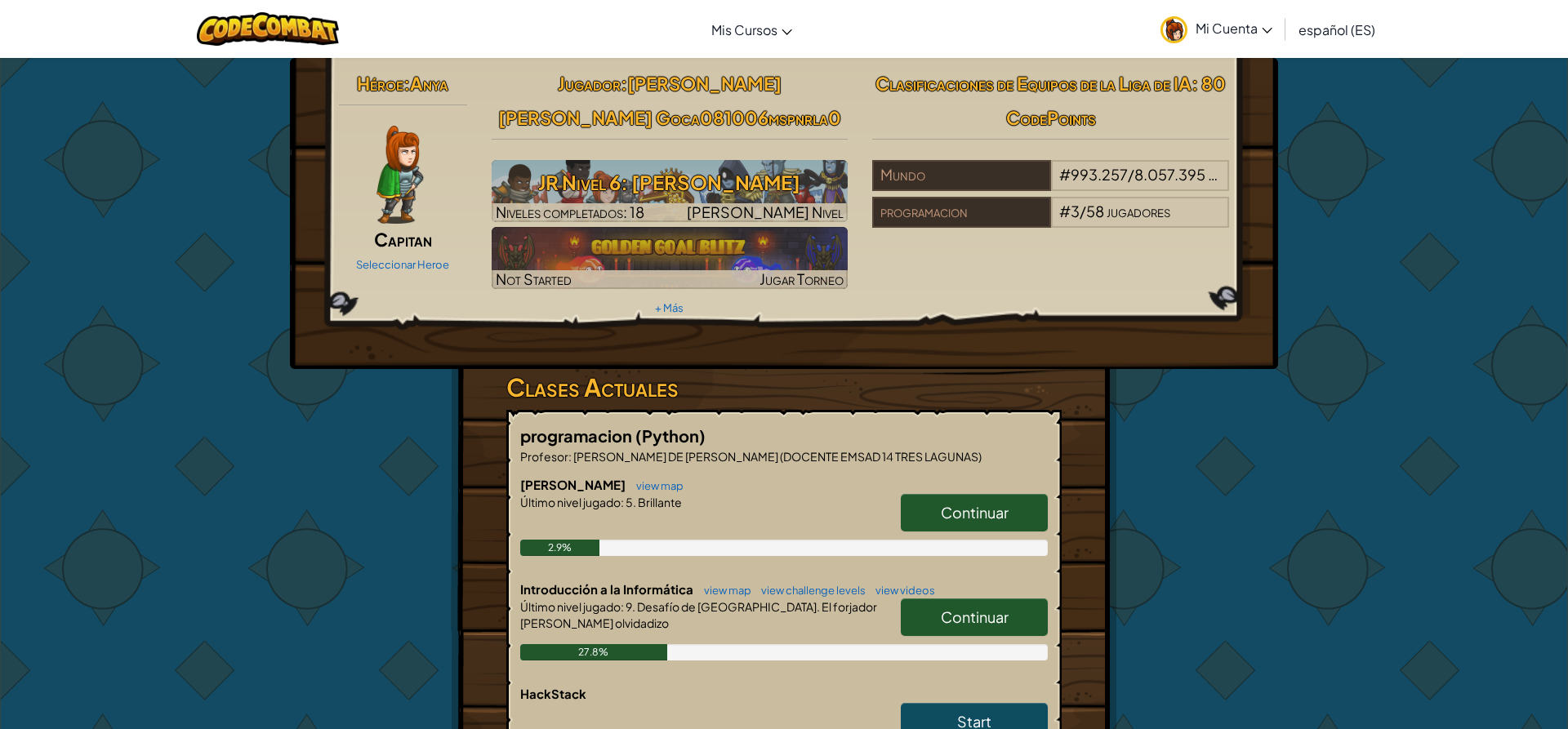
select select "es-ES"
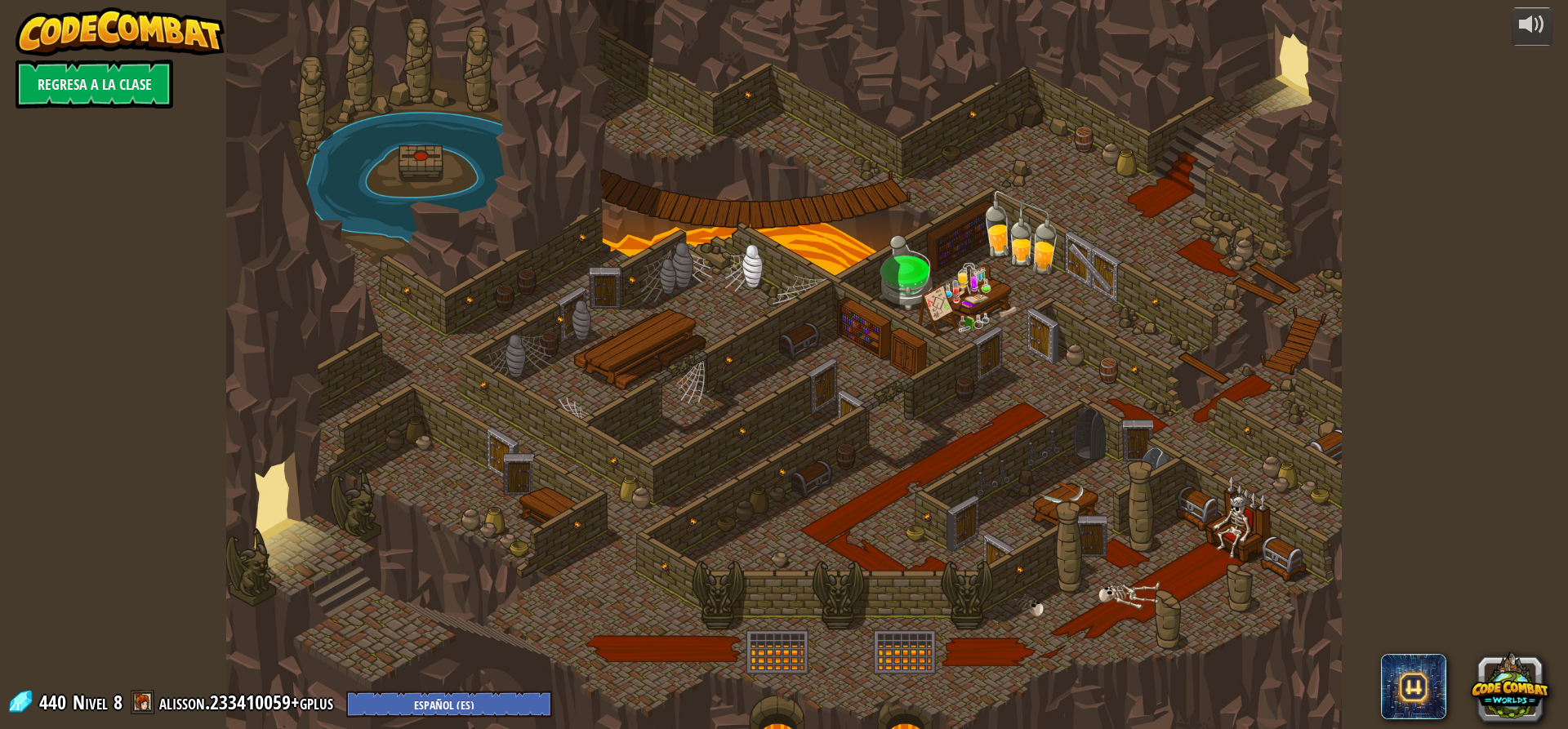
select select "es-ES"
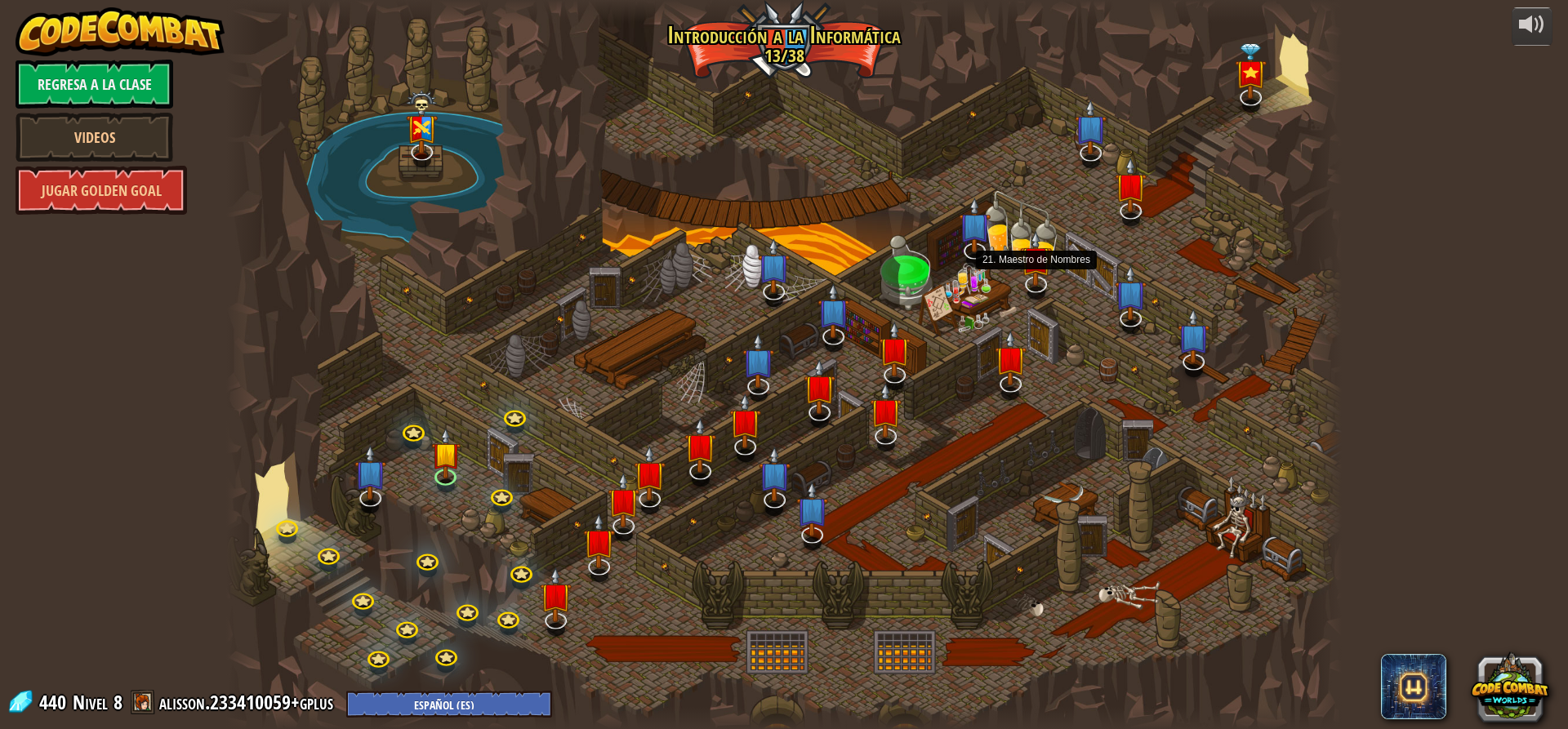
select select "es-ES"
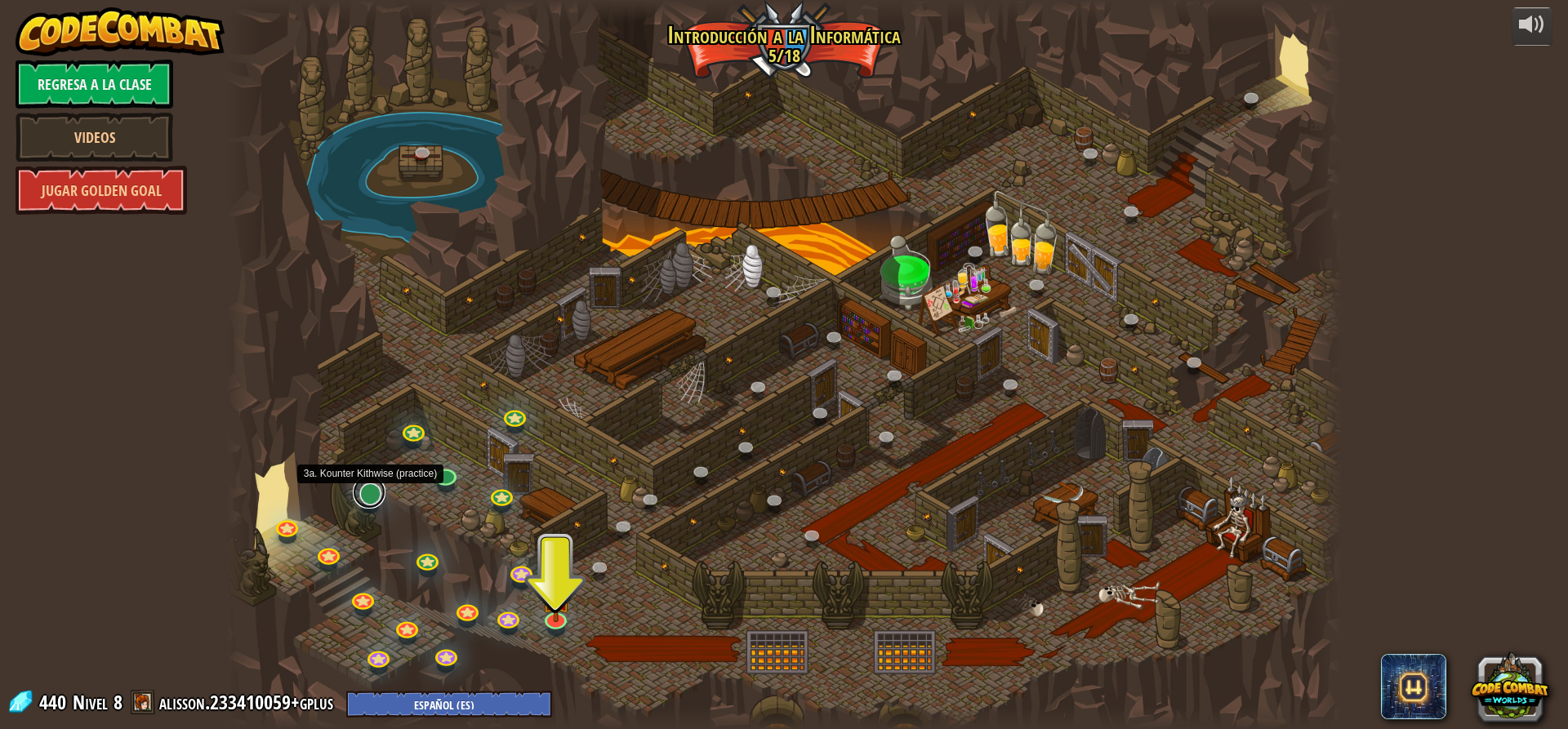
click at [365, 496] on link at bounding box center [369, 492] width 33 height 33
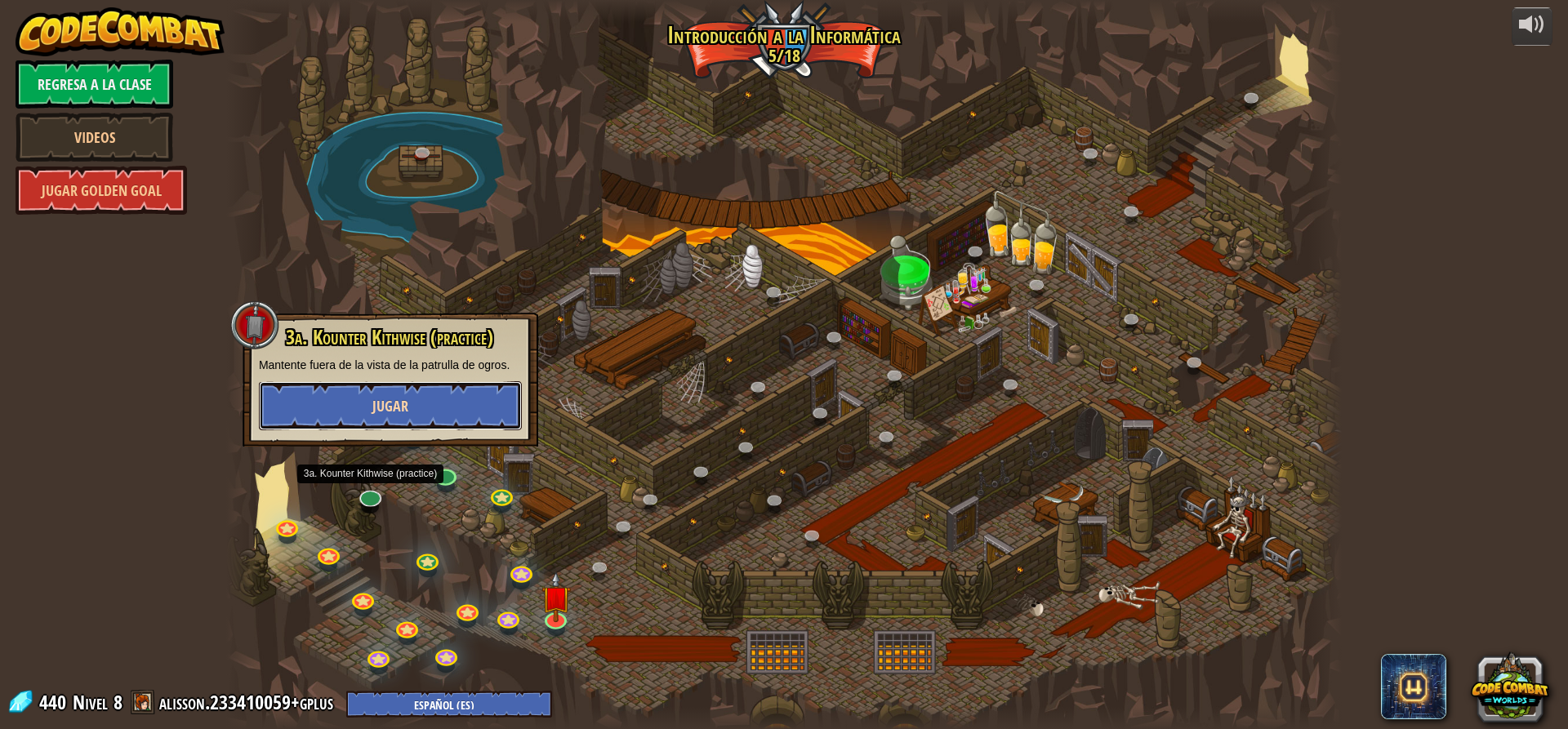
click at [369, 406] on button "Jugar" at bounding box center [390, 406] width 263 height 49
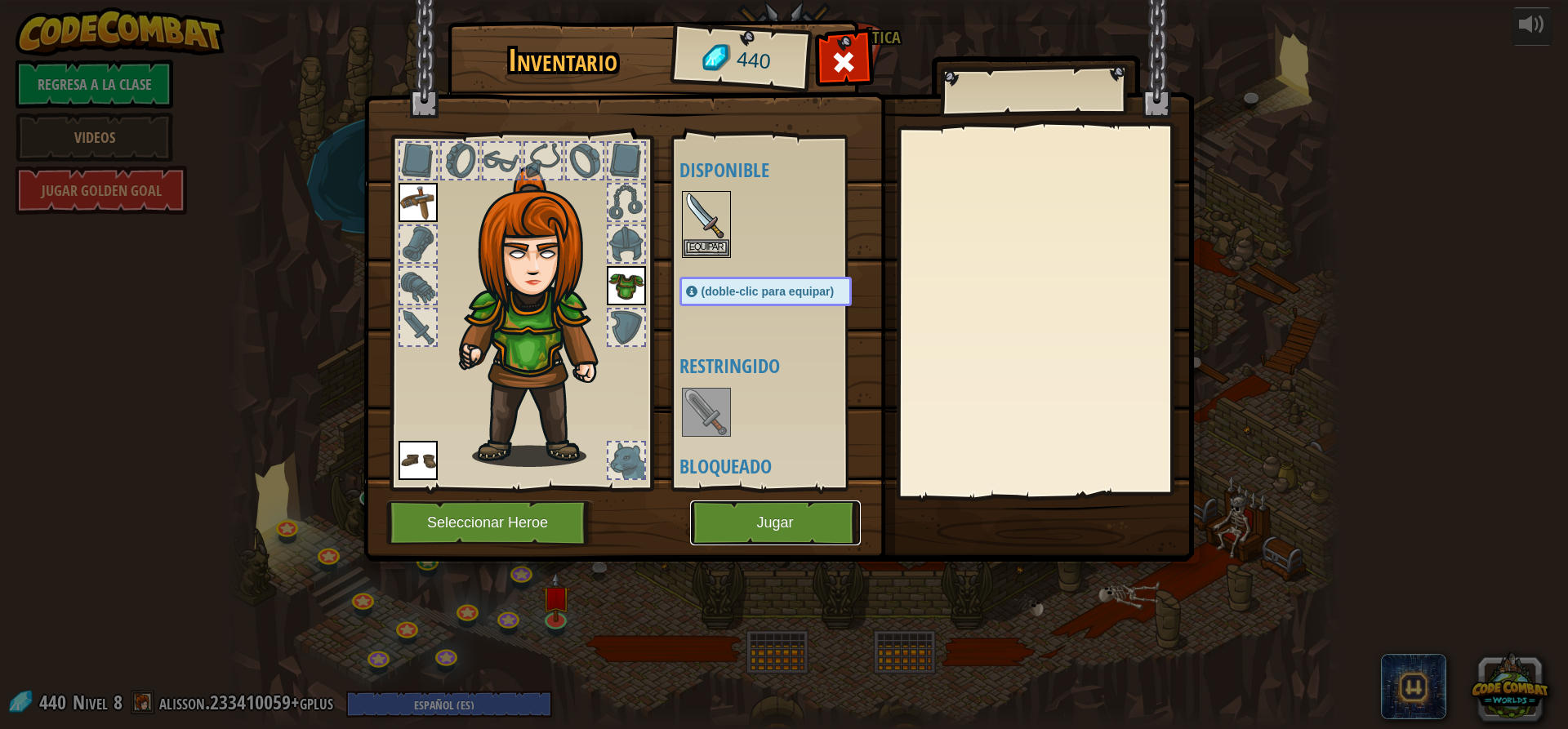
click at [778, 517] on button "Jugar" at bounding box center [775, 523] width 170 height 45
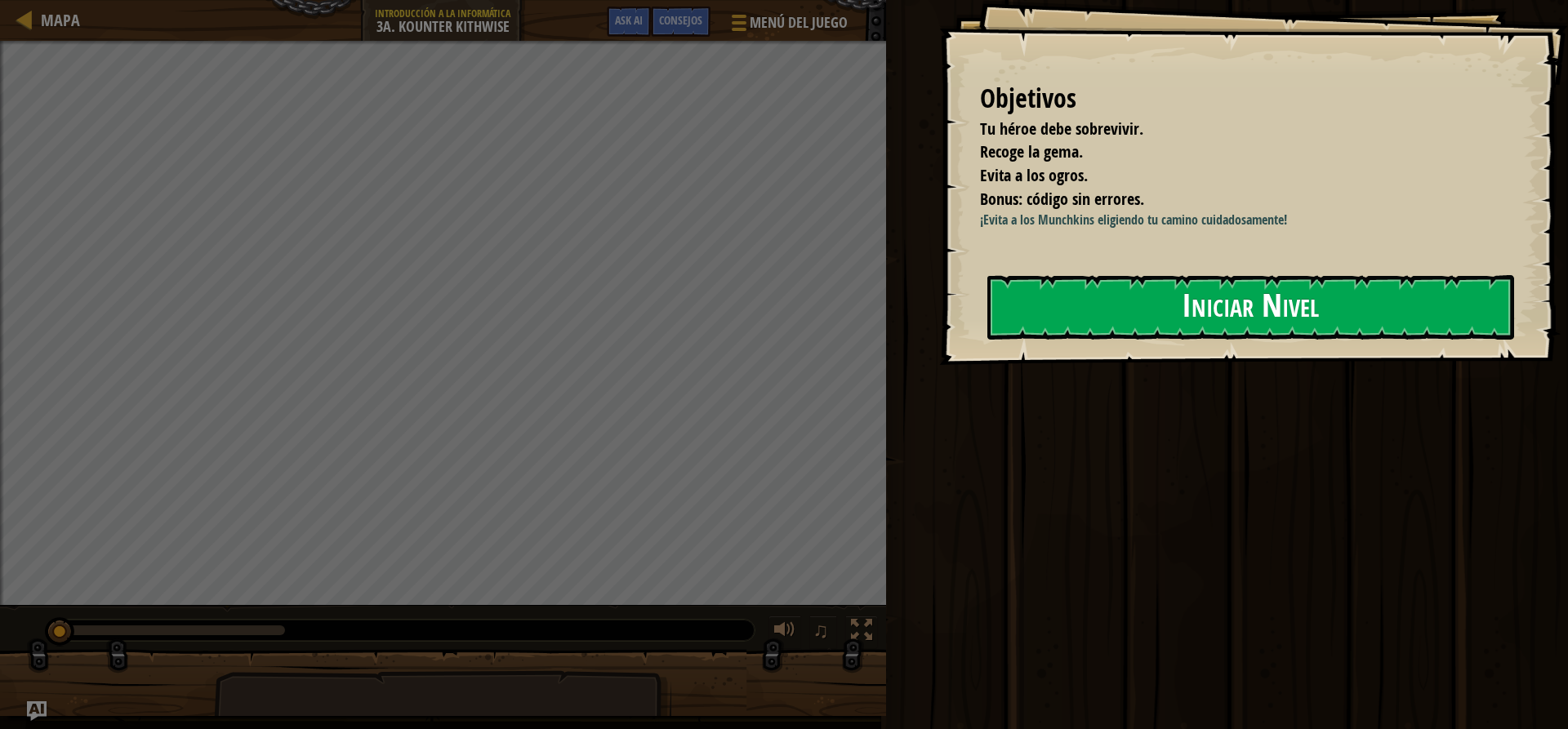
click at [1055, 280] on button "Iniciar Nivel" at bounding box center [1250, 307] width 527 height 65
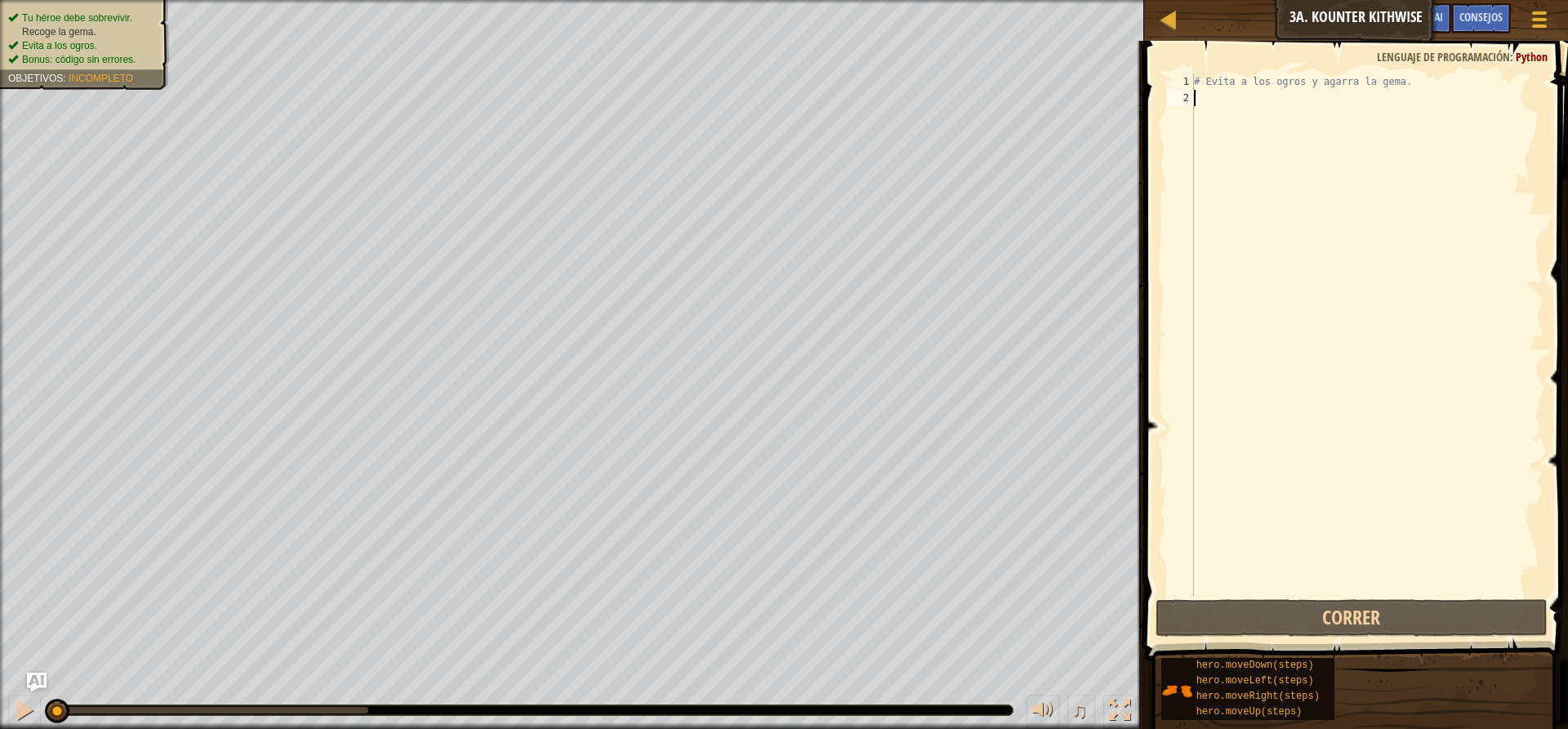
type textarea "h"
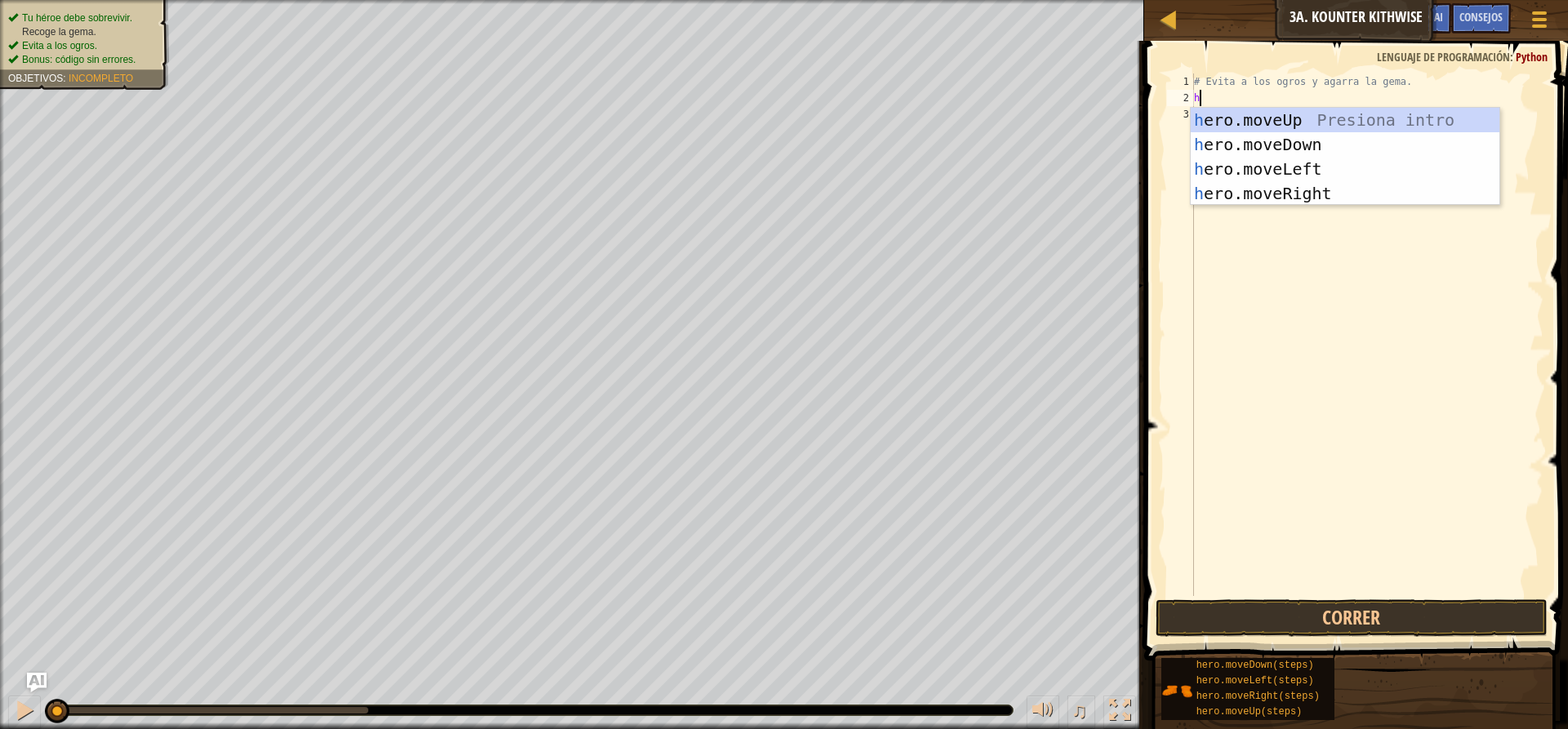
scroll to position [7, 0]
click at [1303, 142] on div "h ero.moveUp Presiona intro h ero.moveDown Presiona intro h ero.moveLeft Presio…" at bounding box center [1344, 181] width 309 height 147
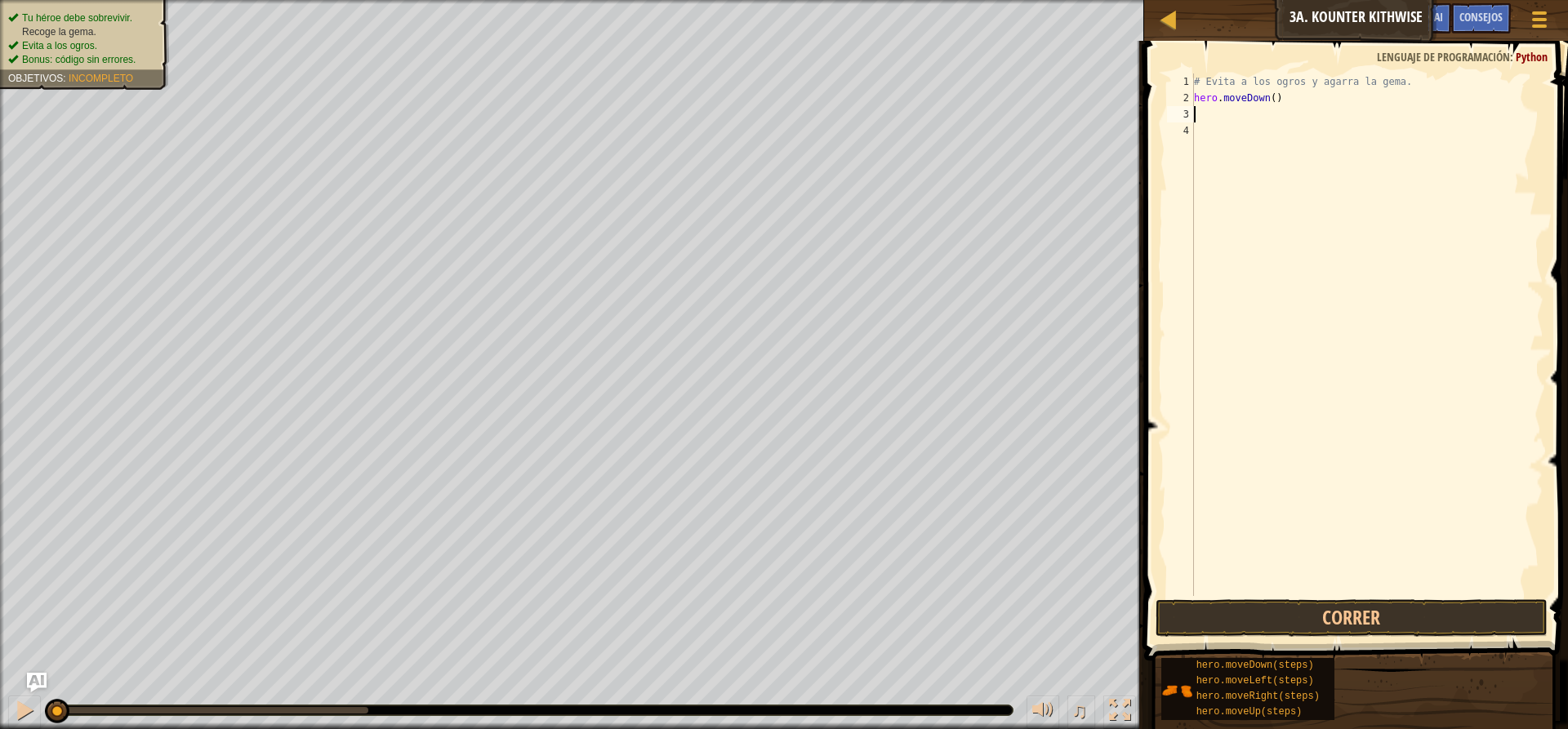
type textarea "h"
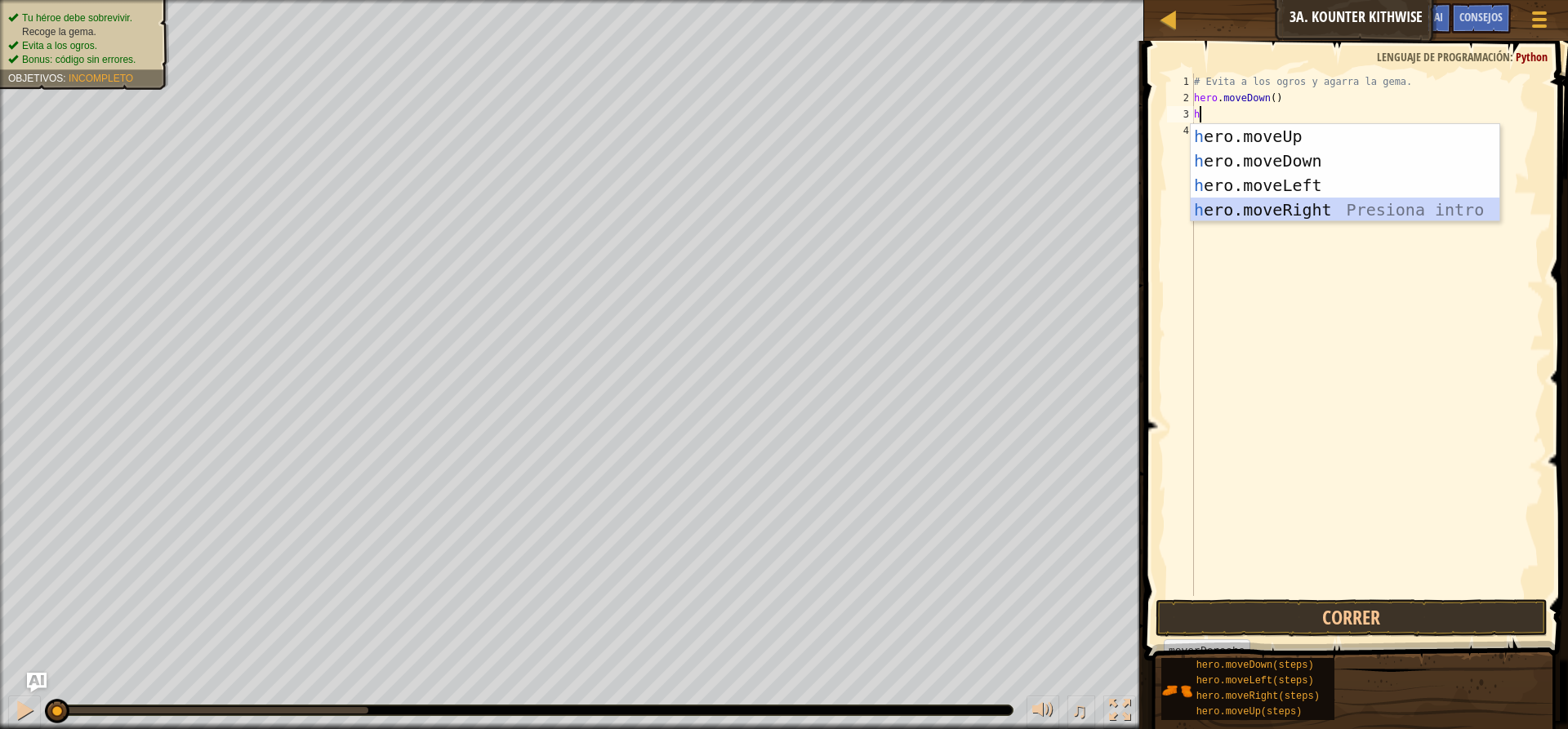
click at [1421, 211] on div "h ero.moveUp Presiona intro h ero.moveDown Presiona intro h ero.moveLeft Presio…" at bounding box center [1344, 197] width 309 height 147
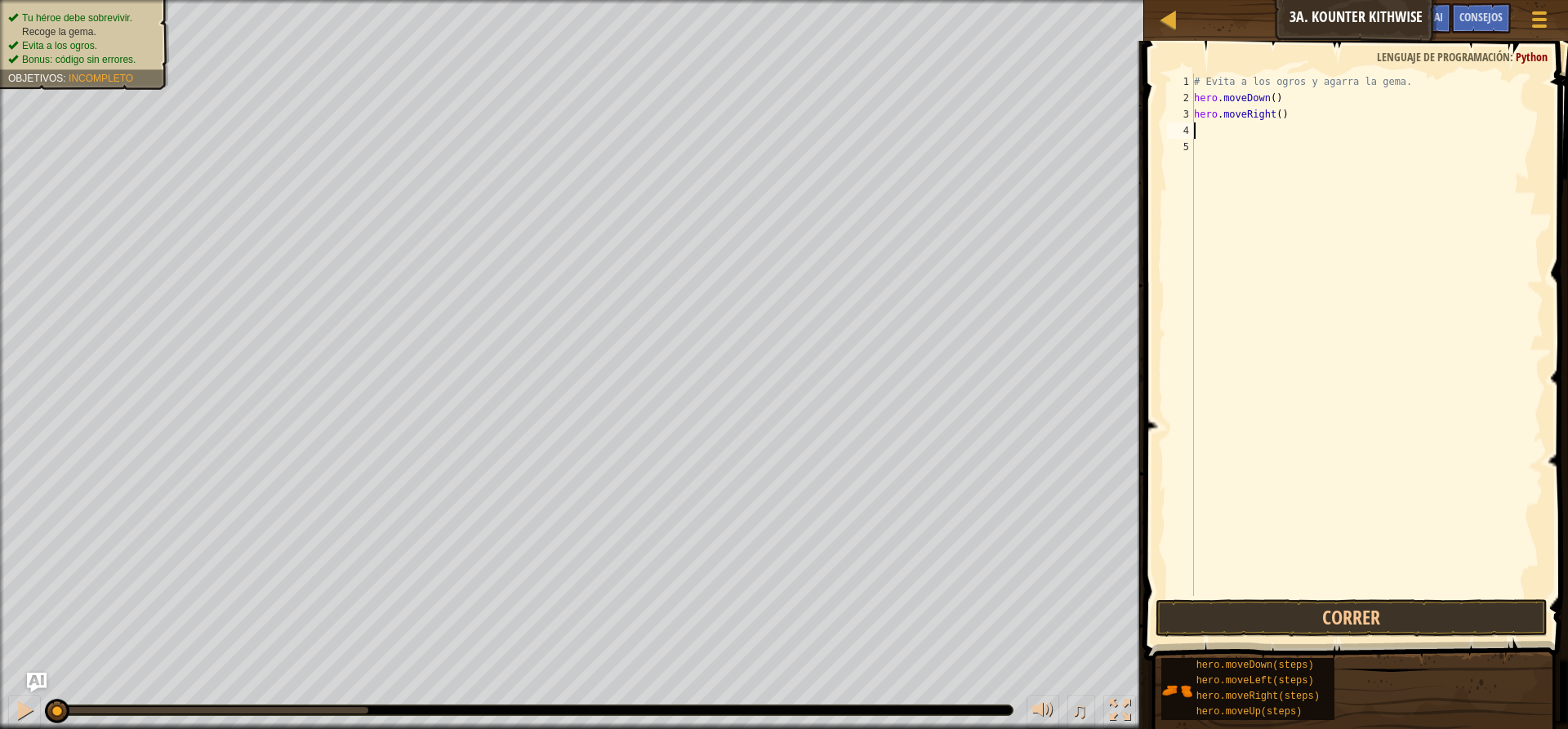
click at [1359, 592] on div "# Evita a los ogros y agarra la gema. hero . moveDown ( ) hero . moveRight ( )" at bounding box center [1366, 351] width 353 height 555
click at [1353, 620] on button "Correr" at bounding box center [1351, 619] width 392 height 37
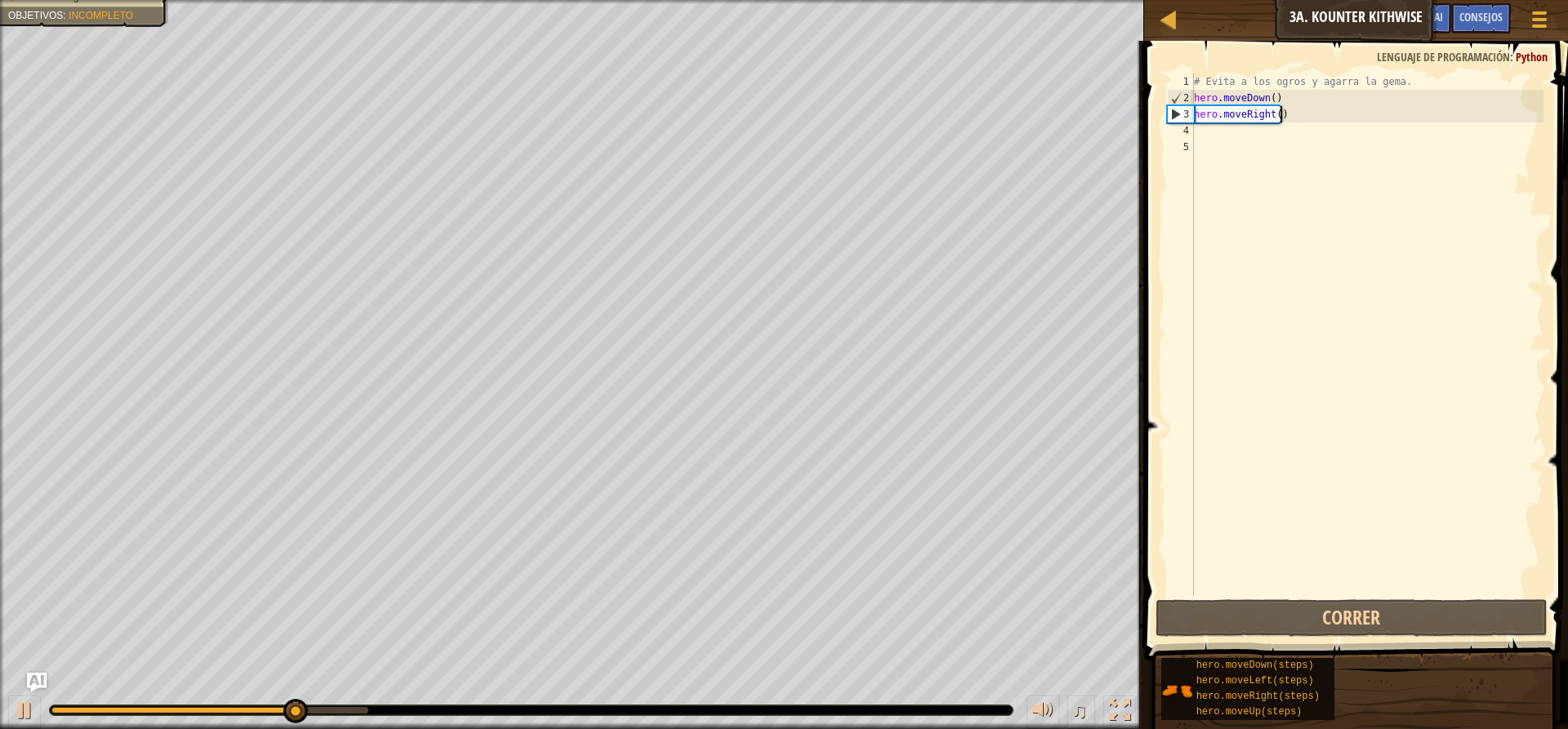
click at [1293, 112] on div "# Evita a los ogros y agarra la gema. hero . moveDown ( ) hero . moveRight ( )" at bounding box center [1366, 351] width 353 height 555
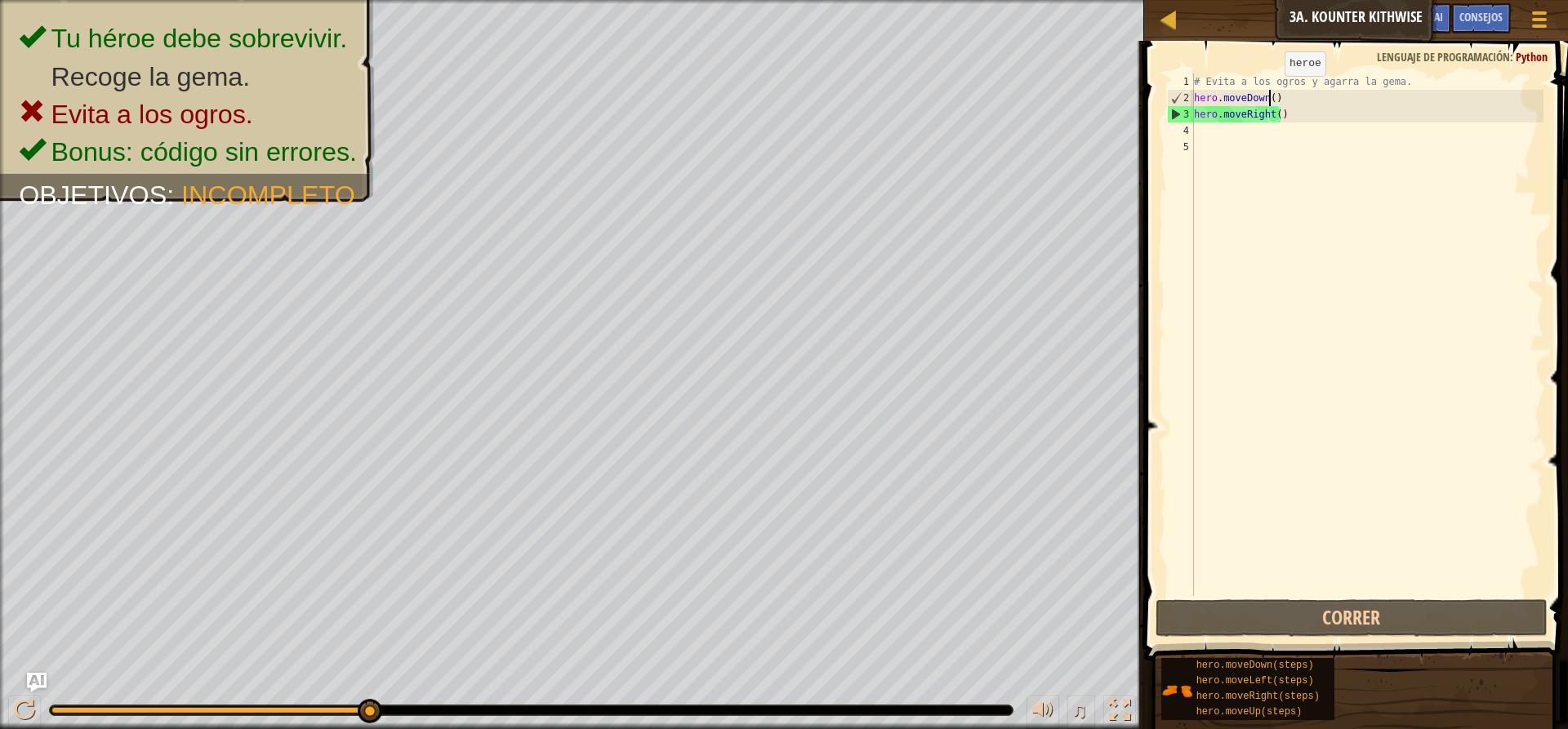
click at [1270, 93] on div "# Evita a los ogros y agarra la gema. hero . moveDown ( ) hero . moveRight ( )" at bounding box center [1366, 351] width 353 height 555
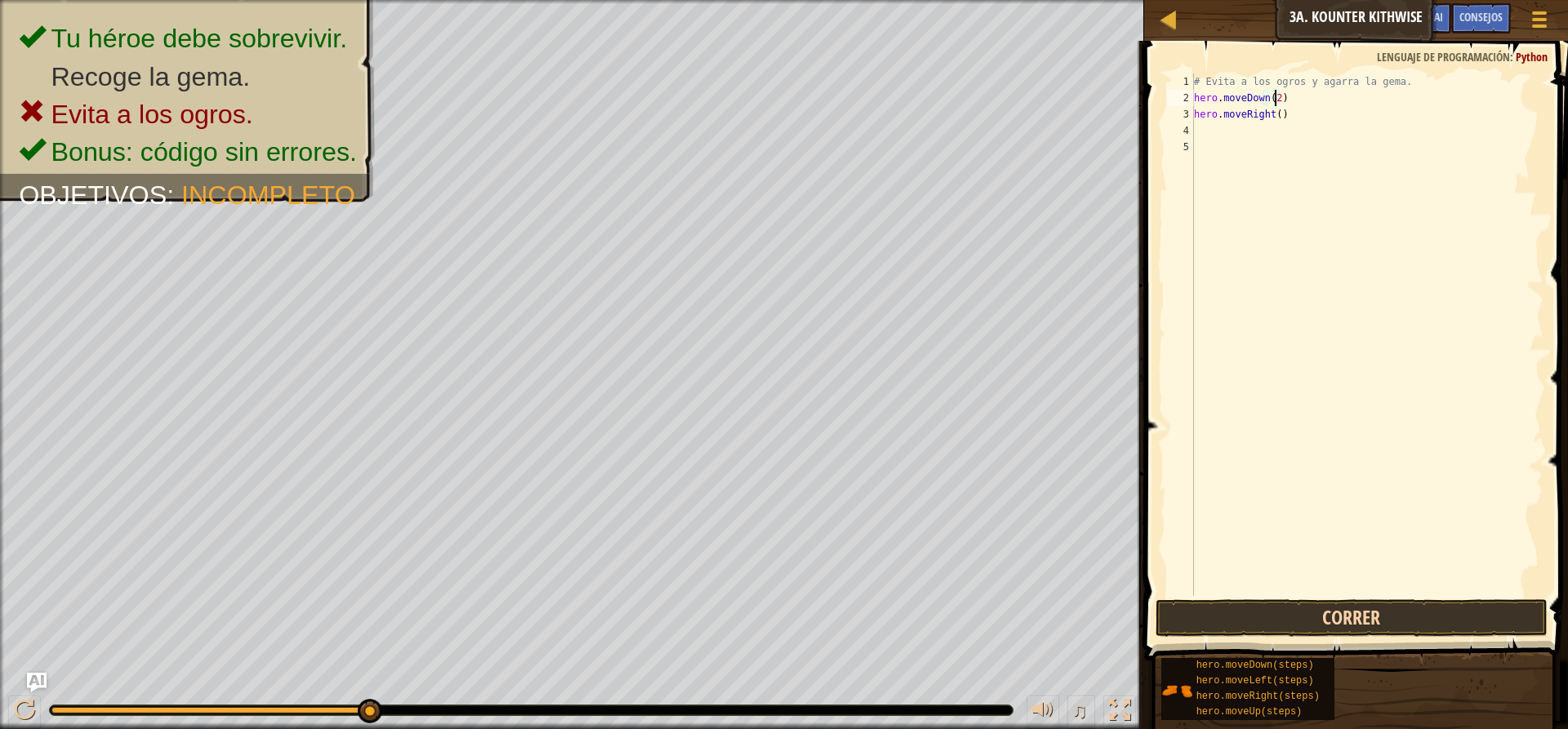
type textarea "hero.moveDown(2)"
click at [1363, 619] on button "Correr" at bounding box center [1351, 619] width 392 height 37
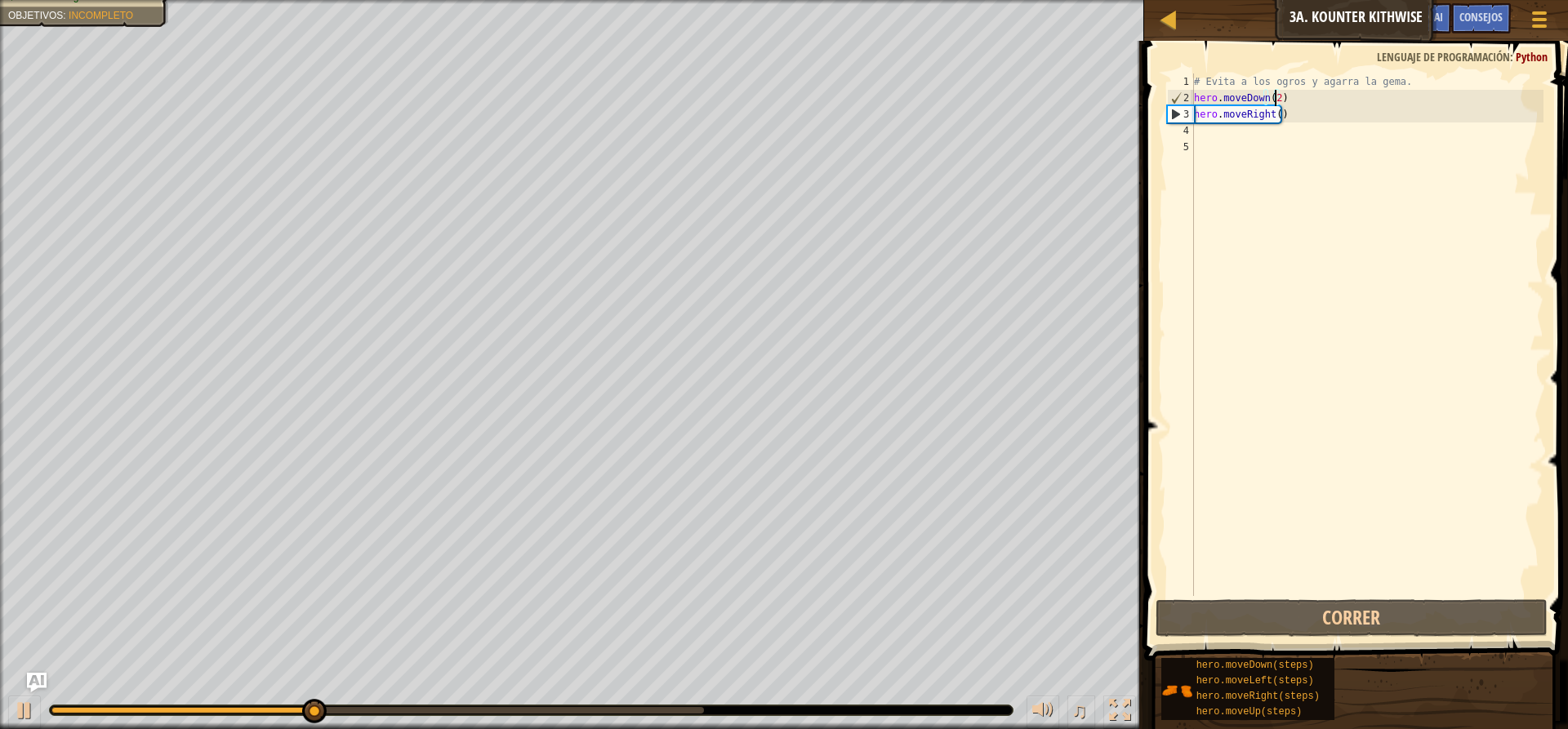
click at [1220, 148] on div "# Evita a los ogros y agarra la gema. hero . moveDown ( 2 ) hero . moveRight ( )" at bounding box center [1366, 351] width 353 height 555
click at [1202, 139] on div "# Evita a los ogros y agarra la gema. hero . moveDown ( 2 ) hero . moveRight ( )" at bounding box center [1366, 351] width 353 height 555
click at [1197, 135] on div "# Evita a los ogros y agarra la gema. hero . moveDown ( 2 ) hero . moveRight ( )" at bounding box center [1366, 351] width 353 height 555
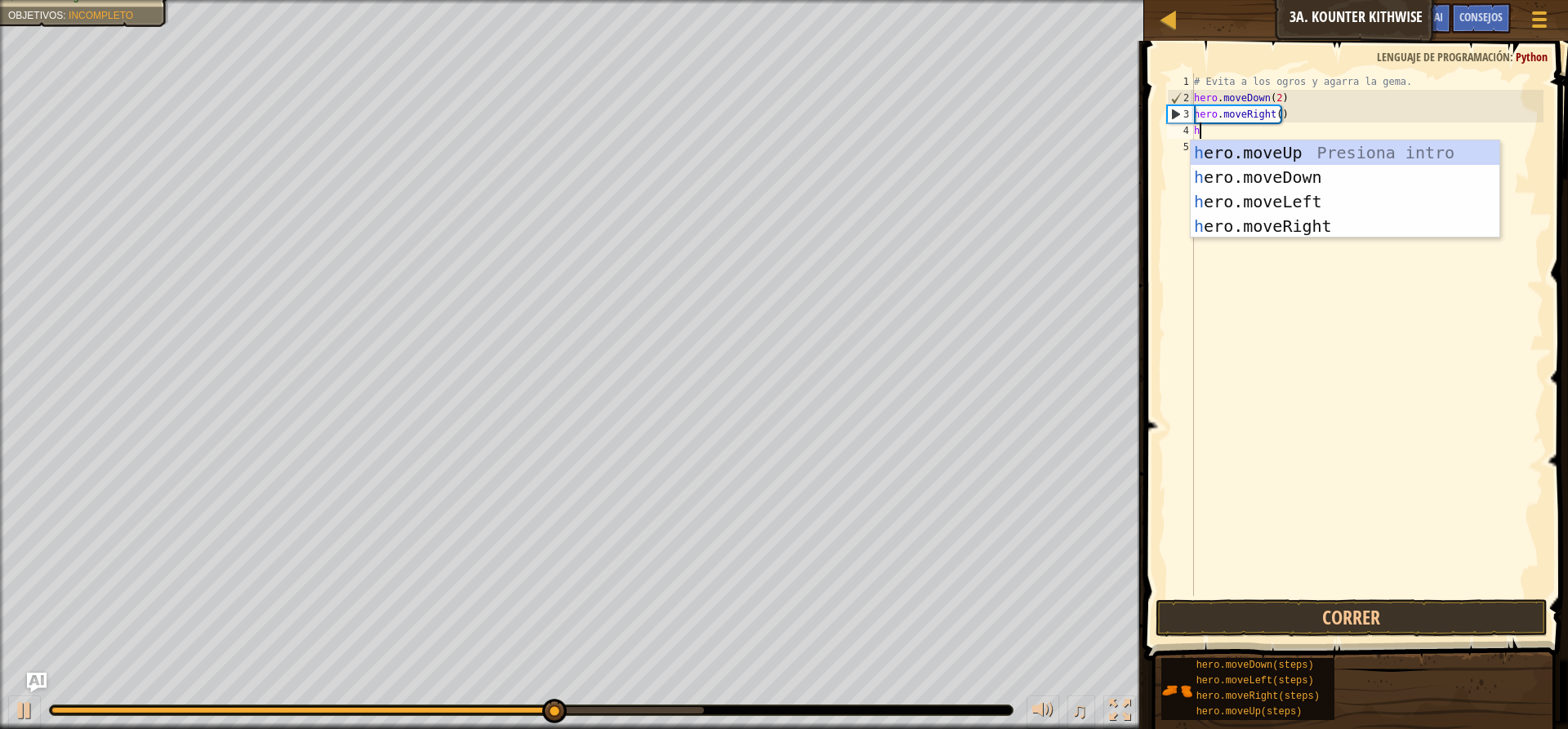
type textarea "he"
click at [1316, 141] on div "he ro.moveUp Presiona intro he ro.moveDown Presiona intro he ro.moveLeft Presio…" at bounding box center [1344, 213] width 309 height 147
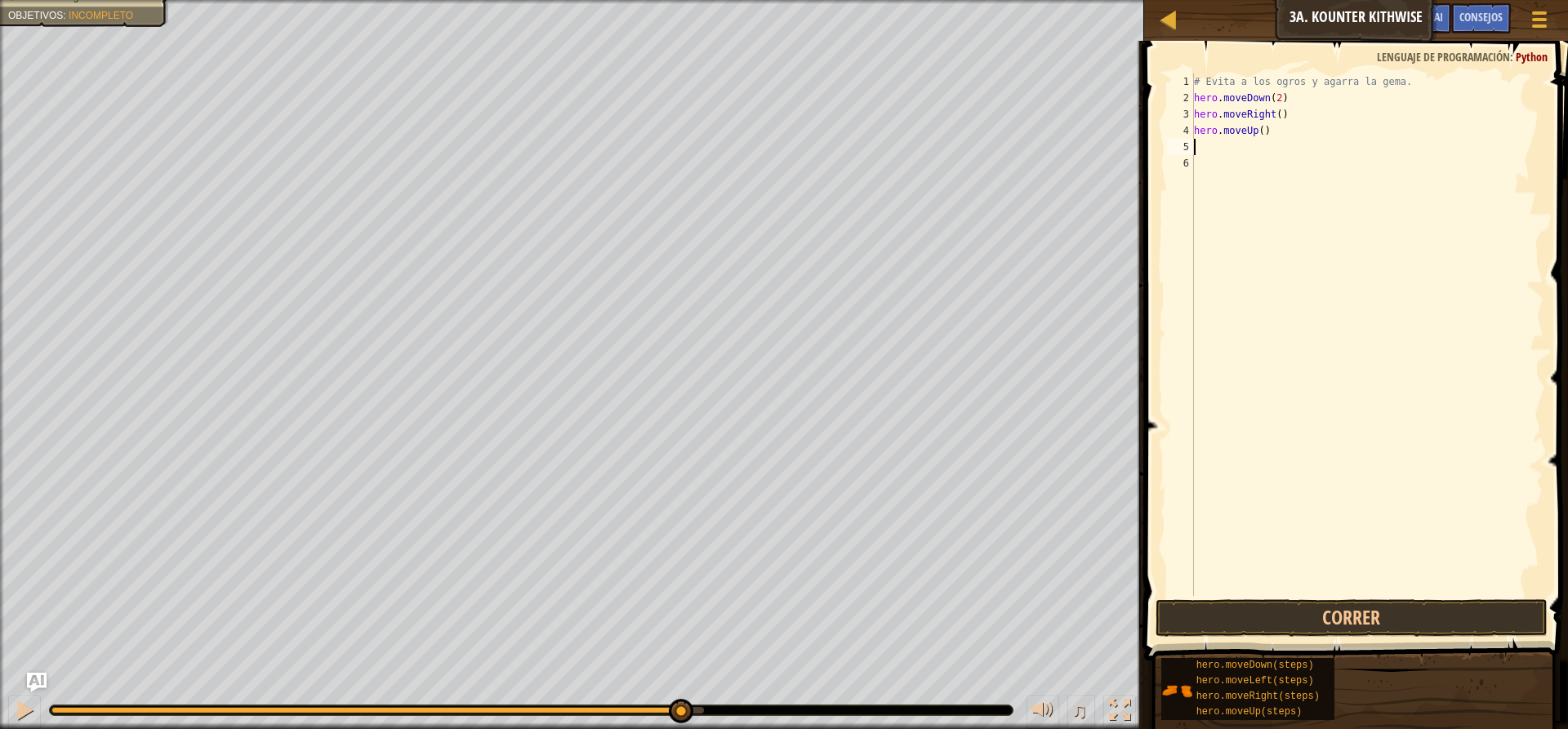
type textarea "h"
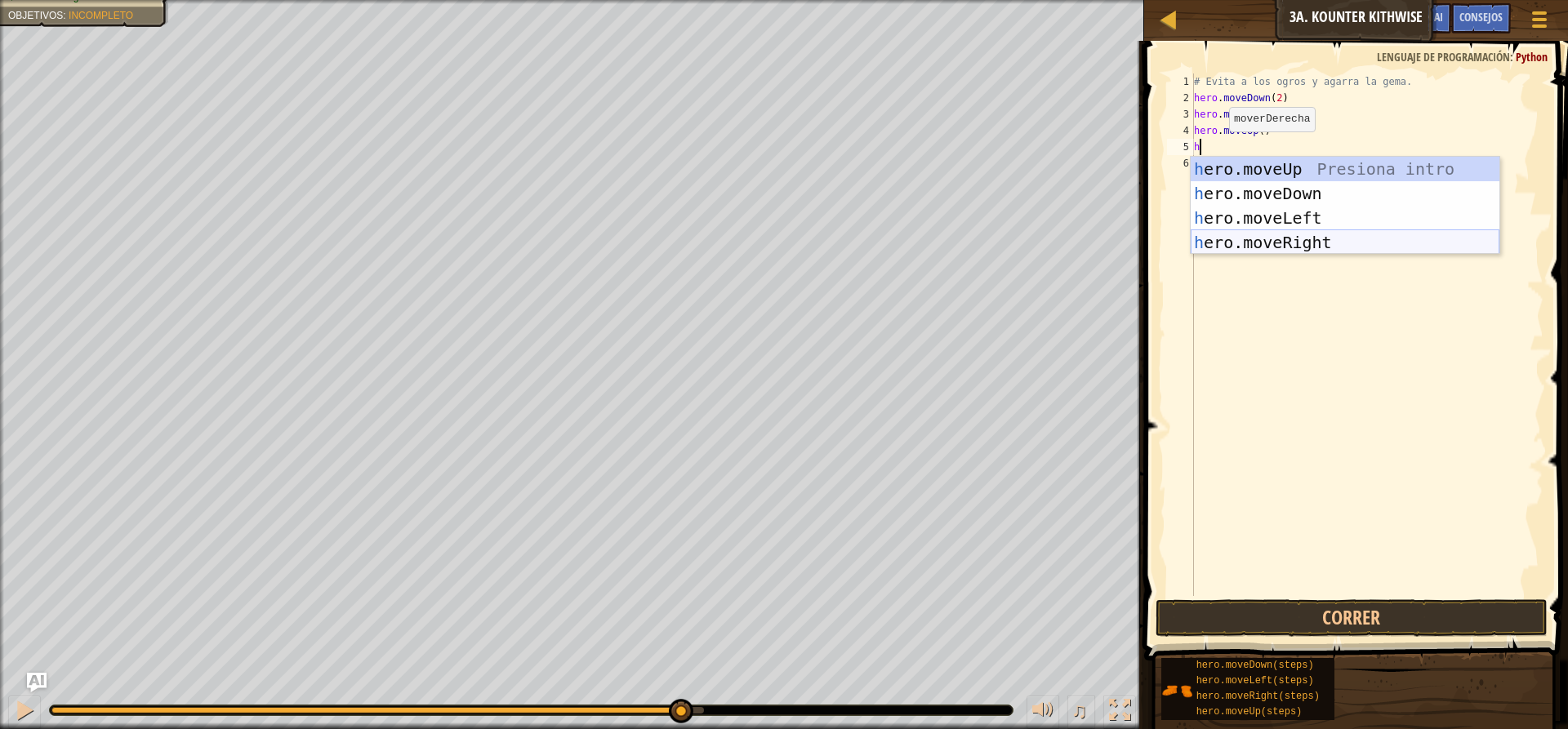
click at [1336, 244] on div "h ero.moveUp Presiona intro h ero.moveDown Presiona intro h ero.moveLeft Presio…" at bounding box center [1344, 230] width 309 height 147
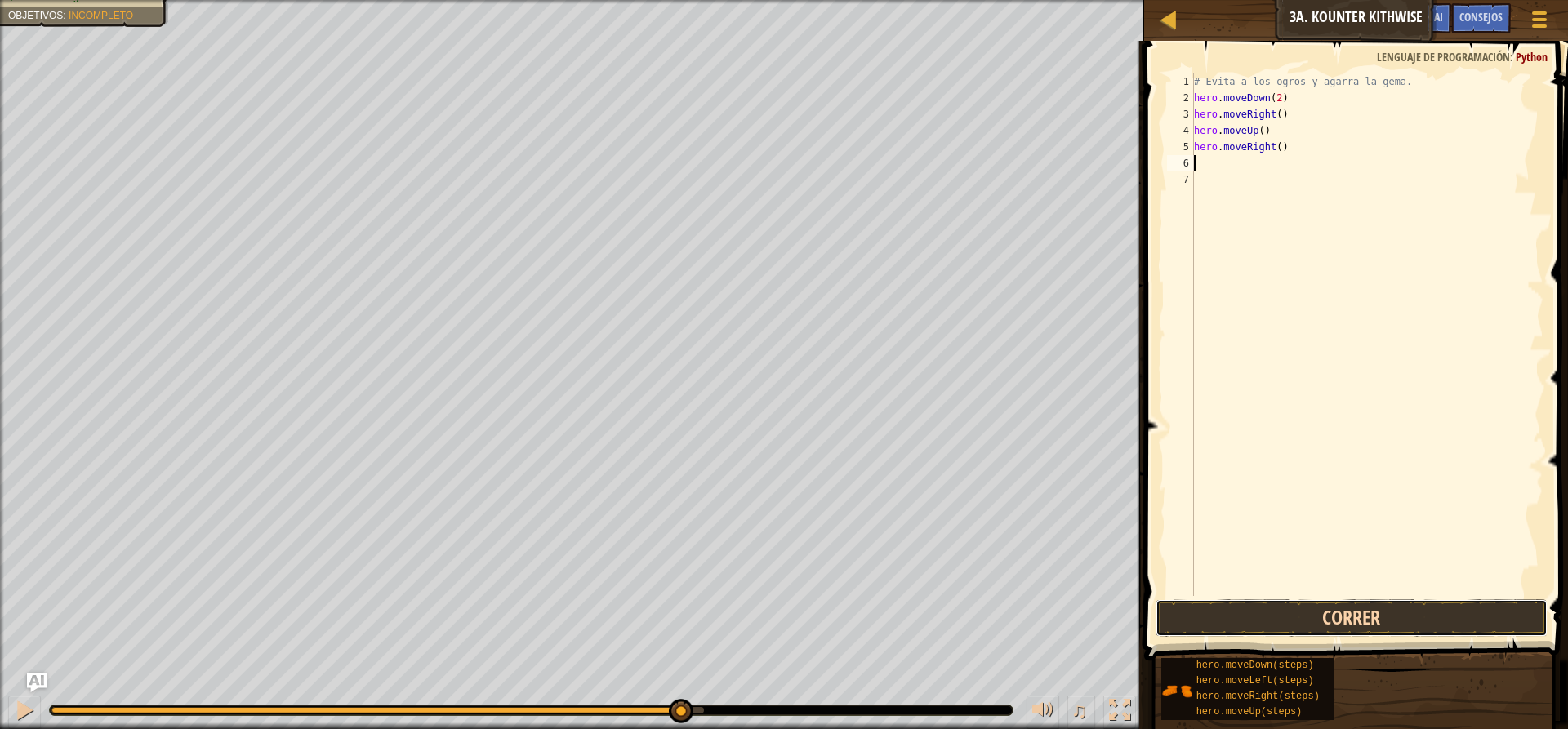
click at [1362, 614] on button "Correr" at bounding box center [1351, 619] width 392 height 37
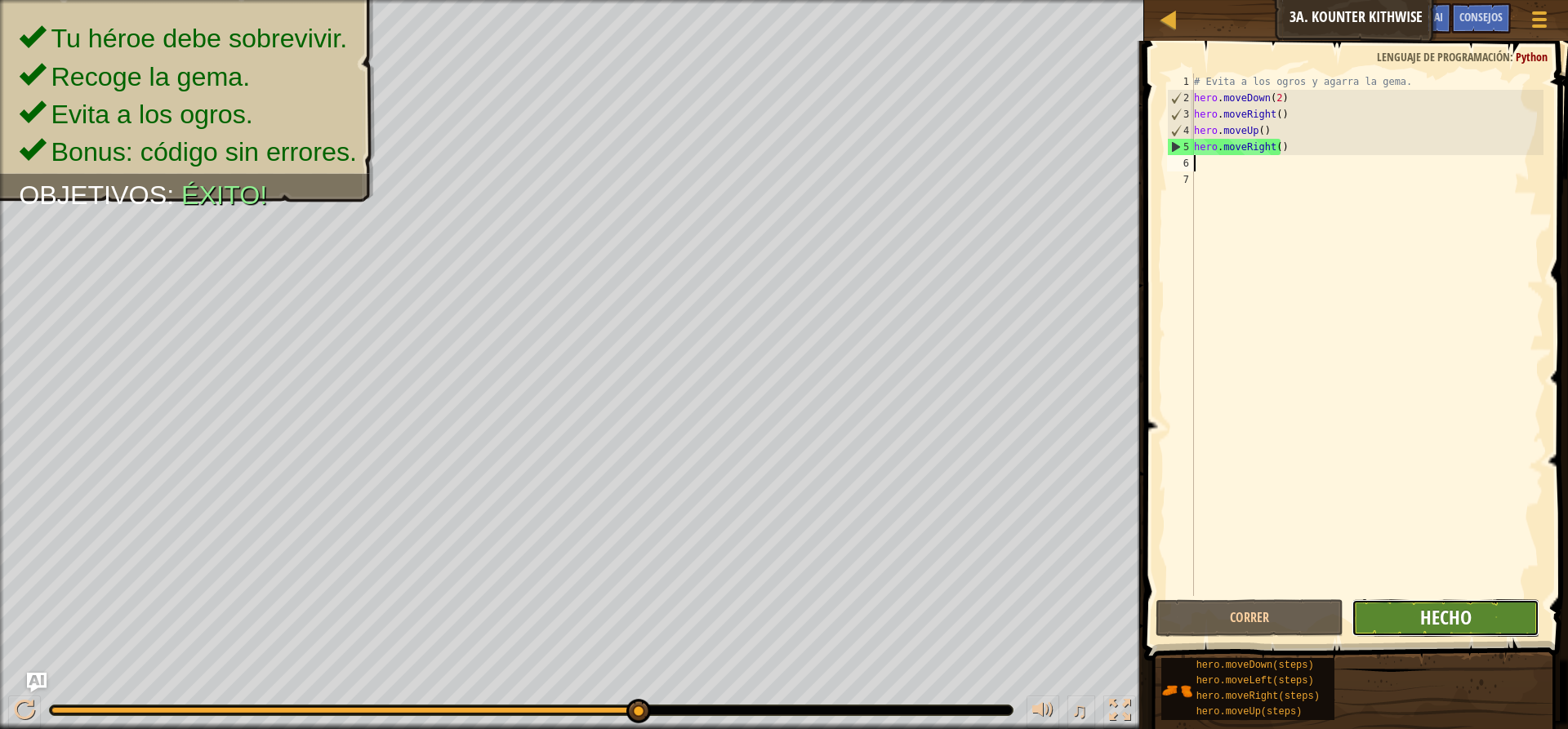
click at [1457, 626] on span "Hecho" at bounding box center [1445, 618] width 51 height 26
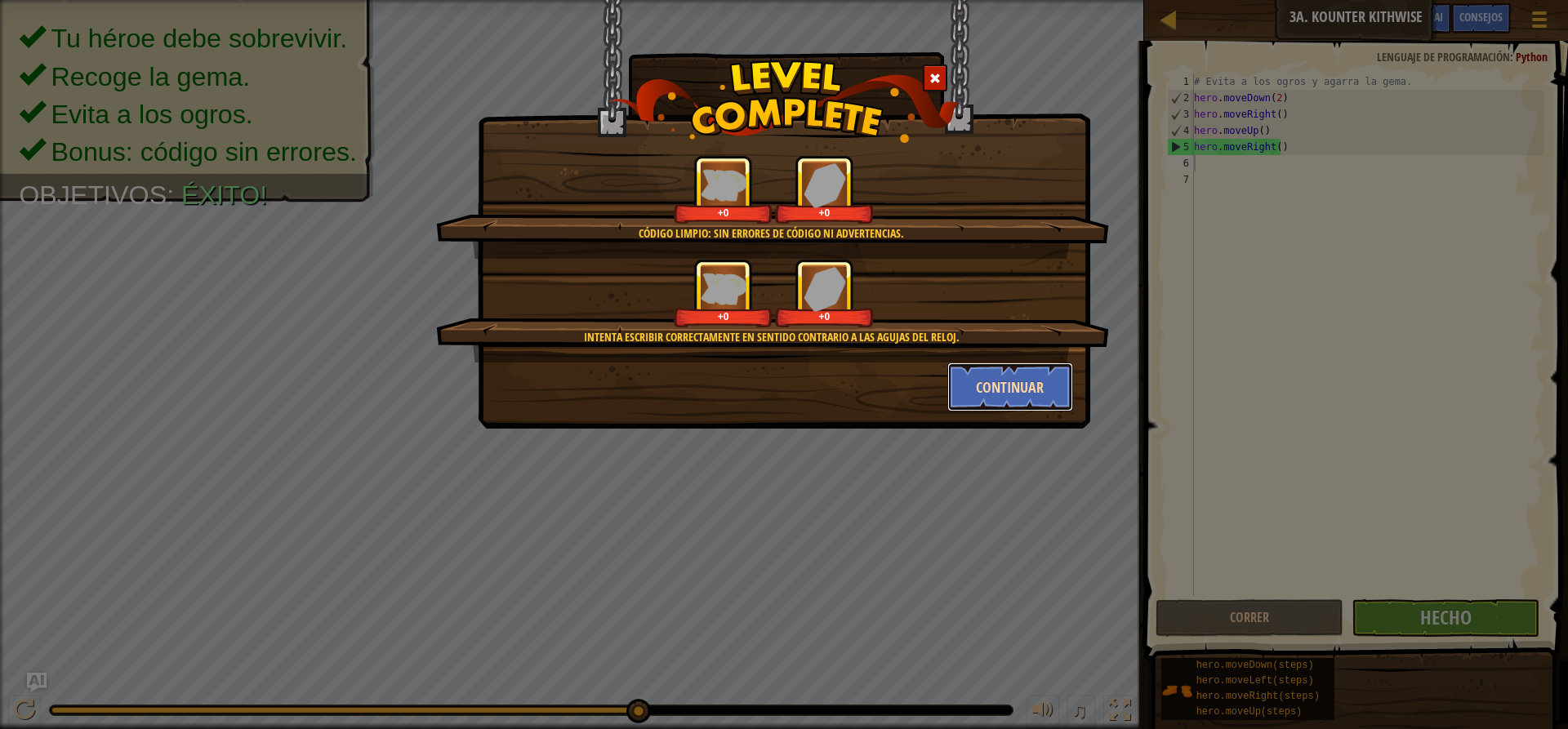
click at [1033, 377] on button "Continuar" at bounding box center [1009, 386] width 126 height 49
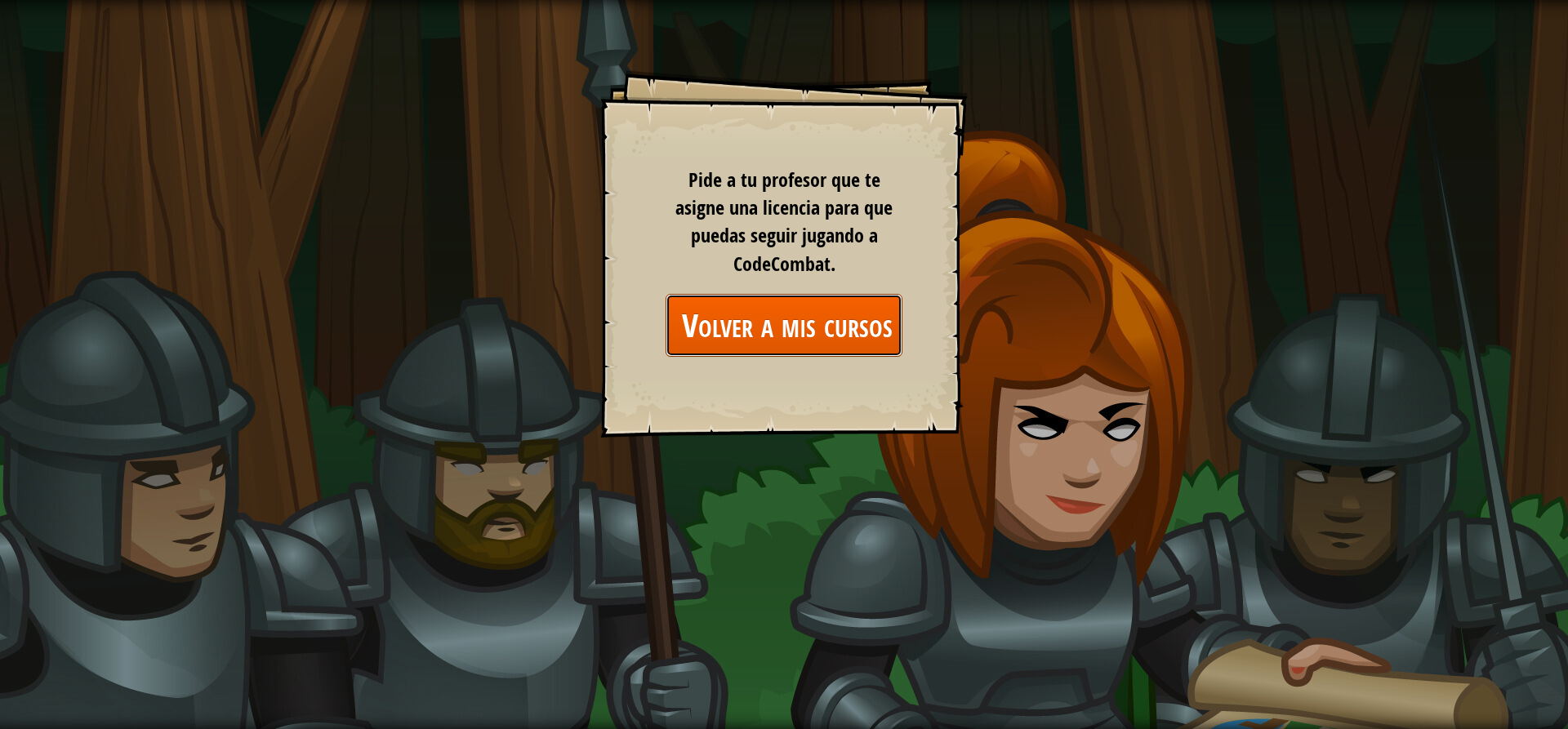
click at [862, 328] on link "Volver a mis cursos" at bounding box center [783, 325] width 237 height 63
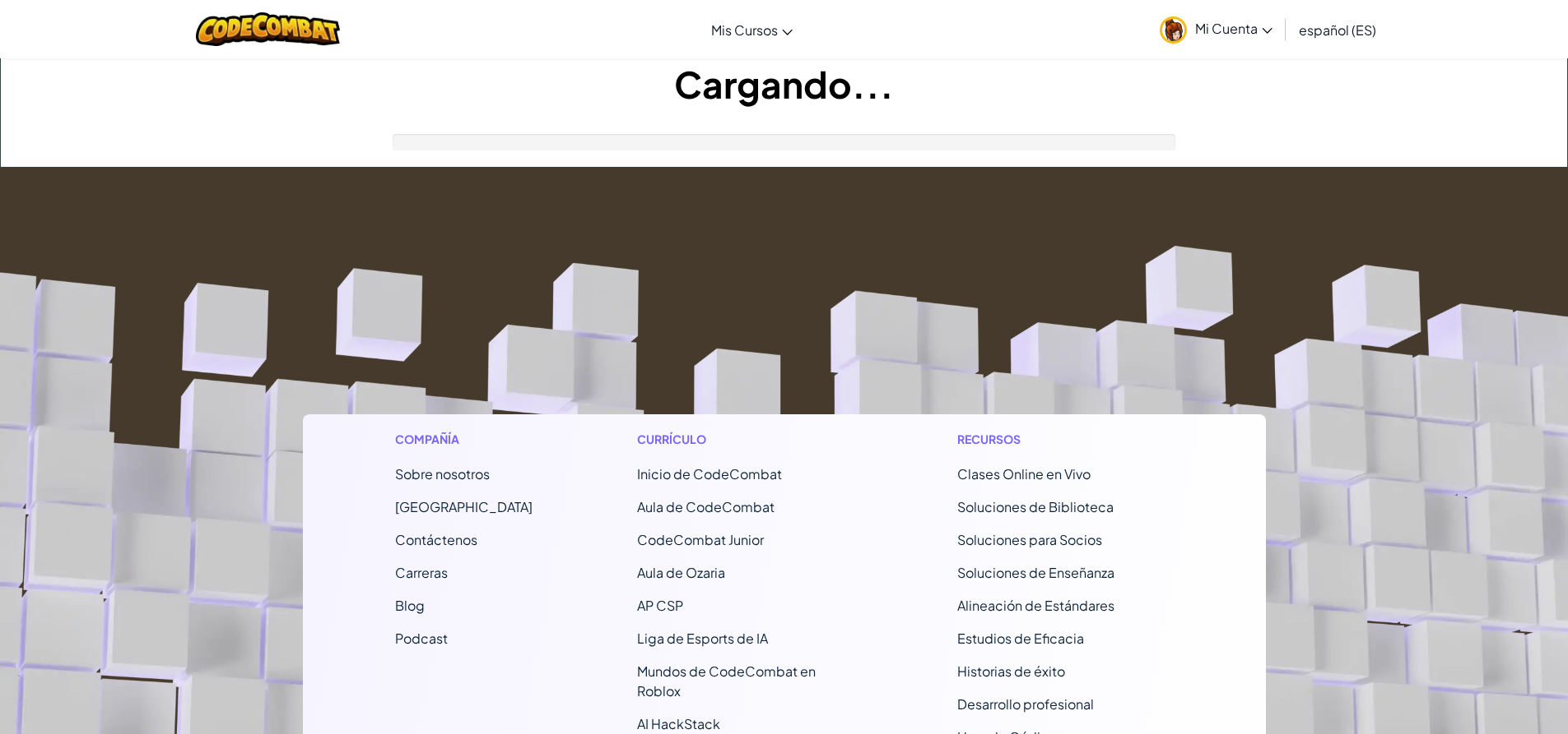
drag, startPoint x: 868, startPoint y: 331, endPoint x: 839, endPoint y: 337, distance: 29.6
click at [841, 346] on footer "Compañía Sobre nosotros Centro de Ayuda Contáctenos Carreras Blog Podcast Currí…" at bounding box center [784, 623] width 1568 height 910
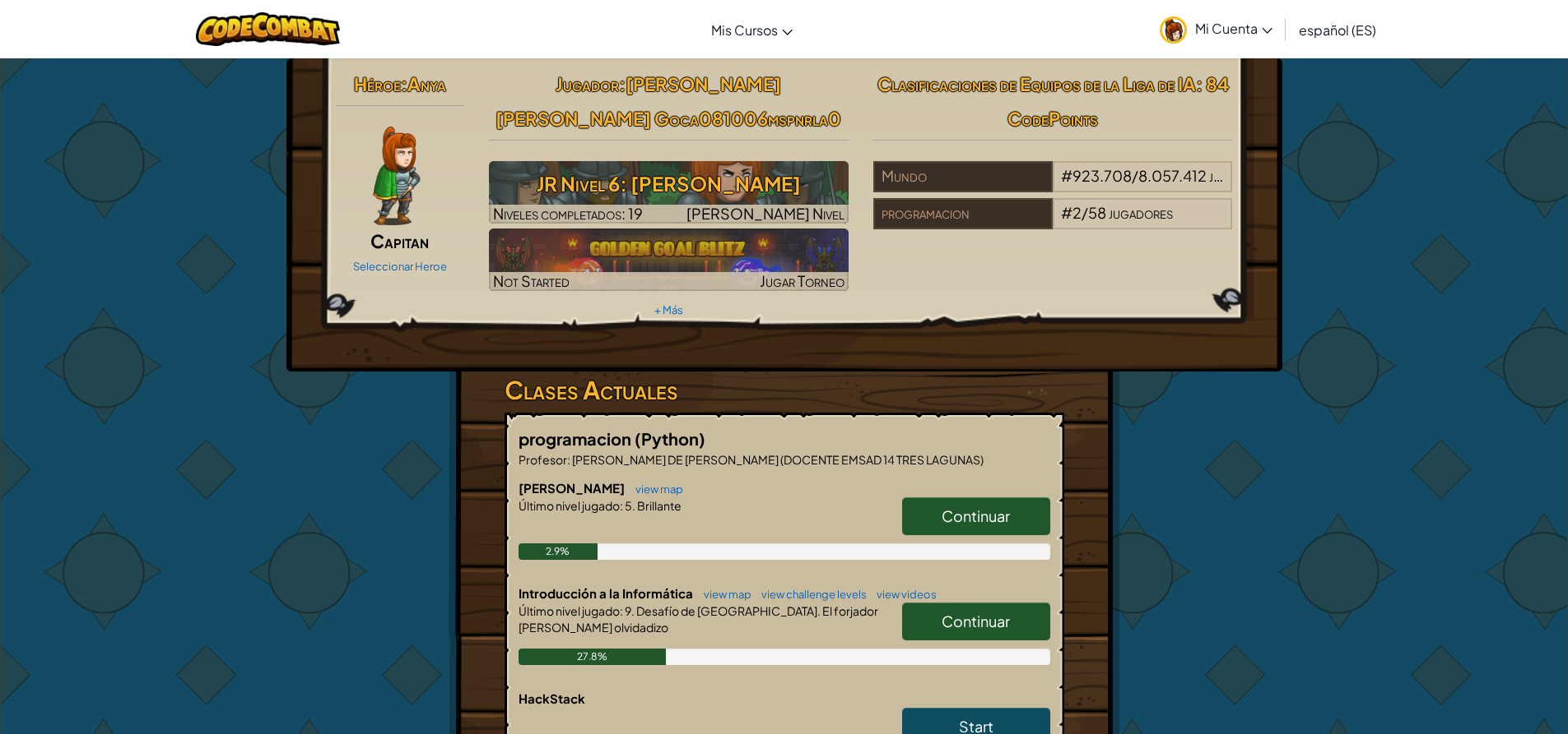
click at [930, 616] on link "Continuar" at bounding box center [976, 622] width 148 height 38
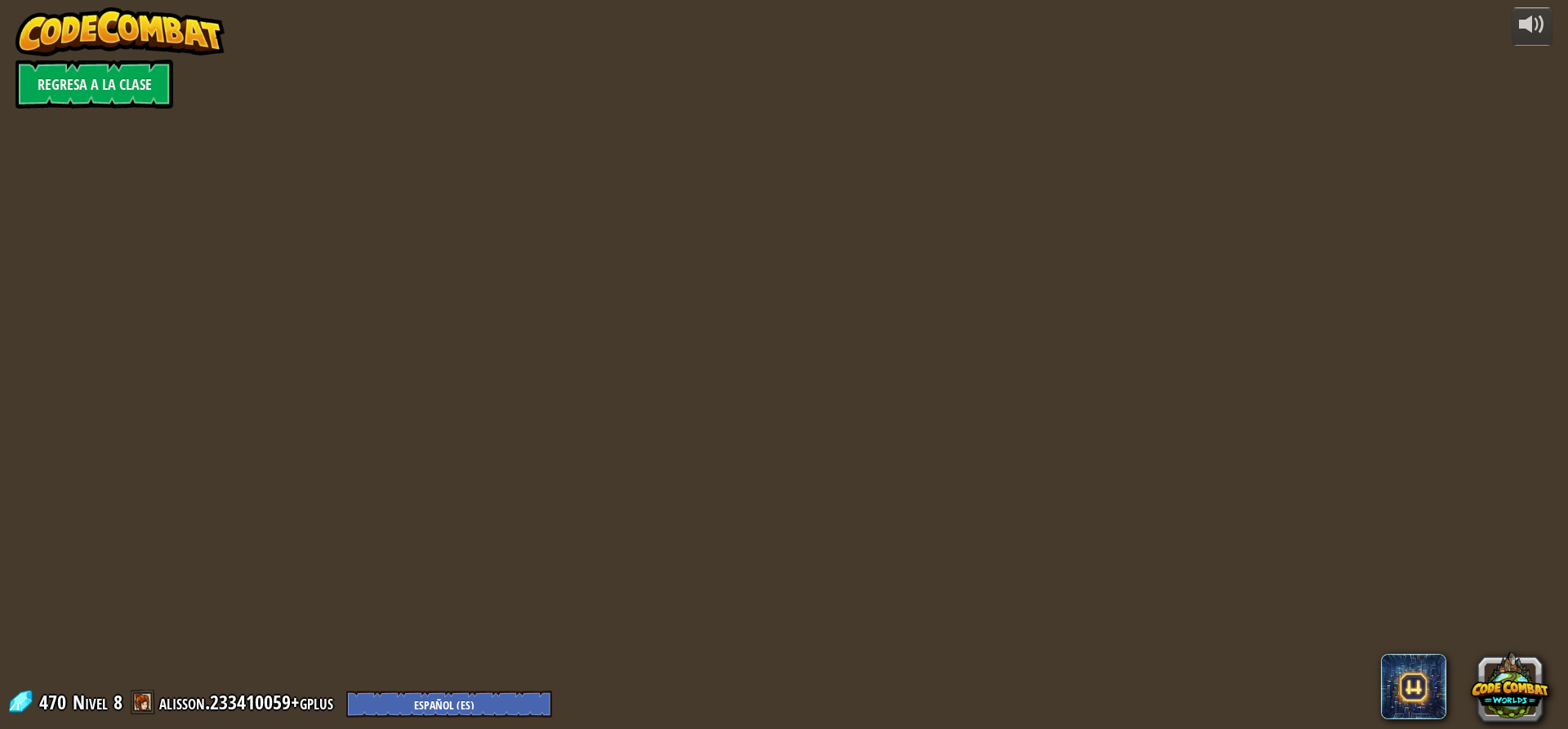
select select "es-ES"
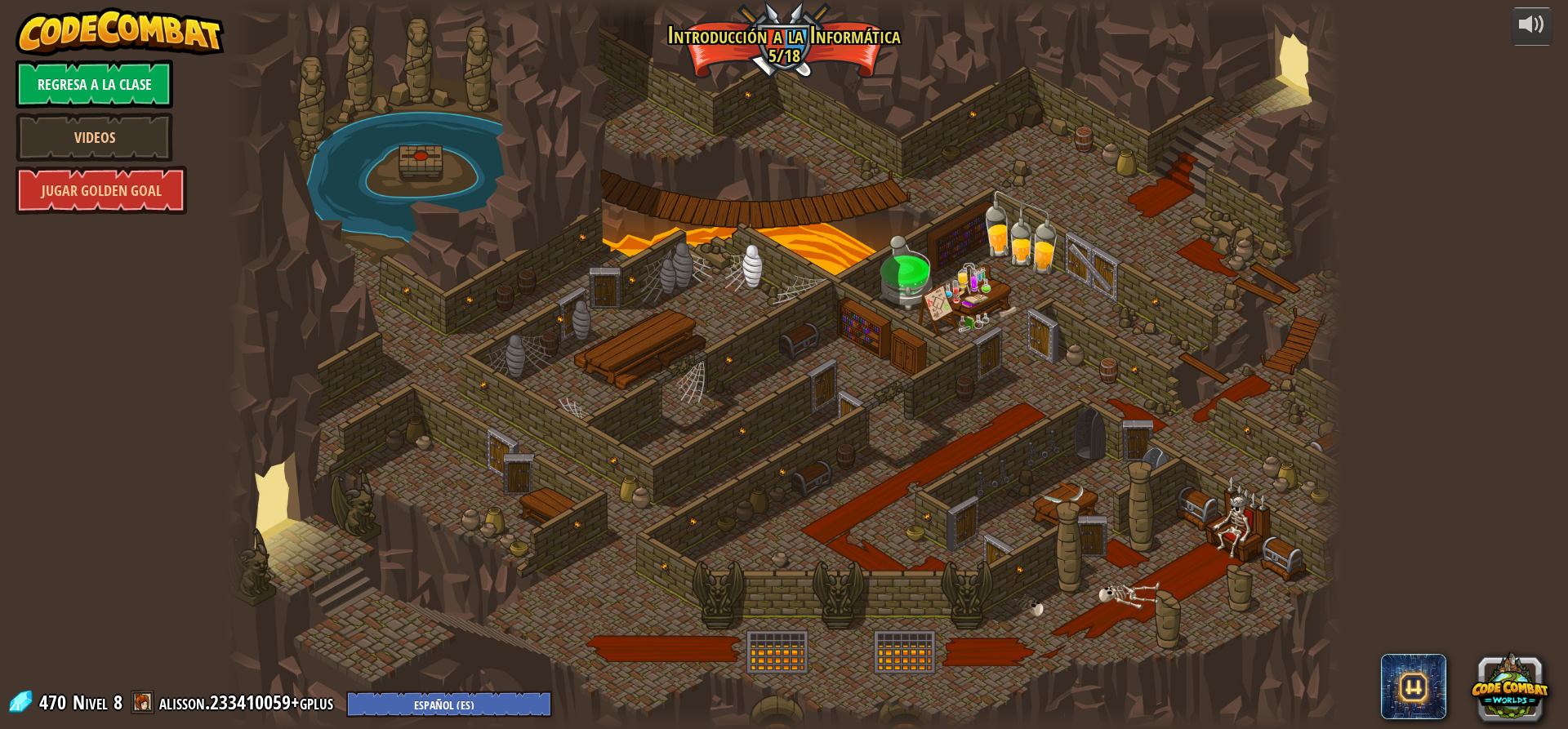
select select "es-ES"
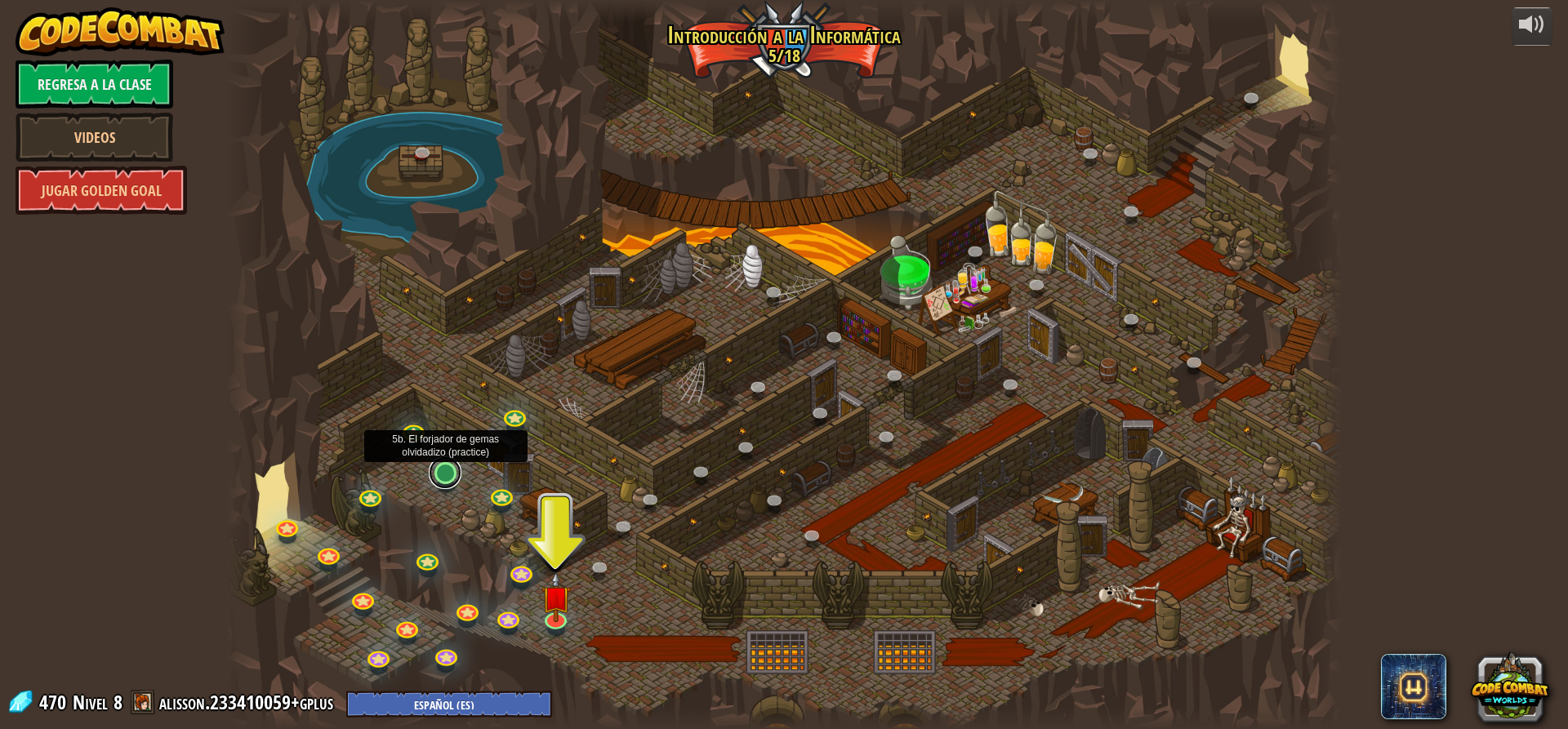
click at [442, 472] on link at bounding box center [444, 473] width 33 height 33
click at [438, 482] on link at bounding box center [444, 473] width 33 height 33
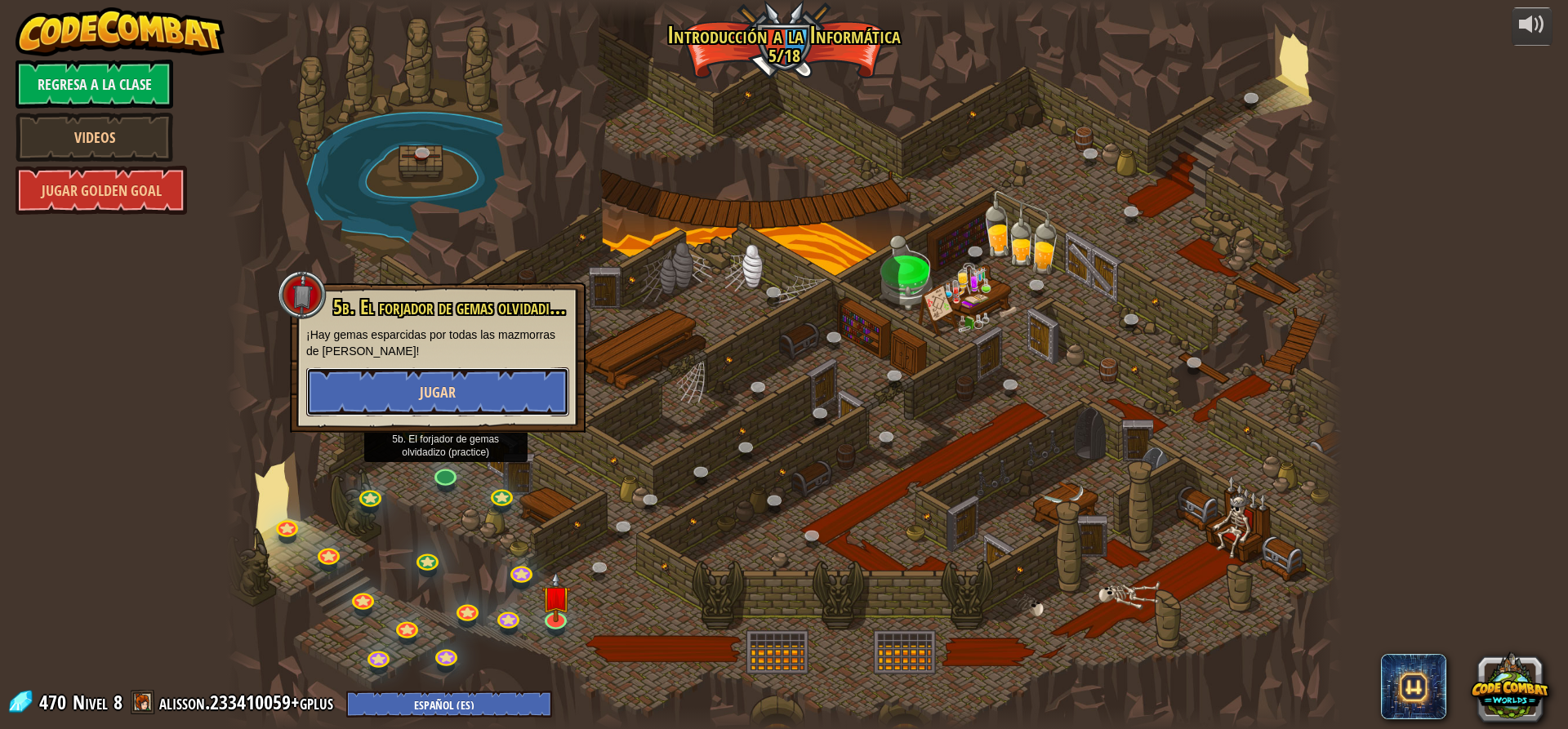
click at [423, 395] on span "Jugar" at bounding box center [438, 392] width 36 height 21
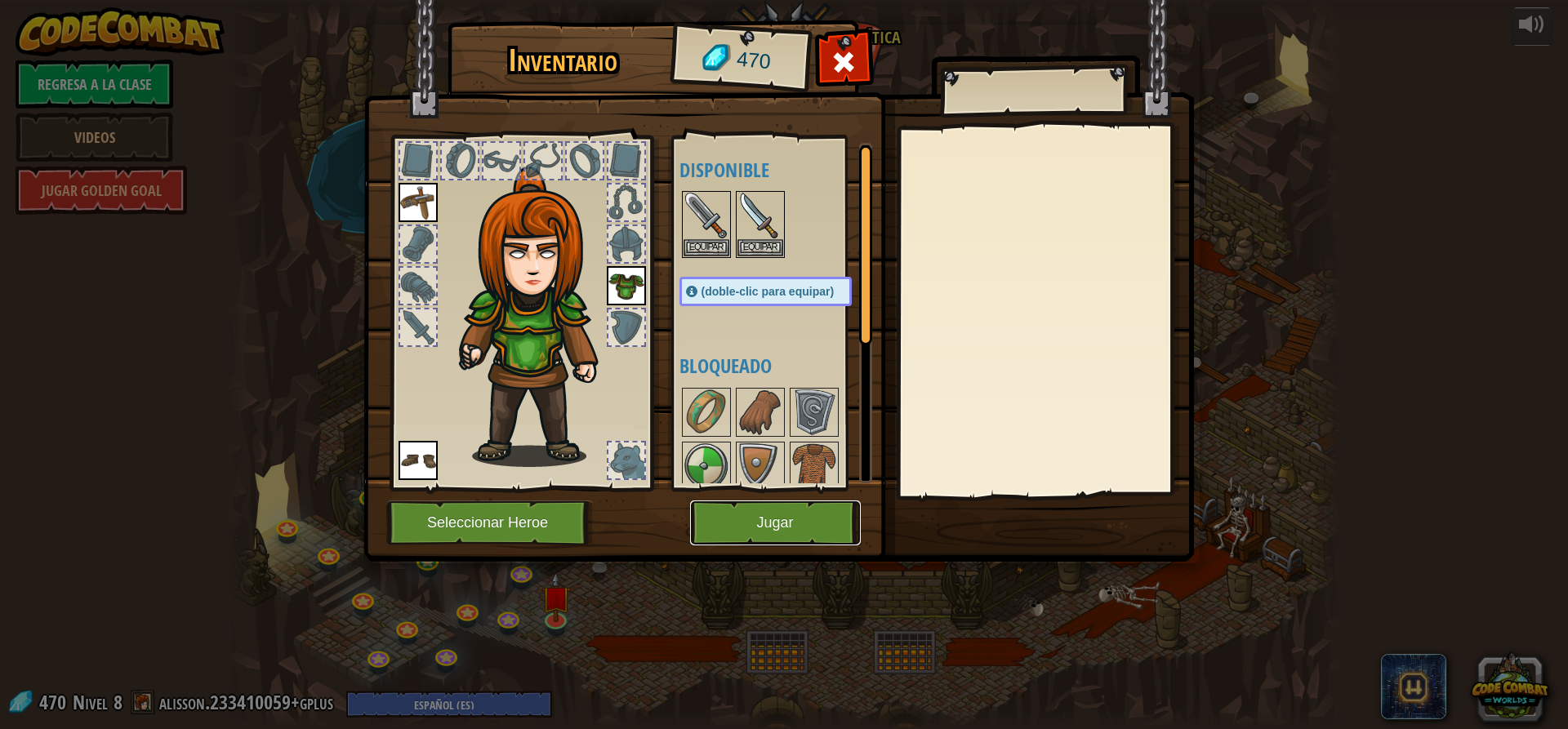
click at [768, 537] on button "Jugar" at bounding box center [775, 523] width 170 height 45
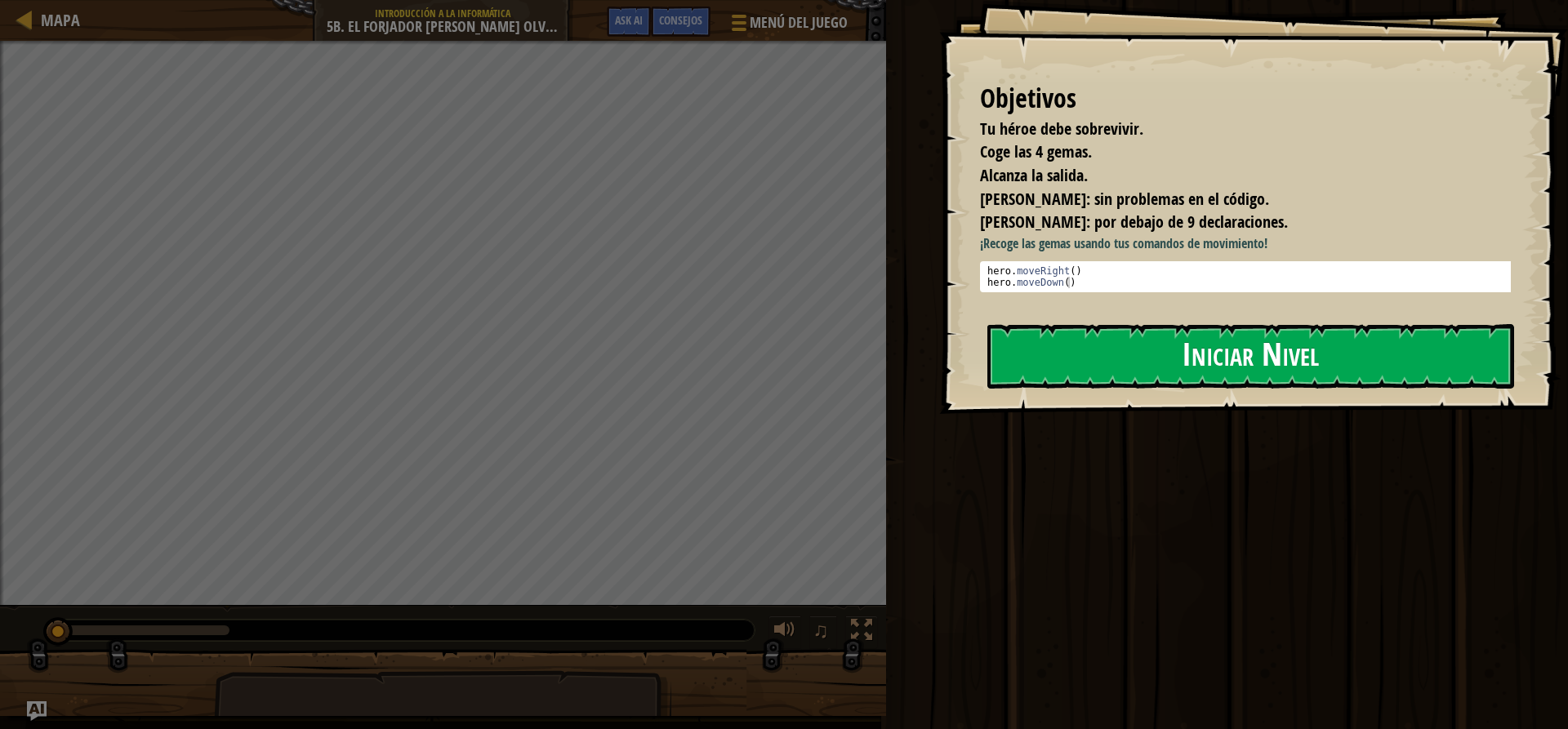
click at [1088, 355] on button "Iniciar Nivel" at bounding box center [1250, 356] width 527 height 65
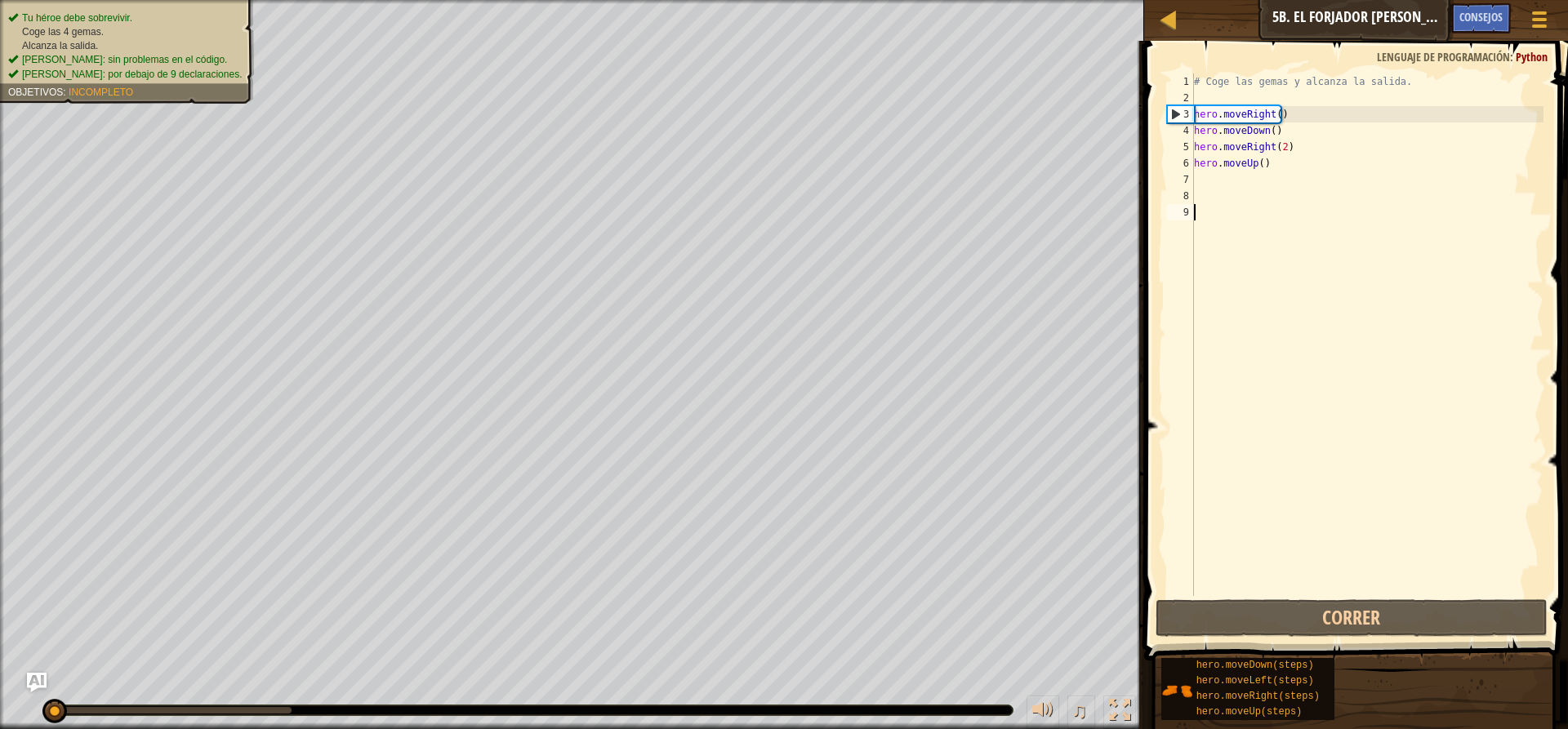
click at [1197, 187] on div "# Coge las gemas y alcanza la salida. hero . moveRight ( ) hero . moveDown ( ) …" at bounding box center [1366, 351] width 353 height 555
type textarea "h"
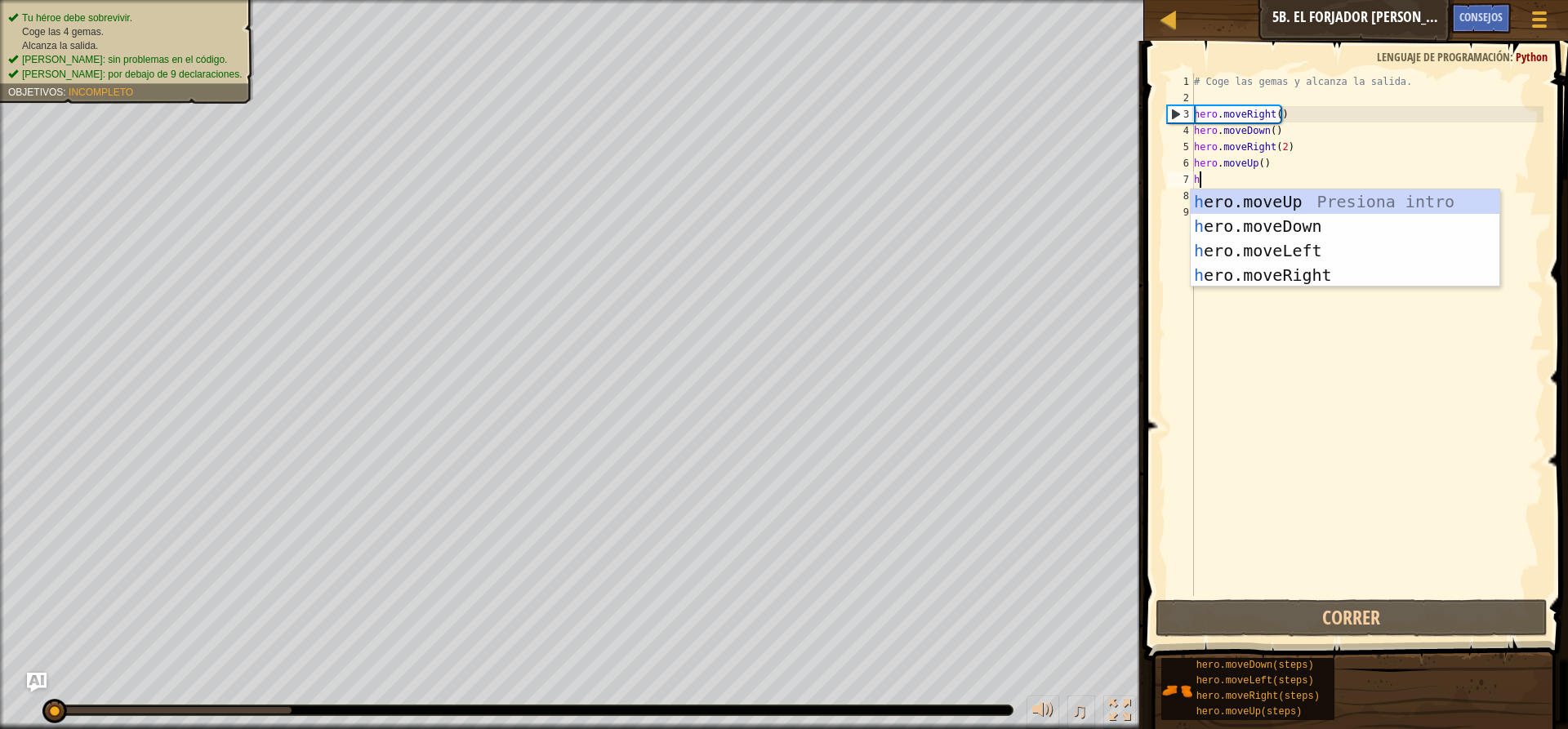
scroll to position [7, 0]
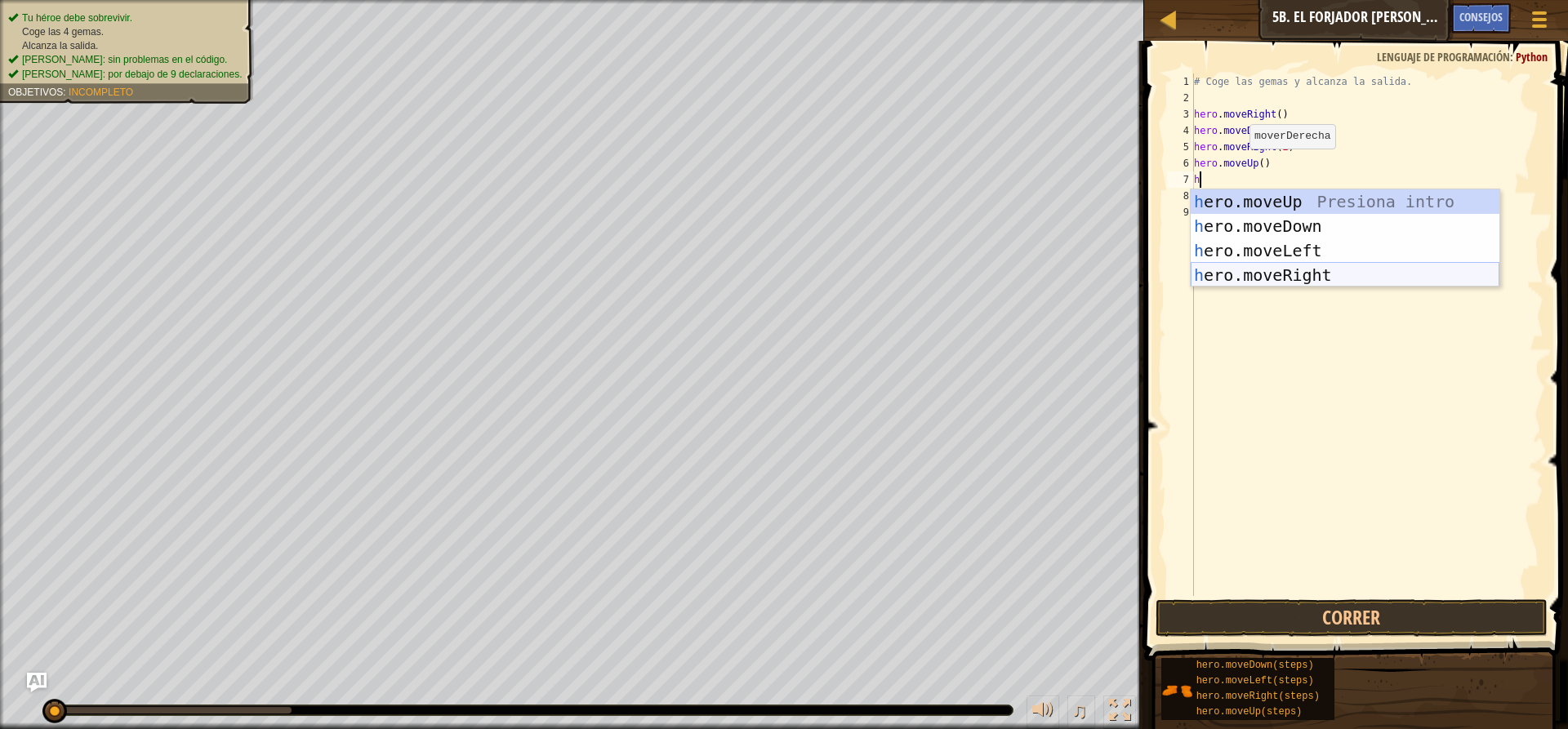
click at [1367, 267] on div "h ero.moveUp Presiona intro h ero.moveDown Presiona intro h ero.moveLeft Presio…" at bounding box center [1344, 262] width 309 height 147
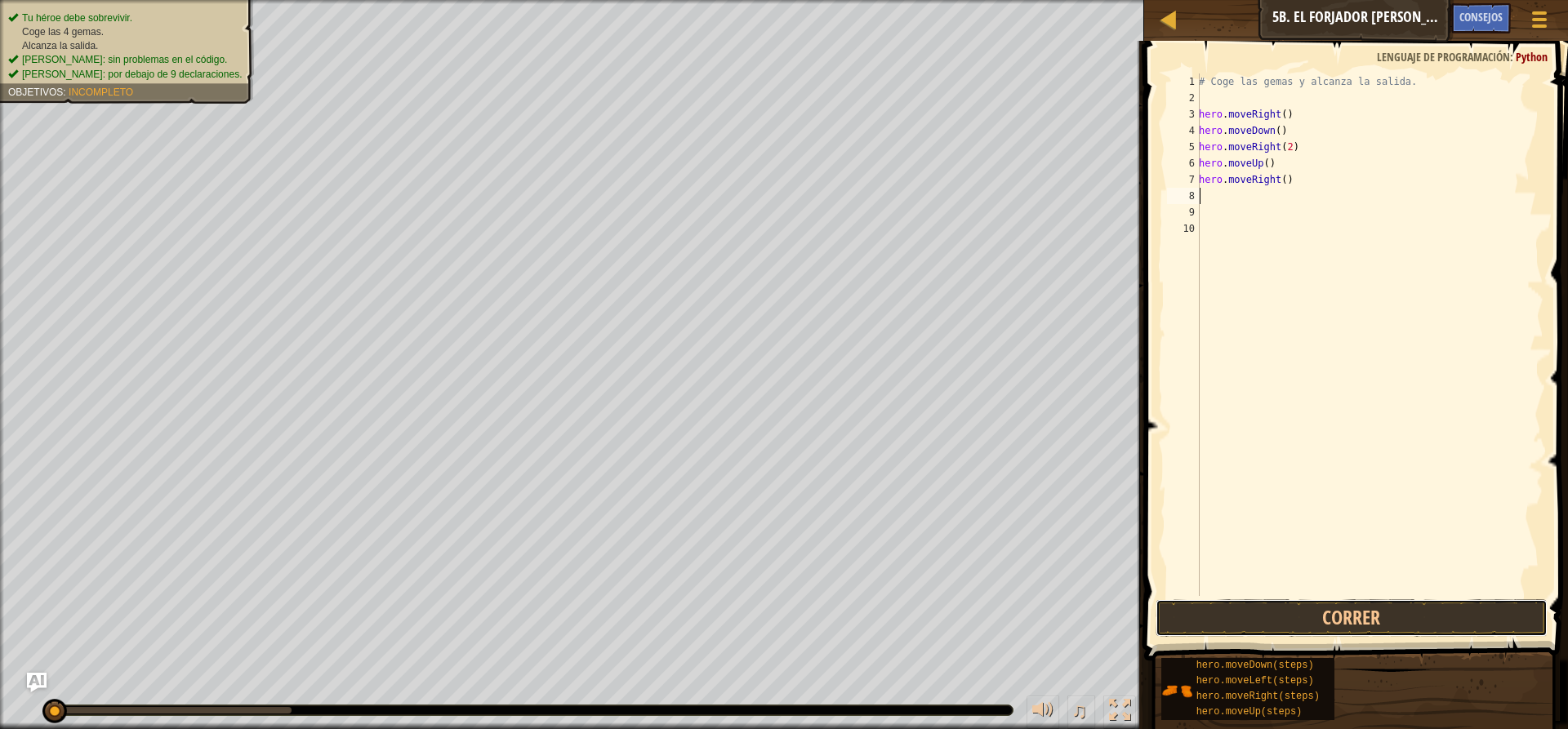
click at [1376, 606] on button "Correr" at bounding box center [1351, 619] width 392 height 37
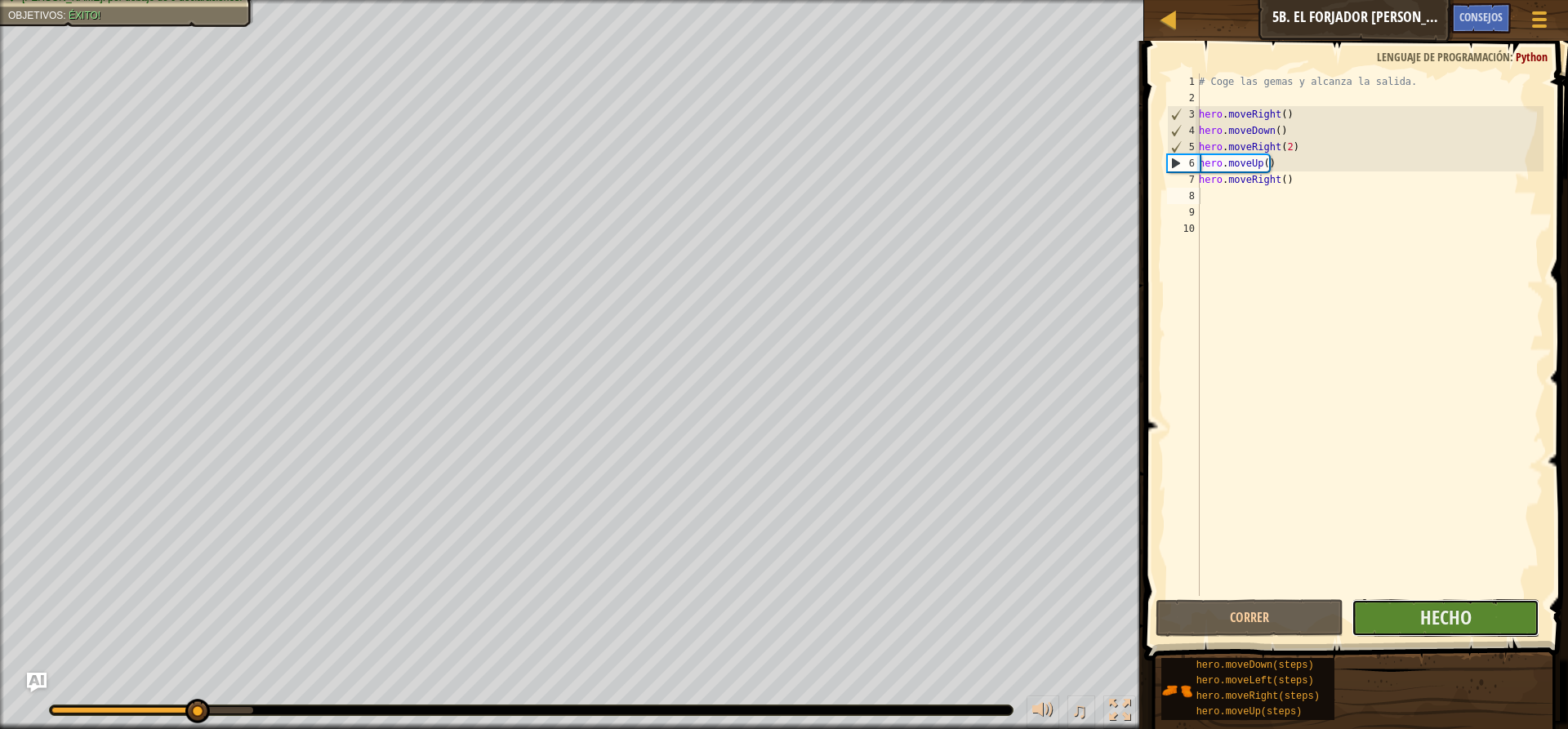
drag, startPoint x: 1481, startPoint y: 612, endPoint x: 1394, endPoint y: 568, distance: 97.5
click at [1459, 593] on div "1 2 3 4 5 6 7 8 9 10 # Coge las gemas y alcanza la salida. hero . moveRight ( )…" at bounding box center [1353, 383] width 428 height 668
click at [1459, 606] on span "Hecho" at bounding box center [1445, 618] width 51 height 26
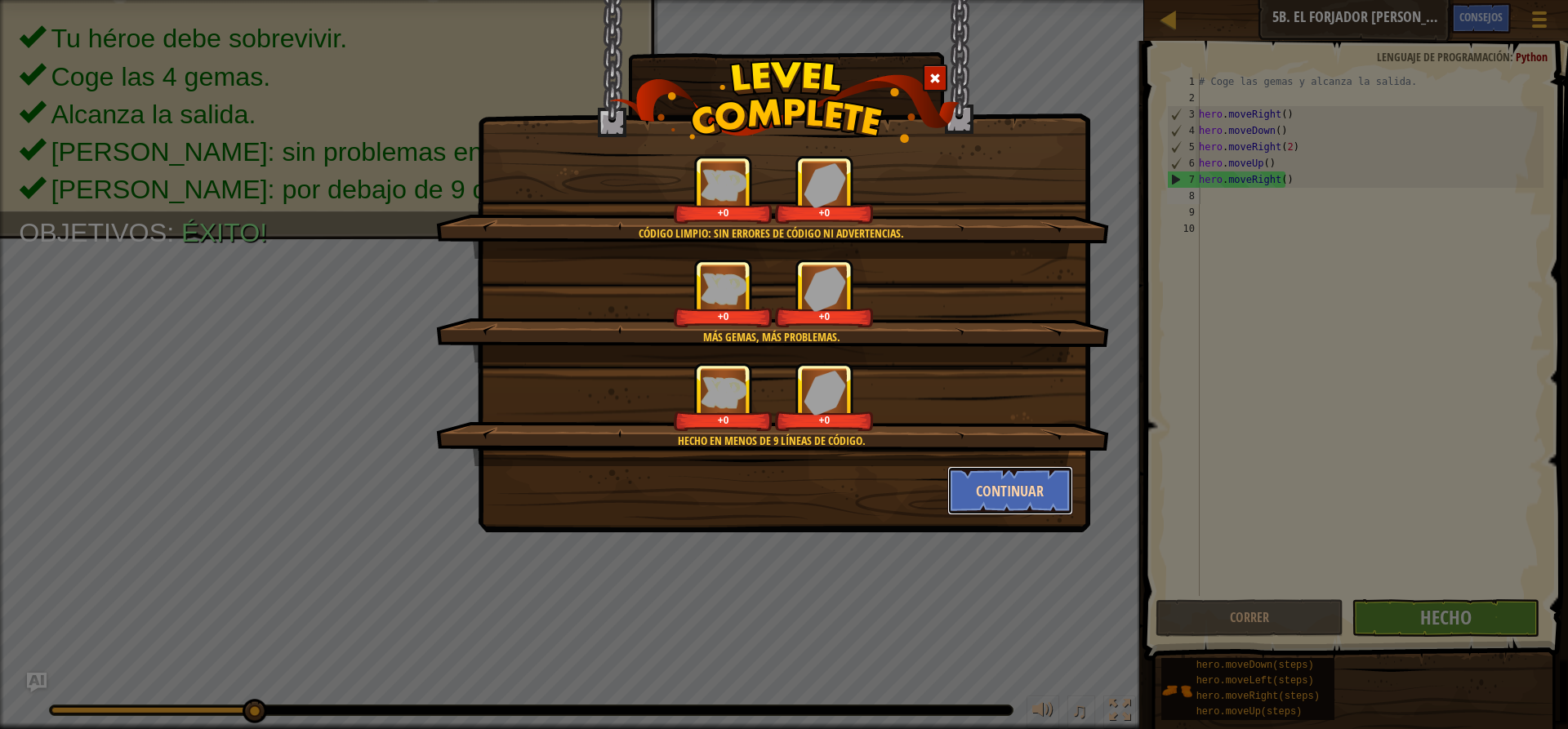
click at [997, 482] on button "Continuar" at bounding box center [1009, 490] width 126 height 49
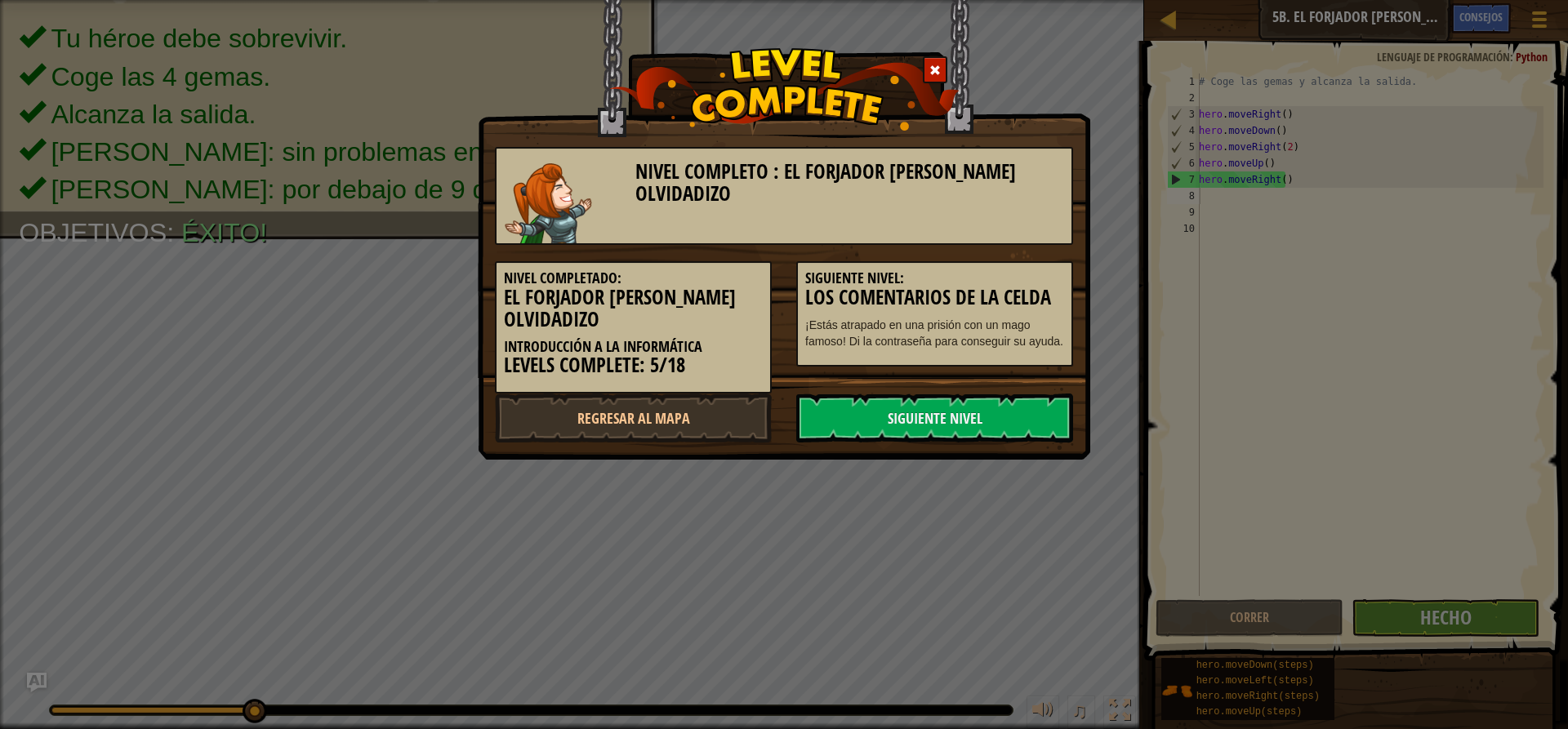
click at [997, 392] on div "Nivel completado: El forjador [PERSON_NAME] olvidadizo Introducción a la Inform…" at bounding box center [784, 319] width 603 height 149
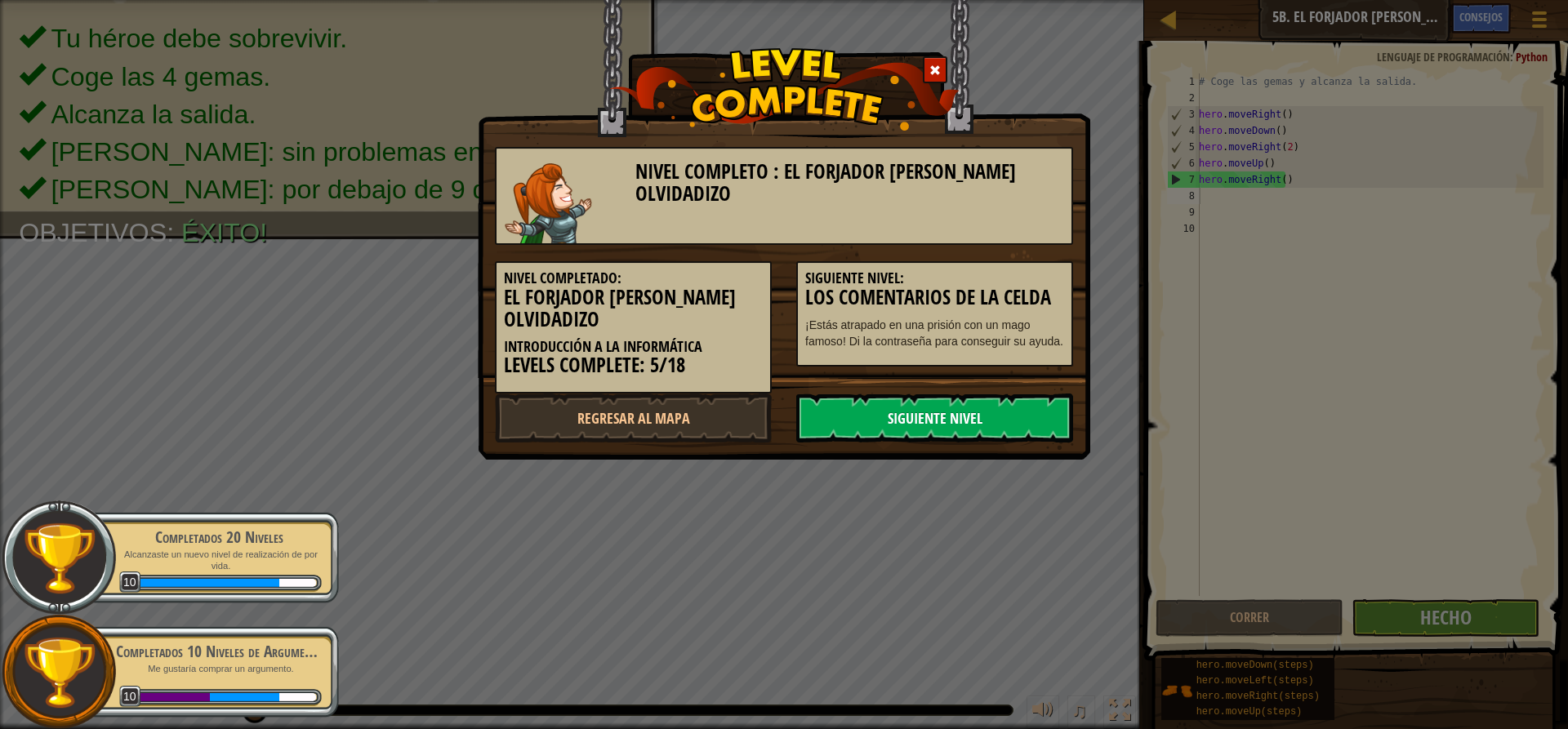
click at [980, 407] on link "Siguiente nivel" at bounding box center [935, 418] width 277 height 49
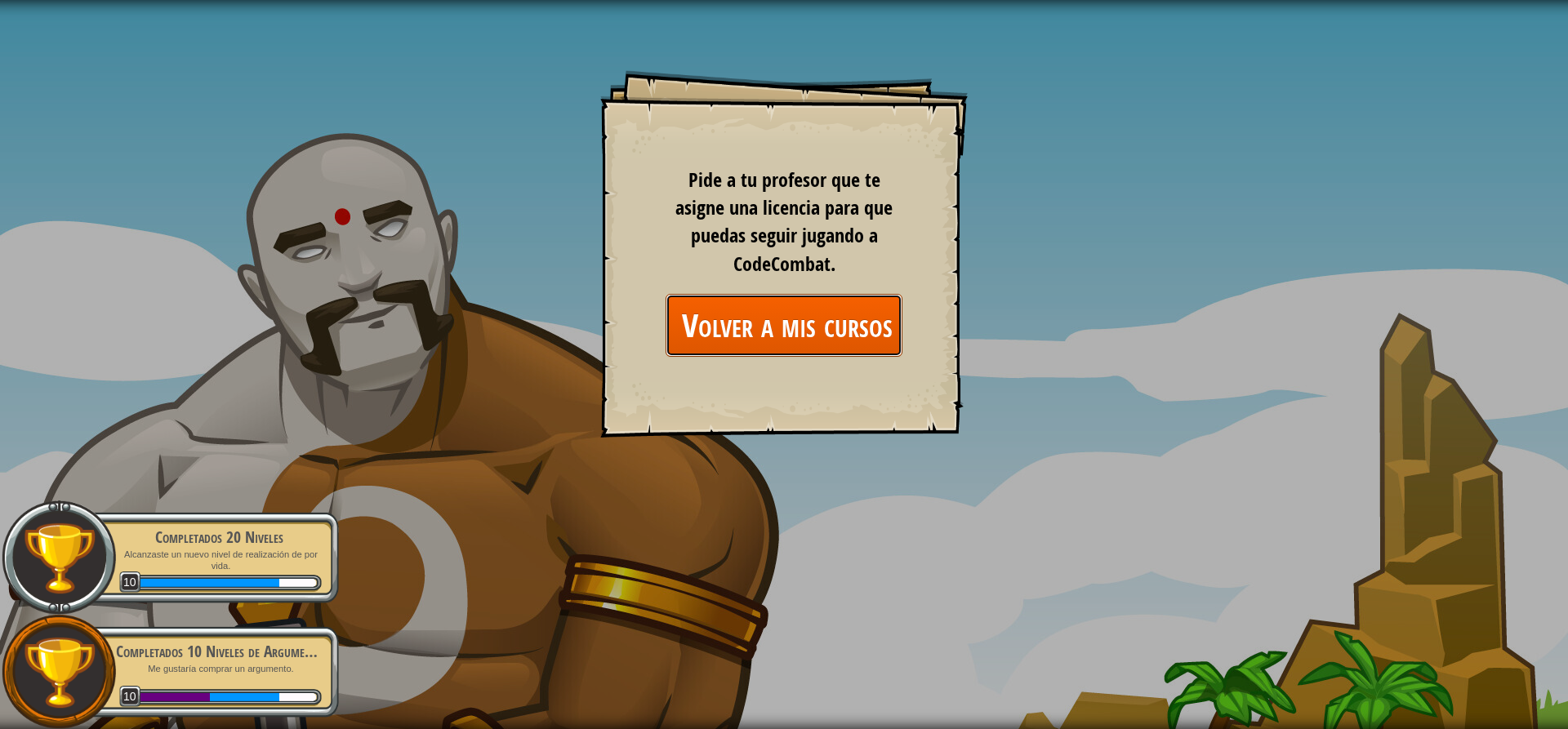
click at [869, 337] on link "Volver a mis cursos" at bounding box center [783, 325] width 237 height 63
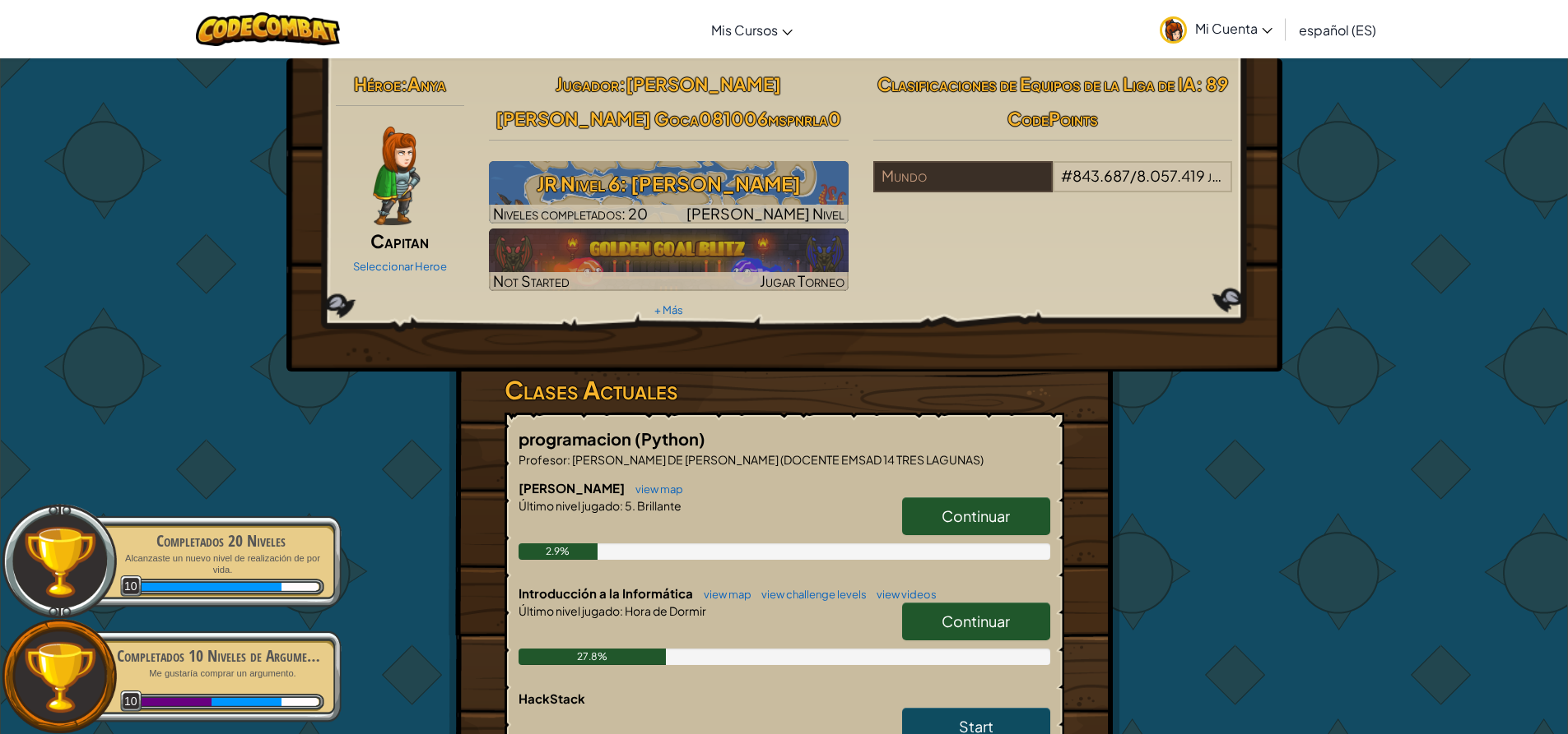
click at [967, 625] on span "Continuar" at bounding box center [975, 621] width 68 height 19
select select "es-ES"
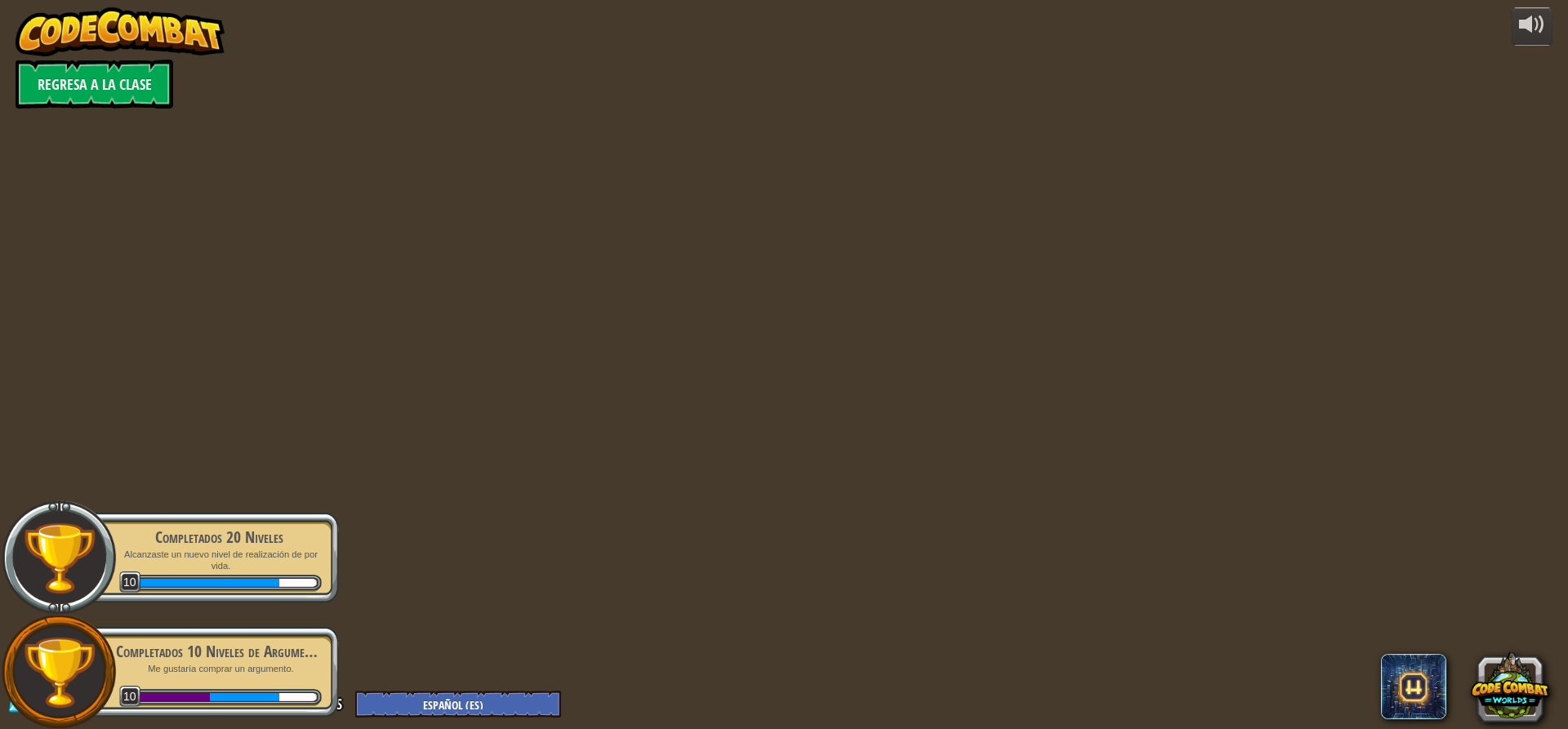
select select "es-ES"
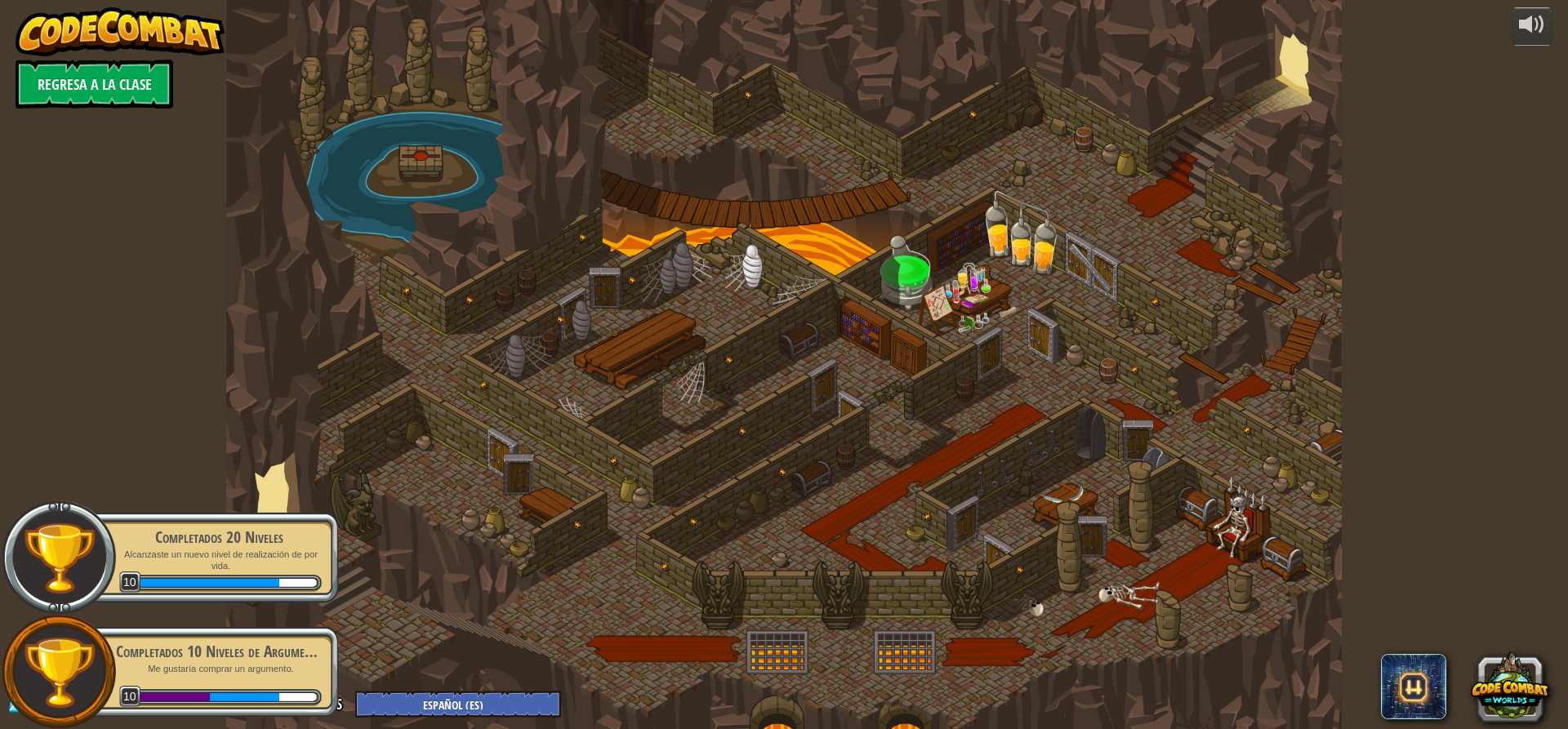
select select "es-ES"
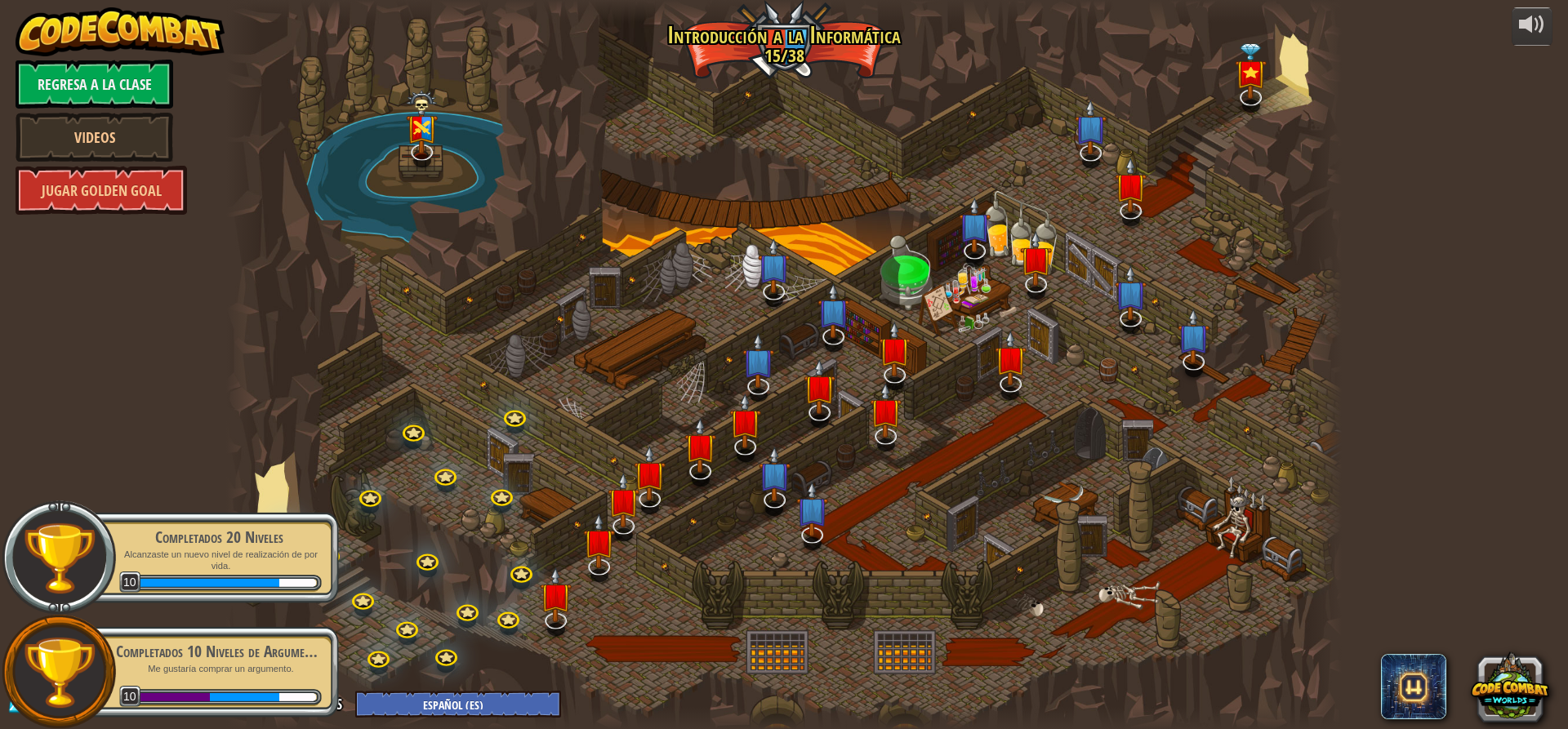
select select "es-ES"
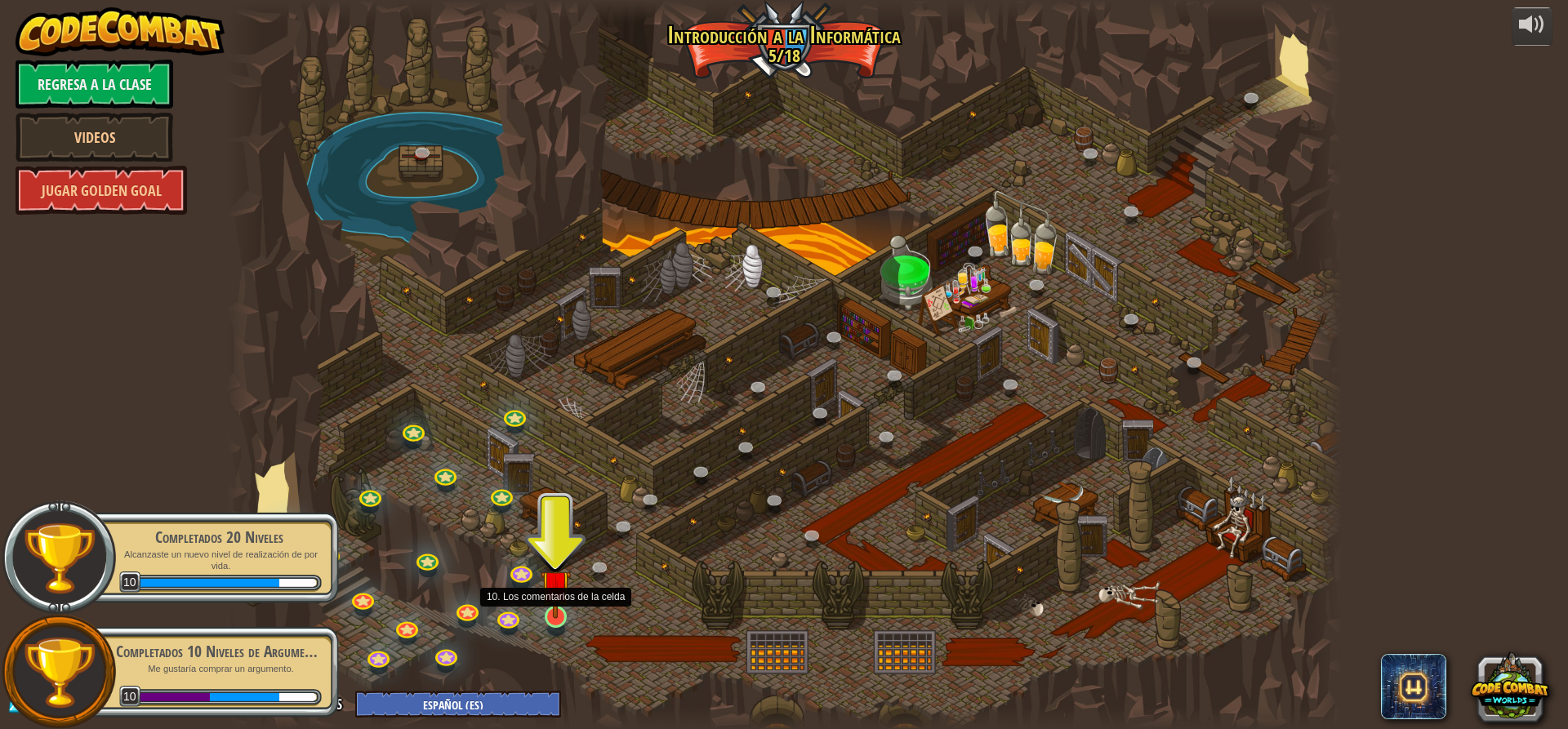
click at [547, 616] on img at bounding box center [555, 585] width 29 height 67
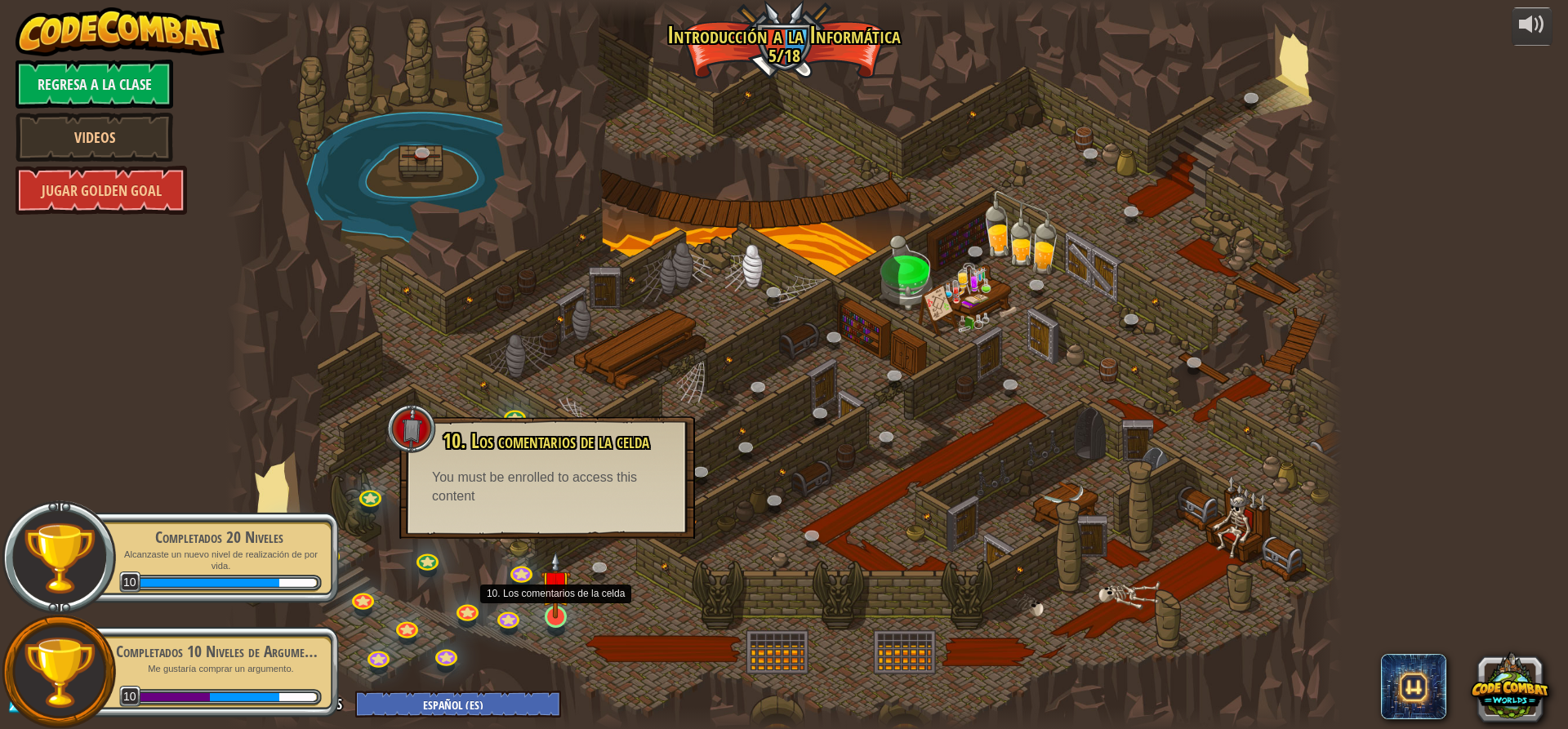
click at [560, 605] on img at bounding box center [555, 585] width 29 height 67
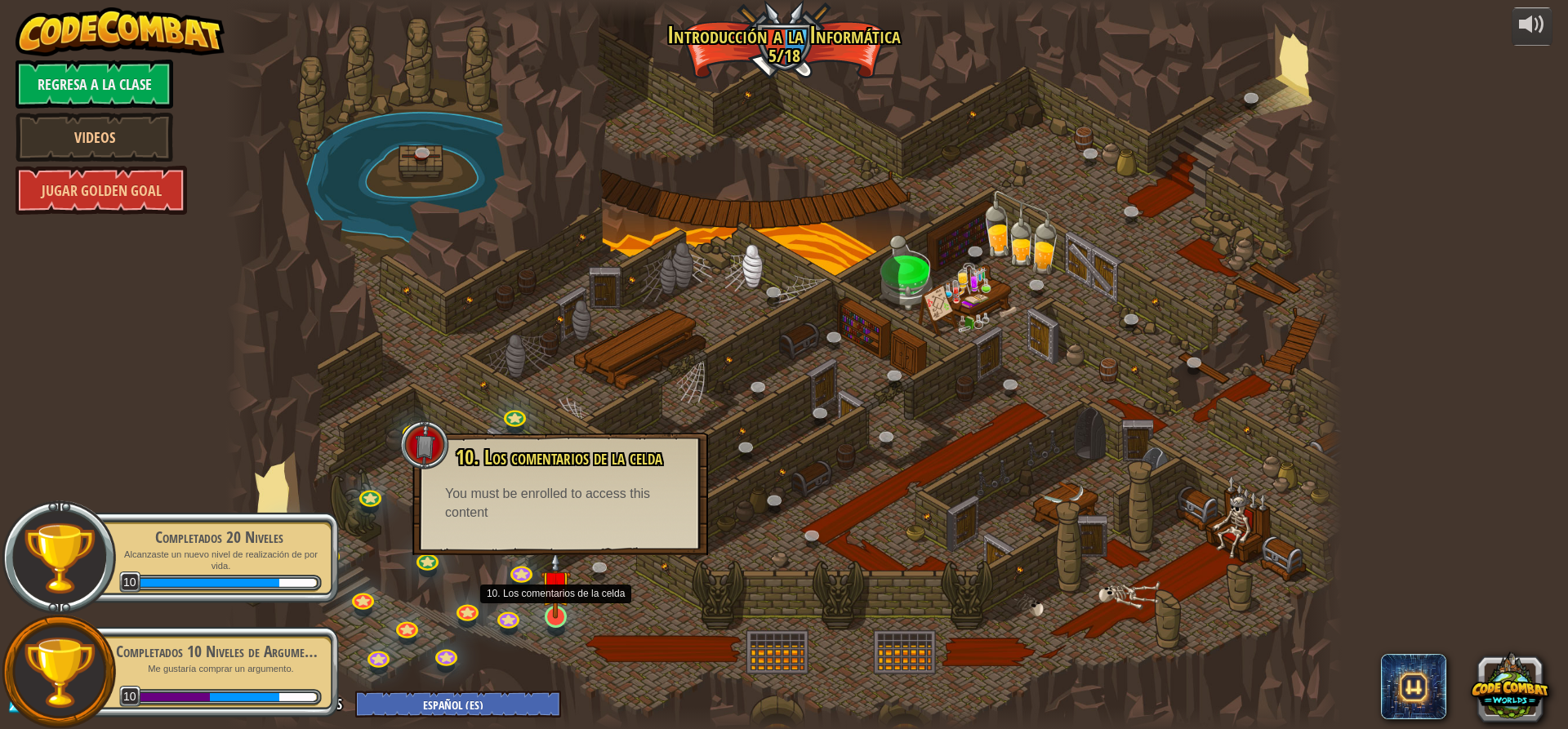
click at [550, 590] on img at bounding box center [555, 585] width 29 height 67
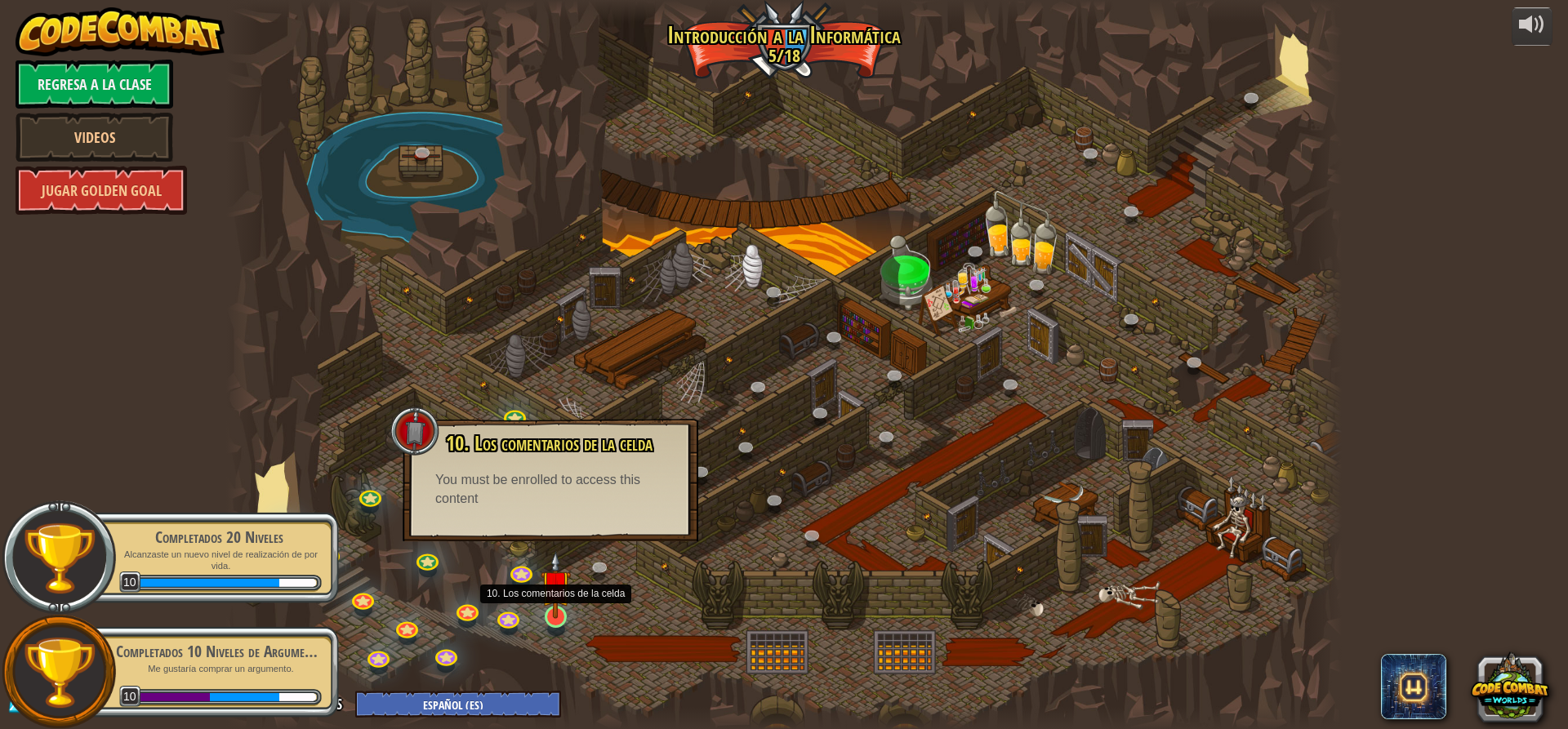
click at [550, 590] on img at bounding box center [555, 585] width 29 height 67
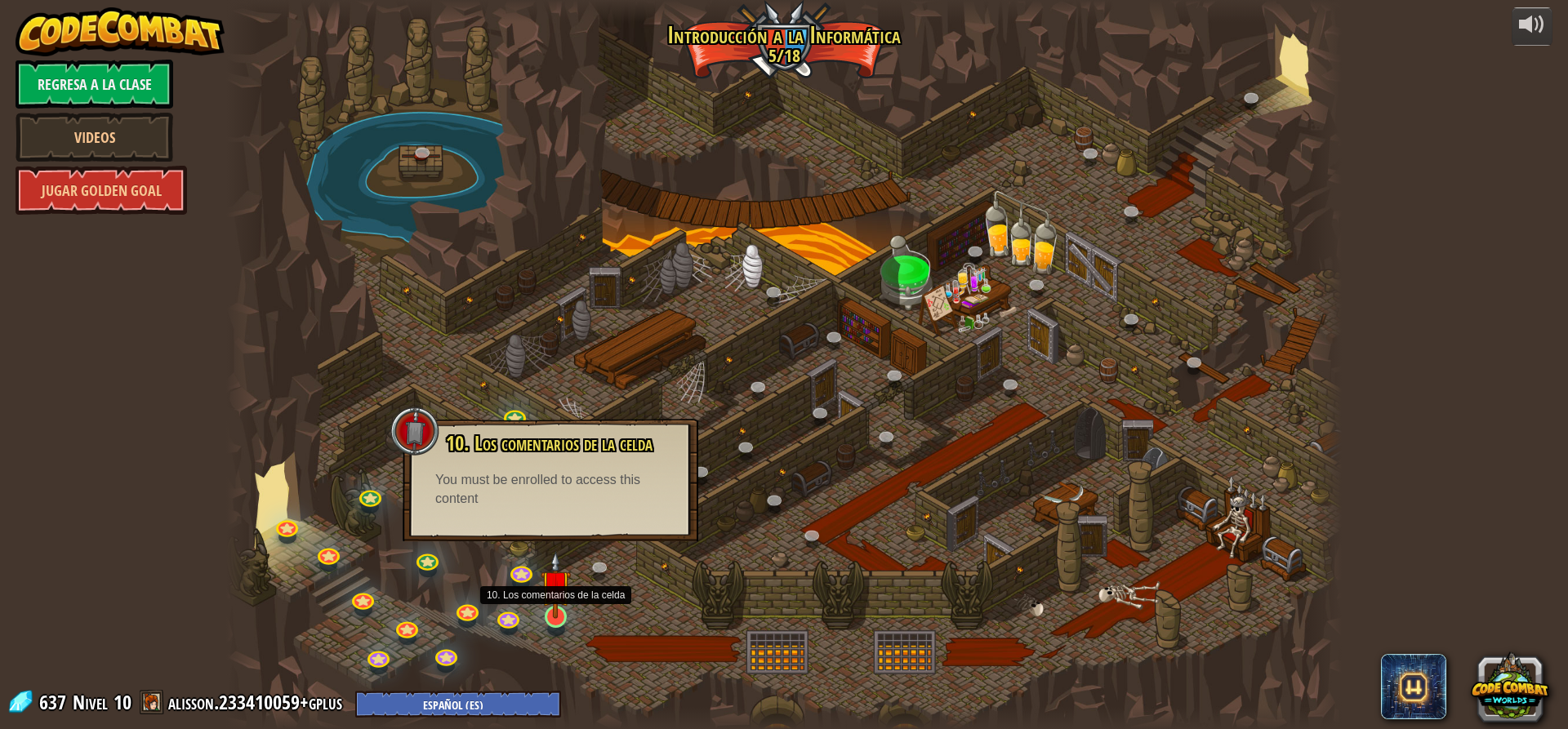
click at [560, 593] on img at bounding box center [555, 585] width 29 height 67
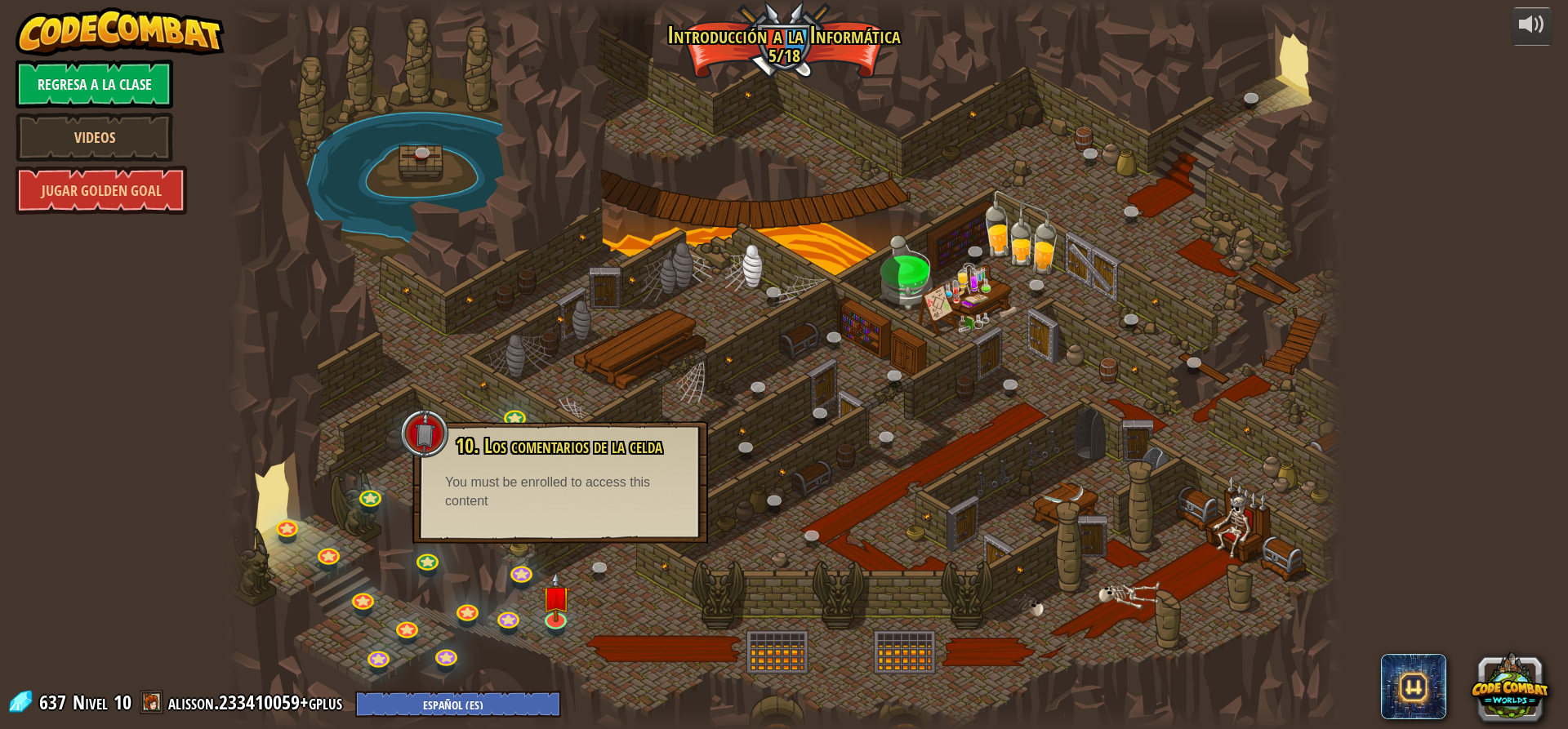
click at [440, 228] on div at bounding box center [784, 364] width 1115 height 729
